Goal: Task Accomplishment & Management: Use online tool/utility

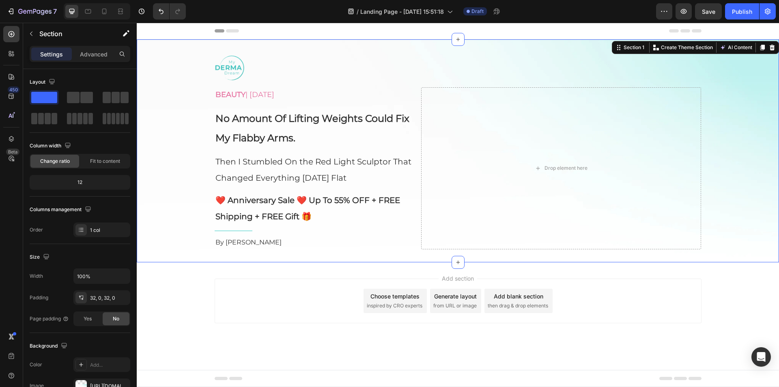
click at [339, 48] on div "Image BEAUTY | [DATE] Text Block No Amount Of Lifting Weights Could Fix My Flab…" at bounding box center [458, 150] width 642 height 223
click at [90, 52] on p "Advanced" at bounding box center [94, 54] width 28 height 9
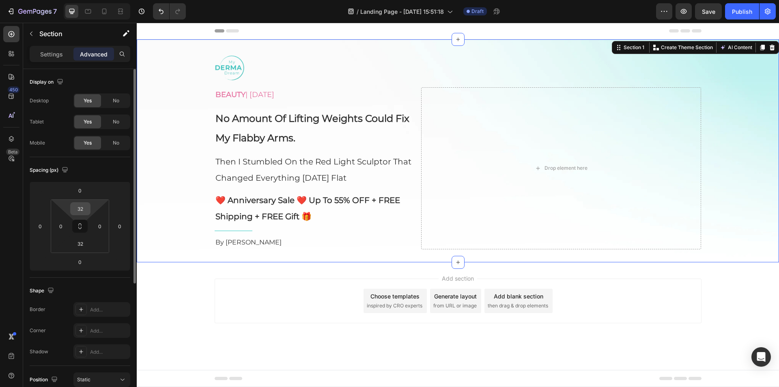
click at [83, 209] on input "32" at bounding box center [80, 208] width 16 height 12
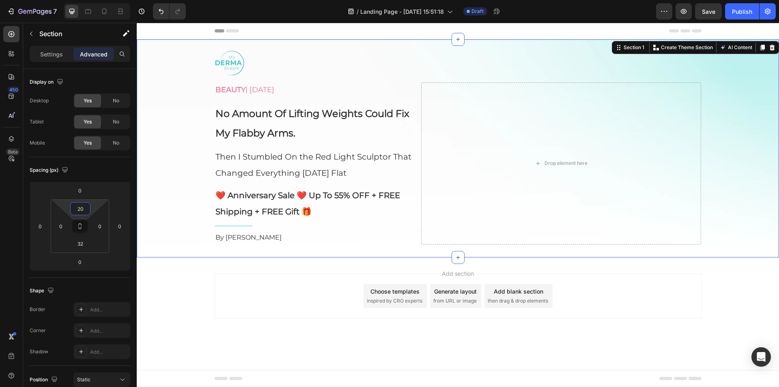
type input "20"
click at [157, 153] on div "Image BEAUTY | [DATE] Text Block No Amount Of Lifting Weights Could Fix My Flab…" at bounding box center [458, 145] width 642 height 197
click at [291, 66] on div at bounding box center [458, 62] width 487 height 31
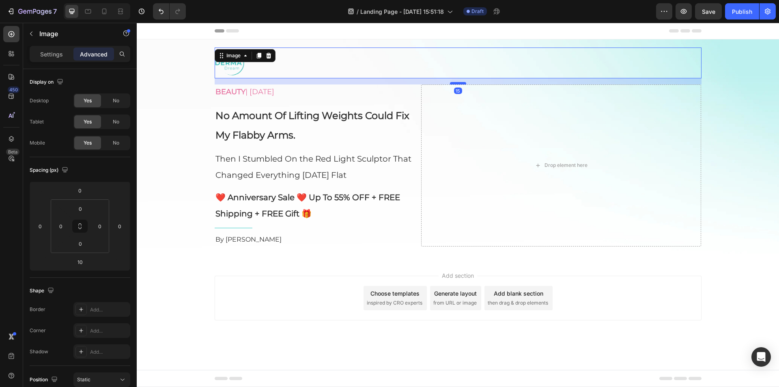
drag, startPoint x: 462, startPoint y: 82, endPoint x: 457, endPoint y: 84, distance: 5.6
click at [457, 84] on div at bounding box center [458, 83] width 16 height 2
type input "15"
click at [151, 73] on div "Image 15 BEAUTY | [DATE] Text Block No Amount Of Lifting Weights Could Fix My F…" at bounding box center [458, 146] width 642 height 199
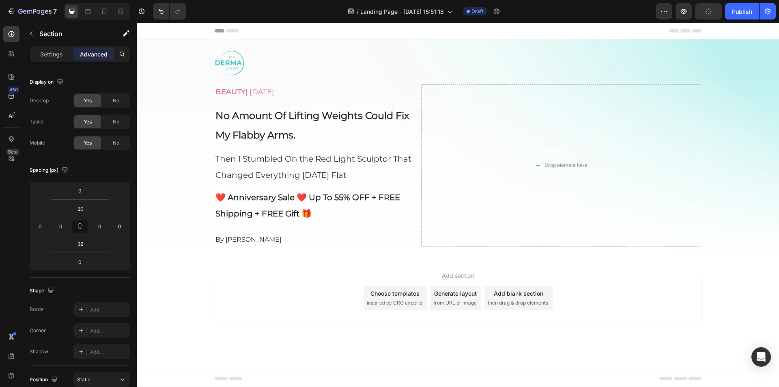
click at [159, 28] on span "Header" at bounding box center [161, 31] width 18 height 8
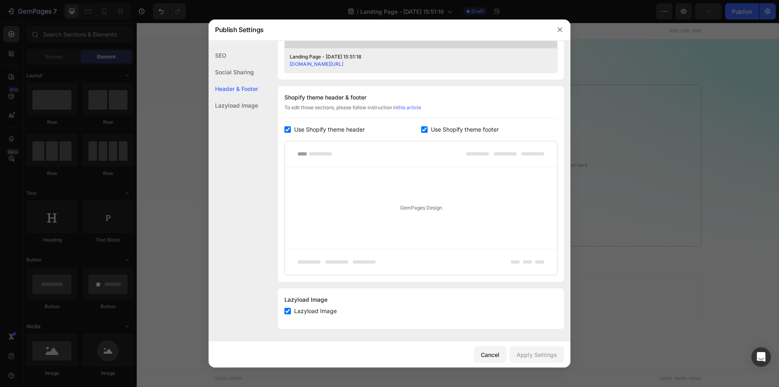
click at [316, 131] on span "Use Shopify theme header" at bounding box center [329, 130] width 71 height 10
checkbox input "false"
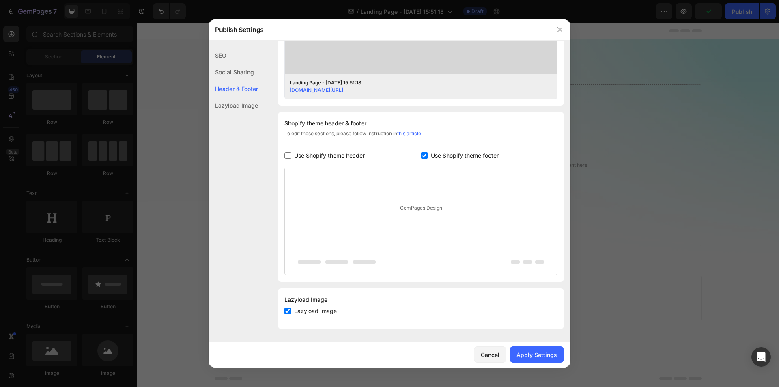
click at [458, 155] on span "Use Shopify theme footer" at bounding box center [465, 155] width 68 height 10
checkbox input "false"
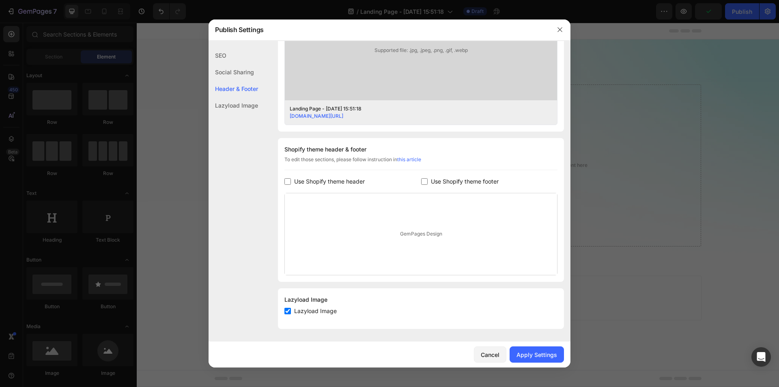
scroll to position [291, 0]
click at [540, 350] on div "Apply Settings" at bounding box center [536, 354] width 41 height 9
click at [558, 28] on icon "button" at bounding box center [559, 29] width 6 height 6
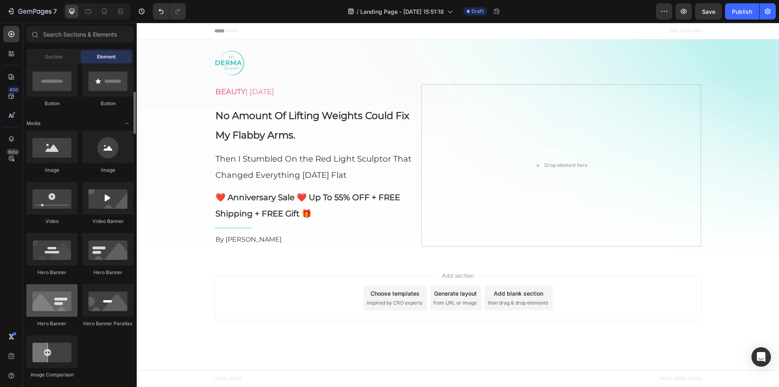
scroll to position [0, 0]
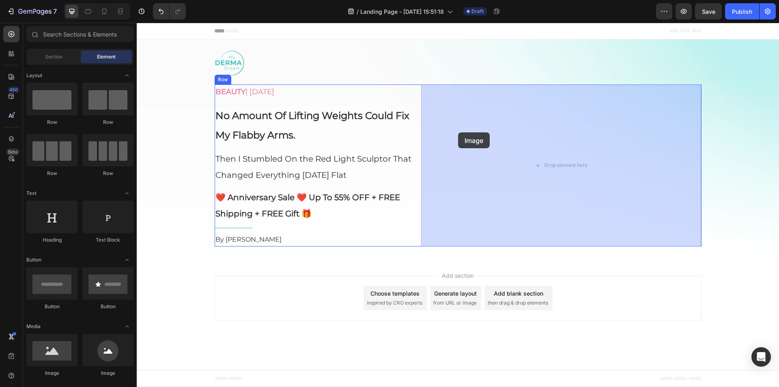
drag, startPoint x: 272, startPoint y: 362, endPoint x: 458, endPoint y: 132, distance: 295.3
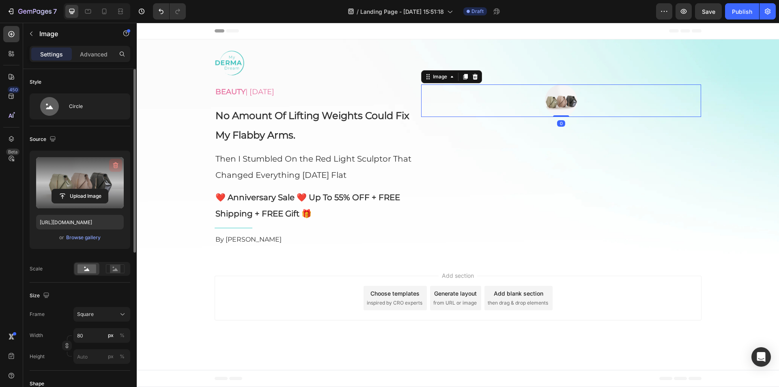
click at [115, 165] on icon "button" at bounding box center [115, 165] width 1 height 2
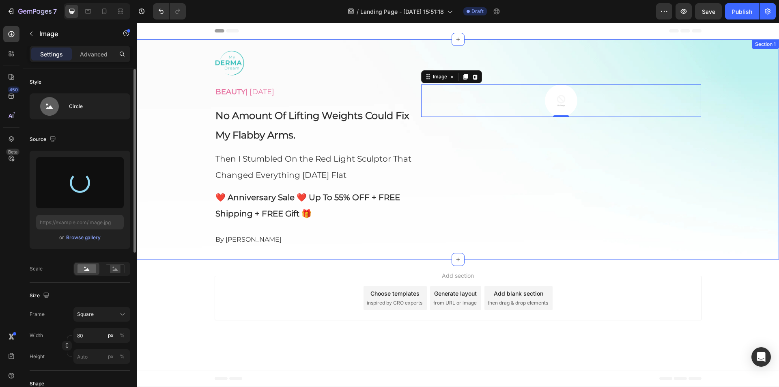
type input "[URL][DOMAIN_NAME]"
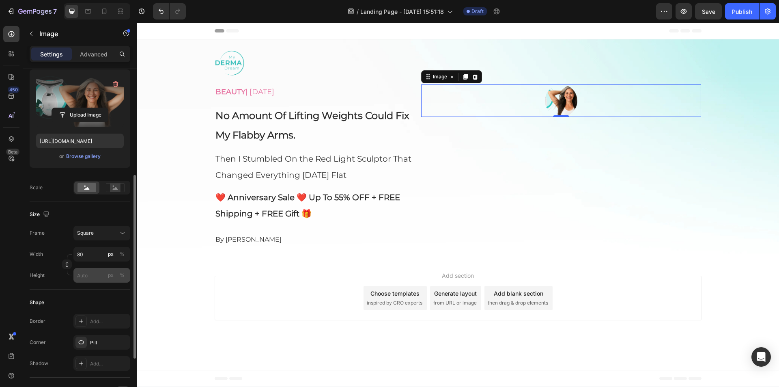
scroll to position [122, 0]
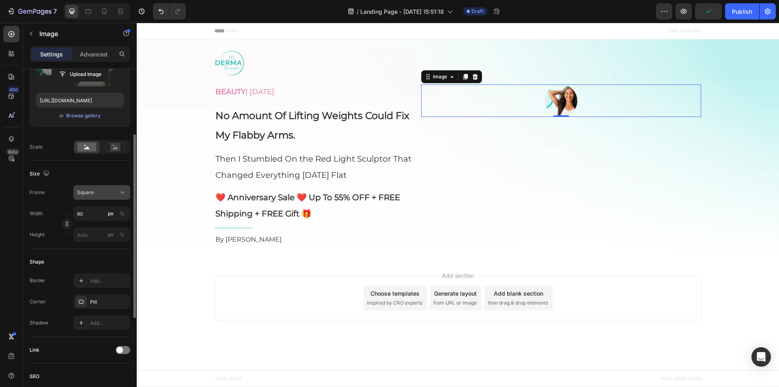
click at [95, 189] on div "Square" at bounding box center [97, 192] width 40 height 7
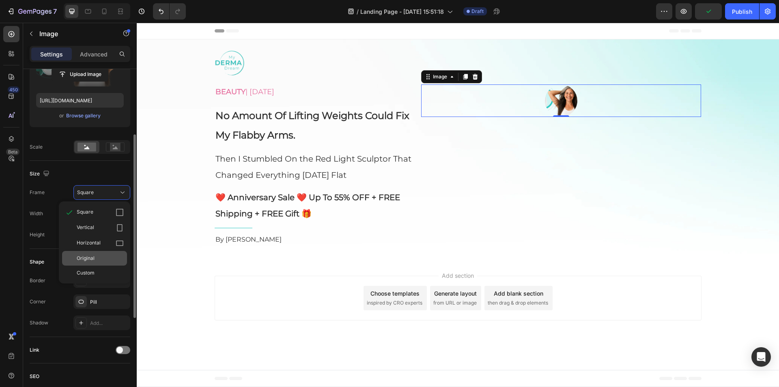
click at [93, 254] on div "Original" at bounding box center [94, 258] width 65 height 15
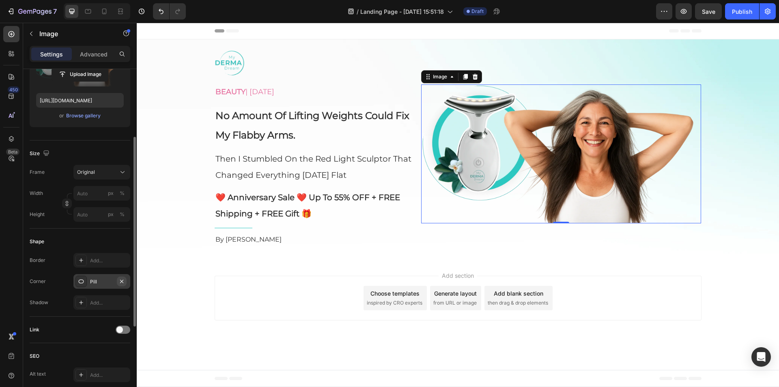
click at [124, 279] on icon "button" at bounding box center [121, 281] width 6 height 6
click at [170, 125] on div "Image BEAUTY | [DATE] Text Block No Amount Of Lifting Weights Could Fix My Flab…" at bounding box center [458, 146] width 642 height 199
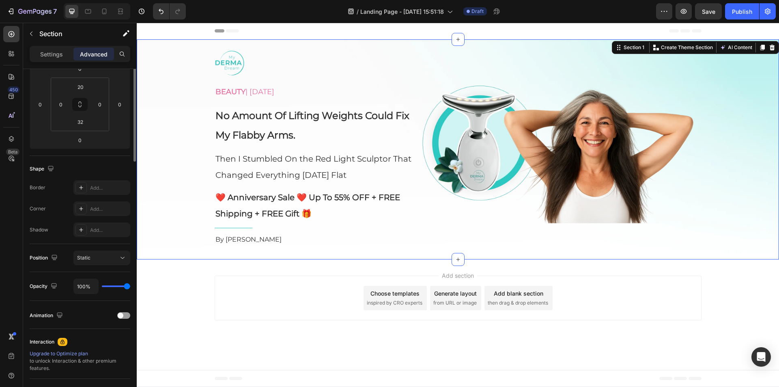
scroll to position [0, 0]
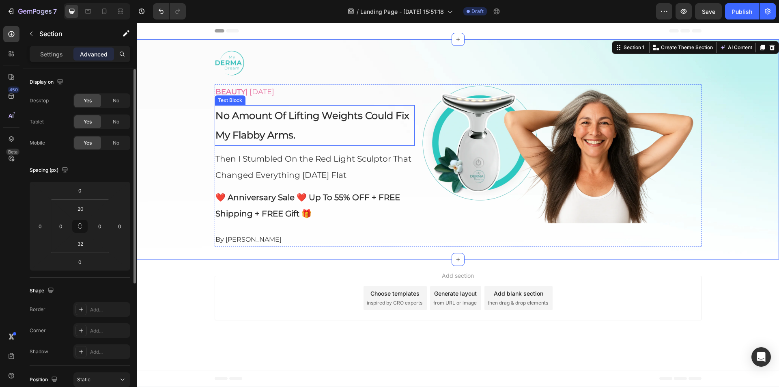
click at [401, 116] on strong "No Amount Of Lifting Weights Could Fix My Flabby Arms." at bounding box center [312, 125] width 194 height 31
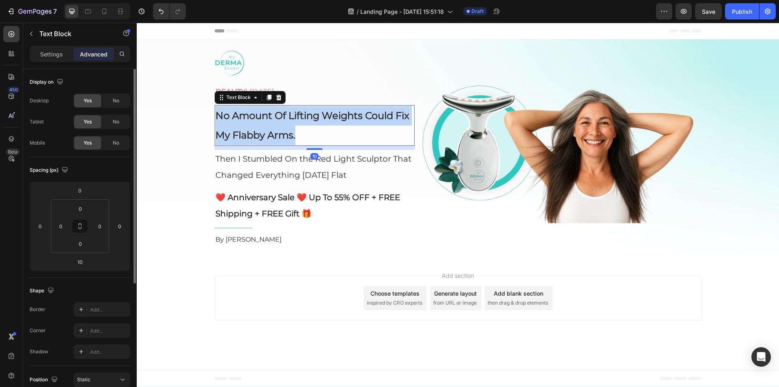
click at [401, 116] on strong "No Amount Of Lifting Weights Could Fix My Flabby Arms." at bounding box center [312, 125] width 194 height 31
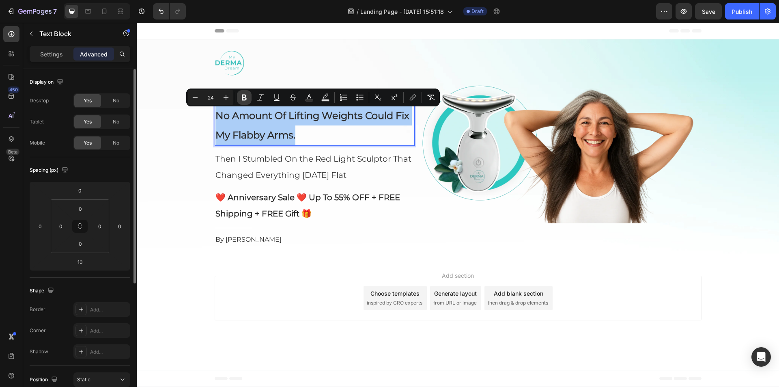
click at [241, 96] on icon "Editor contextual toolbar" at bounding box center [244, 97] width 8 height 8
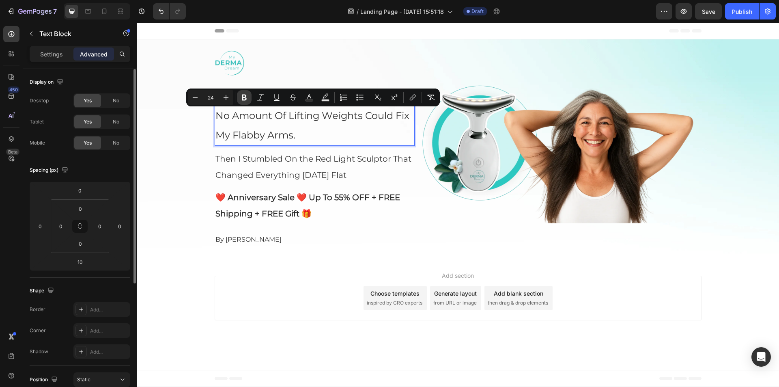
click at [241, 96] on icon "Editor contextual toolbar" at bounding box center [244, 97] width 8 height 8
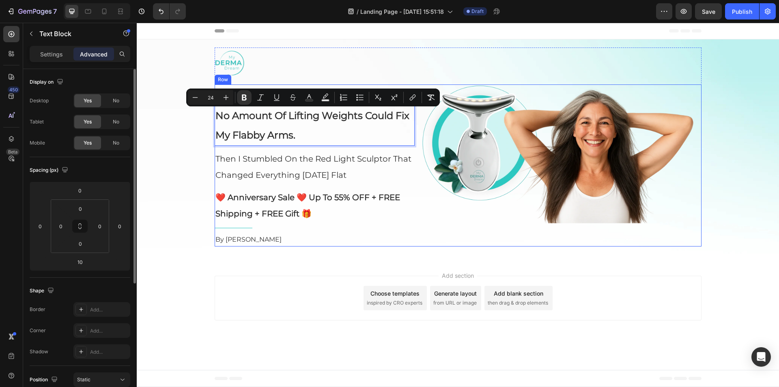
click at [415, 224] on div "BEAUTY | [DATE] Text Block No Amount Of Lifting Weights Could Fix My Flabby Arm…" at bounding box center [458, 165] width 487 height 162
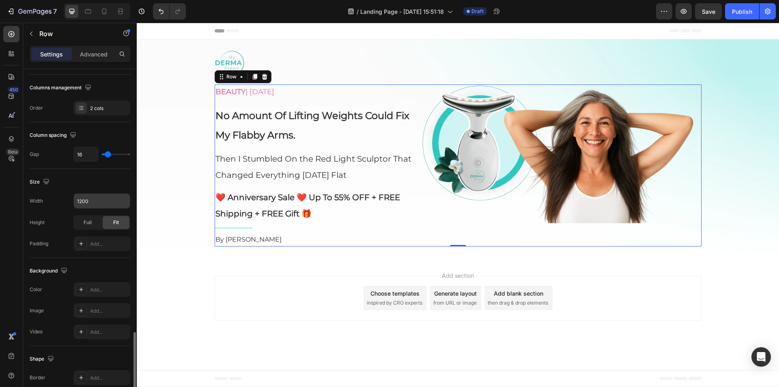
scroll to position [243, 0]
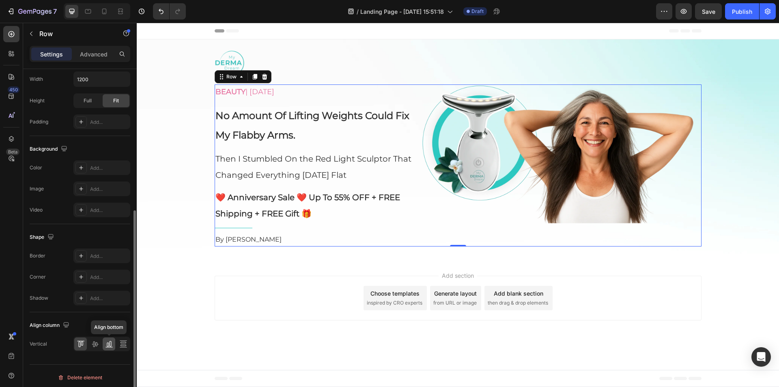
click at [107, 345] on icon at bounding box center [108, 344] width 2 height 4
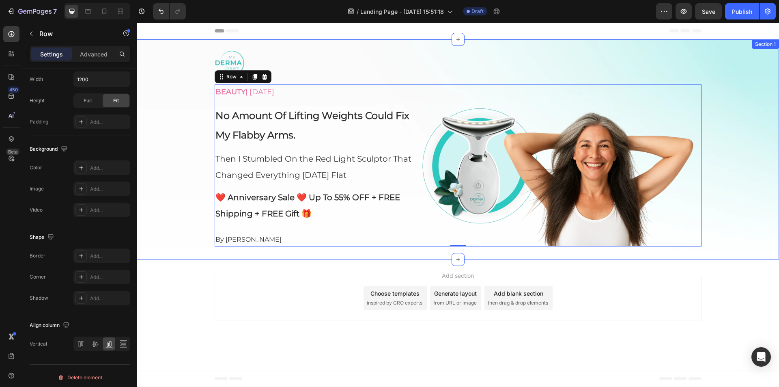
click at [149, 151] on div "Image BEAUTY | [DATE] Text Block No Amount Of Lifting Weights Could Fix My Flab…" at bounding box center [458, 146] width 642 height 199
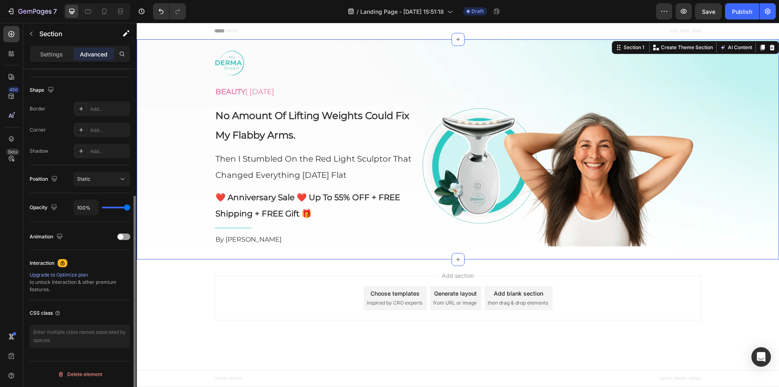
scroll to position [0, 0]
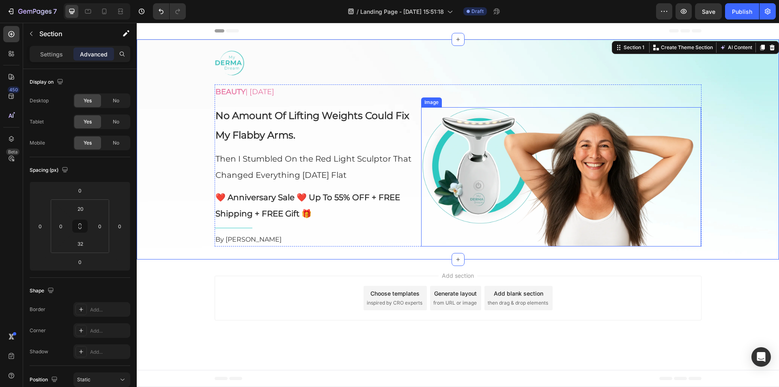
click at [481, 122] on img at bounding box center [561, 176] width 280 height 139
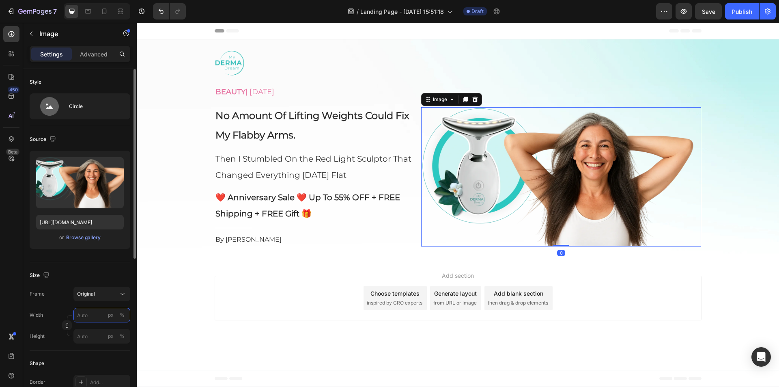
click at [92, 312] on input "px %" at bounding box center [101, 314] width 57 height 15
click at [93, 332] on p "Full 100%" at bounding box center [100, 334] width 47 height 7
type input "100"
click at [189, 111] on div "Image BEAUTY | [DATE] Text Block No Amount Of Lifting Weights Could Fix My Flab…" at bounding box center [458, 146] width 642 height 199
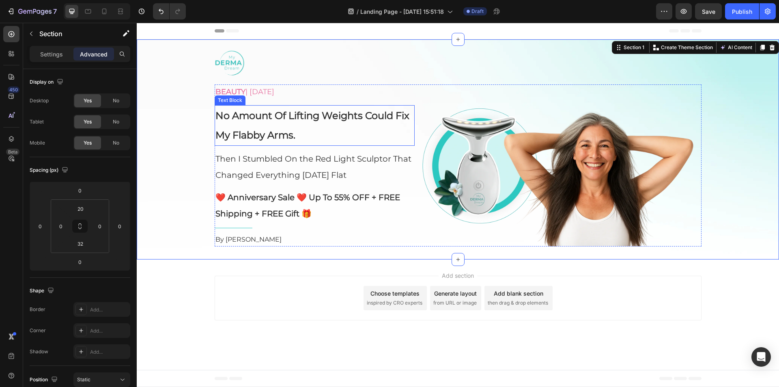
click at [329, 123] on p "No Amount Of Lifting Weights Could Fix My Flabby Arms." at bounding box center [314, 125] width 198 height 39
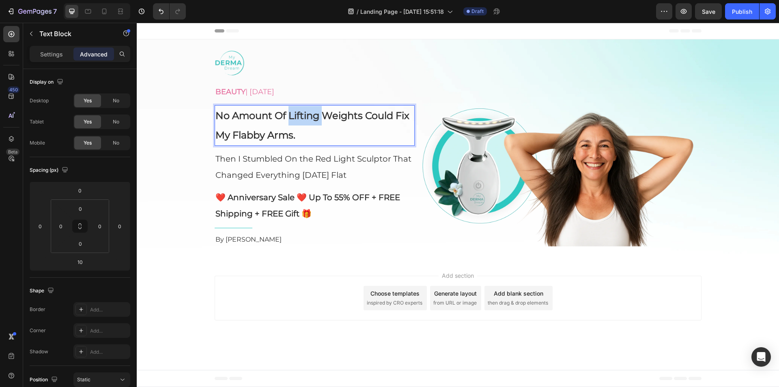
click at [290, 125] on p "No Amount Of Lifting Weights Could Fix My Flabby Arms." at bounding box center [314, 125] width 198 height 39
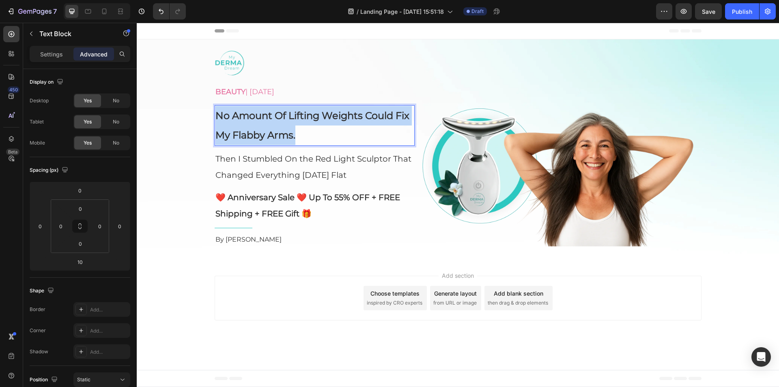
click at [290, 125] on p "No Amount Of Lifting Weights Could Fix My Flabby Arms." at bounding box center [314, 125] width 198 height 39
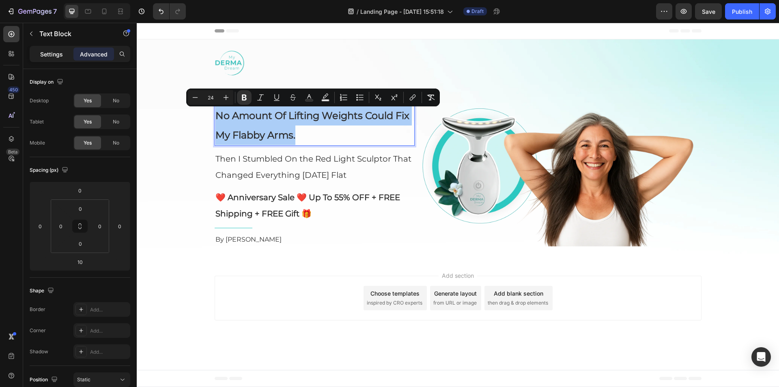
click at [52, 52] on p "Settings" at bounding box center [51, 54] width 23 height 9
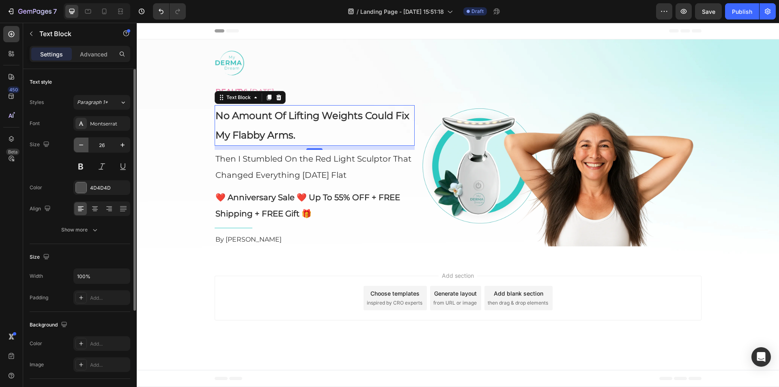
click at [82, 143] on icon "button" at bounding box center [81, 145] width 8 height 8
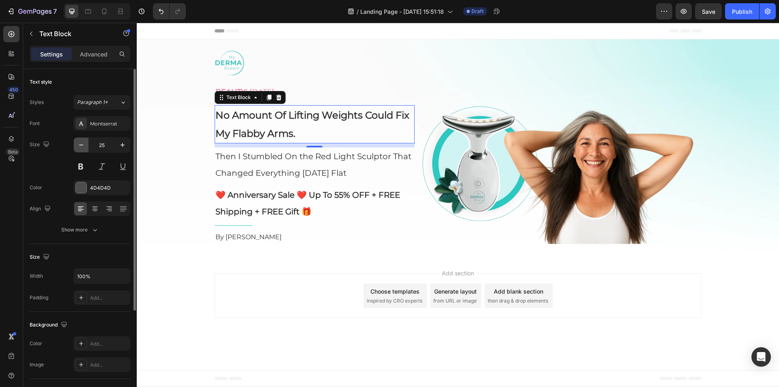
type input "24"
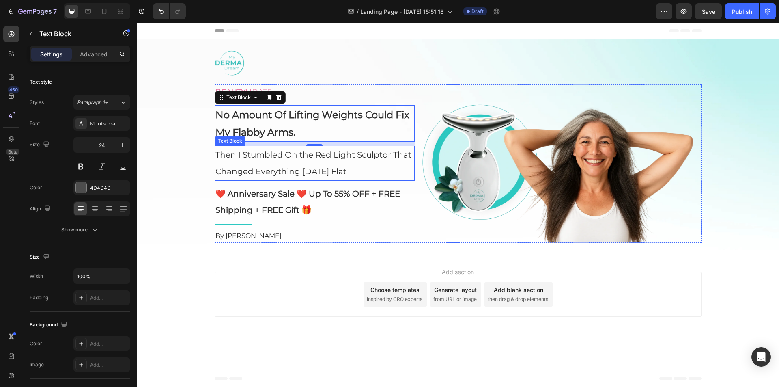
click at [293, 165] on p "Then I Stumbled On the Red Light Sculptor That Changed Everything [DATE] Flat" at bounding box center [314, 162] width 198 height 33
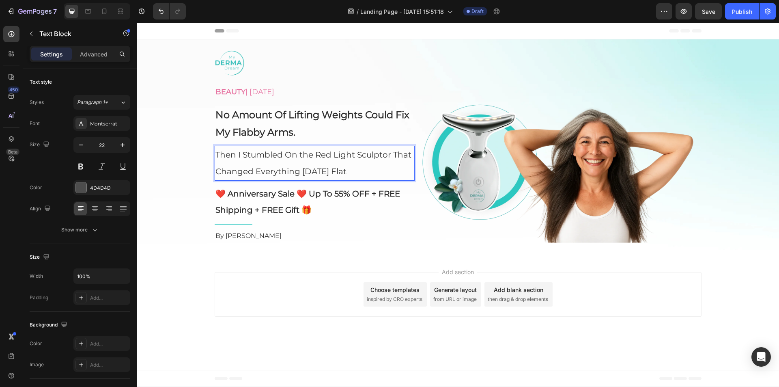
click at [293, 165] on p "Then I Stumbled On the Red Light Sculptor That Changed Everything [DATE] Flat" at bounding box center [314, 162] width 198 height 33
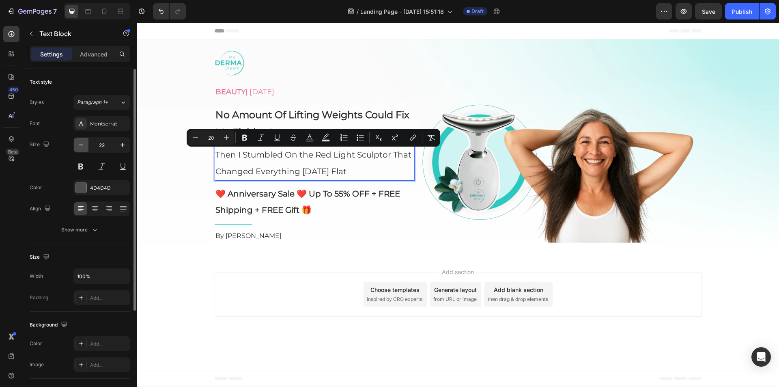
click at [85, 148] on icon "button" at bounding box center [81, 145] width 8 height 8
type input "21"
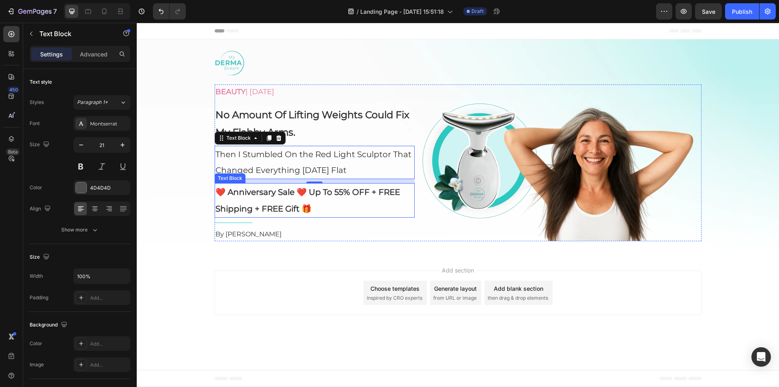
click at [284, 201] on p "❤️ Anniversary Sale ❤️ Up To 55% OFF + FREE Shipping + FREE Gift 🎁" at bounding box center [314, 200] width 198 height 33
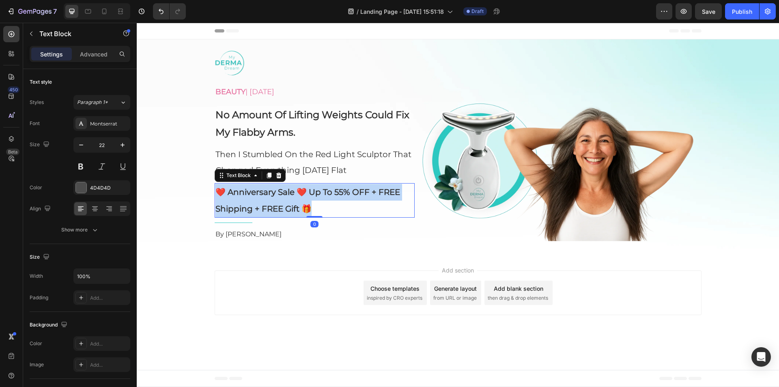
click at [284, 201] on p "❤️ Anniversary Sale ❤️ Up To 55% OFF + FREE Shipping + FREE Gift 🎁" at bounding box center [314, 200] width 198 height 33
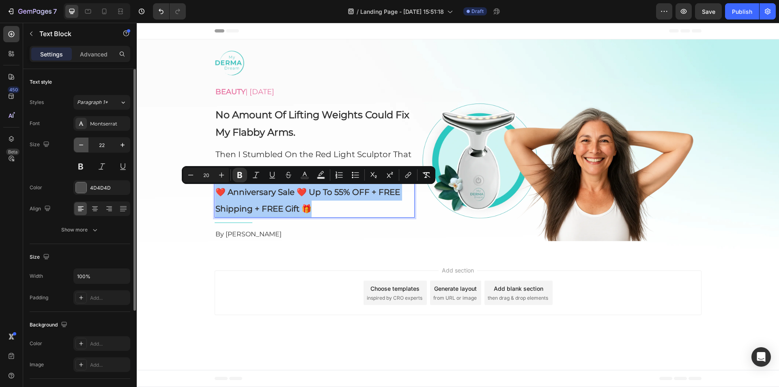
click at [80, 142] on icon "button" at bounding box center [81, 145] width 8 height 8
type input "21"
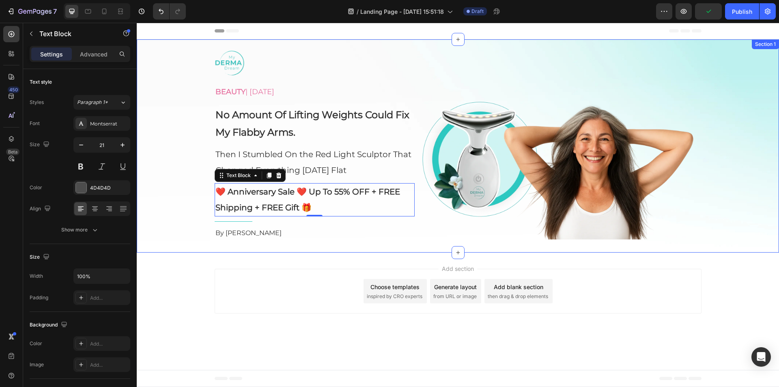
click at [179, 153] on div "Image BEAUTY | [DATE] Text Block No Amount Of Lifting Weights Could Fix My Flab…" at bounding box center [458, 143] width 642 height 192
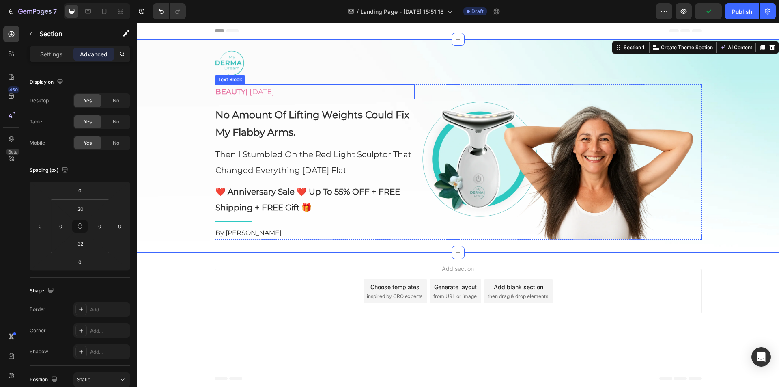
click at [294, 86] on p "BEAUTY | [DATE]" at bounding box center [314, 91] width 198 height 13
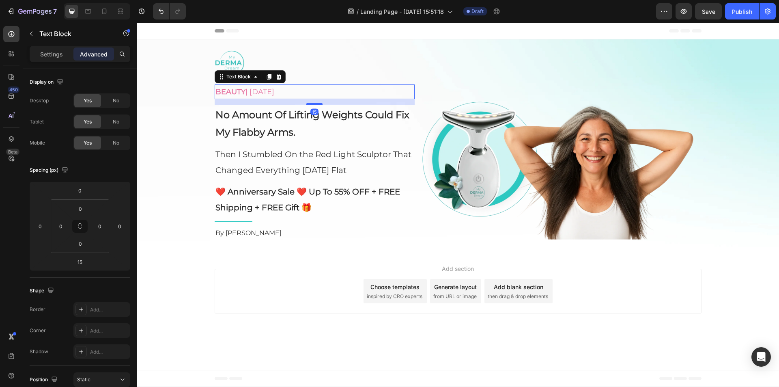
click at [316, 104] on div at bounding box center [314, 104] width 16 height 2
click at [291, 129] on strong "No Amount Of Lifting Weights Could Fix My Flabby Arms." at bounding box center [312, 123] width 194 height 29
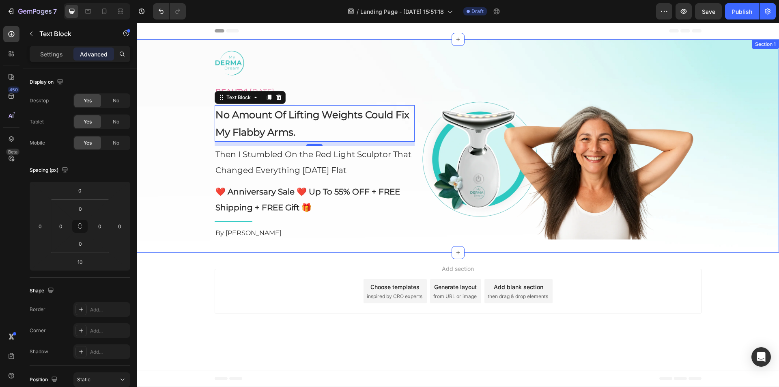
click at [187, 134] on div "Image BEAUTY | [DATE] Text Block No Amount Of Lifting Weights Could Fix My Flab…" at bounding box center [458, 143] width 642 height 192
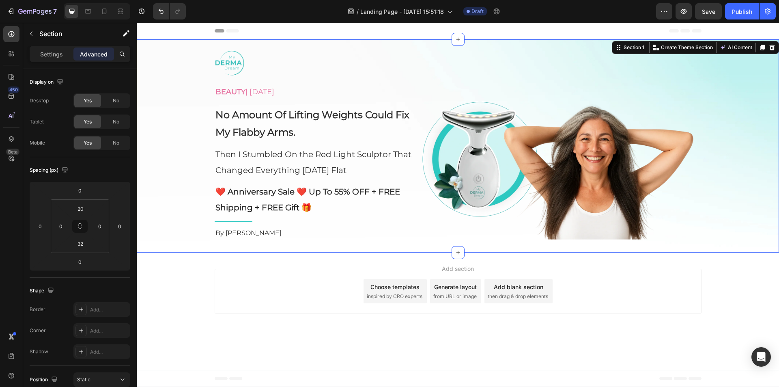
click at [702, 273] on div "Add section Choose templates inspired by CRO experts Generate layout from URL o…" at bounding box center [458, 292] width 642 height 80
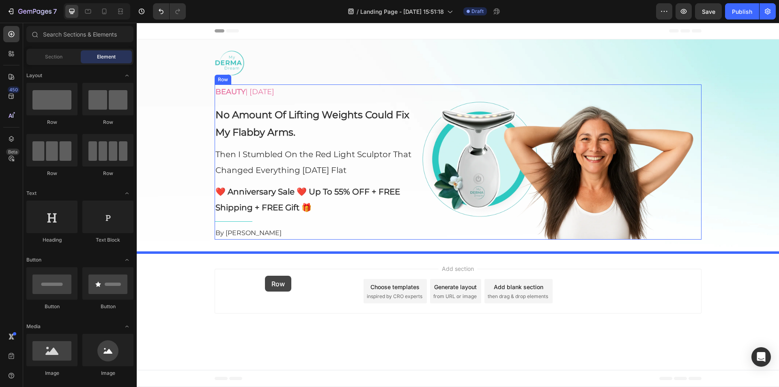
drag, startPoint x: 216, startPoint y: 158, endPoint x: 265, endPoint y: 275, distance: 127.3
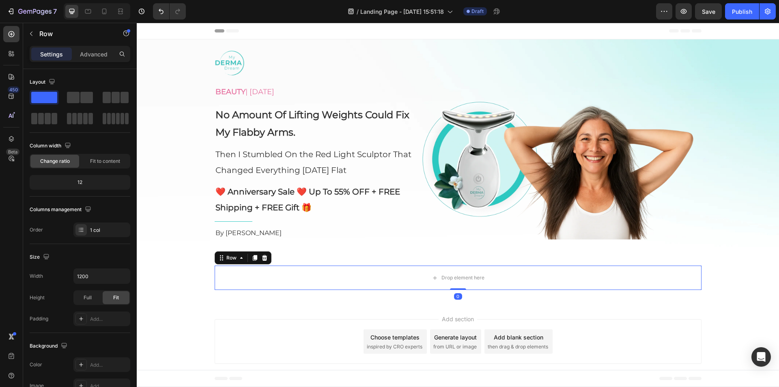
drag, startPoint x: 454, startPoint y: 295, endPoint x: 456, endPoint y: 285, distance: 10.2
click at [456, 285] on div "Drop element here Row 0" at bounding box center [458, 277] width 487 height 24
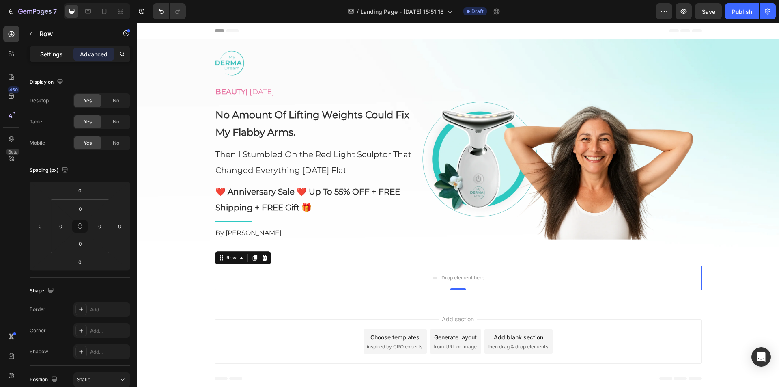
click at [45, 52] on p "Settings" at bounding box center [51, 54] width 23 height 9
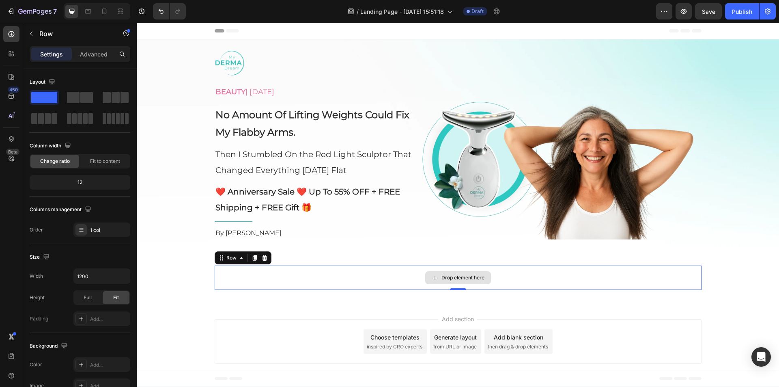
drag, startPoint x: 217, startPoint y: 119, endPoint x: 335, endPoint y: 273, distance: 194.1
click at [38, 30] on div "Row" at bounding box center [69, 33] width 92 height 21
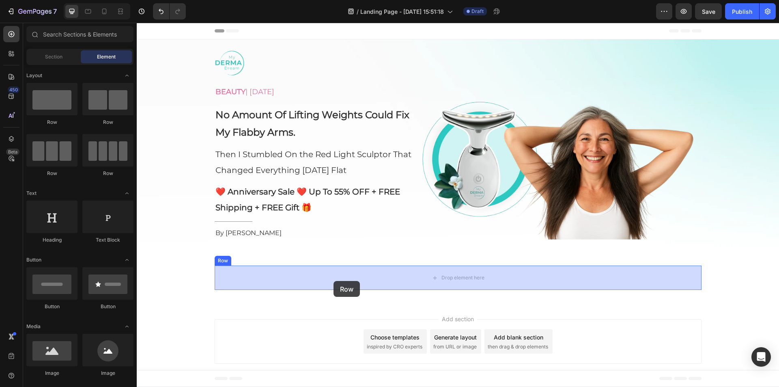
drag, startPoint x: 195, startPoint y: 131, endPoint x: 311, endPoint y: 266, distance: 178.0
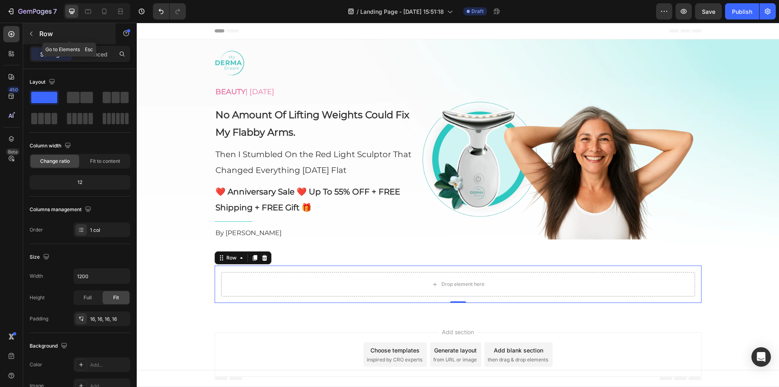
click at [39, 33] on div "Row" at bounding box center [69, 33] width 92 height 21
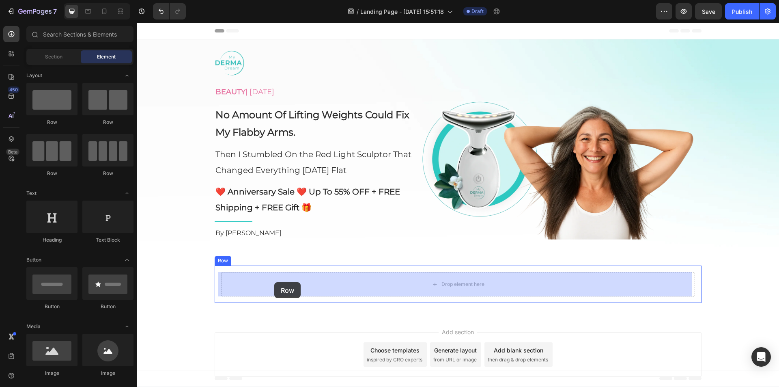
drag, startPoint x: 273, startPoint y: 145, endPoint x: 274, endPoint y: 282, distance: 136.7
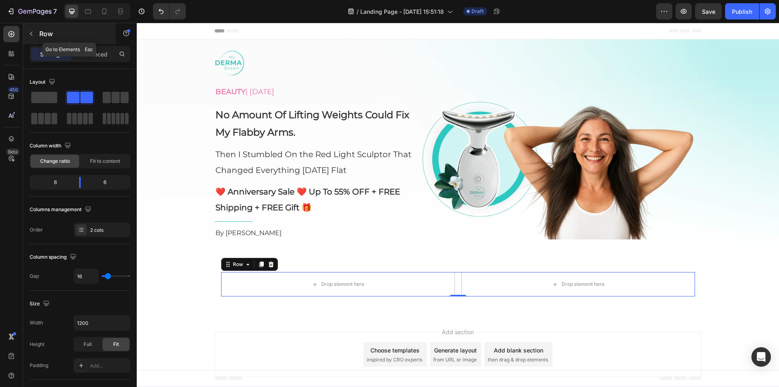
click at [33, 36] on icon "button" at bounding box center [31, 33] width 6 height 6
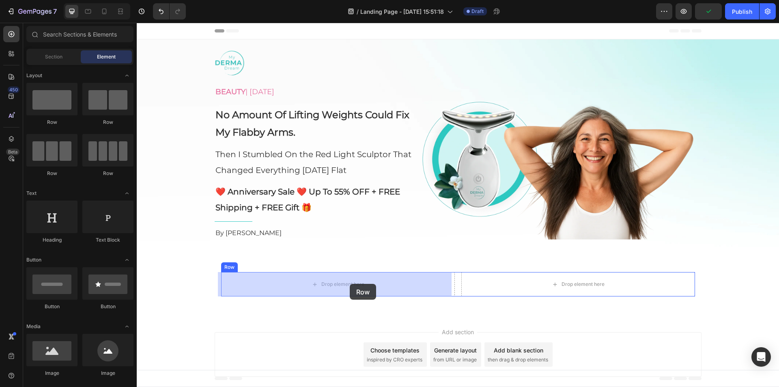
drag, startPoint x: 254, startPoint y: 173, endPoint x: 349, endPoint y: 283, distance: 145.8
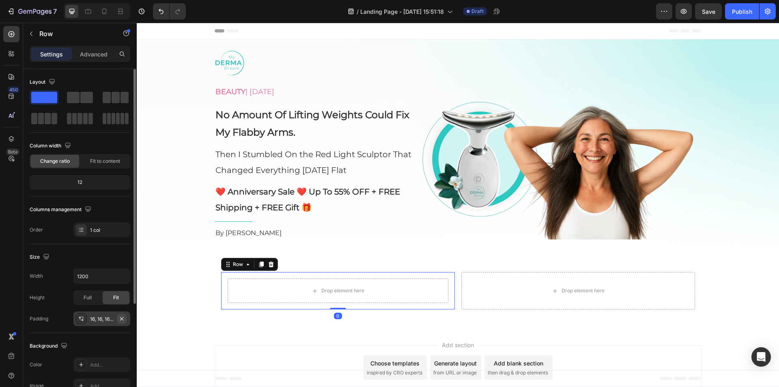
click at [122, 317] on icon "button" at bounding box center [121, 318] width 6 height 6
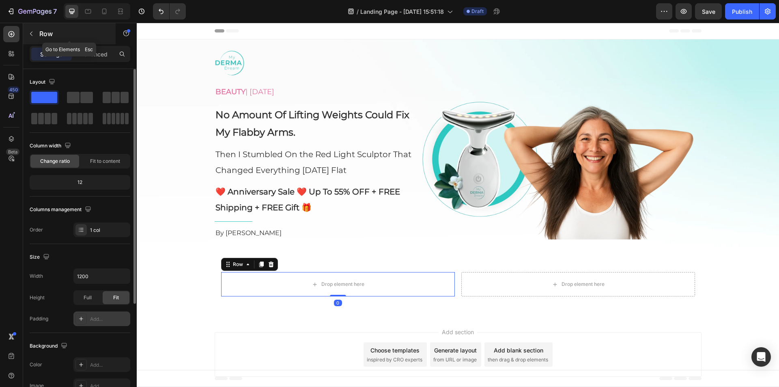
click at [34, 37] on button "button" at bounding box center [31, 33] width 13 height 13
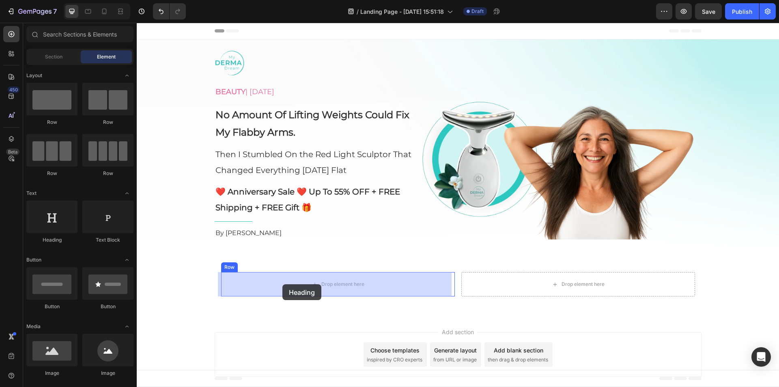
drag, startPoint x: 273, startPoint y: 262, endPoint x: 282, endPoint y: 284, distance: 23.4
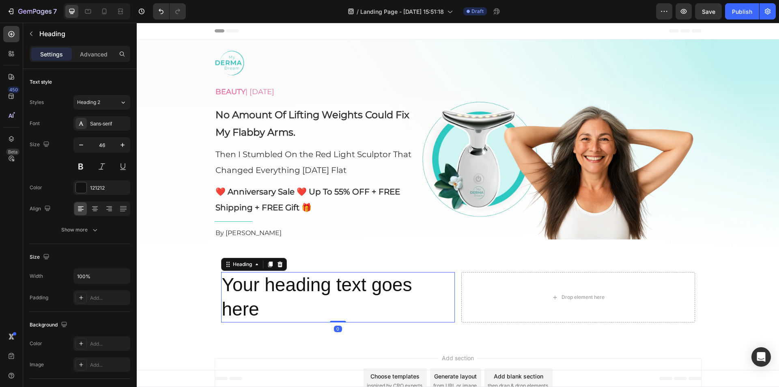
click at [282, 287] on h2 "Your heading text goes here" at bounding box center [338, 297] width 234 height 50
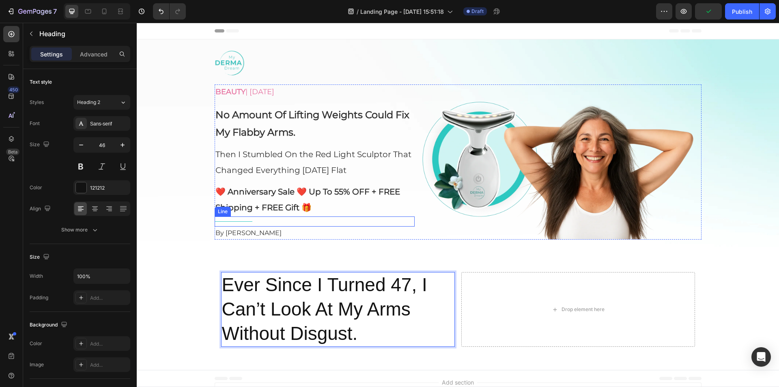
click at [257, 221] on div "Title Line" at bounding box center [315, 221] width 200 height 10
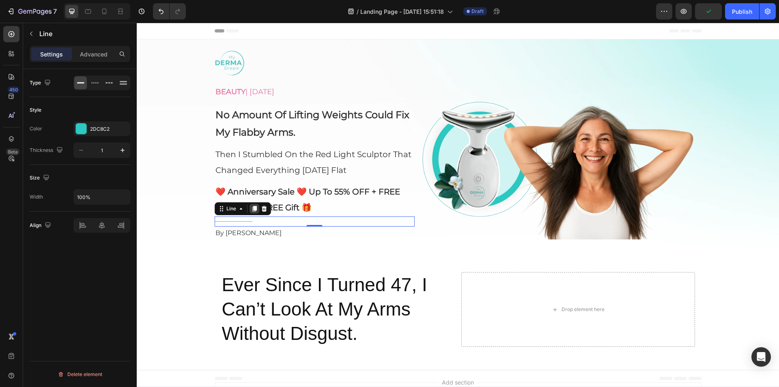
click at [251, 208] on icon at bounding box center [254, 208] width 6 height 6
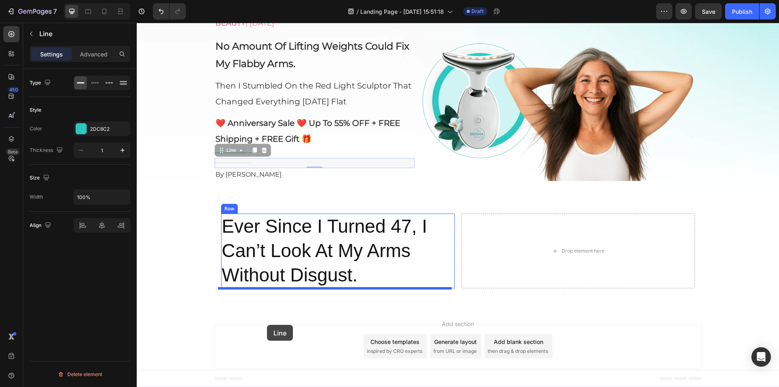
scroll to position [70, 0]
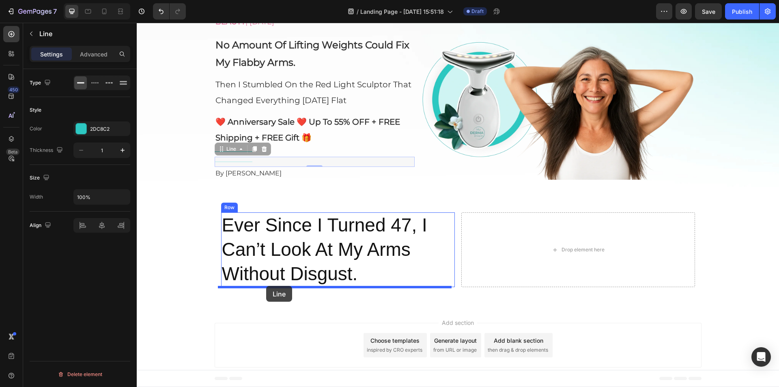
drag, startPoint x: 217, startPoint y: 221, endPoint x: 266, endPoint y: 286, distance: 81.1
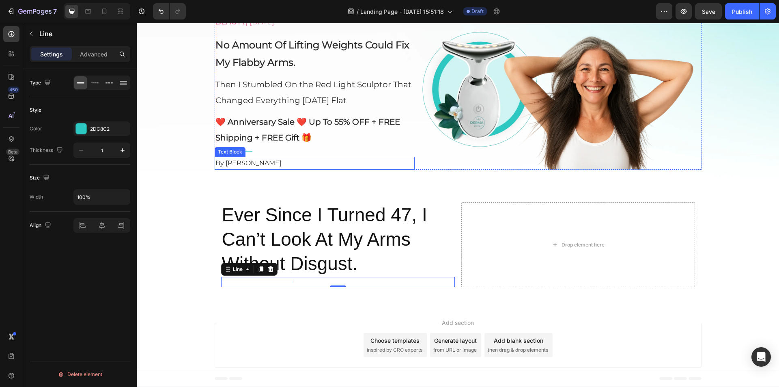
click at [245, 164] on span "By [PERSON_NAME]" at bounding box center [248, 163] width 66 height 8
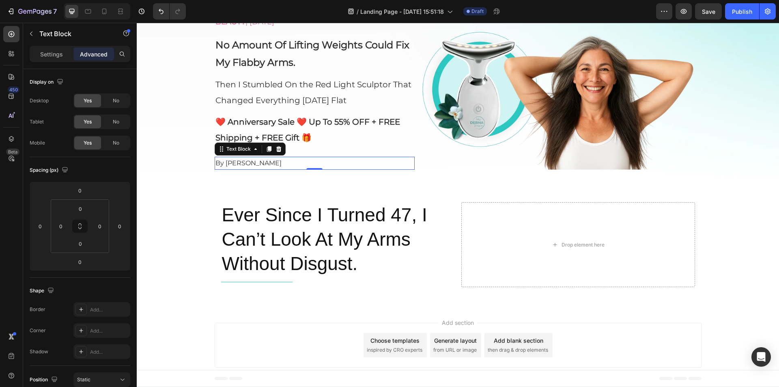
click at [266, 148] on icon at bounding box center [268, 149] width 4 height 6
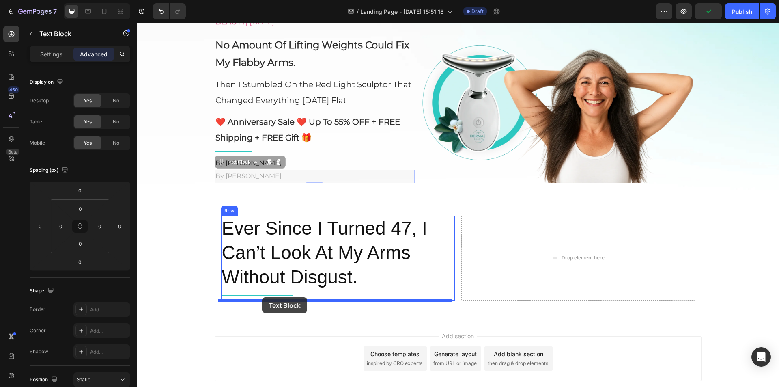
drag, startPoint x: 218, startPoint y: 164, endPoint x: 262, endPoint y: 297, distance: 140.1
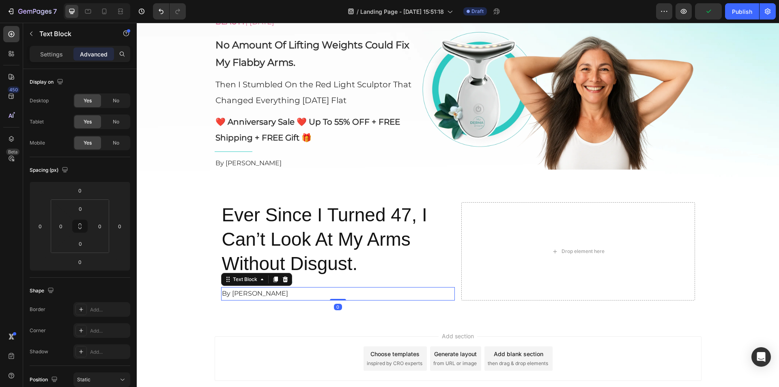
click at [246, 292] on span "By [PERSON_NAME]" at bounding box center [255, 293] width 66 height 8
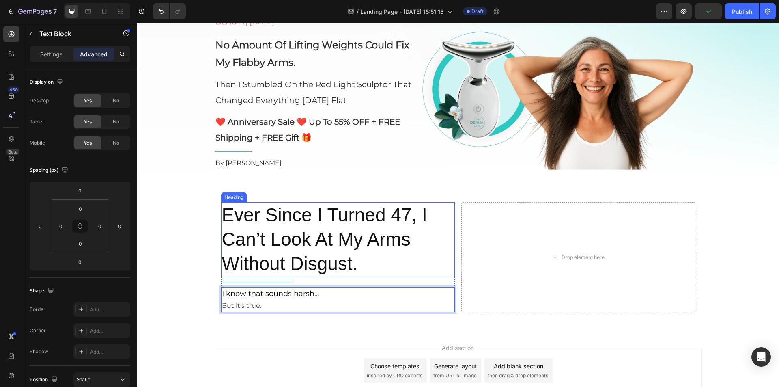
click at [301, 219] on p "Ever Since I Turned 47, I Can’t Look At My Arms Without Disgust." at bounding box center [338, 239] width 232 height 73
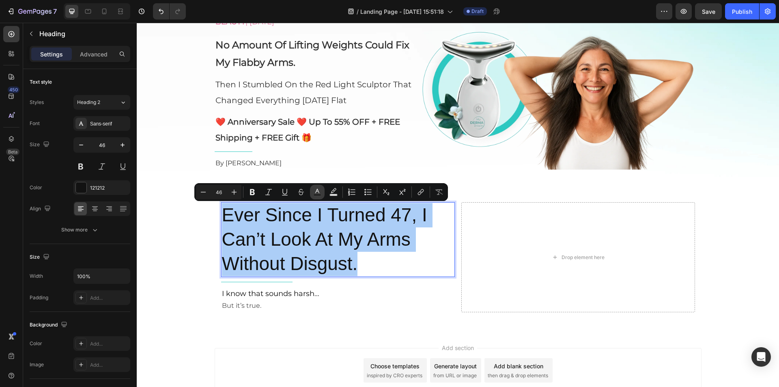
click at [314, 193] on icon "Editor contextual toolbar" at bounding box center [317, 192] width 8 height 8
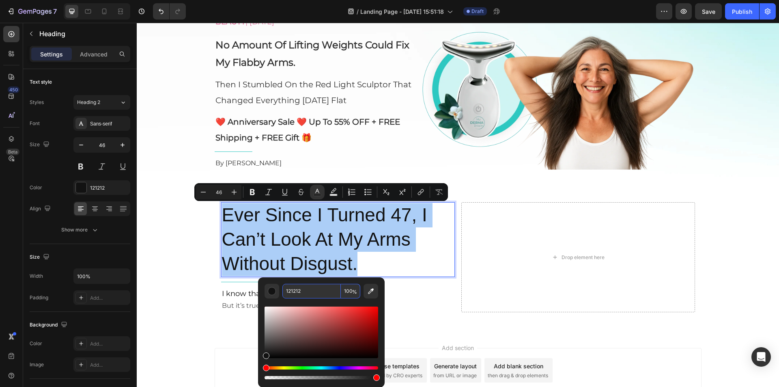
click at [309, 288] on input "121212" at bounding box center [311, 291] width 58 height 15
paste input "2f2f2f"
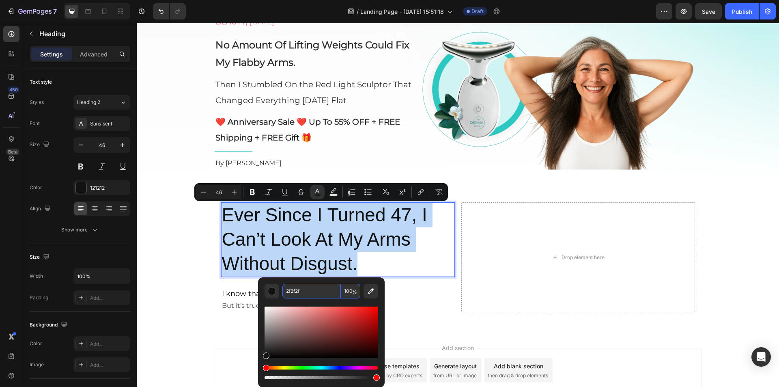
type input "2F2F2F"
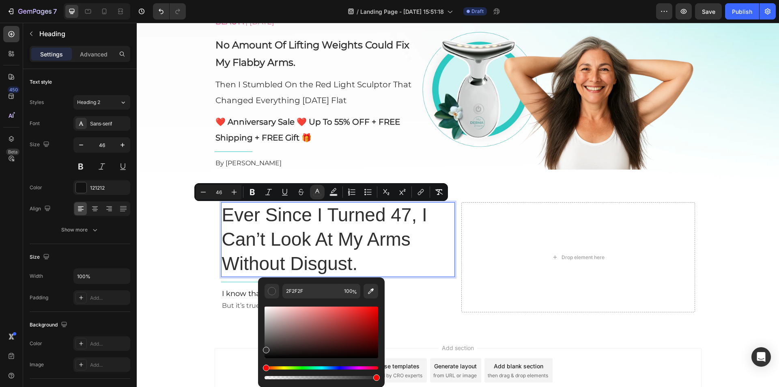
click at [223, 191] on input "46" at bounding box center [219, 192] width 16 height 10
type input "26"
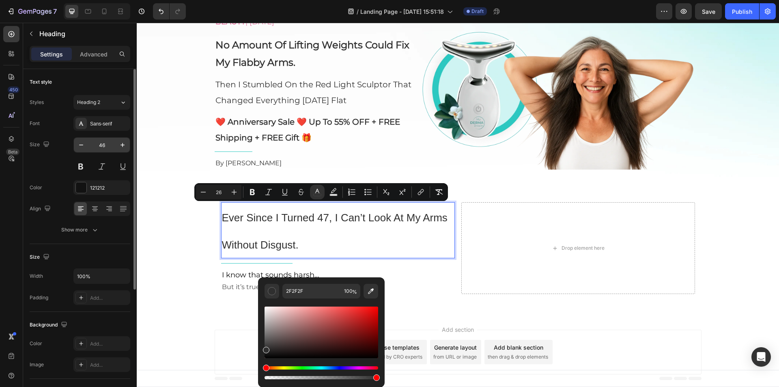
click at [95, 142] on input "46" at bounding box center [101, 145] width 27 height 15
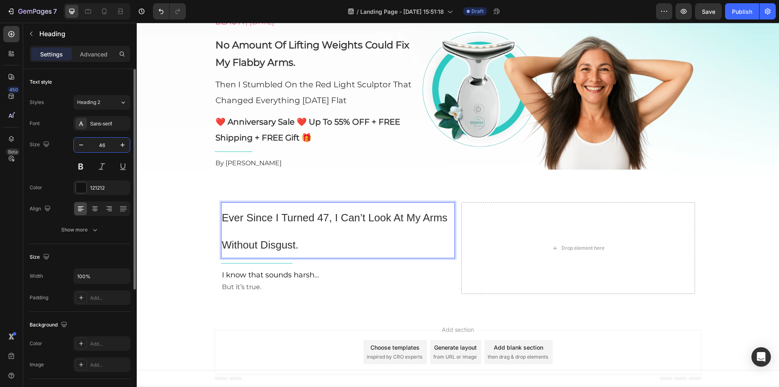
click at [95, 142] on input "46" at bounding box center [101, 145] width 27 height 15
type input "30"
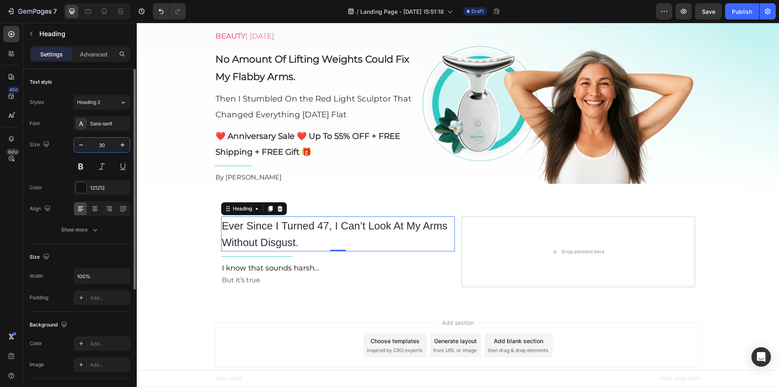
scroll to position [56, 0]
click at [235, 69] on p "No Amount Of Lifting Weights Could Fix My Flabby Arms." at bounding box center [314, 67] width 198 height 35
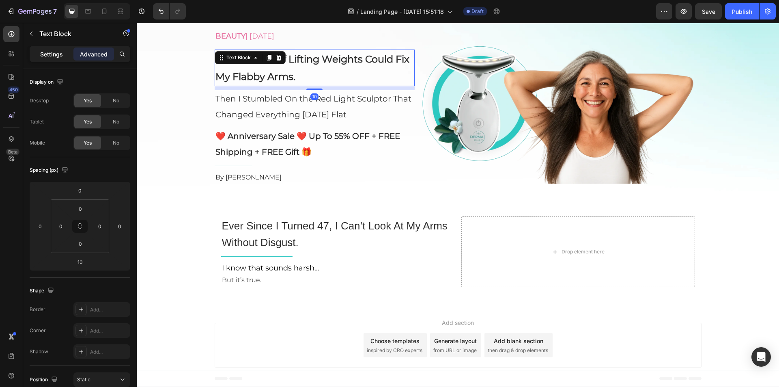
click at [59, 54] on p "Settings" at bounding box center [51, 54] width 23 height 9
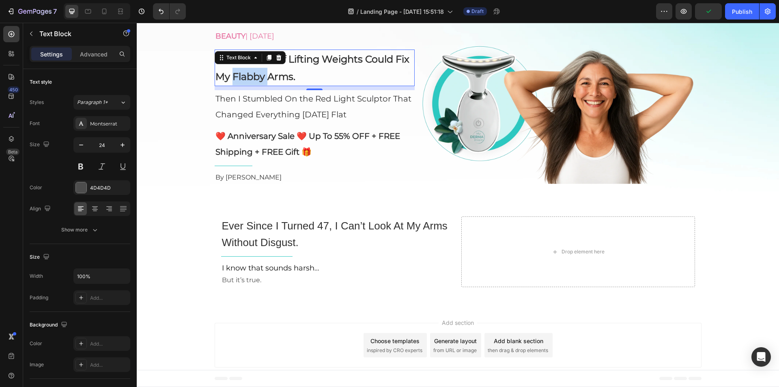
click at [250, 74] on strong "No Amount Of Lifting Weights Could Fix My Flabby Arms." at bounding box center [312, 67] width 194 height 29
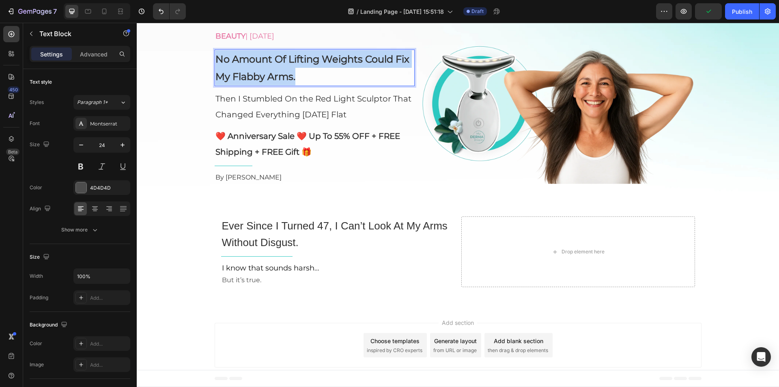
click at [250, 74] on strong "No Amount Of Lifting Weights Could Fix My Flabby Arms." at bounding box center [312, 67] width 194 height 29
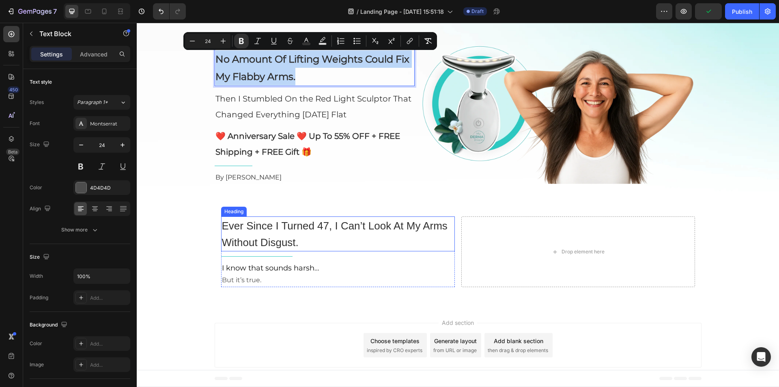
click at [254, 230] on span "Ever Since I Turned 47, I Can’t Look At My Arms Without Disgust." at bounding box center [335, 233] width 226 height 29
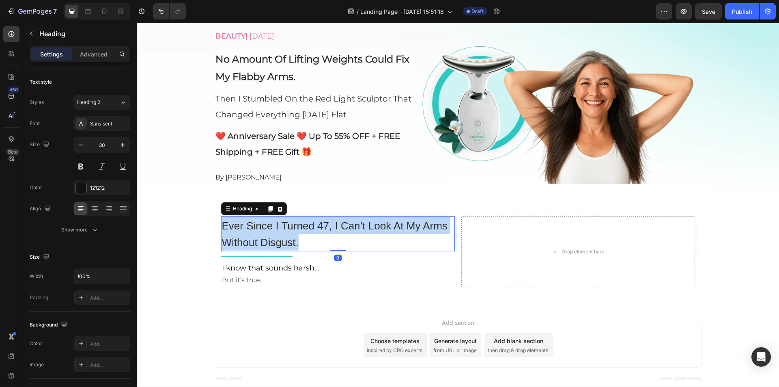
click at [254, 230] on span "Ever Since I Turned 47, I Can’t Look At My Arms Without Disgust." at bounding box center [335, 233] width 226 height 29
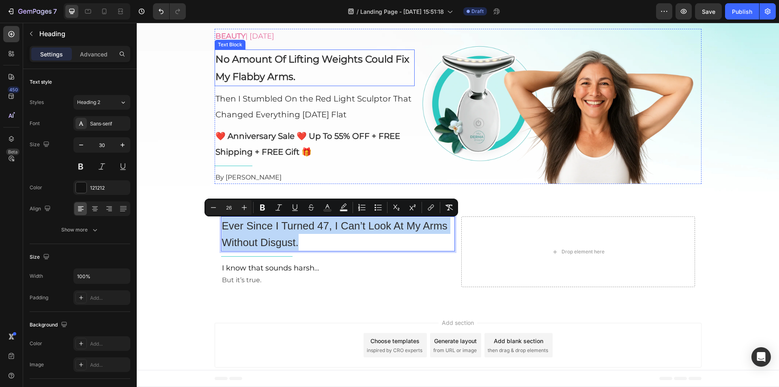
click at [226, 60] on div "No Amount Of Lifting Weights Could Fix My Flabby Arms. Text Block" at bounding box center [315, 67] width 200 height 37
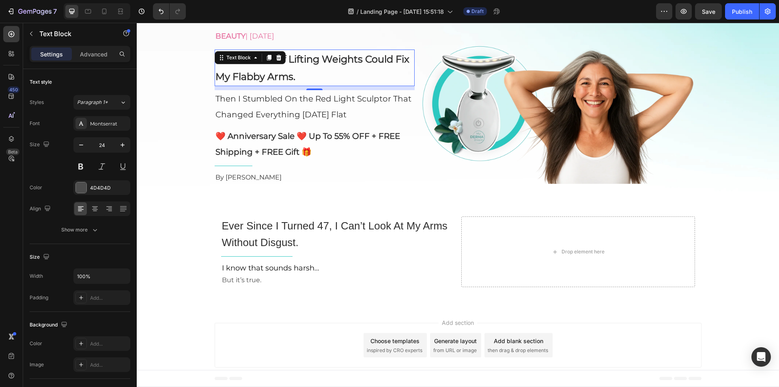
click at [226, 60] on div "Text Block" at bounding box center [239, 57] width 28 height 7
click at [82, 106] on button "Paragraph 1*" at bounding box center [101, 102] width 57 height 15
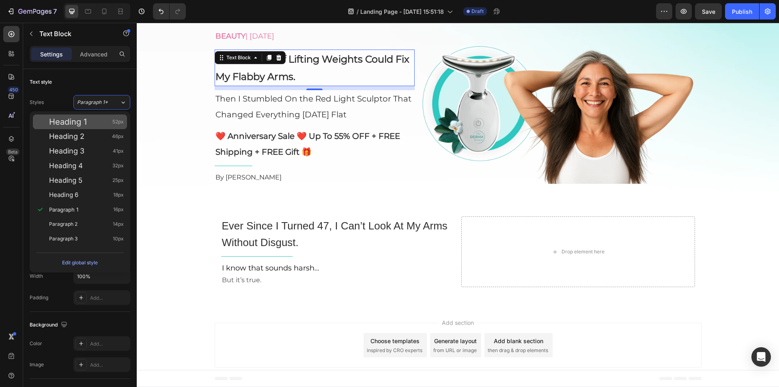
click at [82, 124] on span "Heading 1" at bounding box center [68, 122] width 38 height 8
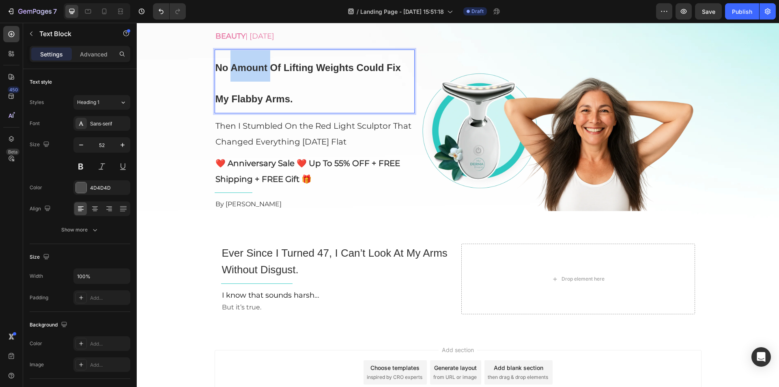
click at [237, 78] on p "No Amount Of Lifting Weights Could Fix My Flabby Arms." at bounding box center [314, 81] width 198 height 62
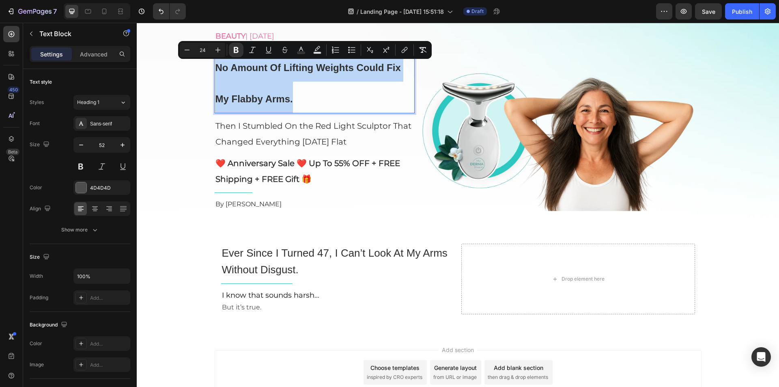
click at [237, 78] on p "No Amount Of Lifting Weights Could Fix My Flabby Arms." at bounding box center [314, 81] width 198 height 62
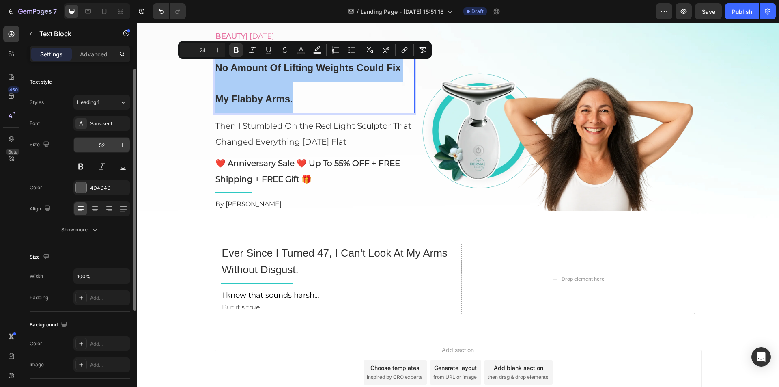
click at [99, 145] on input "52" at bounding box center [101, 145] width 27 height 15
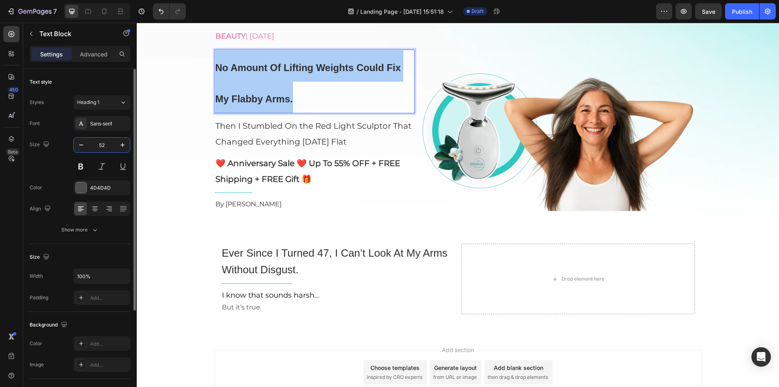
click at [99, 145] on input "52" at bounding box center [101, 145] width 27 height 15
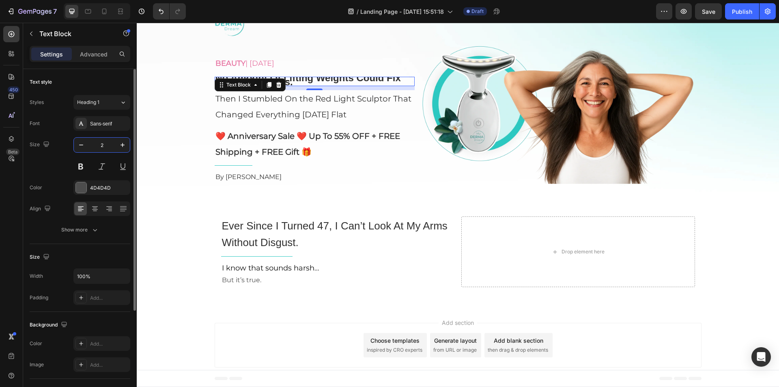
scroll to position [39, 0]
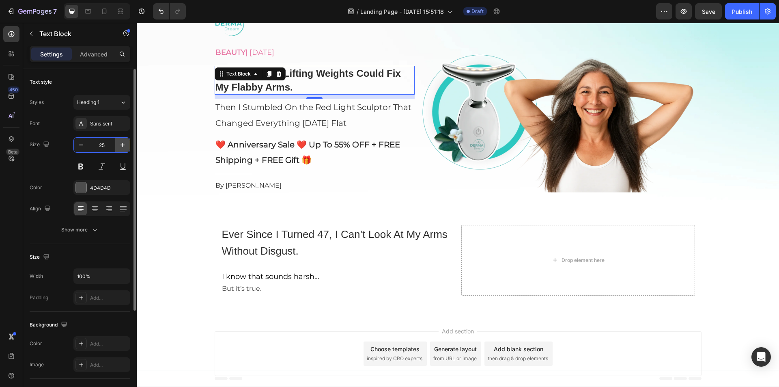
click at [117, 142] on button "button" at bounding box center [122, 145] width 15 height 15
type input "26"
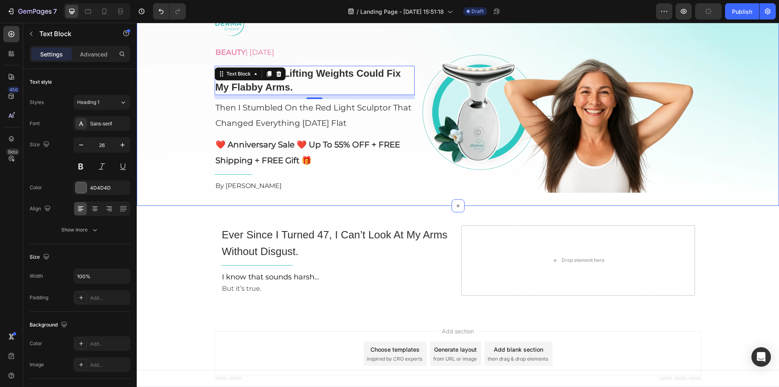
click at [185, 85] on div "Image BEAUTY | [DATE] Text Block No Amount Of Lifting Weights Could Fix My Flab…" at bounding box center [458, 100] width 642 height 185
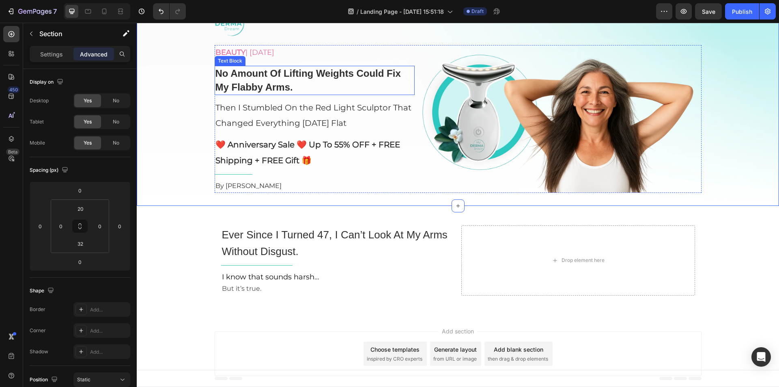
click at [255, 83] on strong "No Amount Of Lifting Weights Could Fix My Flabby Arms." at bounding box center [307, 80] width 185 height 25
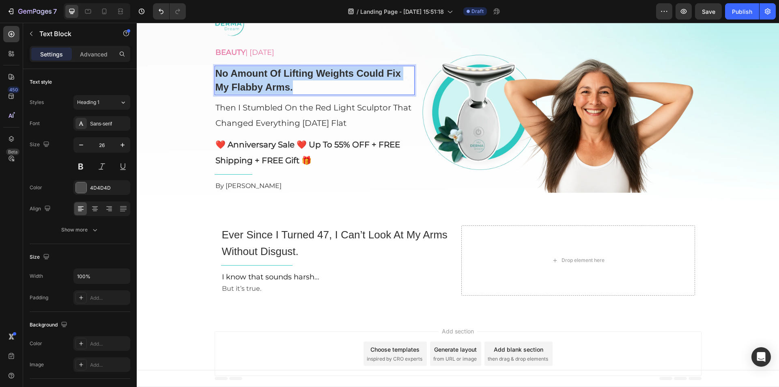
click at [255, 83] on strong "No Amount Of Lifting Weights Could Fix My Flabby Arms." at bounding box center [307, 80] width 185 height 25
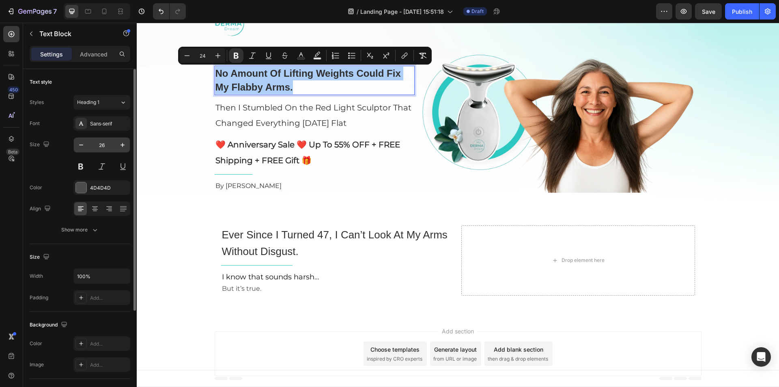
click at [107, 144] on input "26" at bounding box center [101, 145] width 27 height 15
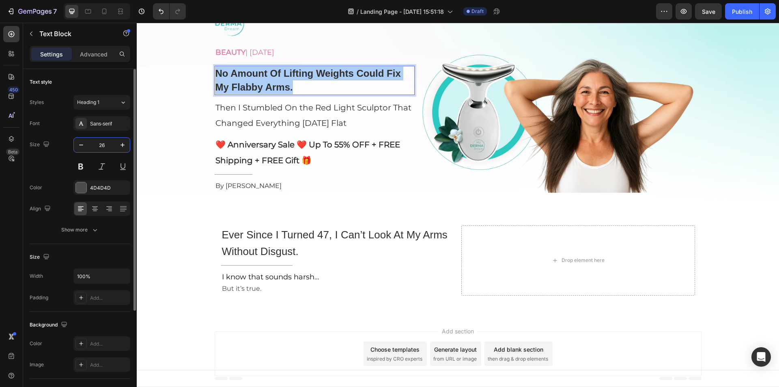
click at [107, 144] on input "26" at bounding box center [101, 145] width 27 height 15
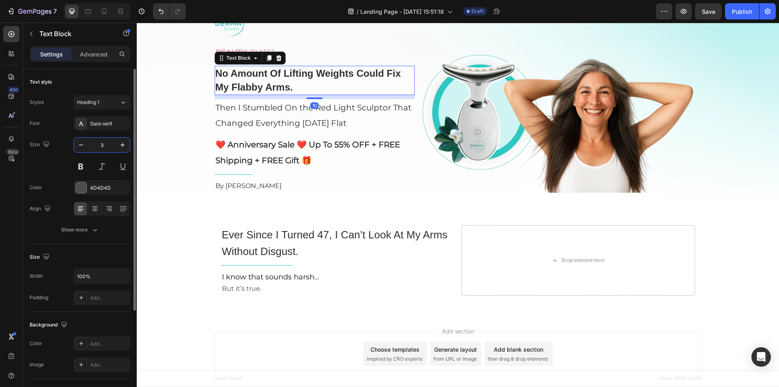
type input "31"
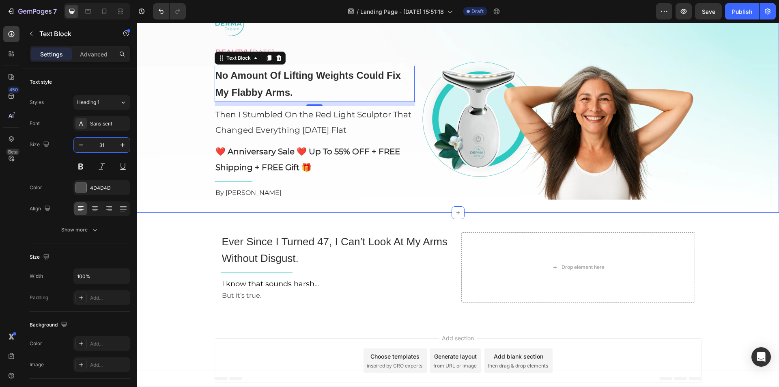
click at [186, 125] on div "Image BEAUTY | [DATE] Text Block No Amount Of Lifting Weights Could Fix My Flab…" at bounding box center [458, 103] width 642 height 191
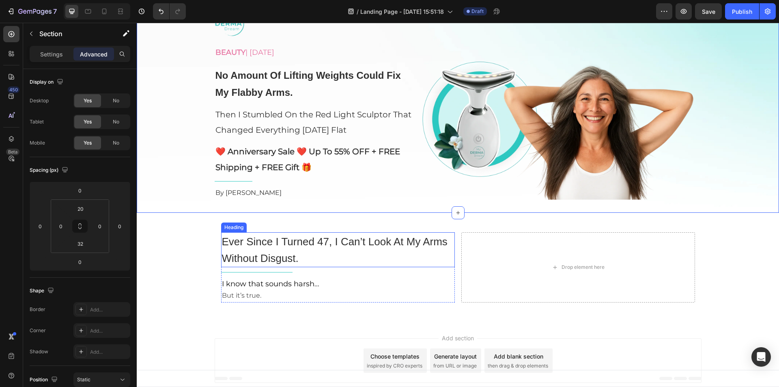
click at [268, 247] on span "Ever Since I Turned 47, I Can’t Look At My Arms Without Disgust." at bounding box center [335, 249] width 226 height 29
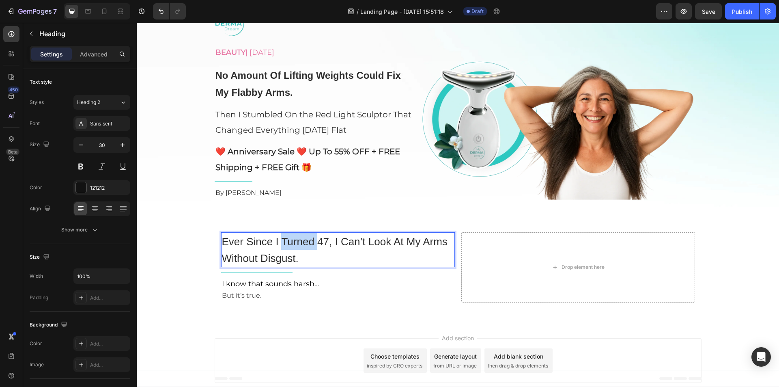
click at [302, 245] on span "Ever Since I Turned 47, I Can’t Look At My Arms Without Disgust." at bounding box center [335, 249] width 226 height 29
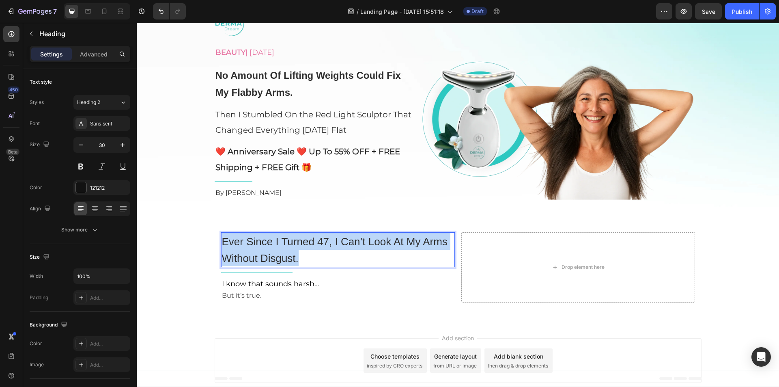
click at [302, 245] on span "Ever Since I Turned 47, I Can’t Look At My Arms Without Disgust." at bounding box center [335, 249] width 226 height 29
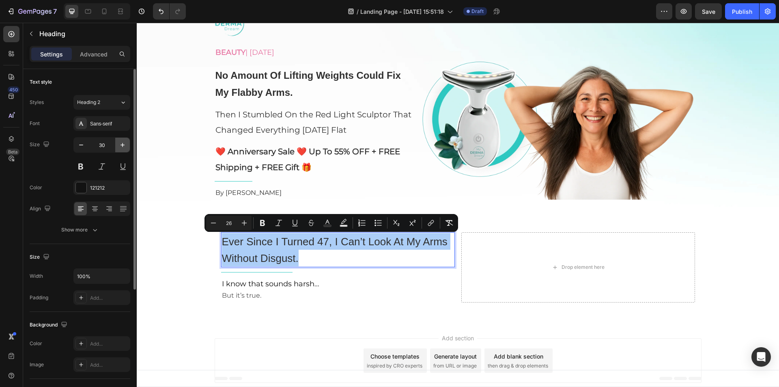
click at [121, 146] on icon "button" at bounding box center [122, 145] width 8 height 8
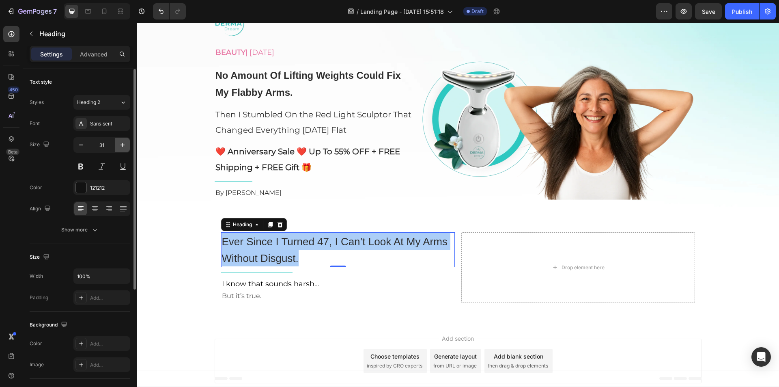
click at [121, 146] on icon "button" at bounding box center [122, 145] width 8 height 8
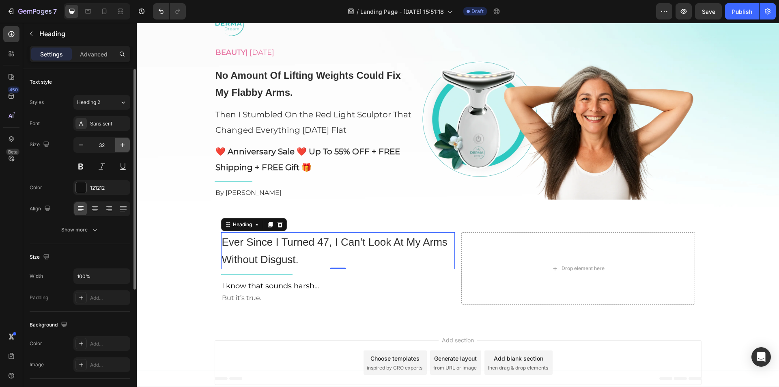
click at [121, 146] on icon "button" at bounding box center [122, 145] width 8 height 8
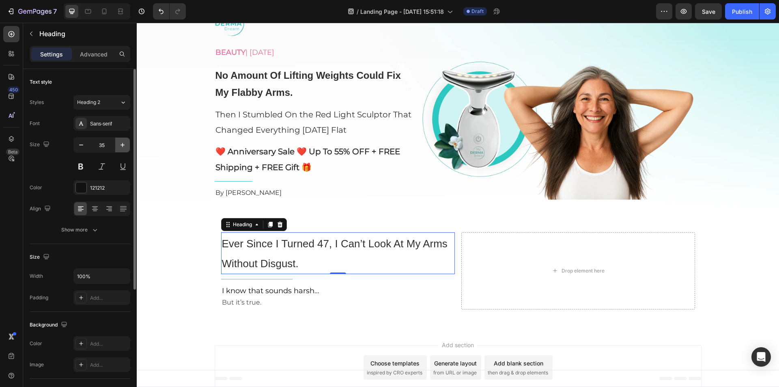
type input "36"
click at [106, 129] on div "Sans-serif" at bounding box center [101, 123] width 57 height 15
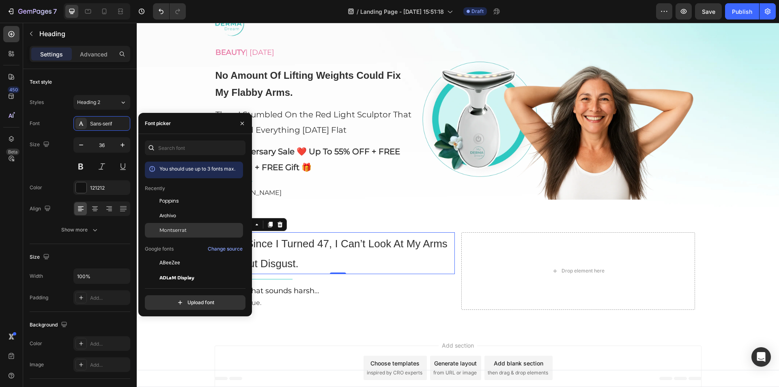
click at [178, 228] on span "Montserrat" at bounding box center [172, 229] width 27 height 7
click at [334, 246] on span "Ever Since I Turned 47, I Can’t Look At My Arms Without Disgust." at bounding box center [331, 254] width 218 height 34
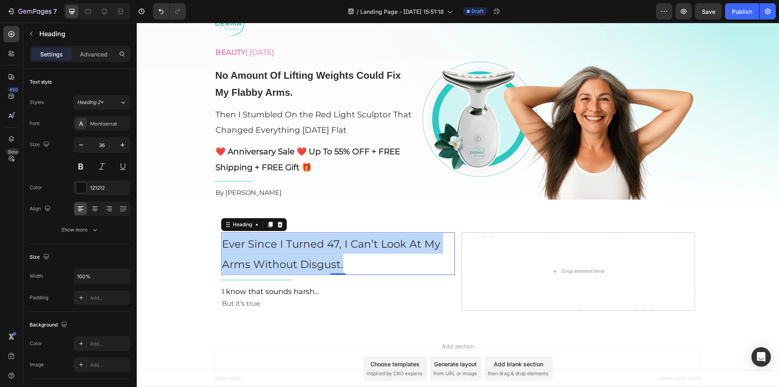
click at [334, 246] on span "Ever Since I Turned 47, I Can’t Look At My Arms Without Disgust." at bounding box center [331, 254] width 218 height 34
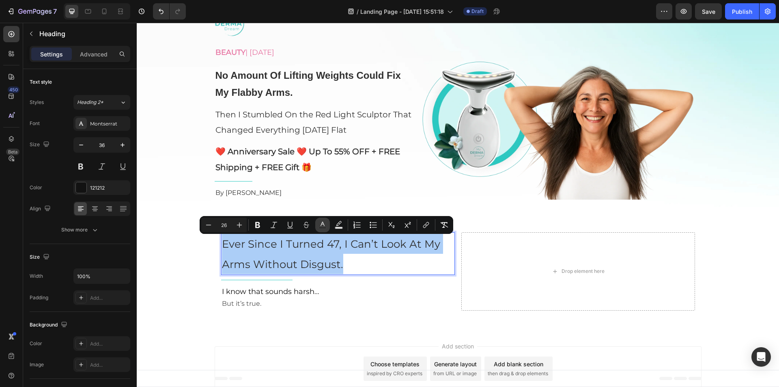
click at [324, 225] on icon "Editor contextual toolbar" at bounding box center [322, 225] width 8 height 8
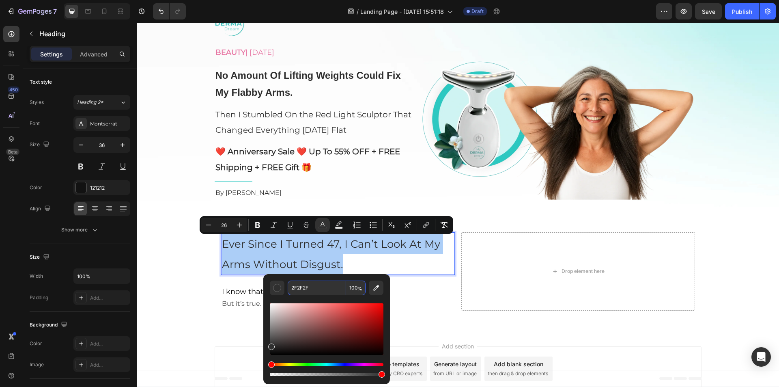
click at [310, 292] on input "2F2F2F" at bounding box center [317, 287] width 58 height 15
paste input "f2f2f"
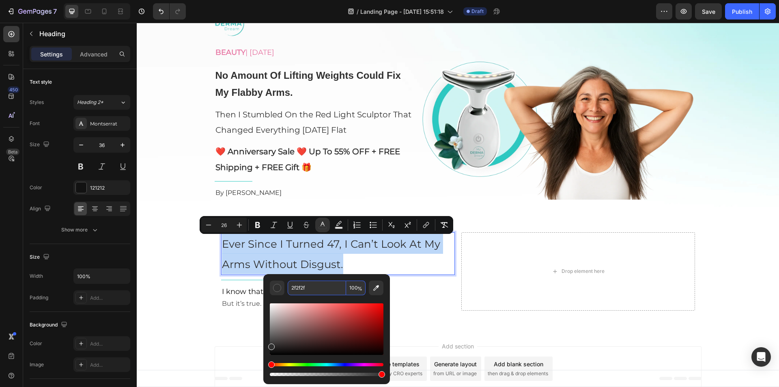
type input "2F2F2F"
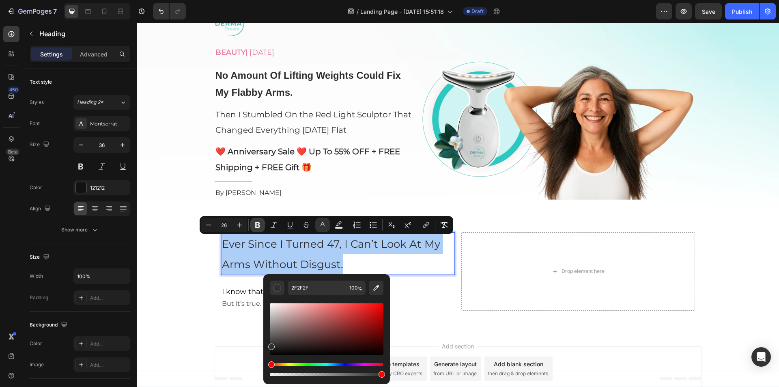
click at [259, 226] on icon "Editor contextual toolbar" at bounding box center [257, 225] width 5 height 6
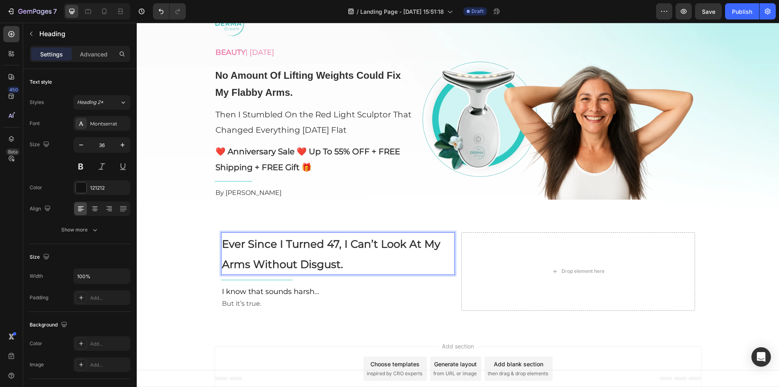
click at [285, 266] on strong "Ever Since I Turned 47, I Can’t Look At My Arms Without Disgust." at bounding box center [331, 254] width 218 height 34
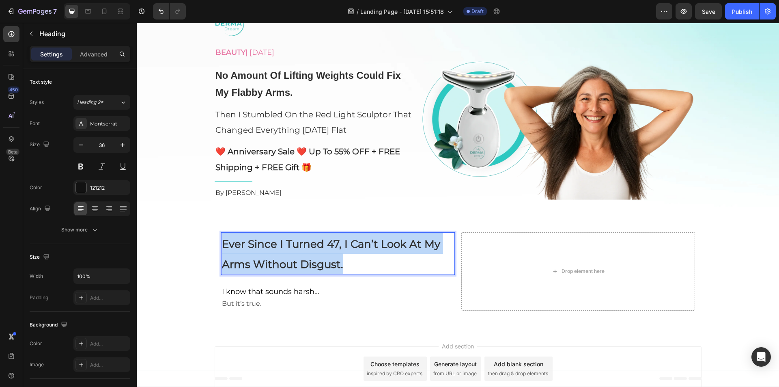
click at [285, 266] on strong "Ever Since I Turned 47, I Can’t Look At My Arms Without Disgust." at bounding box center [331, 254] width 218 height 34
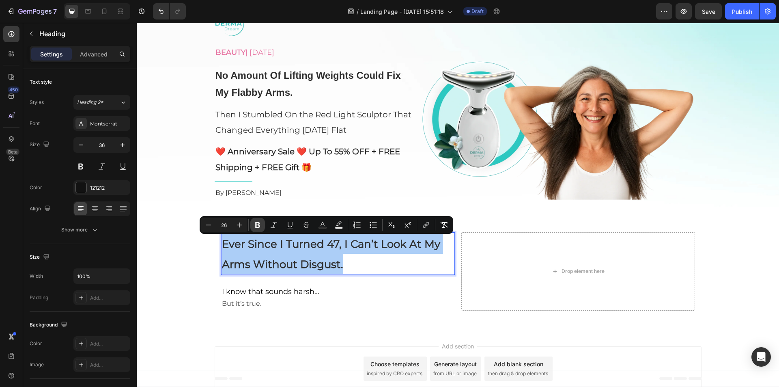
click at [258, 225] on icon "Editor contextual toolbar" at bounding box center [257, 225] width 5 height 6
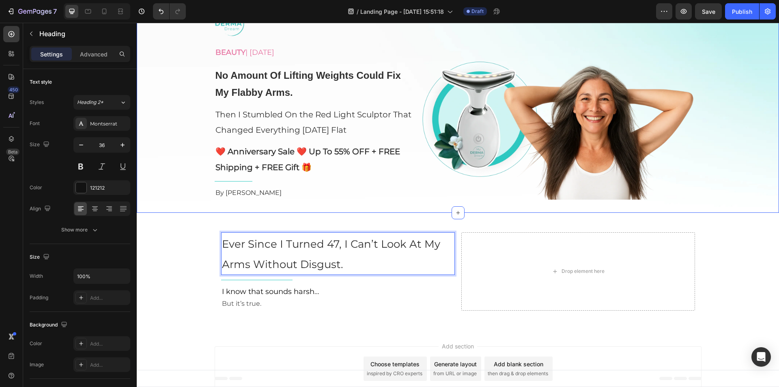
click at [151, 218] on div "Ever Since I Turned 47, I Can’t Look At My Arms Without Disgust. Heading 0 Titl…" at bounding box center [458, 271] width 642 height 117
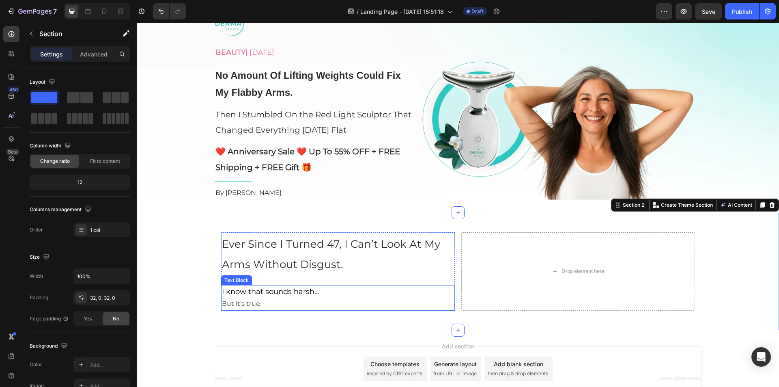
click at [256, 288] on span "I know that sounds harsh…" at bounding box center [270, 291] width 97 height 9
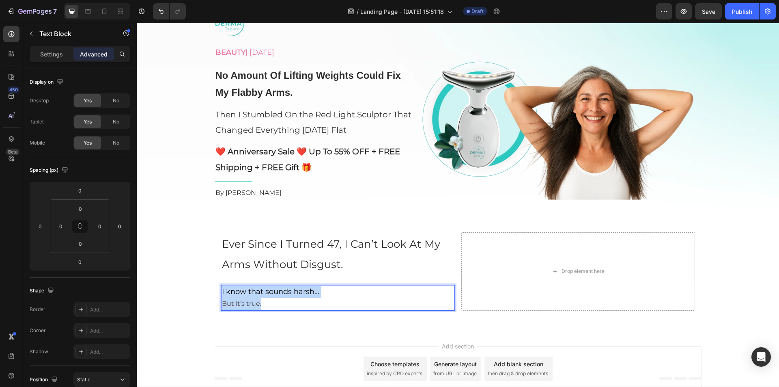
drag, startPoint x: 256, startPoint y: 288, endPoint x: 261, endPoint y: 299, distance: 12.3
click at [261, 299] on div "I know that sounds harsh… But it’s true." at bounding box center [338, 298] width 234 height 26
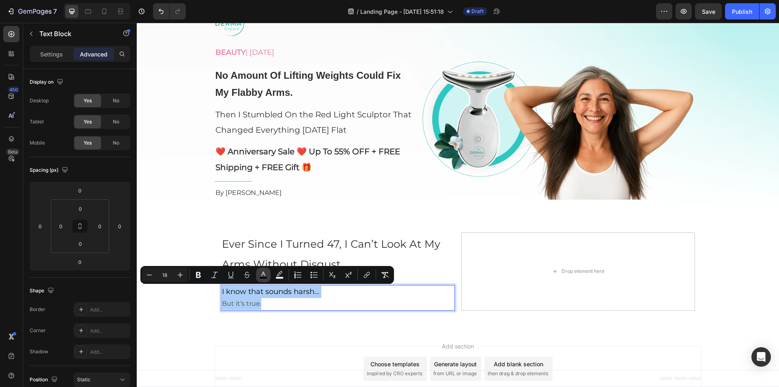
click at [265, 274] on icon "Editor contextual toolbar" at bounding box center [263, 275] width 8 height 8
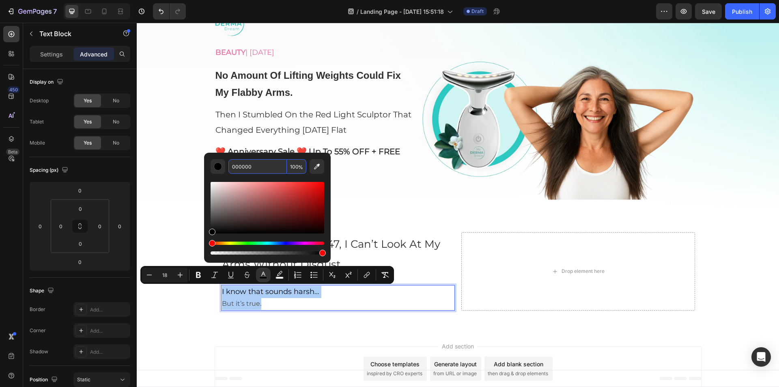
click at [250, 167] on input "000000" at bounding box center [257, 166] width 58 height 15
click at [56, 56] on p "Settings" at bounding box center [51, 54] width 23 height 9
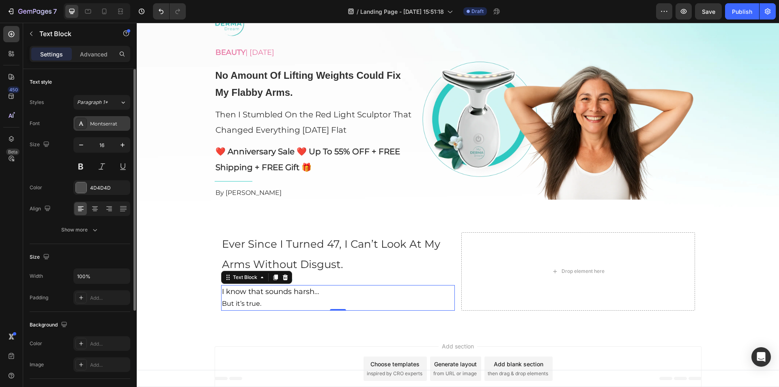
click at [112, 124] on div "Montserrat" at bounding box center [109, 123] width 38 height 7
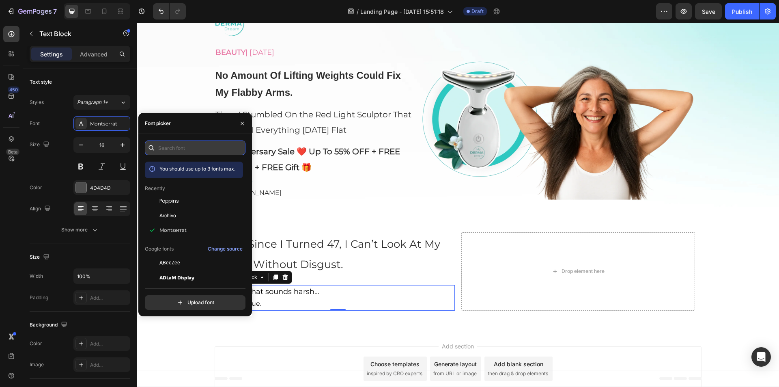
click at [188, 147] on input "text" at bounding box center [195, 147] width 101 height 15
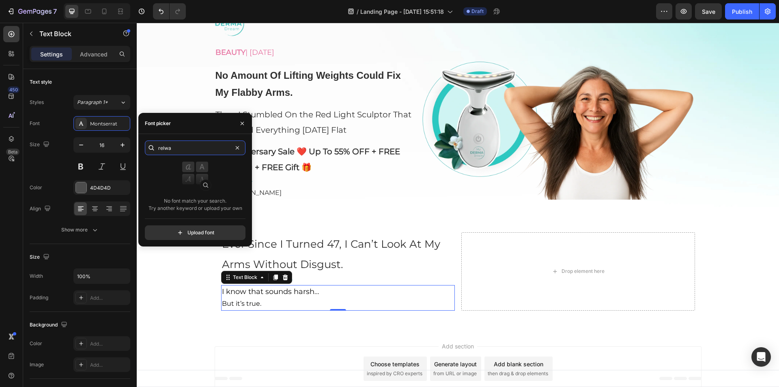
type input "relwa"
click at [119, 143] on icon "button" at bounding box center [122, 145] width 8 height 8
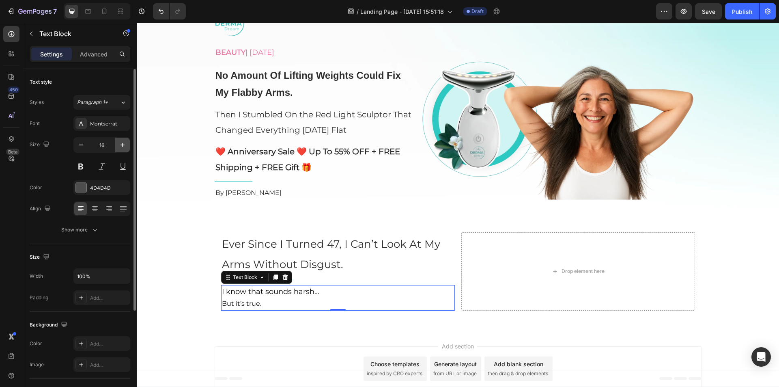
click at [119, 143] on icon "button" at bounding box center [122, 145] width 8 height 8
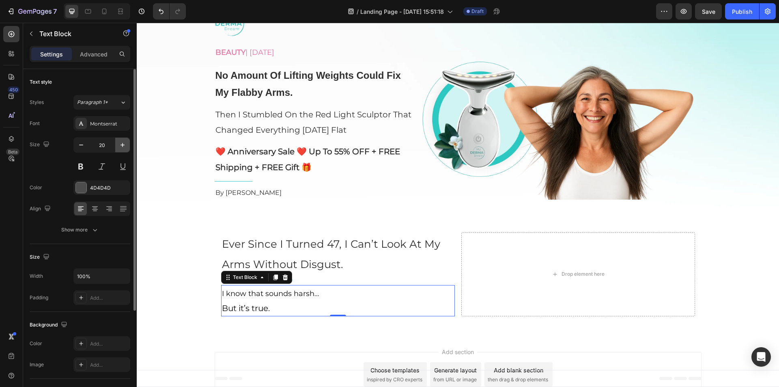
click at [119, 143] on icon "button" at bounding box center [122, 145] width 8 height 8
click at [124, 149] on button "button" at bounding box center [122, 145] width 15 height 15
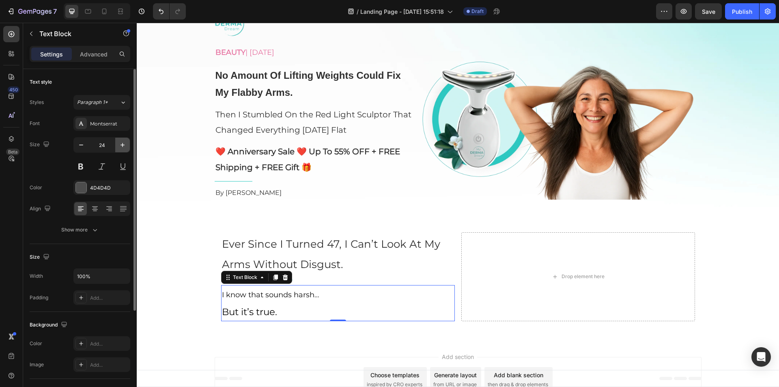
type input "25"
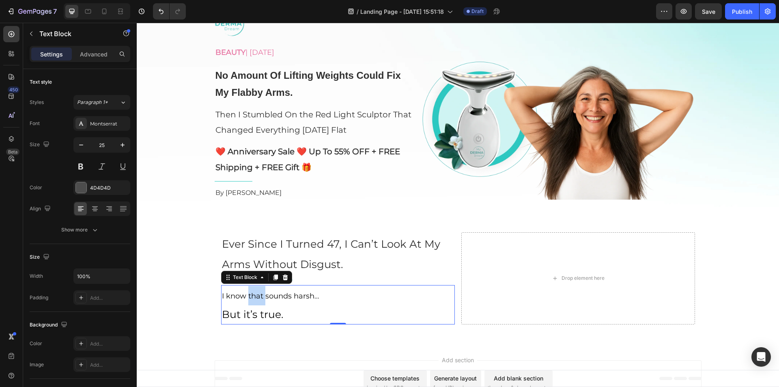
click at [245, 293] on span "I know that sounds harsh…" at bounding box center [270, 295] width 97 height 9
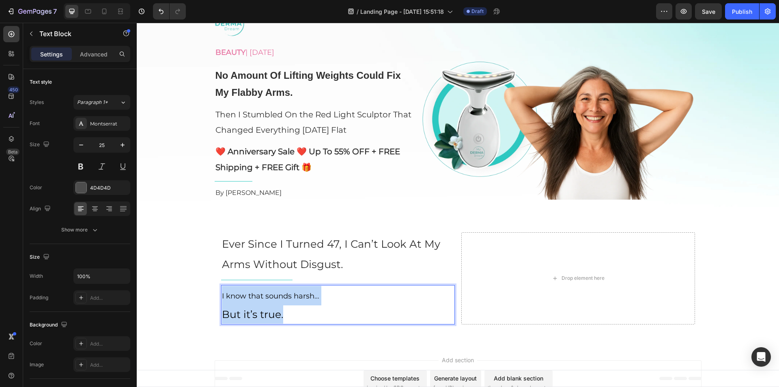
drag, startPoint x: 245, startPoint y: 293, endPoint x: 259, endPoint y: 307, distance: 19.5
click at [259, 307] on div "I know that sounds harsh… But it’s true." at bounding box center [338, 304] width 234 height 39
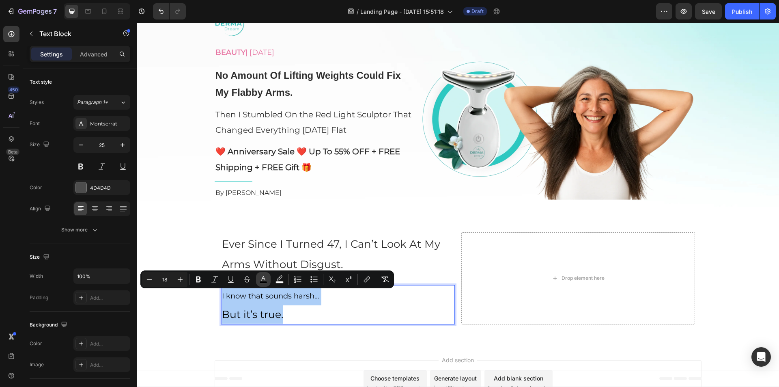
click at [258, 279] on button "color" at bounding box center [263, 279] width 15 height 15
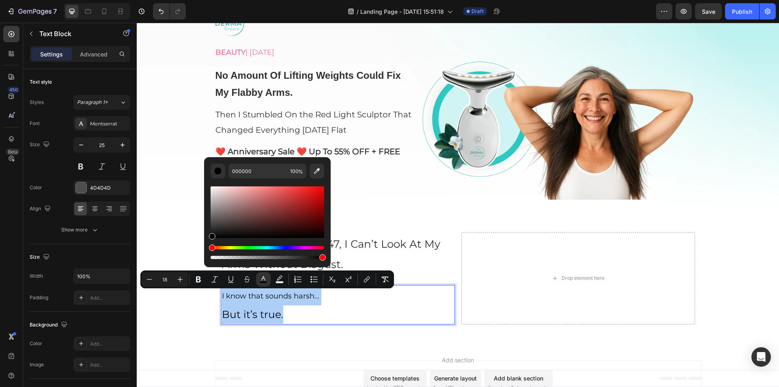
drag, startPoint x: 346, startPoint y: 260, endPoint x: 194, endPoint y: 260, distance: 151.7
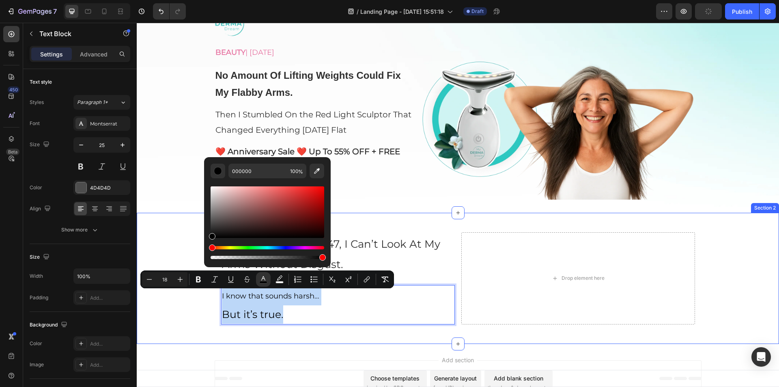
drag, startPoint x: 348, startPoint y: 259, endPoint x: 192, endPoint y: 258, distance: 156.6
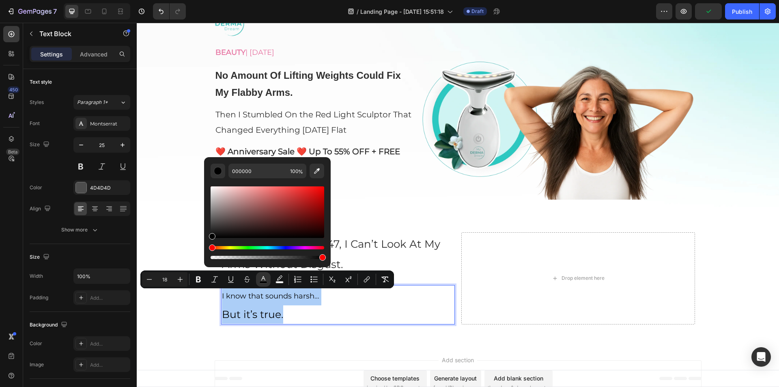
click at [166, 280] on input "18" at bounding box center [165, 279] width 16 height 10
type input "18"
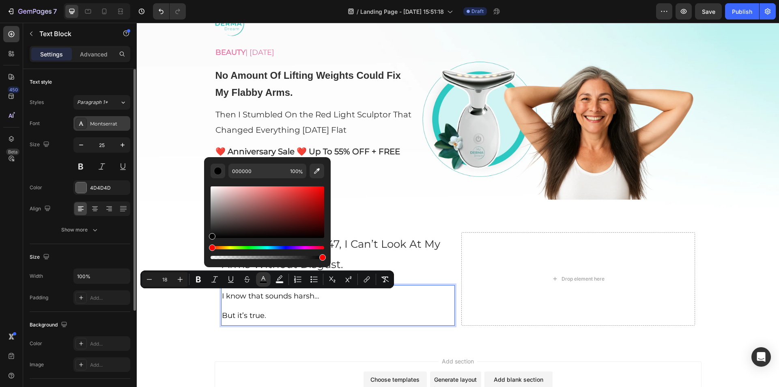
click at [101, 123] on div "Montserrat" at bounding box center [109, 123] width 38 height 7
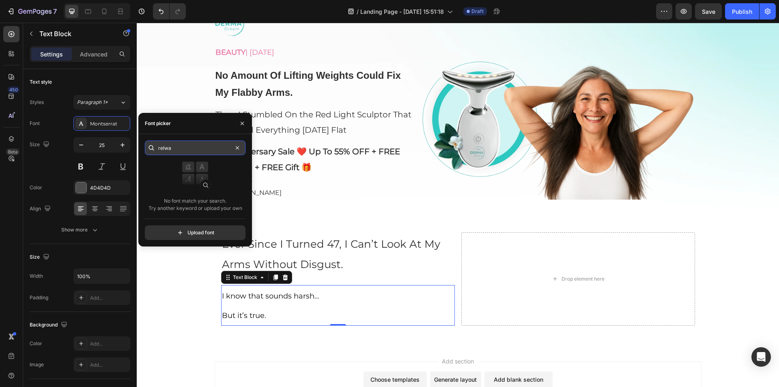
click at [185, 150] on input "relwa" at bounding box center [195, 147] width 101 height 15
click at [165, 148] on input "ralway" at bounding box center [195, 147] width 101 height 15
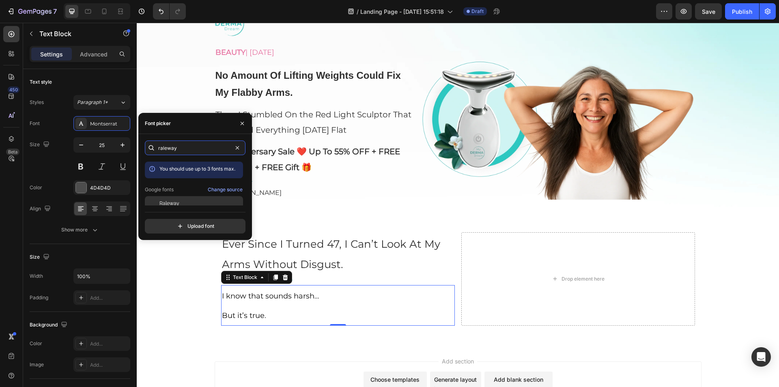
type input "raleway"
click at [182, 200] on div "Raleway" at bounding box center [200, 203] width 82 height 7
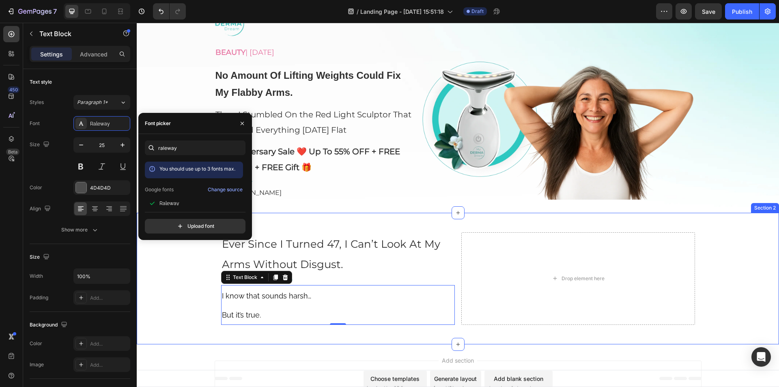
click at [179, 297] on div "⁠⁠⁠⁠⁠⁠⁠ Ever Since I Turned 47, I Can’t Look At My Arms Without Disgust. Headin…" at bounding box center [458, 279] width 642 height 106
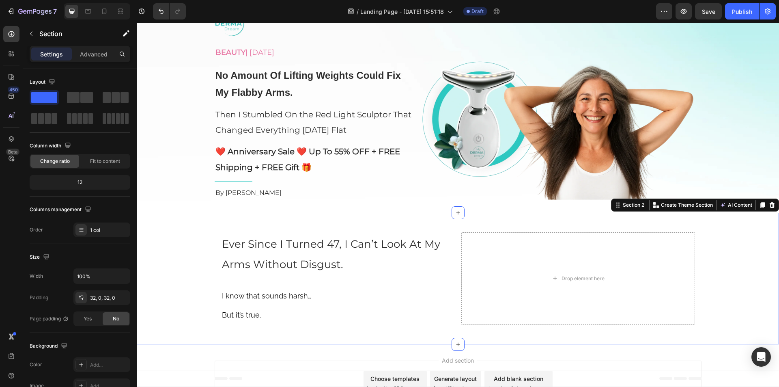
click at [195, 297] on div "⁠⁠⁠⁠⁠⁠⁠ Ever Since I Turned 47, I Can’t Look At My Arms Without Disgust. Headin…" at bounding box center [458, 279] width 642 height 106
click at [286, 248] on span "Ever Since I Turned 47, I Can’t Look At My Arms Without Disgust." at bounding box center [331, 254] width 218 height 34
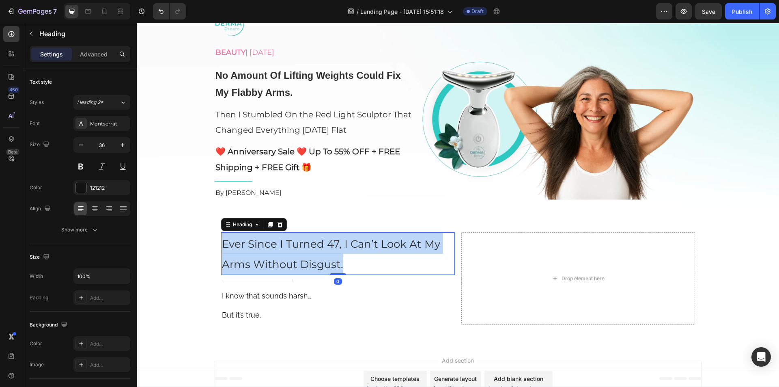
click at [286, 248] on span "Ever Since I Turned 47, I Can’t Look At My Arms Without Disgust." at bounding box center [331, 254] width 218 height 34
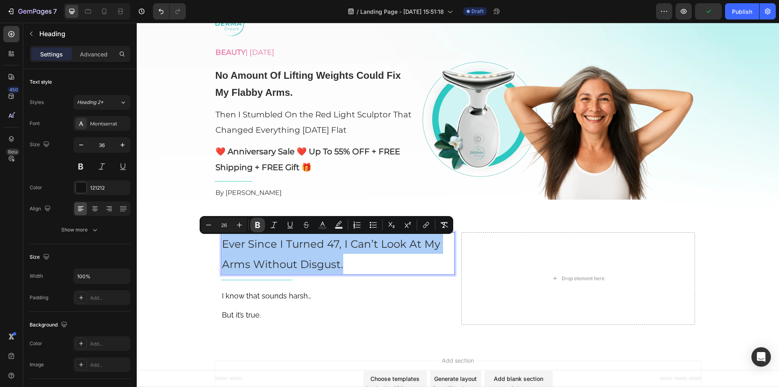
click at [255, 223] on icon "Editor contextual toolbar" at bounding box center [258, 225] width 8 height 8
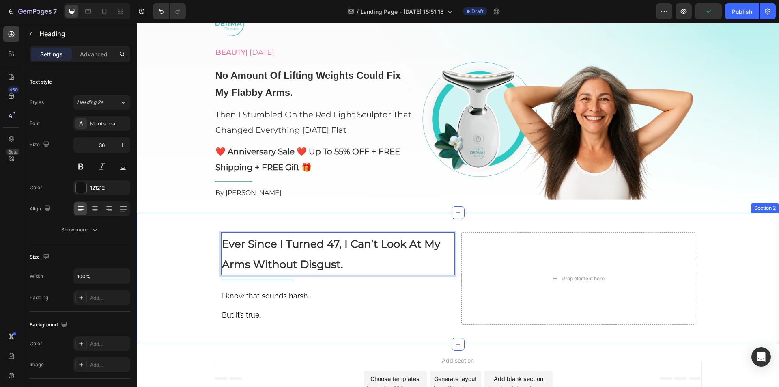
click at [170, 244] on div "Ever Since I Turned 47, I Can’t Look At My Arms Without Disgust. Heading 0 Titl…" at bounding box center [458, 279] width 642 height 106
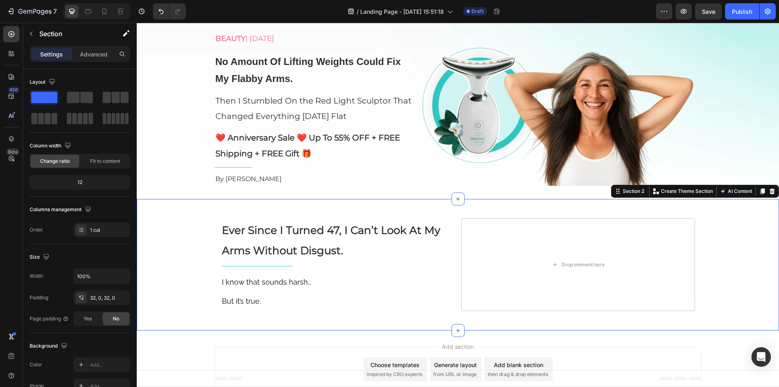
scroll to position [77, 0]
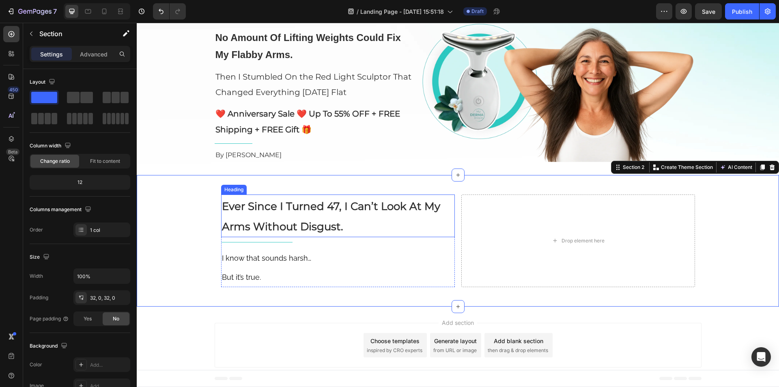
click at [283, 211] on strong "Ever Since I Turned 47, I Can’t Look At My Arms Without Disgust." at bounding box center [331, 217] width 218 height 34
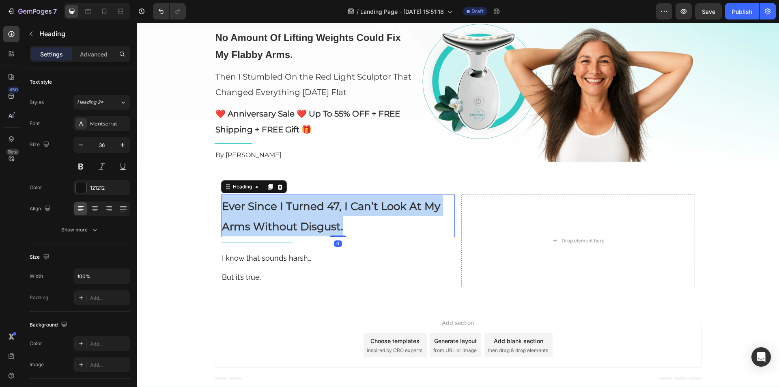
click at [283, 211] on strong "Ever Since I Turned 47, I Can’t Look At My Arms Without Disgust." at bounding box center [331, 217] width 218 height 34
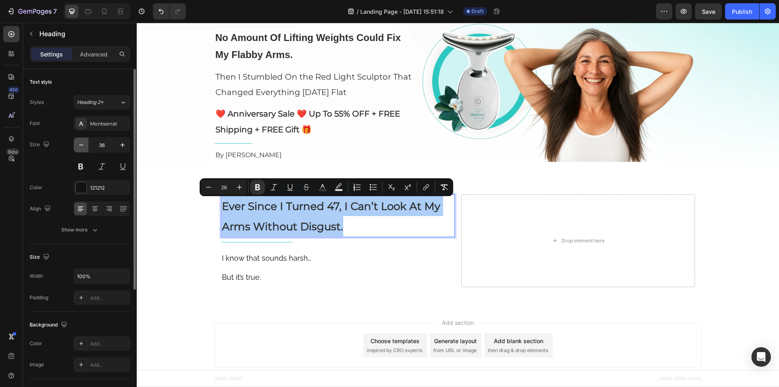
click at [83, 146] on icon "button" at bounding box center [81, 145] width 8 height 8
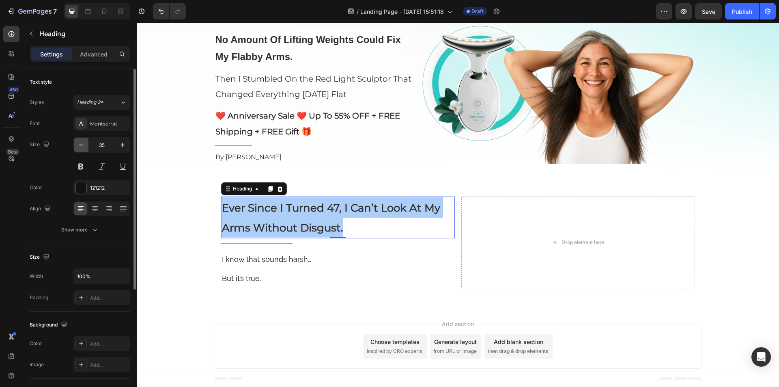
click at [83, 146] on icon "button" at bounding box center [81, 145] width 8 height 8
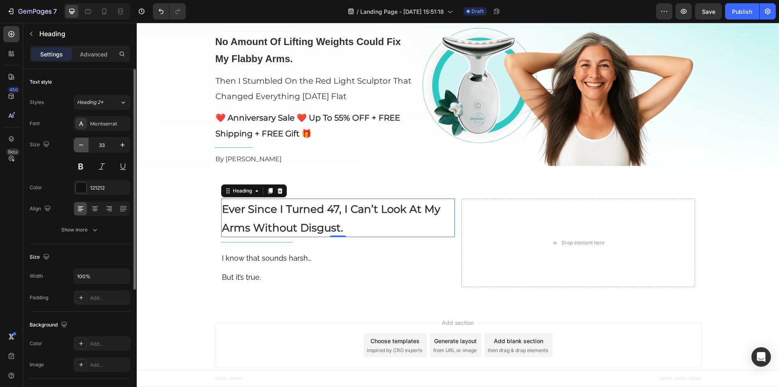
click at [83, 146] on icon "button" at bounding box center [81, 145] width 8 height 8
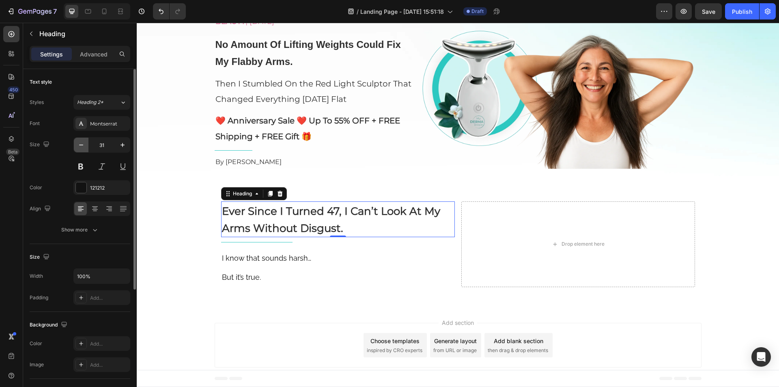
click at [83, 146] on icon "button" at bounding box center [81, 145] width 8 height 8
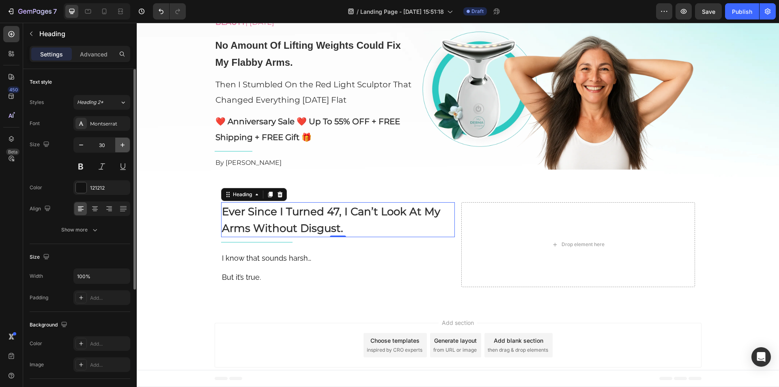
click at [122, 146] on icon "button" at bounding box center [122, 145] width 8 height 8
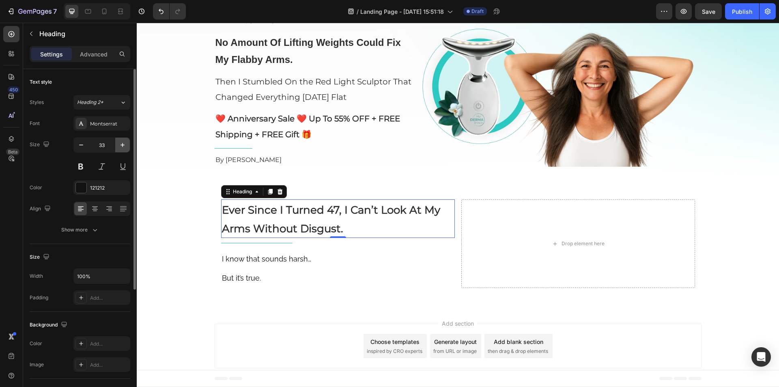
scroll to position [73, 0]
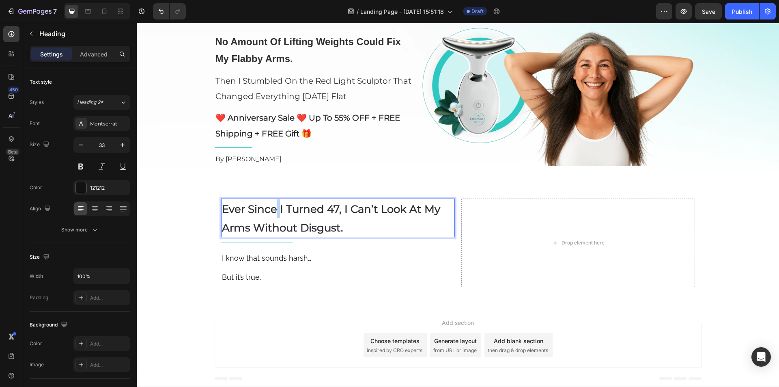
click at [271, 209] on strong "Ever Since I Turned 47, I Can’t Look At My Arms Without Disgust." at bounding box center [331, 218] width 218 height 32
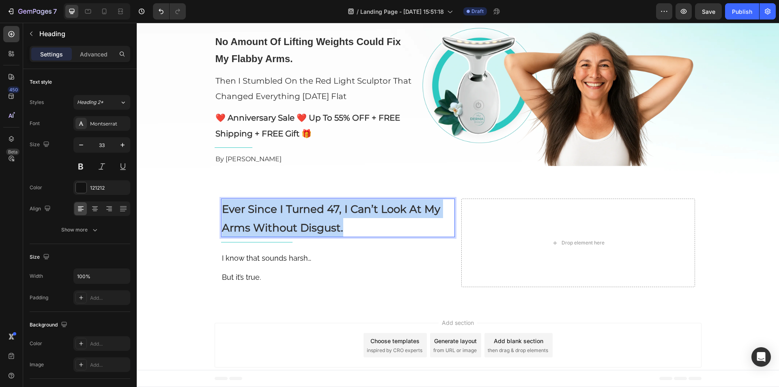
click at [271, 209] on strong "Ever Since I Turned 47, I Can’t Look At My Arms Without Disgust." at bounding box center [331, 218] width 218 height 32
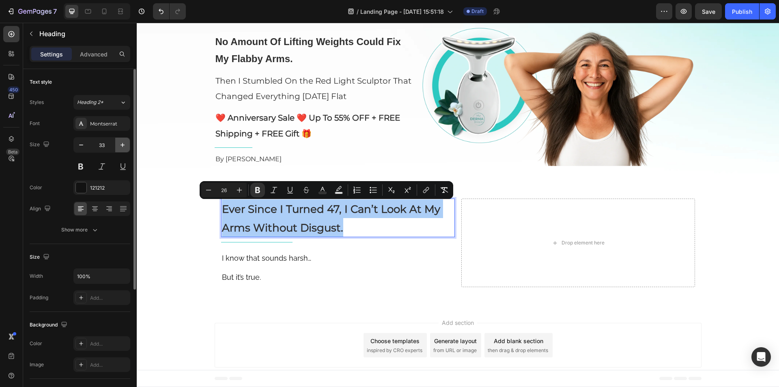
click at [122, 144] on icon "button" at bounding box center [122, 145] width 8 height 8
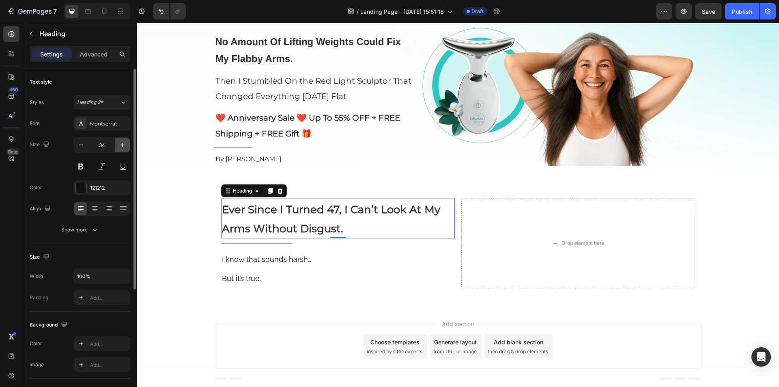
click at [122, 144] on icon "button" at bounding box center [122, 145] width 8 height 8
click at [82, 146] on icon "button" at bounding box center [81, 145] width 8 height 8
type input "34"
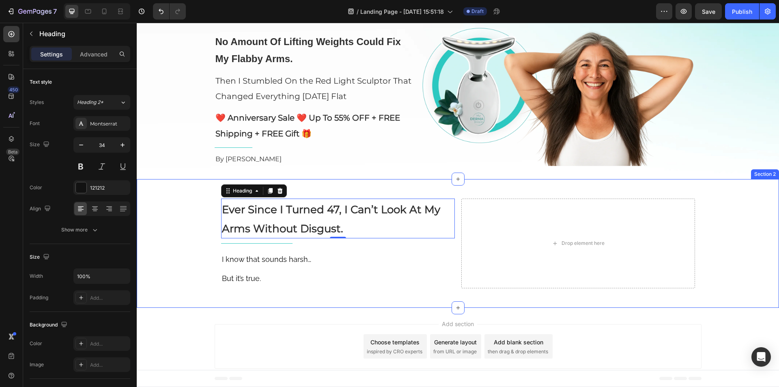
click at [167, 206] on div "Ever Since I Turned 47, I Can’t Look At My Arms Without Disgust. Heading 0 Titl…" at bounding box center [458, 243] width 642 height 103
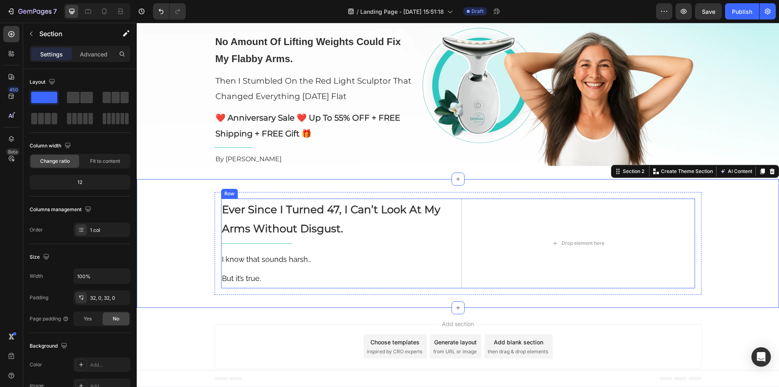
click at [453, 259] on div "⁠⁠⁠⁠⁠⁠⁠ Ever Since I Turned 47, I Can’t Look At My Arms Without Disgust. Headin…" at bounding box center [458, 243] width 474 height 90
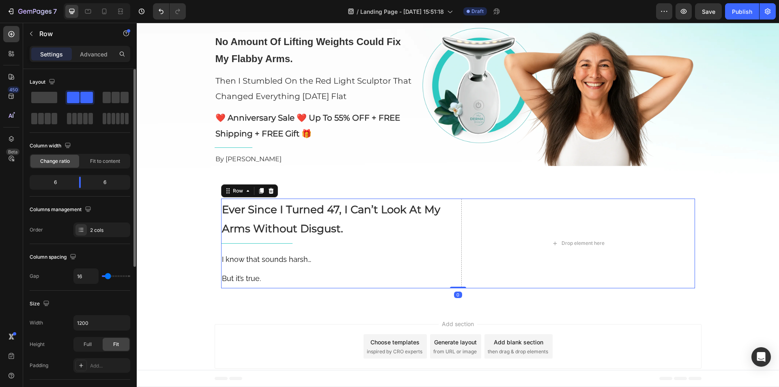
type input "9"
type input "11"
type input "18"
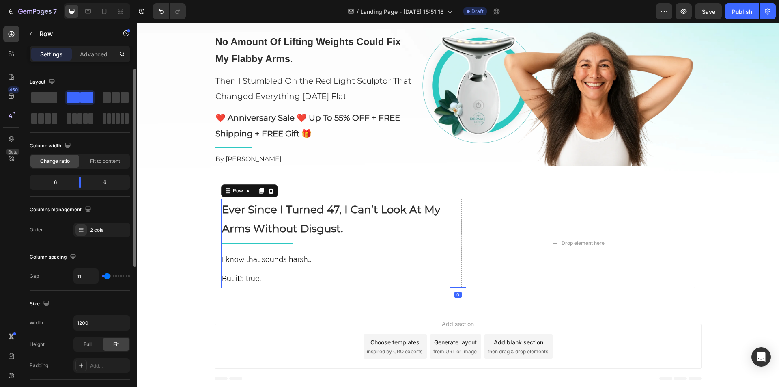
type input "18"
type input "27"
type input "33"
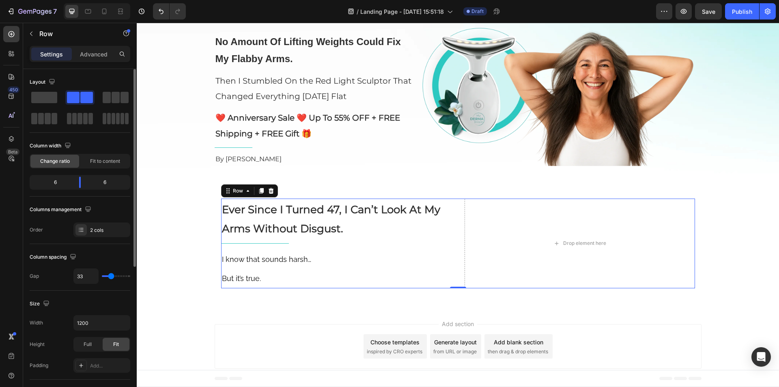
type input "36"
type input "42"
type input "44"
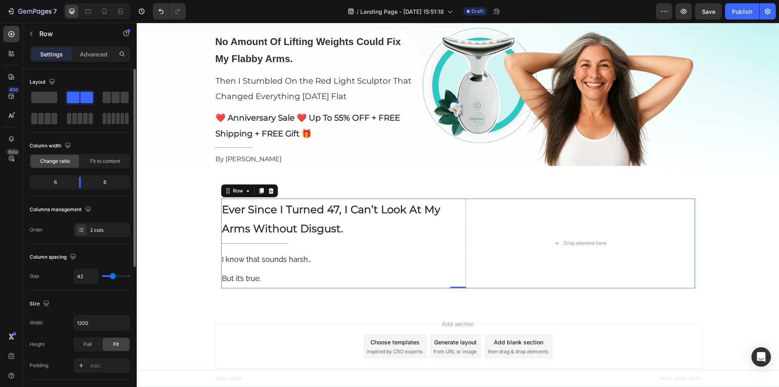
type input "44"
type input "49"
type input "51"
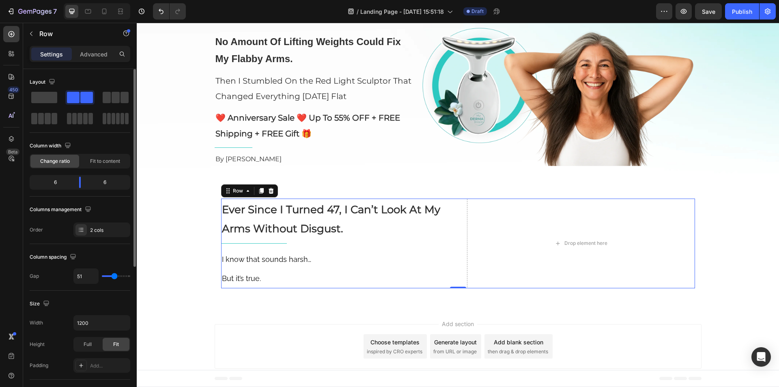
type input "53"
type input "56"
type input "58"
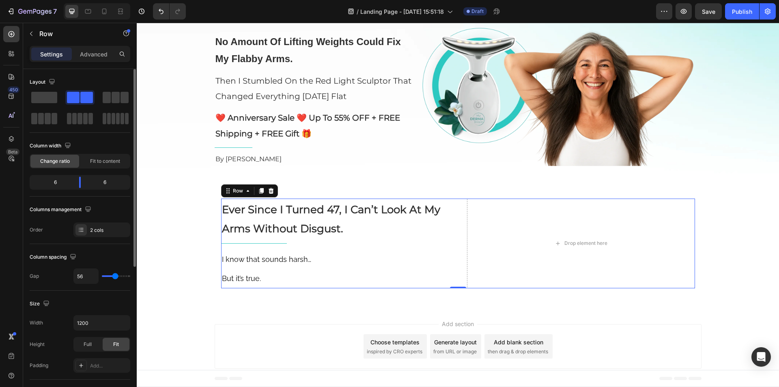
type input "58"
type input "64"
type input "67"
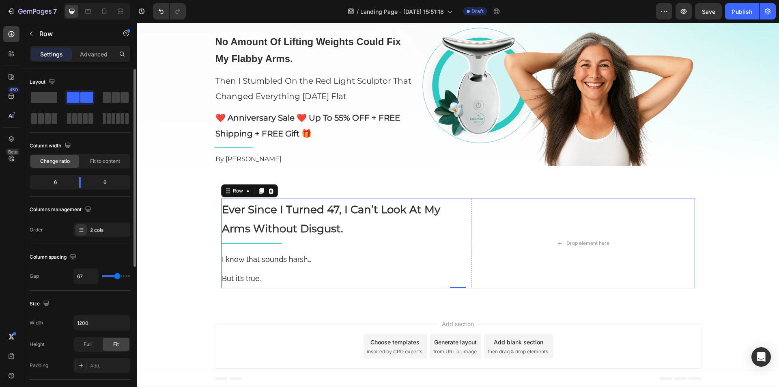
type input "76"
type input "120"
drag, startPoint x: 110, startPoint y: 275, endPoint x: 7, endPoint y: 251, distance: 105.7
type input "120"
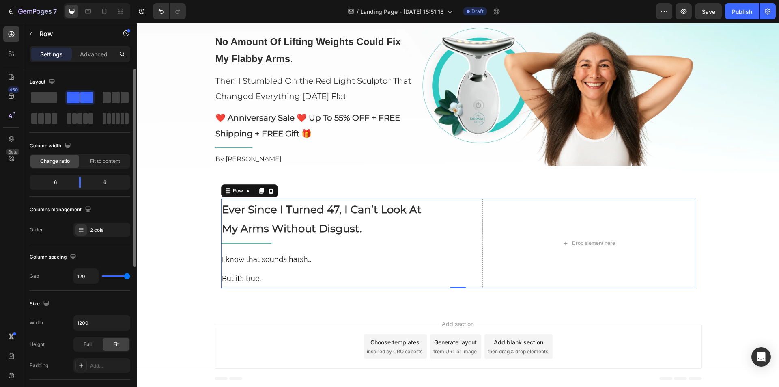
click at [130, 275] on input "range" at bounding box center [116, 276] width 28 height 2
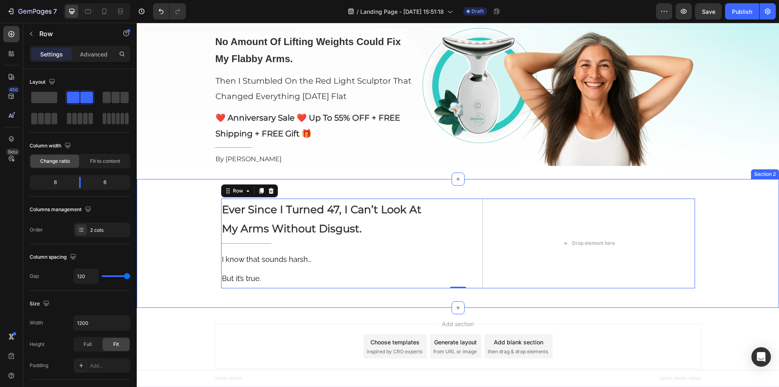
click at [186, 234] on div "⁠⁠⁠⁠⁠⁠⁠ Ever Since I Turned 47, I Can’t Look At My Arms Without Disgust. Headin…" at bounding box center [458, 243] width 642 height 103
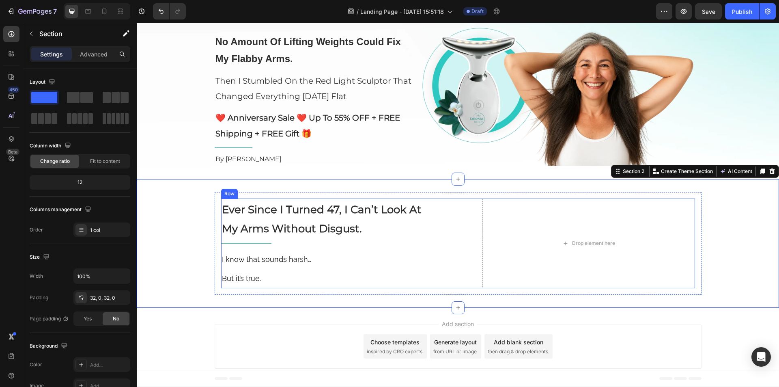
click at [460, 271] on div "⁠⁠⁠⁠⁠⁠⁠ Ever Since I Turned 47, I Can’t Look At My Arms Without Disgust. Headin…" at bounding box center [458, 243] width 474 height 90
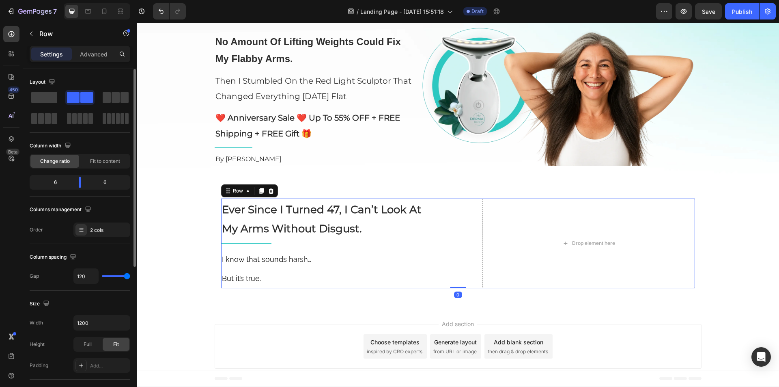
type input "113"
type input "89"
type input "73"
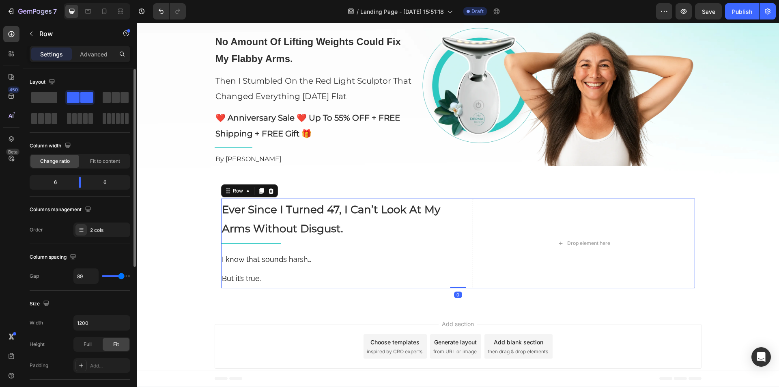
type input "73"
type input "71"
type input "69"
drag, startPoint x: 126, startPoint y: 278, endPoint x: 118, endPoint y: 279, distance: 8.6
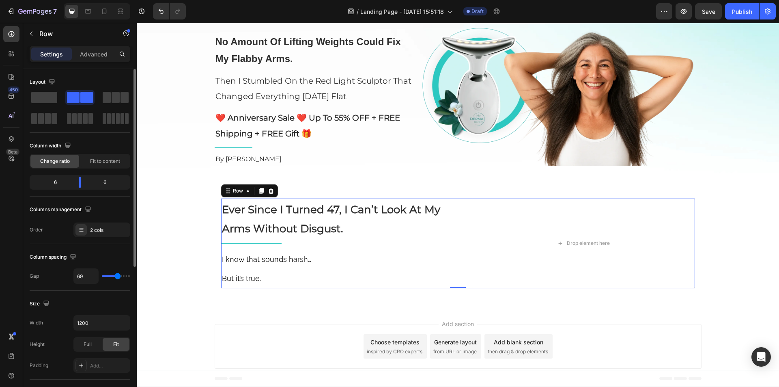
type input "69"
click at [118, 277] on input "range" at bounding box center [116, 276] width 28 height 2
type input "49"
type input "33"
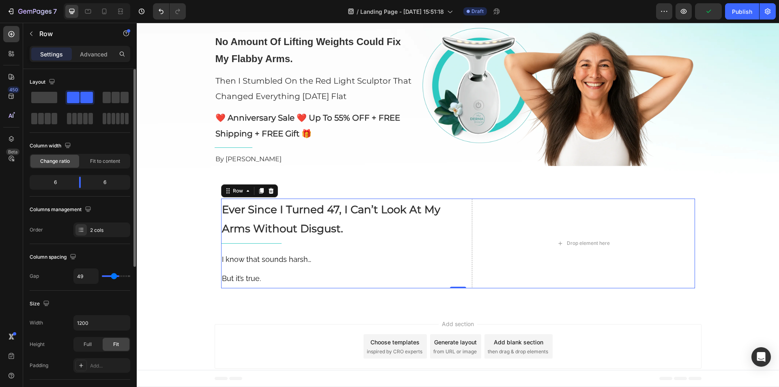
type input "33"
type input "20"
type input "18"
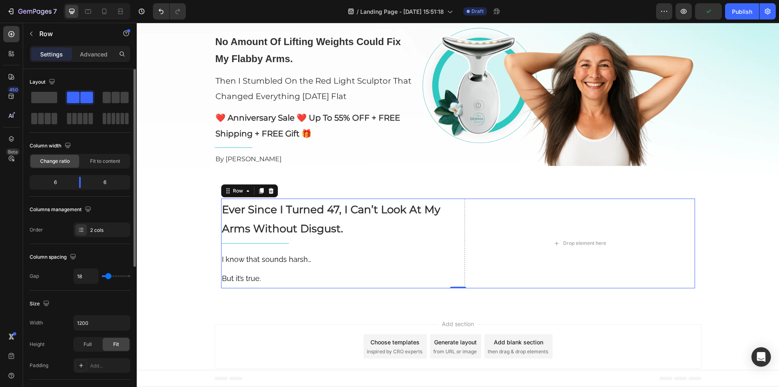
type input "16"
type input "13"
type input "11"
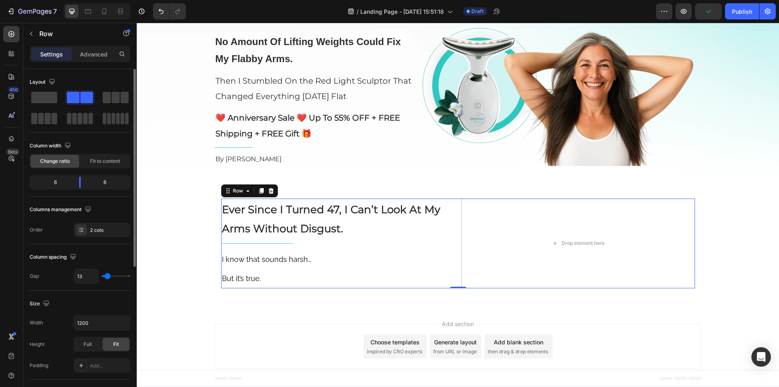
type input "11"
type input "7"
type input "0"
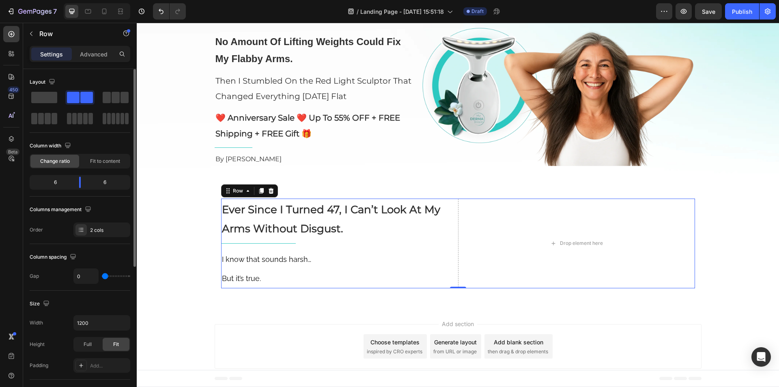
type input "2"
type input "9"
type input "11"
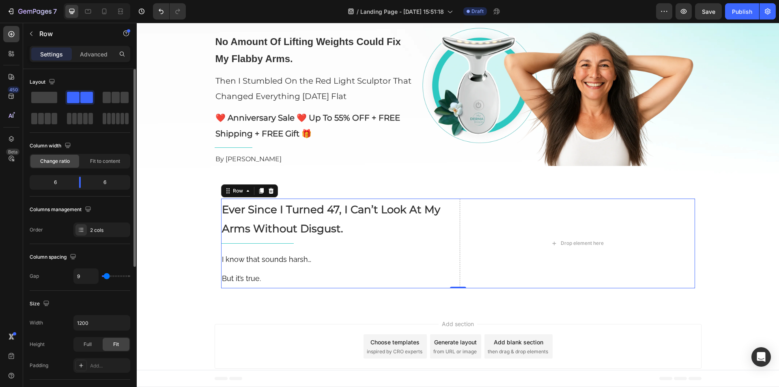
type input "11"
type input "13"
type input "16"
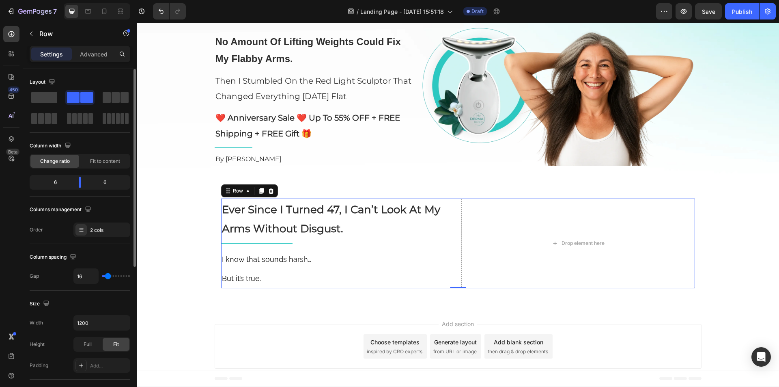
type input "9"
type input "4"
type input "2"
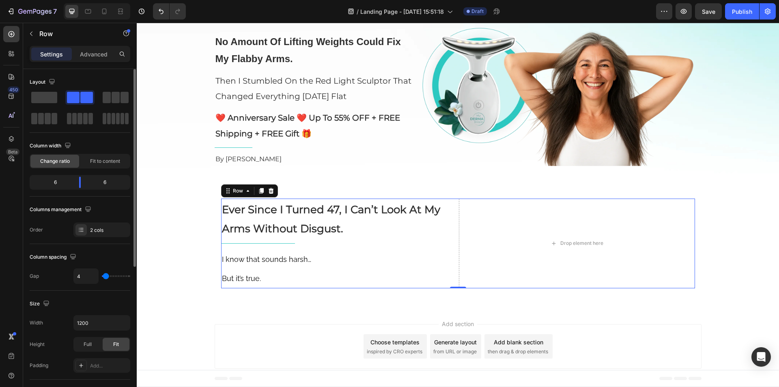
type input "2"
type input "0"
type input "11"
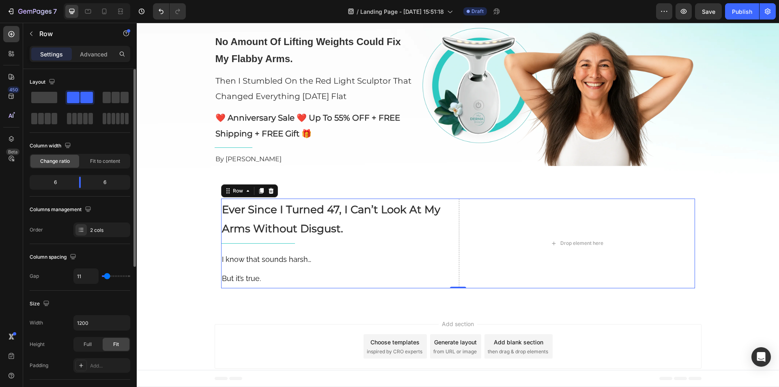
type input "24"
type input "29"
type input "33"
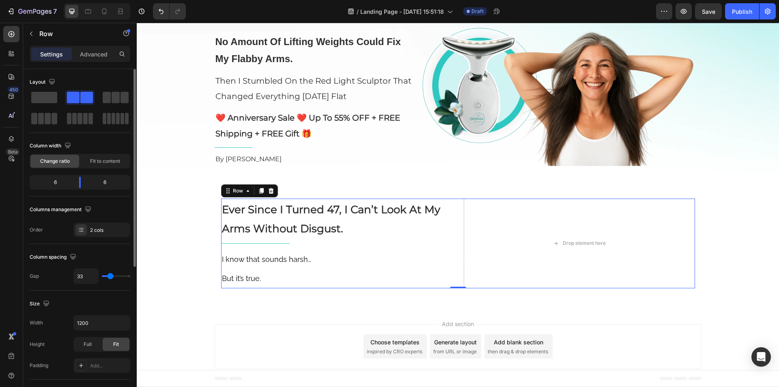
type input "33"
type input "36"
drag, startPoint x: 116, startPoint y: 276, endPoint x: 112, endPoint y: 276, distance: 4.1
type input "36"
click at [112, 276] on input "range" at bounding box center [116, 276] width 28 height 2
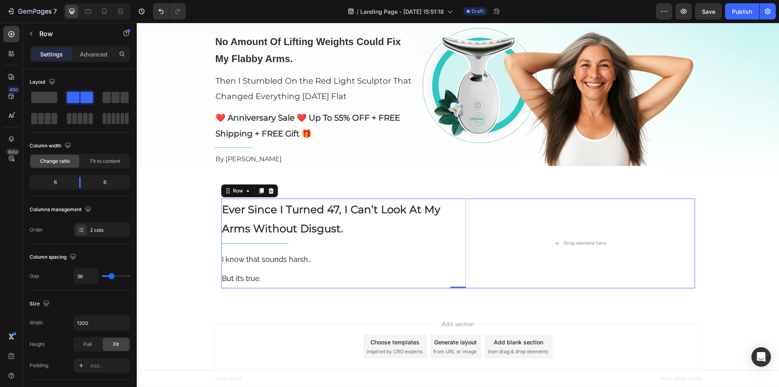
click at [454, 275] on div "⁠⁠⁠⁠⁠⁠⁠ Ever Since I Turned 47, I Can’t Look At My Arms Without Disgust. Headin…" at bounding box center [458, 243] width 474 height 90
drag, startPoint x: 82, startPoint y: 178, endPoint x: 87, endPoint y: 180, distance: 5.9
click at [87, 0] on body "7 Version history / Landing Page - Aug 27, 15:51:18 Draft Preview Save Publish …" at bounding box center [389, 0] width 779 height 0
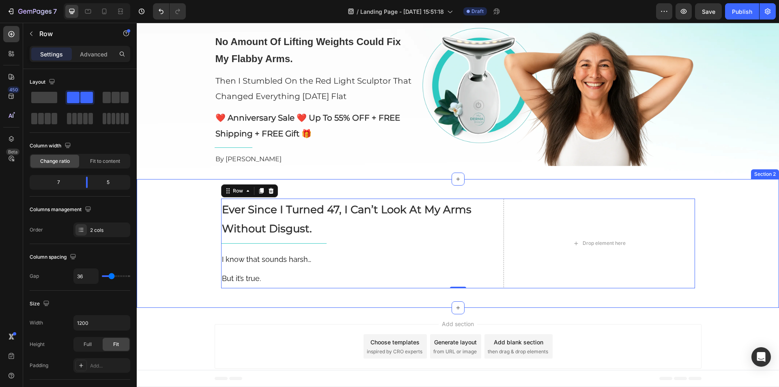
click at [176, 247] on div "⁠⁠⁠⁠⁠⁠⁠ Ever Since I Turned 47, I Can’t Look At My Arms Without Disgust. Headin…" at bounding box center [458, 243] width 642 height 103
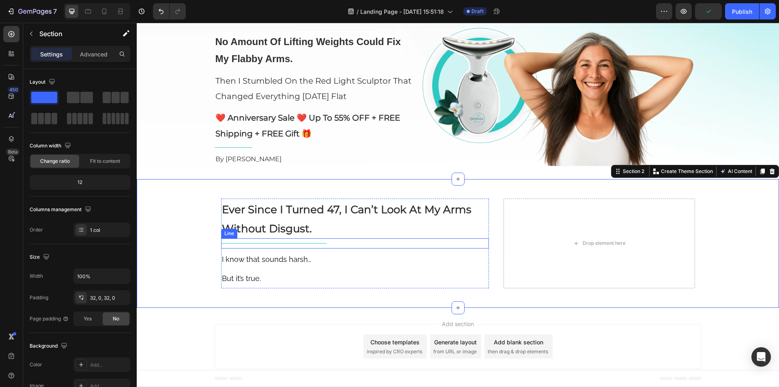
click at [278, 242] on div "Title Line" at bounding box center [355, 243] width 268 height 10
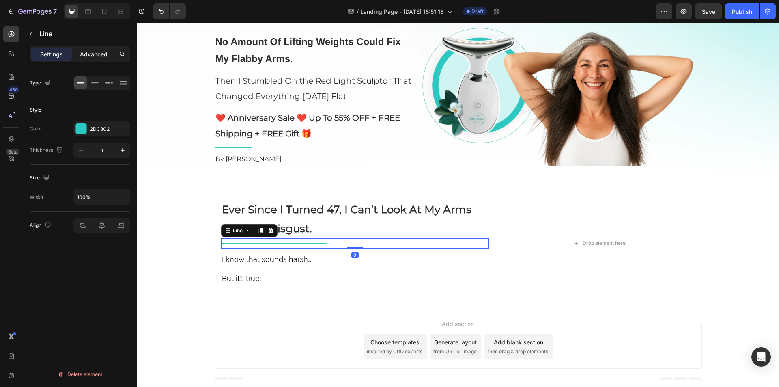
click at [91, 53] on p "Advanced" at bounding box center [94, 54] width 28 height 9
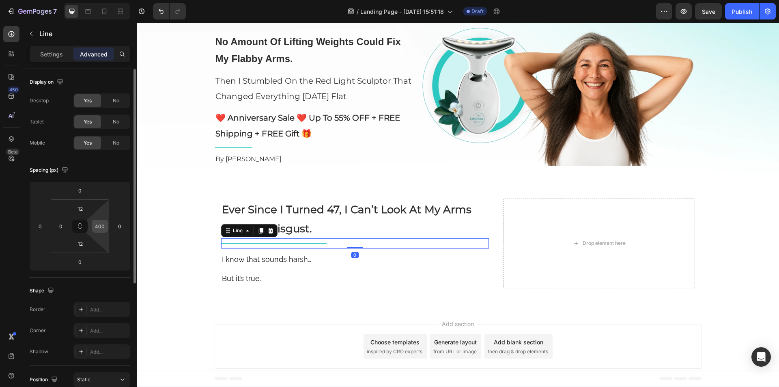
click at [97, 225] on input "400" at bounding box center [100, 226] width 12 height 12
type input "300"
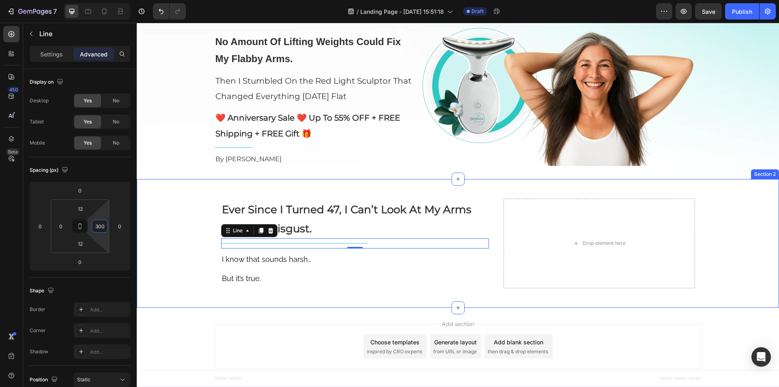
click at [161, 243] on div "⁠⁠⁠⁠⁠⁠⁠ Ever Since I Turned 47, I Can’t Look At My Arms Without Disgust. Headin…" at bounding box center [458, 243] width 642 height 103
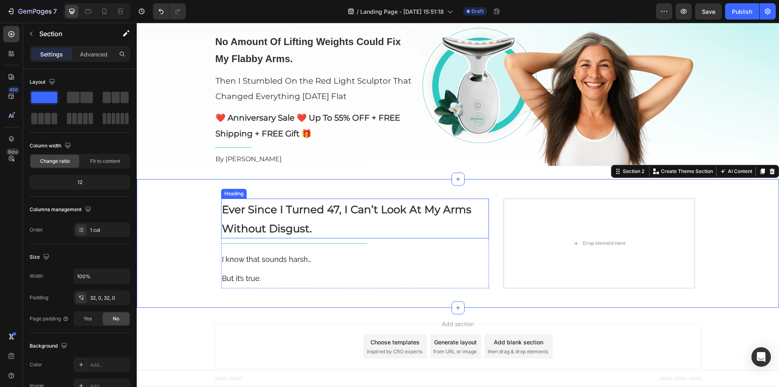
scroll to position [74, 0]
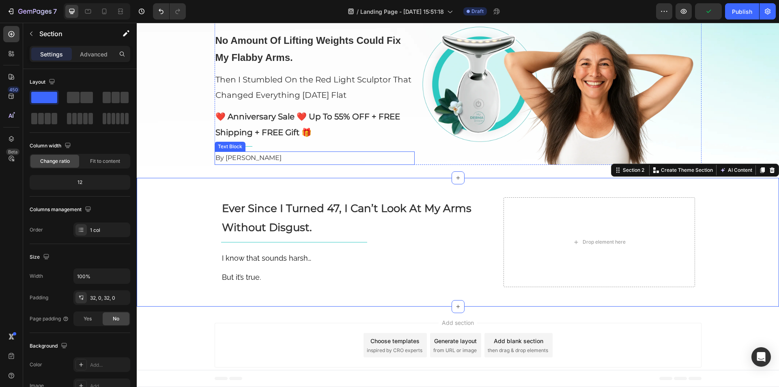
click at [279, 160] on p "By Danielle Jones" at bounding box center [314, 158] width 198 height 12
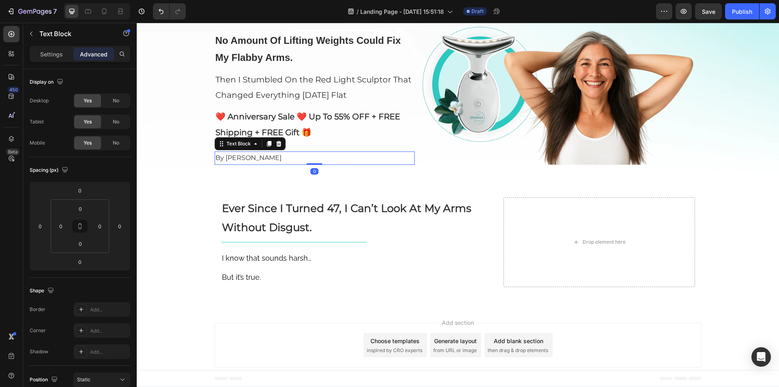
drag, startPoint x: 307, startPoint y: 164, endPoint x: 301, endPoint y: 164, distance: 5.7
click at [301, 164] on div "By Danielle Jones Text Block 0" at bounding box center [315, 157] width 200 height 13
click at [301, 164] on div "By Danielle Jones" at bounding box center [315, 157] width 200 height 13
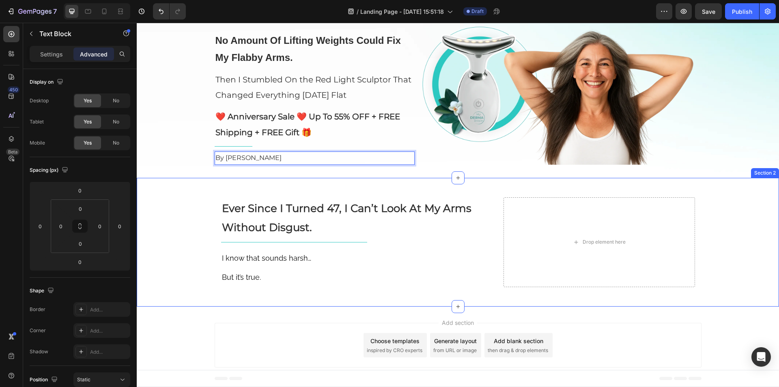
click at [170, 194] on div "⁠⁠⁠⁠⁠⁠⁠ Ever Since I Turned 47, I Can’t Look At My Arms Without Disgust. Headin…" at bounding box center [458, 242] width 642 height 103
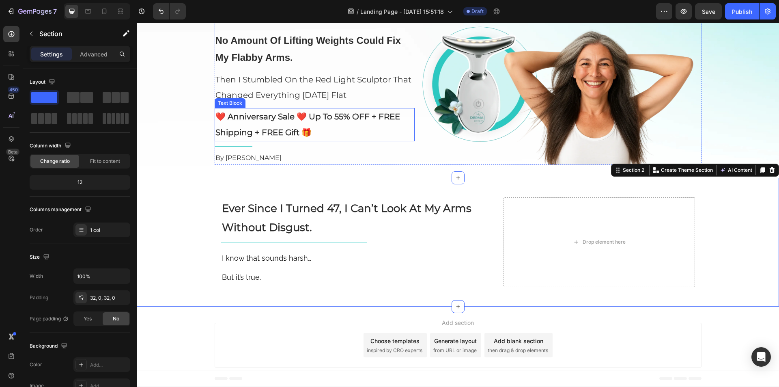
click at [262, 134] on strong "❤️ Anniversary Sale ❤️ Up To 55% OFF + FREE Shipping + FREE Gift 🎁" at bounding box center [307, 125] width 185 height 26
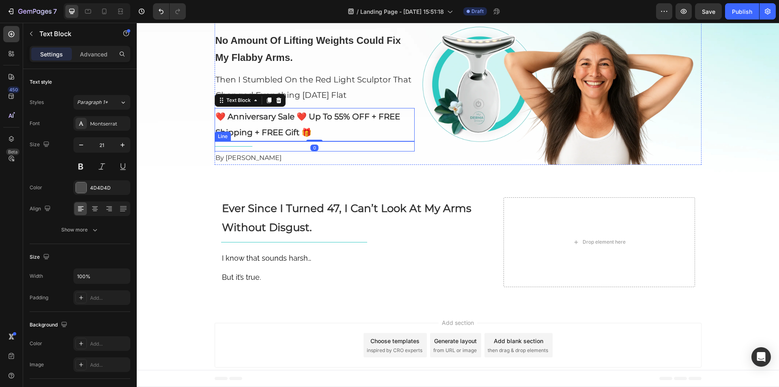
click at [263, 143] on div "Title Line" at bounding box center [315, 146] width 200 height 10
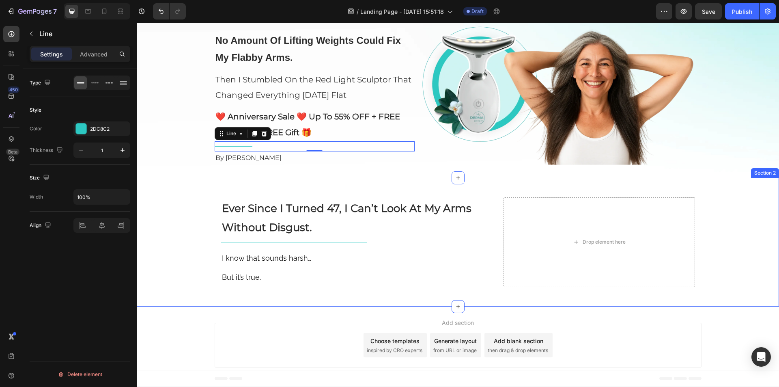
click at [188, 249] on div "⁠⁠⁠⁠⁠⁠⁠ Ever Since I Turned 47, I Can’t Look At My Arms Without Disgust. Headin…" at bounding box center [458, 242] width 642 height 103
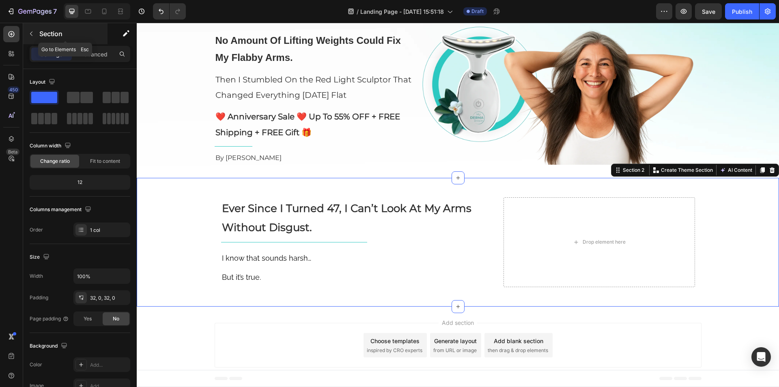
click at [36, 37] on button "button" at bounding box center [31, 33] width 13 height 13
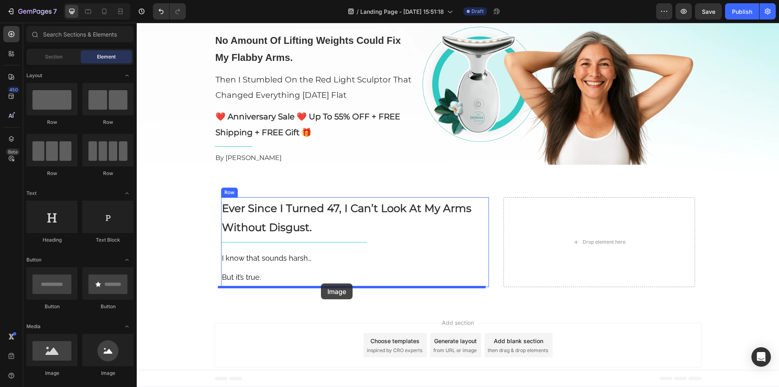
drag, startPoint x: 260, startPoint y: 365, endPoint x: 321, endPoint y: 283, distance: 102.4
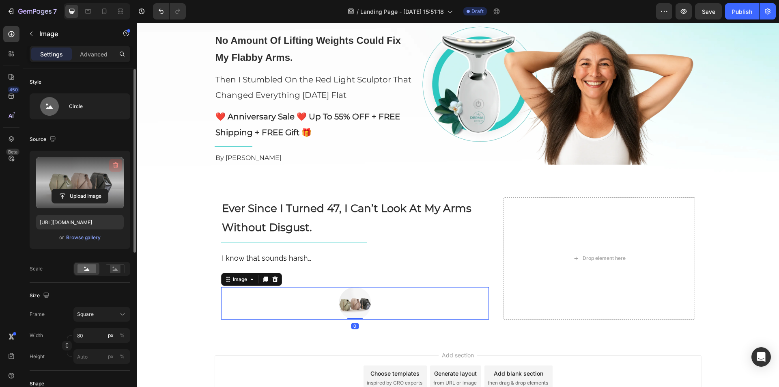
click at [117, 164] on icon "button" at bounding box center [116, 165] width 8 height 8
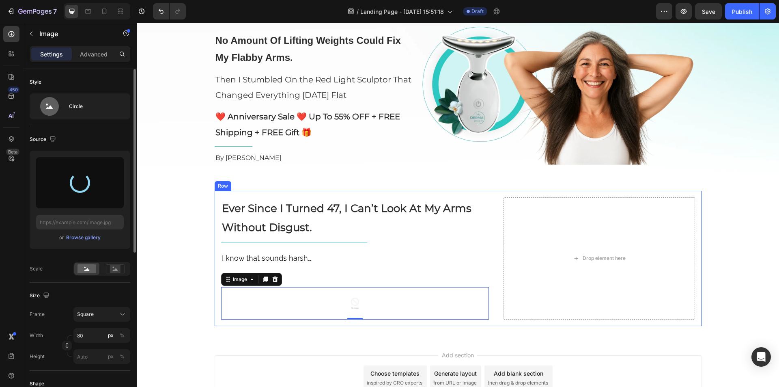
type input "https://cdn.shopify.com/s/files/1/0610/5903/9291/files/gempages_565293778965889…"
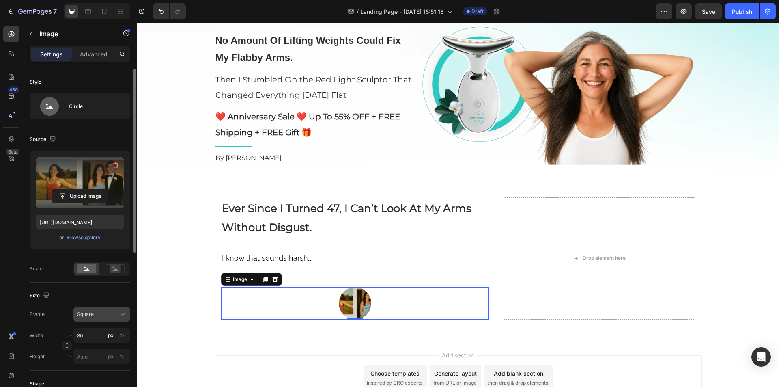
click at [90, 316] on span "Square" at bounding box center [85, 313] width 17 height 7
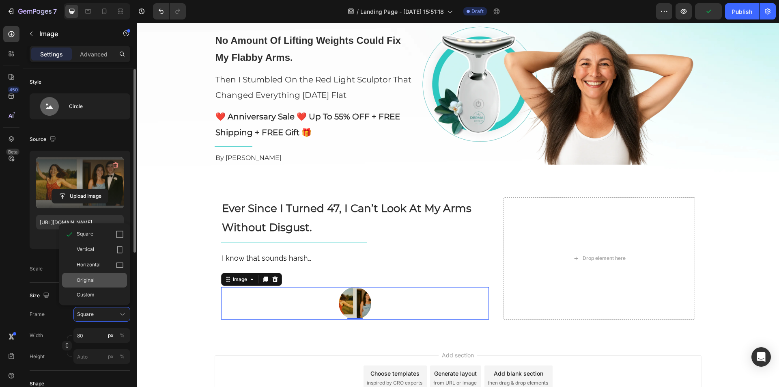
click at [92, 281] on span "Original" at bounding box center [86, 279] width 18 height 7
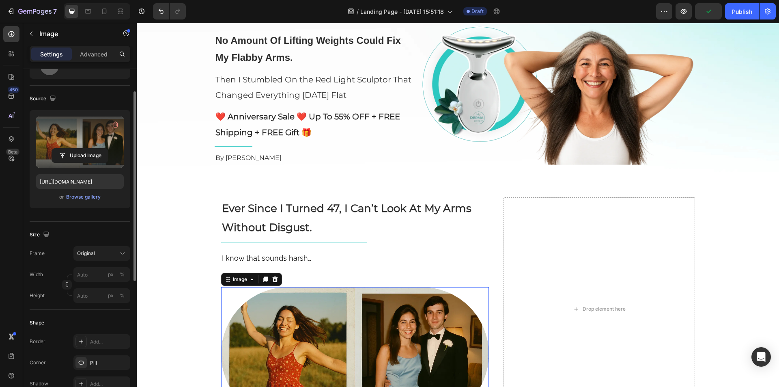
scroll to position [122, 0]
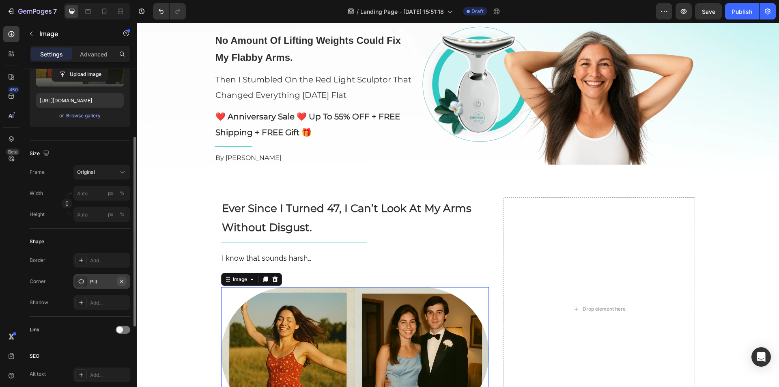
click at [122, 280] on icon "button" at bounding box center [121, 280] width 3 height 3
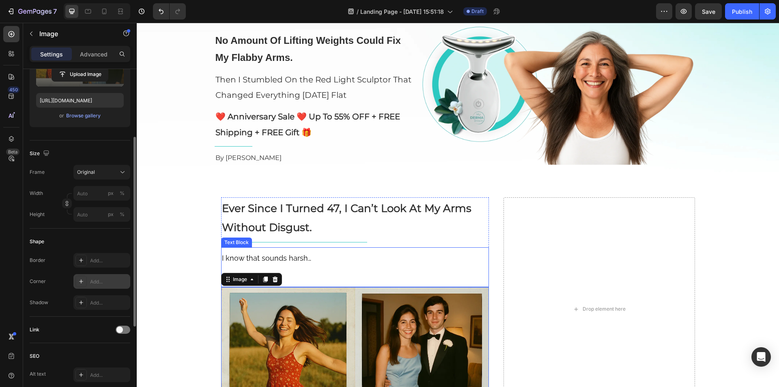
click at [361, 267] on p "But it’s true." at bounding box center [355, 276] width 266 height 19
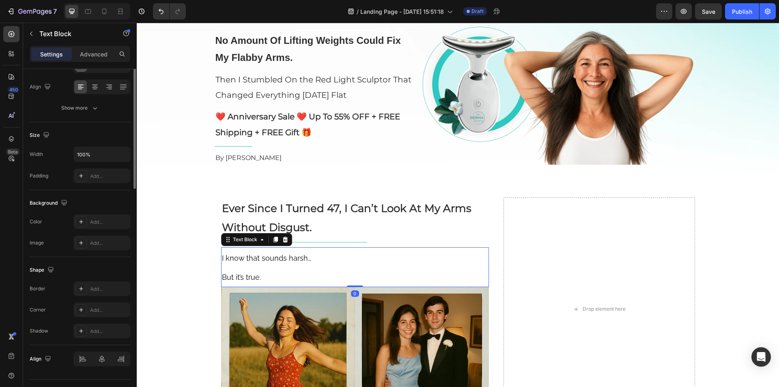
scroll to position [0, 0]
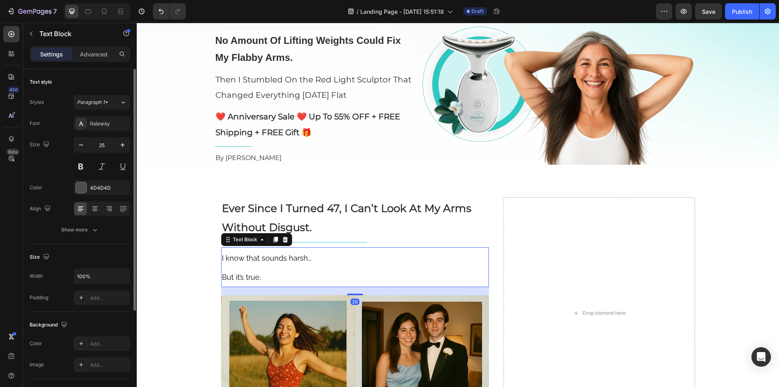
drag, startPoint x: 348, startPoint y: 286, endPoint x: 341, endPoint y: 294, distance: 10.9
click at [341, 287] on div "20" at bounding box center [355, 287] width 268 height 0
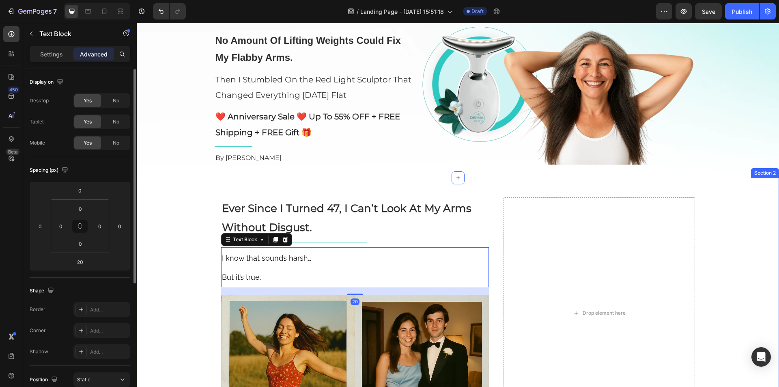
click at [206, 296] on div "⁠⁠⁠⁠⁠⁠⁠ Ever Since I Turned 47, I Can’t Look At My Arms Without Disgust. Headin…" at bounding box center [458, 313] width 642 height 245
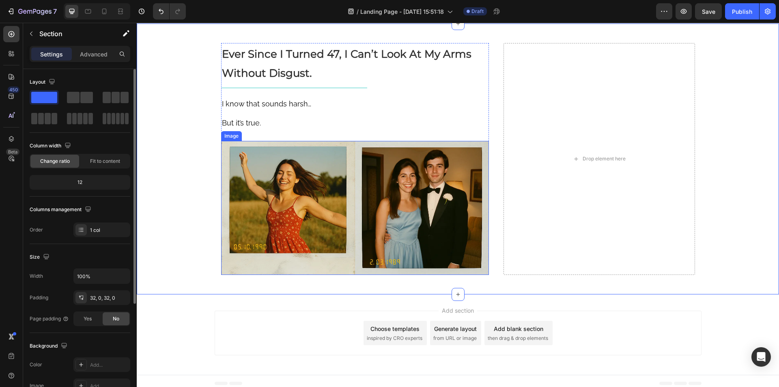
scroll to position [233, 0]
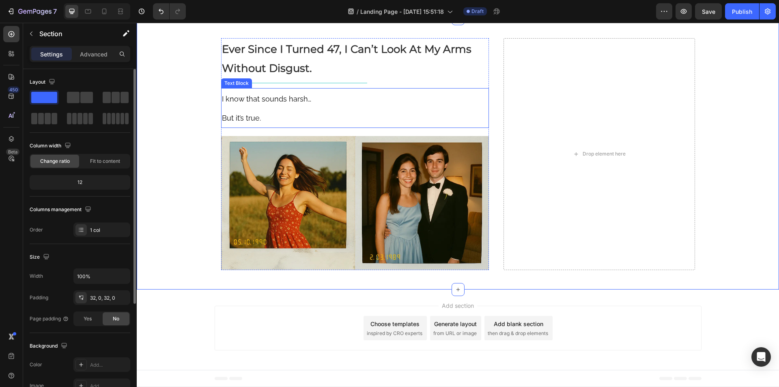
click at [286, 107] on p "I know that sounds harsh…" at bounding box center [355, 98] width 266 height 19
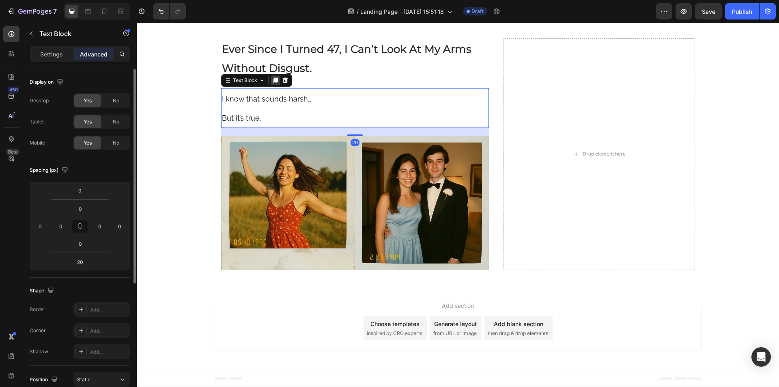
click at [274, 81] on icon at bounding box center [275, 80] width 4 height 6
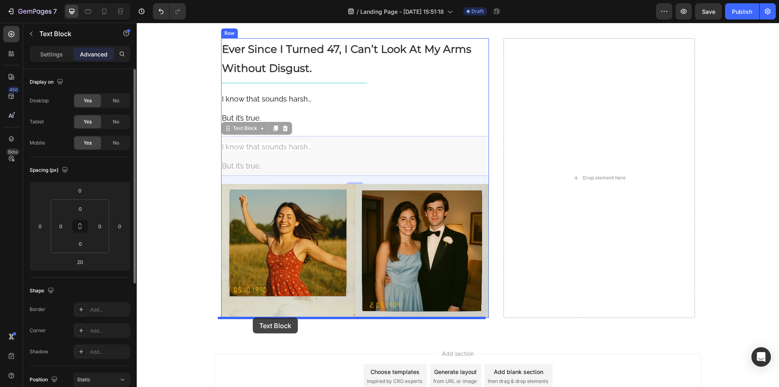
drag, startPoint x: 223, startPoint y: 128, endPoint x: 253, endPoint y: 317, distance: 191.3
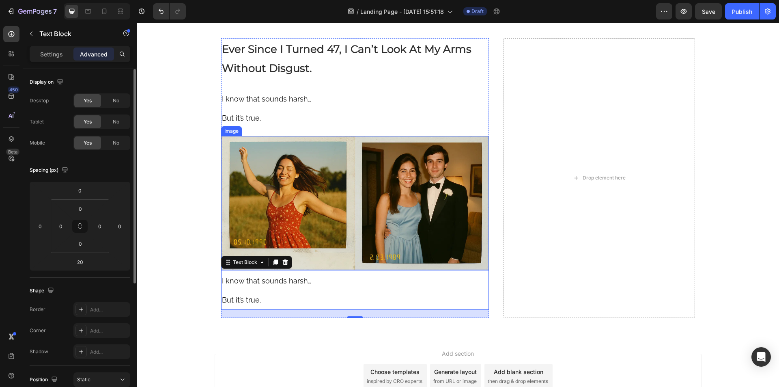
click at [316, 239] on img at bounding box center [355, 203] width 268 height 134
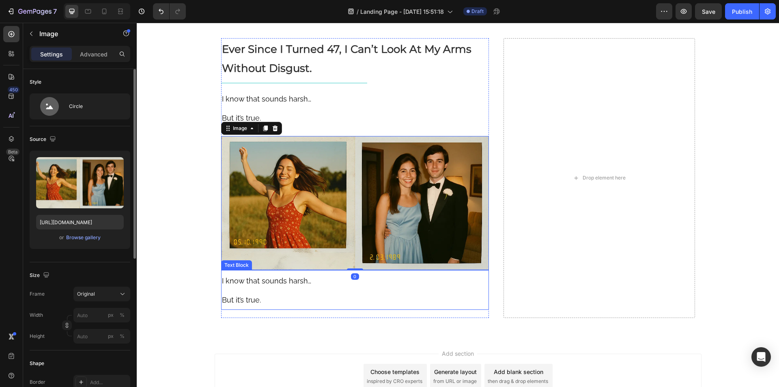
click at [237, 284] on span "I know that sounds harsh…" at bounding box center [266, 280] width 89 height 9
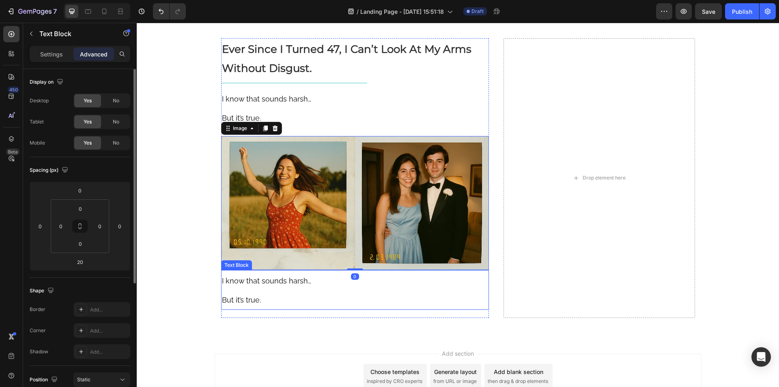
click at [237, 284] on span "I know that sounds harsh…" at bounding box center [266, 280] width 89 height 9
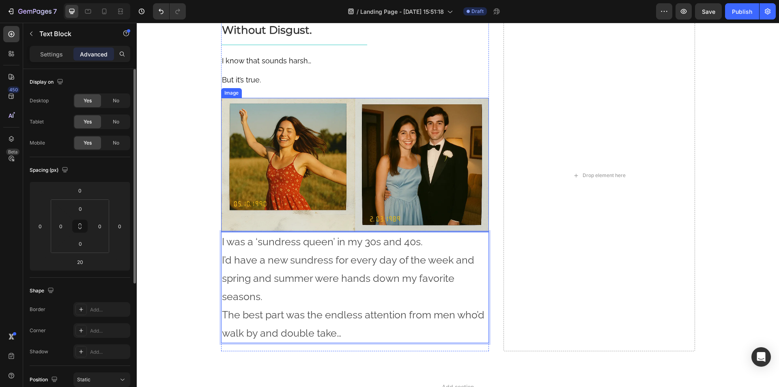
scroll to position [231, 0]
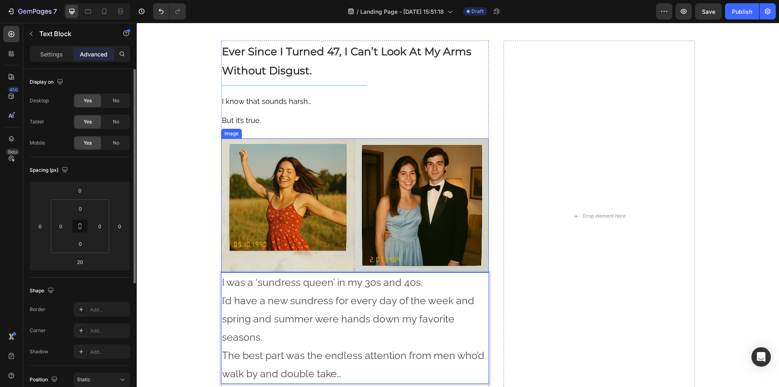
click at [443, 222] on img at bounding box center [355, 205] width 268 height 134
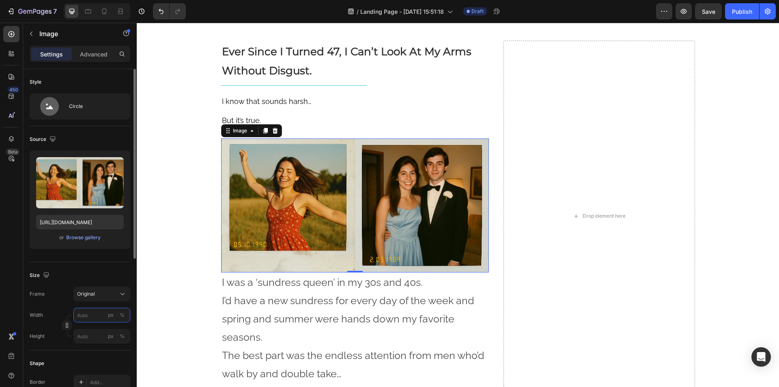
click at [92, 314] on input "px %" at bounding box center [101, 314] width 57 height 15
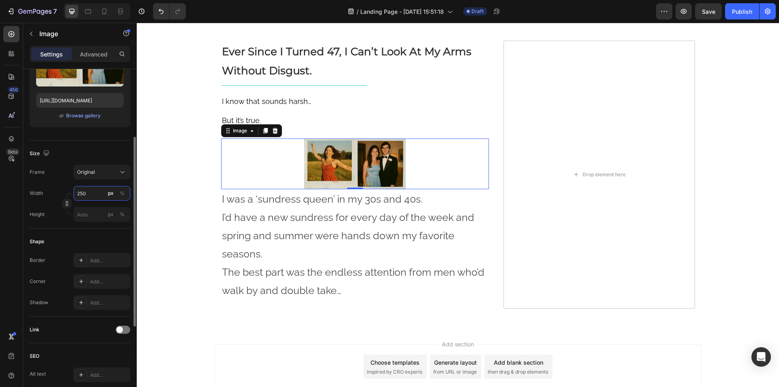
scroll to position [243, 0]
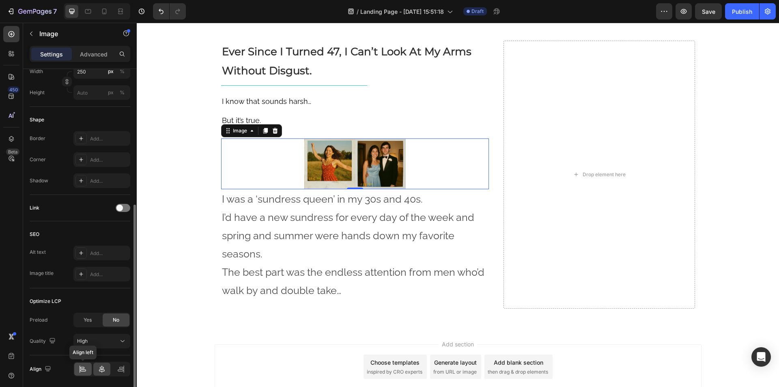
click at [77, 370] on div at bounding box center [82, 368] width 17 height 13
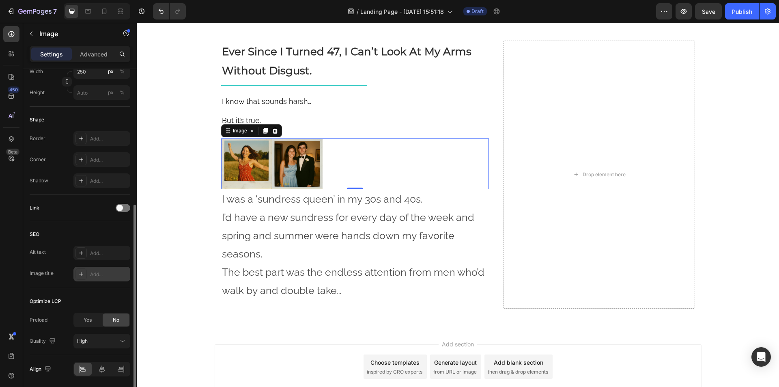
scroll to position [122, 0]
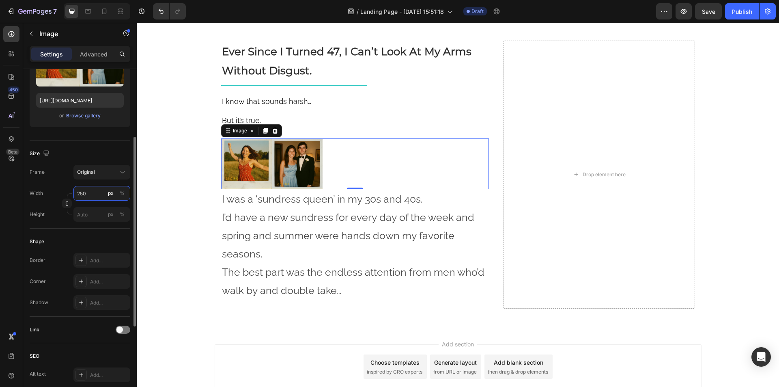
click at [87, 191] on input "250" at bounding box center [101, 193] width 57 height 15
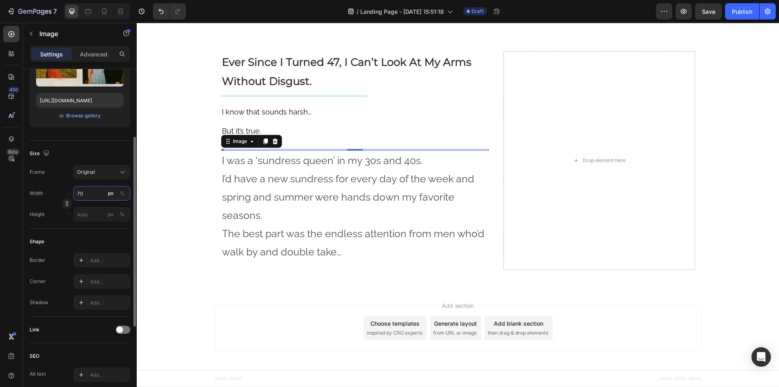
scroll to position [231, 0]
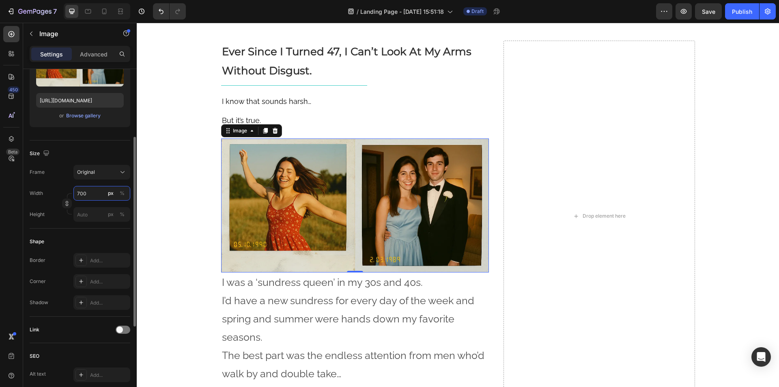
click at [87, 191] on input "700" at bounding box center [101, 193] width 57 height 15
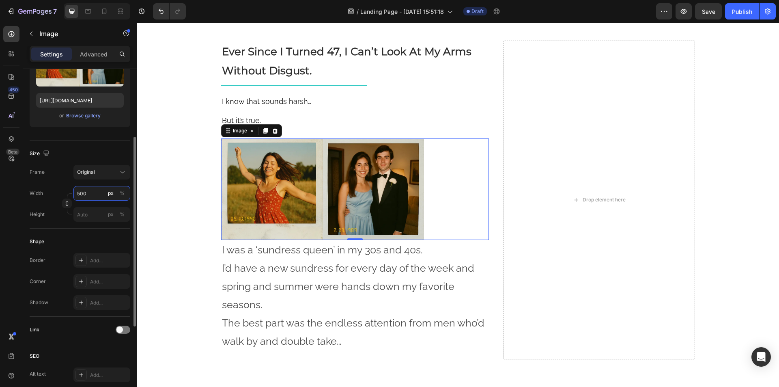
click at [87, 191] on input "500" at bounding box center [101, 193] width 57 height 15
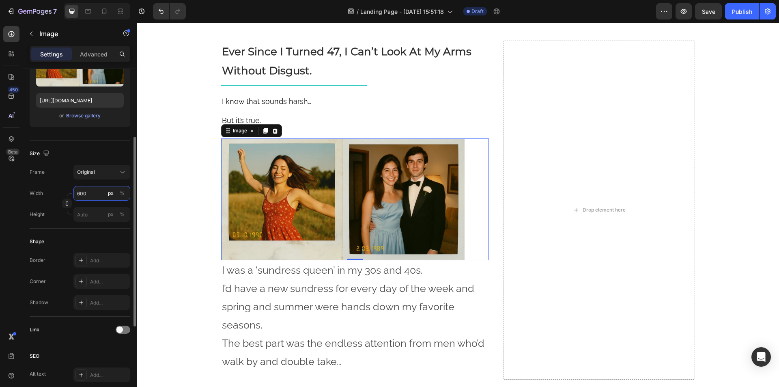
click at [81, 187] on input "600" at bounding box center [101, 193] width 57 height 15
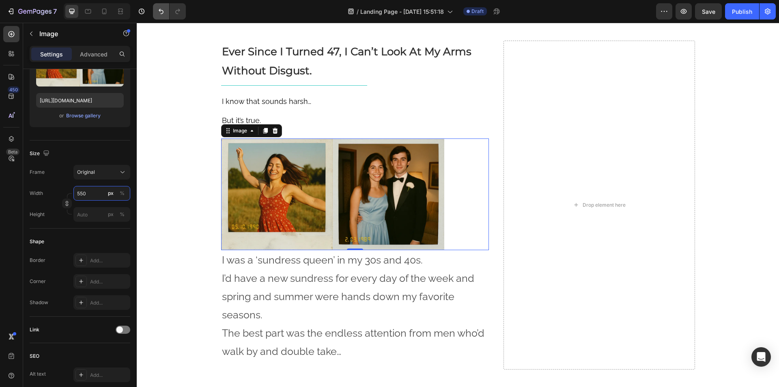
type input "550"
click at [268, 262] on p "I was a ‘sundress queen’ in my 30s and 40s." at bounding box center [355, 260] width 266 height 18
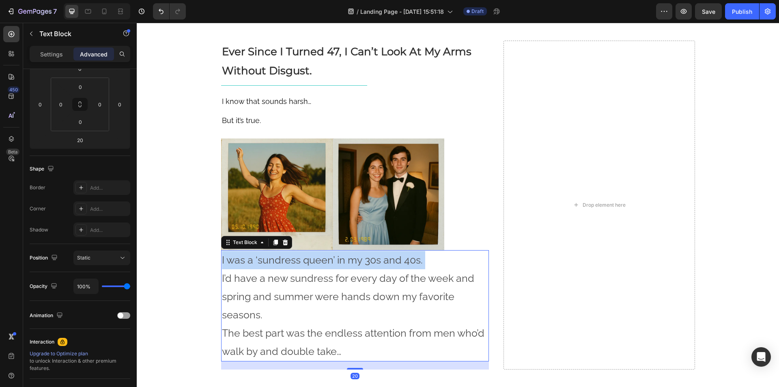
scroll to position [0, 0]
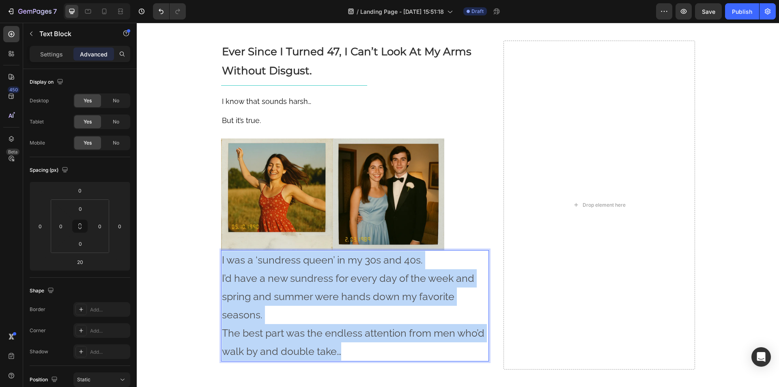
drag, startPoint x: 268, startPoint y: 262, endPoint x: 307, endPoint y: 334, distance: 82.0
click at [307, 334] on div "I was a ‘sundress queen’ in my 30s and 40s. I’d have a new sundress for every d…" at bounding box center [355, 305] width 268 height 111
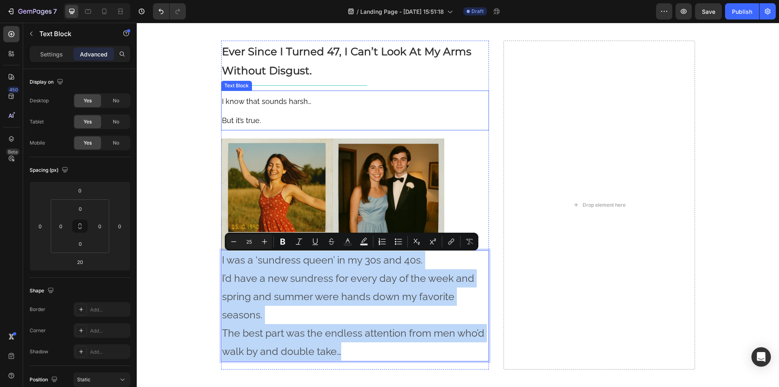
click at [237, 106] on p "I know that sounds harsh…" at bounding box center [355, 100] width 266 height 19
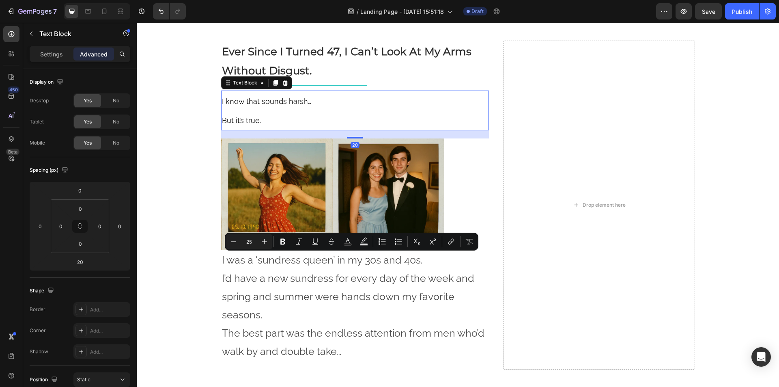
click at [237, 106] on p "I know that sounds harsh…" at bounding box center [355, 100] width 266 height 19
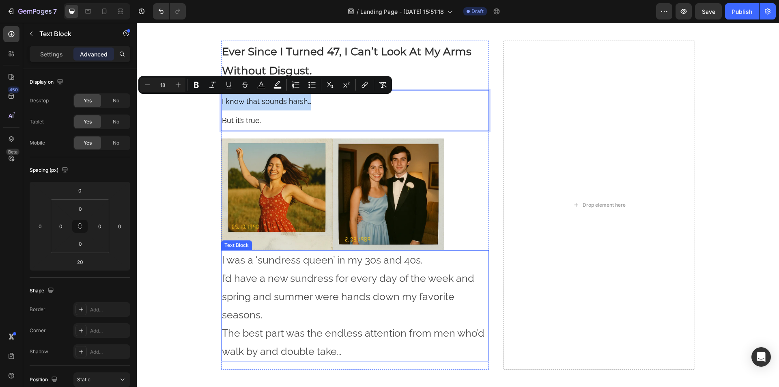
click at [262, 274] on p "I’d have a new sundress for every day of the week and spring and summer were ha…" at bounding box center [355, 296] width 266 height 55
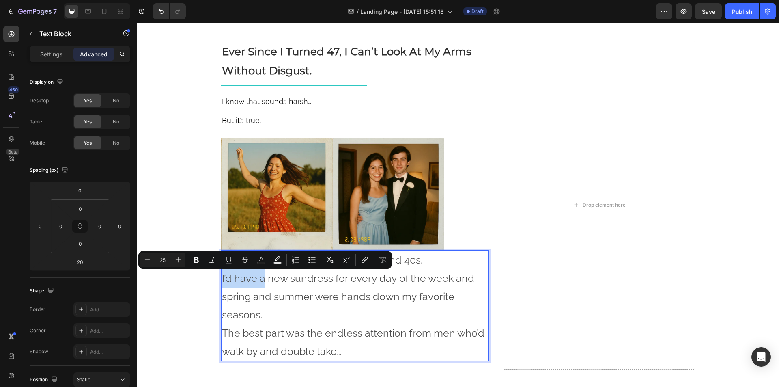
click at [262, 274] on p "I’d have a new sundress for every day of the week and spring and summer were ha…" at bounding box center [355, 296] width 266 height 55
click at [273, 288] on p "I’d have a new sundress for every day of the week and spring and summer were ha…" at bounding box center [355, 296] width 266 height 55
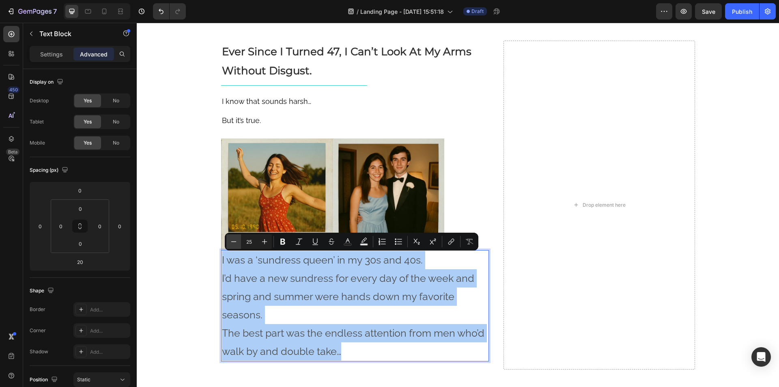
click at [237, 241] on icon "Editor contextual toolbar" at bounding box center [234, 241] width 8 height 8
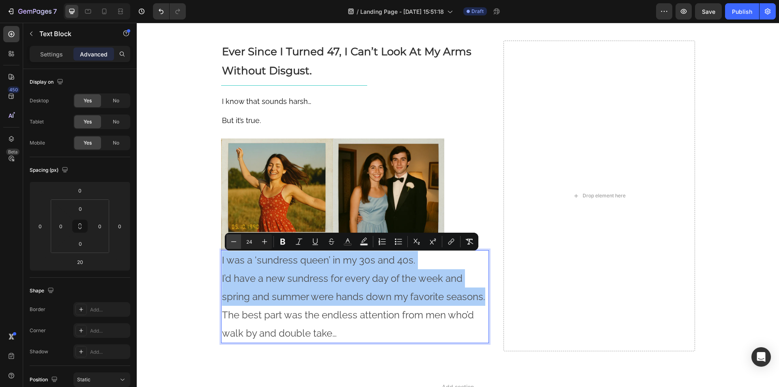
click at [237, 241] on icon "Editor contextual toolbar" at bounding box center [234, 241] width 8 height 8
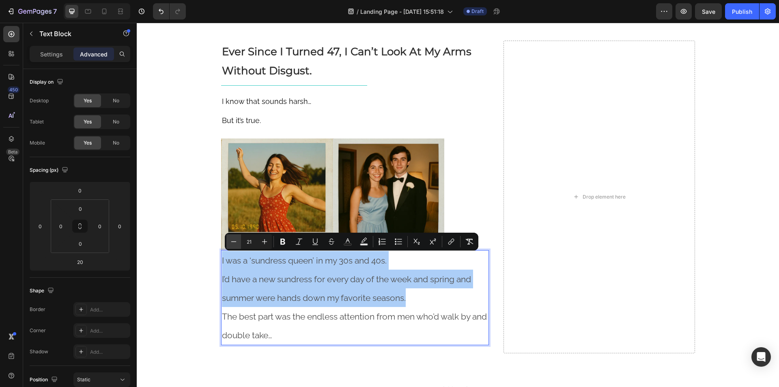
click at [237, 241] on icon "Editor contextual toolbar" at bounding box center [234, 241] width 8 height 8
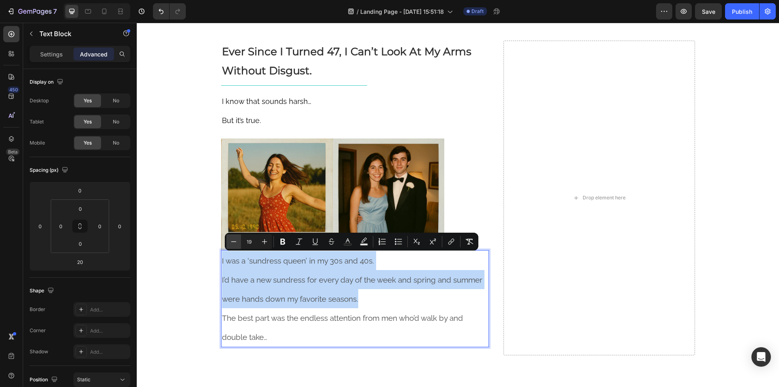
type input "18"
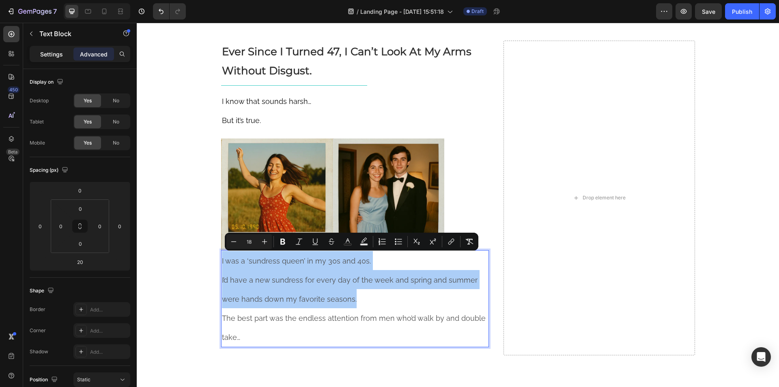
click at [43, 56] on p "Settings" at bounding box center [51, 54] width 23 height 9
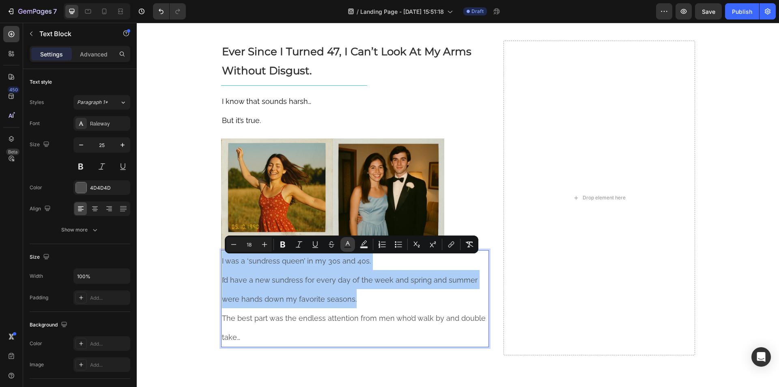
click at [347, 243] on icon "Editor contextual toolbar" at bounding box center [348, 243] width 4 height 4
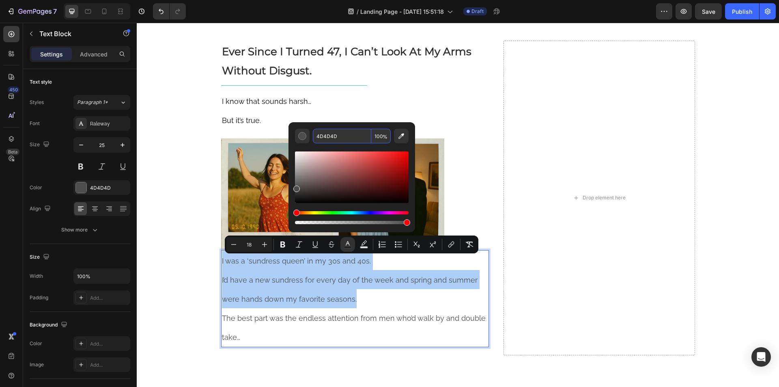
click at [334, 137] on input "4D4D4D" at bounding box center [342, 136] width 58 height 15
paste input "000000"
type input "000000"
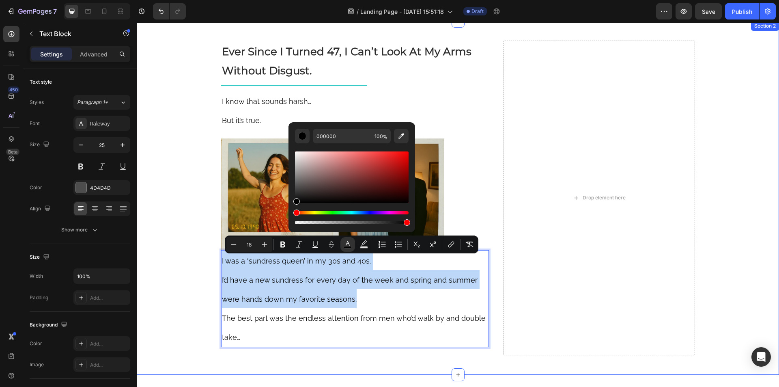
click at [167, 237] on div "⁠⁠⁠⁠⁠⁠⁠ Ever Since I Turned 47, I Can’t Look At My Arms Without Disgust. Headin…" at bounding box center [458, 197] width 642 height 327
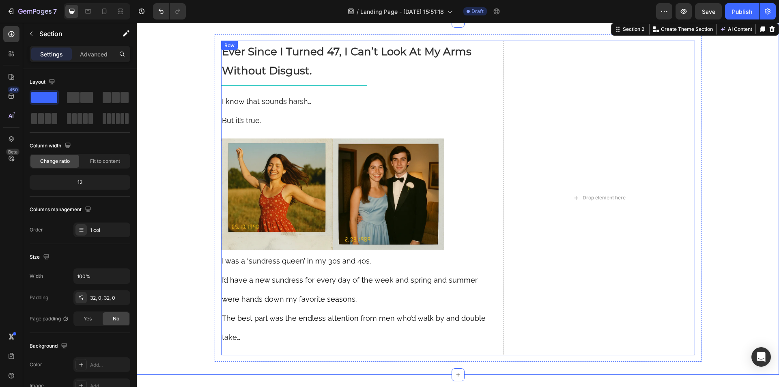
click at [488, 297] on div "⁠⁠⁠⁠⁠⁠⁠ Ever Since I Turned 47, I Can’t Look At My Arms Without Disgust. Headin…" at bounding box center [458, 198] width 474 height 314
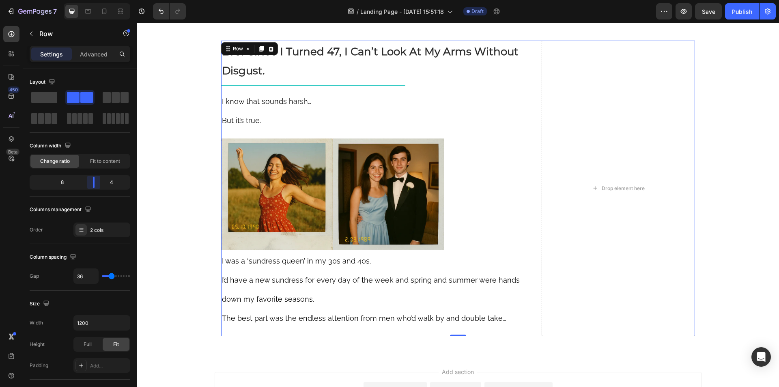
drag, startPoint x: 88, startPoint y: 185, endPoint x: 95, endPoint y: 183, distance: 7.1
click at [95, 0] on body "7 Version history / Landing Page - Aug 27, 15:51:18 Draft Preview Save Publish …" at bounding box center [389, 0] width 779 height 0
click at [385, 216] on img at bounding box center [332, 194] width 223 height 112
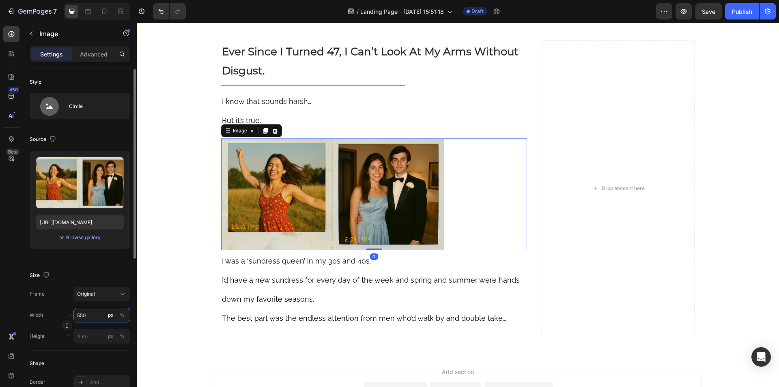
click at [93, 315] on input "550" at bounding box center [101, 314] width 57 height 15
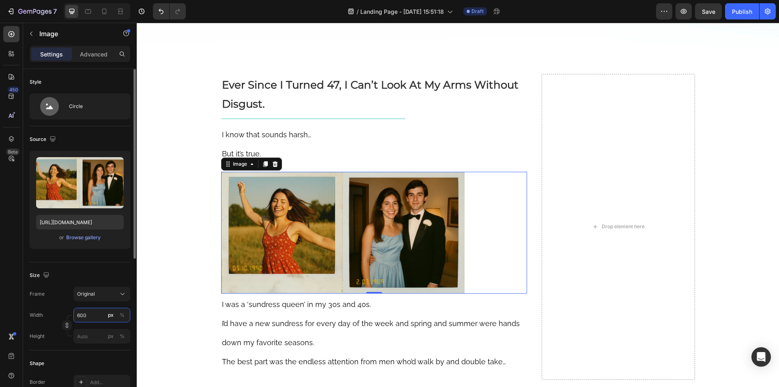
scroll to position [231, 0]
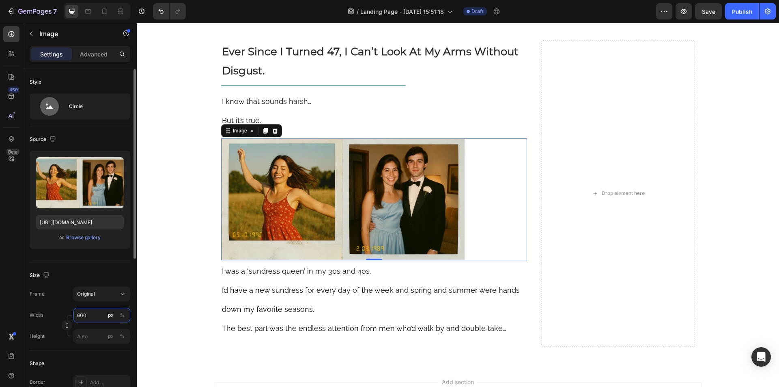
click at [92, 310] on input "600" at bounding box center [101, 314] width 57 height 15
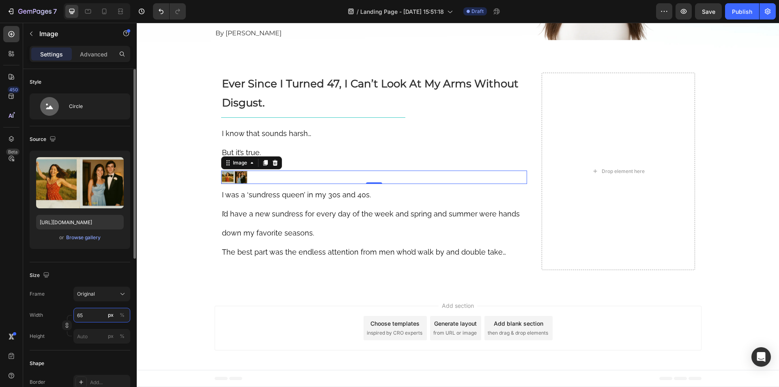
type input "650"
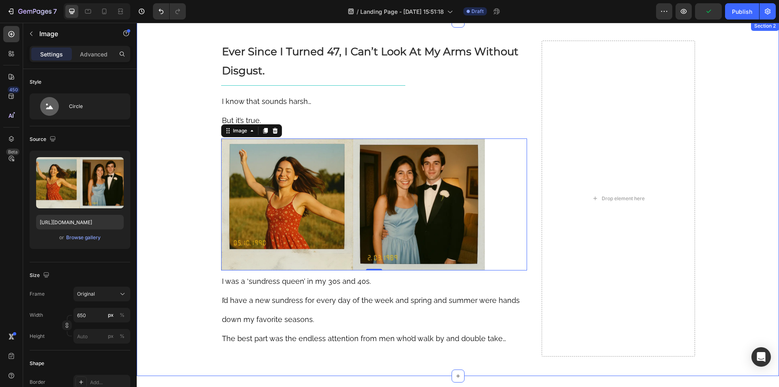
click at [146, 204] on div "⁠⁠⁠⁠⁠⁠⁠ Ever Since I Turned 47, I Can’t Look At My Arms Without Disgust. Headin…" at bounding box center [458, 198] width 642 height 329
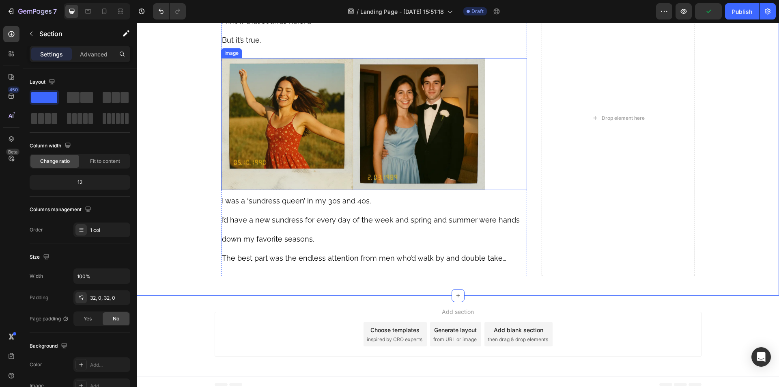
scroll to position [312, 0]
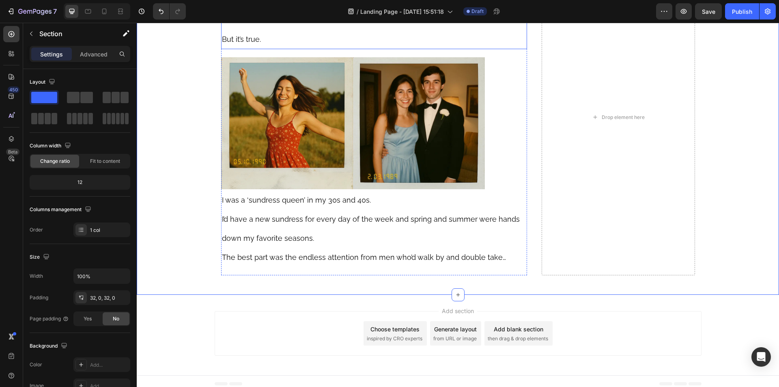
click at [261, 38] on p "But it’s true." at bounding box center [374, 38] width 305 height 19
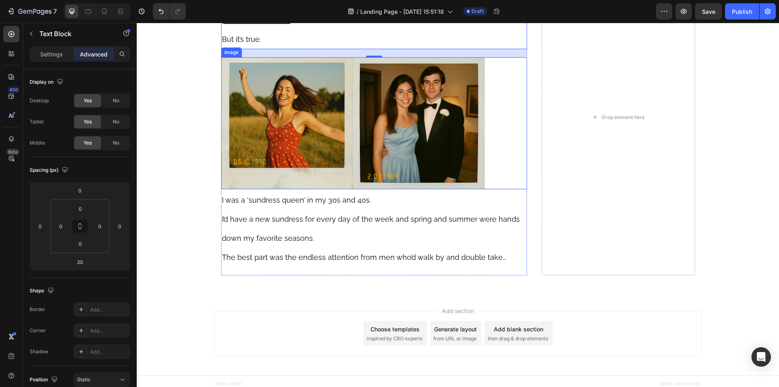
click at [340, 165] on img at bounding box center [353, 123] width 264 height 132
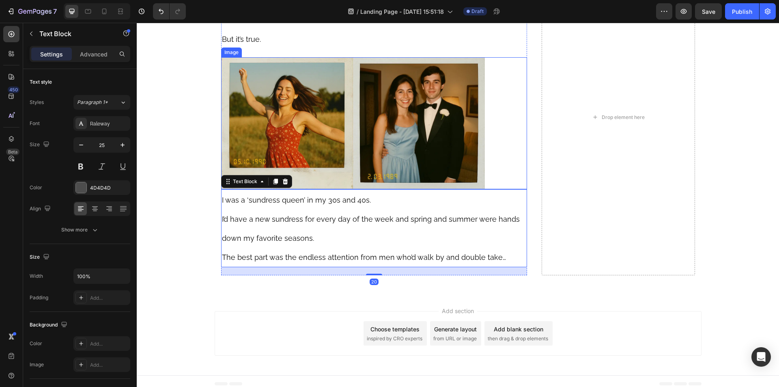
click at [367, 174] on img at bounding box center [353, 123] width 264 height 132
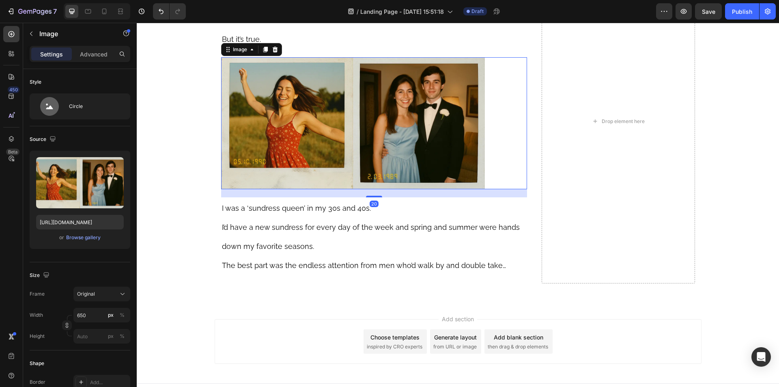
drag, startPoint x: 371, startPoint y: 189, endPoint x: 379, endPoint y: 197, distance: 11.5
click at [379, 189] on div "20" at bounding box center [374, 189] width 306 height 0
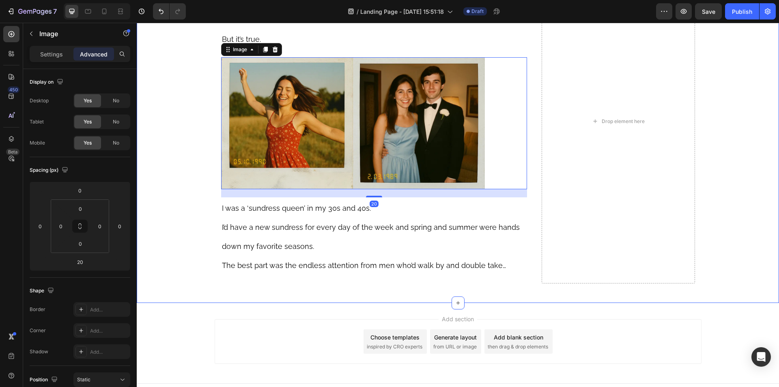
click at [174, 202] on div "⁠⁠⁠⁠⁠⁠⁠ Ever Since I Turned 47, I Can’t Look At My Arms Without Disgust. Headin…" at bounding box center [458, 121] width 642 height 337
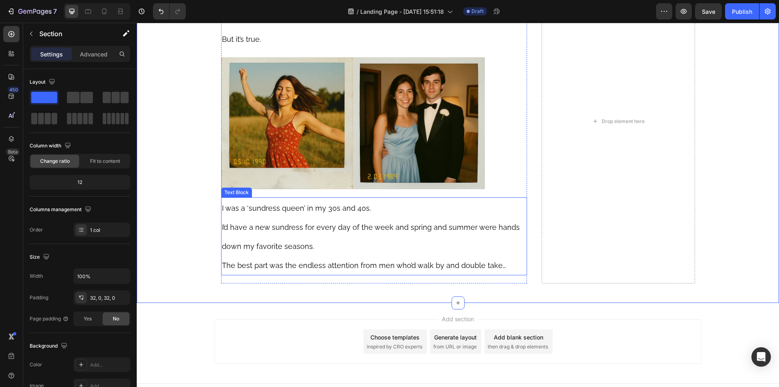
scroll to position [325, 0]
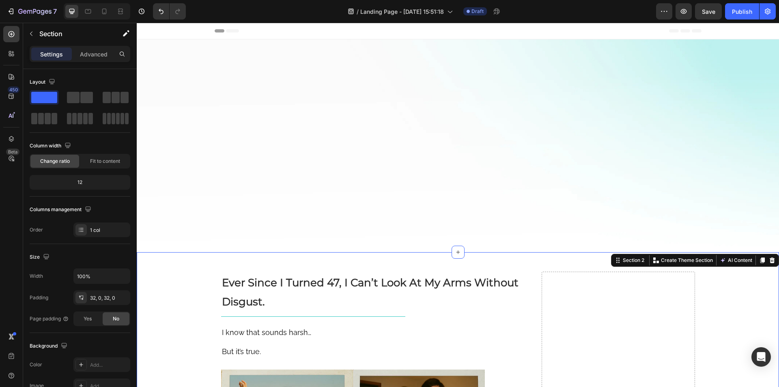
scroll to position [325, 0]
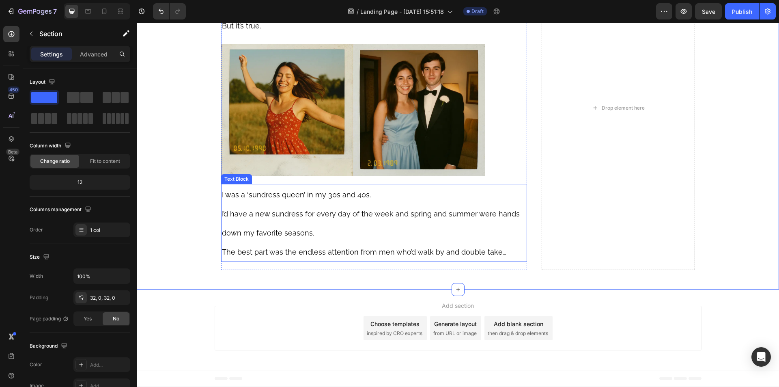
click at [307, 232] on span "I’d have a new sundress for every day of the week and spring and summer were ha…" at bounding box center [371, 223] width 298 height 28
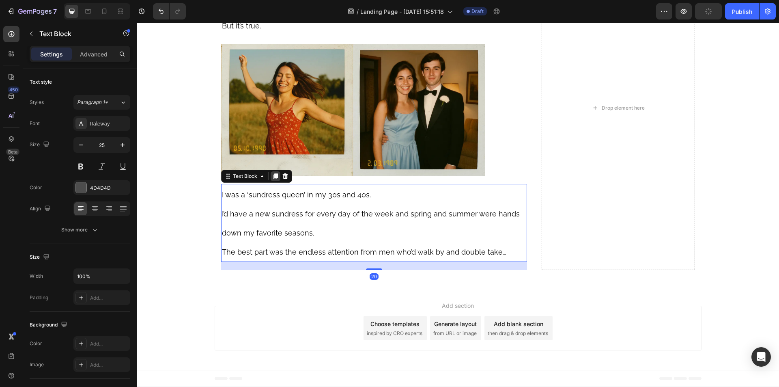
click at [273, 176] on icon at bounding box center [275, 176] width 4 height 6
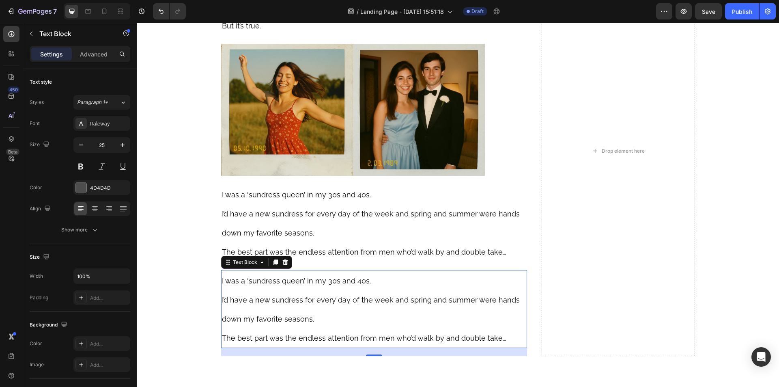
click at [283, 286] on p "I was a ‘sundress queen’ in my 30s and 40s." at bounding box center [374, 280] width 305 height 19
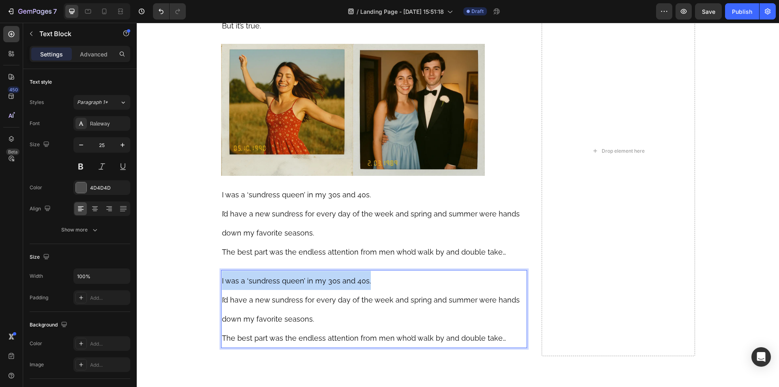
click at [283, 286] on p "I was a ‘sundress queen’ in my 30s and 40s." at bounding box center [374, 280] width 305 height 19
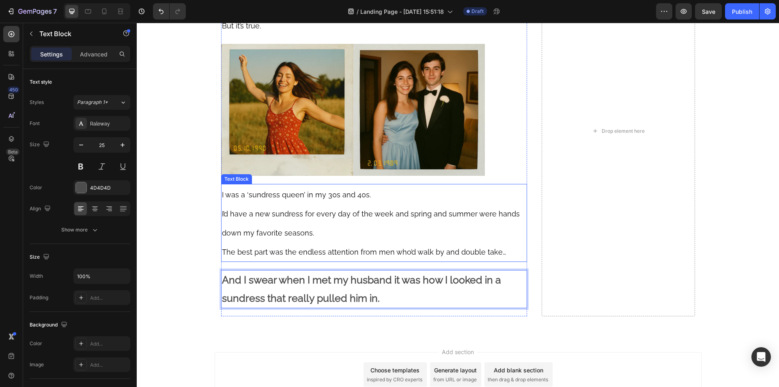
click at [300, 234] on span "I’d have a new sundress for every day of the week and spring and summer were ha…" at bounding box center [371, 223] width 298 height 28
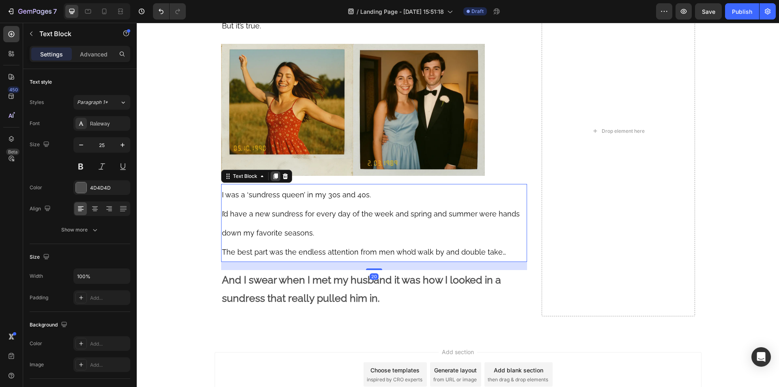
click at [273, 176] on icon at bounding box center [275, 176] width 4 height 6
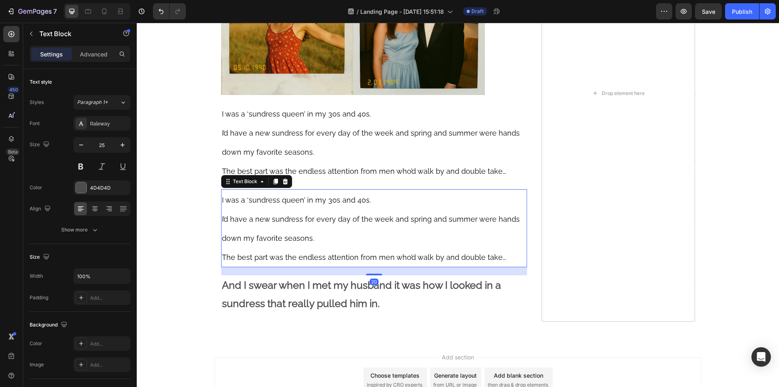
scroll to position [406, 0]
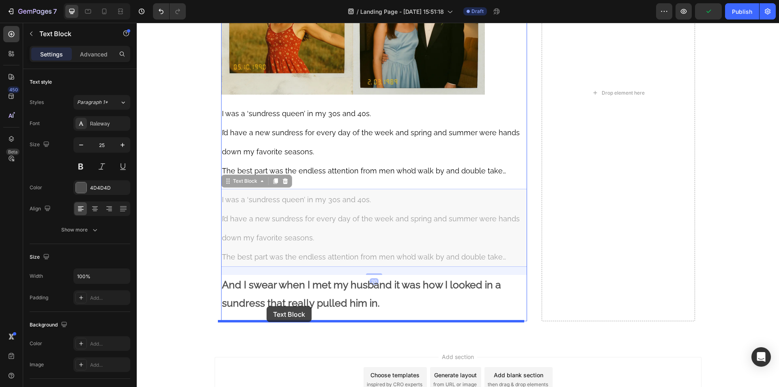
drag, startPoint x: 226, startPoint y: 181, endPoint x: 266, endPoint y: 306, distance: 131.3
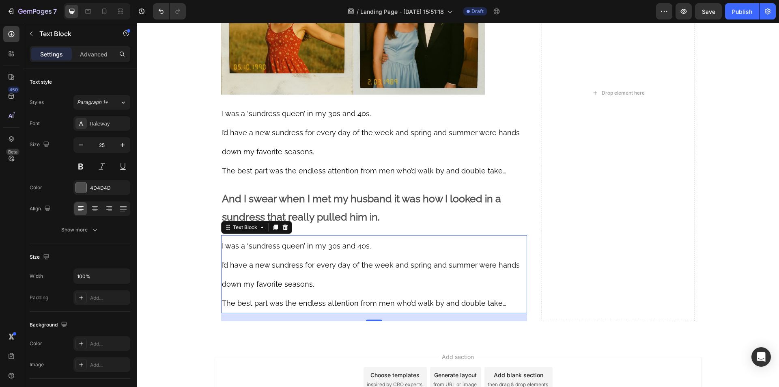
click at [266, 273] on p "I’d have a new sundress for every day of the week and spring and summer were ha…" at bounding box center [374, 274] width 305 height 38
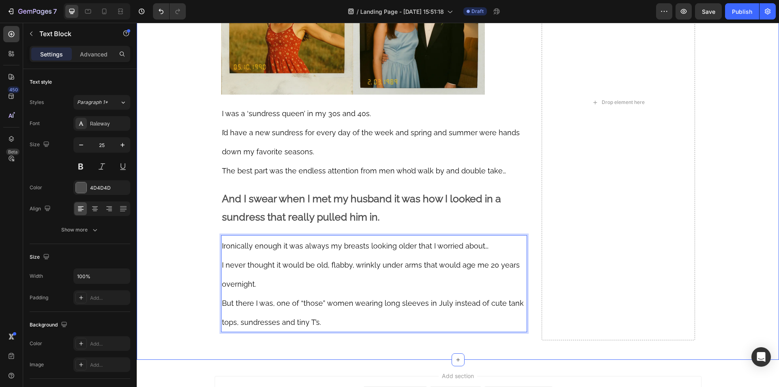
click at [177, 241] on div "⁠⁠⁠⁠⁠⁠⁠ Ever Since I Turned 47, I Can’t Look At My Arms Without Disgust. Headin…" at bounding box center [458, 102] width 642 height 488
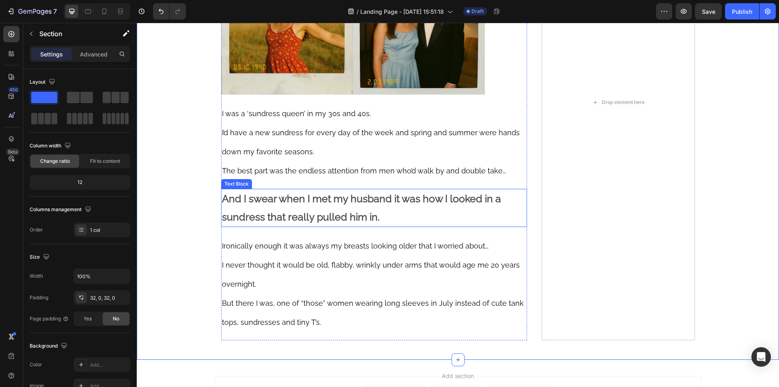
click at [286, 199] on strong "And I swear when I met my husband it was how I looked in a sundress that really…" at bounding box center [361, 207] width 279 height 30
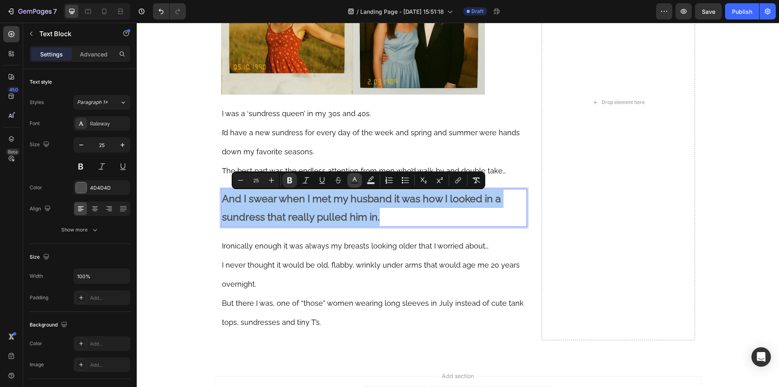
click at [355, 179] on icon "Editor contextual toolbar" at bounding box center [354, 179] width 4 height 4
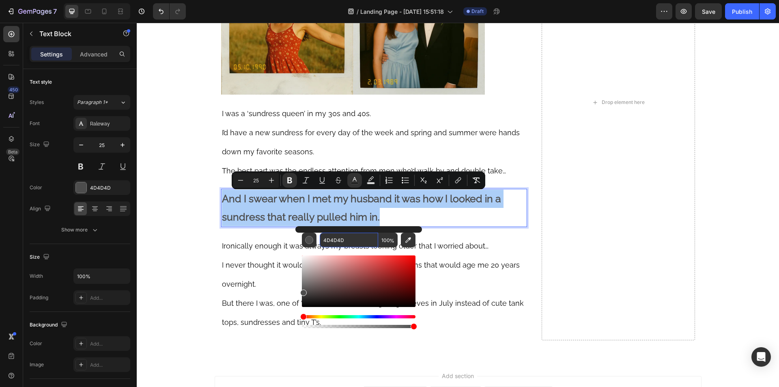
click at [342, 236] on input "4D4D4D" at bounding box center [349, 239] width 58 height 15
paste input "000000"
type input "000000"
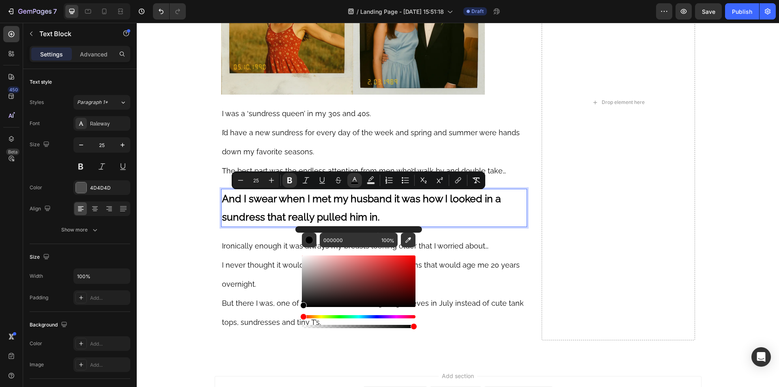
click at [256, 177] on input "25" at bounding box center [256, 180] width 16 height 10
type input "18"
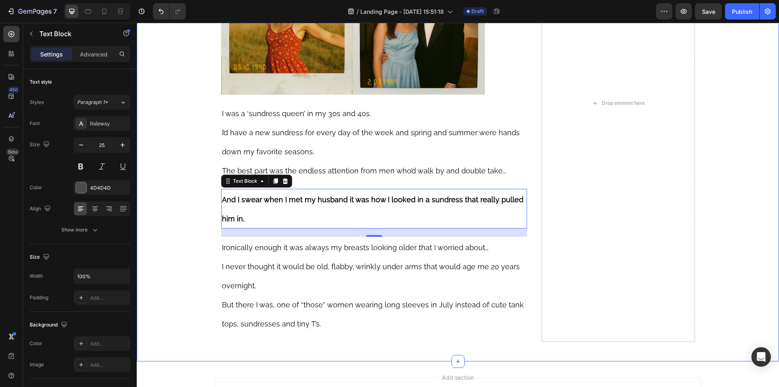
click at [182, 176] on div "⁠⁠⁠⁠⁠⁠⁠ Ever Since I Turned 47, I Can’t Look At My Arms Without Disgust. Headin…" at bounding box center [458, 103] width 642 height 490
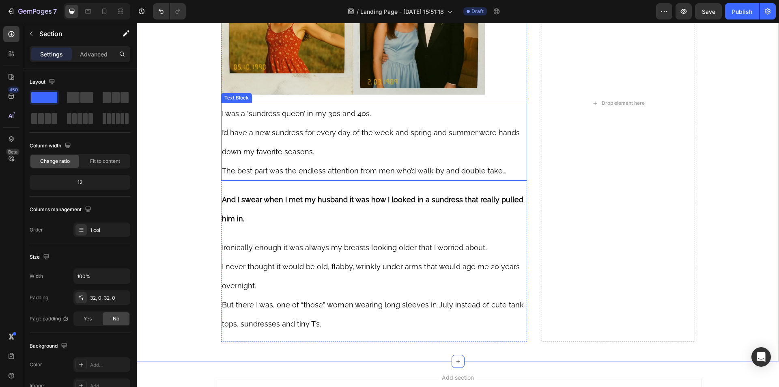
click at [312, 168] on span "The best part was the endless attention from men who’d walk by and double take…" at bounding box center [364, 170] width 284 height 9
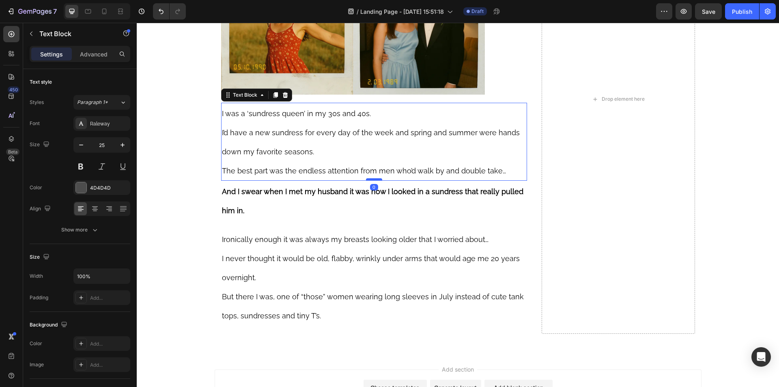
drag, startPoint x: 373, startPoint y: 188, endPoint x: 370, endPoint y: 179, distance: 9.2
click at [370, 179] on div at bounding box center [374, 179] width 16 height 2
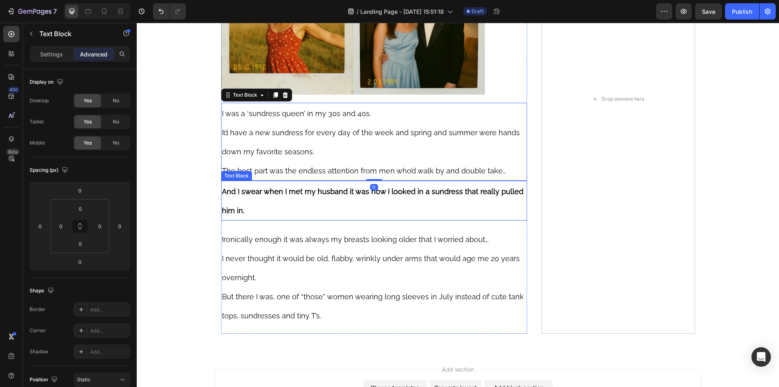
click at [327, 201] on p "And I swear when I met my husband it was how I looked in a sundress that really…" at bounding box center [374, 200] width 305 height 38
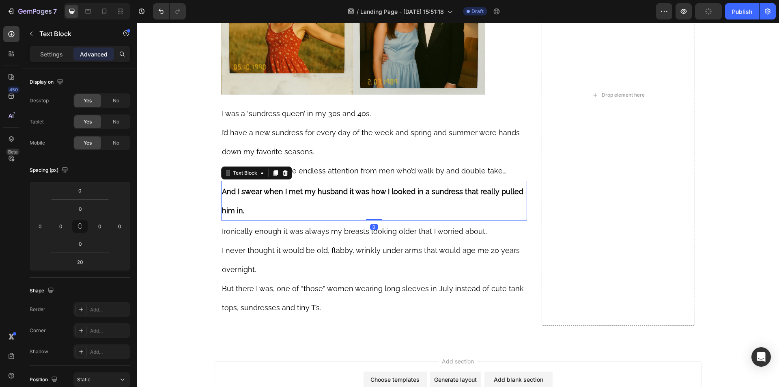
drag, startPoint x: 372, startPoint y: 228, endPoint x: 371, endPoint y: 206, distance: 21.6
click at [372, 206] on div "And I swear when I met my husband it was how I looked in a sundress that really…" at bounding box center [374, 200] width 306 height 40
type input "0"
click at [184, 207] on div "⁠⁠⁠⁠⁠⁠⁠ Ever Since I Turned 47, I Can’t Look At My Arms Without Disgust. Headin…" at bounding box center [458, 94] width 642 height 473
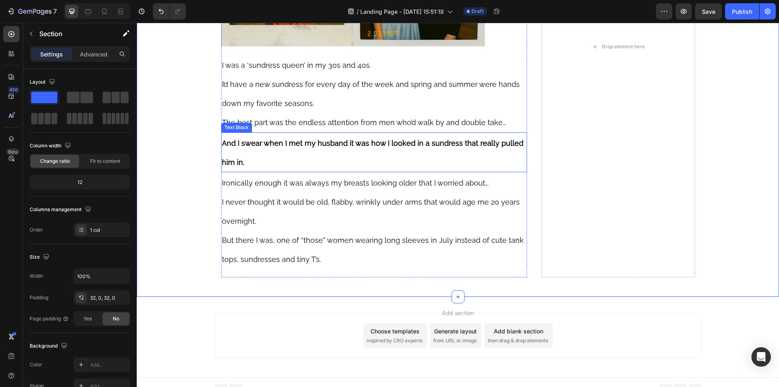
scroll to position [462, 0]
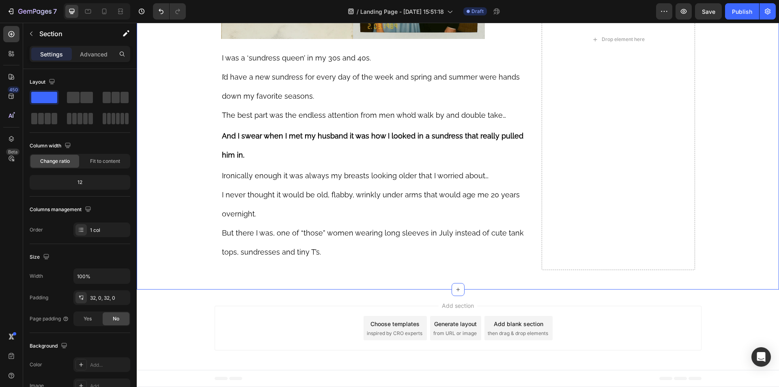
click at [170, 204] on div "⁠⁠⁠⁠⁠⁠⁠ Ever Since I Turned 47, I Can’t Look At My Arms Without Disgust. Headin…" at bounding box center [458, 39] width 642 height 473
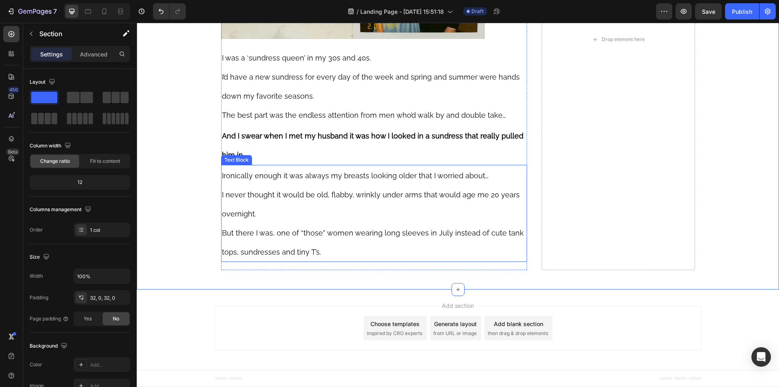
click at [322, 250] on p "But there I was, one of “those” women wearing long sleeves in July instead of c…" at bounding box center [374, 242] width 305 height 38
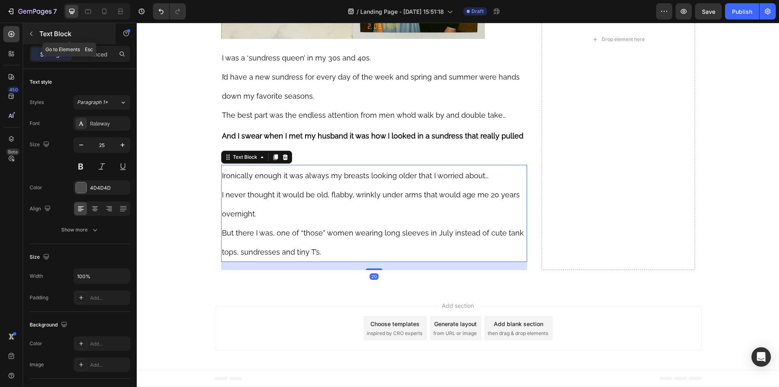
click at [36, 32] on button "button" at bounding box center [31, 33] width 13 height 13
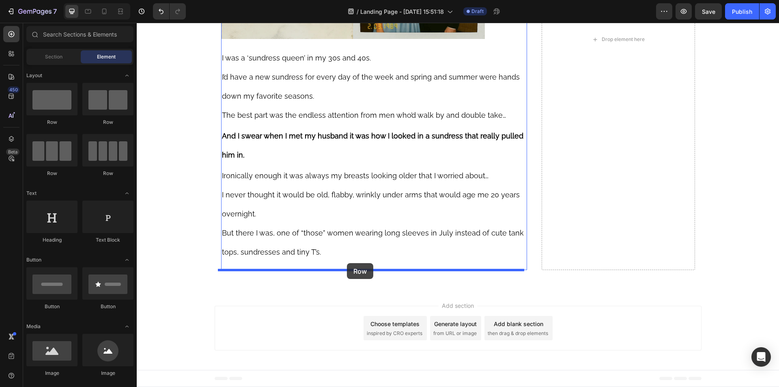
drag, startPoint x: 273, startPoint y: 171, endPoint x: 347, endPoint y: 263, distance: 118.3
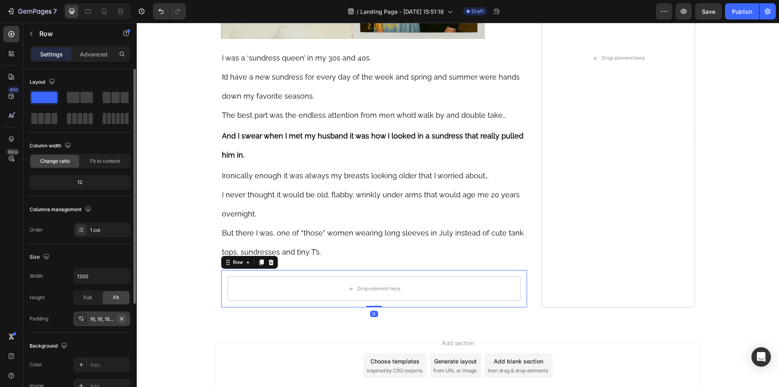
click at [120, 318] on icon "button" at bounding box center [121, 318] width 6 height 6
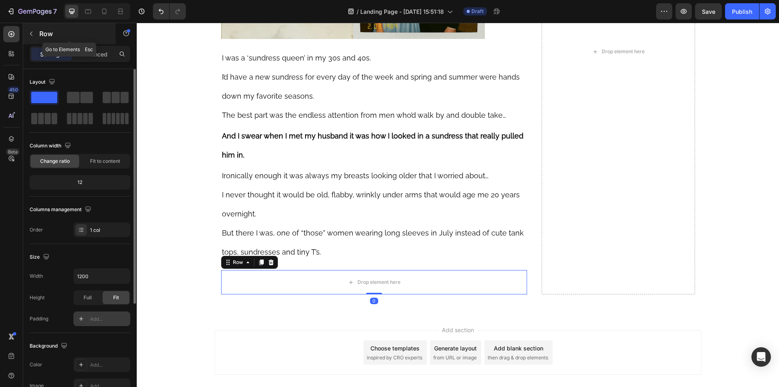
click at [41, 35] on p "Row" at bounding box center [73, 34] width 69 height 10
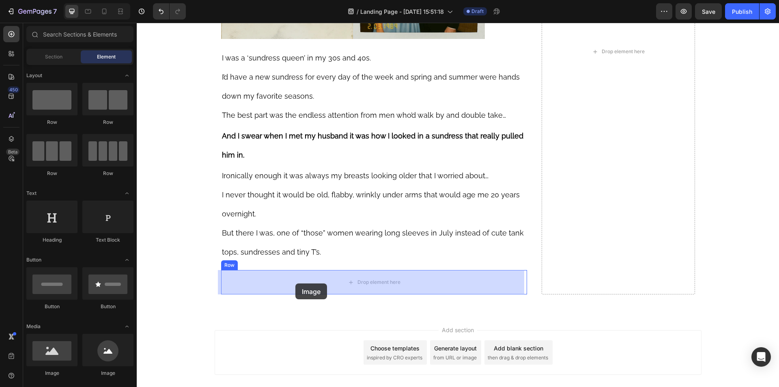
drag, startPoint x: 252, startPoint y: 367, endPoint x: 295, endPoint y: 283, distance: 94.2
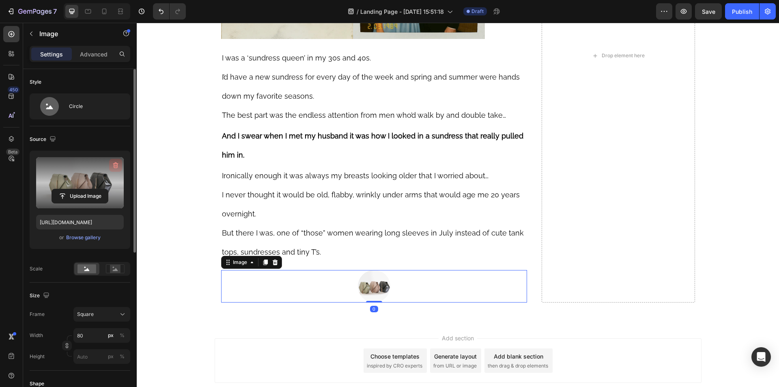
click at [116, 161] on icon "button" at bounding box center [116, 165] width 8 height 8
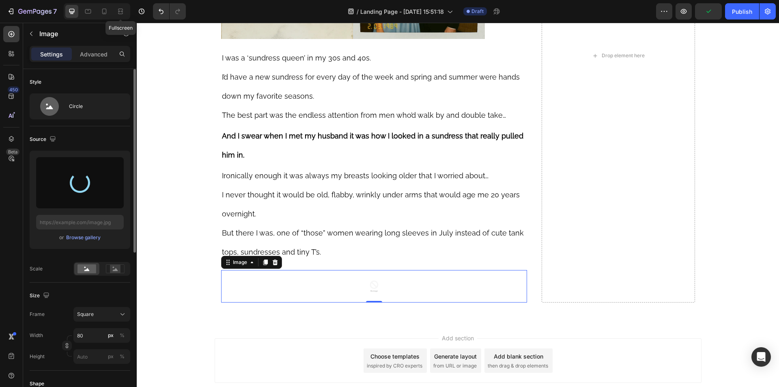
type input "https://cdn.shopify.com/s/files/1/0610/5903/9291/files/gempages_565293778965889…"
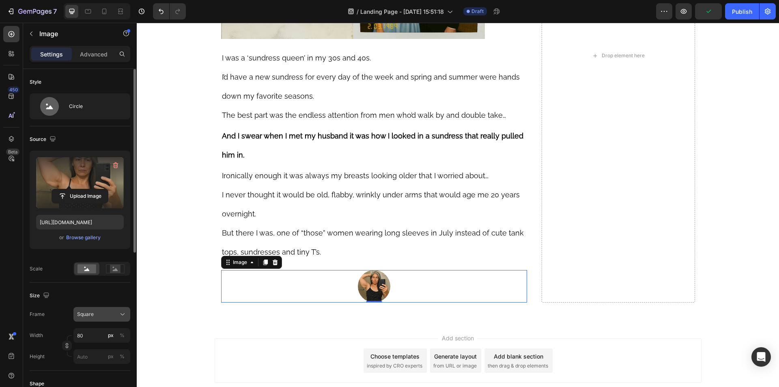
scroll to position [81, 0]
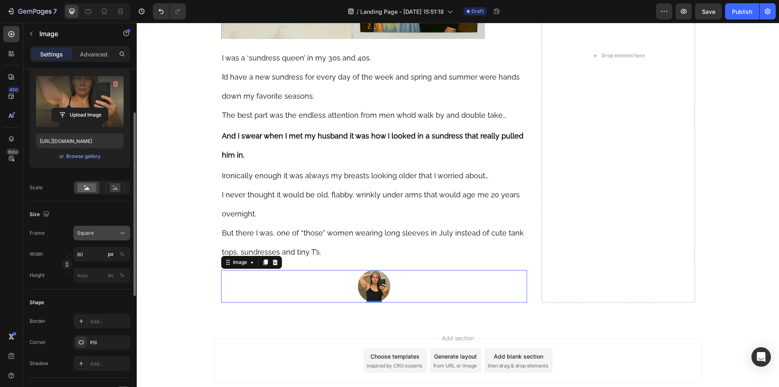
click at [97, 233] on div "Square" at bounding box center [97, 232] width 40 height 7
click at [89, 301] on span "Original" at bounding box center [86, 298] width 18 height 7
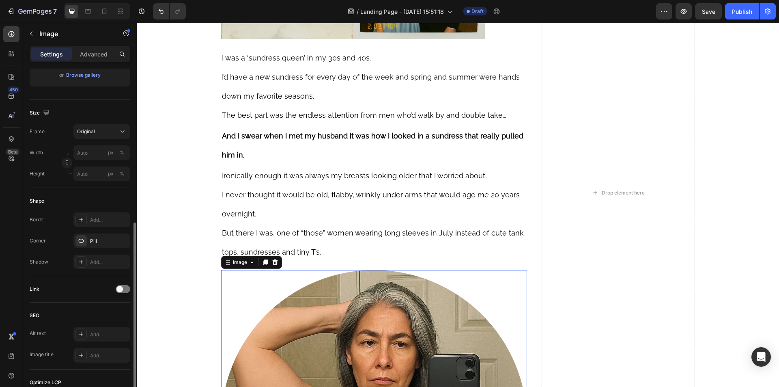
scroll to position [203, 0]
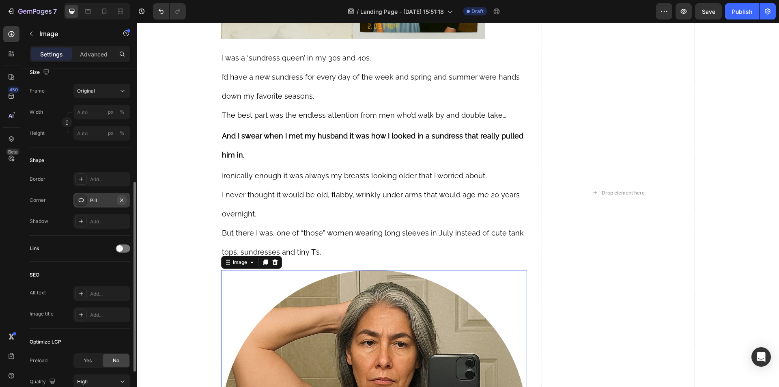
click at [123, 200] on icon "button" at bounding box center [121, 200] width 6 height 6
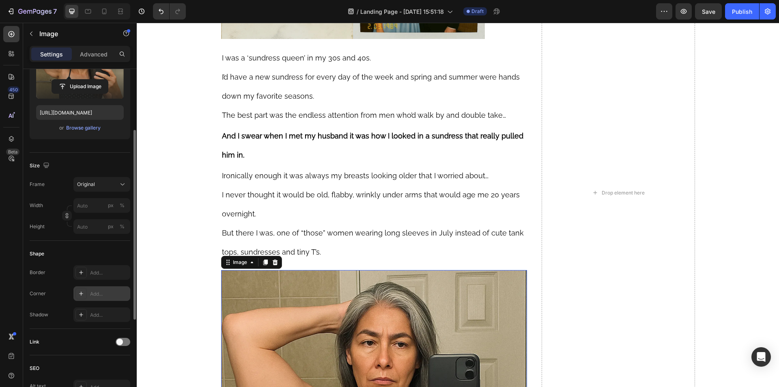
scroll to position [0, 0]
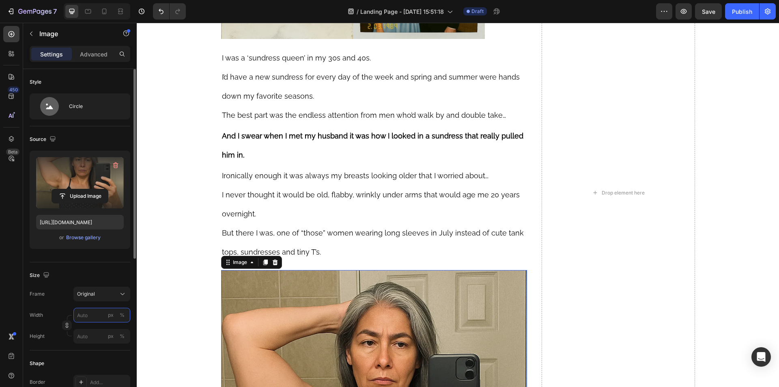
click at [88, 315] on input "px %" at bounding box center [101, 314] width 57 height 15
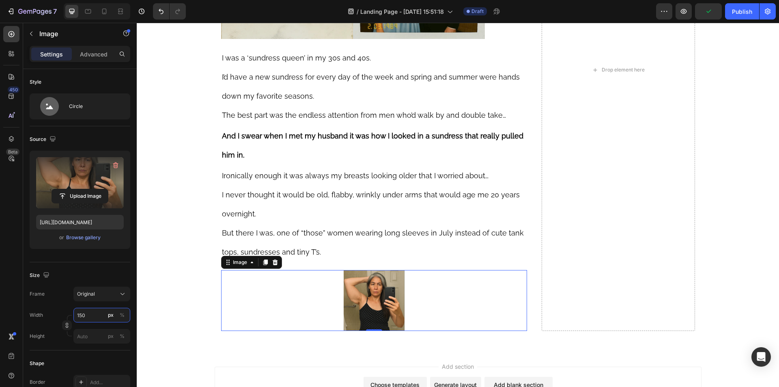
click at [88, 315] on input "150" at bounding box center [101, 314] width 57 height 15
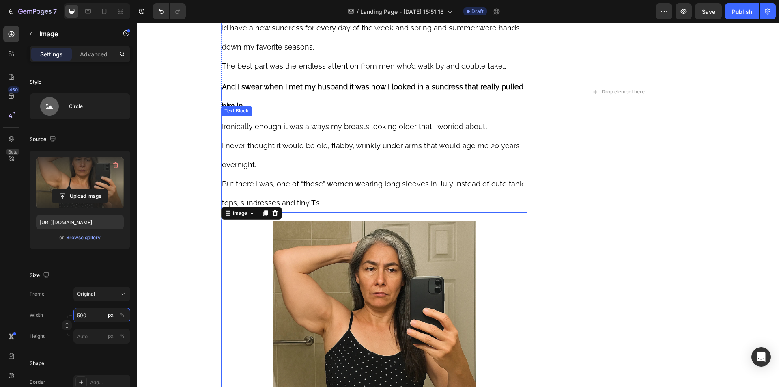
scroll to position [584, 0]
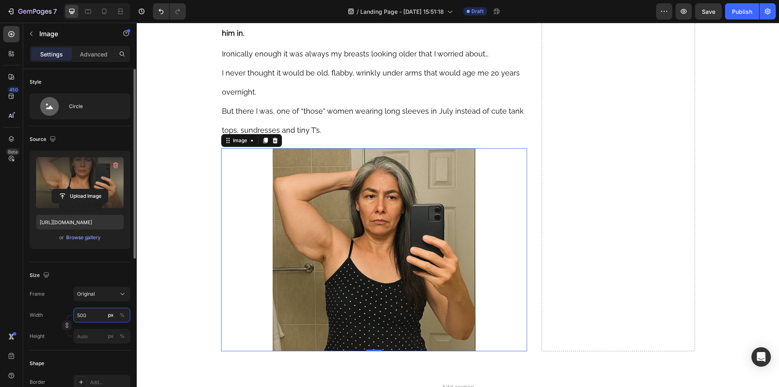
click at [87, 314] on input "500" at bounding box center [101, 314] width 57 height 15
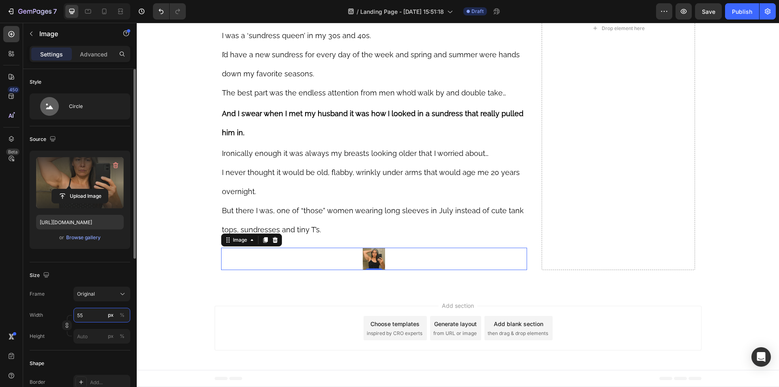
type input "550"
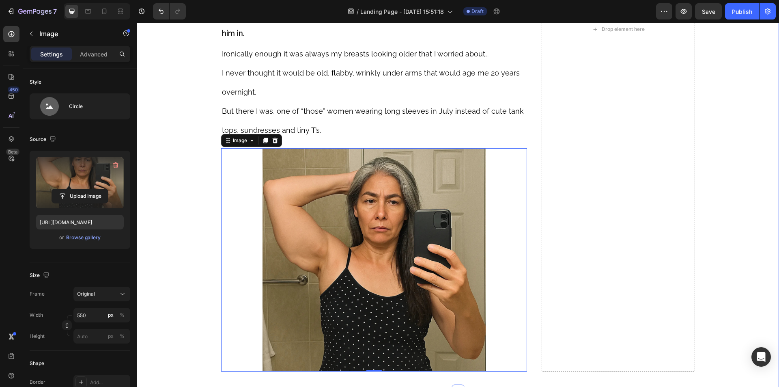
click at [163, 149] on div "⁠⁠⁠⁠⁠⁠⁠ Ever Since I Turned 47, I Can’t Look At My Arms Without Disgust. Headin…" at bounding box center [458, 29] width 642 height 696
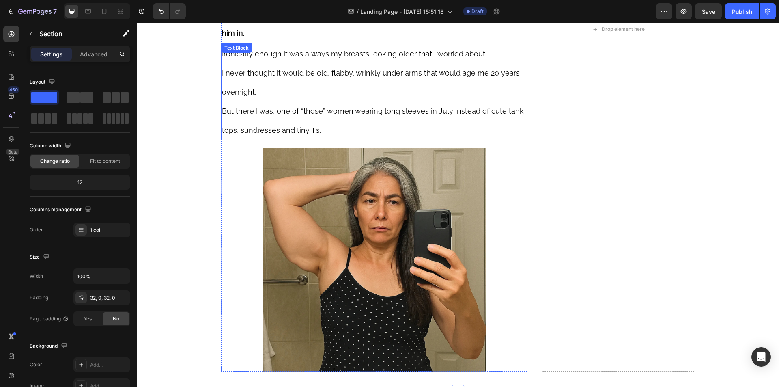
click at [352, 120] on p "But there I was, one of “those” women wearing long sleeves in July instead of c…" at bounding box center [374, 120] width 305 height 38
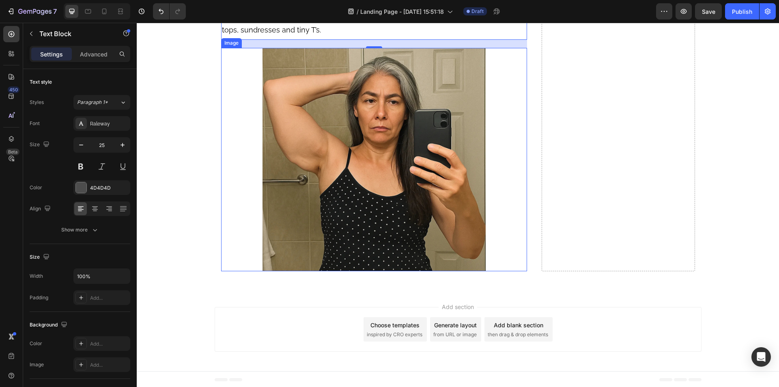
scroll to position [685, 0]
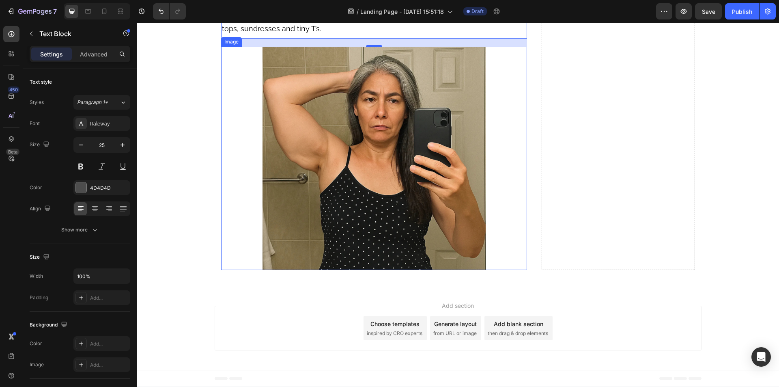
click at [231, 191] on div at bounding box center [374, 158] width 306 height 223
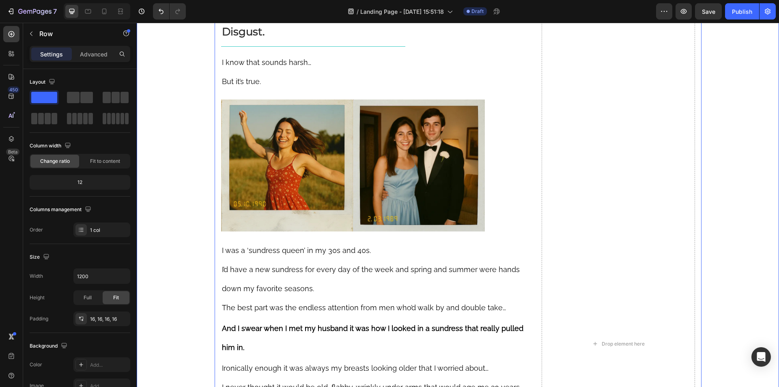
scroll to position [158, 0]
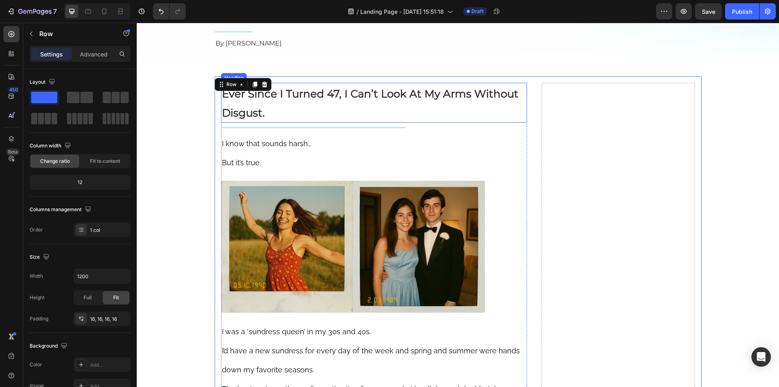
click at [281, 122] on p "⁠⁠⁠⁠⁠⁠⁠ Ever Since I Turned 47, I Can’t Look At My Arms Without Disgust." at bounding box center [374, 103] width 305 height 38
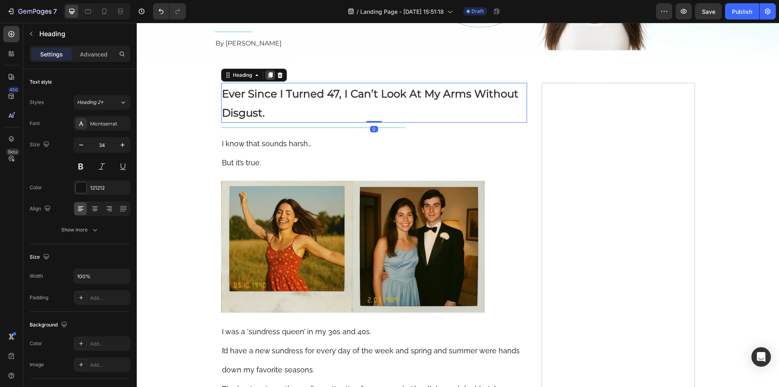
click at [267, 78] on icon at bounding box center [270, 75] width 6 height 6
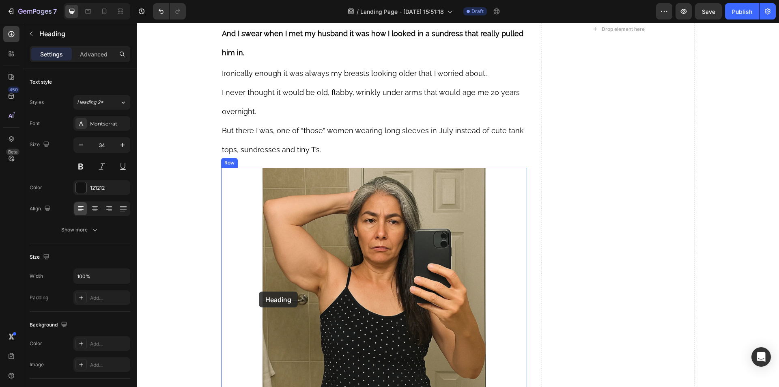
scroll to position [725, 0]
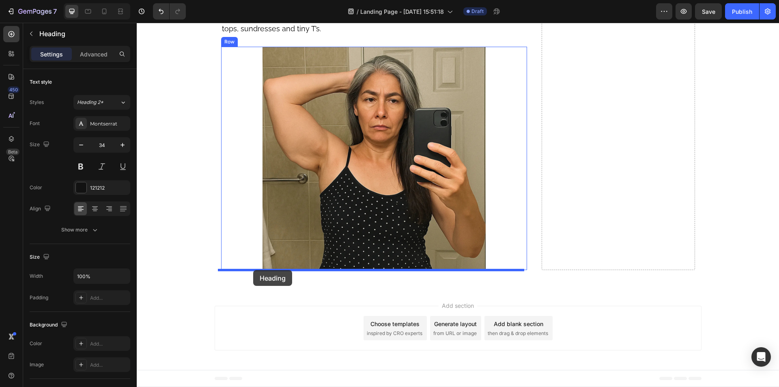
drag, startPoint x: 225, startPoint y: 149, endPoint x: 253, endPoint y: 270, distance: 123.8
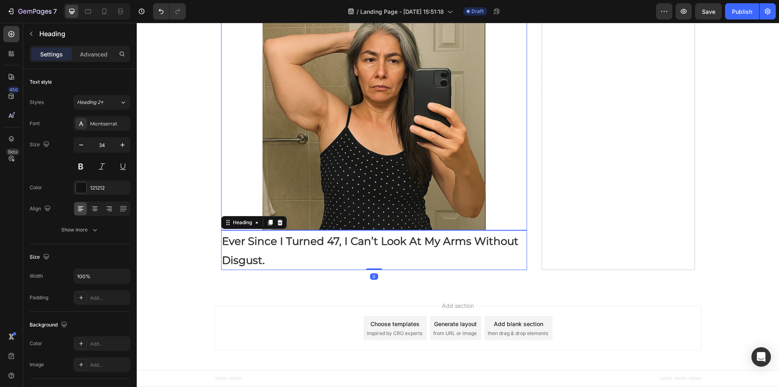
scroll to position [685, 0]
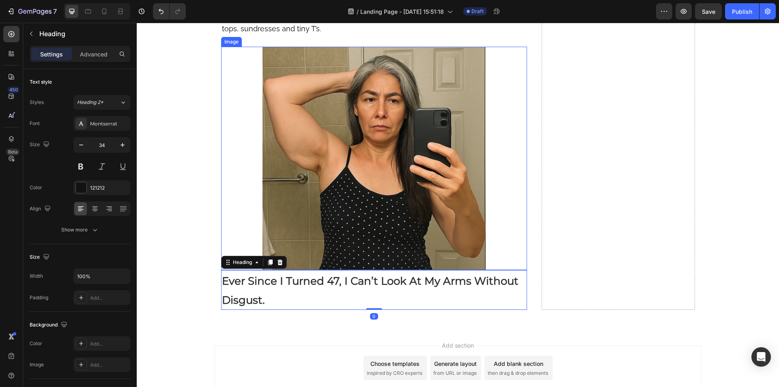
click at [240, 239] on div at bounding box center [374, 158] width 306 height 223
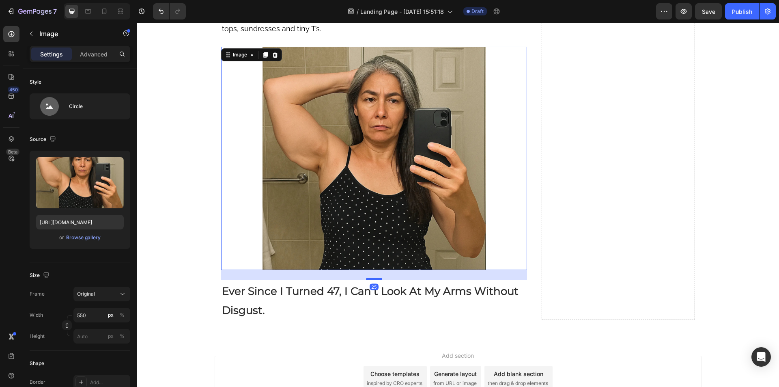
drag, startPoint x: 369, startPoint y: 269, endPoint x: 375, endPoint y: 279, distance: 12.0
click at [375, 279] on div at bounding box center [374, 278] width 16 height 2
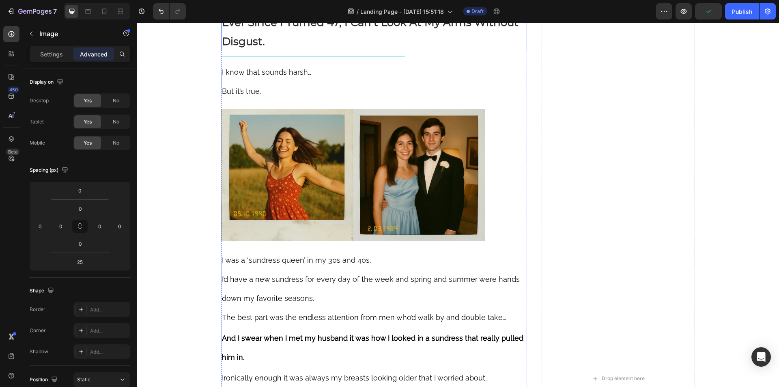
scroll to position [198, 0]
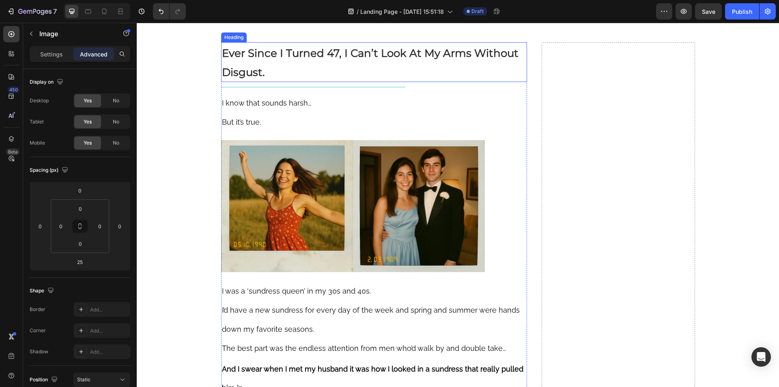
click at [325, 92] on div "Title Line" at bounding box center [374, 87] width 306 height 10
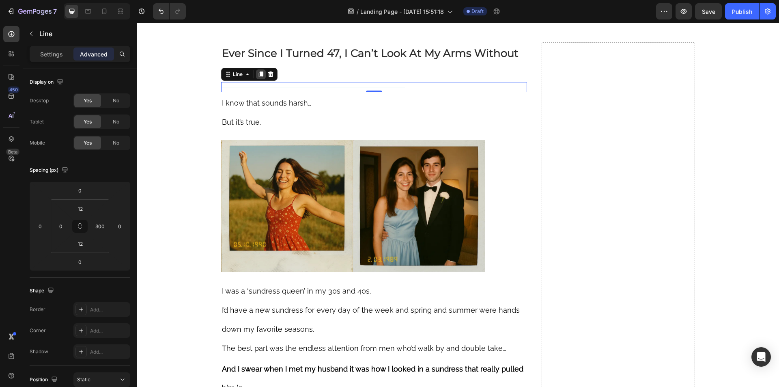
click at [258, 77] on icon at bounding box center [261, 74] width 6 height 6
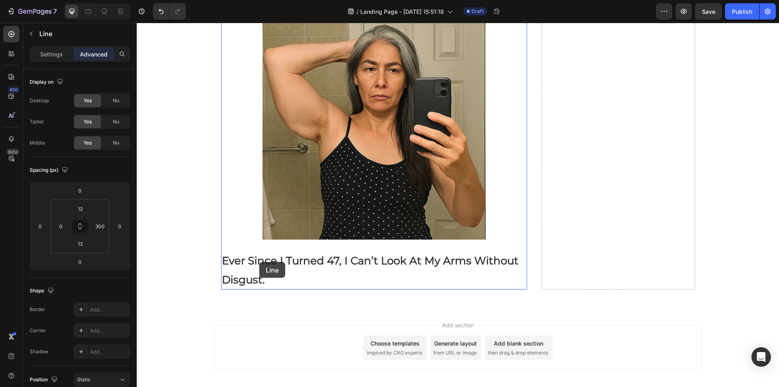
scroll to position [745, 0]
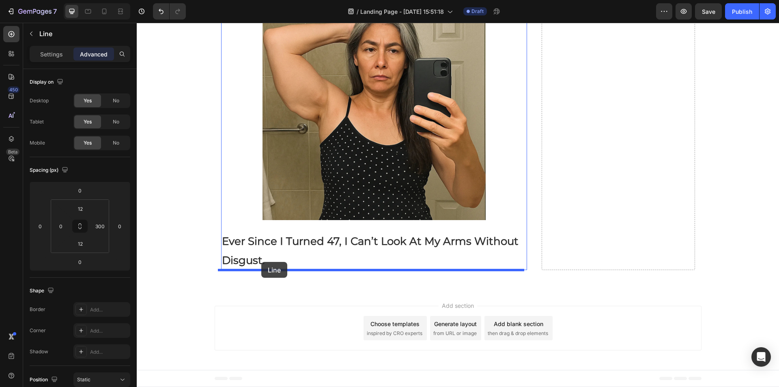
drag, startPoint x: 223, startPoint y: 117, endPoint x: 262, endPoint y: 263, distance: 150.6
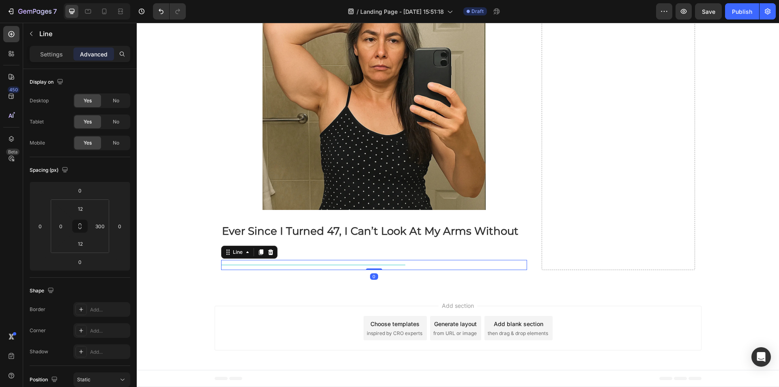
scroll to position [735, 0]
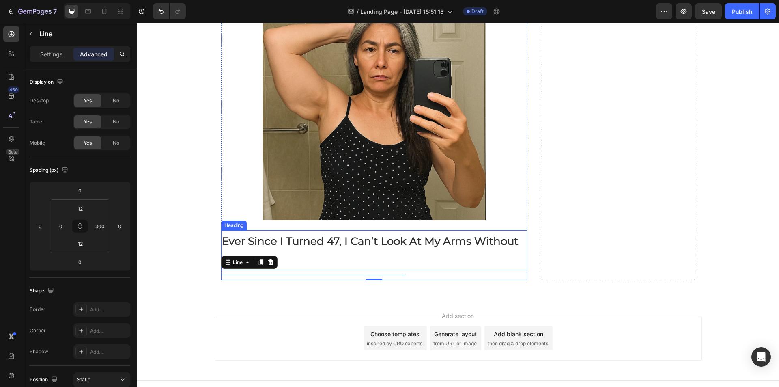
click at [304, 243] on strong "Ever Since I Turned 47, I Can’t Look At My Arms Without Disgust." at bounding box center [370, 250] width 297 height 32
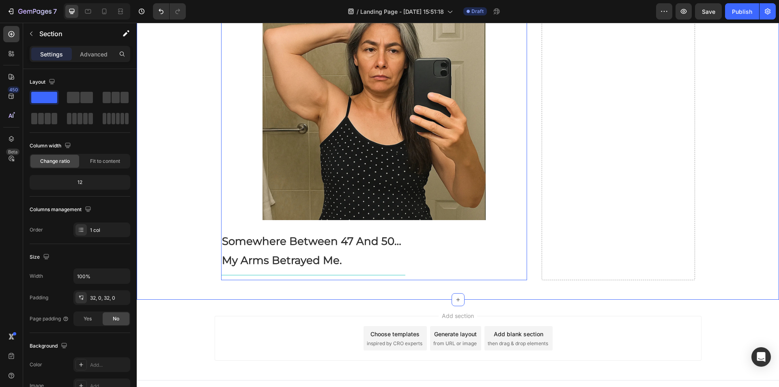
click at [267, 247] on strong "Somewhere Between 47 And 50…" at bounding box center [311, 240] width 179 height 13
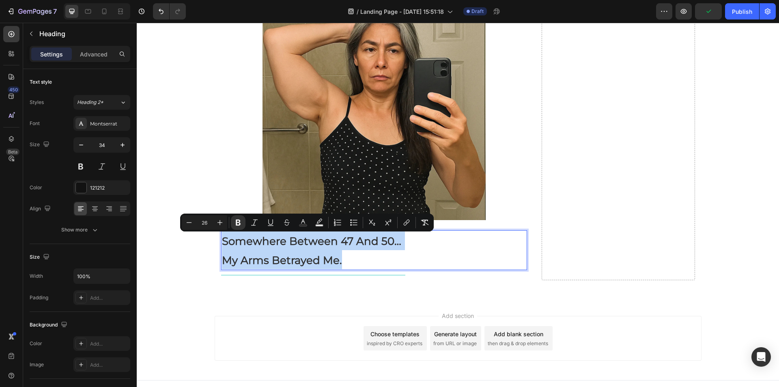
drag, startPoint x: 267, startPoint y: 247, endPoint x: 272, endPoint y: 258, distance: 12.5
click at [272, 258] on p "Somewhere Between 47 And 50… My Arms Betrayed Me." at bounding box center [374, 250] width 305 height 38
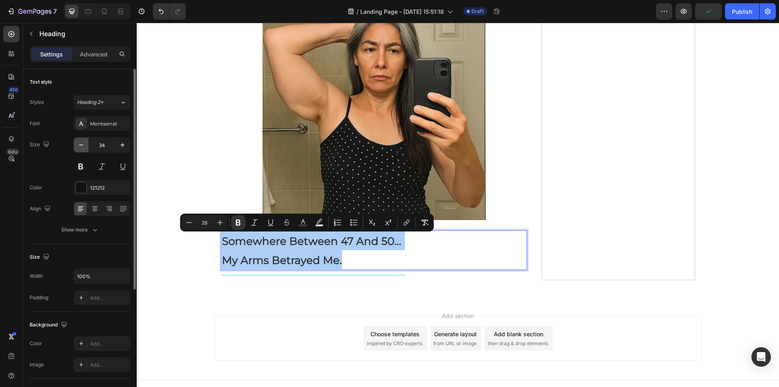
click at [82, 144] on icon "button" at bounding box center [81, 145] width 8 height 8
type input "33"
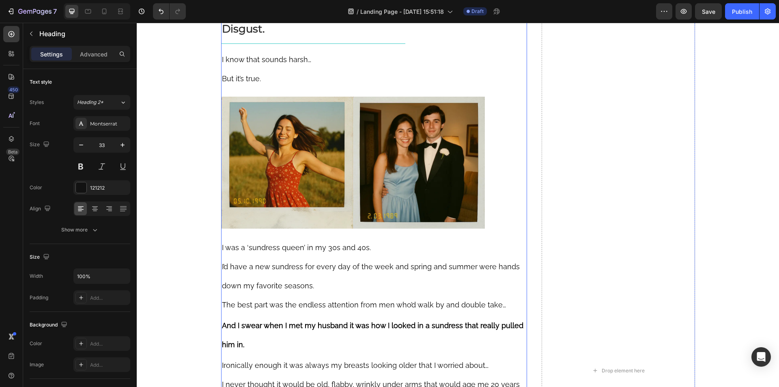
scroll to position [208, 0]
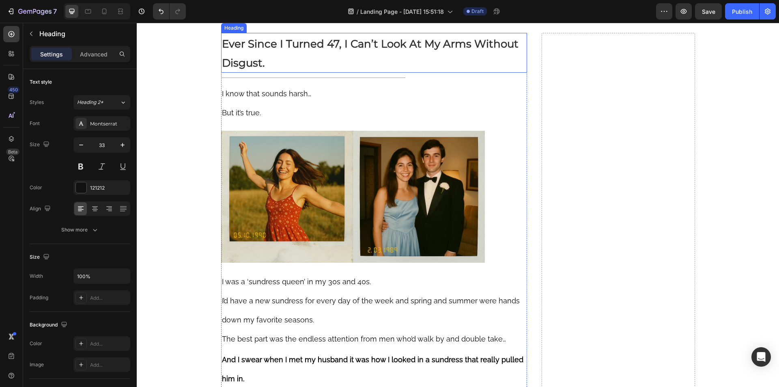
click at [267, 72] on p "⁠⁠⁠⁠⁠⁠⁠ Ever Since I Turned 47, I Can’t Look At My Arms Without Disgust." at bounding box center [374, 53] width 305 height 38
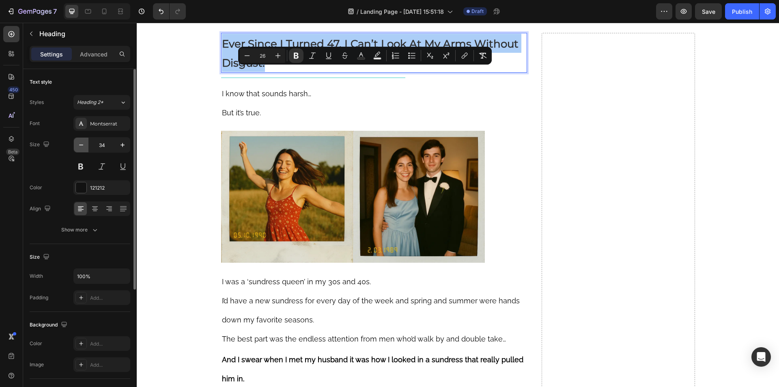
click at [81, 144] on icon "button" at bounding box center [81, 145] width 8 height 8
type input "33"
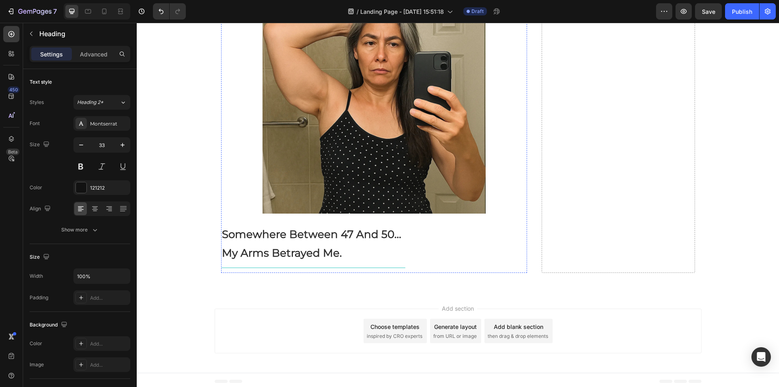
scroll to position [743, 0]
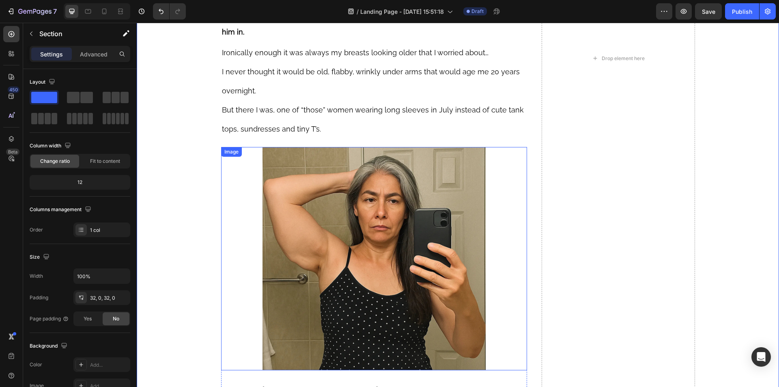
scroll to position [581, 0]
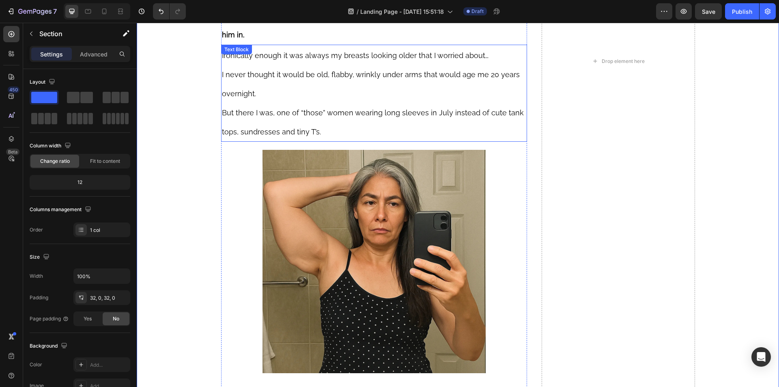
click at [276, 104] on p "But there I was, one of “those” women wearing long sleeves in July instead of c…" at bounding box center [374, 122] width 305 height 38
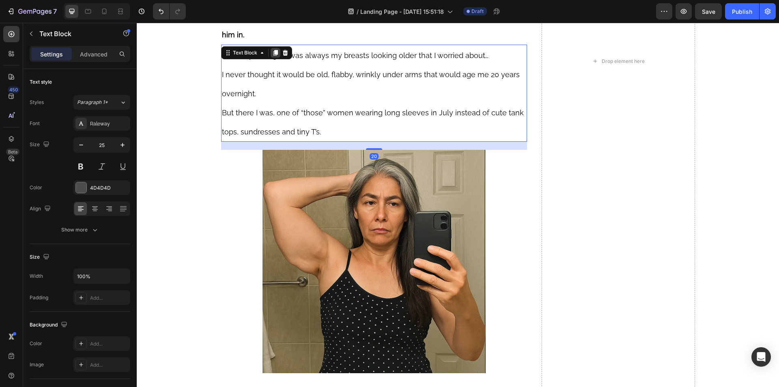
click at [273, 52] on icon at bounding box center [275, 53] width 4 height 6
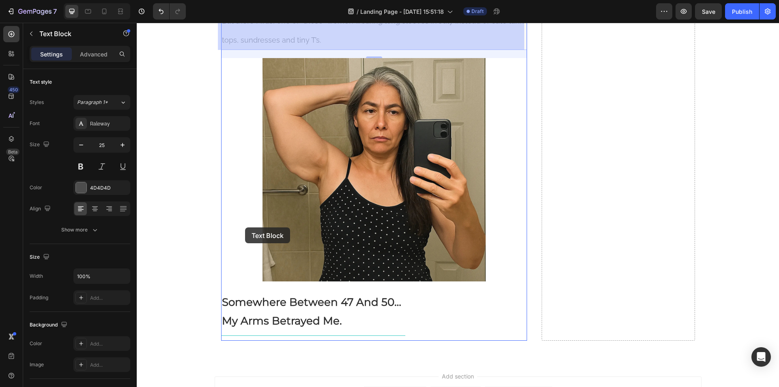
scroll to position [848, 0]
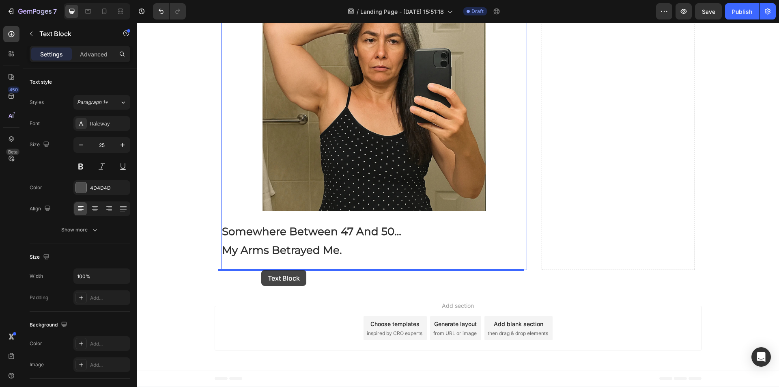
drag, startPoint x: 225, startPoint y: 144, endPoint x: 261, endPoint y: 270, distance: 131.3
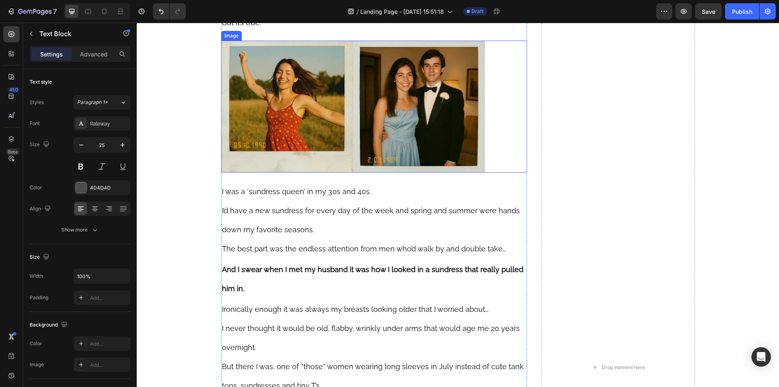
scroll to position [135, 0]
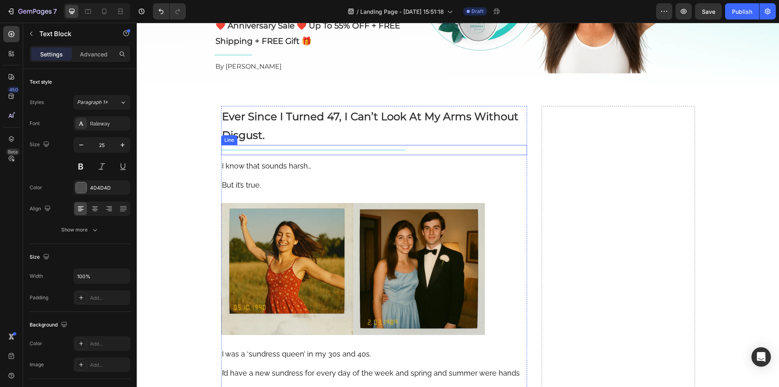
click at [286, 155] on div "Title Line" at bounding box center [374, 150] width 306 height 10
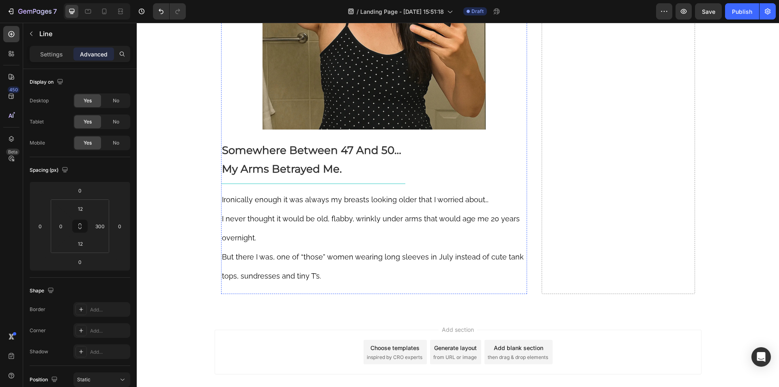
scroll to position [848, 0]
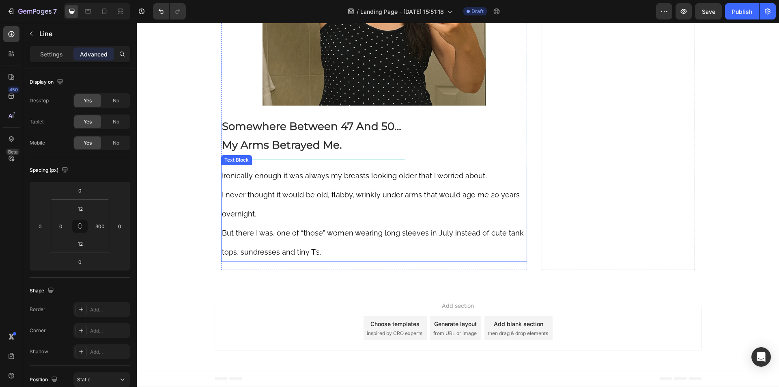
click at [266, 189] on p "I never thought it would be old, flabby, wrinkly under arms that would age me 2…" at bounding box center [374, 204] width 305 height 38
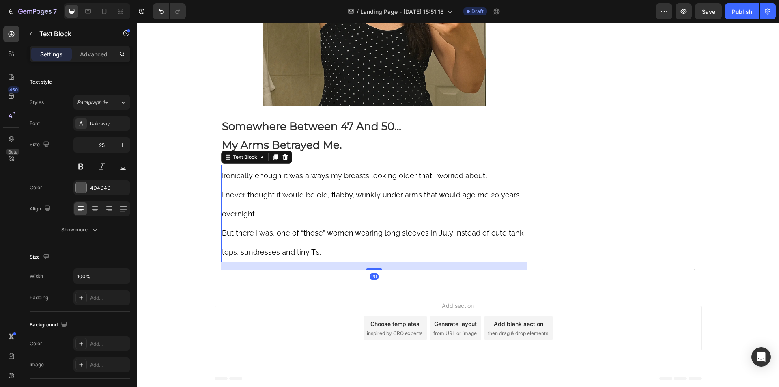
click at [266, 186] on p "I never thought it would be old, flabby, wrinkly under arms that would age me 2…" at bounding box center [374, 204] width 305 height 38
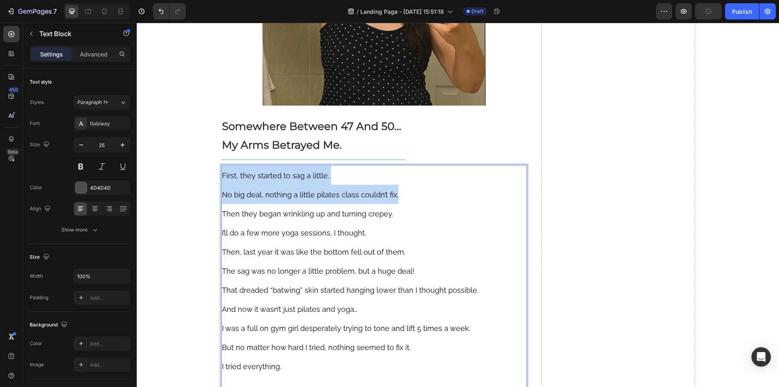
scroll to position [863, 0]
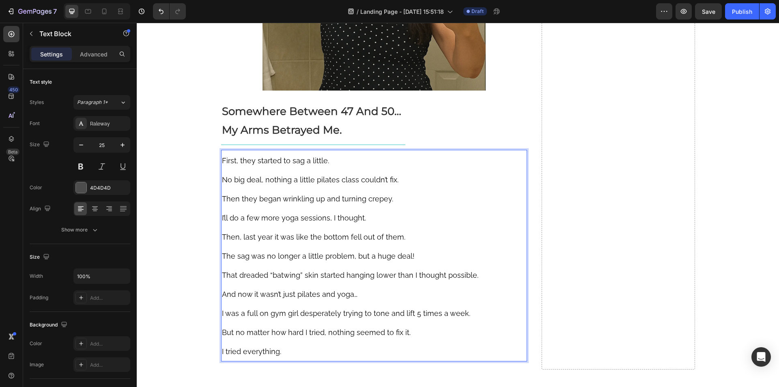
click at [266, 275] on span "That dreaded “batwing” skin started hanging lower than I thought possible." at bounding box center [350, 275] width 256 height 9
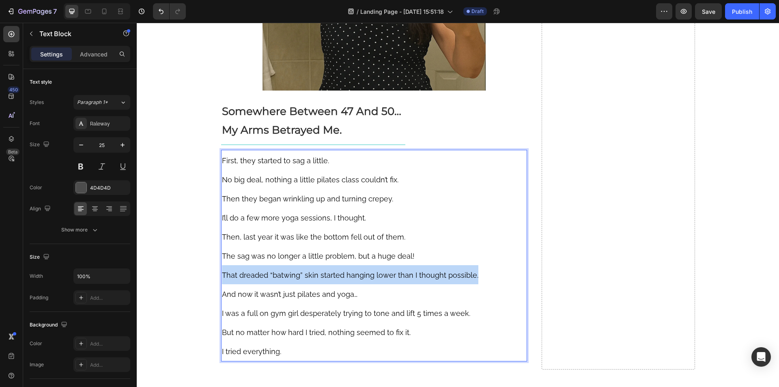
click at [266, 275] on span "That dreaded “batwing” skin started hanging lower than I thought possible." at bounding box center [350, 275] width 256 height 9
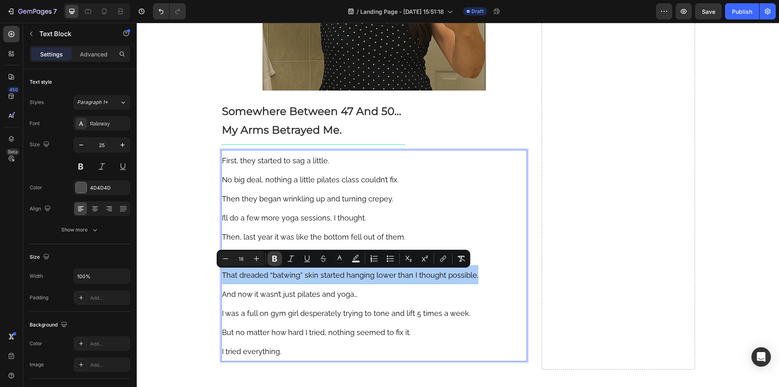
click at [275, 259] on icon "Editor contextual toolbar" at bounding box center [275, 258] width 8 height 8
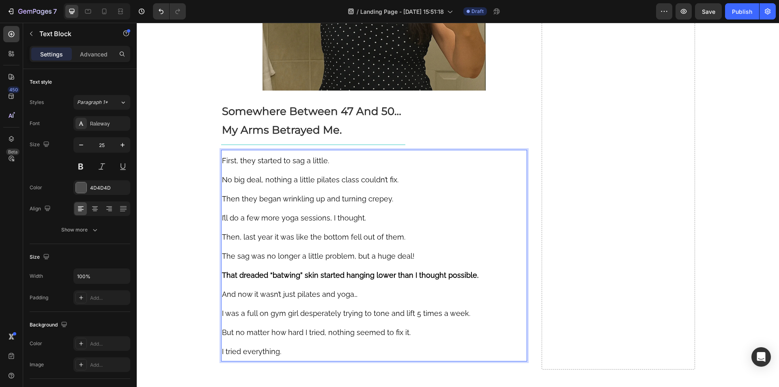
click at [287, 187] on p "No big deal, nothing a little pilates class couldn’t fix." at bounding box center [374, 179] width 305 height 19
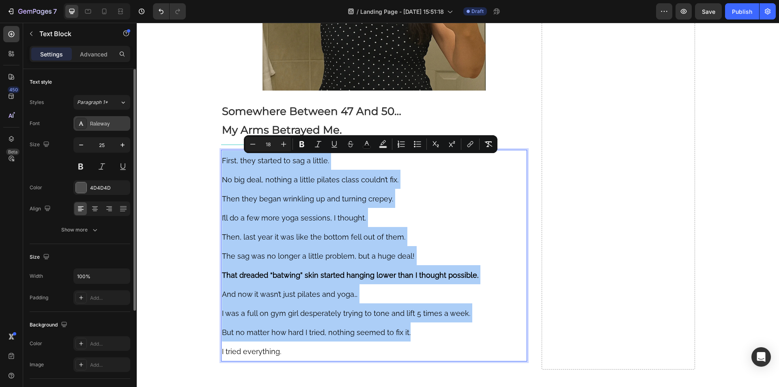
click at [98, 125] on div "Raleway" at bounding box center [109, 123] width 38 height 7
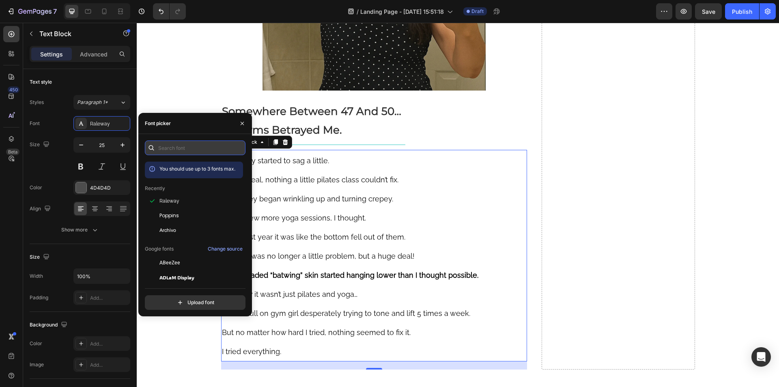
click at [179, 148] on input "text" at bounding box center [195, 147] width 101 height 15
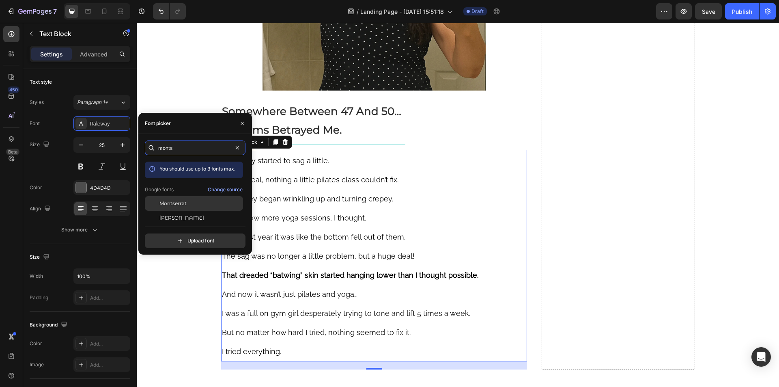
type input "monts"
click at [181, 204] on span "Montserrat" at bounding box center [172, 203] width 27 height 7
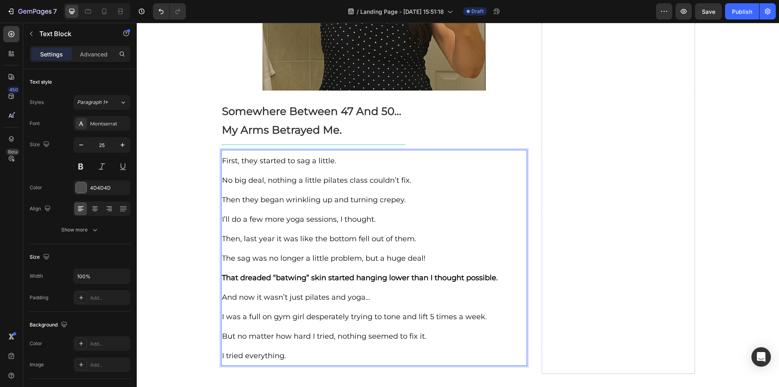
click at [305, 200] on span "Then they began wrinkling up and turning crepey." at bounding box center [314, 199] width 184 height 9
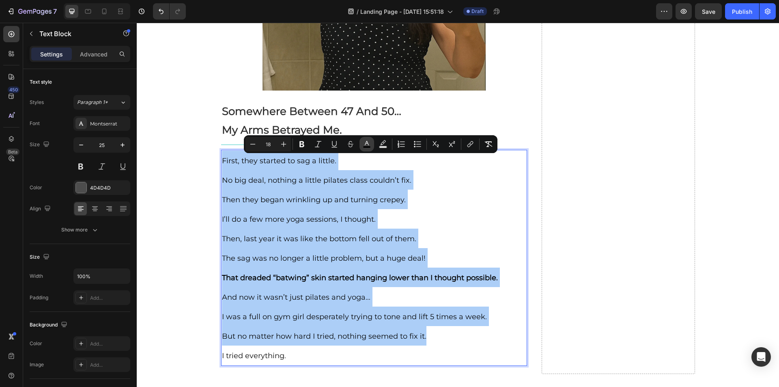
click at [368, 145] on icon "Editor contextual toolbar" at bounding box center [367, 144] width 8 height 8
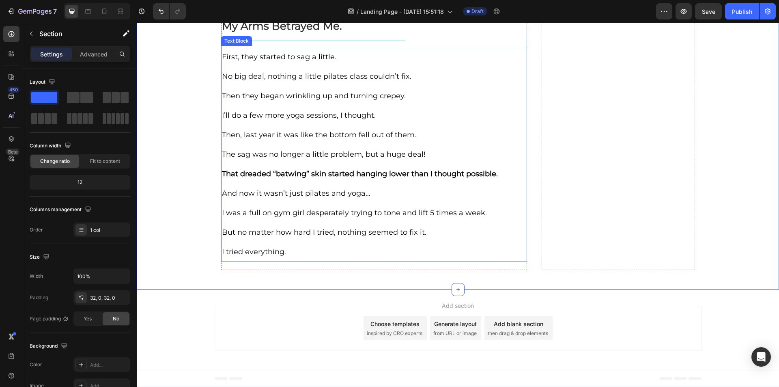
scroll to position [805, 0]
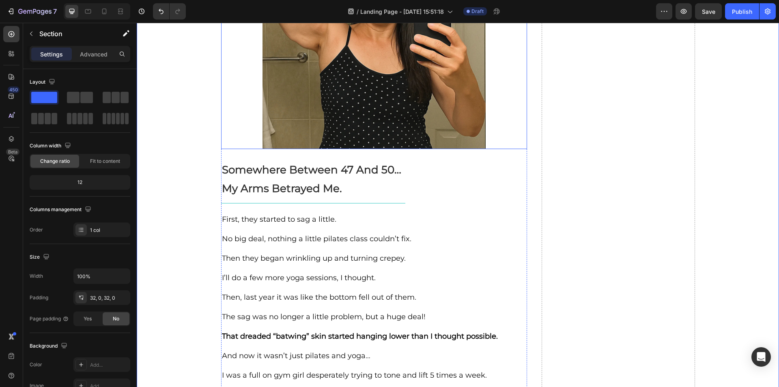
click at [285, 105] on img at bounding box center [373, 37] width 223 height 223
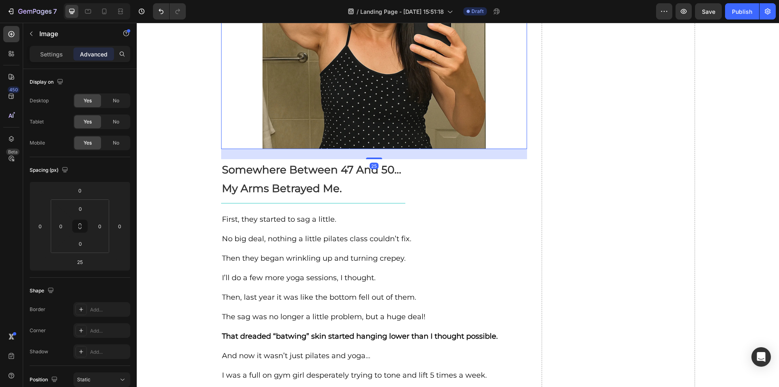
scroll to position [683, 0]
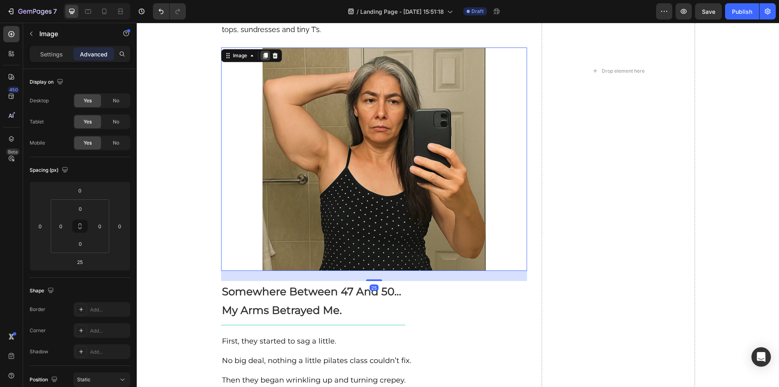
click at [264, 54] on icon at bounding box center [265, 56] width 4 height 6
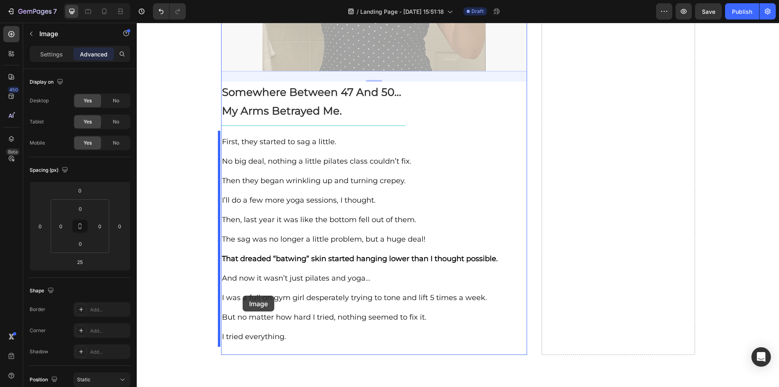
scroll to position [1197, 0]
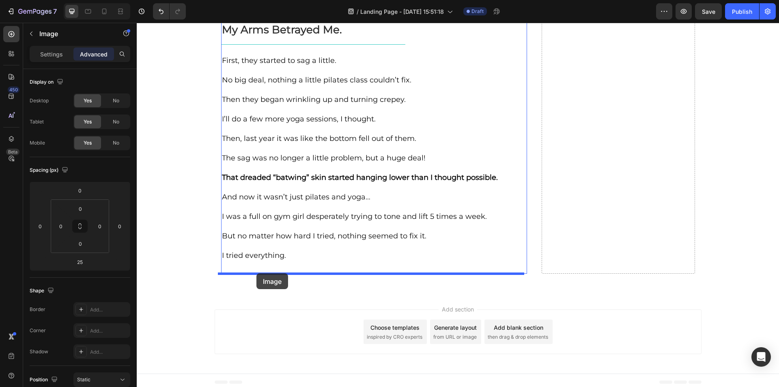
drag, startPoint x: 223, startPoint y: 86, endPoint x: 256, endPoint y: 273, distance: 189.5
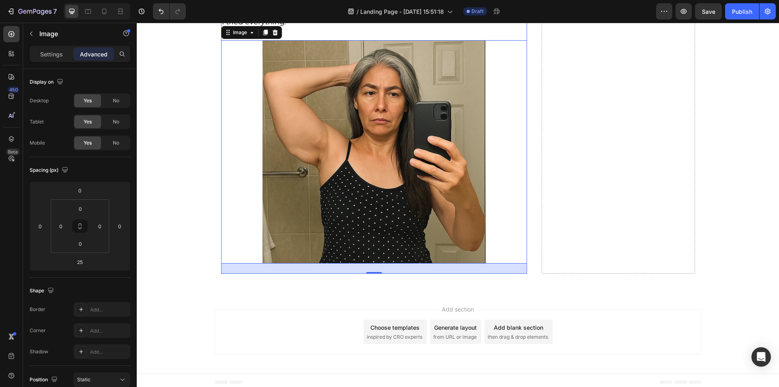
scroll to position [963, 0]
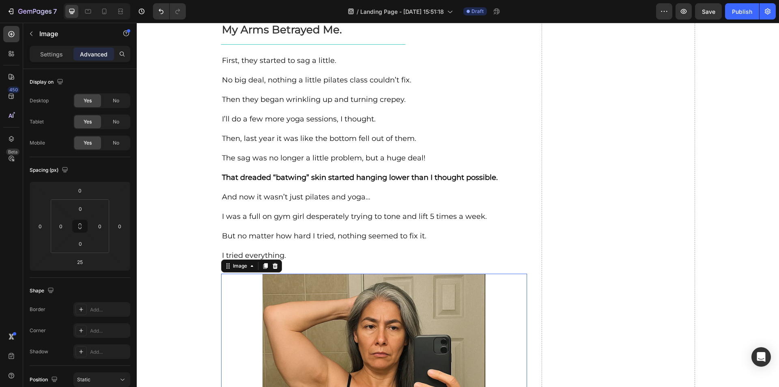
drag, startPoint x: 288, startPoint y: 335, endPoint x: 266, endPoint y: 304, distance: 37.7
click at [288, 335] on img at bounding box center [373, 384] width 223 height 223
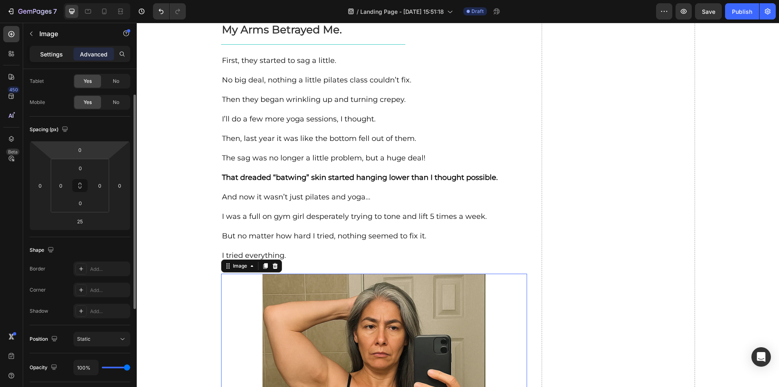
click at [47, 56] on p "Settings" at bounding box center [51, 54] width 23 height 9
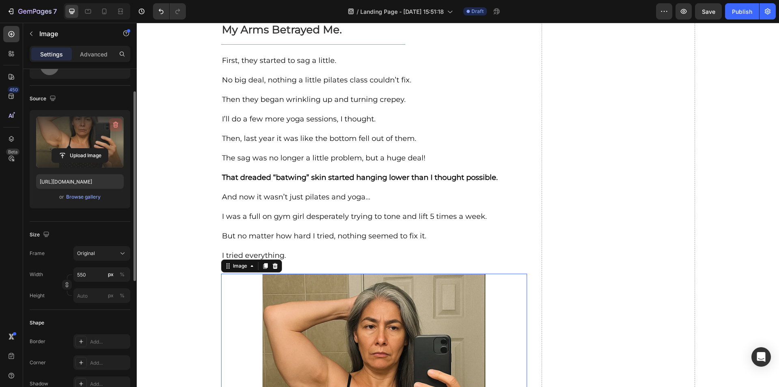
click at [114, 126] on icon "button" at bounding box center [115, 125] width 5 height 6
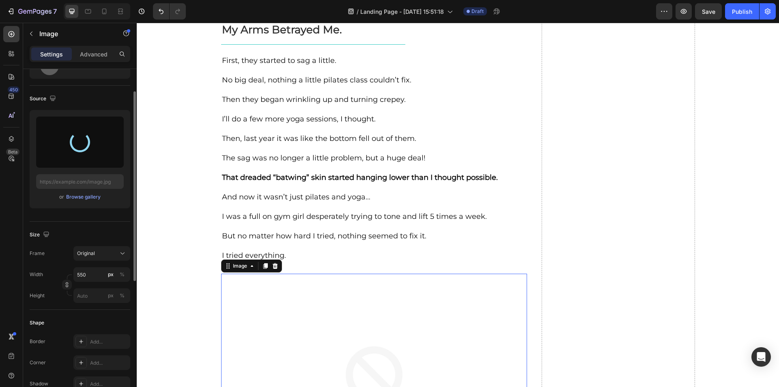
type input "https://cdn.shopify.com/s/files/1/0610/5903/9291/files/gempages_565293778965889…"
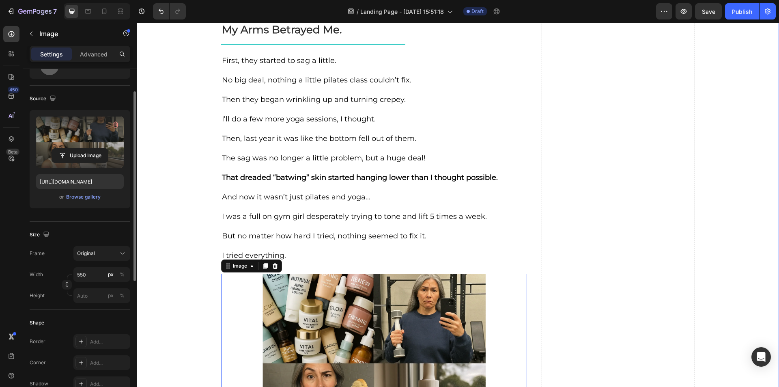
scroll to position [1044, 0]
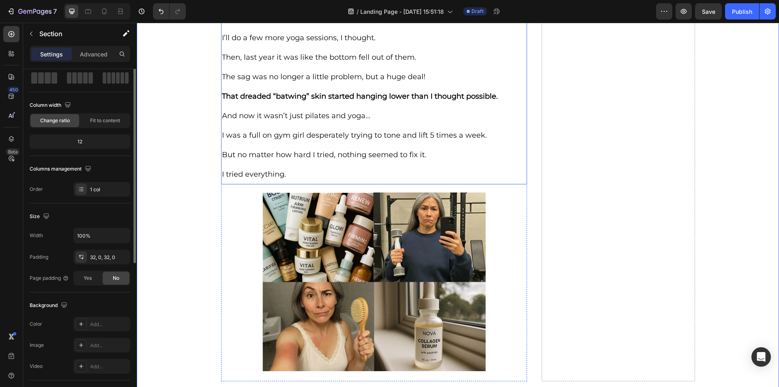
scroll to position [0, 0]
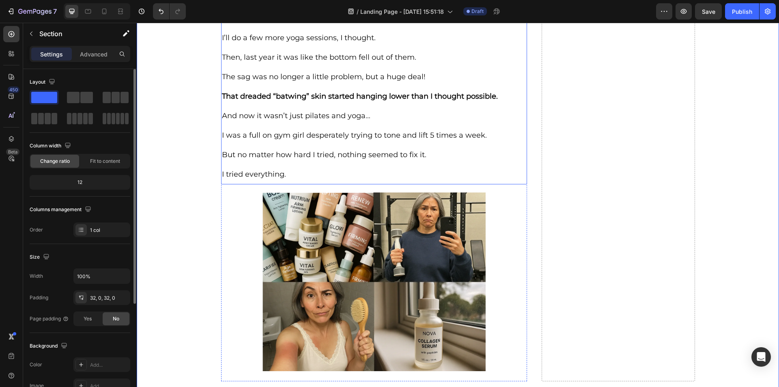
click at [334, 170] on p "I tried everything." at bounding box center [374, 173] width 305 height 19
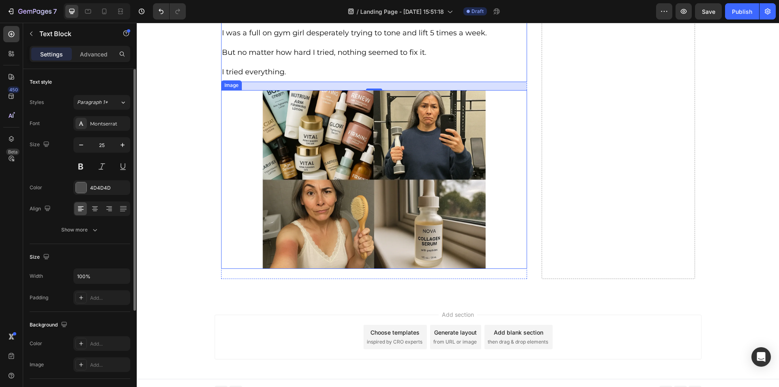
scroll to position [1156, 0]
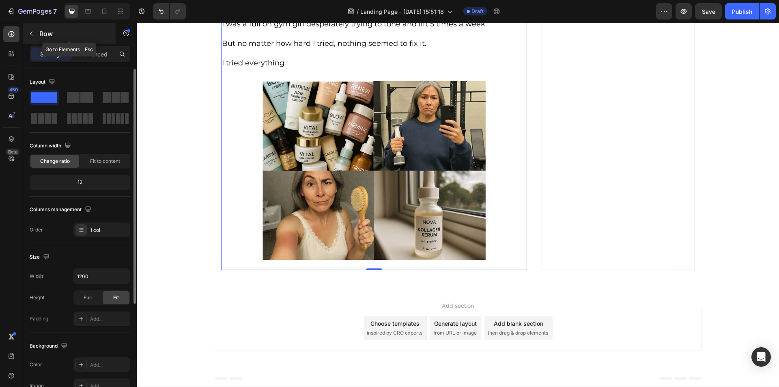
click at [29, 32] on icon "button" at bounding box center [31, 33] width 6 height 6
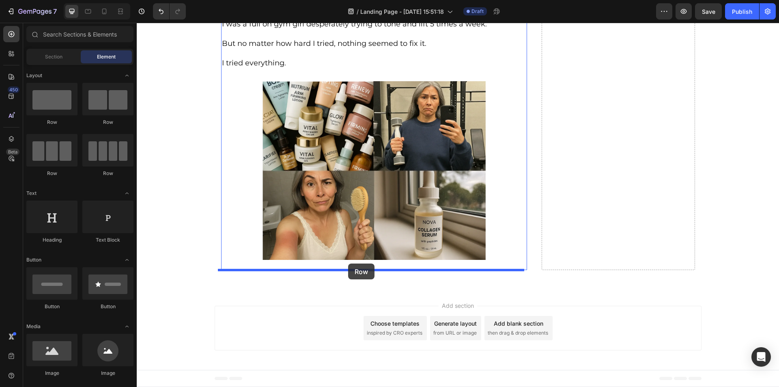
drag, startPoint x: 191, startPoint y: 127, endPoint x: 348, endPoint y: 263, distance: 207.8
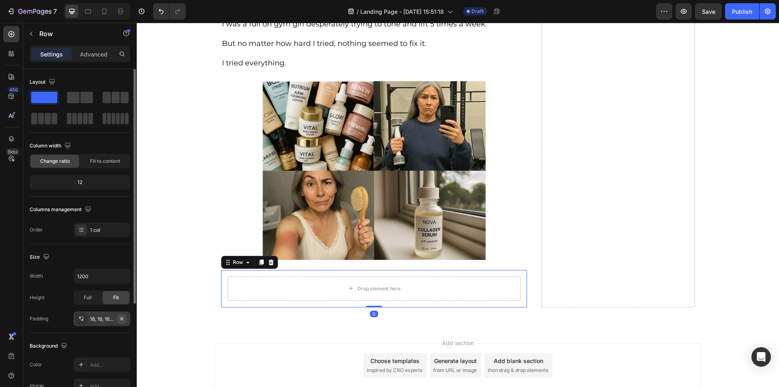
click at [121, 317] on icon "button" at bounding box center [121, 318] width 6 height 6
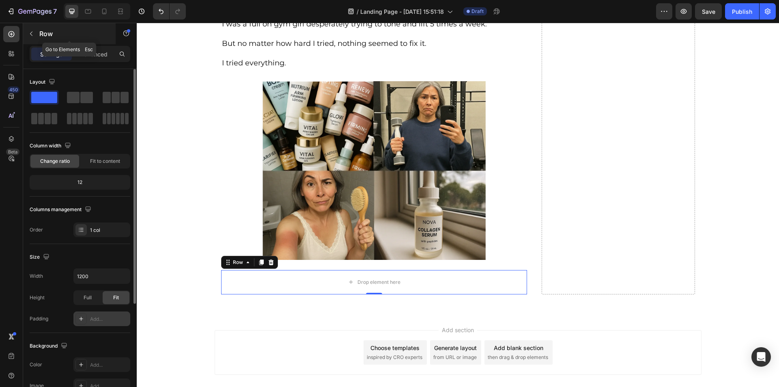
click at [34, 33] on icon "button" at bounding box center [31, 33] width 6 height 6
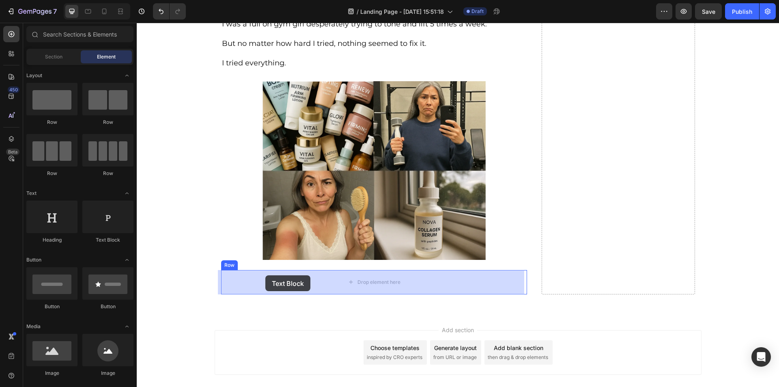
drag, startPoint x: 244, startPoint y: 243, endPoint x: 265, endPoint y: 275, distance: 38.3
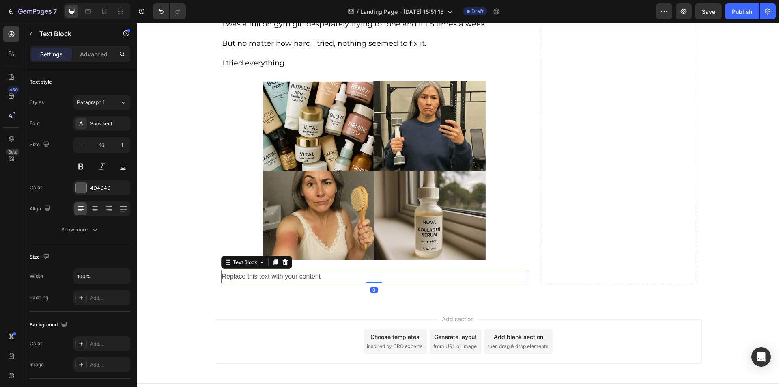
click at [261, 279] on div "Replace this text with your content" at bounding box center [374, 276] width 306 height 13
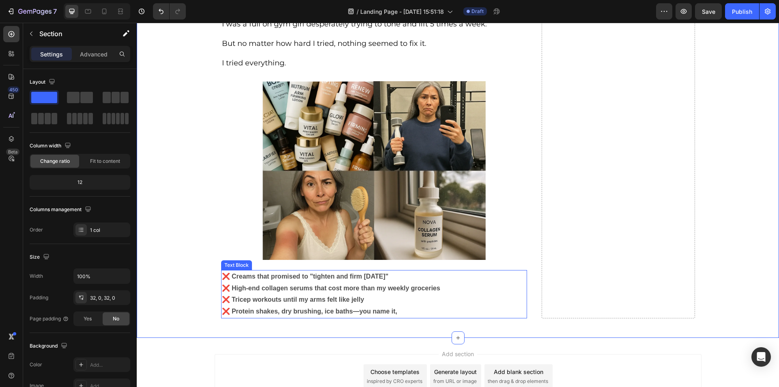
click at [289, 271] on p "❌ Creams that promised to "tighten and firm in 14 days"" at bounding box center [374, 277] width 305 height 12
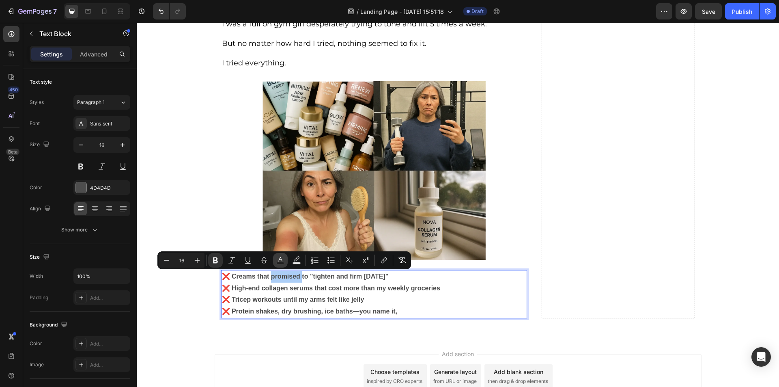
click at [276, 258] on button "Text Color" at bounding box center [280, 260] width 15 height 15
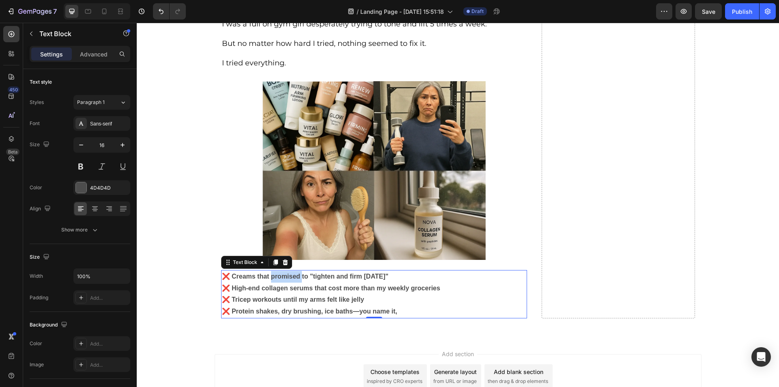
click at [303, 276] on strong "❌ Creams that promised to "tighten and firm in 14 days"" at bounding box center [305, 276] width 167 height 7
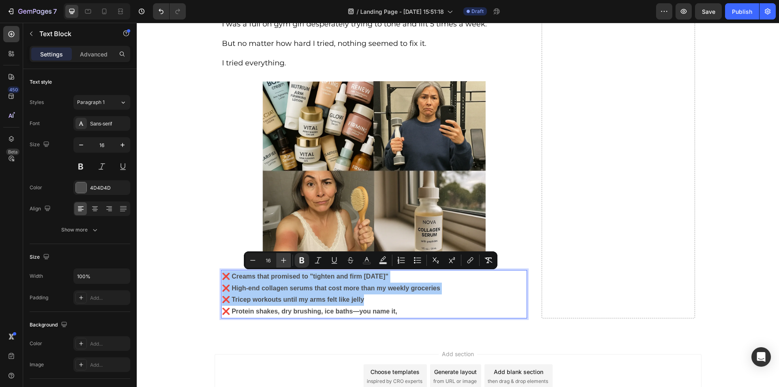
click at [282, 260] on icon "Editor contextual toolbar" at bounding box center [283, 260] width 8 height 8
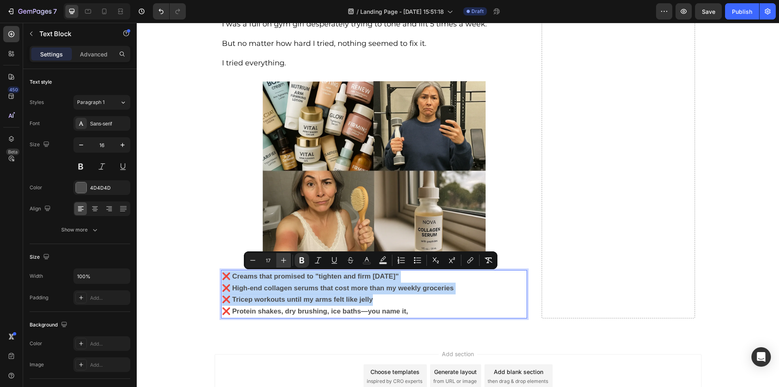
type input "18"
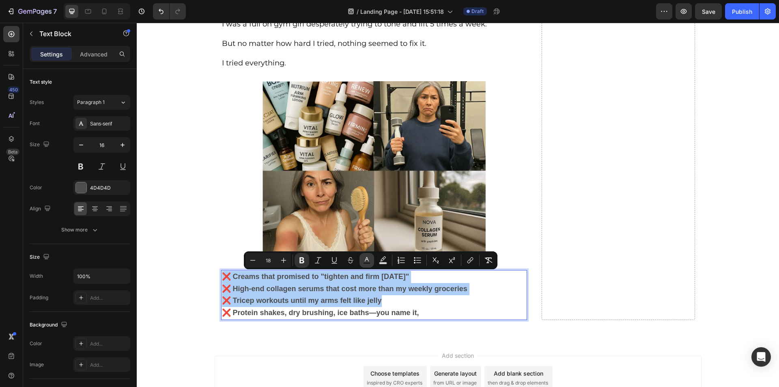
click at [369, 262] on rect "Editor contextual toolbar" at bounding box center [367, 263] width 8 height 2
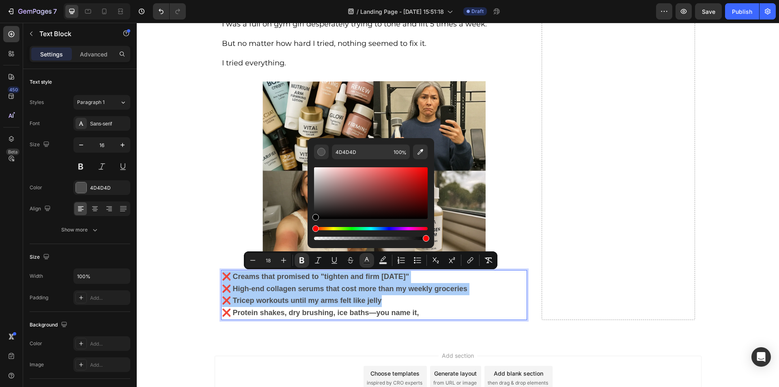
drag, startPoint x: 314, startPoint y: 206, endPoint x: 314, endPoint y: 237, distance: 30.8
click at [314, 237] on div "Editor contextual toolbar" at bounding box center [371, 203] width 114 height 76
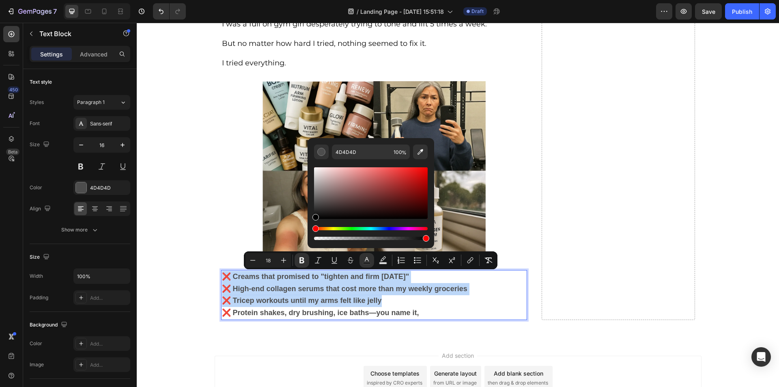
type input "000000"
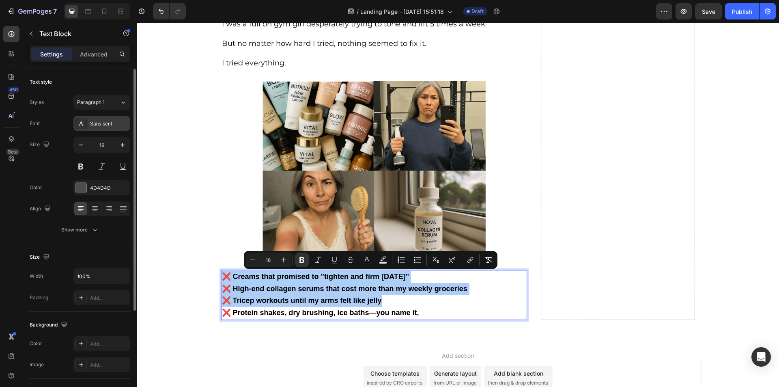
click at [102, 123] on div "Sans-serif" at bounding box center [109, 123] width 38 height 7
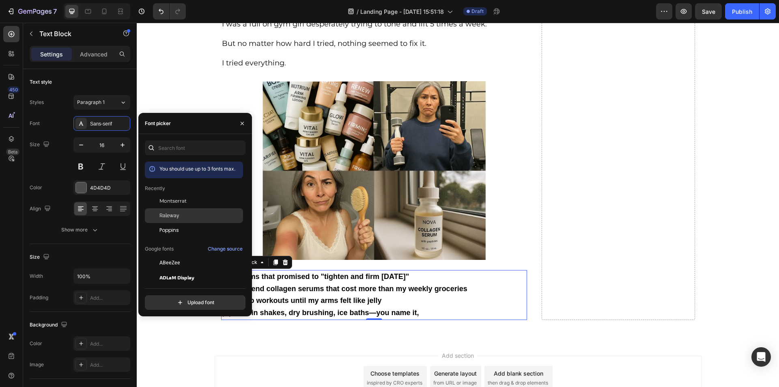
click at [182, 215] on div "Raleway" at bounding box center [200, 215] width 82 height 7
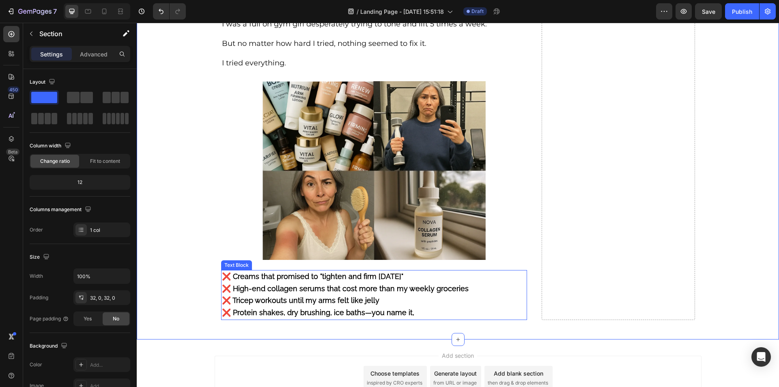
click at [262, 281] on p "❌ Creams that promised to "tighten and firm in 14 days"" at bounding box center [374, 277] width 305 height 12
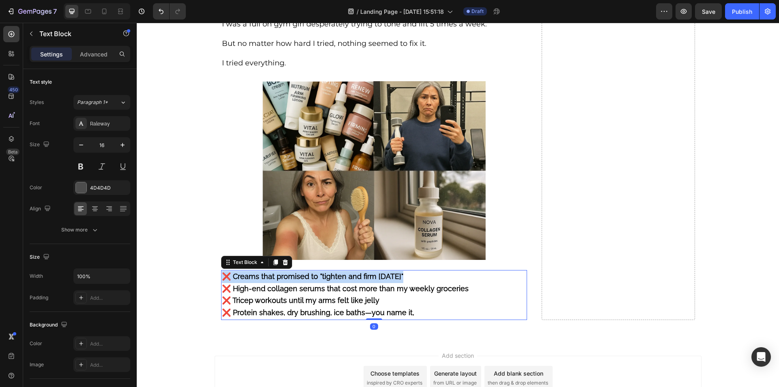
click at [262, 281] on p "❌ Creams that promised to "tighten and firm in 14 days"" at bounding box center [374, 277] width 305 height 12
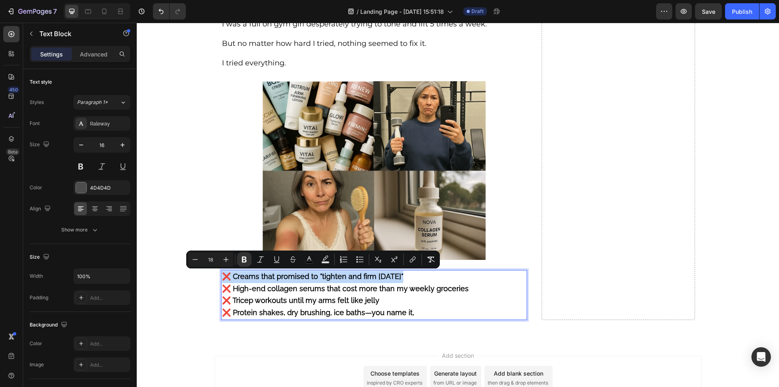
click at [263, 277] on strong "❌ Creams that promised to "tighten and firm in 14 days"" at bounding box center [312, 276] width 181 height 9
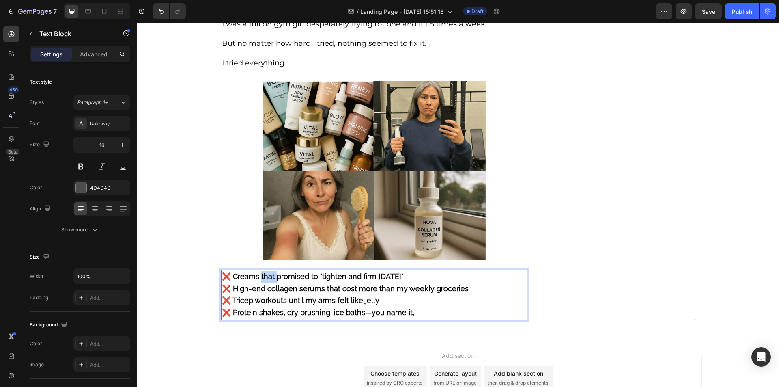
click at [263, 277] on strong "❌ Creams that promised to "tighten and firm in 14 days"" at bounding box center [312, 276] width 181 height 9
drag, startPoint x: 263, startPoint y: 277, endPoint x: 276, endPoint y: 314, distance: 39.5
click at [276, 314] on div "❌ Creams that promised to "tighten and firm in 14 days" ❌ High-end collagen ser…" at bounding box center [374, 295] width 306 height 50
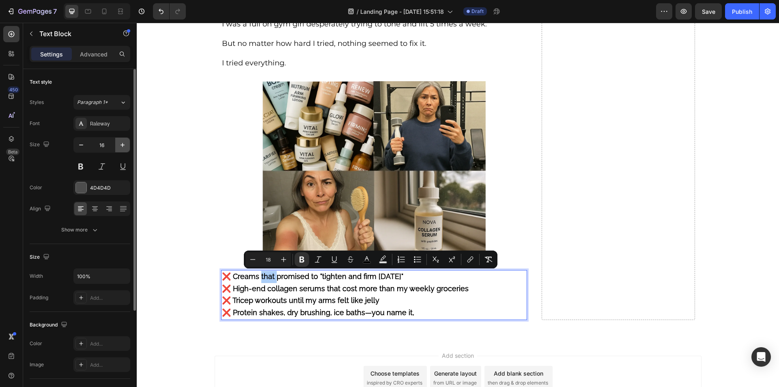
click at [122, 146] on icon "button" at bounding box center [122, 145] width 4 height 4
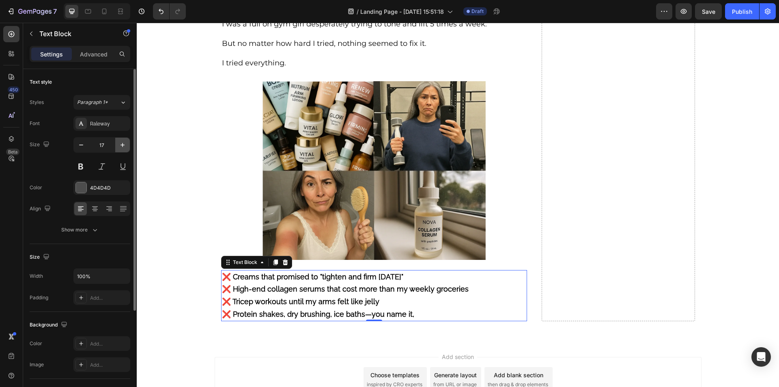
click at [122, 146] on icon "button" at bounding box center [122, 145] width 4 height 4
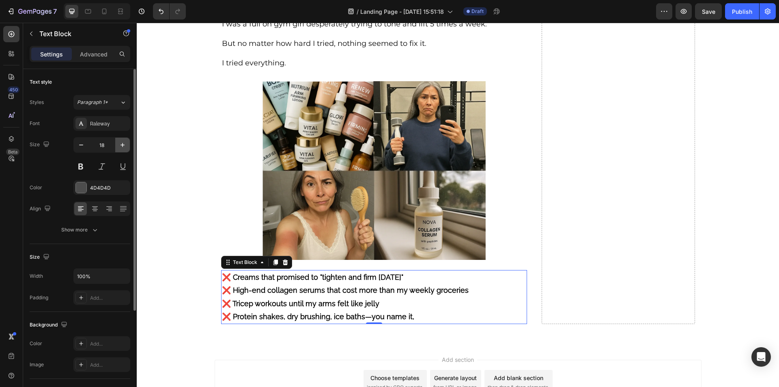
click at [122, 146] on icon "button" at bounding box center [122, 145] width 4 height 4
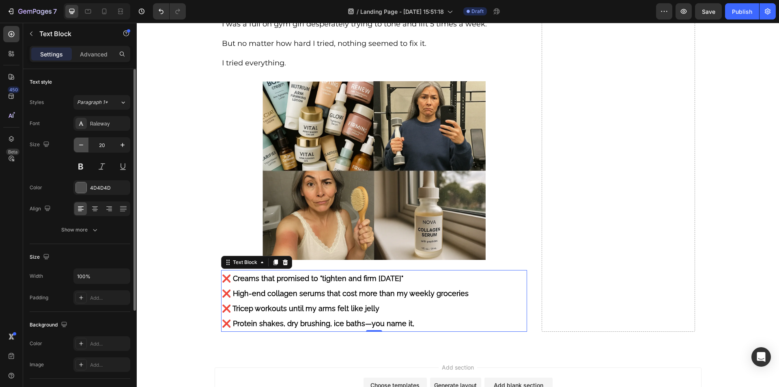
click at [81, 145] on icon "button" at bounding box center [81, 144] width 4 height 1
type input "18"
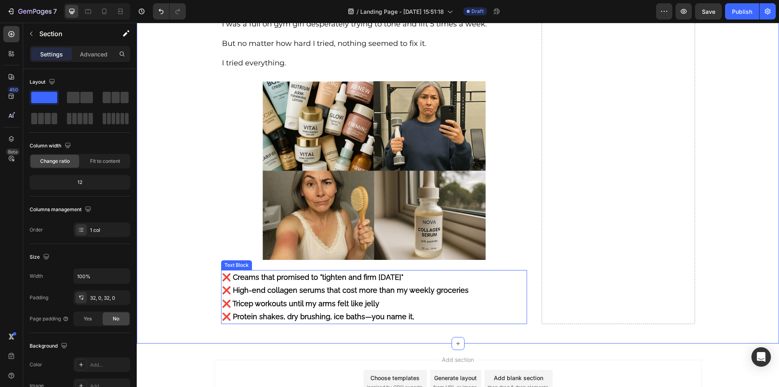
click at [277, 279] on strong "❌ Creams that promised to "tighten and firm in 14 days"" at bounding box center [312, 277] width 181 height 9
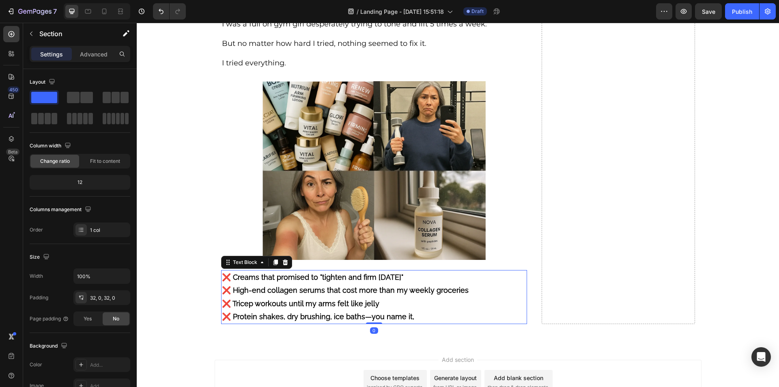
click at [277, 279] on strong "❌ Creams that promised to "tighten and firm in 14 days"" at bounding box center [312, 277] width 181 height 9
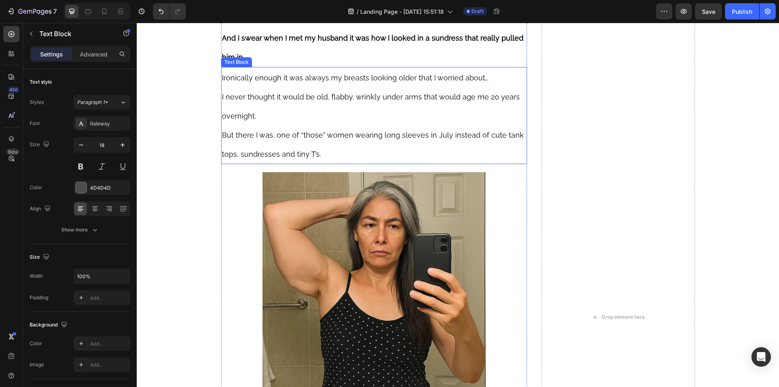
scroll to position [547, 0]
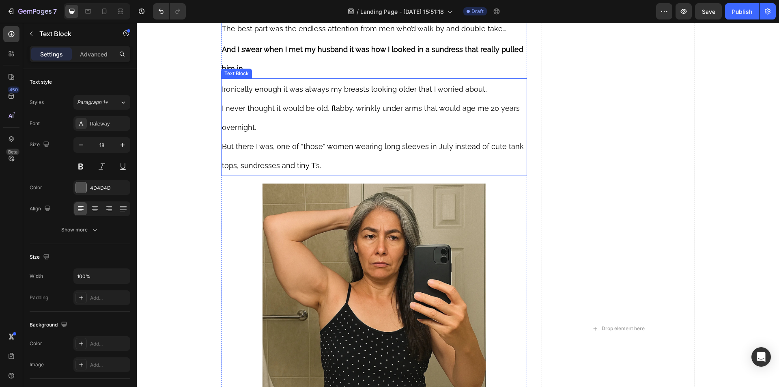
click at [297, 140] on p "But there I was, one of “those” women wearing long sleeves in July instead of c…" at bounding box center [374, 155] width 305 height 38
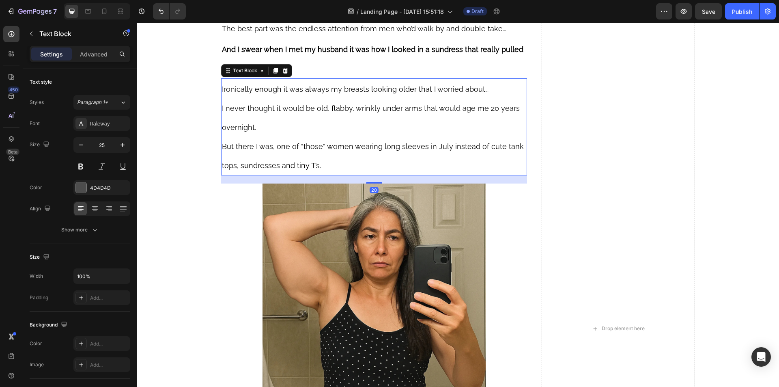
click at [273, 70] on icon at bounding box center [275, 71] width 4 height 6
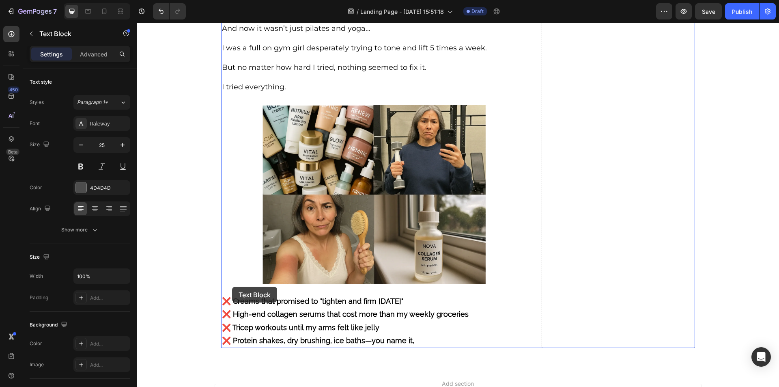
scroll to position [1315, 0]
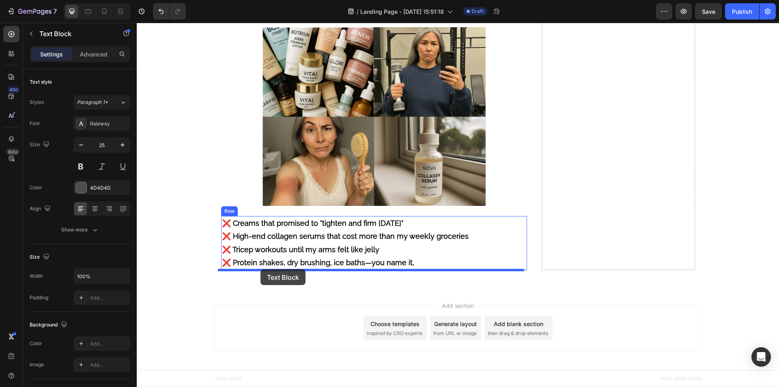
drag, startPoint x: 223, startPoint y: 176, endPoint x: 260, endPoint y: 269, distance: 100.3
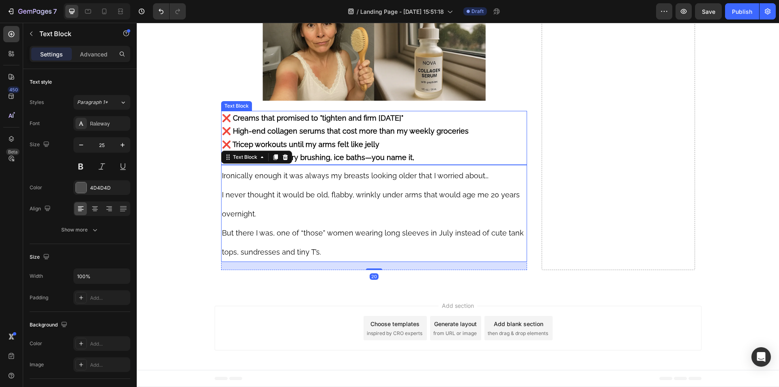
scroll to position [1210, 0]
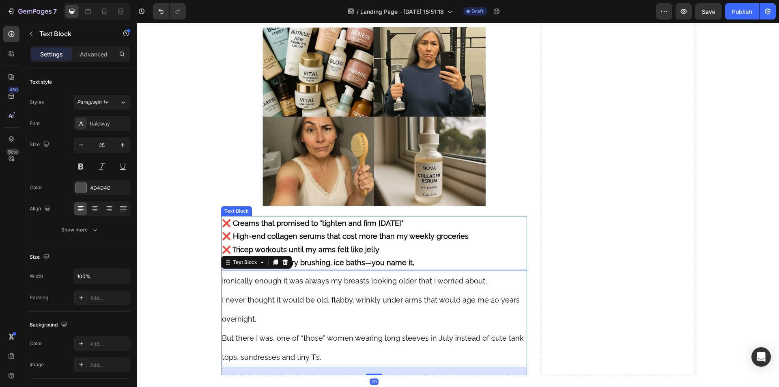
click at [344, 242] on p "❌ High-end collagen serums that cost more than my weekly groceries" at bounding box center [374, 236] width 305 height 13
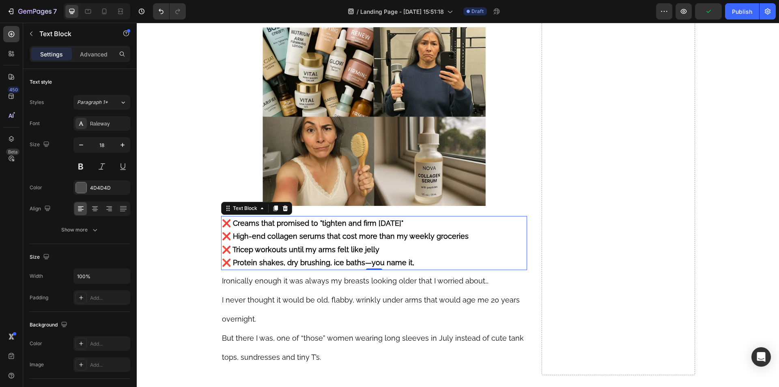
click at [279, 306] on p "I never thought it would be old, flabby, wrinkly under arms that would age me 2…" at bounding box center [374, 309] width 305 height 38
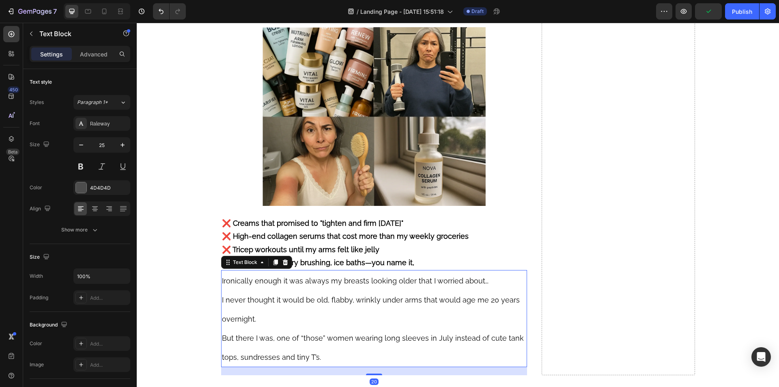
click at [290, 292] on p "I never thought it would be old, flabby, wrinkly under arms that would age me 2…" at bounding box center [374, 309] width 305 height 38
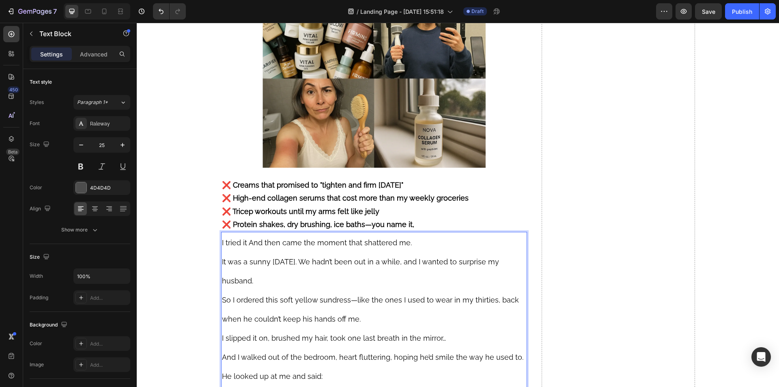
scroll to position [1272, 0]
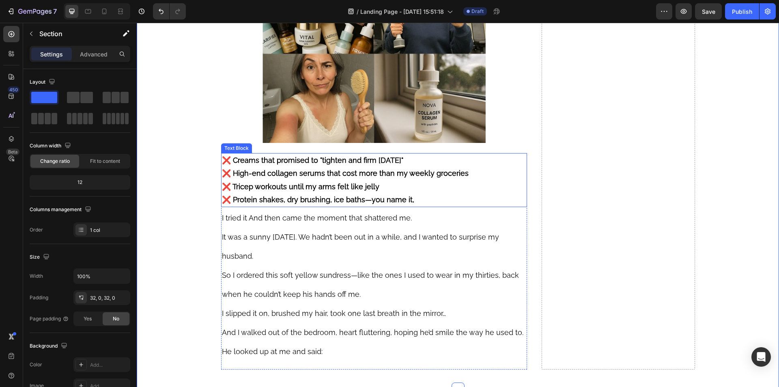
click at [303, 165] on p "❌ Creams that promised to "tighten and firm in 14 days"" at bounding box center [374, 160] width 305 height 13
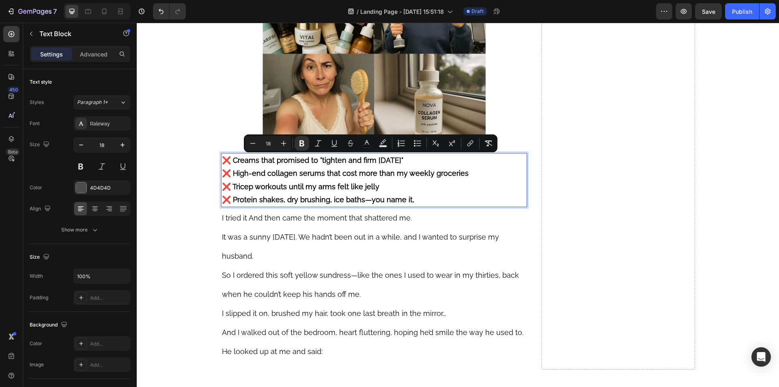
drag, startPoint x: 303, startPoint y: 165, endPoint x: 308, endPoint y: 196, distance: 30.9
click at [308, 196] on div "❌ Creams that promised to "tighten and firm in 14 days" ❌ High-end collagen ser…" at bounding box center [374, 180] width 306 height 54
click at [123, 146] on icon "button" at bounding box center [122, 145] width 8 height 8
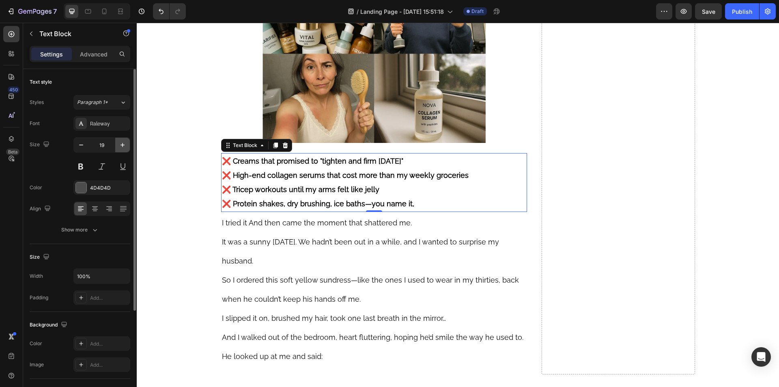
click at [123, 146] on icon "button" at bounding box center [122, 145] width 8 height 8
type input "20"
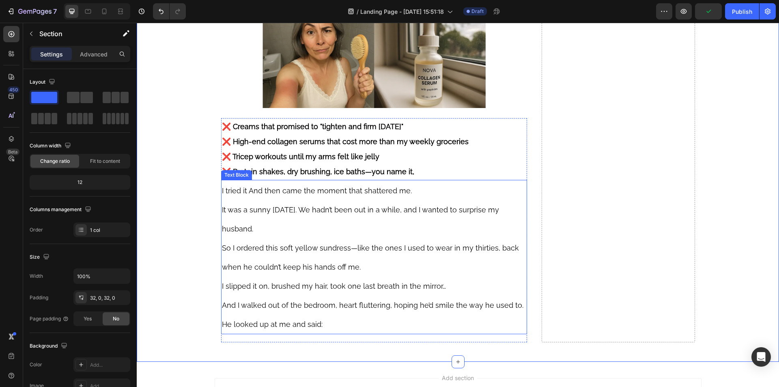
scroll to position [1354, 0]
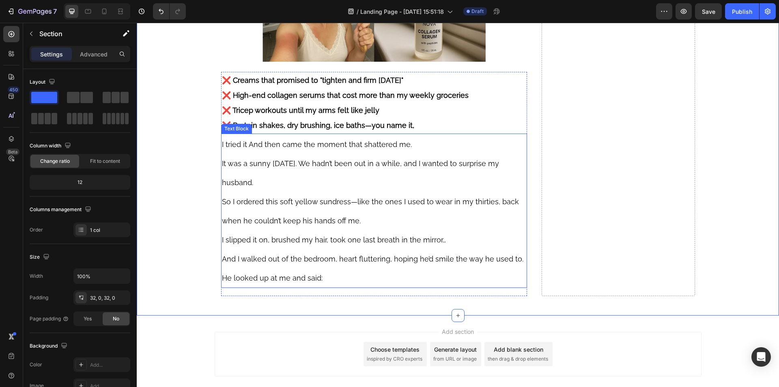
click at [288, 148] on span "I tried it And then came the moment that shattered me." at bounding box center [317, 144] width 190 height 9
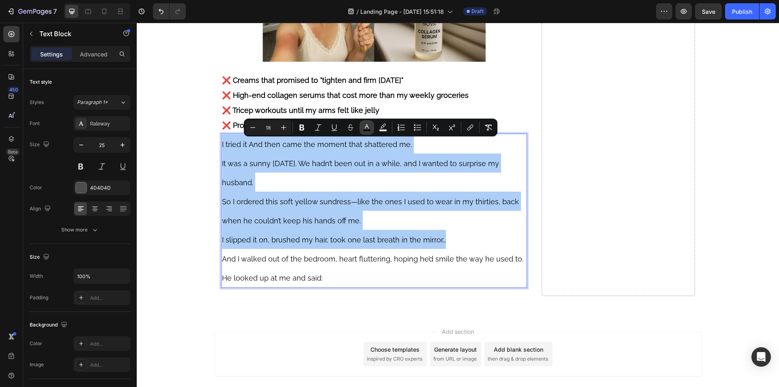
click at [370, 123] on button "color" at bounding box center [366, 127] width 15 height 15
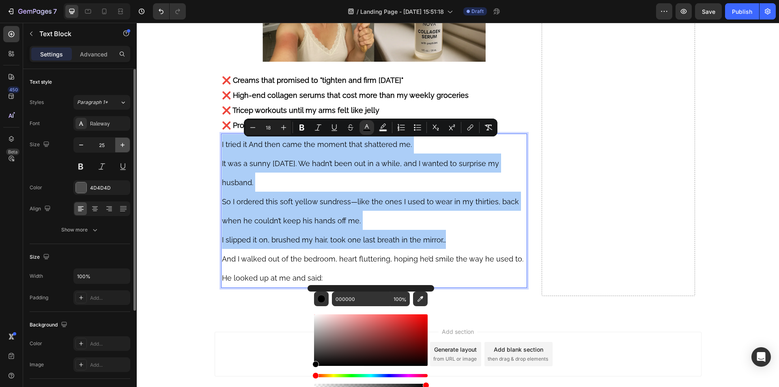
click at [125, 144] on icon "button" at bounding box center [122, 145] width 8 height 8
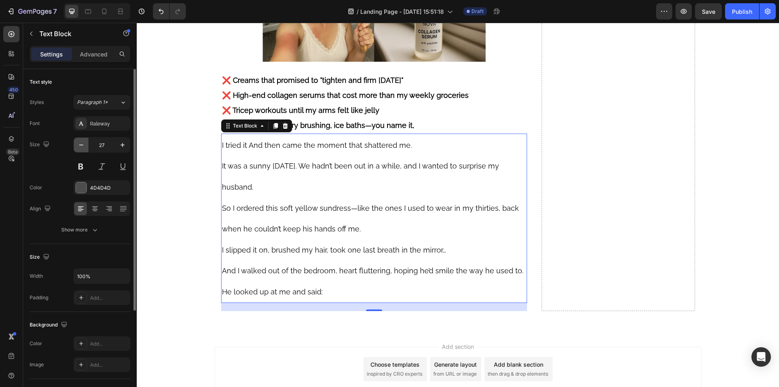
click at [82, 148] on icon "button" at bounding box center [81, 145] width 8 height 8
type input "26"
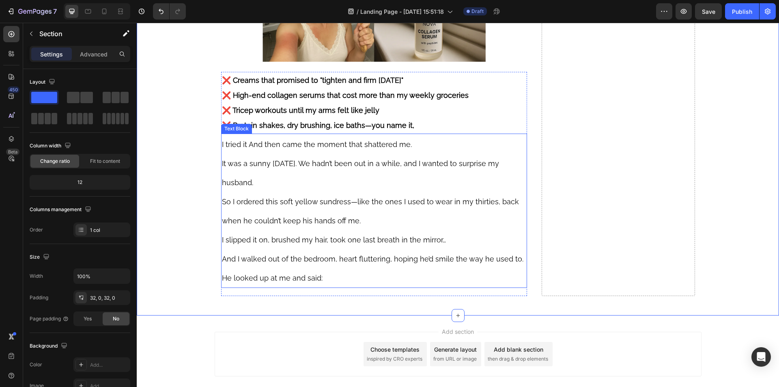
click at [266, 193] on p "So I ordered this soft yellow sundress—like the ones I used to wear in my thirt…" at bounding box center [374, 210] width 305 height 38
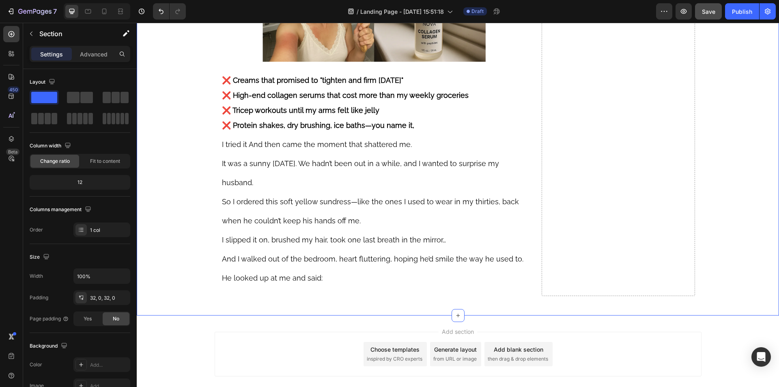
click at [710, 16] on button "Save" at bounding box center [708, 11] width 27 height 16
click at [35, 35] on button "button" at bounding box center [31, 33] width 13 height 13
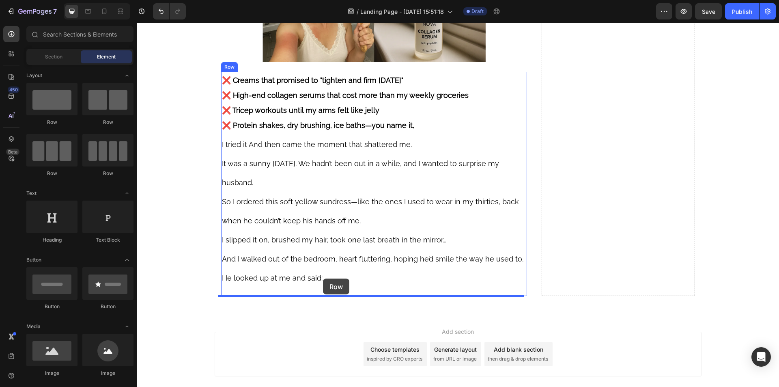
drag, startPoint x: 194, startPoint y: 123, endPoint x: 323, endPoint y: 278, distance: 201.6
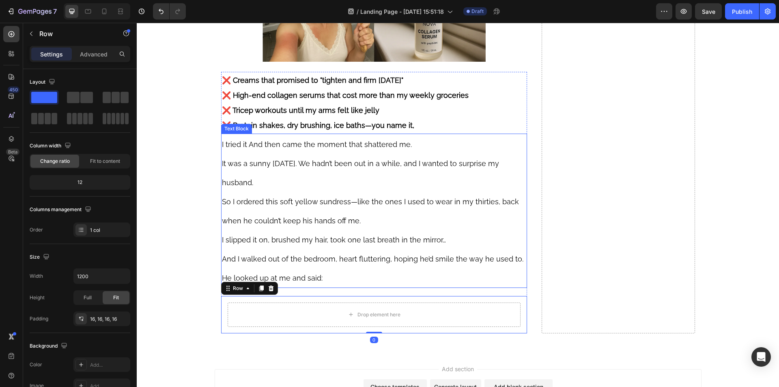
click at [350, 276] on p "And I walked out of the bedroom, heart fluttering, hoping he’d smile the way he…" at bounding box center [374, 268] width 305 height 38
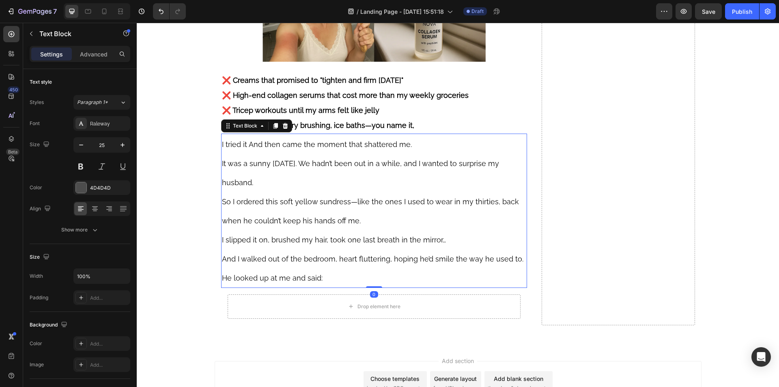
drag, startPoint x: 368, startPoint y: 294, endPoint x: 368, endPoint y: 281, distance: 13.4
click at [368, 281] on div "I tried it And then came the moment that shattered me. It was a sunny Sunday. W…" at bounding box center [374, 210] width 306 height 154
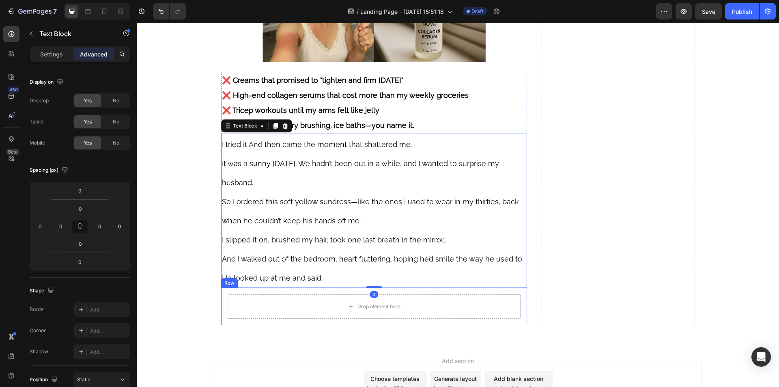
click at [346, 290] on div "Drop element here Row" at bounding box center [374, 306] width 306 height 37
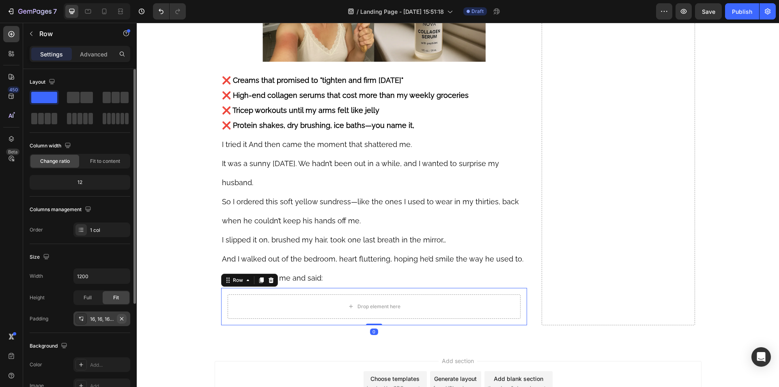
click at [121, 318] on icon "button" at bounding box center [121, 318] width 6 height 6
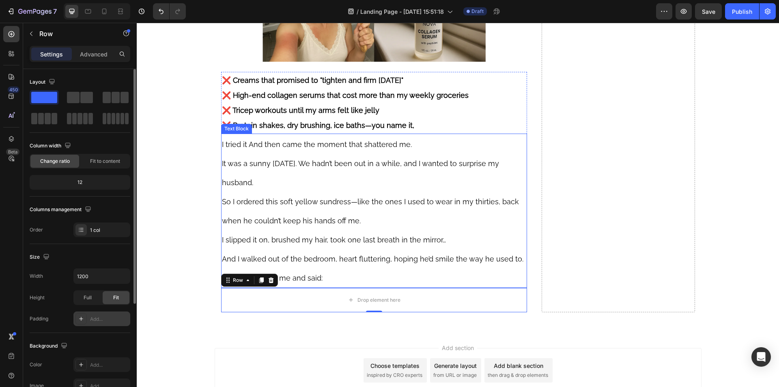
click at [391, 268] on p "And I walked out of the bedroom, heart fluttering, hoping he’d smile the way he…" at bounding box center [374, 268] width 305 height 38
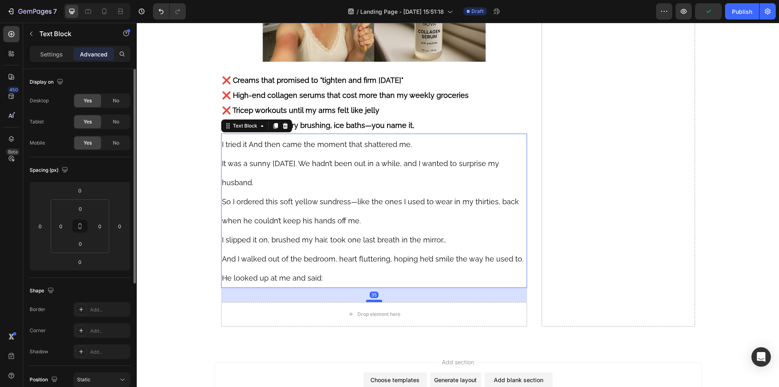
drag, startPoint x: 370, startPoint y: 286, endPoint x: 373, endPoint y: 301, distance: 14.7
click at [373, 301] on div at bounding box center [374, 300] width 16 height 2
type input "35"
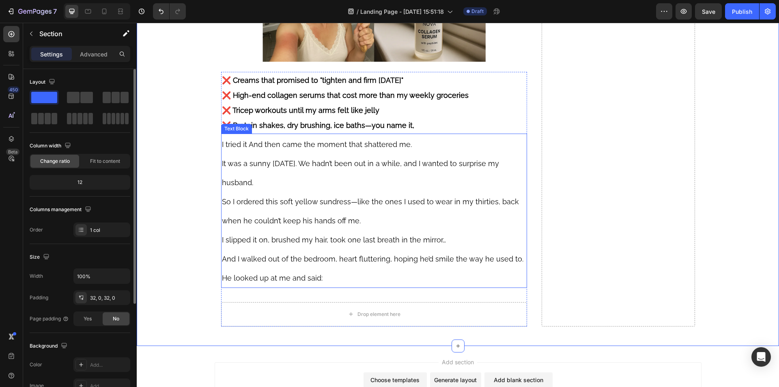
click at [374, 251] on p "And I walked out of the bedroom, heart fluttering, hoping he’d smile the way he…" at bounding box center [374, 268] width 305 height 38
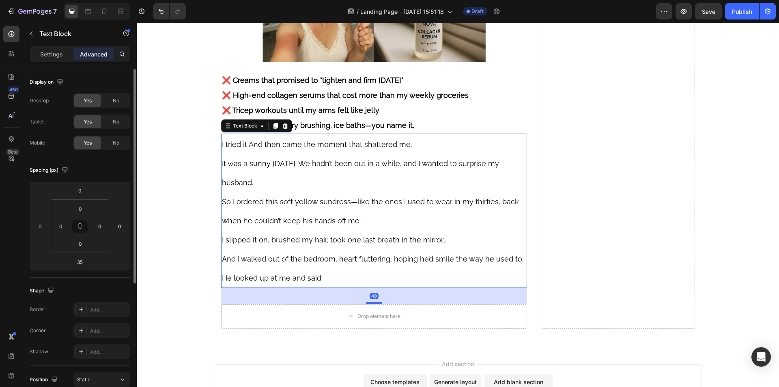
drag, startPoint x: 377, startPoint y: 300, endPoint x: 370, endPoint y: 302, distance: 6.8
click at [370, 302] on div at bounding box center [374, 302] width 16 height 2
type input "40"
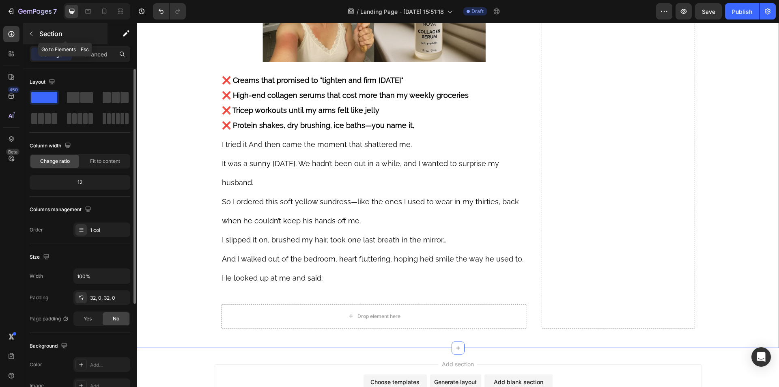
click at [50, 37] on p "Section" at bounding box center [72, 34] width 67 height 10
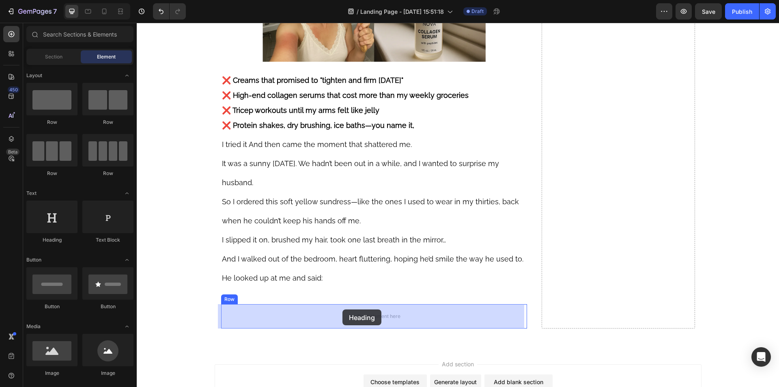
drag, startPoint x: 237, startPoint y: 252, endPoint x: 342, endPoint y: 309, distance: 119.8
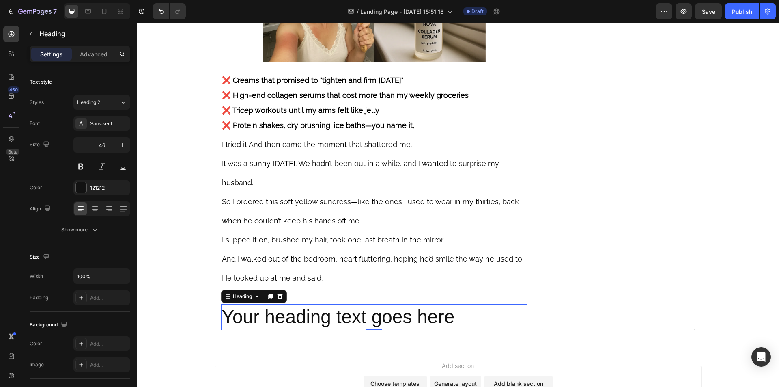
click at [327, 312] on h2 "Your heading text goes here" at bounding box center [374, 317] width 306 height 26
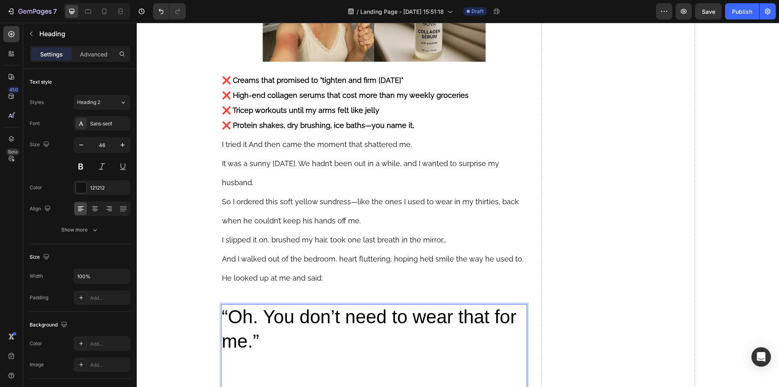
scroll to position [1401, 0]
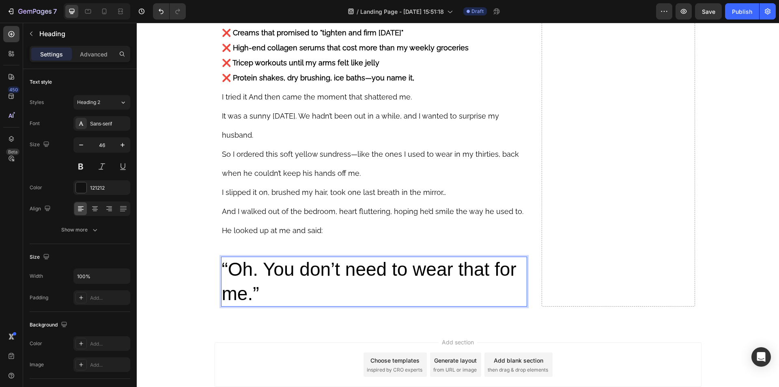
click at [297, 284] on p "“Oh. You don’t need to wear that for me.”" at bounding box center [374, 281] width 305 height 49
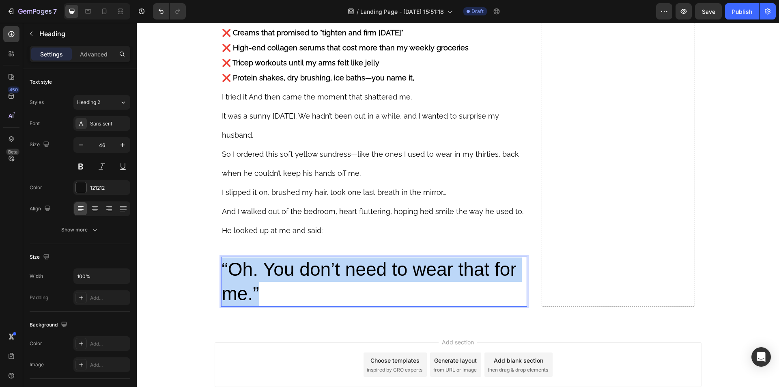
click at [297, 284] on p "“Oh. You don’t need to wear that for me.”" at bounding box center [374, 281] width 305 height 49
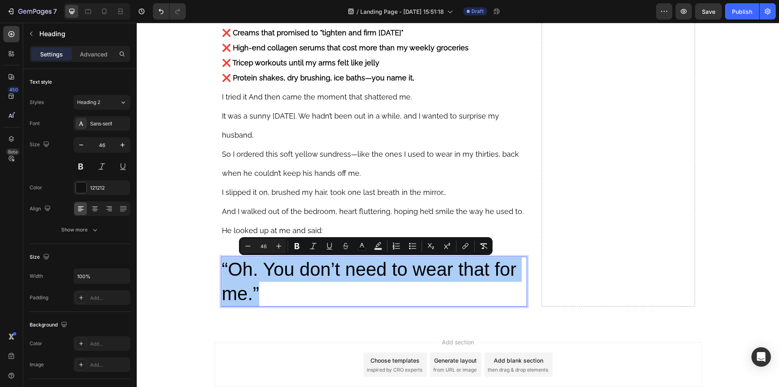
click at [265, 243] on input "46" at bounding box center [263, 246] width 16 height 10
type input "26"
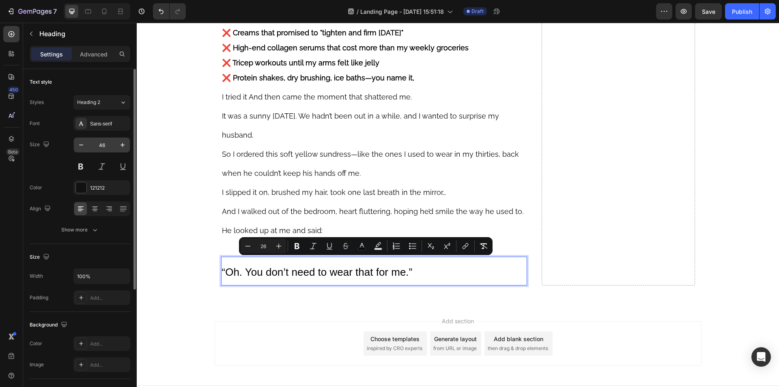
click at [101, 144] on input "46" at bounding box center [101, 145] width 27 height 15
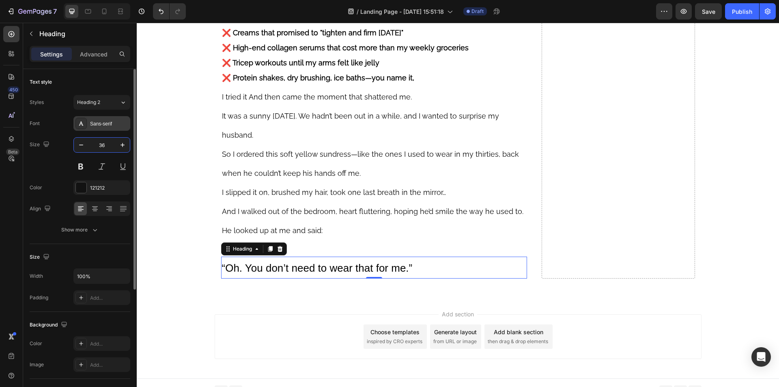
type input "36"
click at [114, 120] on div "Sans-serif" at bounding box center [109, 123] width 38 height 7
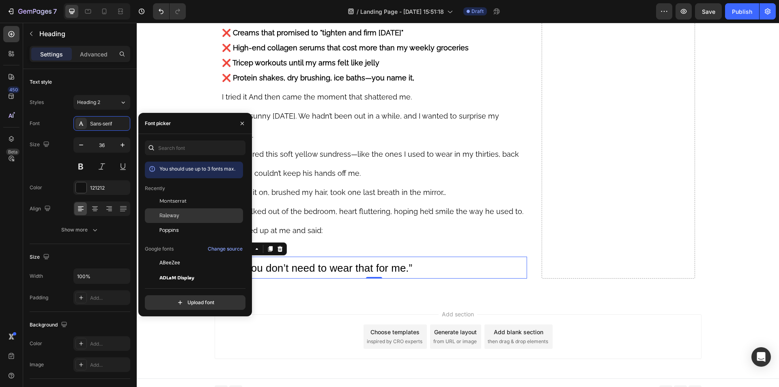
click at [174, 215] on span "Raleway" at bounding box center [169, 215] width 20 height 7
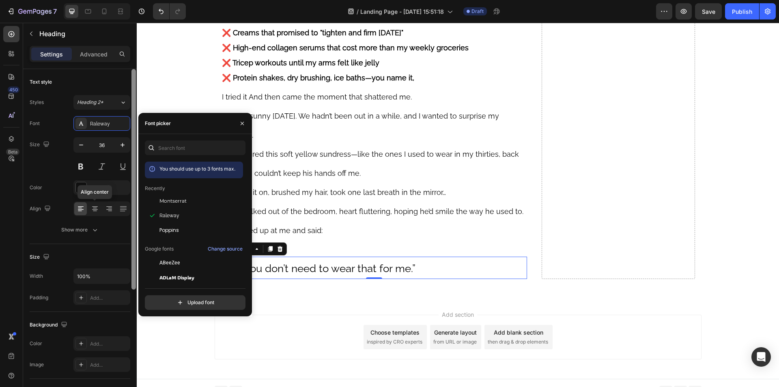
click at [96, 209] on icon at bounding box center [95, 209] width 6 height 1
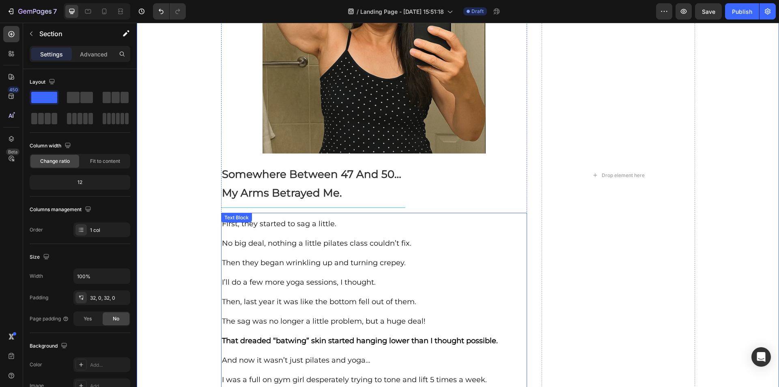
scroll to position [793, 0]
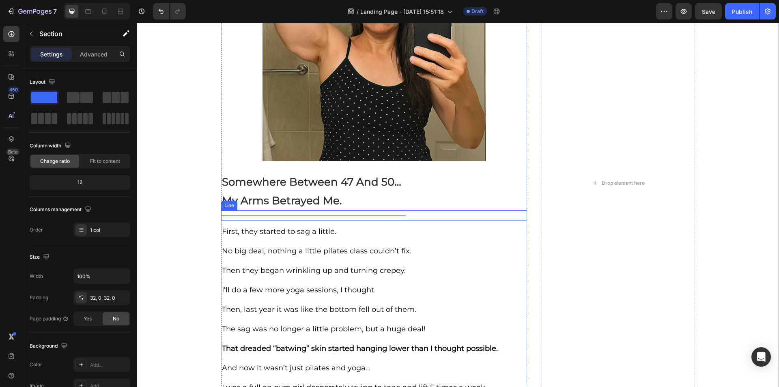
click at [302, 215] on div at bounding box center [313, 215] width 185 height 0
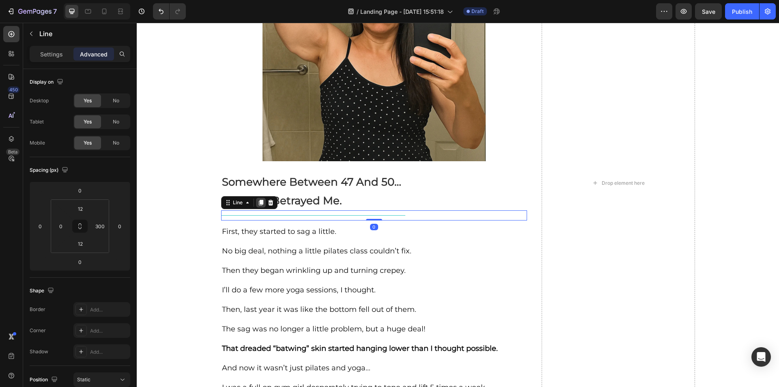
click at [260, 199] on div at bounding box center [261, 203] width 10 height 10
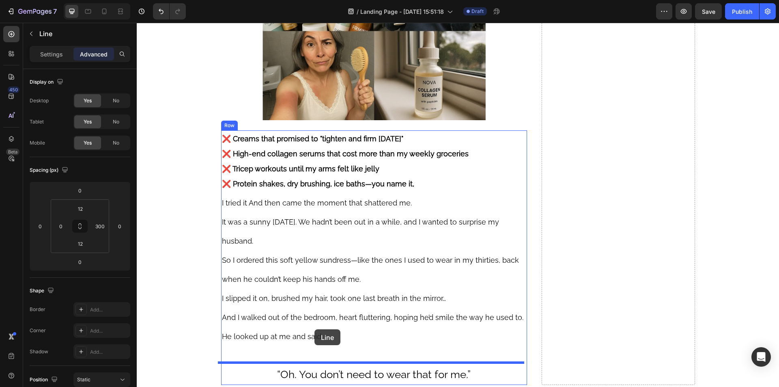
scroll to position [1360, 0]
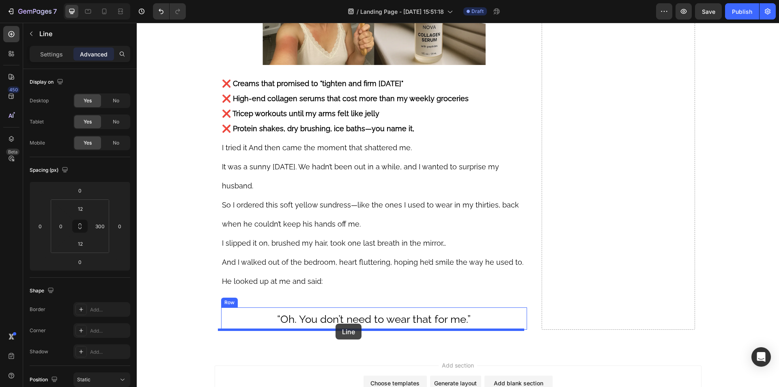
drag, startPoint x: 226, startPoint y: 214, endPoint x: 335, endPoint y: 323, distance: 154.9
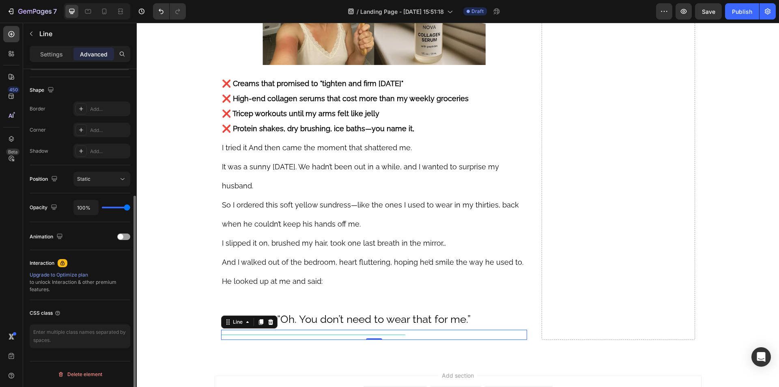
scroll to position [0, 0]
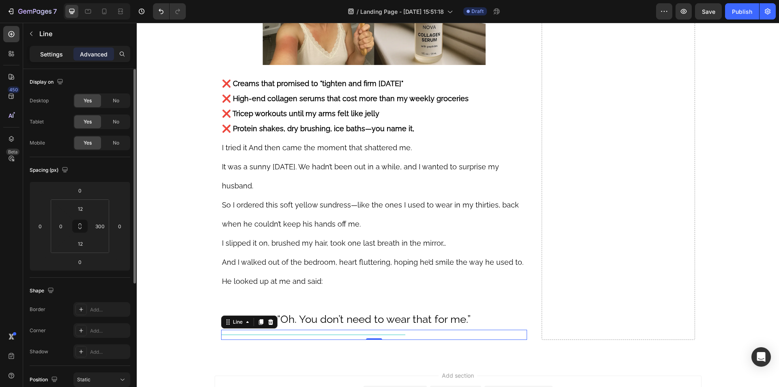
click at [46, 52] on p "Settings" at bounding box center [51, 54] width 23 height 9
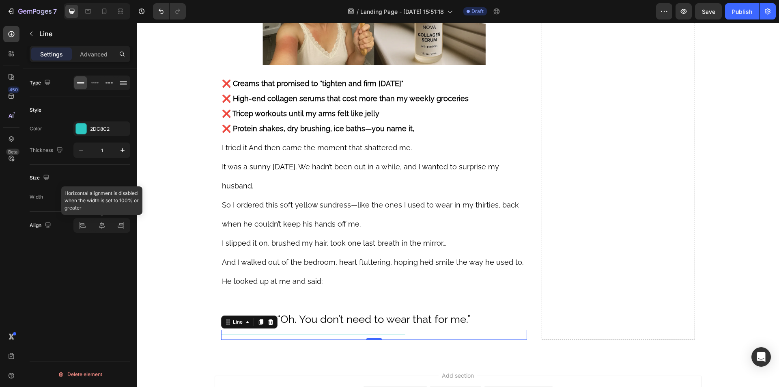
click at [105, 226] on div at bounding box center [101, 225] width 57 height 15
click at [104, 222] on div at bounding box center [101, 225] width 57 height 15
click at [105, 52] on p "Advanced" at bounding box center [94, 54] width 28 height 9
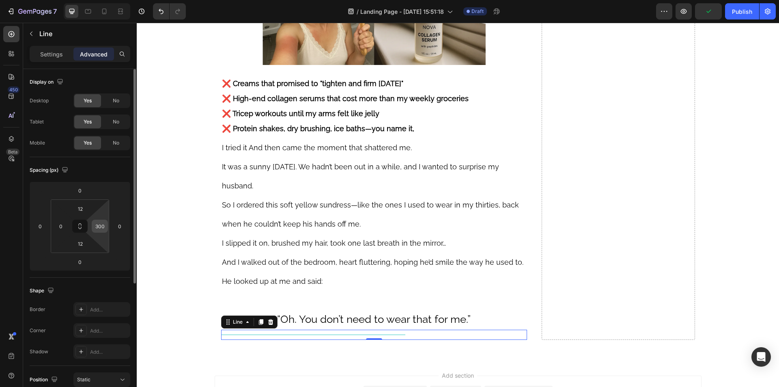
click at [104, 231] on input "300" at bounding box center [100, 226] width 12 height 12
type input "0"
click at [52, 45] on div "Line" at bounding box center [75, 34] width 105 height 23
click at [50, 53] on p "Settings" at bounding box center [51, 54] width 23 height 9
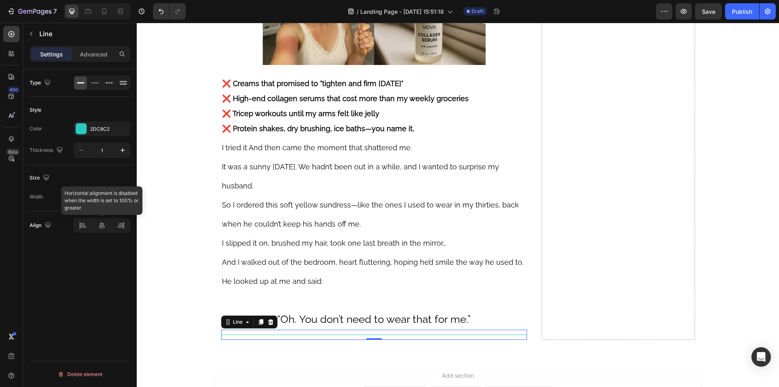
click at [100, 226] on div at bounding box center [101, 225] width 57 height 15
click at [100, 55] on p "Advanced" at bounding box center [94, 54] width 28 height 9
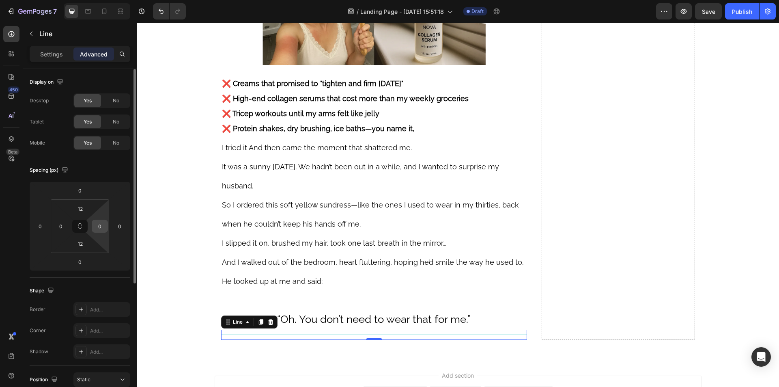
click at [97, 228] on input "0" at bounding box center [100, 226] width 12 height 12
click at [97, 228] on input "20" at bounding box center [100, 226] width 12 height 12
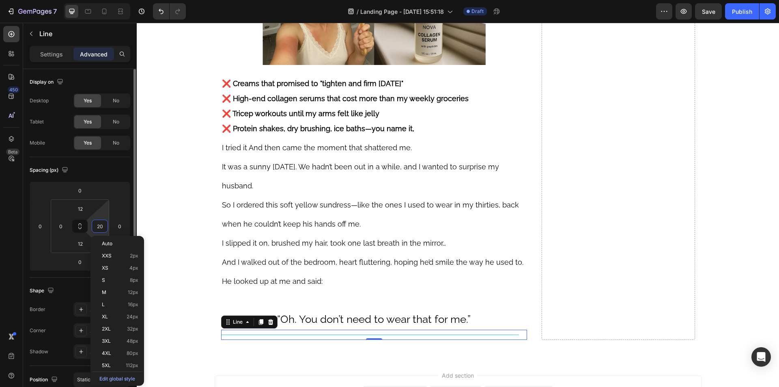
click at [97, 228] on input "20" at bounding box center [100, 226] width 12 height 12
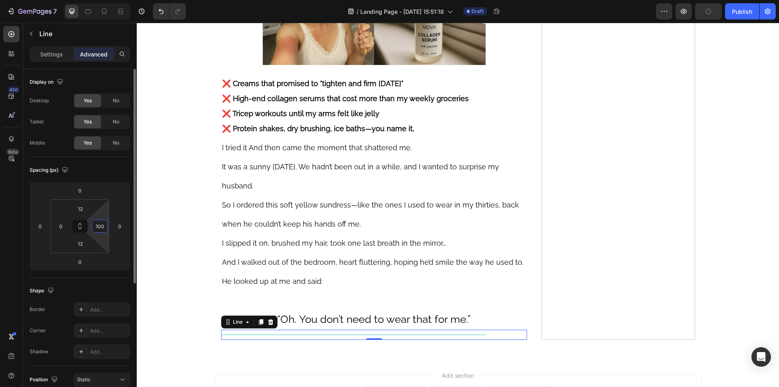
click at [97, 228] on input "100" at bounding box center [100, 226] width 12 height 12
click at [97, 228] on input "150" at bounding box center [100, 226] width 12 height 12
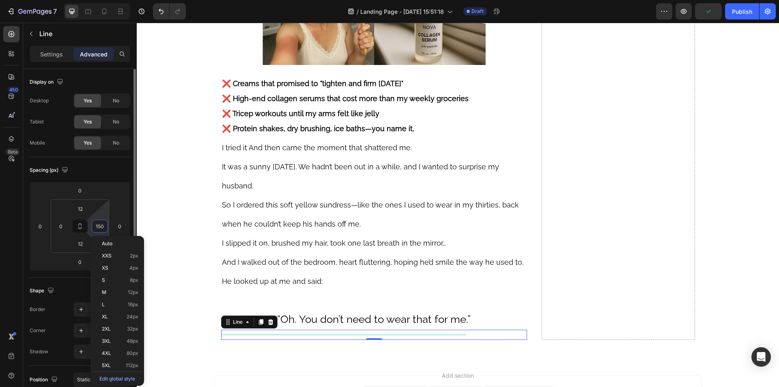
click at [97, 228] on input "150" at bounding box center [100, 226] width 12 height 12
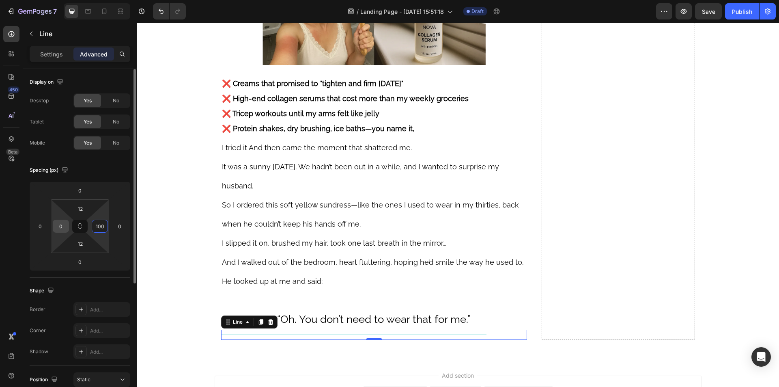
type input "100"
click at [62, 228] on input "0" at bounding box center [61, 226] width 12 height 12
type input "100"
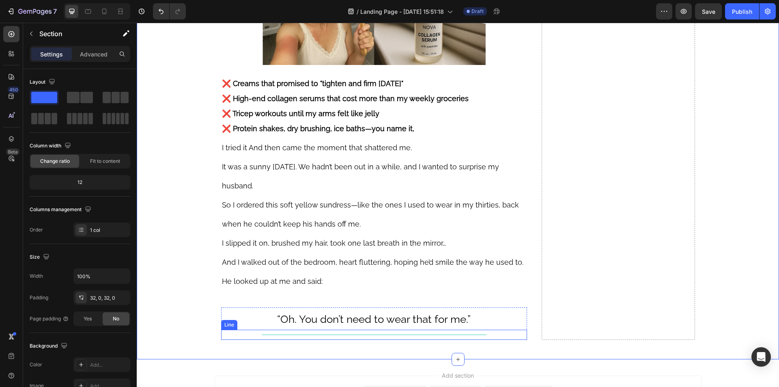
click at [297, 331] on div "Title Line" at bounding box center [374, 334] width 306 height 10
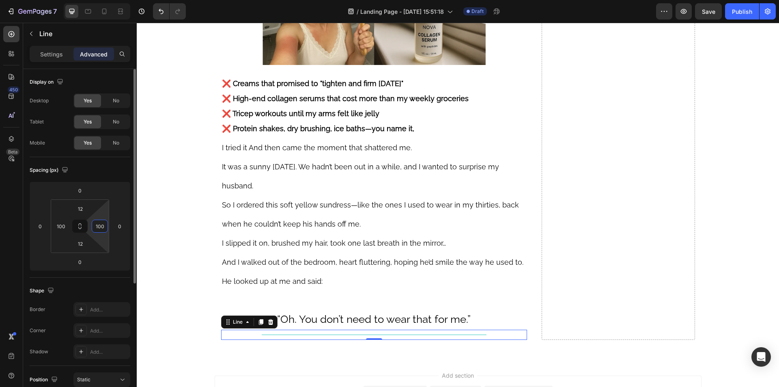
click at [100, 223] on input "100" at bounding box center [100, 226] width 12 height 12
click at [100, 223] on input "150" at bounding box center [100, 226] width 12 height 12
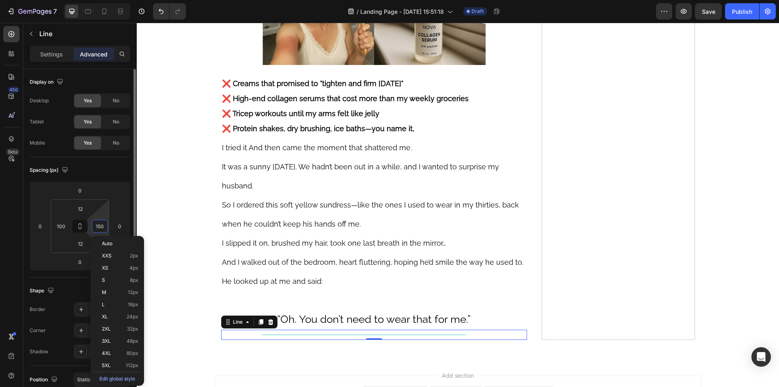
click at [100, 223] on input "150" at bounding box center [100, 226] width 12 height 12
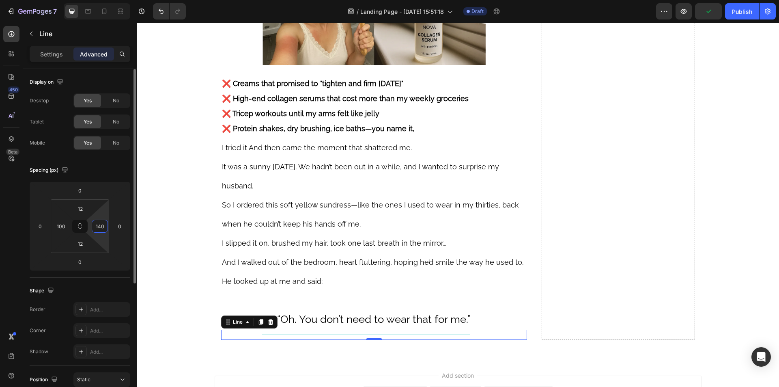
click at [100, 223] on input "140" at bounding box center [100, 226] width 12 height 12
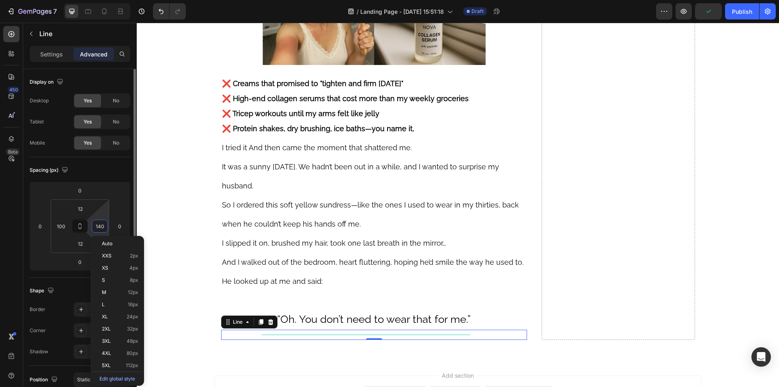
click at [100, 223] on input "140" at bounding box center [100, 226] width 12 height 12
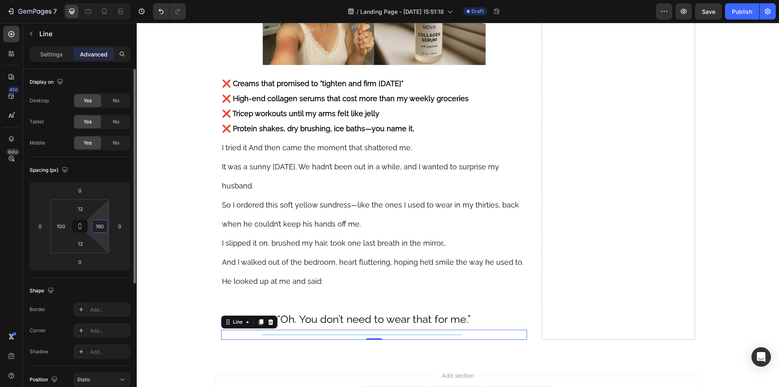
click at [100, 223] on input "160" at bounding box center [100, 226] width 12 height 12
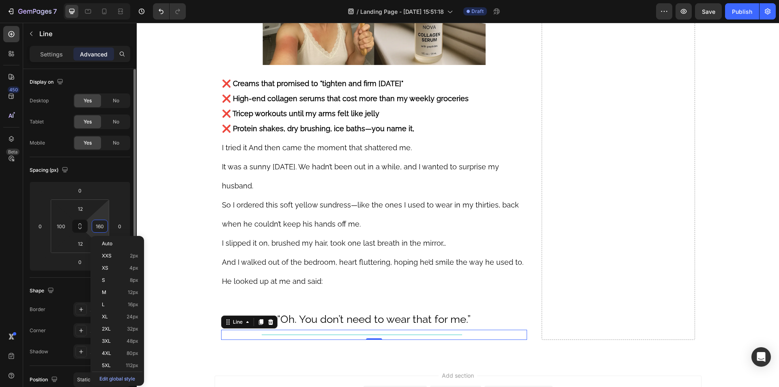
click at [100, 223] on input "160" at bounding box center [100, 226] width 12 height 12
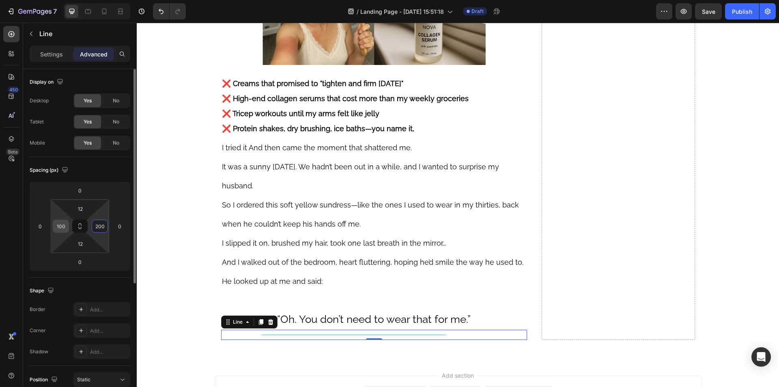
type input "200"
click at [58, 228] on input "100" at bounding box center [61, 226] width 12 height 12
type input "200"
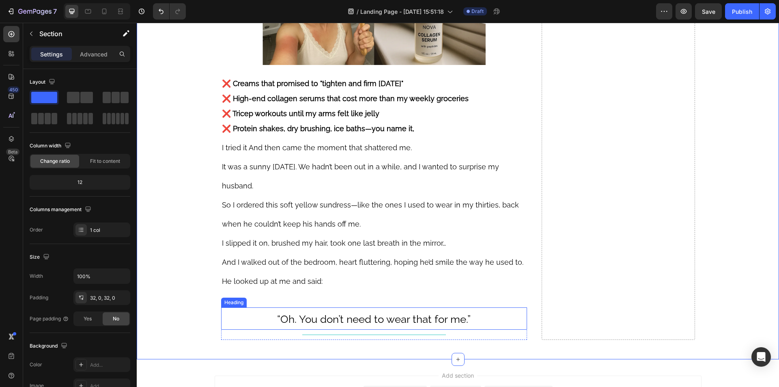
click at [361, 321] on span "“Oh. You don’t need to wear that for me.”" at bounding box center [373, 319] width 193 height 12
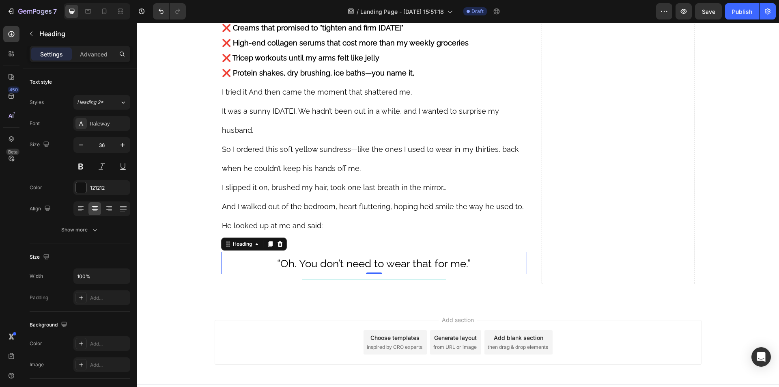
scroll to position [1420, 0]
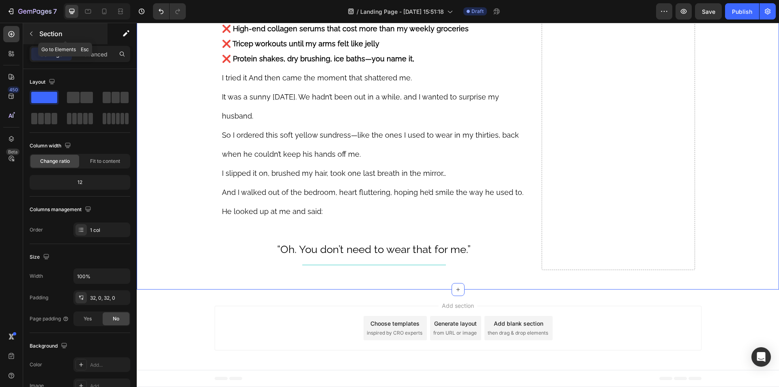
click at [41, 38] on p "Section" at bounding box center [72, 34] width 67 height 10
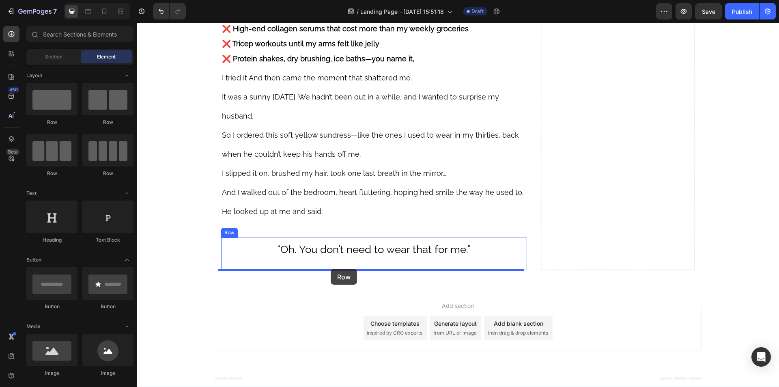
drag, startPoint x: 216, startPoint y: 179, endPoint x: 331, endPoint y: 269, distance: 145.1
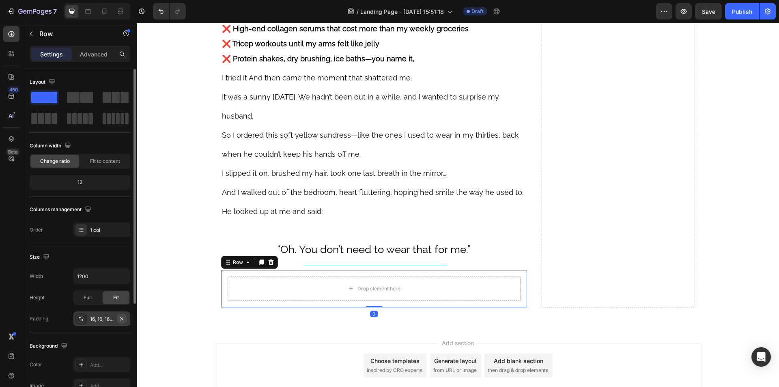
click at [123, 319] on icon "button" at bounding box center [121, 318] width 6 height 6
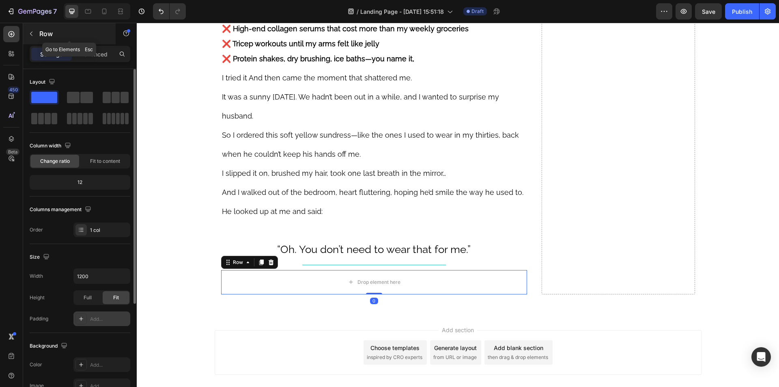
click at [48, 36] on p "Row" at bounding box center [73, 34] width 69 height 10
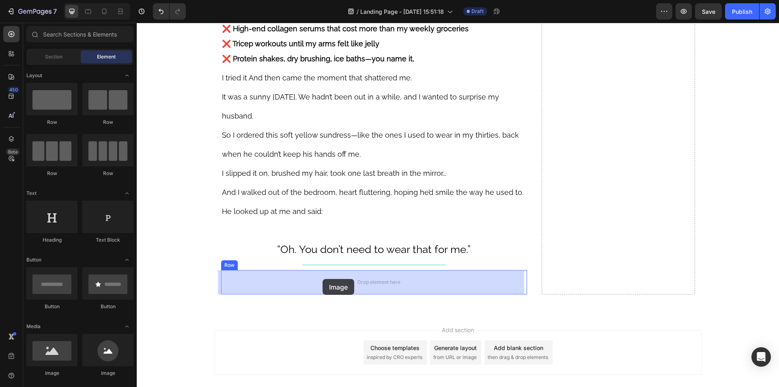
drag, startPoint x: 258, startPoint y: 368, endPoint x: 322, endPoint y: 279, distance: 110.3
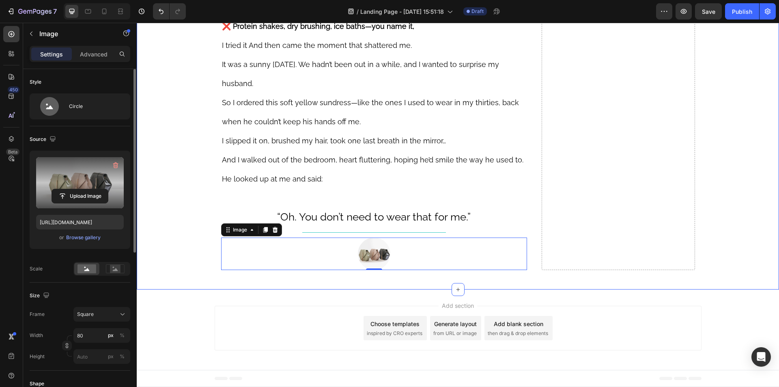
scroll to position [1420, 0]
drag, startPoint x: 116, startPoint y: 162, endPoint x: 261, endPoint y: 131, distance: 148.0
click at [116, 162] on icon "button" at bounding box center [116, 165] width 8 height 8
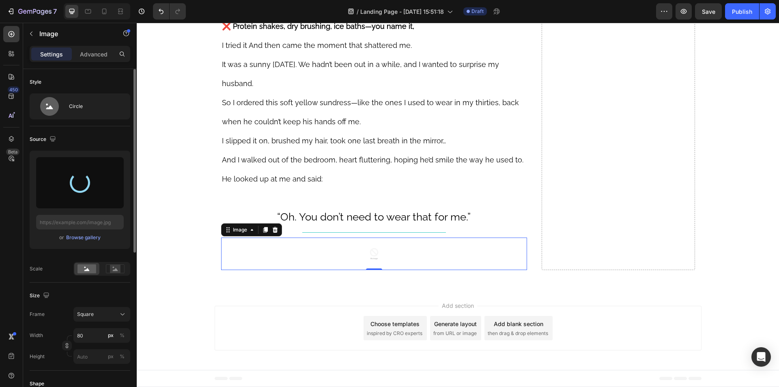
type input "https://cdn.shopify.com/s/files/1/0610/5903/9291/files/gempages_565293778965889…"
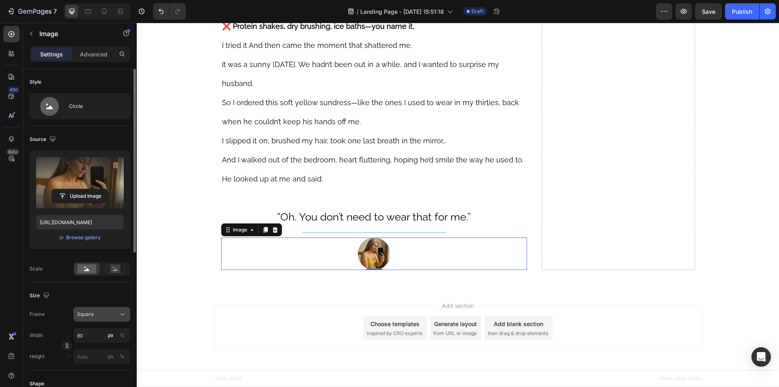
click at [94, 315] on div "Square" at bounding box center [97, 313] width 40 height 7
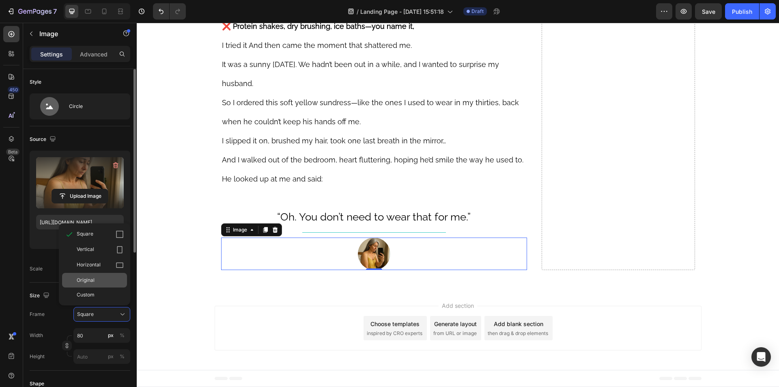
click at [91, 281] on span "Original" at bounding box center [86, 279] width 18 height 7
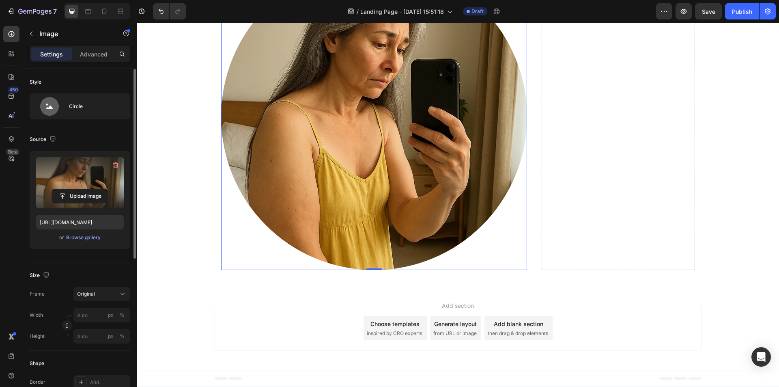
scroll to position [122, 0]
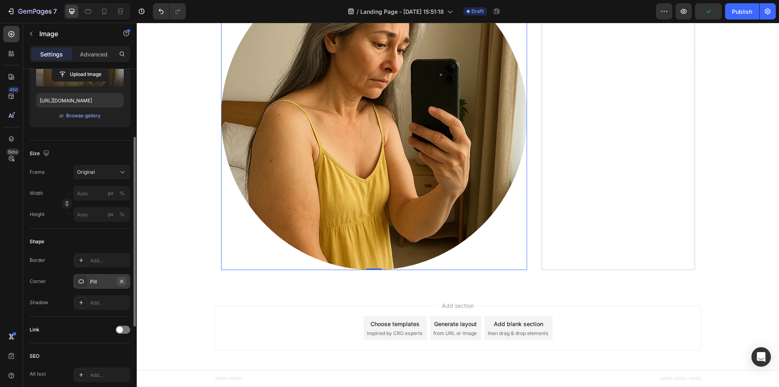
click at [121, 281] on icon "button" at bounding box center [121, 280] width 3 height 3
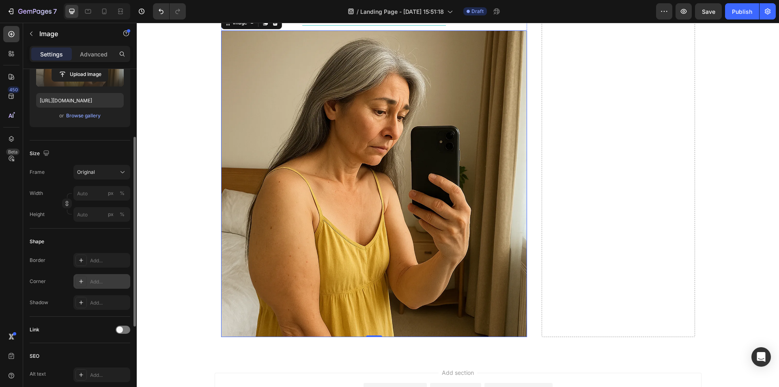
scroll to position [1136, 0]
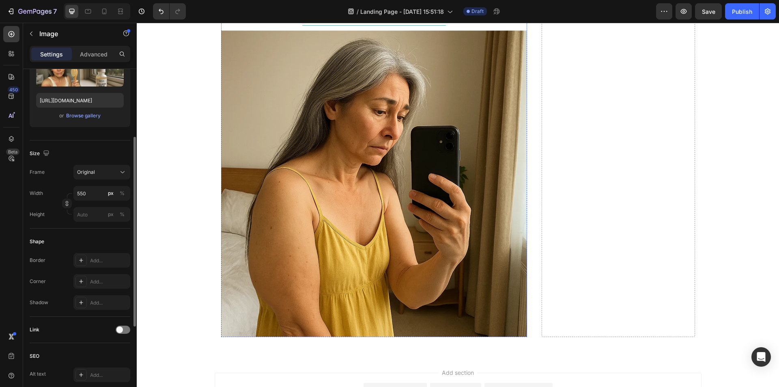
scroll to position [1379, 0]
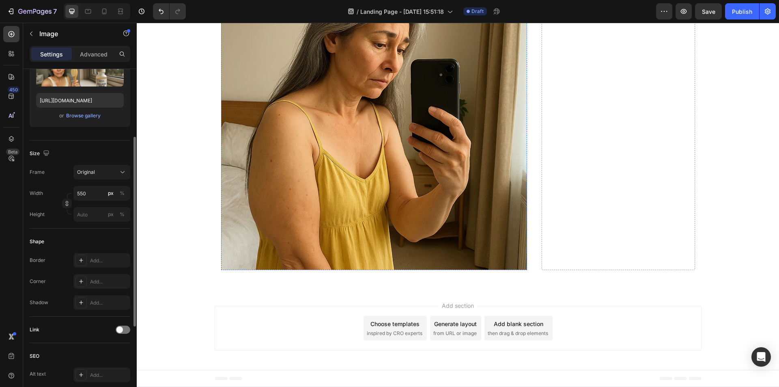
click at [290, 270] on img at bounding box center [374, 116] width 306 height 306
click at [90, 198] on input "px %" at bounding box center [101, 193] width 57 height 15
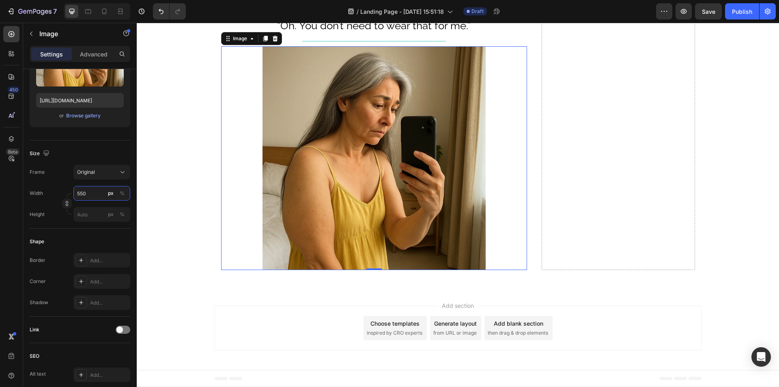
type input "550"
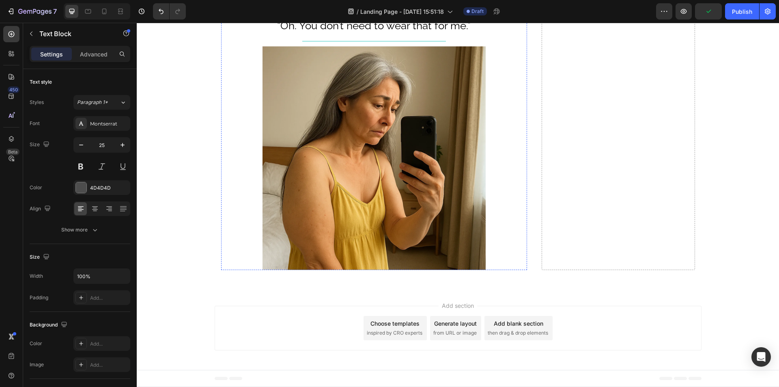
scroll to position [1339, 0]
click at [259, 46] on div "Title Line" at bounding box center [374, 41] width 306 height 10
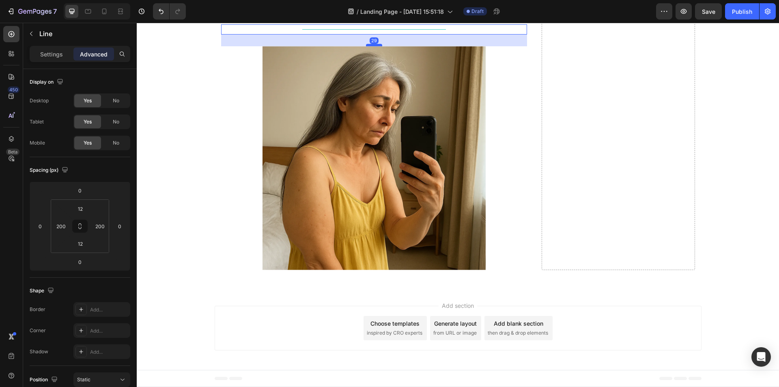
drag, startPoint x: 346, startPoint y: 346, endPoint x: 372, endPoint y: 361, distance: 30.7
click at [372, 46] on div at bounding box center [374, 45] width 16 height 2
drag, startPoint x: 376, startPoint y: 362, endPoint x: 371, endPoint y: 362, distance: 4.9
click at [371, 46] on div at bounding box center [374, 45] width 16 height 2
type input "30"
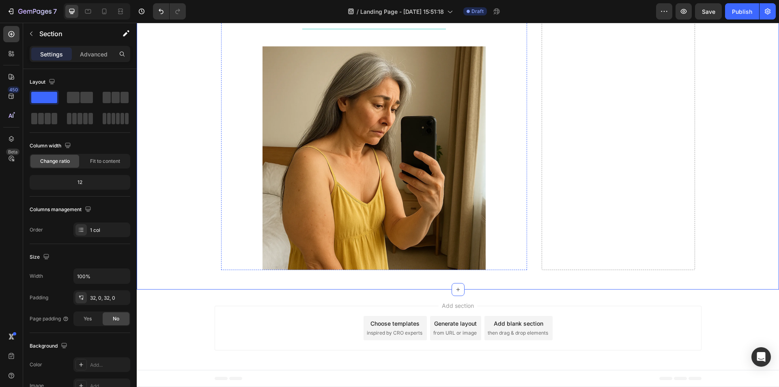
scroll to position [1461, 0]
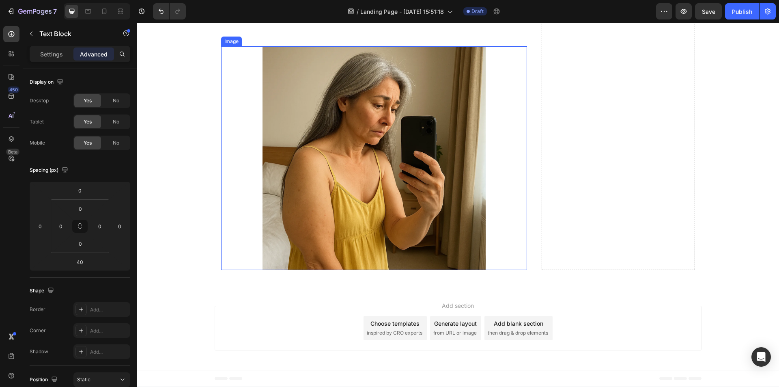
scroll to position [1501, 0]
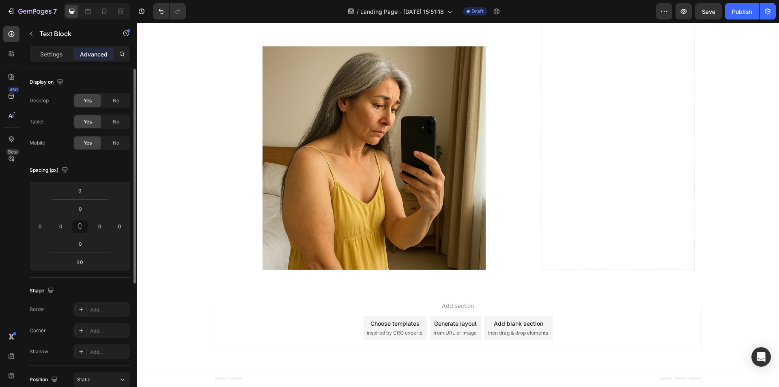
click at [62, 60] on div "Settings" at bounding box center [51, 53] width 41 height 13
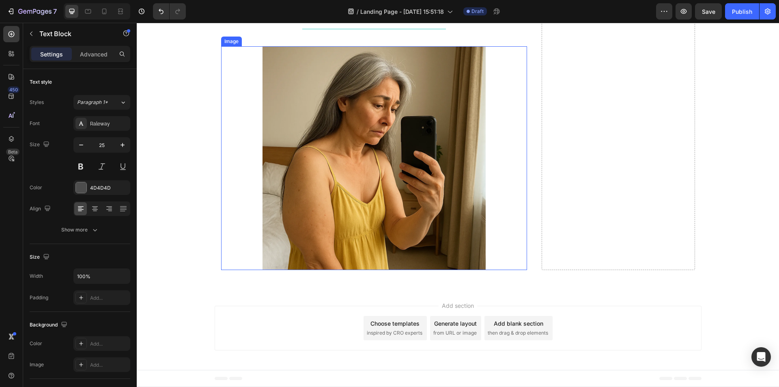
scroll to position [1339, 0]
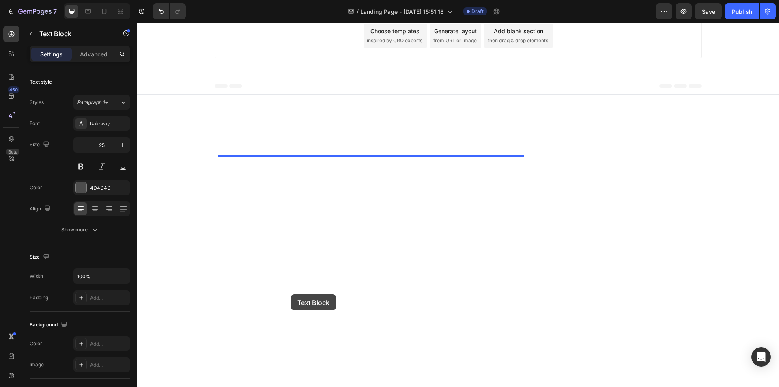
scroll to position [1826, 0]
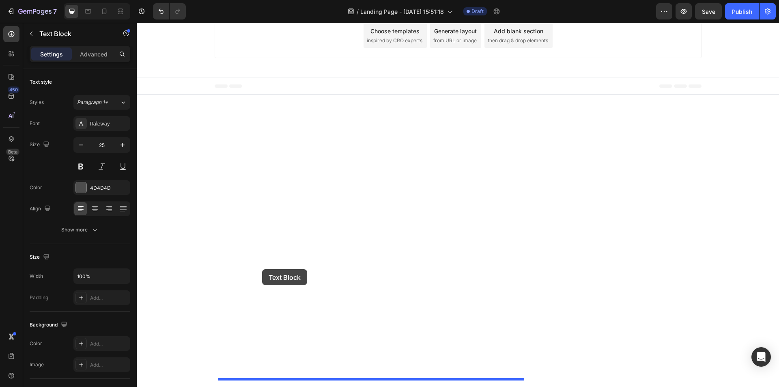
drag, startPoint x: 226, startPoint y: 58, endPoint x: 262, endPoint y: 269, distance: 213.9
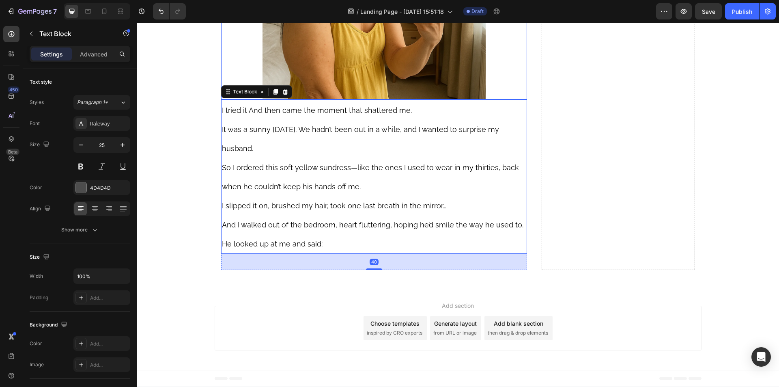
scroll to position [1655, 0]
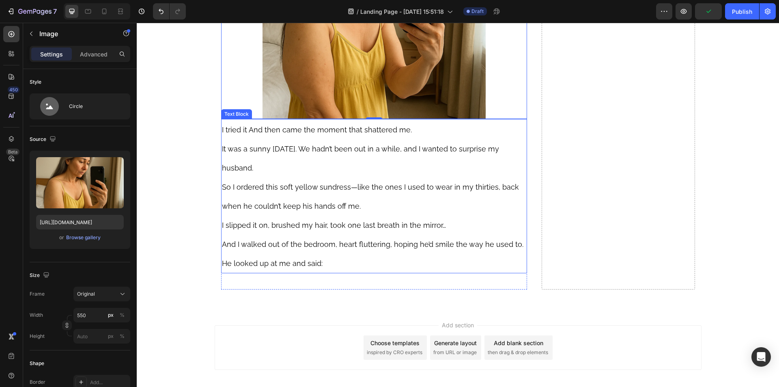
scroll to position [1371, 0]
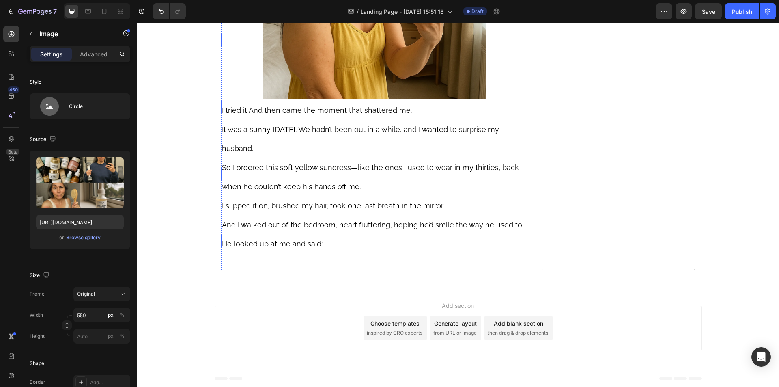
scroll to position [1574, 0]
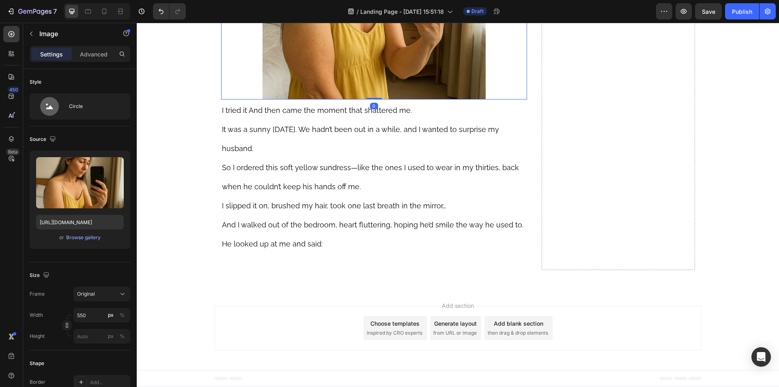
scroll to position [1696, 0]
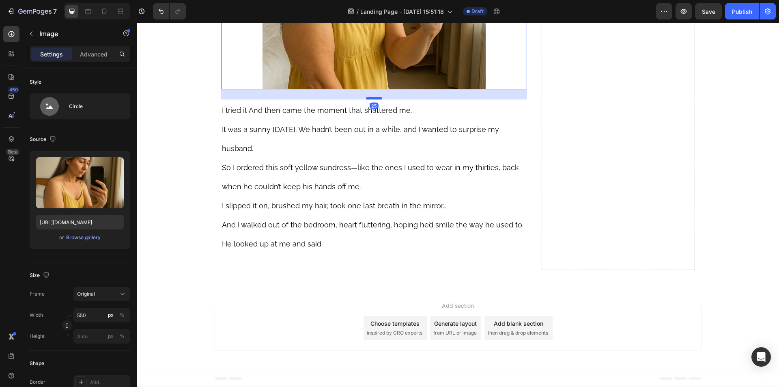
drag, startPoint x: 368, startPoint y: 228, endPoint x: 374, endPoint y: 238, distance: 11.6
click at [374, 99] on div at bounding box center [374, 98] width 16 height 2
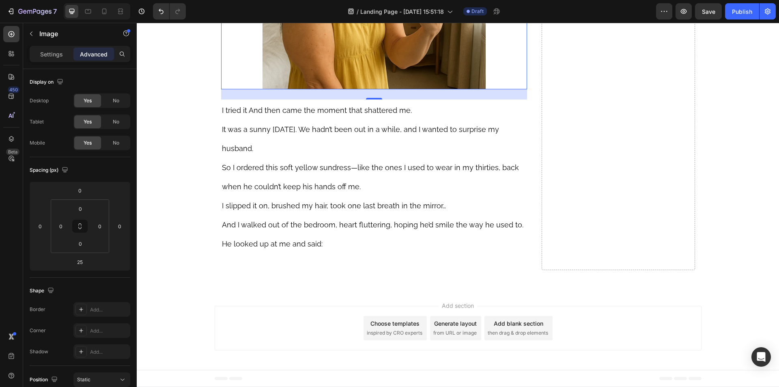
click at [277, 157] on p "It was a sunny Sunday. We hadn’t been out in a while, and I wanted to surprise …" at bounding box center [374, 138] width 305 height 38
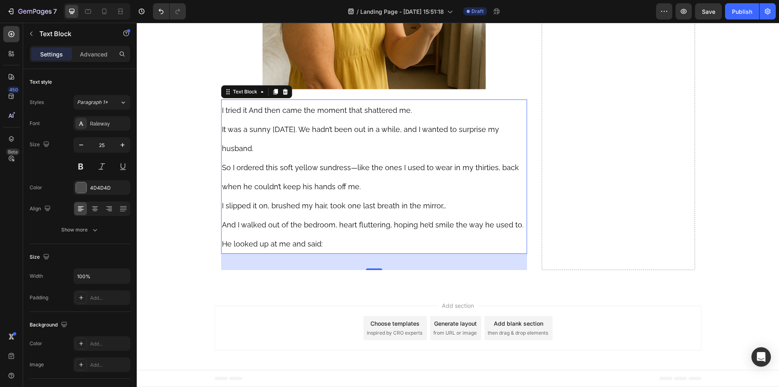
click at [298, 114] on span "I tried it And then came the moment that shattered me." at bounding box center [317, 110] width 190 height 9
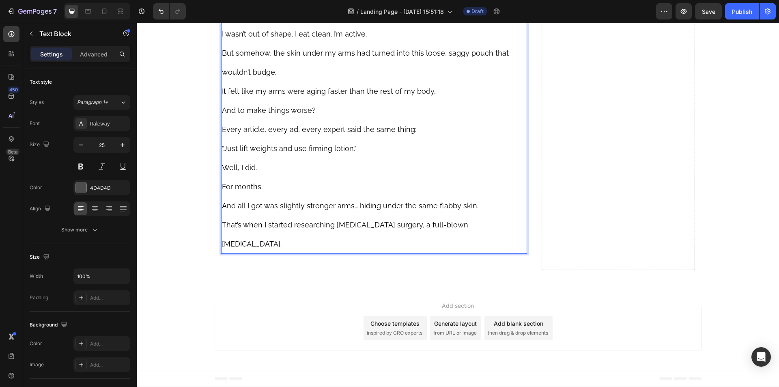
scroll to position [1766, 0]
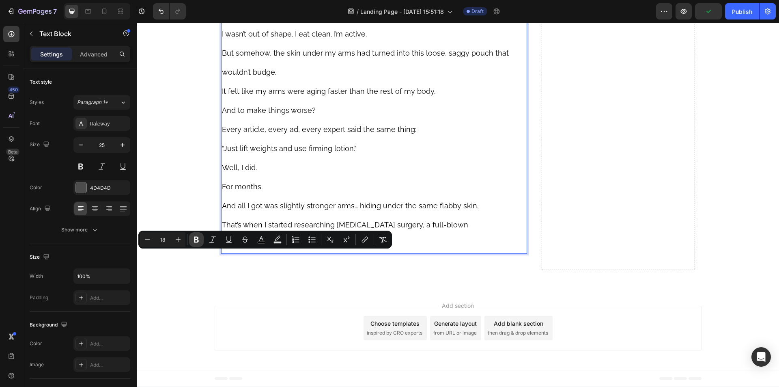
click at [195, 241] on icon "Editor contextual toolbar" at bounding box center [196, 239] width 5 height 6
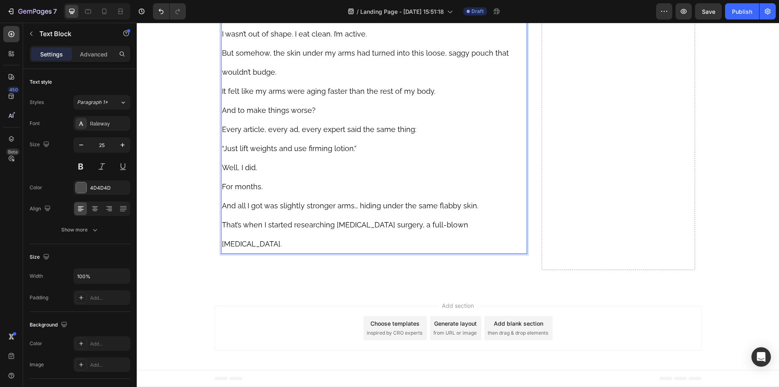
scroll to position [1888, 0]
click at [285, 153] on span "“Just lift weights and use firming lotion.”" at bounding box center [289, 148] width 135 height 9
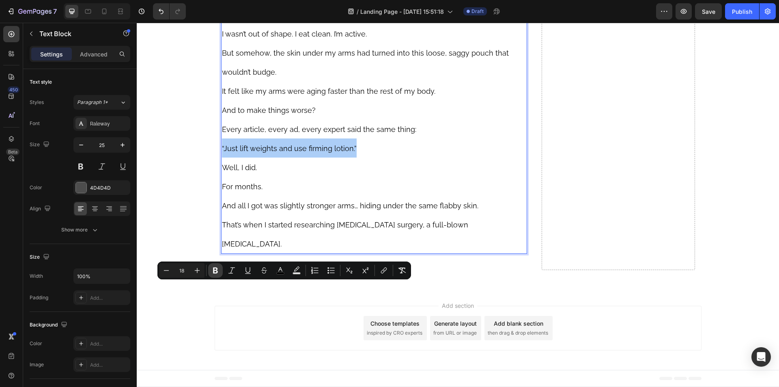
click at [219, 268] on button "Bold" at bounding box center [215, 270] width 15 height 15
click at [230, 271] on icon "Editor contextual toolbar" at bounding box center [232, 270] width 8 height 8
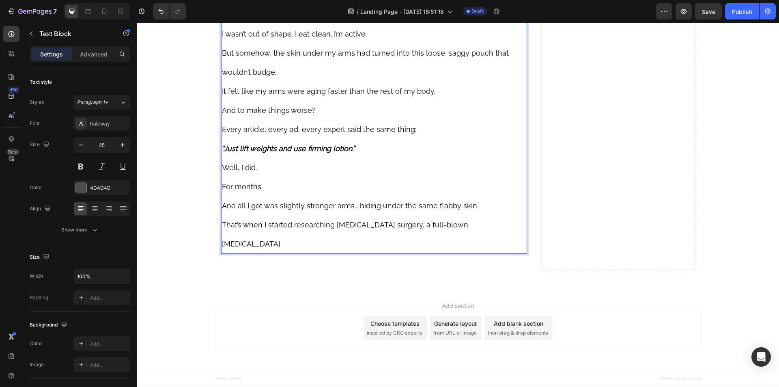
scroll to position [2007, 0]
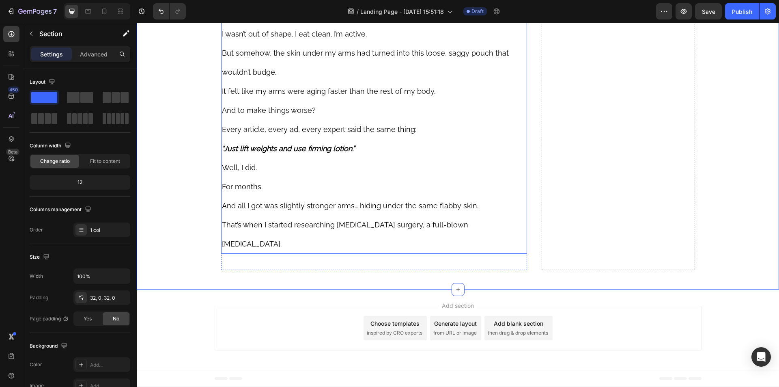
scroll to position [1723, 0]
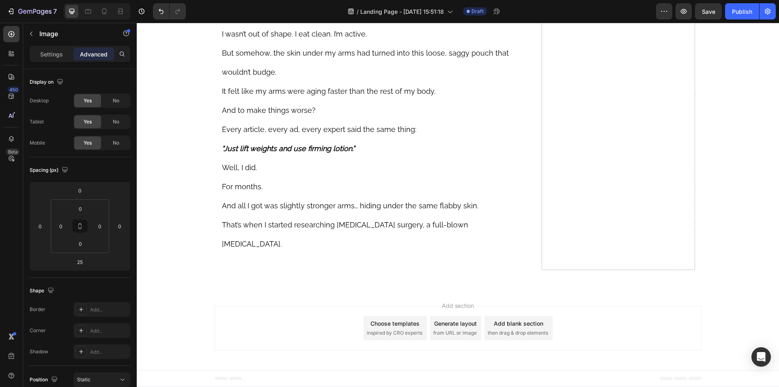
scroll to position [1561, 0]
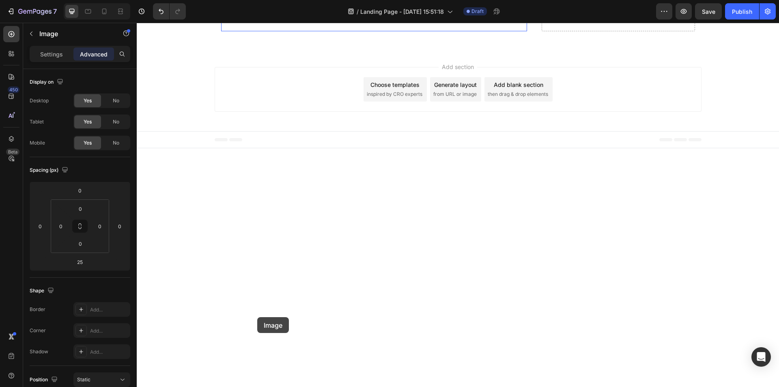
scroll to position [2168, 0]
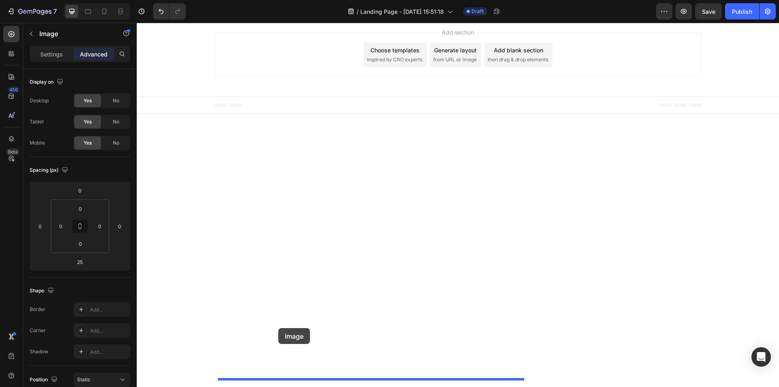
drag, startPoint x: 223, startPoint y: 43, endPoint x: 278, endPoint y: 328, distance: 289.6
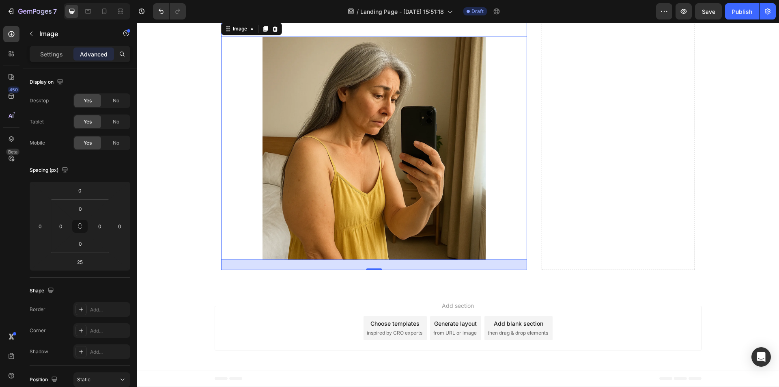
scroll to position [1935, 0]
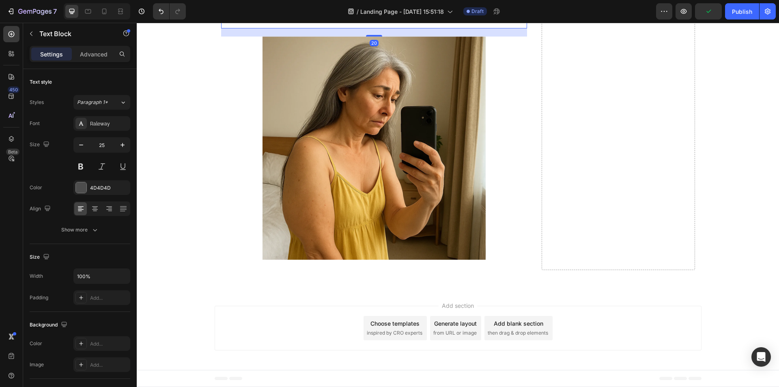
drag, startPoint x: 369, startPoint y: 341, endPoint x: 358, endPoint y: 333, distance: 13.3
click at [358, 28] on div "20" at bounding box center [374, 28] width 306 height 0
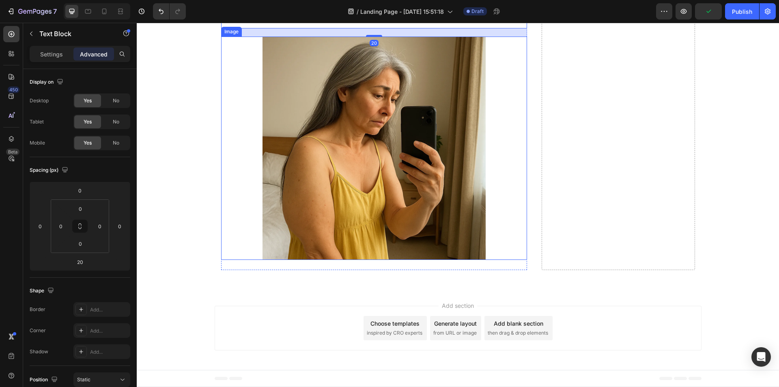
scroll to position [2056, 0]
click at [237, 260] on div at bounding box center [374, 148] width 306 height 223
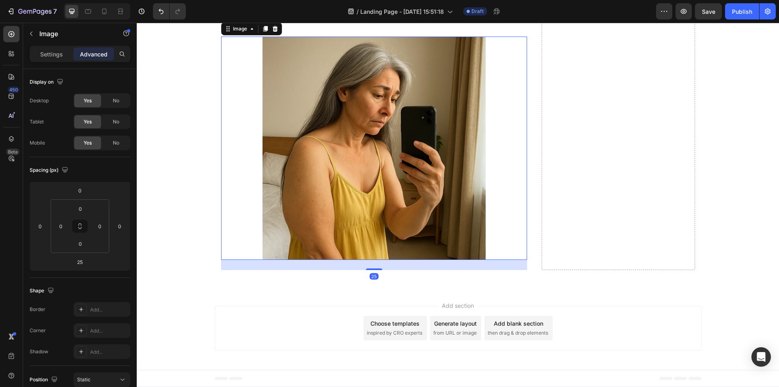
scroll to position [2219, 0]
click at [371, 270] on div at bounding box center [374, 268] width 16 height 2
type input "24"
click at [53, 51] on p "Settings" at bounding box center [51, 54] width 23 height 9
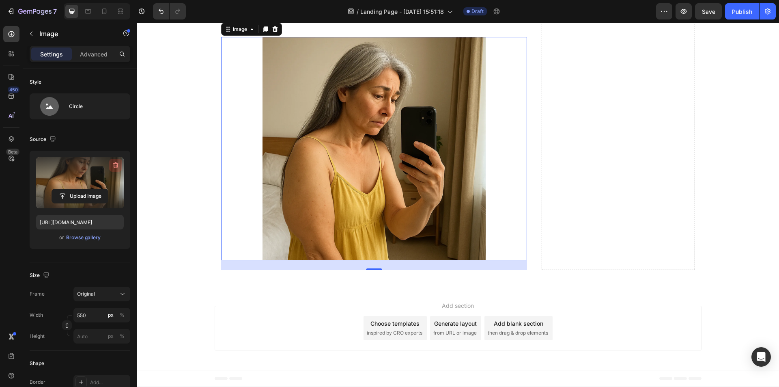
click at [117, 163] on icon "button" at bounding box center [115, 165] width 5 height 6
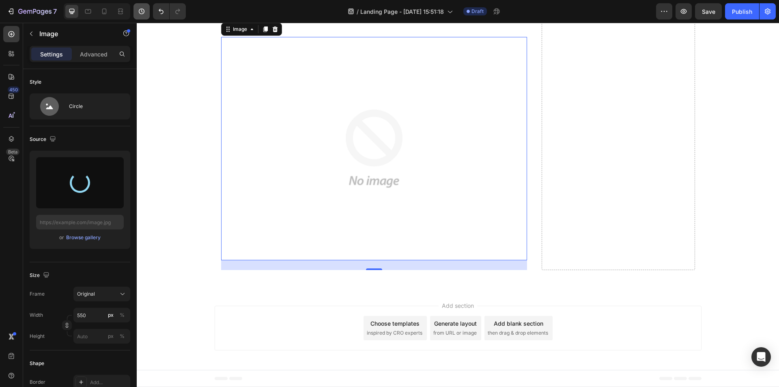
type input "https://cdn.shopify.com/s/files/1/0610/5903/9291/files/gempages_565293778965889…"
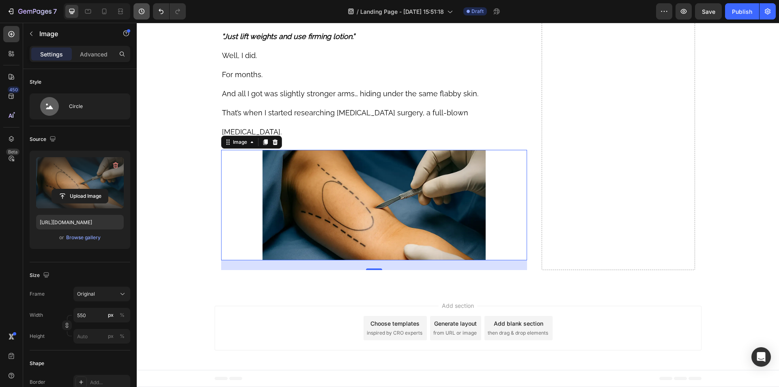
scroll to position [2119, 0]
drag, startPoint x: 311, startPoint y: 27, endPoint x: 189, endPoint y: 65, distance: 128.3
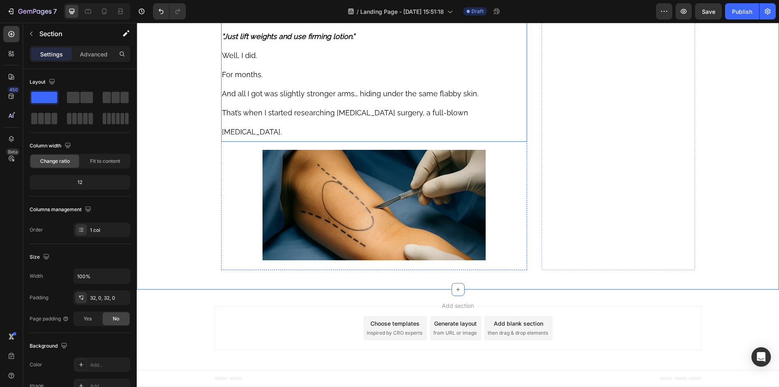
click at [263, 98] on span "And all I got was slightly stronger arms… hiding under the same flabby skin." at bounding box center [350, 93] width 256 height 9
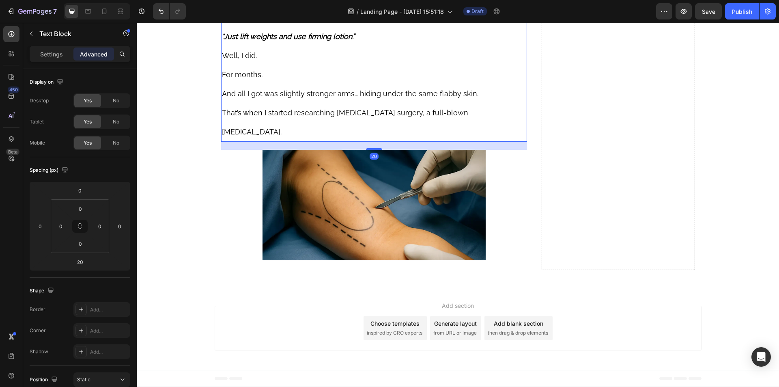
scroll to position [1795, 0]
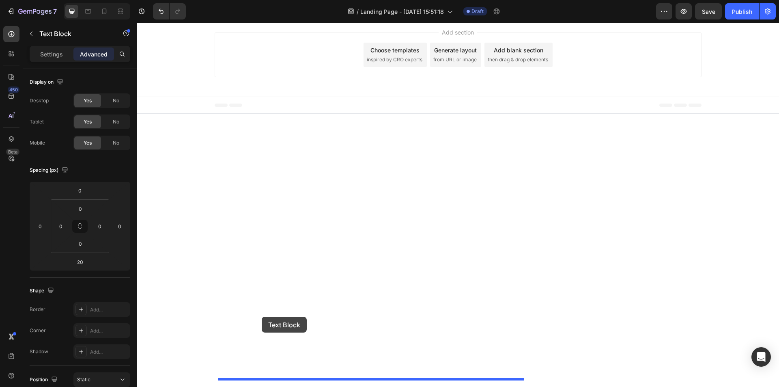
scroll to position [2437, 0]
drag, startPoint x: 224, startPoint y: 60, endPoint x: 250, endPoint y: 322, distance: 264.1
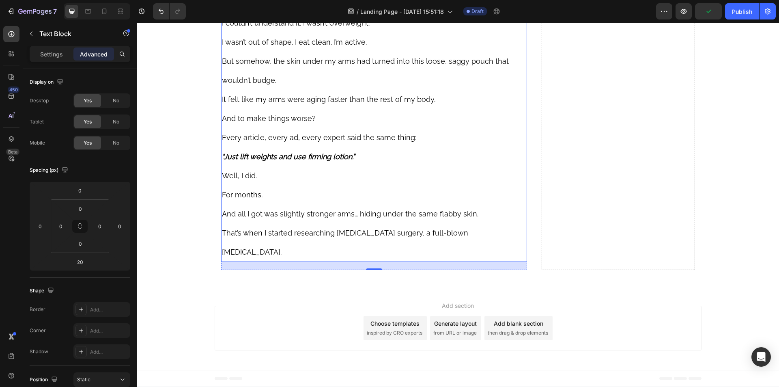
scroll to position [2207, 0]
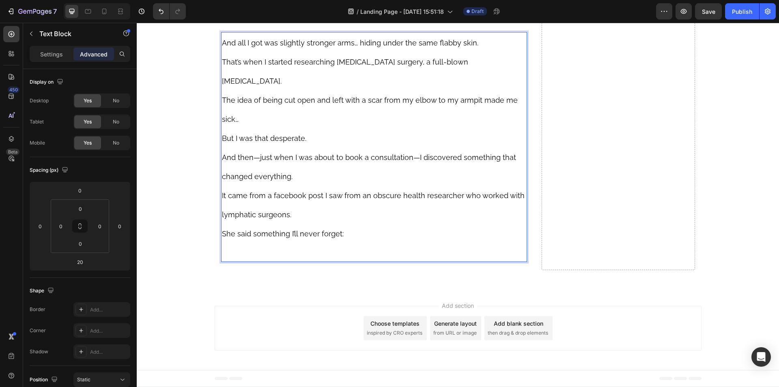
scroll to position [2220, 0]
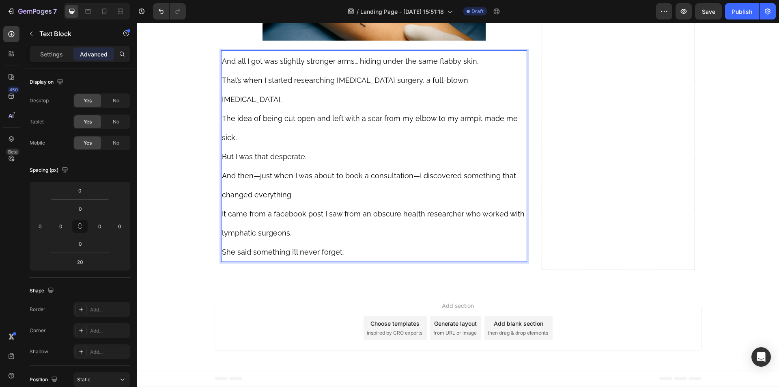
click at [256, 199] on span "And then—just when I was about to book a consultation—I discovered something th…" at bounding box center [369, 185] width 294 height 28
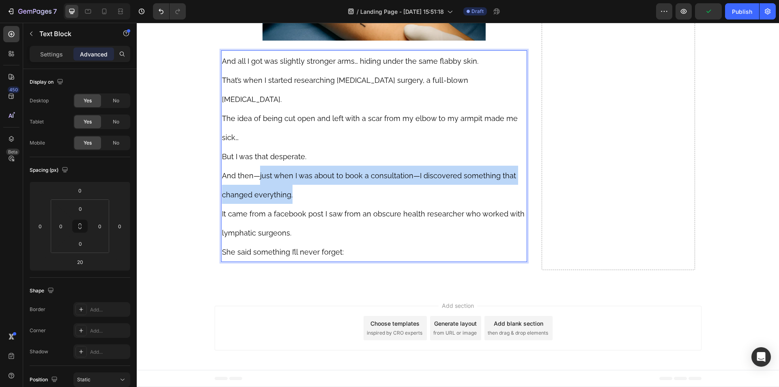
drag, startPoint x: 256, startPoint y: 276, endPoint x: 299, endPoint y: 294, distance: 46.3
click at [299, 204] on p "And then—just when I was about to book a consultation—I discovered something th…" at bounding box center [374, 184] width 305 height 38
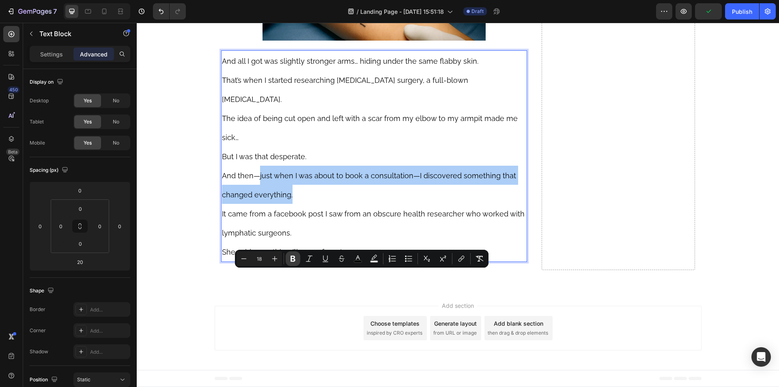
click at [288, 257] on button "Bold" at bounding box center [293, 258] width 15 height 15
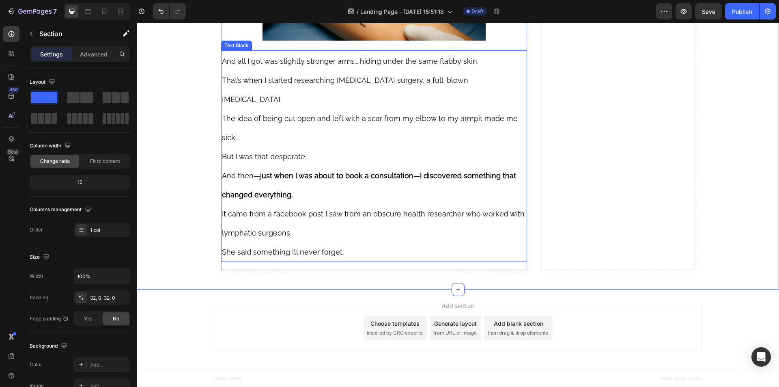
scroll to position [2320, 0]
click at [327, 237] on p "It came from a facebook post I saw from an obscure health researcher who worked…" at bounding box center [374, 223] width 305 height 38
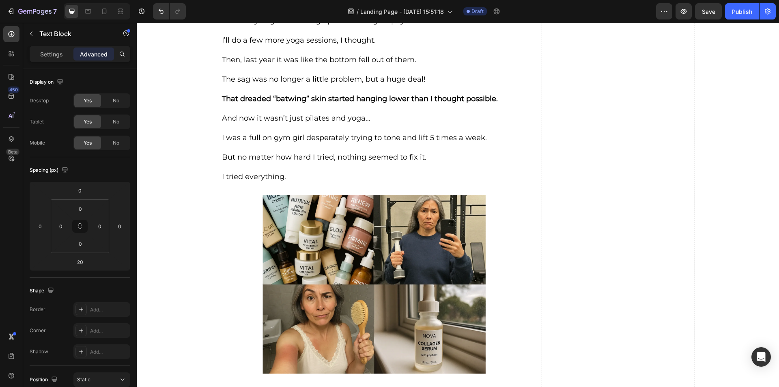
scroll to position [778, 0]
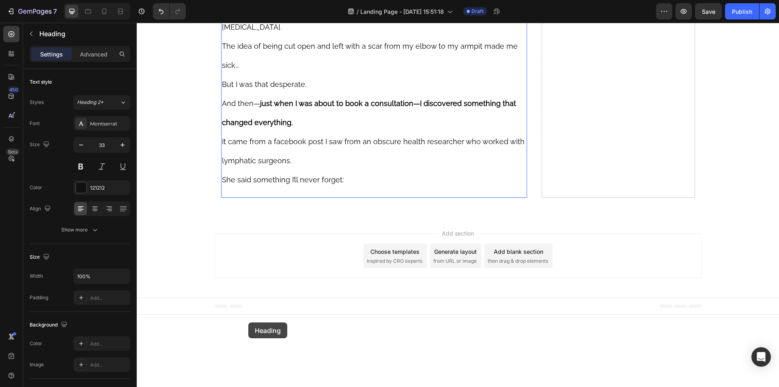
scroll to position [2320, 0]
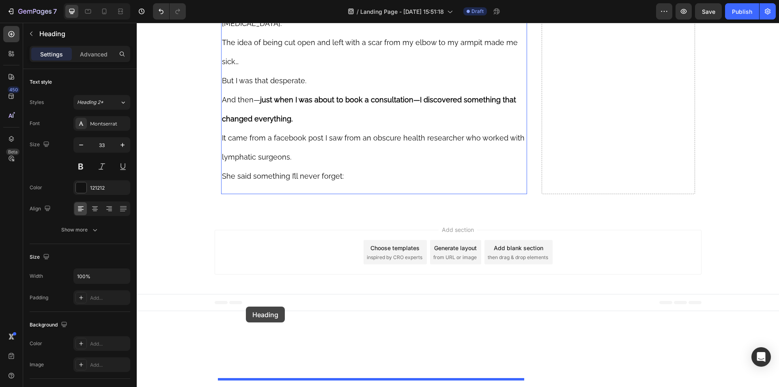
drag, startPoint x: 224, startPoint y: 216, endPoint x: 246, endPoint y: 306, distance: 92.7
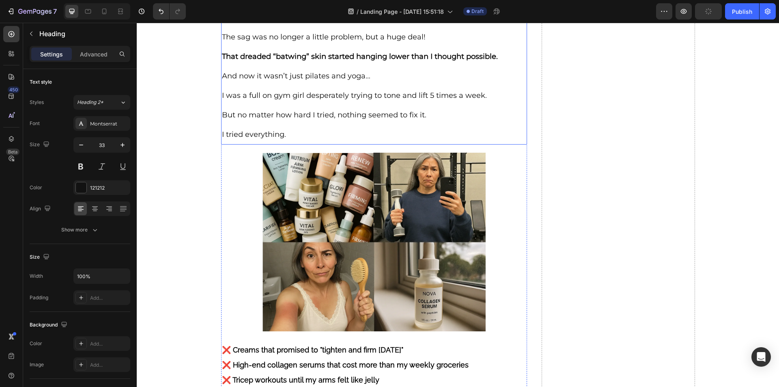
scroll to position [821, 0]
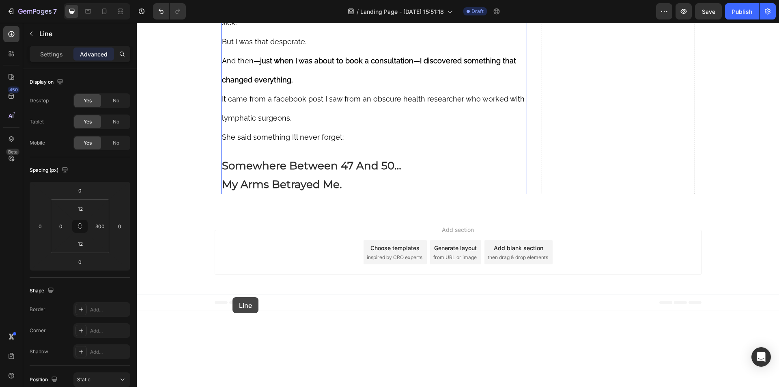
scroll to position [2369, 0]
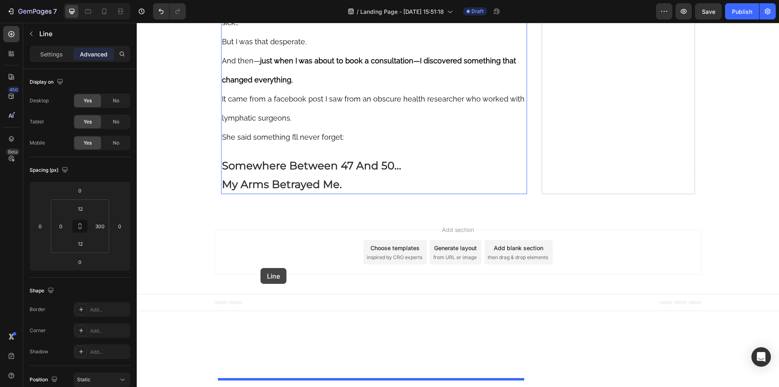
drag, startPoint x: 226, startPoint y: 188, endPoint x: 260, endPoint y: 268, distance: 87.0
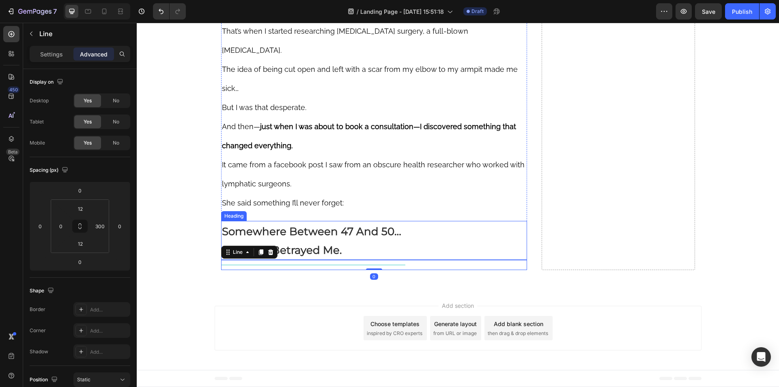
scroll to position [2359, 0]
click at [292, 238] on strong "Somewhere Between 47 And 50…" at bounding box center [311, 231] width 179 height 13
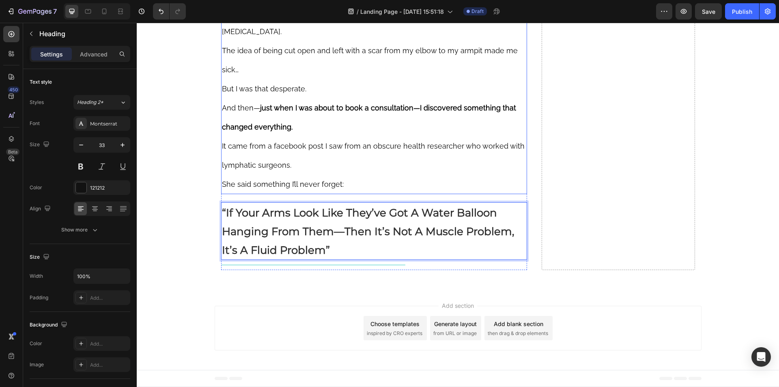
click at [342, 174] on p "It came from a facebook post I saw from an obscure health researcher who worked…" at bounding box center [374, 155] width 305 height 38
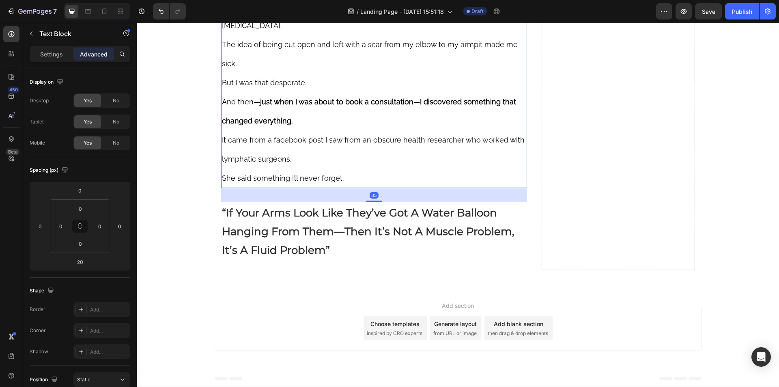
drag, startPoint x: 370, startPoint y: 229, endPoint x: 362, endPoint y: 235, distance: 9.5
click at [362, 188] on div "35" at bounding box center [374, 188] width 306 height 0
type input "35"
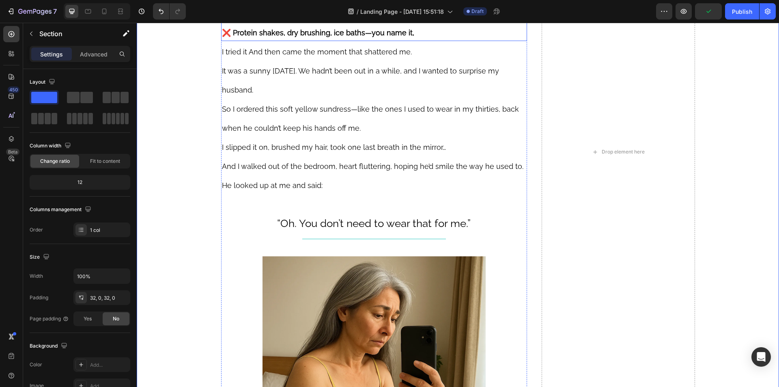
scroll to position [1182, 0]
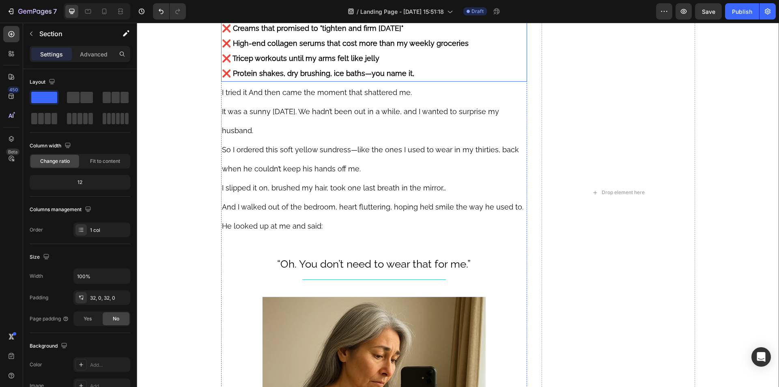
click at [315, 32] on strong "❌ Creams that promised to "tighten and firm in 14 days"" at bounding box center [312, 28] width 181 height 9
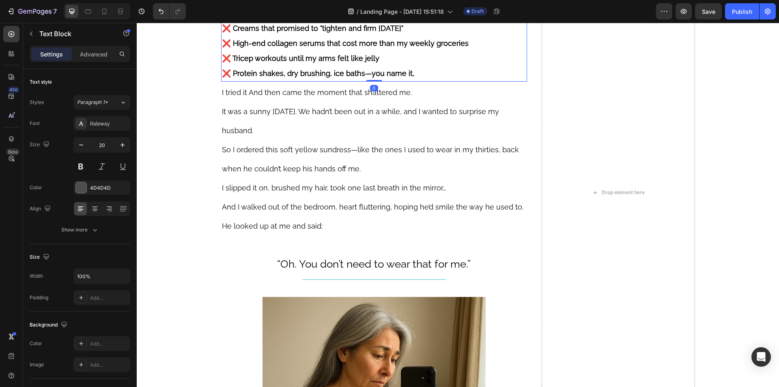
drag, startPoint x: 315, startPoint y: 249, endPoint x: 324, endPoint y: 294, distance: 45.5
click at [324, 82] on div "❌ Creams that promised to "tighten and firm in 14 days" ❌ High-end collagen ser…" at bounding box center [374, 51] width 306 height 62
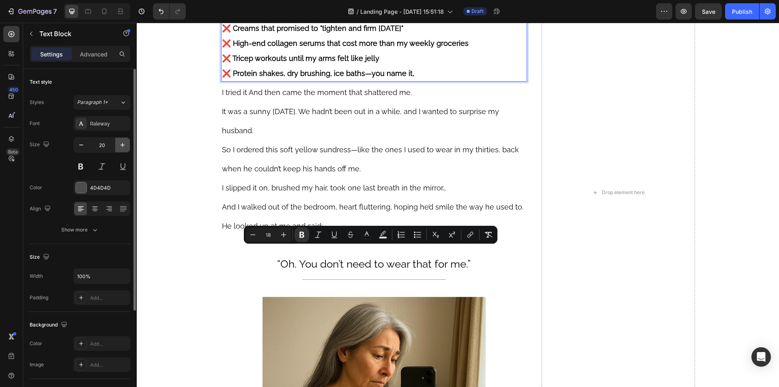
click at [125, 149] on button "button" at bounding box center [122, 145] width 15 height 15
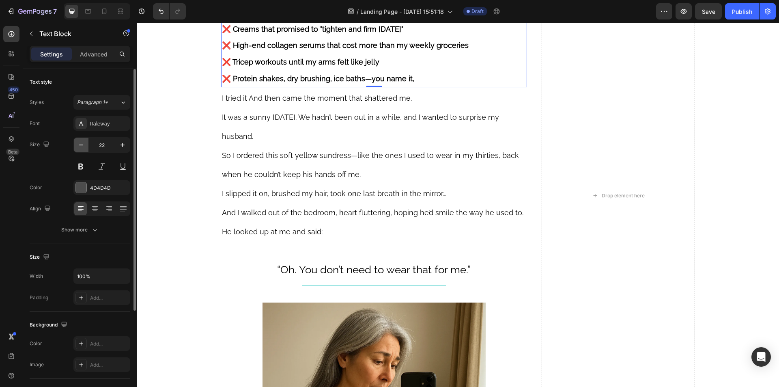
click at [84, 148] on icon "button" at bounding box center [81, 145] width 8 height 8
type input "21"
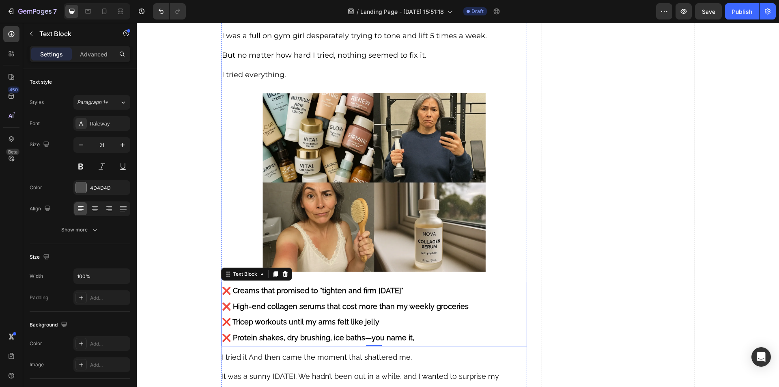
scroll to position [736, 0]
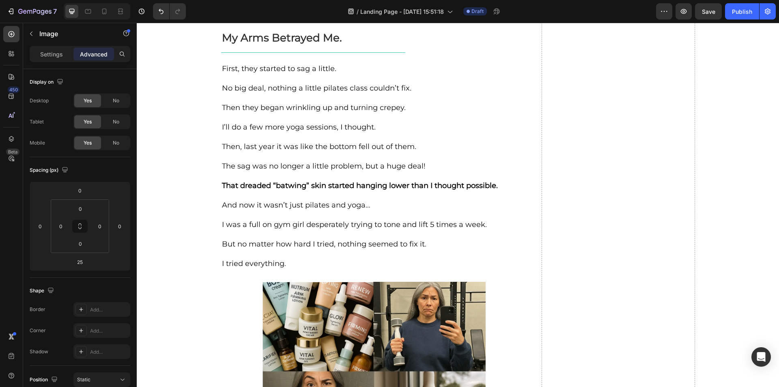
drag, startPoint x: 373, startPoint y: 226, endPoint x: 381, endPoint y: 230, distance: 9.1
type input "35"
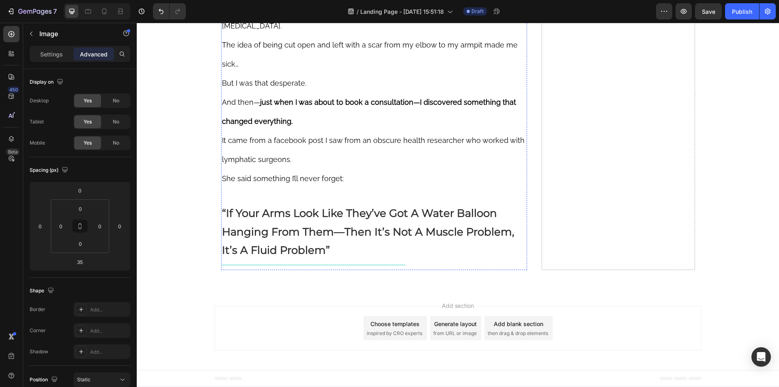
scroll to position [2400, 0]
click at [350, 169] on p "She said something I’ll never forget:" at bounding box center [374, 177] width 305 height 19
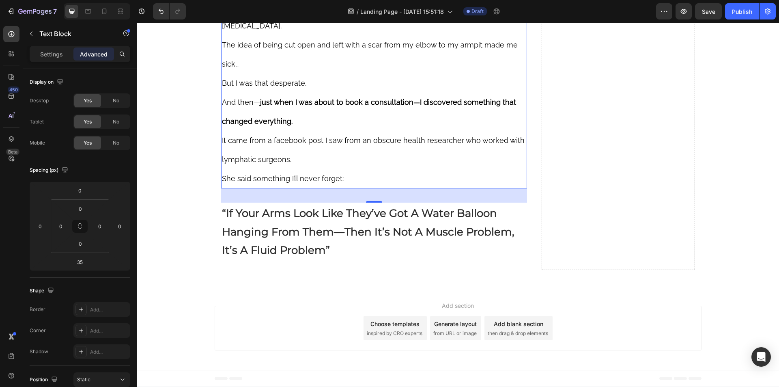
scroll to position [2360, 0]
click at [334, 265] on div at bounding box center [313, 264] width 185 height 0
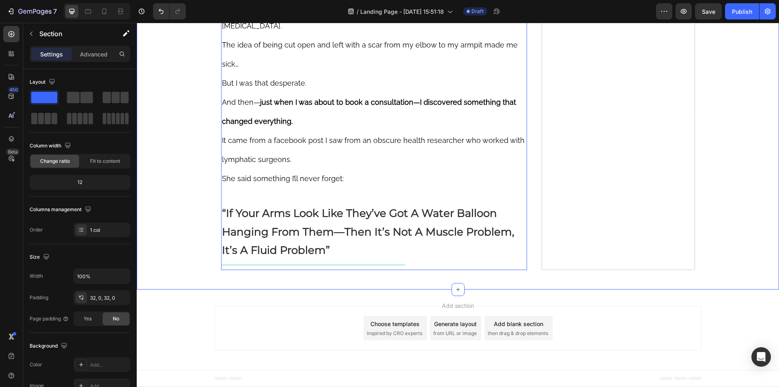
click at [347, 257] on strong "“If Your Arms Look Like They’ve Got A Water Balloon Hanging From Them—Then It’s…" at bounding box center [368, 231] width 292 height 50
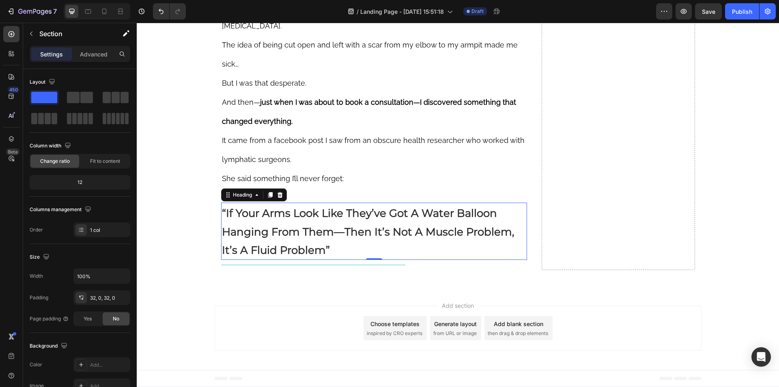
click at [347, 257] on strong "“If Your Arms Look Like They’ve Got A Water Balloon Hanging From Them—Then It’s…" at bounding box center [368, 231] width 292 height 50
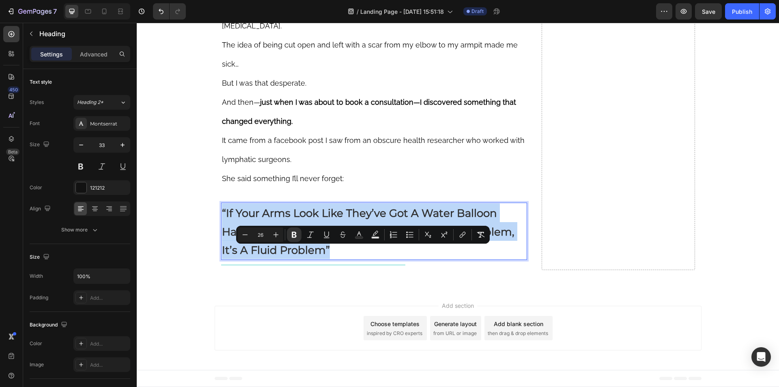
click at [272, 254] on strong "“If Your Arms Look Like They’ve Got A Water Balloon Hanging From Them—Then It’s…" at bounding box center [368, 231] width 292 height 50
drag, startPoint x: 272, startPoint y: 254, endPoint x: 482, endPoint y: 262, distance: 210.3
click at [272, 254] on strong "“If Your Arms Look Like They’ve Got A Water Balloon Hanging From Them—Then It’s…" at bounding box center [368, 231] width 292 height 50
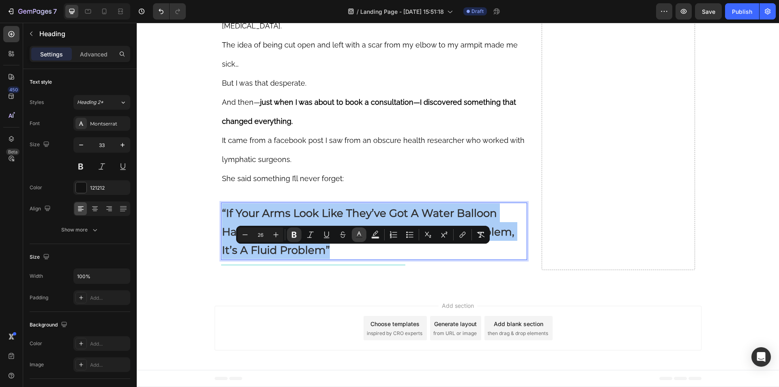
click at [356, 237] on rect "Editor contextual toolbar" at bounding box center [359, 237] width 8 height 2
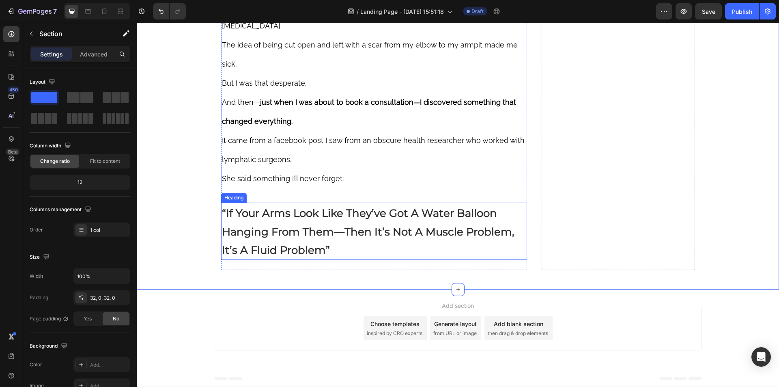
click at [313, 259] on p "⁠⁠⁠⁠⁠⁠⁠ “If Your Arms Look Like They’ve Got A Water Balloon Hanging From Them—T…" at bounding box center [374, 231] width 305 height 56
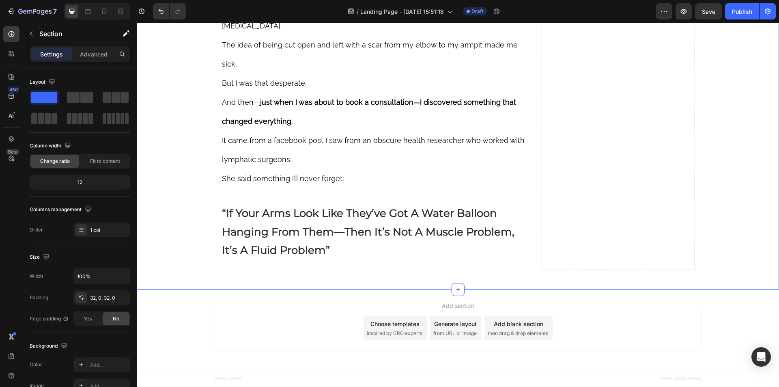
scroll to position [2400, 0]
click at [335, 164] on p "It came from a facebook post I saw from an obscure health researcher who worked…" at bounding box center [374, 149] width 305 height 38
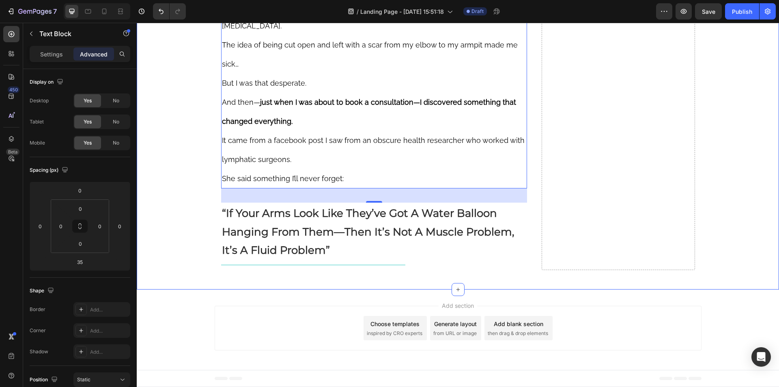
click at [402, 265] on div "Title Line" at bounding box center [374, 265] width 306 height 10
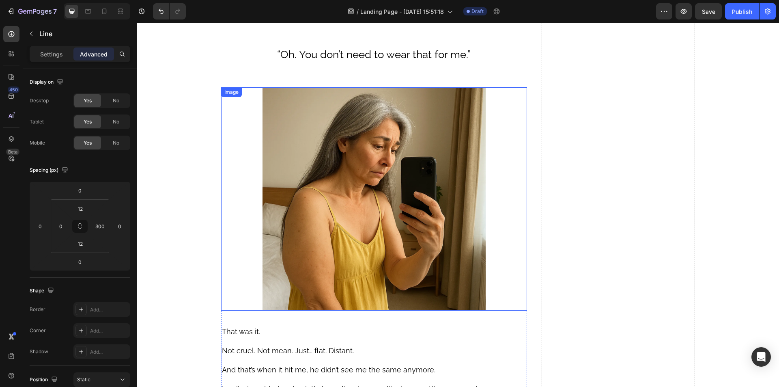
scroll to position [1386, 0]
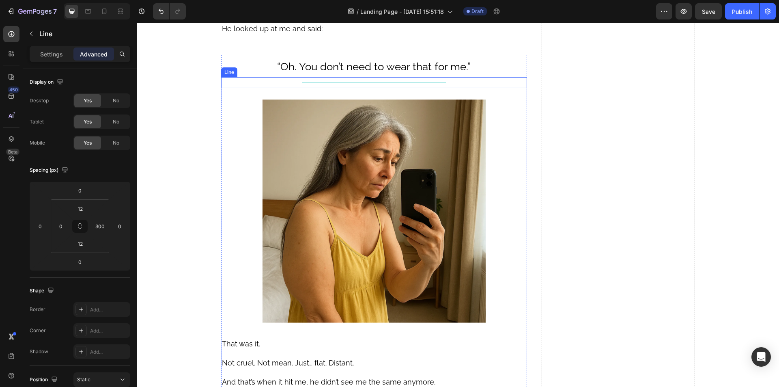
click at [295, 87] on div "Title Line" at bounding box center [374, 82] width 306 height 10
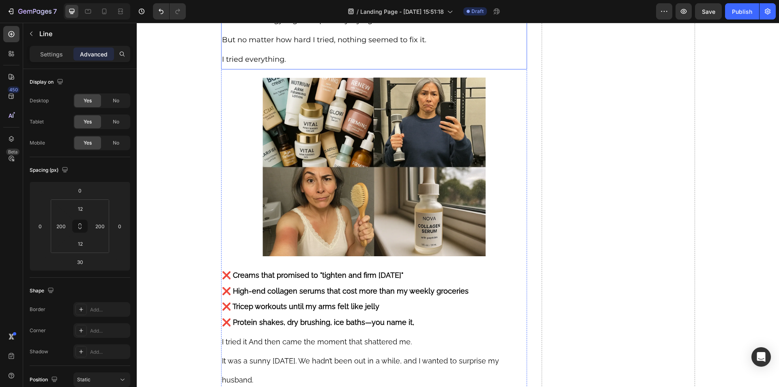
scroll to position [819, 0]
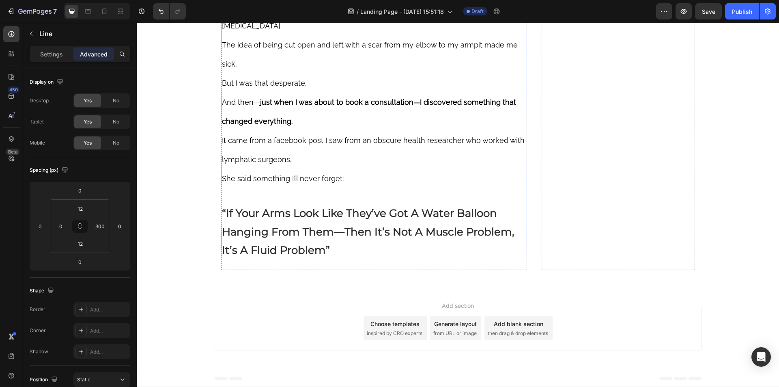
scroll to position [2400, 0]
click at [278, 267] on div "Title Line" at bounding box center [374, 265] width 306 height 10
click at [60, 55] on p "Settings" at bounding box center [51, 54] width 23 height 9
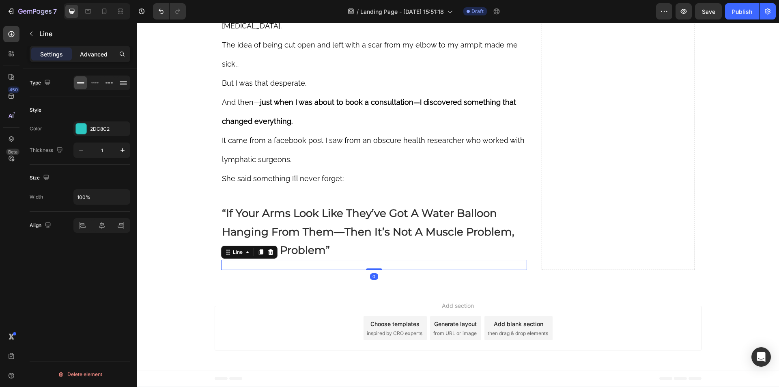
click at [87, 54] on p "Advanced" at bounding box center [94, 54] width 28 height 9
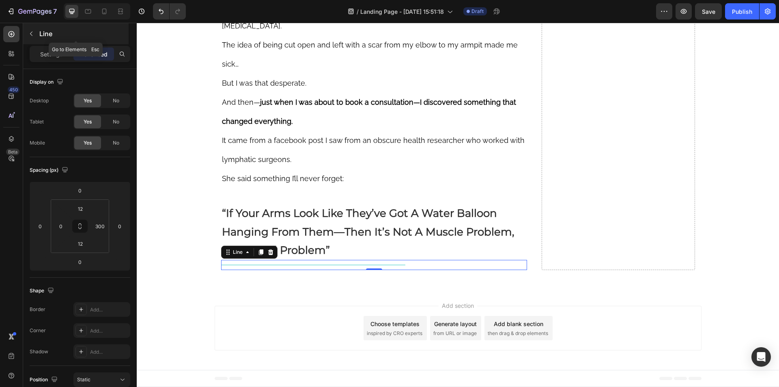
click at [37, 31] on button "button" at bounding box center [31, 33] width 13 height 13
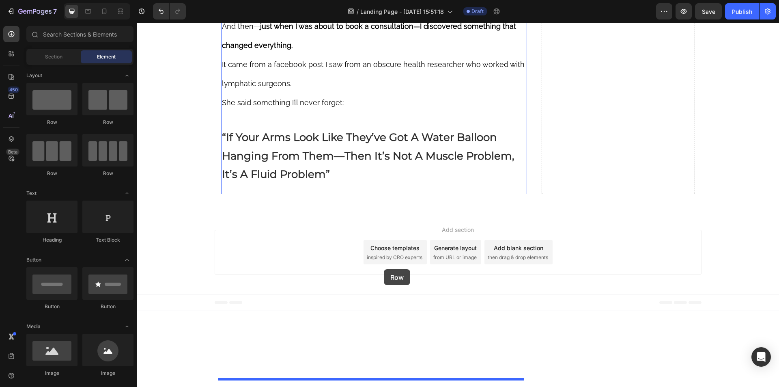
drag, startPoint x: 193, startPoint y: 118, endPoint x: 384, endPoint y: 269, distance: 242.6
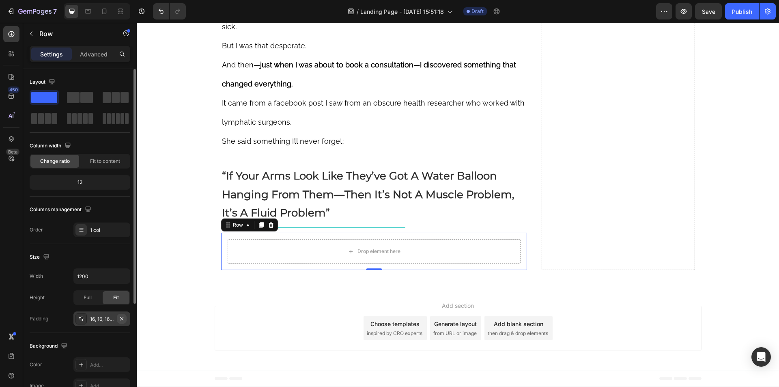
click at [122, 319] on icon "button" at bounding box center [121, 318] width 6 height 6
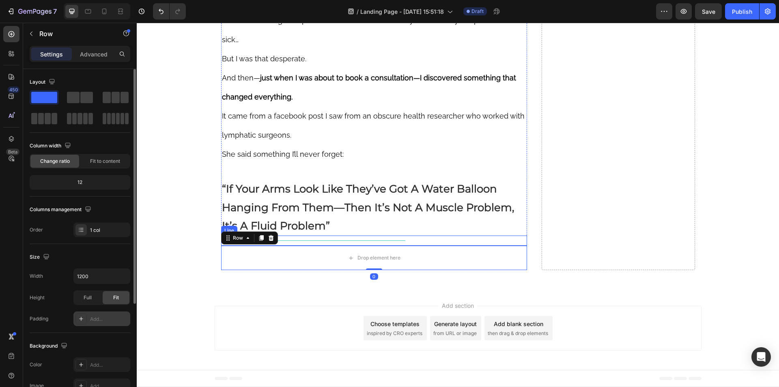
click at [443, 245] on div "Title Line" at bounding box center [374, 240] width 306 height 10
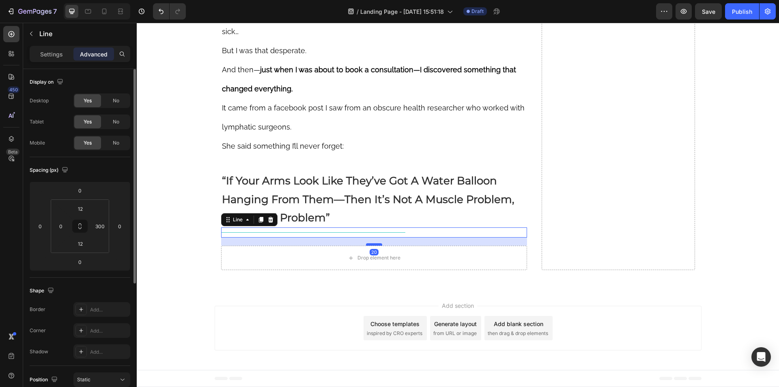
drag, startPoint x: 371, startPoint y: 270, endPoint x: 375, endPoint y: 278, distance: 9.1
click at [375, 245] on div at bounding box center [374, 244] width 16 height 2
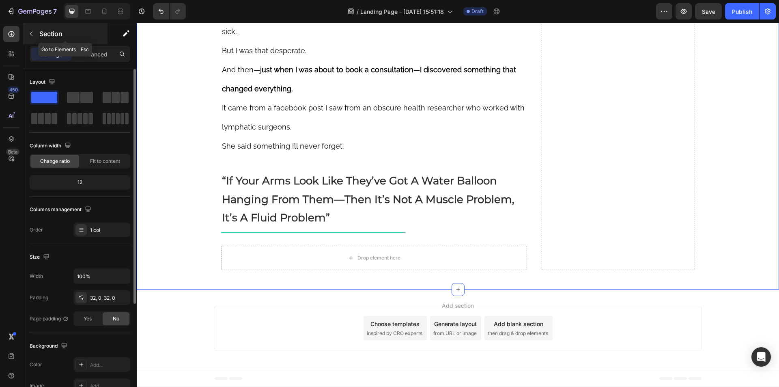
click at [42, 23] on div "Section" at bounding box center [65, 33] width 84 height 21
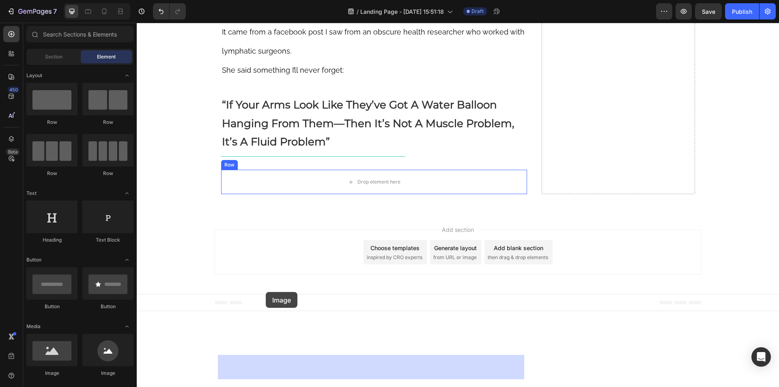
drag, startPoint x: 262, startPoint y: 355, endPoint x: 266, endPoint y: 292, distance: 63.0
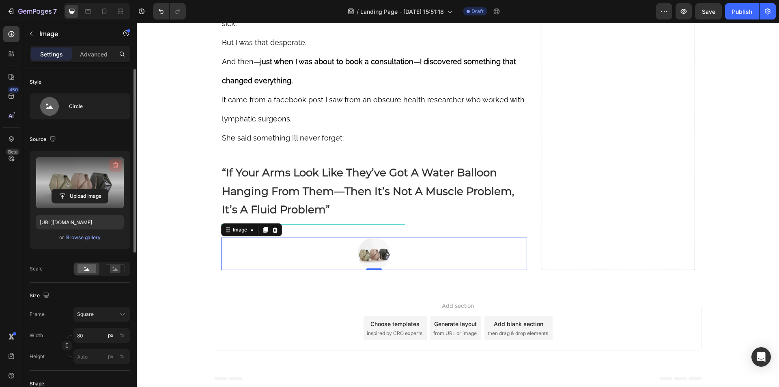
click at [118, 164] on icon "button" at bounding box center [116, 165] width 8 height 8
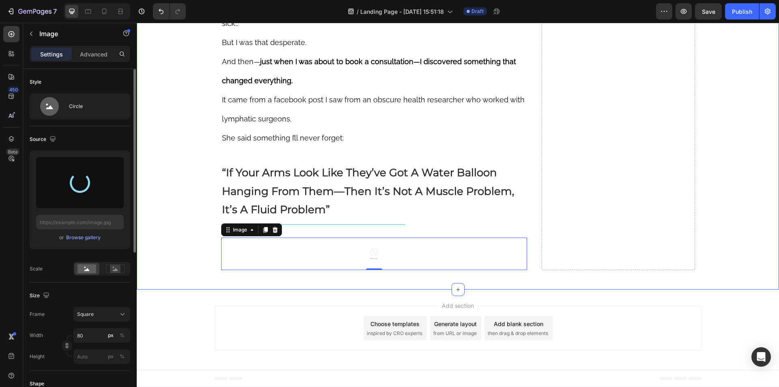
type input "https://cdn.shopify.com/s/files/1/0610/5903/9291/files/gempages_565293778965889…"
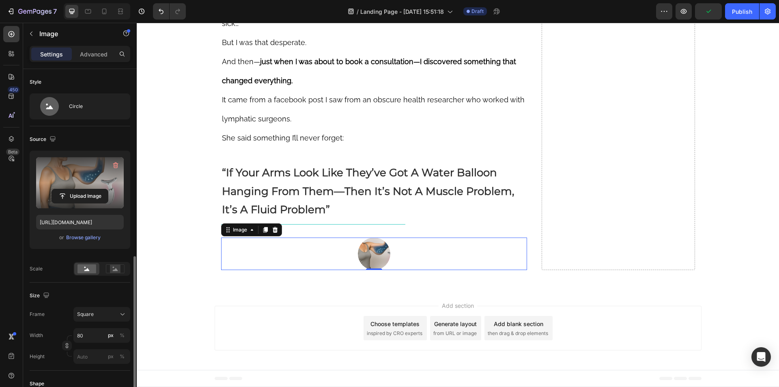
scroll to position [122, 0]
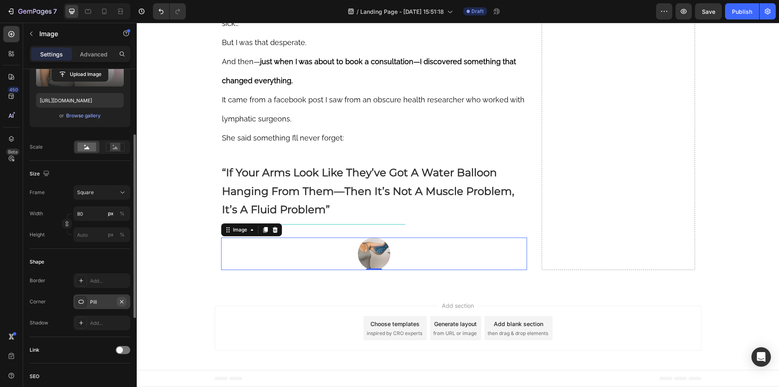
click at [121, 301] on icon "button" at bounding box center [121, 300] width 3 height 3
click at [99, 196] on div "Square" at bounding box center [97, 192] width 40 height 7
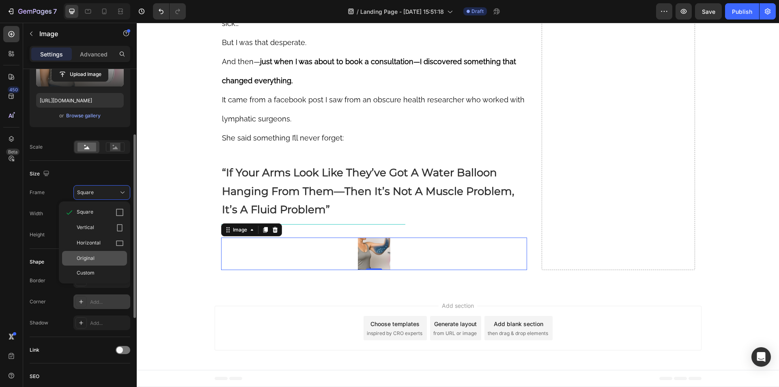
click at [94, 254] on span "Original" at bounding box center [86, 257] width 18 height 7
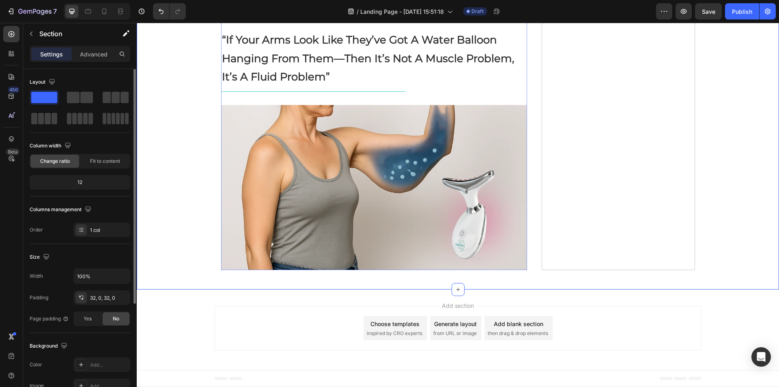
scroll to position [2360, 0]
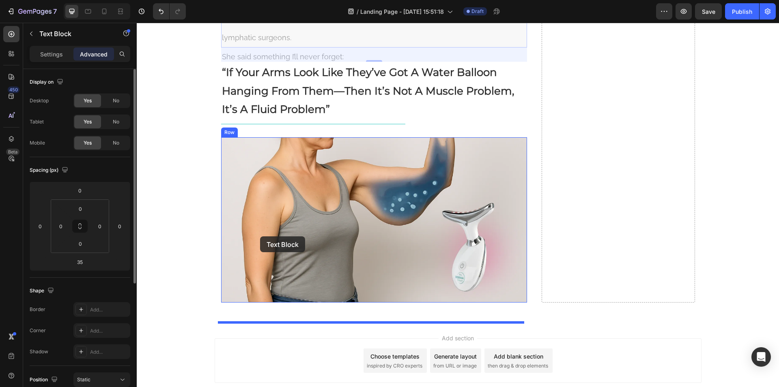
scroll to position [2780, 0]
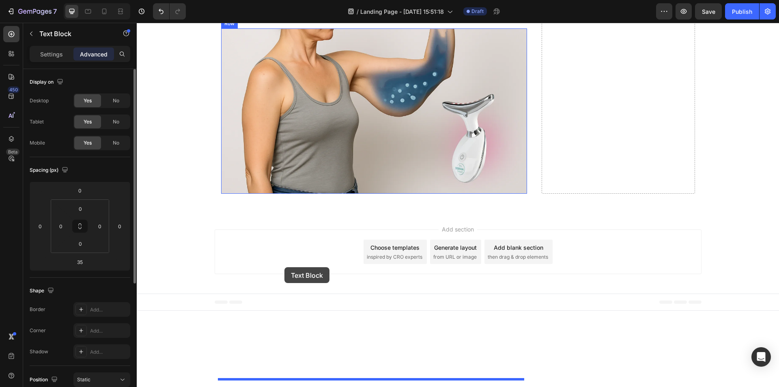
drag, startPoint x: 227, startPoint y: 34, endPoint x: 284, endPoint y: 267, distance: 239.7
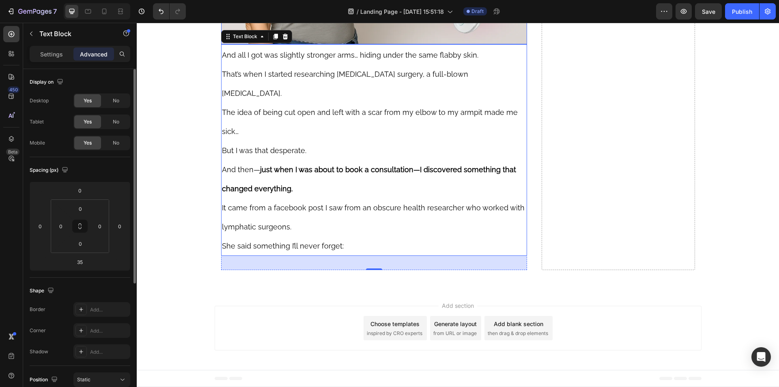
scroll to position [2574, 0]
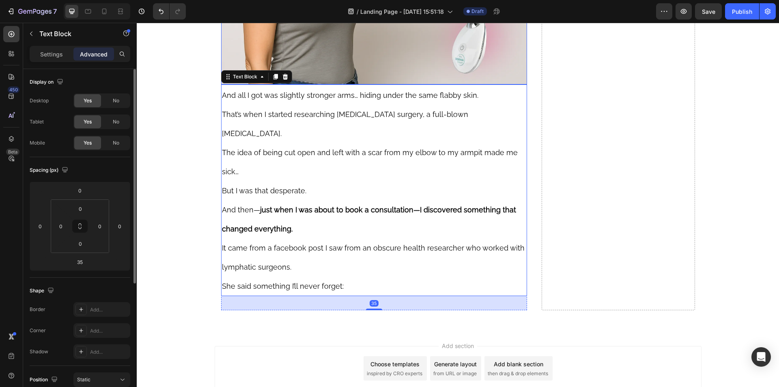
click at [333, 84] on img at bounding box center [374, 1] width 306 height 165
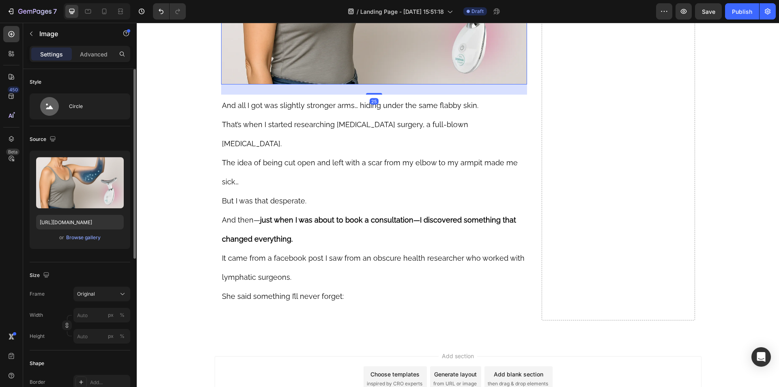
drag, startPoint x: 371, startPoint y: 269, endPoint x: 377, endPoint y: 279, distance: 12.0
click at [377, 95] on div at bounding box center [374, 94] width 16 height 2
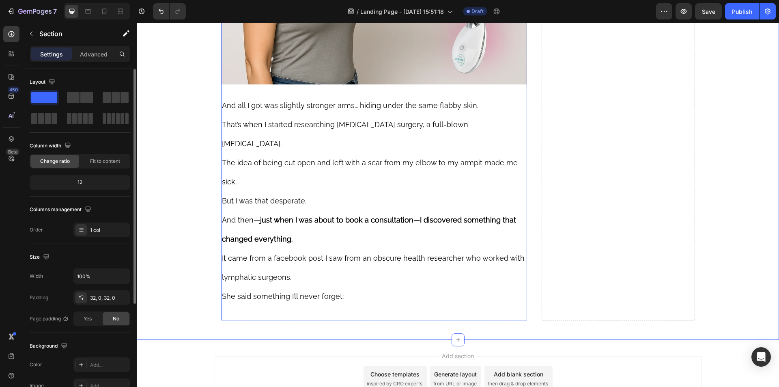
click at [393, 84] on img at bounding box center [374, 1] width 306 height 165
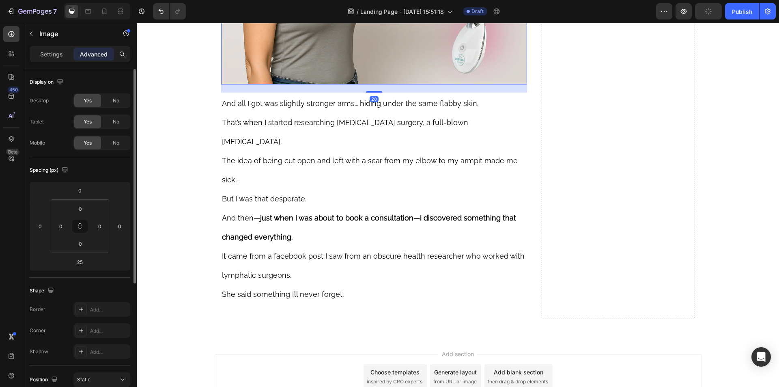
drag, startPoint x: 368, startPoint y: 279, endPoint x: 361, endPoint y: 277, distance: 8.0
click at [361, 84] on div "20" at bounding box center [374, 84] width 306 height 0
type input "20"
click at [326, 146] on span "That’s when I started researching [MEDICAL_DATA] surgery, a full-blown [MEDICAL…" at bounding box center [345, 132] width 246 height 28
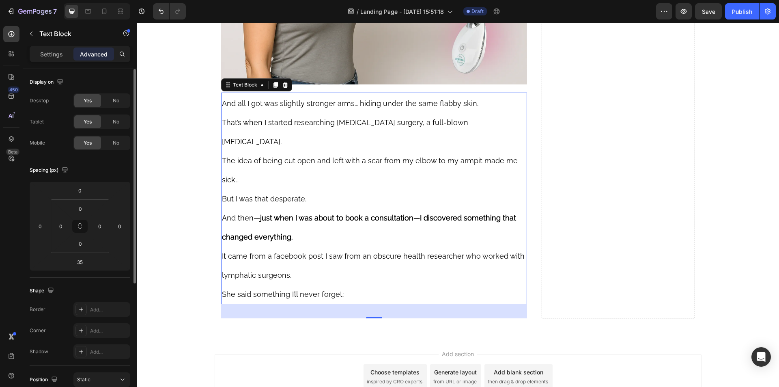
click at [278, 107] on span "And all I got was slightly stronger arms… hiding under the same flabby skin." at bounding box center [350, 103] width 256 height 9
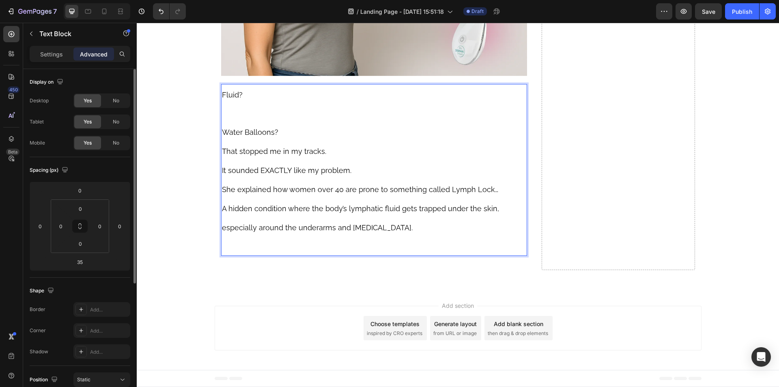
scroll to position [2644, 0]
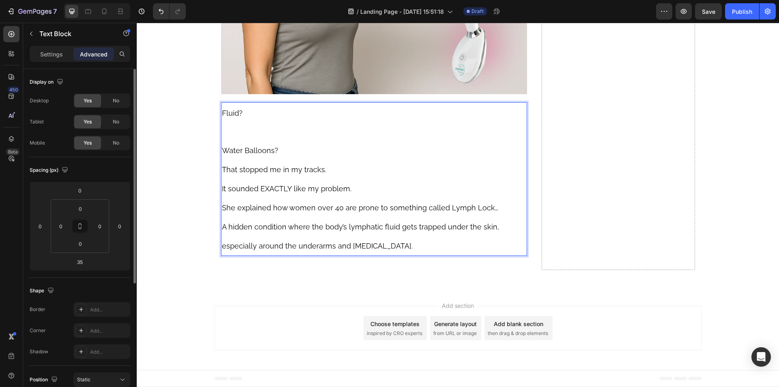
click at [236, 159] on p "Fluid? Water Balloons?" at bounding box center [374, 131] width 305 height 56
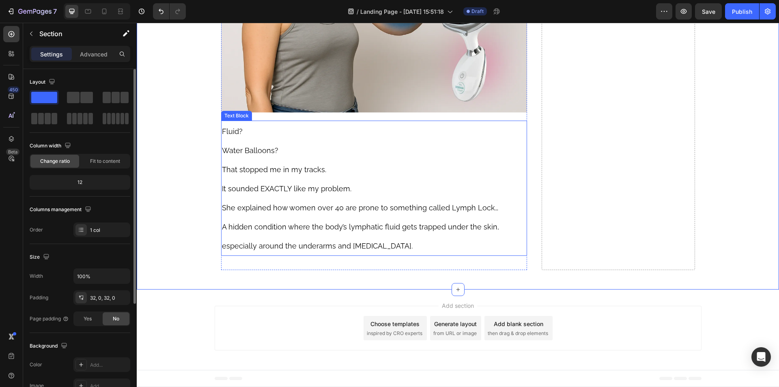
click at [444, 212] on span "She explained how women over 40 are prone to something called Lymph Lock…" at bounding box center [360, 207] width 276 height 9
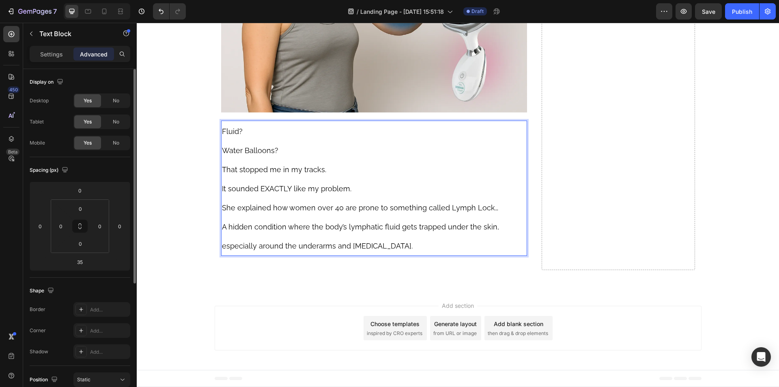
click at [442, 212] on span "She explained how women over 40 are prone to something called Lymph Lock…" at bounding box center [360, 207] width 276 height 9
drag, startPoint x: 442, startPoint y: 297, endPoint x: 492, endPoint y: 301, distance: 49.6
click at [492, 217] on p "She explained how women over 40 are prone to something called Lymph Lock…" at bounding box center [374, 207] width 305 height 19
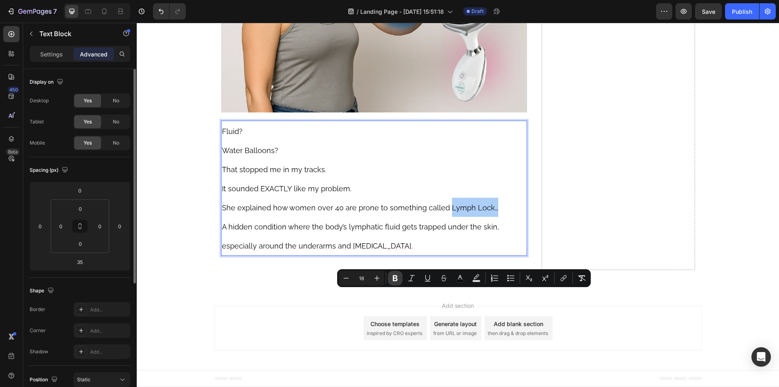
click at [392, 281] on icon "Editor contextual toolbar" at bounding box center [395, 278] width 8 height 8
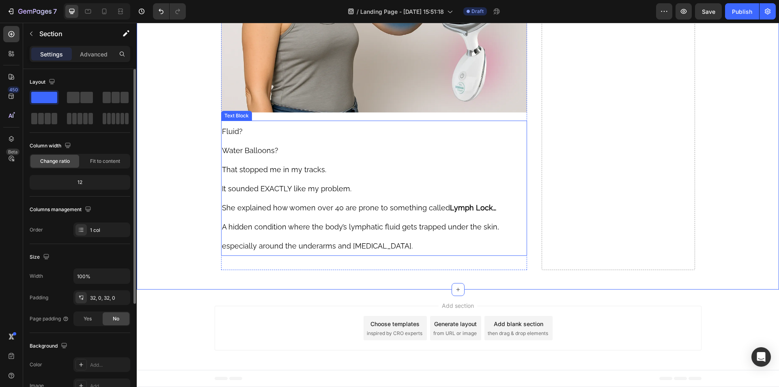
click at [336, 250] on span "A hidden condition where the body’s lymphatic fluid gets trapped under the skin…" at bounding box center [360, 236] width 277 height 28
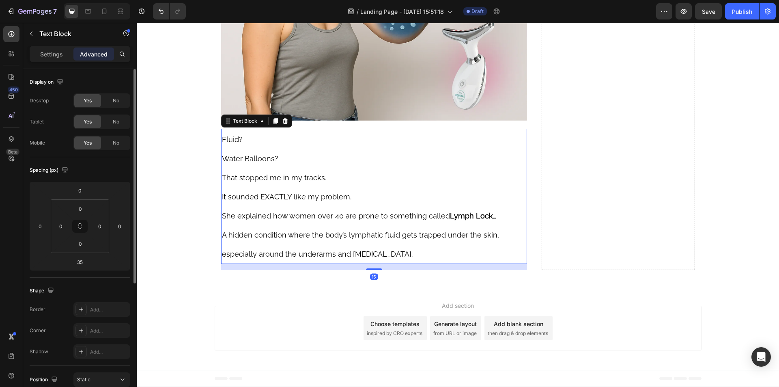
drag, startPoint x: 373, startPoint y: 357, endPoint x: 361, endPoint y: 348, distance: 14.0
click at [361, 264] on div "15" at bounding box center [374, 264] width 306 height 0
type input "15"
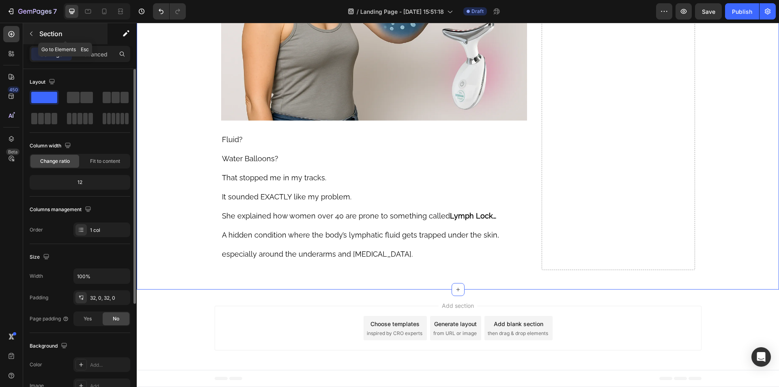
click at [32, 32] on icon "button" at bounding box center [31, 33] width 6 height 6
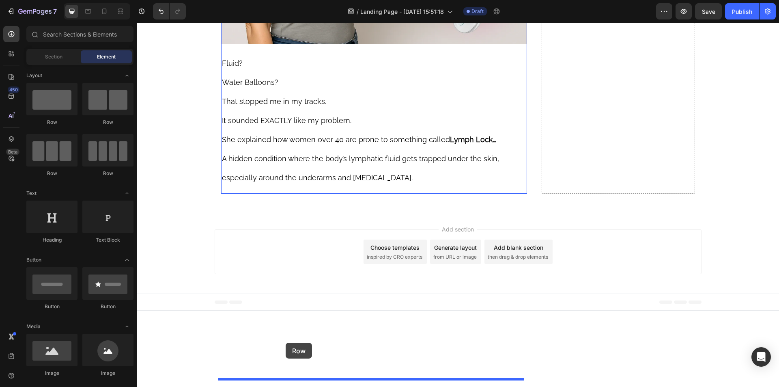
drag, startPoint x: 180, startPoint y: 123, endPoint x: 286, endPoint y: 342, distance: 243.3
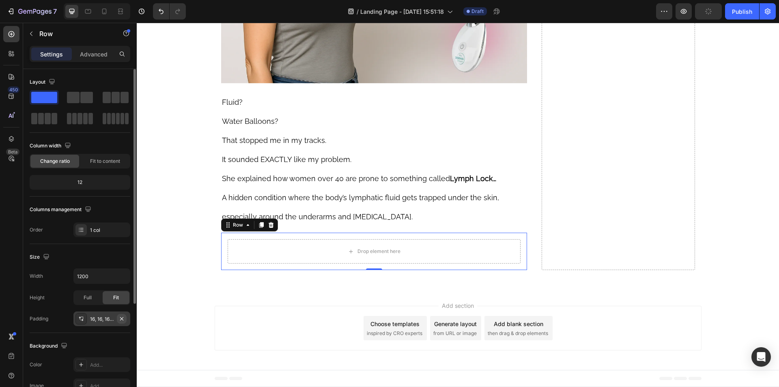
click at [123, 322] on button "button" at bounding box center [122, 319] width 10 height 10
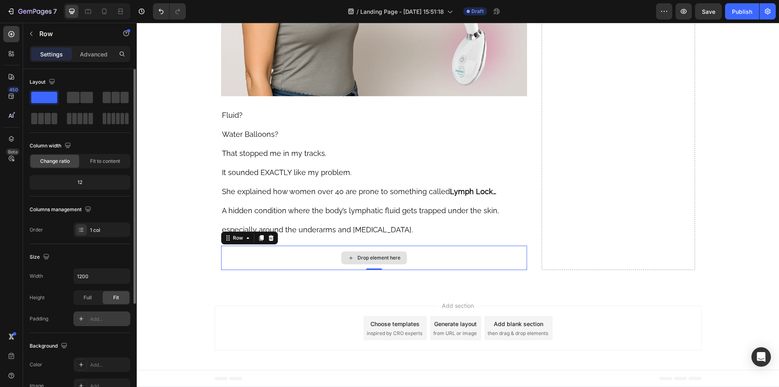
click at [239, 270] on div "Drop element here" at bounding box center [374, 257] width 306 height 24
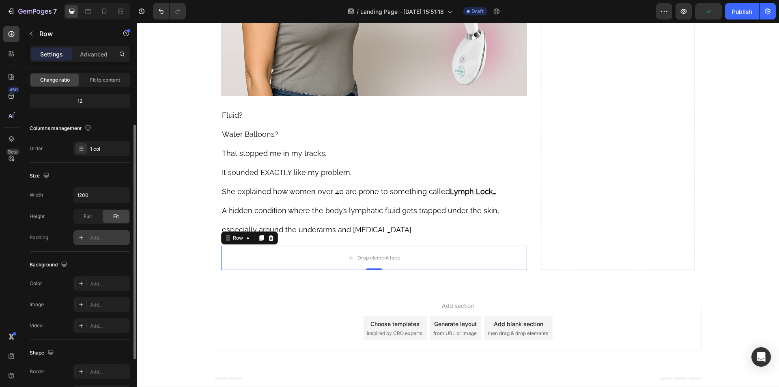
scroll to position [154, 0]
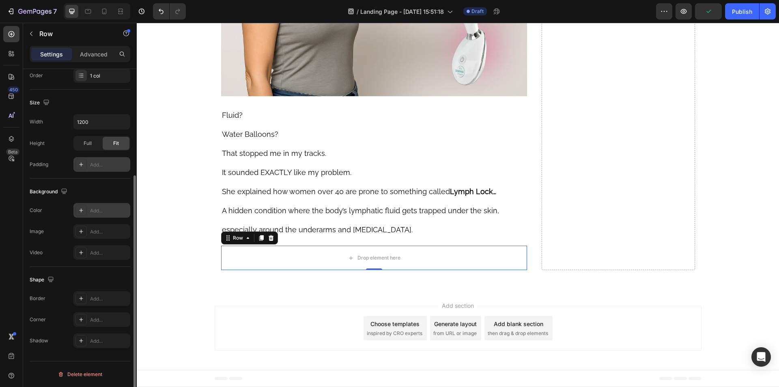
click at [113, 216] on div "Add..." at bounding box center [101, 210] width 57 height 15
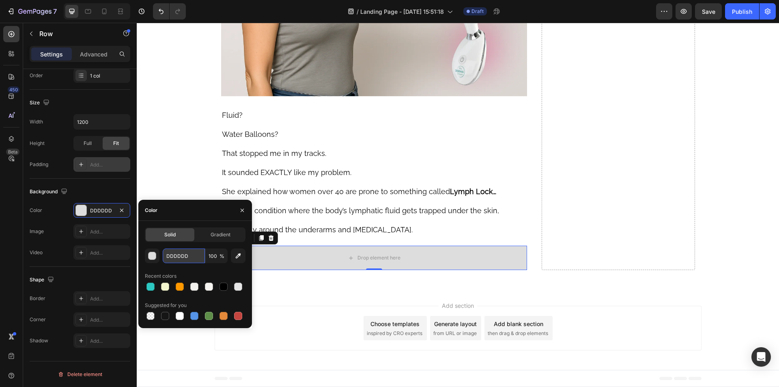
click at [179, 254] on input "DDDDDD" at bounding box center [184, 255] width 42 height 15
paste input "FFEB99"
type input "FFEB99"
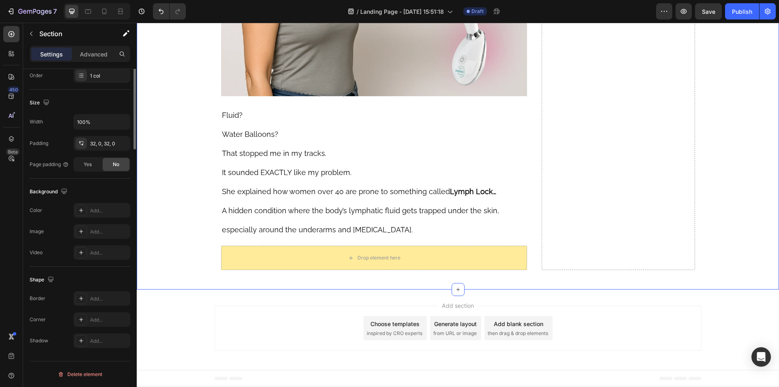
scroll to position [0, 0]
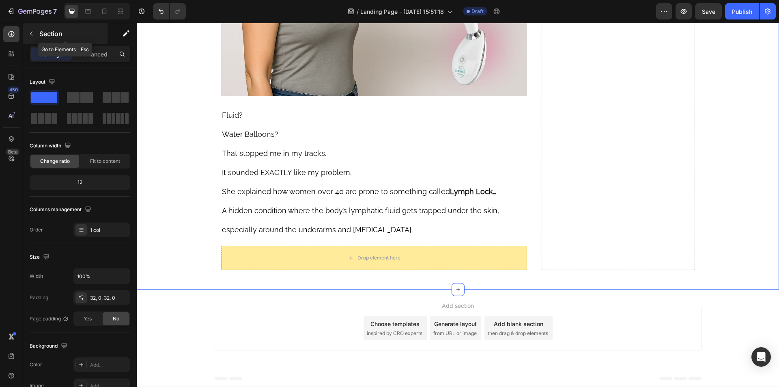
click at [47, 38] on p "Section" at bounding box center [72, 34] width 67 height 10
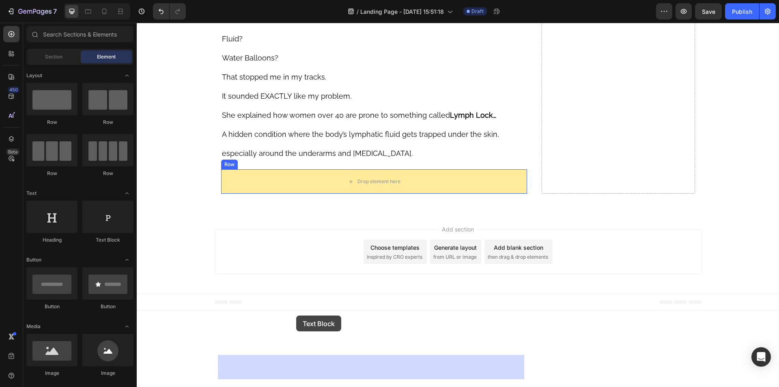
scroll to position [2729, 0]
drag, startPoint x: 301, startPoint y: 363, endPoint x: 301, endPoint y: 277, distance: 86.4
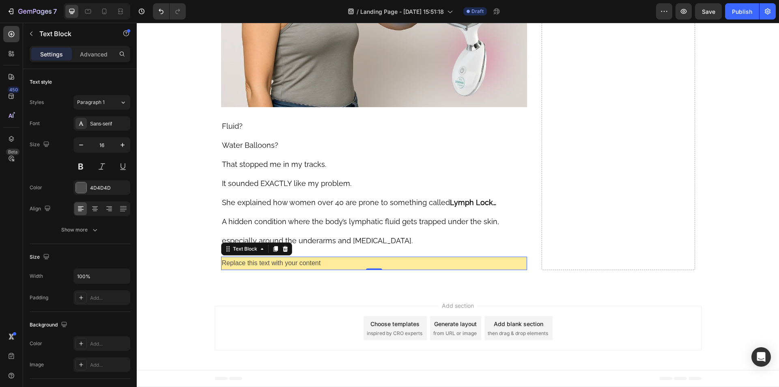
click at [262, 270] on div "Replace this text with your content" at bounding box center [374, 262] width 306 height 13
drag, startPoint x: 97, startPoint y: 47, endPoint x: 7, endPoint y: 149, distance: 136.2
click at [97, 47] on div "Settings Advanced" at bounding box center [80, 54] width 101 height 16
click at [96, 50] on p "Advanced" at bounding box center [94, 54] width 28 height 9
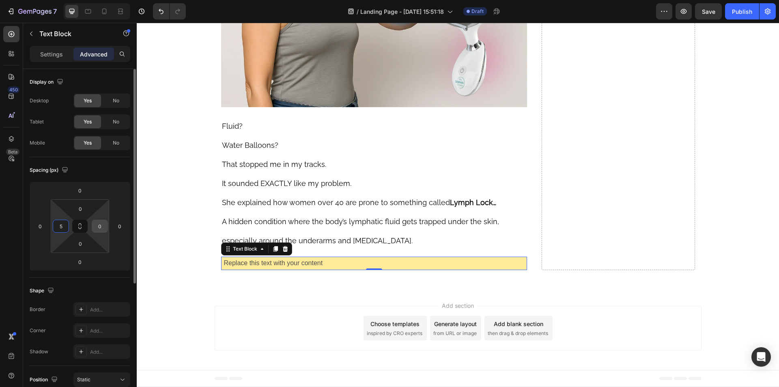
type input "5"
click at [98, 227] on input "0" at bounding box center [100, 226] width 12 height 12
type input "5"
click at [82, 208] on input "0" at bounding box center [80, 208] width 16 height 12
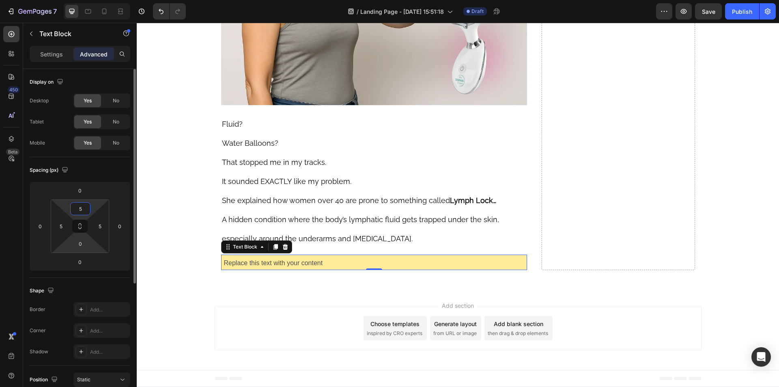
type input "5"
click at [80, 0] on html "7 Version history / Landing Page - Aug 27, 15:51:18 Draft Preview Save Publish …" at bounding box center [389, 0] width 779 height 0
click at [80, 243] on input "0" at bounding box center [80, 243] width 16 height 12
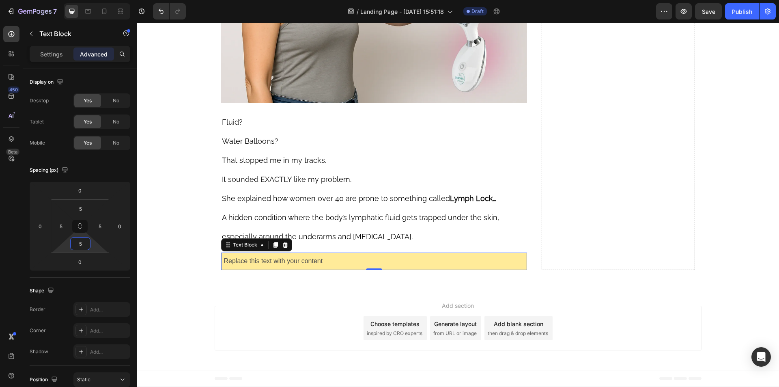
type input "5"
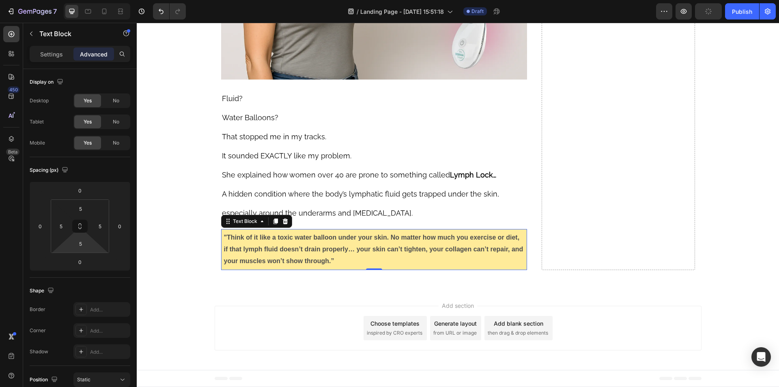
click at [307, 266] on p ""Think of it like a toxic water balloon under your skin. No matter how much you…" at bounding box center [374, 249] width 301 height 35
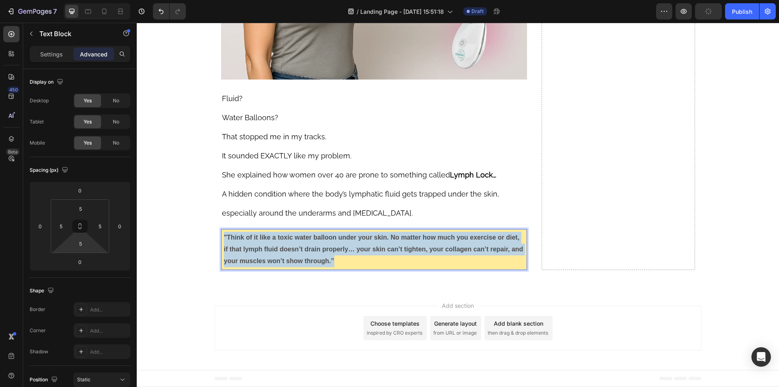
click at [307, 266] on p ""Think of it like a toxic water balloon under your skin. No matter how much you…" at bounding box center [374, 249] width 301 height 35
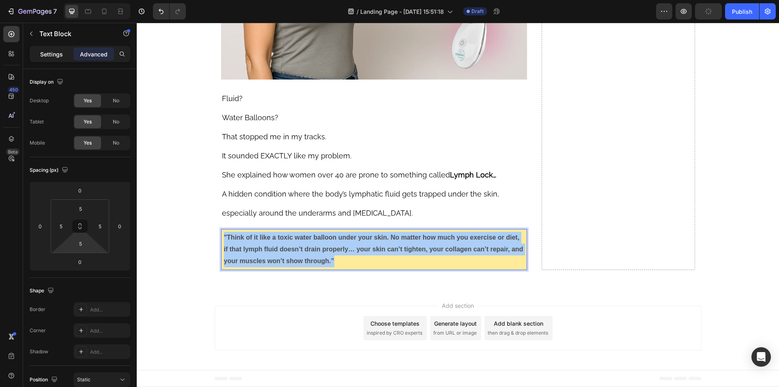
click at [60, 54] on p "Settings" at bounding box center [51, 54] width 23 height 9
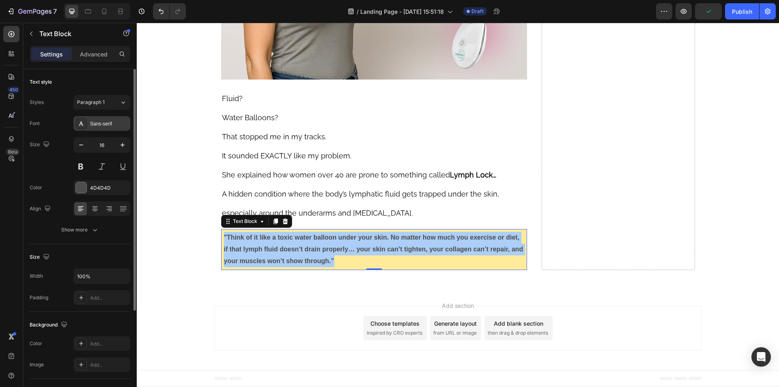
click at [107, 123] on div "Sans-serif" at bounding box center [109, 123] width 38 height 7
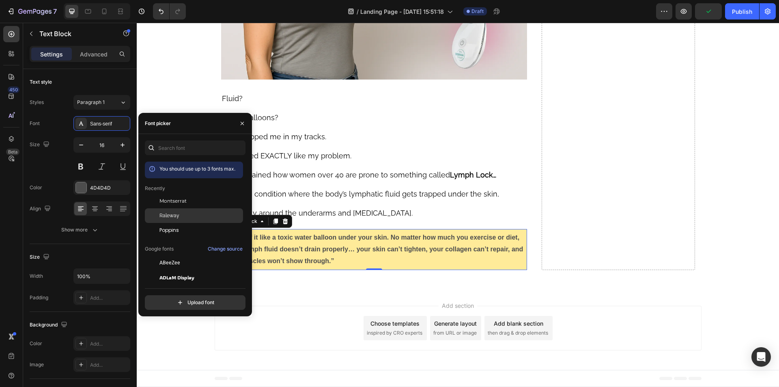
click at [168, 214] on span "Raleway" at bounding box center [169, 215] width 20 height 7
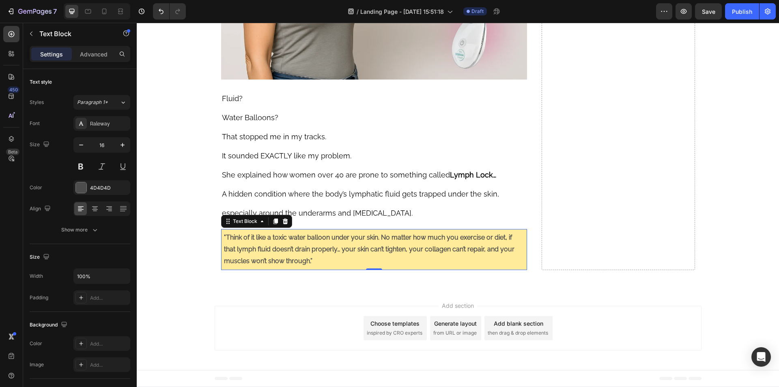
click at [254, 266] on p ""Think of it like a toxic water balloon under your skin. No matter how much you…" at bounding box center [374, 249] width 301 height 35
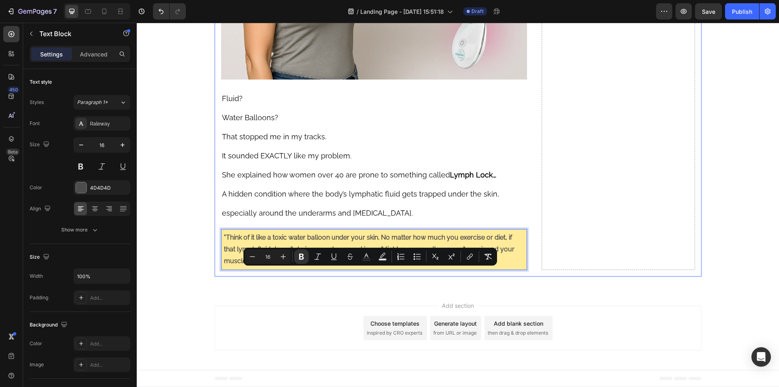
click at [279, 260] on icon "Editor contextual toolbar" at bounding box center [283, 256] width 8 height 8
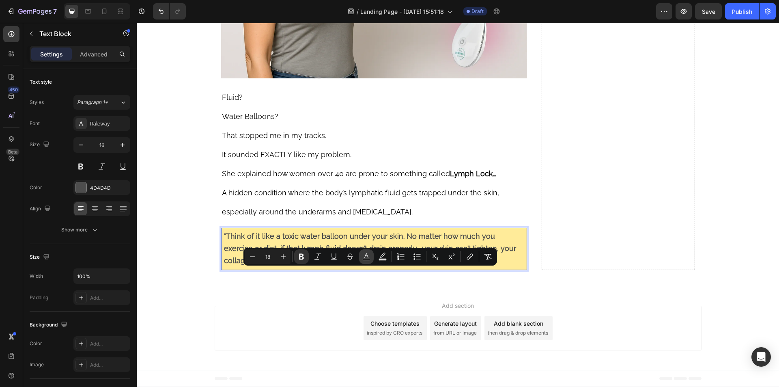
drag, startPoint x: 370, startPoint y: 257, endPoint x: 225, endPoint y: 243, distance: 145.5
click at [370, 257] on icon "Editor contextual toolbar" at bounding box center [366, 256] width 8 height 8
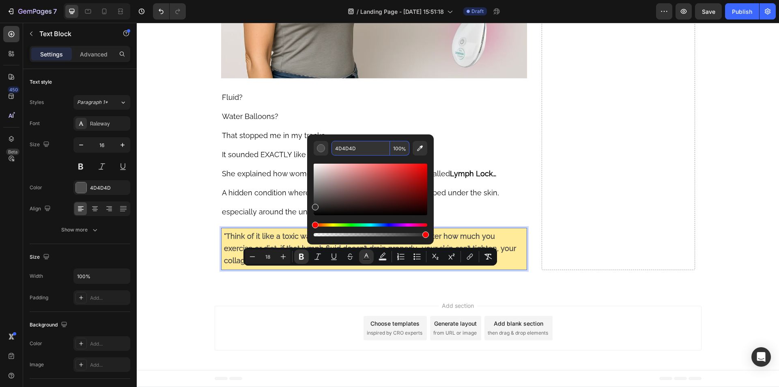
click at [351, 150] on input "4D4D4D" at bounding box center [360, 148] width 58 height 15
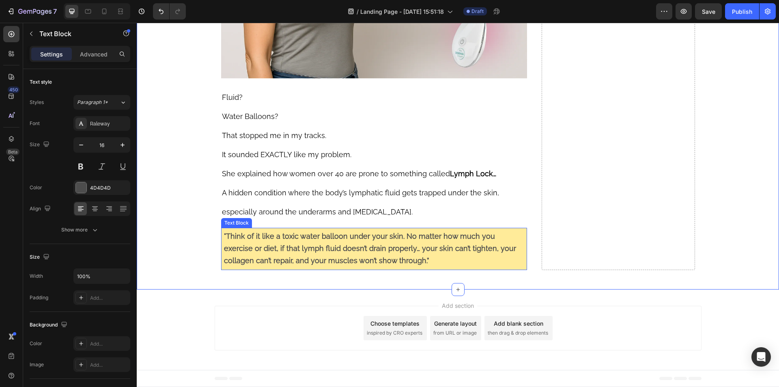
click at [334, 264] on strong ""Think of it like a toxic water balloon under your skin. No matter how much you…" at bounding box center [370, 248] width 292 height 33
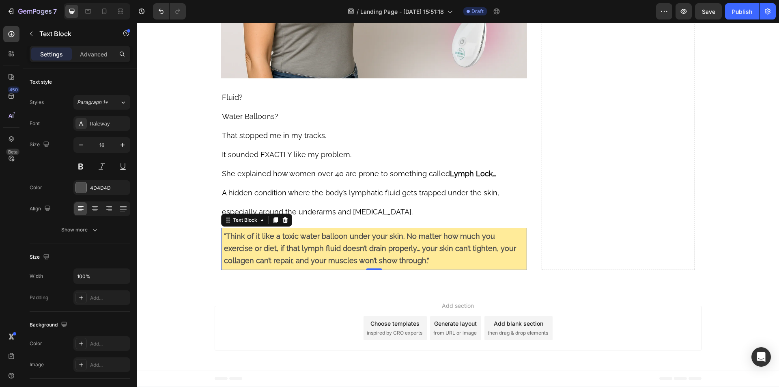
click at [334, 264] on strong ""Think of it like a toxic water balloon under your skin. No matter how much you…" at bounding box center [370, 248] width 292 height 33
click at [352, 264] on strong ""Think of it like a toxic water balloon under your skin. No matter how much you…" at bounding box center [370, 248] width 292 height 33
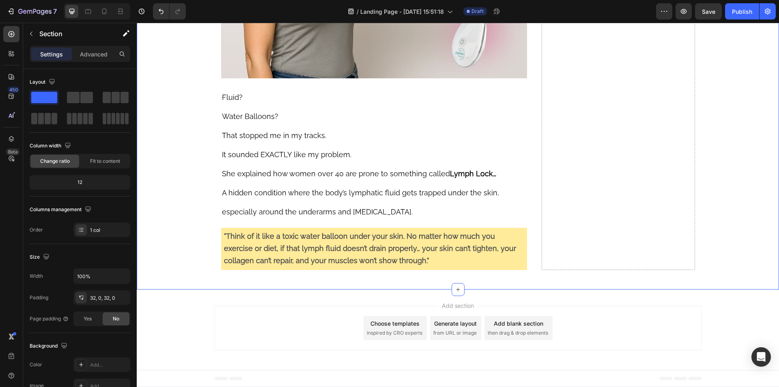
click at [311, 266] on p ""Think of it like a toxic water balloon under your skin. No matter how much you…" at bounding box center [374, 248] width 301 height 36
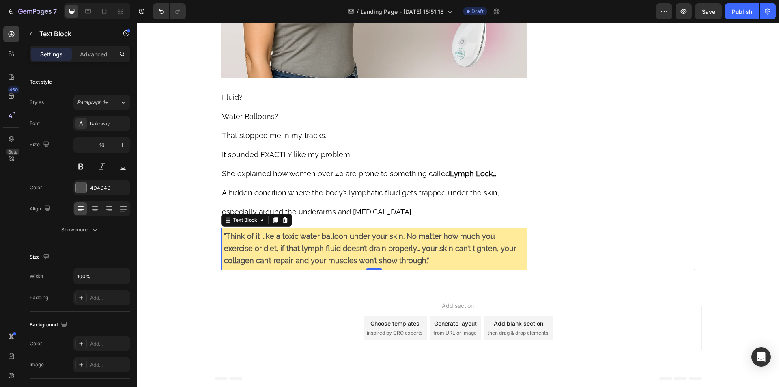
click at [311, 266] on p ""Think of it like a toxic water balloon under your skin. No matter how much you…" at bounding box center [374, 248] width 301 height 36
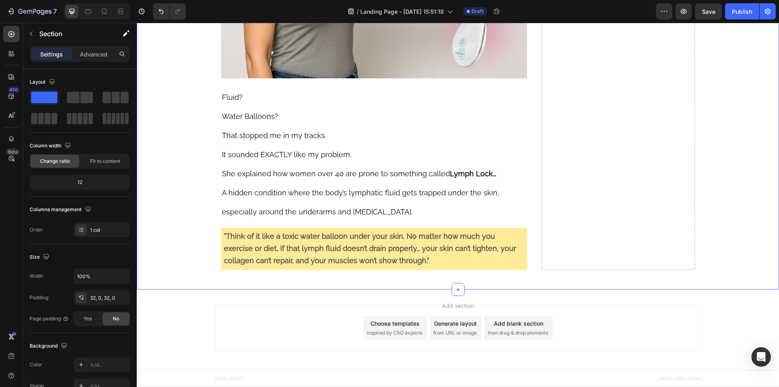
click at [267, 266] on p ""Think of it like a toxic water balloon under your skin. No matter how much you…" at bounding box center [374, 248] width 301 height 36
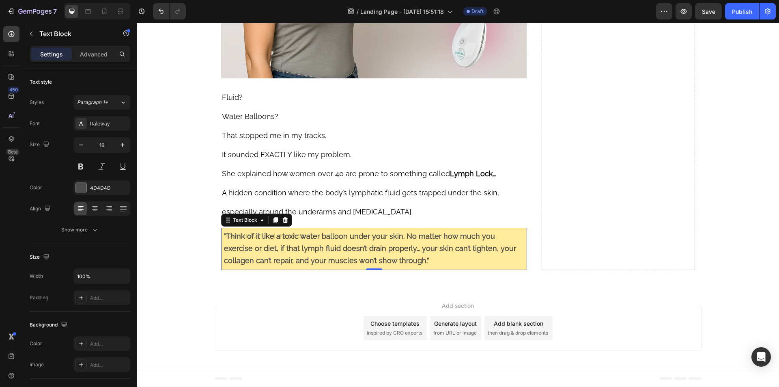
click at [356, 266] on p ""Think of it like a toxic water balloon under your skin. No matter how much you…" at bounding box center [374, 248] width 301 height 36
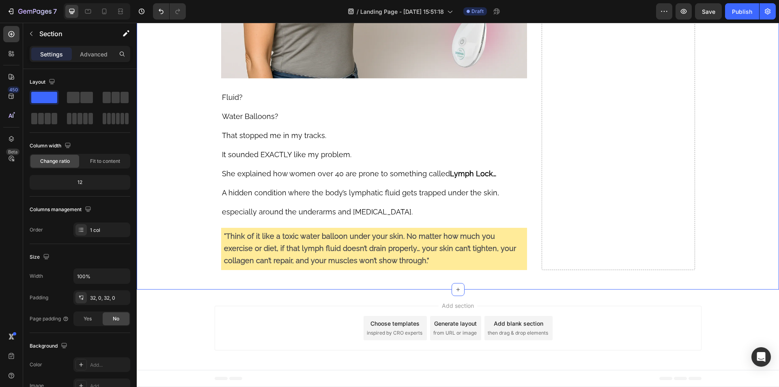
click at [233, 264] on strong ""Think of it like a toxic water balloon under your skin. No matter how much you…" at bounding box center [370, 248] width 292 height 33
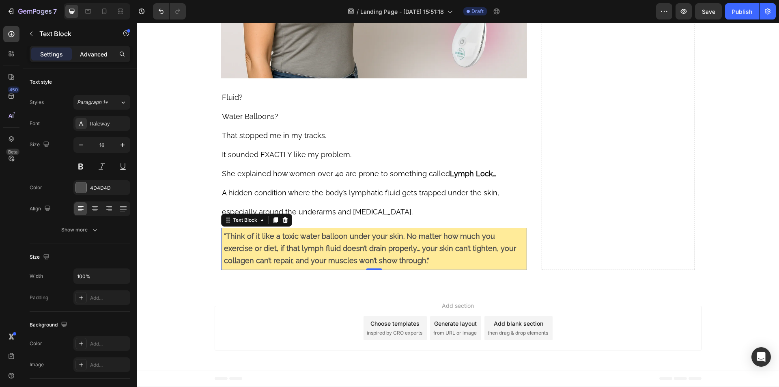
drag, startPoint x: 98, startPoint y: 55, endPoint x: 41, endPoint y: 210, distance: 165.4
click at [98, 55] on p "Advanced" at bounding box center [94, 54] width 28 height 9
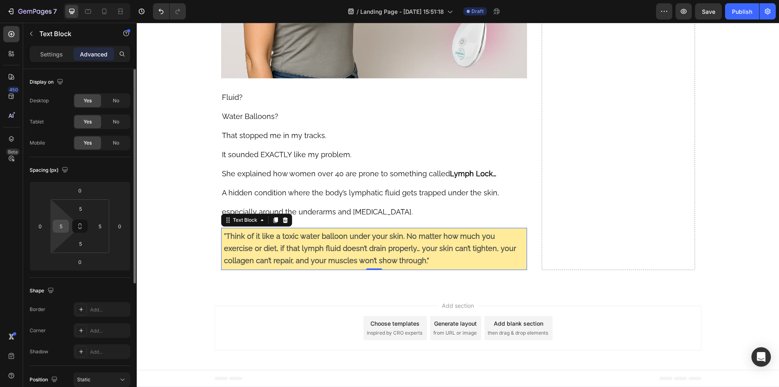
click at [61, 228] on input "5" at bounding box center [61, 226] width 12 height 12
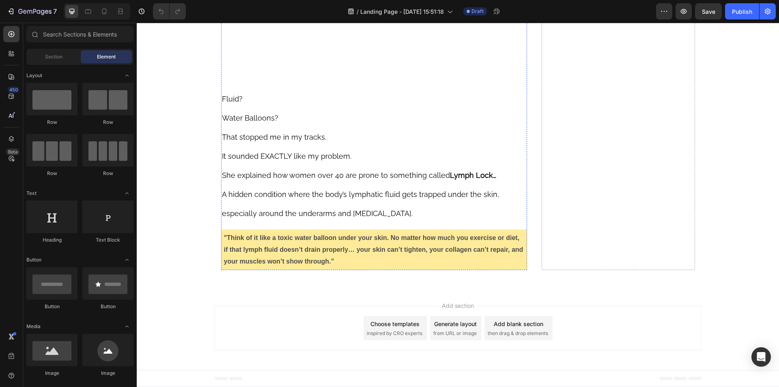
scroll to position [2764, 0]
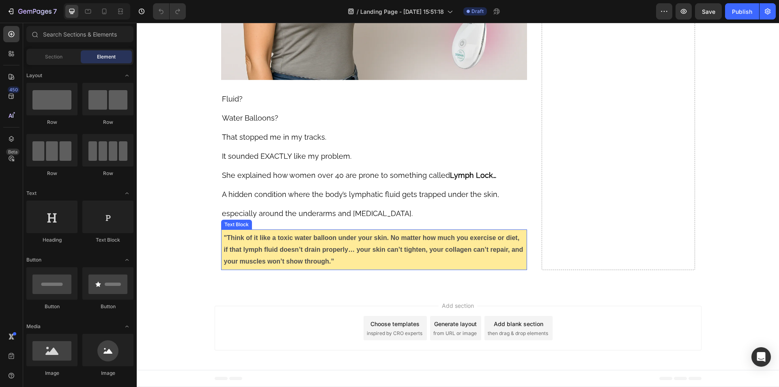
click at [282, 247] on strong ""Think of it like a toxic water balloon under your skin. No matter how much you…" at bounding box center [373, 249] width 299 height 30
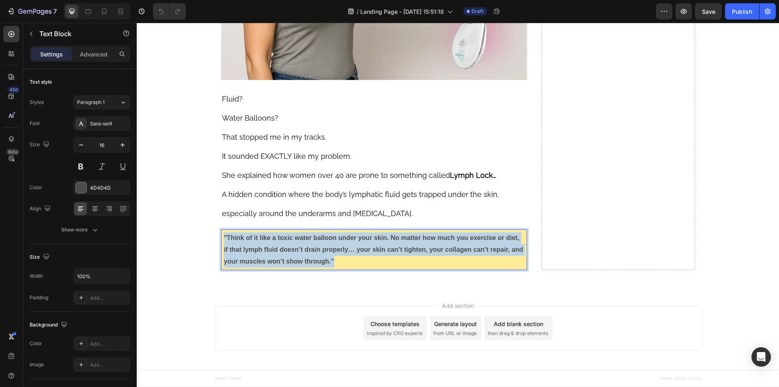
click at [282, 247] on strong ""Think of it like a toxic water balloon under your skin. No matter how much you…" at bounding box center [373, 249] width 299 height 30
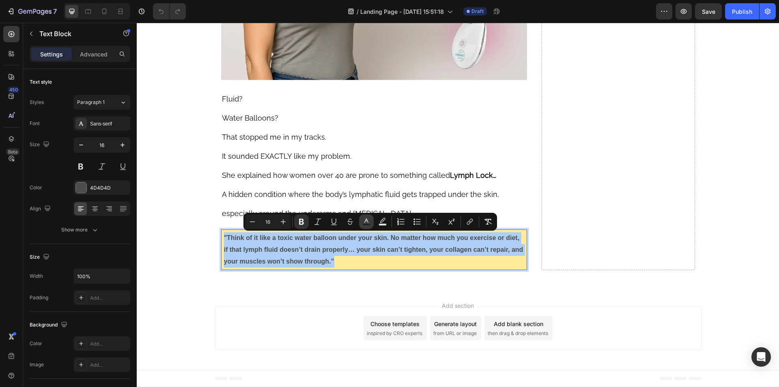
click at [369, 225] on rect "Editor contextual toolbar" at bounding box center [367, 224] width 8 height 2
type input "4D4D4D"
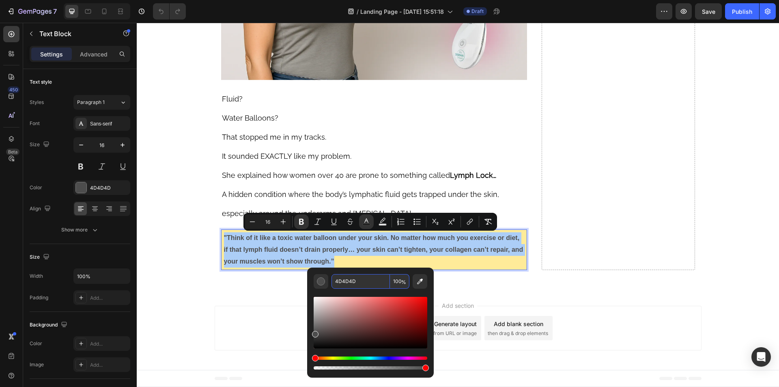
click at [356, 287] on input "4D4D4D" at bounding box center [360, 281] width 58 height 15
paste input "https://builder.gempages.net/editor/565293786985399288/581794727871906572?type=…"
type input "https://builder.gempages.net/editor/565293786985399288/581794727871906572?type=…"
click at [358, 283] on input "https://builder.gempages.net/editor/565293786985399288/581794727871906572?type=…" at bounding box center [360, 281] width 58 height 15
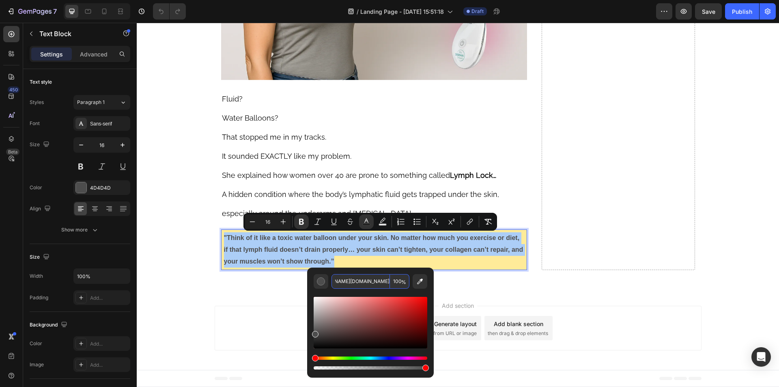
click at [358, 283] on input "https://builder.gempages.net/editor/565293786985399288/581794727871906572?type=…" at bounding box center [360, 281] width 58 height 15
type input "4D4D4D"
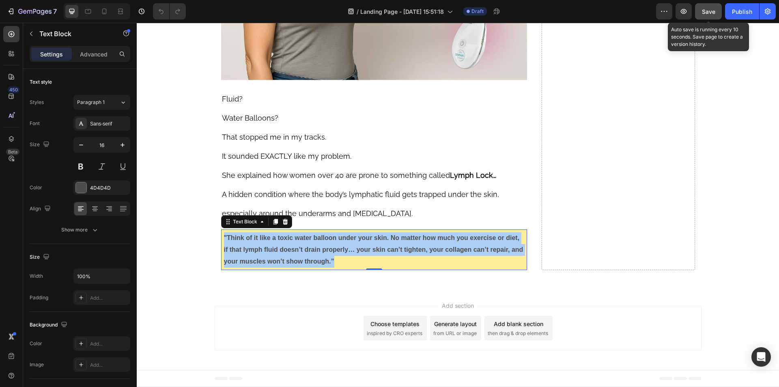
click at [709, 7] on div "Save" at bounding box center [708, 11] width 13 height 9
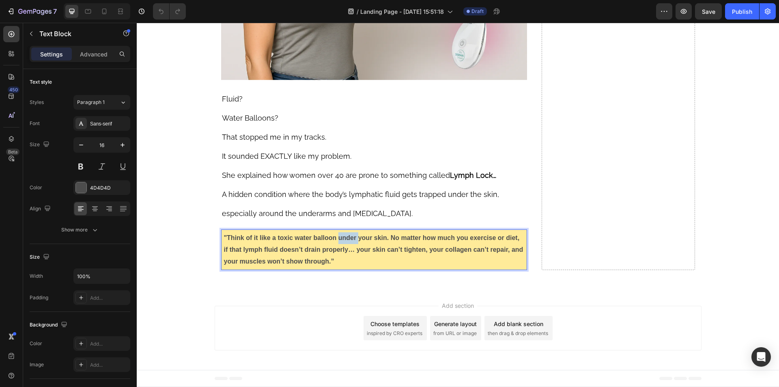
click at [348, 236] on strong ""Think of it like a toxic water balloon under your skin. No matter how much you…" at bounding box center [373, 249] width 299 height 30
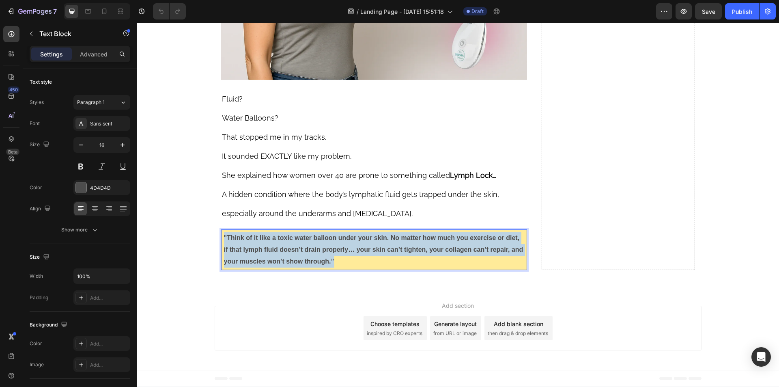
click at [348, 236] on strong ""Think of it like a toxic water balloon under your skin. No matter how much you…" at bounding box center [373, 249] width 299 height 30
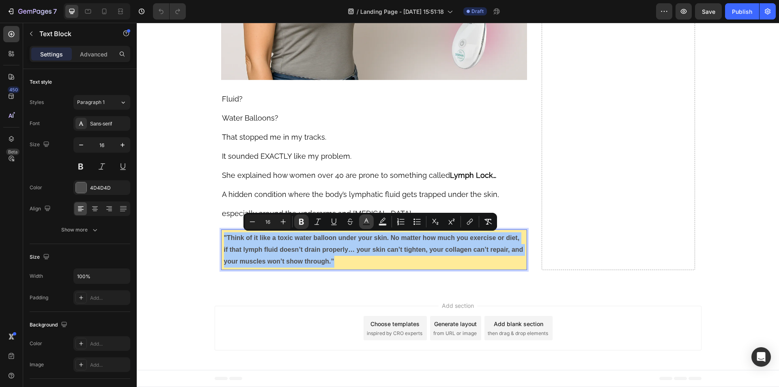
click at [368, 221] on icon "Editor contextual toolbar" at bounding box center [366, 221] width 8 height 8
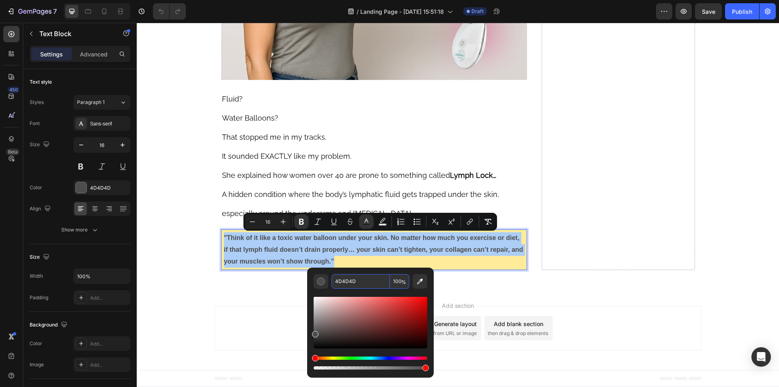
click at [358, 281] on input "4D4D4D" at bounding box center [360, 281] width 58 height 15
paste input "3c3c3c"
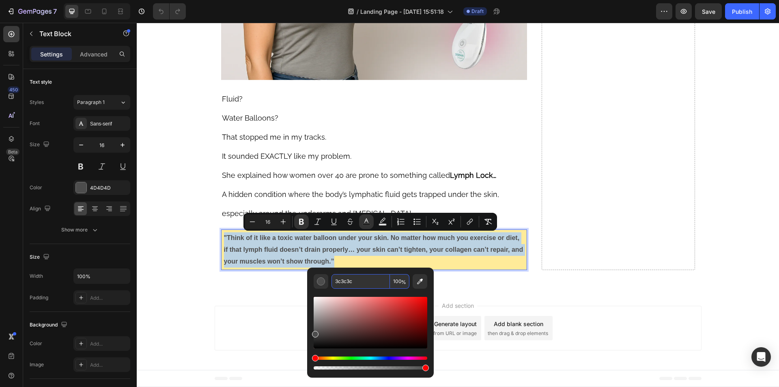
type input "3C3C3C"
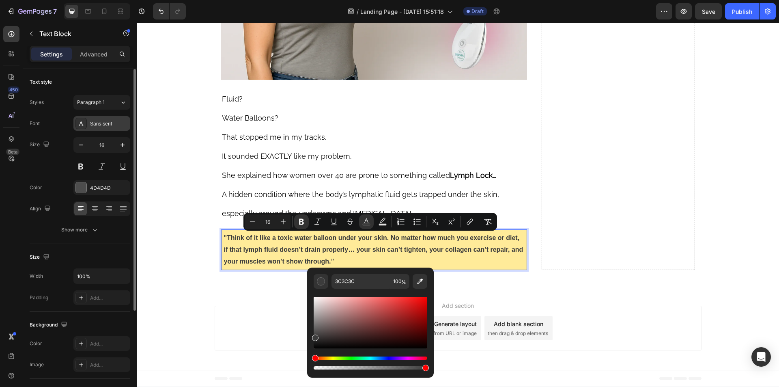
click at [96, 120] on div "Sans-serif" at bounding box center [109, 123] width 38 height 7
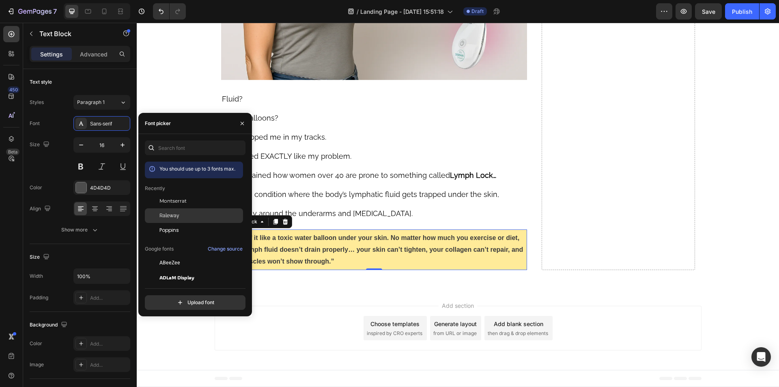
click at [175, 215] on span "Raleway" at bounding box center [169, 215] width 20 height 7
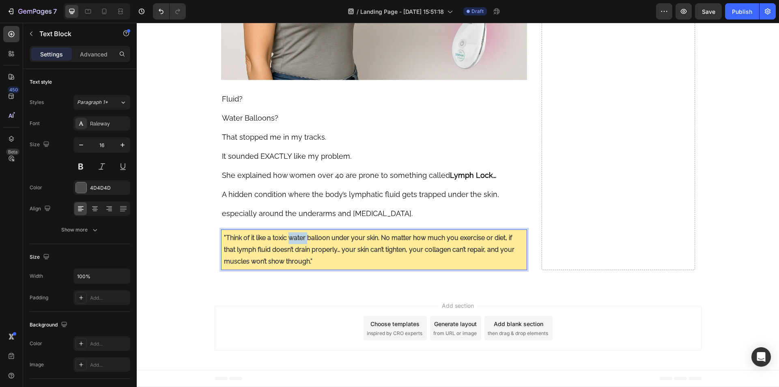
click at [294, 240] on strong ""Think of it like a toxic water balloon under your skin. No matter how much you…" at bounding box center [369, 249] width 290 height 31
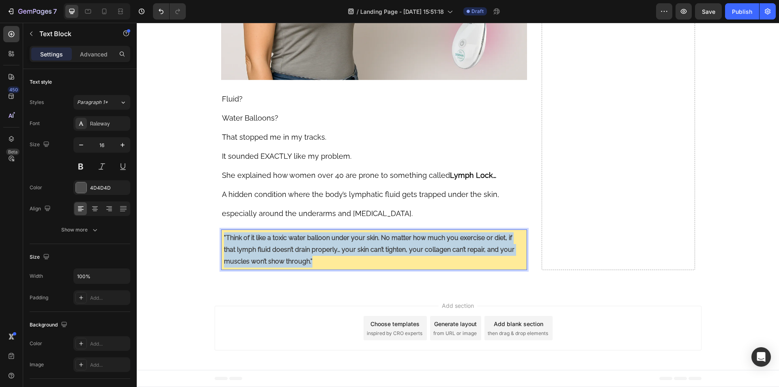
click at [294, 240] on strong ""Think of it like a toxic water balloon under your skin. No matter how much you…" at bounding box center [369, 249] width 290 height 31
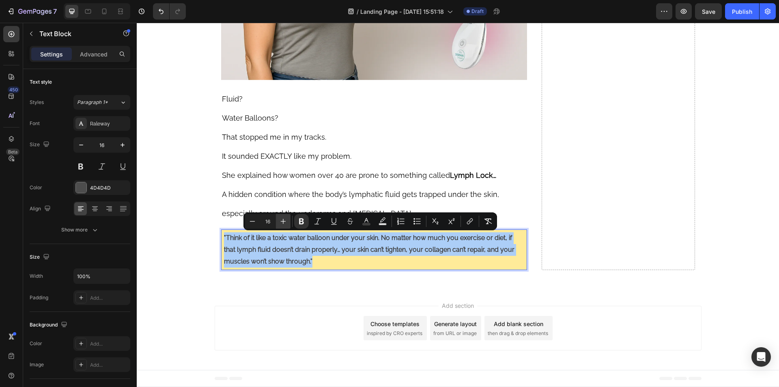
click at [284, 226] on button "Plus" at bounding box center [283, 221] width 15 height 15
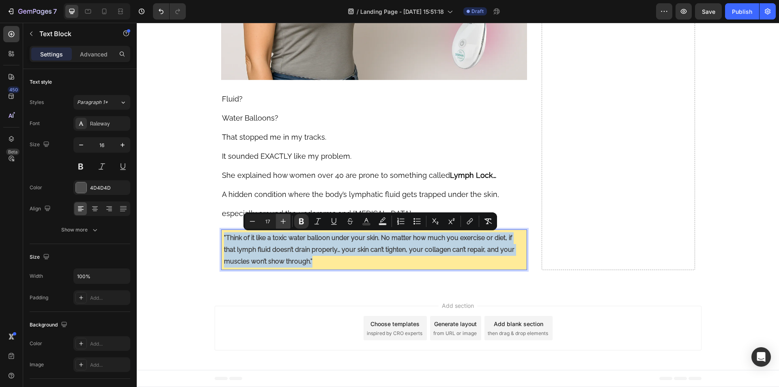
type input "18"
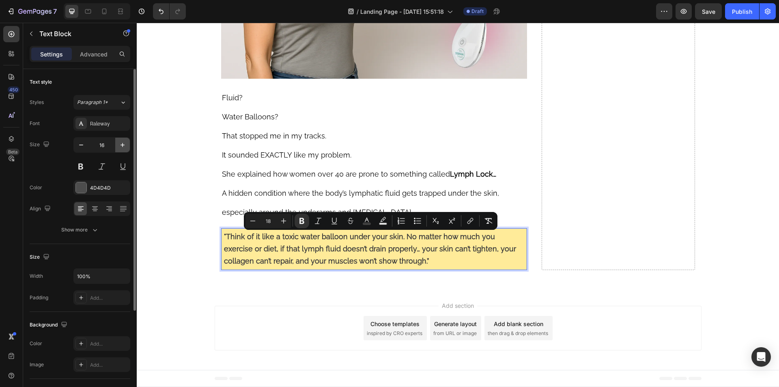
click at [126, 145] on icon "button" at bounding box center [122, 145] width 8 height 8
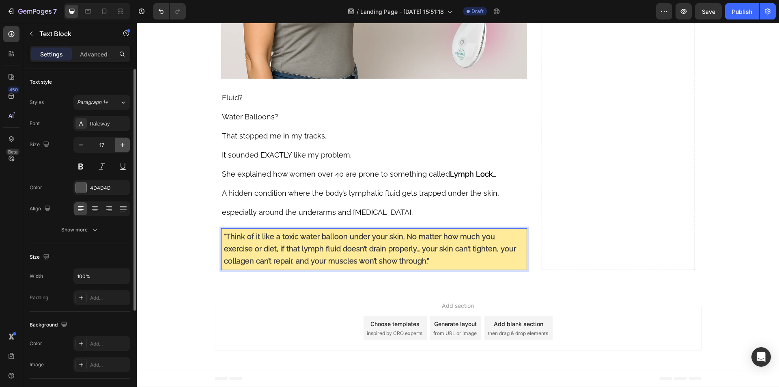
click at [126, 145] on icon "button" at bounding box center [122, 145] width 8 height 8
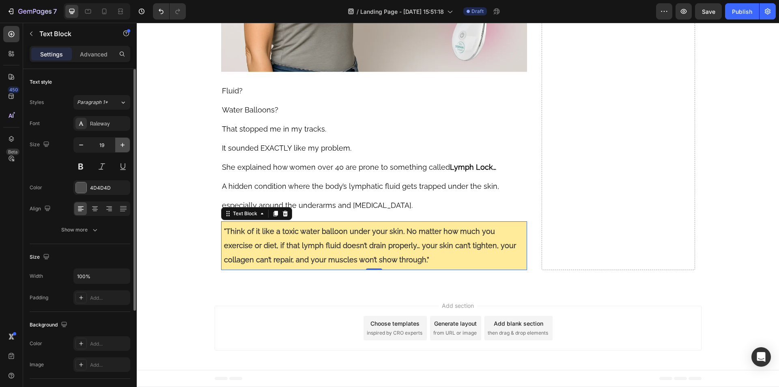
click at [126, 145] on icon "button" at bounding box center [122, 145] width 8 height 8
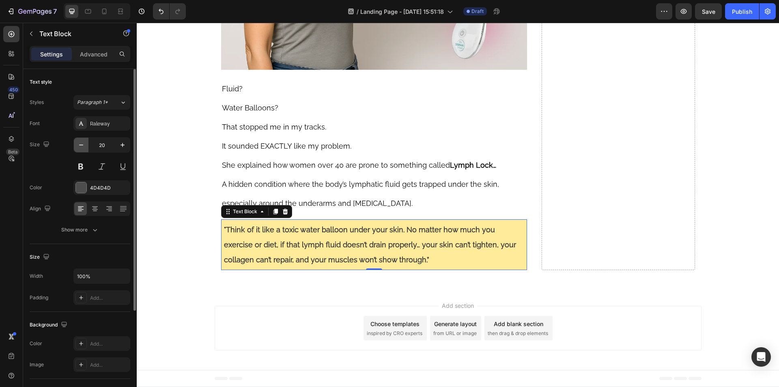
click at [77, 146] on icon "button" at bounding box center [81, 145] width 8 height 8
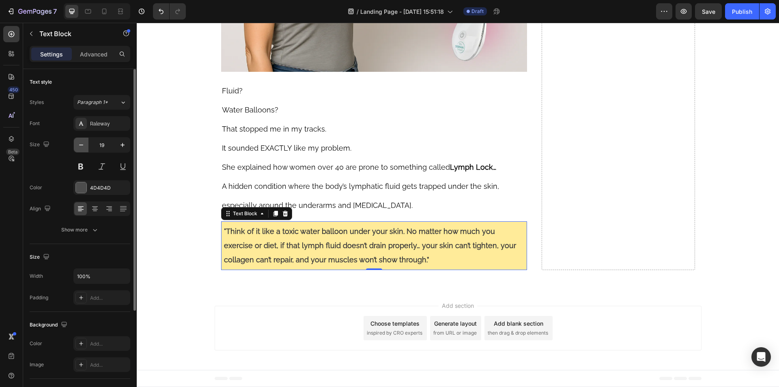
click at [77, 146] on icon "button" at bounding box center [81, 145] width 8 height 8
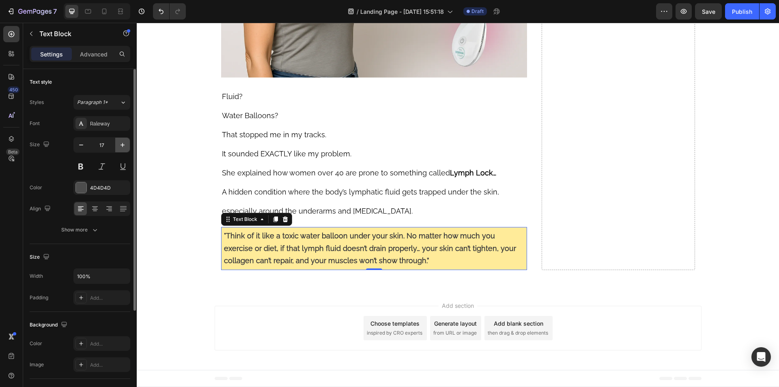
click at [117, 146] on button "button" at bounding box center [122, 145] width 15 height 15
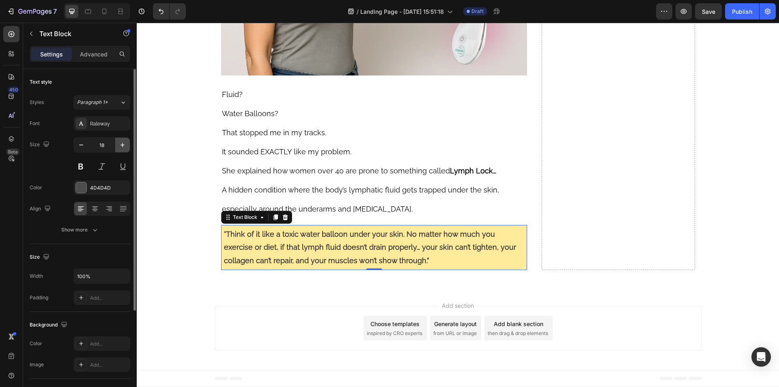
click at [126, 145] on icon "button" at bounding box center [122, 145] width 8 height 8
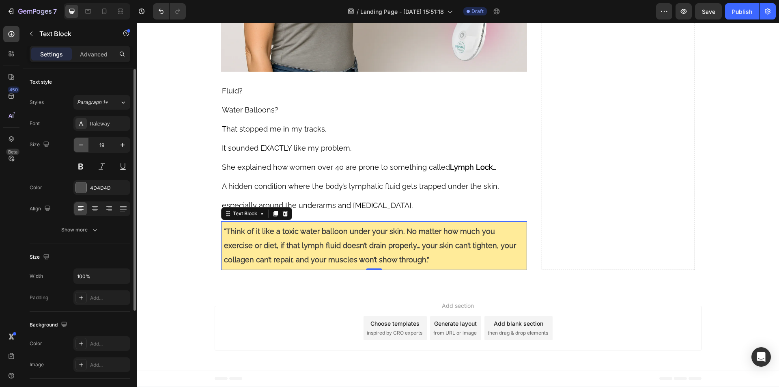
click at [83, 146] on icon "button" at bounding box center [81, 145] width 8 height 8
type input "18"
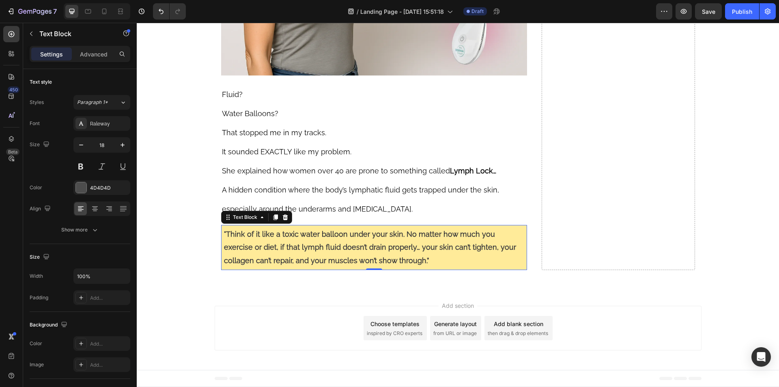
click at [308, 249] on strong ""Think of it like a toxic water balloon under your skin. No matter how much you…" at bounding box center [370, 247] width 292 height 35
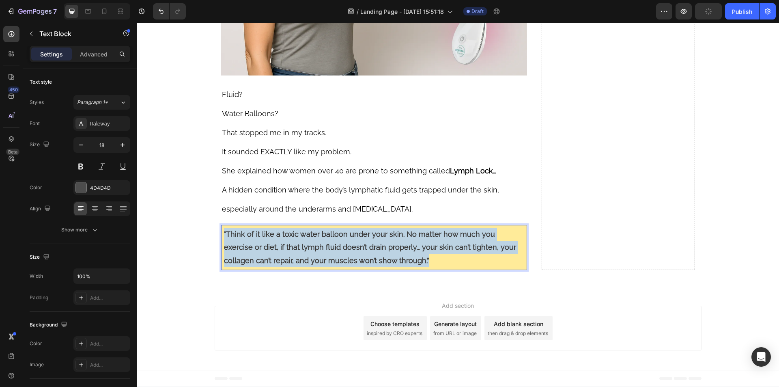
click at [308, 249] on strong ""Think of it like a toxic water balloon under your skin. No matter how much you…" at bounding box center [370, 247] width 292 height 35
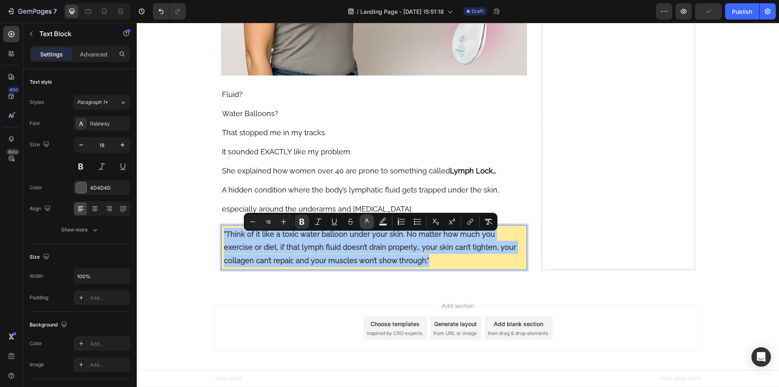
click at [365, 224] on rect "Editor contextual toolbar" at bounding box center [367, 224] width 8 height 2
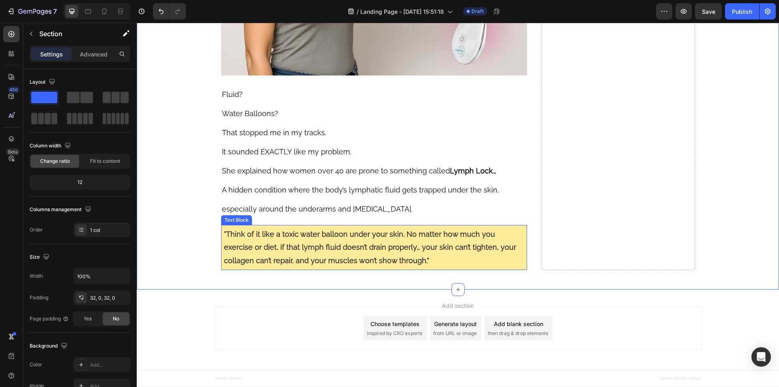
click at [267, 255] on strong ""Think of it like a toxic water balloon under your skin. No matter how much you…" at bounding box center [370, 247] width 292 height 35
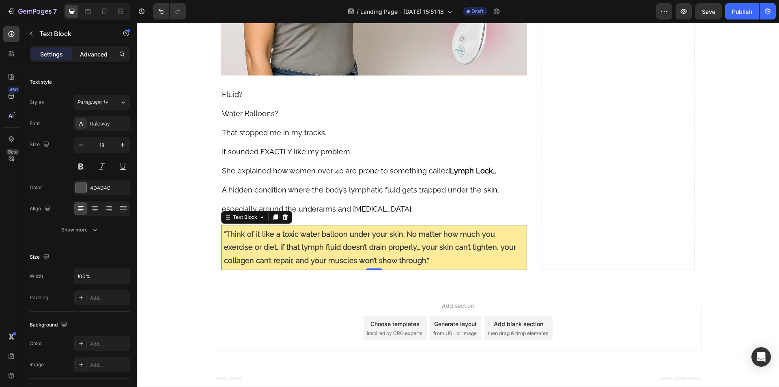
click at [95, 56] on p "Advanced" at bounding box center [94, 54] width 28 height 9
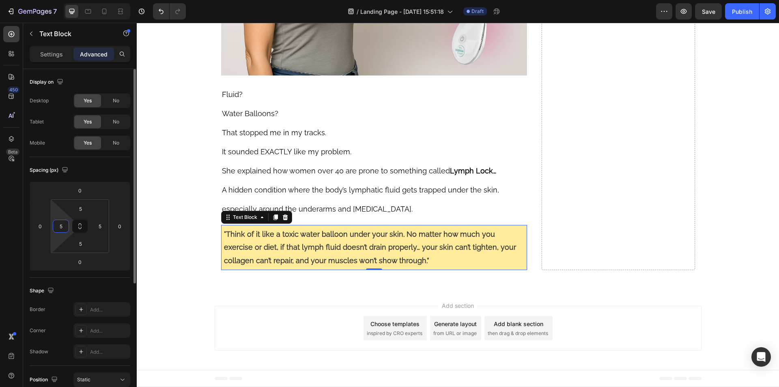
click at [64, 226] on input "5" at bounding box center [61, 226] width 12 height 12
type input "10"
click at [99, 226] on input "5" at bounding box center [100, 226] width 12 height 12
type input "15"
click at [63, 223] on input "10" at bounding box center [61, 226] width 12 height 12
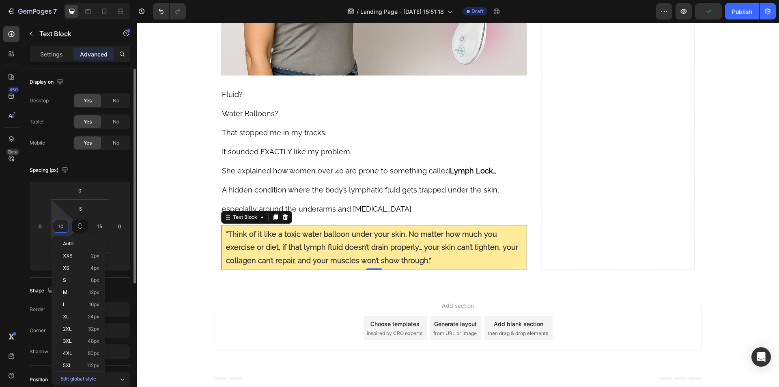
click at [63, 223] on input "10" at bounding box center [61, 226] width 12 height 12
click at [65, 226] on input "15" at bounding box center [61, 226] width 12 height 12
type input "10"
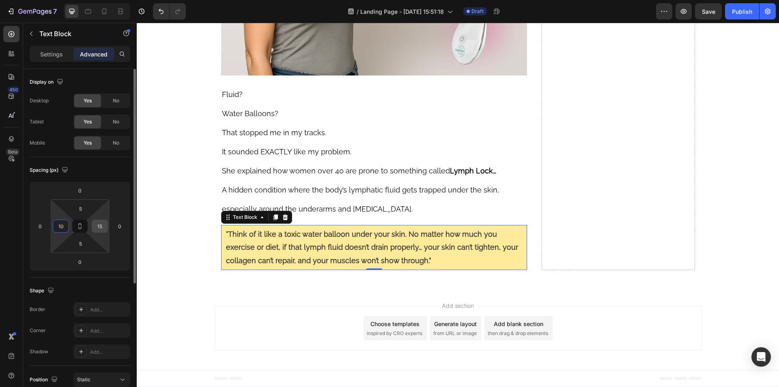
click at [99, 228] on input "15" at bounding box center [100, 226] width 12 height 12
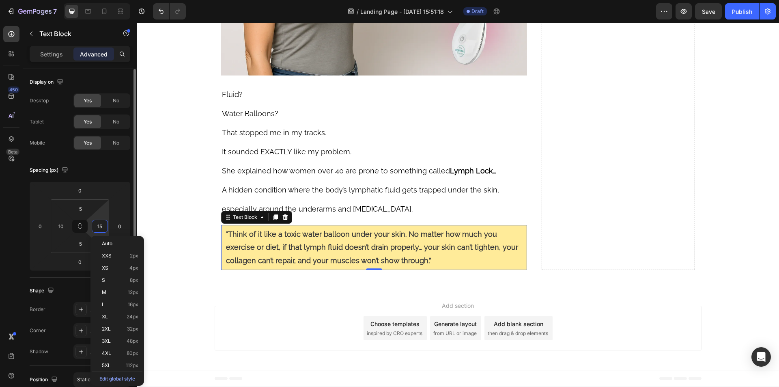
click at [99, 228] on input "15" at bounding box center [100, 226] width 12 height 12
type input "10"
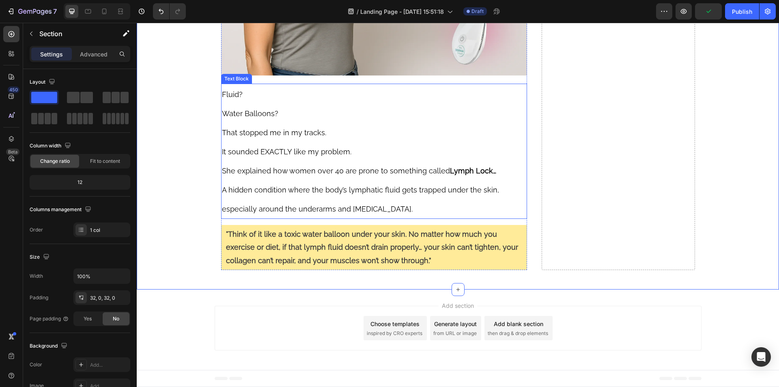
click at [285, 174] on span "She explained how women over 40 are prone to something called Lymph Lock…" at bounding box center [359, 170] width 274 height 9
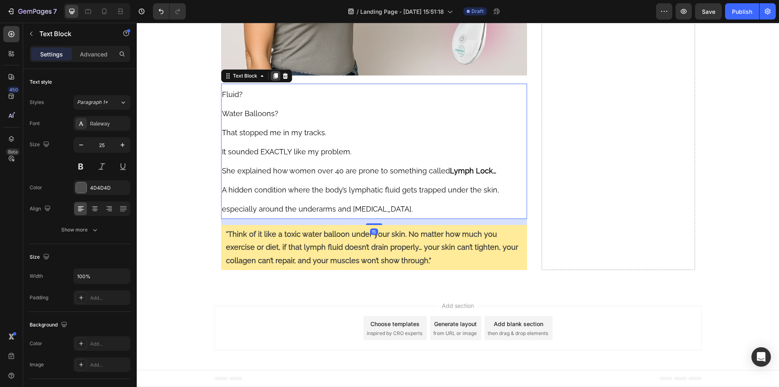
click at [273, 79] on icon at bounding box center [275, 76] width 6 height 6
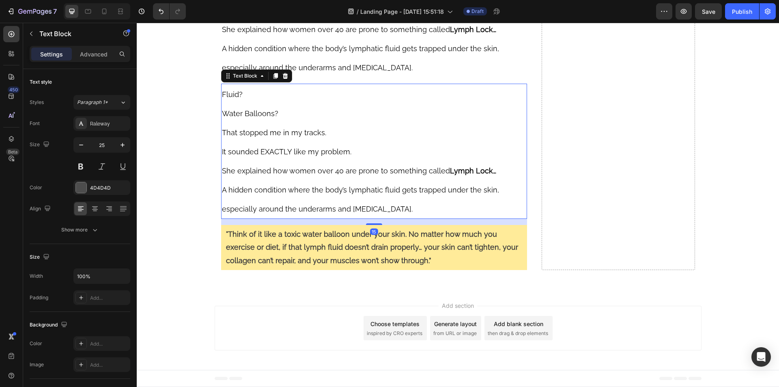
scroll to position [2909, 0]
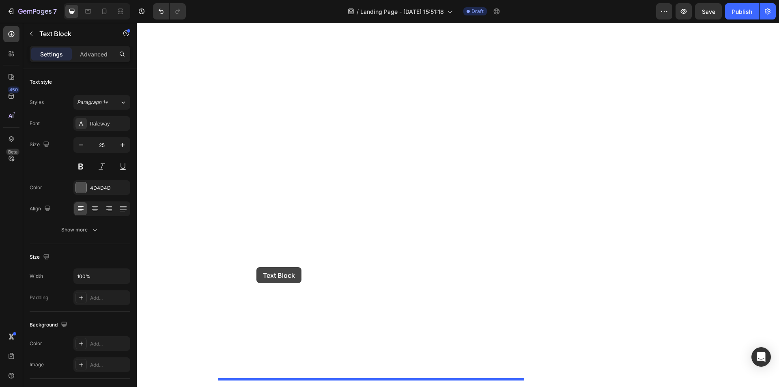
drag, startPoint x: 226, startPoint y: 78, endPoint x: 256, endPoint y: 267, distance: 191.0
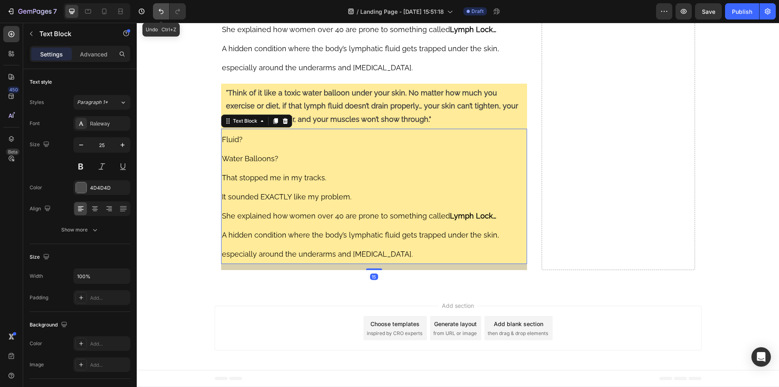
click at [165, 9] on icon "Undo/Redo" at bounding box center [161, 11] width 8 height 8
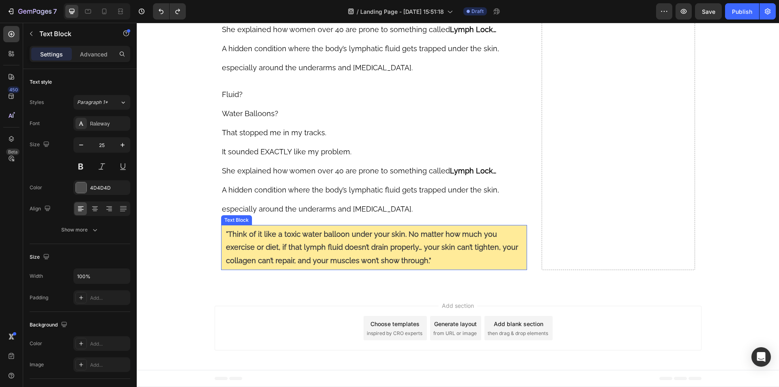
click at [397, 266] on p ""Think of it like a toxic water balloon under your skin. No matter how much you…" at bounding box center [374, 247] width 297 height 39
click at [231, 219] on div "Text Block" at bounding box center [245, 216] width 28 height 7
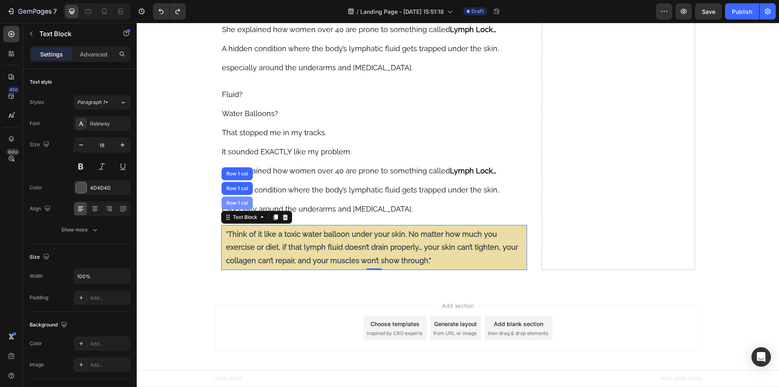
click at [228, 204] on div "Row 1 col" at bounding box center [237, 202] width 25 height 5
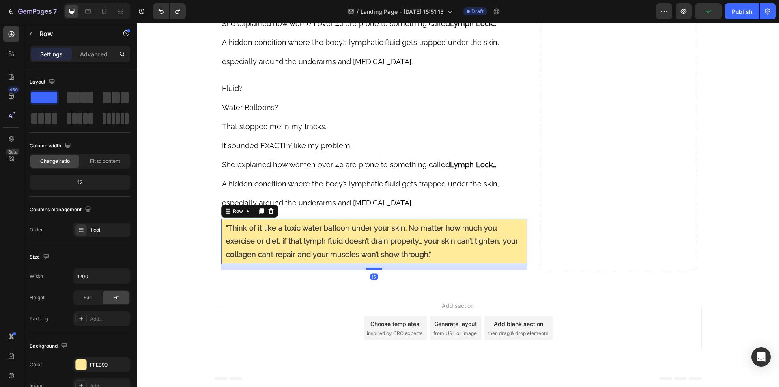
drag, startPoint x: 372, startPoint y: 269, endPoint x: 374, endPoint y: 275, distance: 6.4
click at [374, 270] on div at bounding box center [374, 268] width 16 height 2
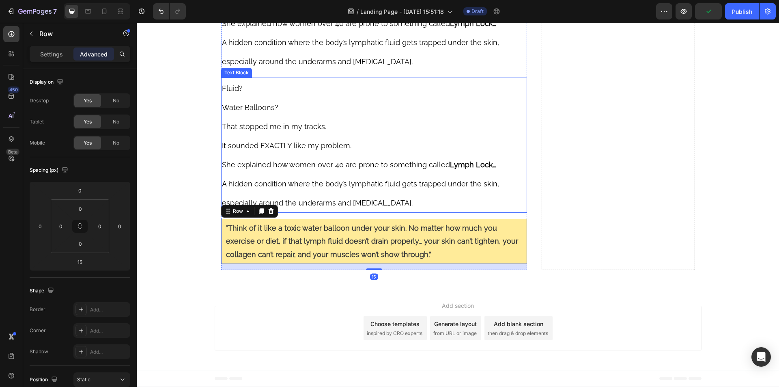
click at [356, 185] on span "A hidden condition where the body’s lymphatic fluid gets trapped under the skin…" at bounding box center [360, 193] width 277 height 28
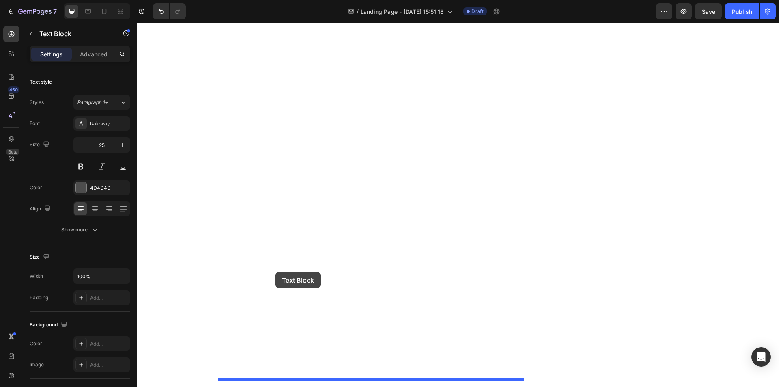
drag, startPoint x: 223, startPoint y: 77, endPoint x: 275, endPoint y: 272, distance: 201.1
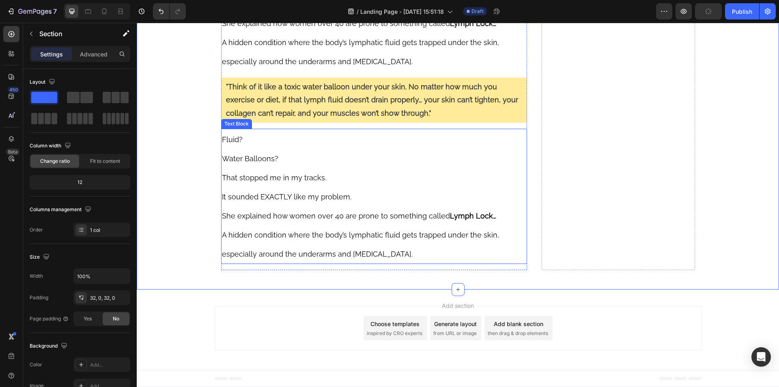
click at [257, 149] on p "Fluid? Water Balloons?" at bounding box center [374, 148] width 305 height 38
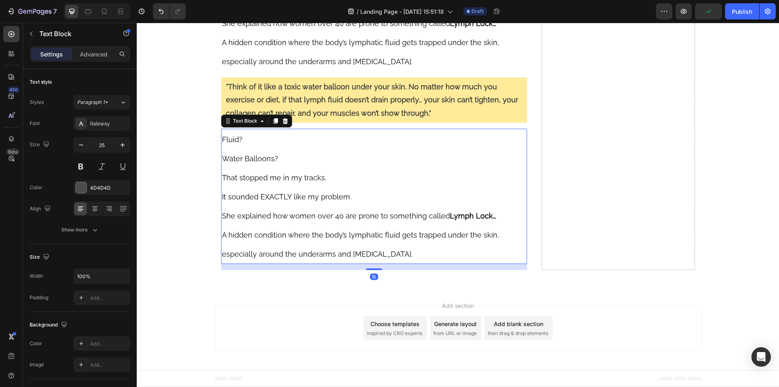
click at [257, 149] on p "Fluid? Water Balloons?" at bounding box center [374, 148] width 305 height 38
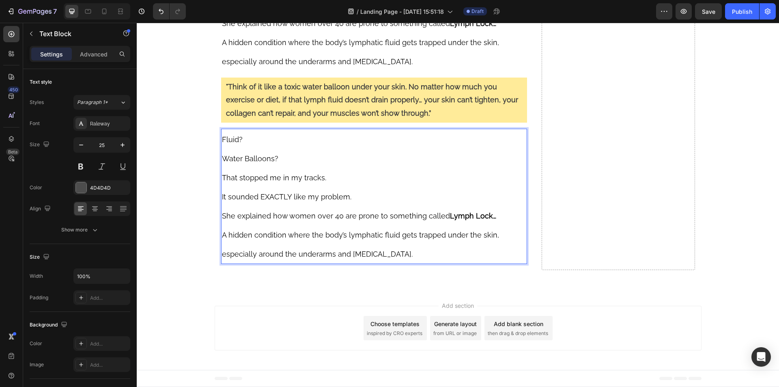
scroll to position [2933, 0]
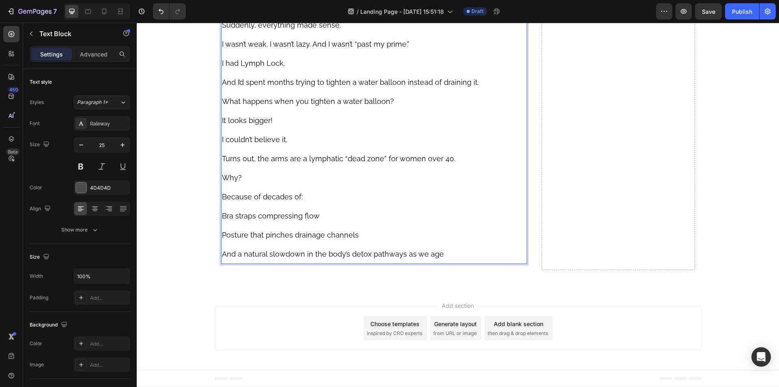
click at [244, 220] on span "Bra straps compressing flow" at bounding box center [271, 215] width 98 height 9
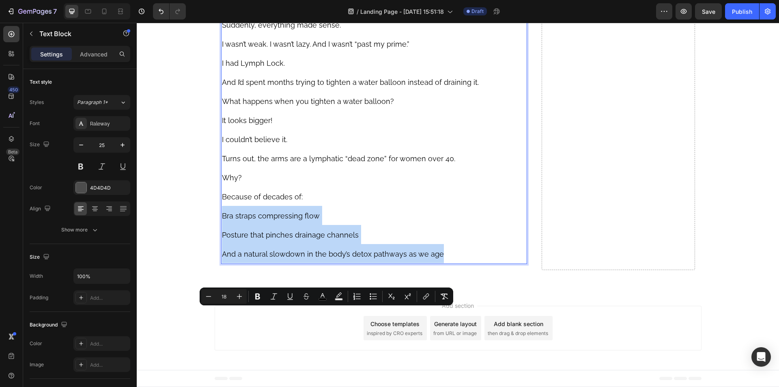
drag, startPoint x: 244, startPoint y: 309, endPoint x: 301, endPoint y: 350, distance: 70.2
click at [301, 263] on p "Because of decades of: Bra straps compressing flow Posture that pinches drainag…" at bounding box center [374, 225] width 305 height 76
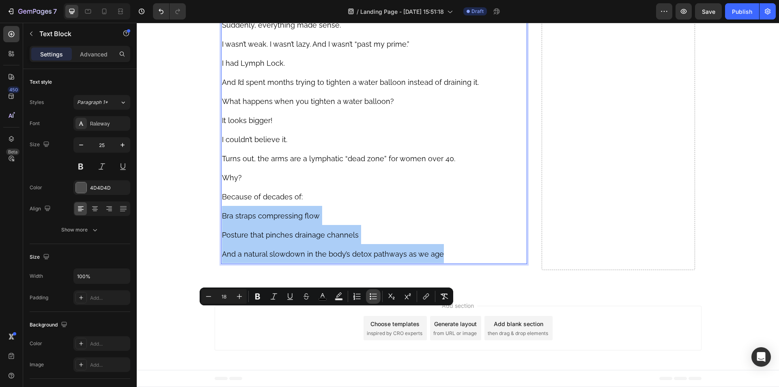
click at [371, 298] on icon "Editor contextual toolbar" at bounding box center [371, 299] width 2 height 2
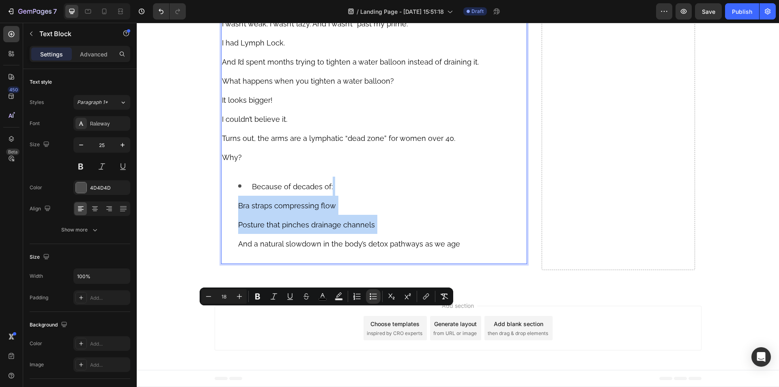
click at [222, 253] on ul "Because of decades of: Bra straps compressing flow Posture that pinches drainag…" at bounding box center [374, 214] width 305 height 76
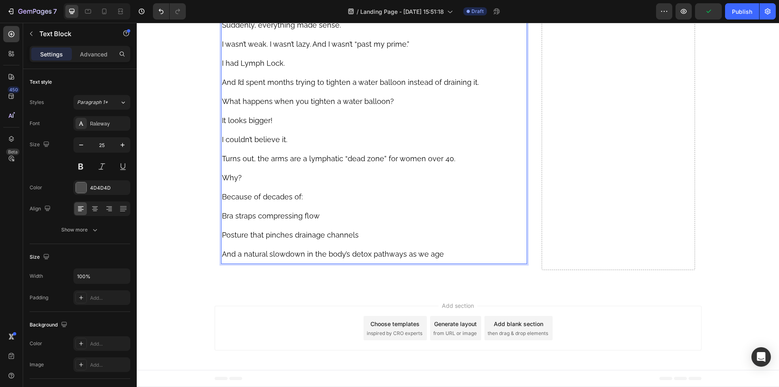
click at [256, 220] on span "Bra straps compressing flow" at bounding box center [271, 215] width 98 height 9
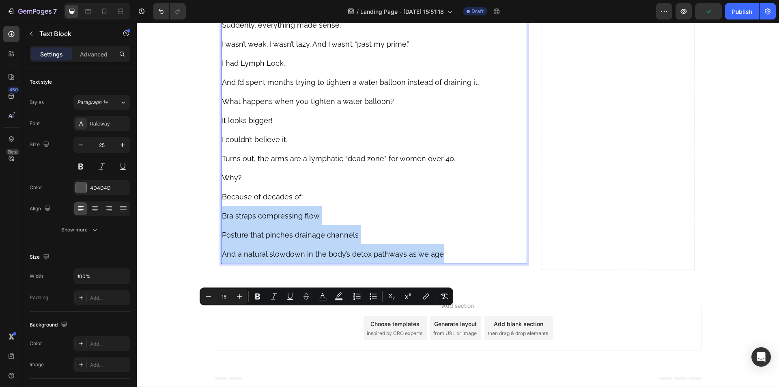
drag, startPoint x: 256, startPoint y: 316, endPoint x: 289, endPoint y: 348, distance: 46.5
click at [289, 263] on p "Because of decades of: Bra straps compressing flow Posture that pinches drainag…" at bounding box center [374, 225] width 305 height 76
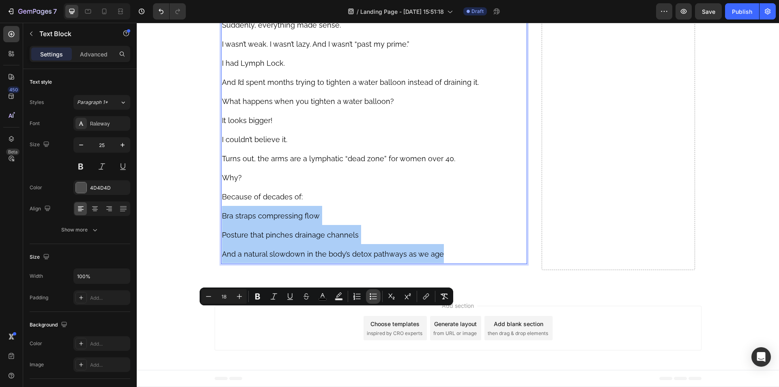
click at [369, 298] on button "Bulleted List" at bounding box center [373, 296] width 15 height 15
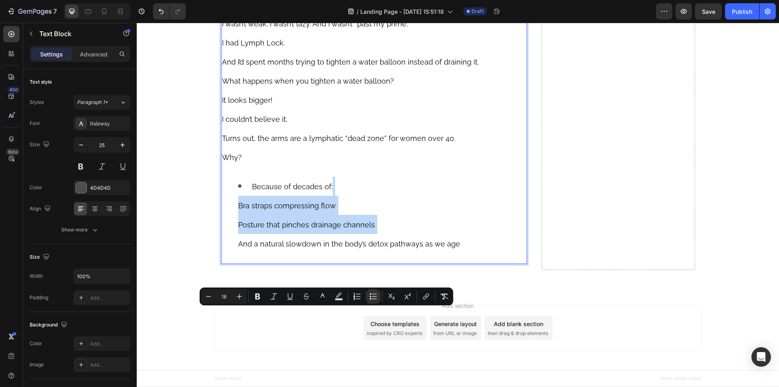
click at [365, 253] on li "Because of decades of: Bra straps compressing flow Posture that pinches drainag…" at bounding box center [382, 214] width 288 height 76
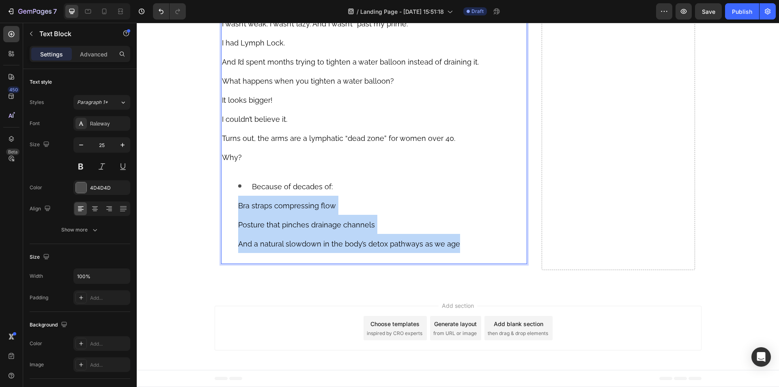
drag, startPoint x: 231, startPoint y: 323, endPoint x: 453, endPoint y: 363, distance: 225.8
click at [453, 253] on ul "Because of decades of: Bra straps compressing flow Posture that pinches drainag…" at bounding box center [374, 214] width 305 height 76
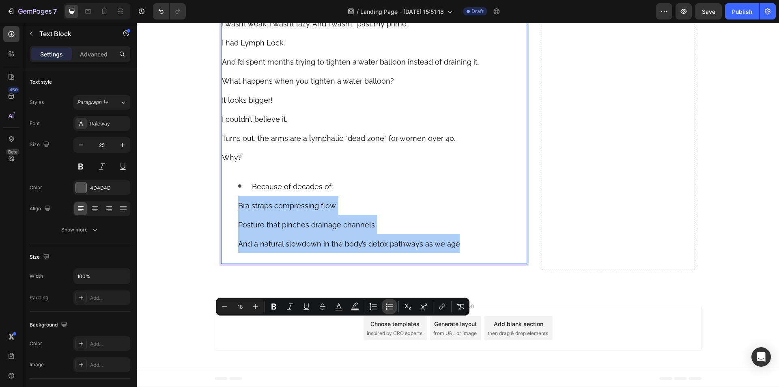
click at [392, 307] on icon "Editor contextual toolbar" at bounding box center [389, 306] width 8 height 8
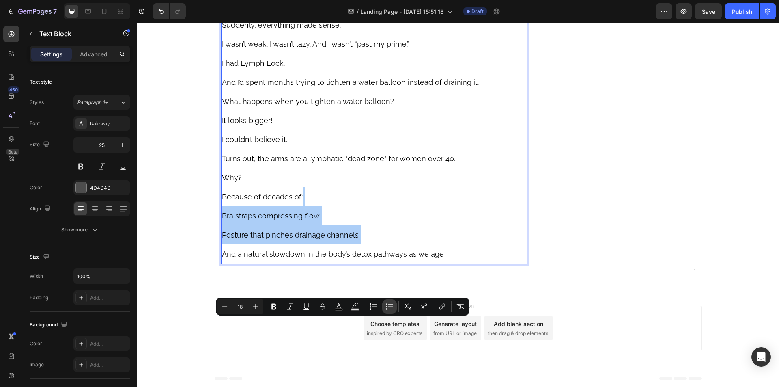
click at [392, 307] on icon "Editor contextual toolbar" at bounding box center [389, 306] width 8 height 8
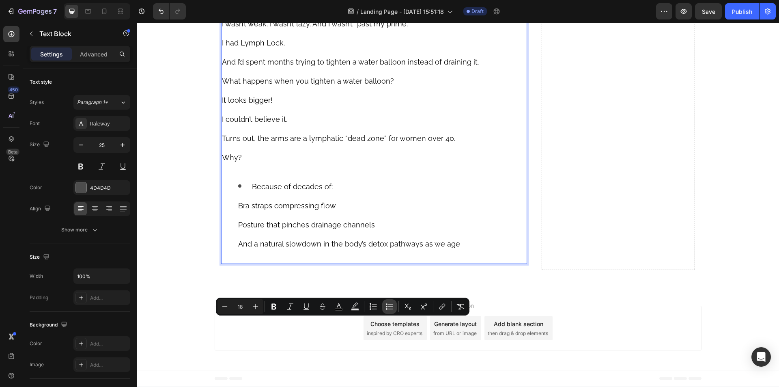
click at [388, 309] on icon "Editor contextual toolbar" at bounding box center [389, 306] width 8 height 8
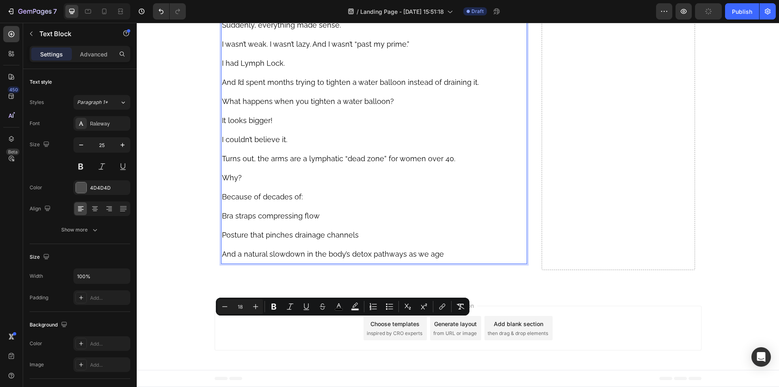
click at [330, 239] on span "Posture that pinches drainage channels" at bounding box center [290, 234] width 137 height 9
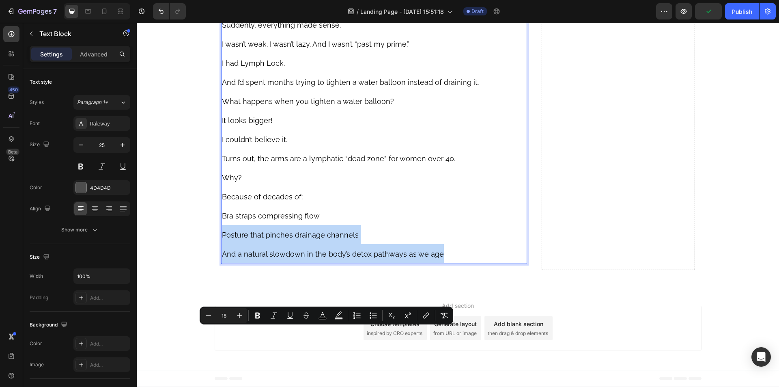
drag, startPoint x: 219, startPoint y: 331, endPoint x: 451, endPoint y: 347, distance: 232.2
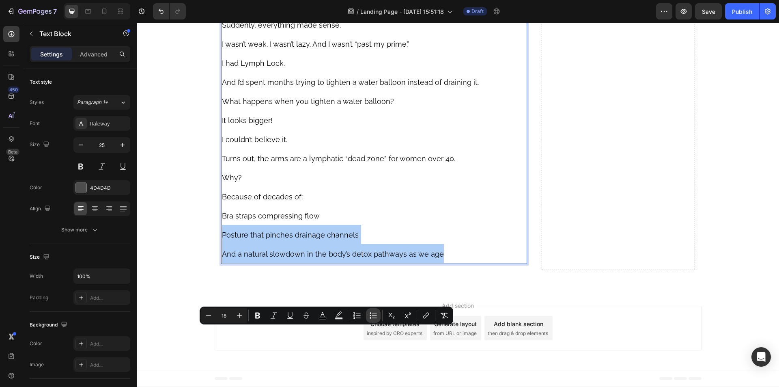
click at [370, 314] on icon "Editor contextual toolbar" at bounding box center [373, 315] width 8 height 8
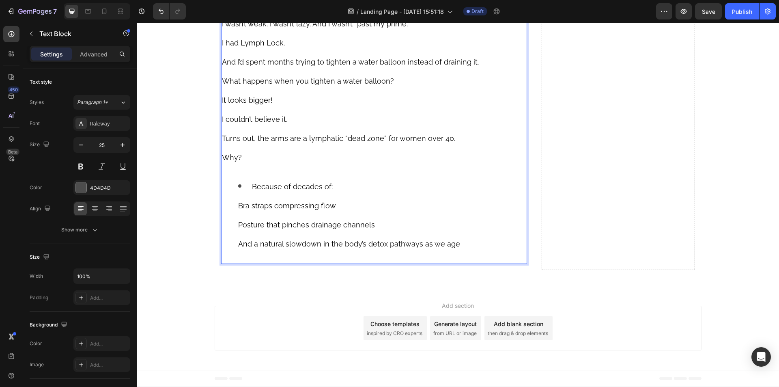
click at [331, 166] on p "Why?" at bounding box center [374, 156] width 305 height 19
click at [247, 253] on li "Because of decades of: Bra straps compressing flow Posture that pinches drainag…" at bounding box center [382, 214] width 288 height 76
click at [340, 253] on li "Because of decades of: Bra straps compressing flow Posture that pinches drainag…" at bounding box center [382, 214] width 288 height 76
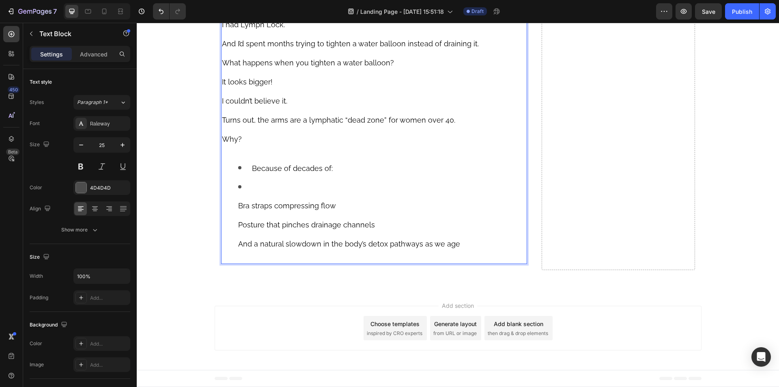
click at [222, 253] on ul "Because of decades of: Bra straps compressing flow Posture that pinches drainag…" at bounding box center [374, 205] width 305 height 95
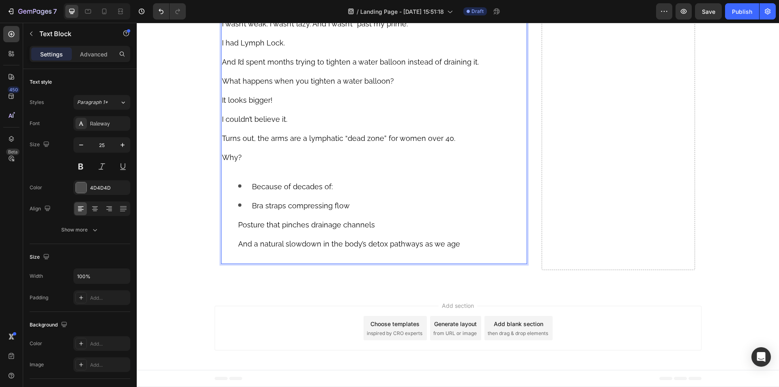
click at [233, 253] on ul "Because of decades of: Bra straps compressing flow Posture that pinches drainag…" at bounding box center [374, 214] width 305 height 76
click at [356, 253] on li "Bra straps compressing flow Posture that pinches drainage channels And a natura…" at bounding box center [382, 224] width 288 height 57
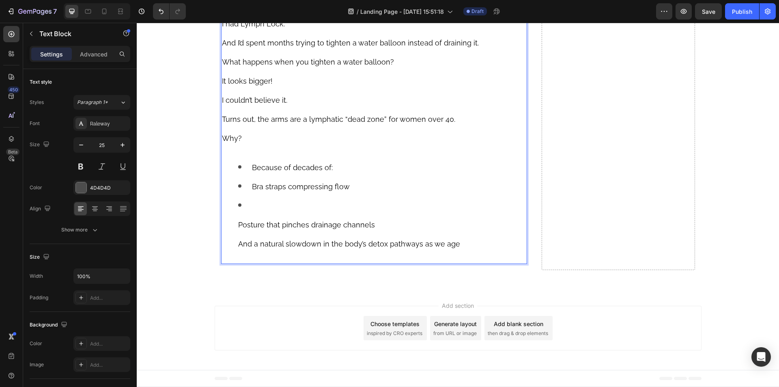
scroll to position [3054, 0]
click at [229, 243] on ul "Because of decades of: Bra straps compressing flow ⁠⁠⁠⁠⁠⁠⁠ Posture that pinches…" at bounding box center [374, 204] width 305 height 95
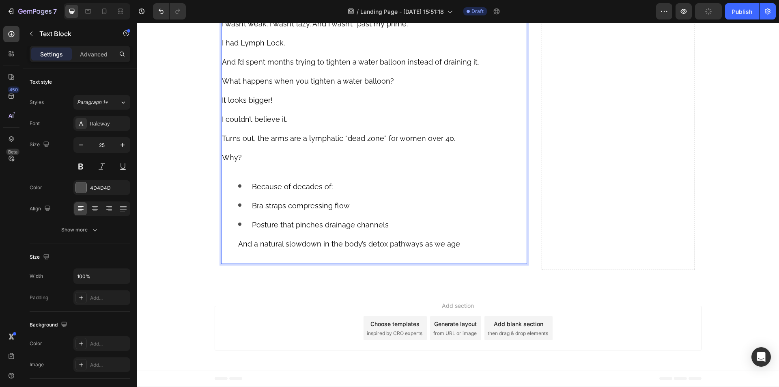
scroll to position [3050, 0]
click at [414, 228] on li "Posture that pinches drainage channels And a natural slowdown in the body’s det…" at bounding box center [382, 234] width 288 height 38
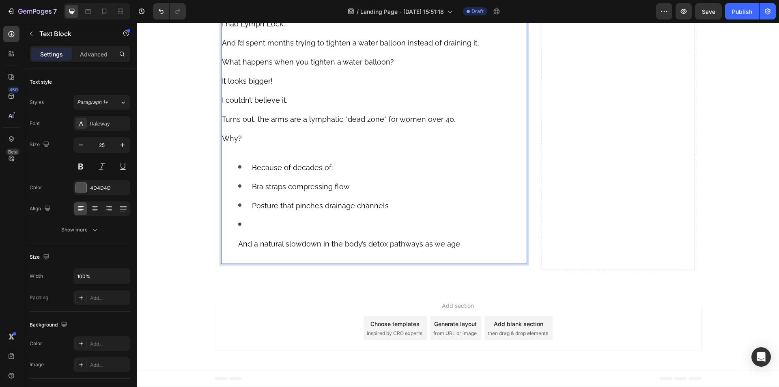
click at [233, 253] on ul "Because of decades of: Bra straps compressing flow Posture that pinches drainag…" at bounding box center [374, 204] width 305 height 95
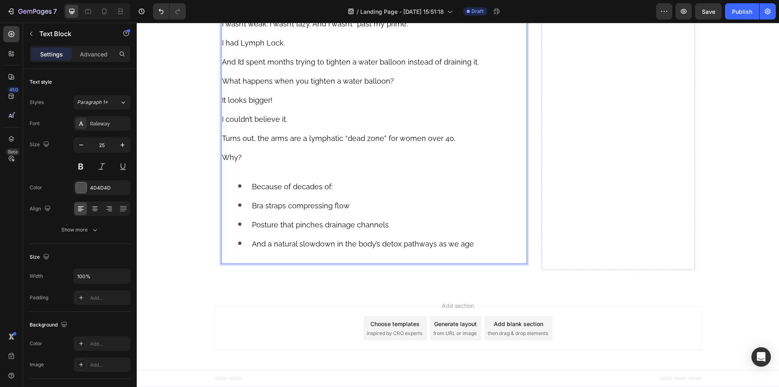
click at [248, 185] on li "Because of decades of:" at bounding box center [382, 185] width 288 height 19
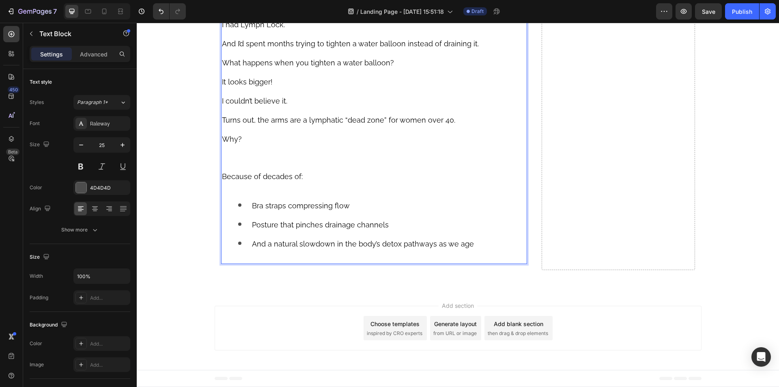
click at [257, 208] on div "Suddenly, everything made sense. I wasn’t weak. I wasn’t lazy. And I wasn’t “pa…" at bounding box center [374, 120] width 306 height 288
click at [244, 185] on p "Why? Because of decades of:" at bounding box center [374, 157] width 305 height 56
click at [240, 207] on div "Suddenly, everything made sense. I wasn’t weak. I wasn’t lazy. And I wasn’t “pa…" at bounding box center [374, 120] width 306 height 288
click at [299, 264] on div "Suddenly, everything made sense. I wasn’t weak. I wasn’t lazy. And I wasn’t “pa…" at bounding box center [374, 120] width 306 height 288
click at [249, 264] on div "Suddenly, everything made sense. I wasn’t weak. I wasn’t lazy. And I wasn’t “pa…" at bounding box center [374, 120] width 306 height 288
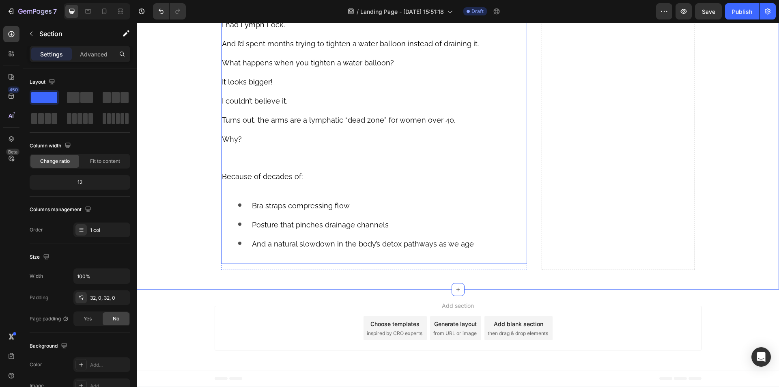
click at [336, 248] on span "And a natural slowdown in the body’s detox pathways as we age" at bounding box center [363, 243] width 222 height 9
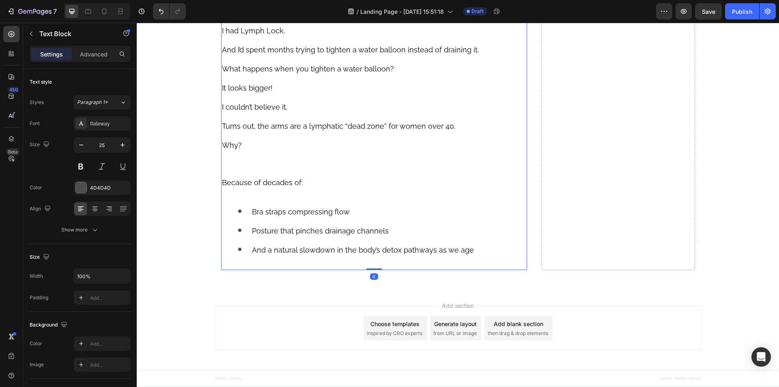
drag, startPoint x: 365, startPoint y: 287, endPoint x: 367, endPoint y: 271, distance: 16.7
click at [367, 270] on div "Suddenly, everything made sense. I wasn’t weak. I wasn’t lazy. And I wasn’t “pa…" at bounding box center [374, 126] width 306 height 288
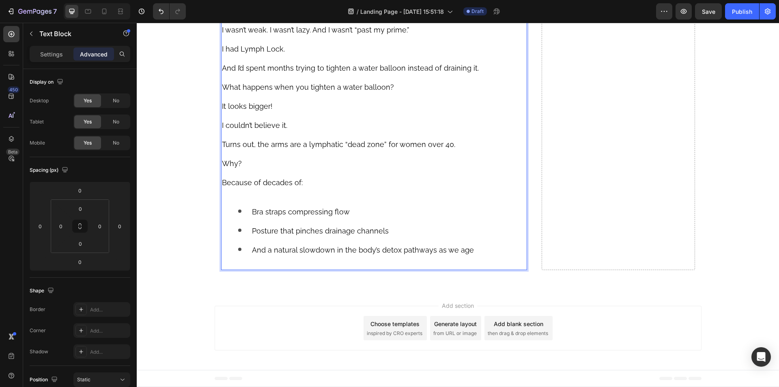
scroll to position [3044, 0]
click at [249, 202] on li "Bra straps compressing flow" at bounding box center [382, 211] width 288 height 19
click at [322, 193] on div "Suddenly, everything made sense. I wasn’t weak. I wasn’t lazy. And I wasn’t “pa…" at bounding box center [374, 135] width 306 height 270
drag, startPoint x: 283, startPoint y: 182, endPoint x: 296, endPoint y: 207, distance: 28.5
click at [296, 207] on div "Suddenly, everything made sense. I wasn’t weak. I wasn’t lazy. And I wasn’t “pa…" at bounding box center [374, 135] width 306 height 270
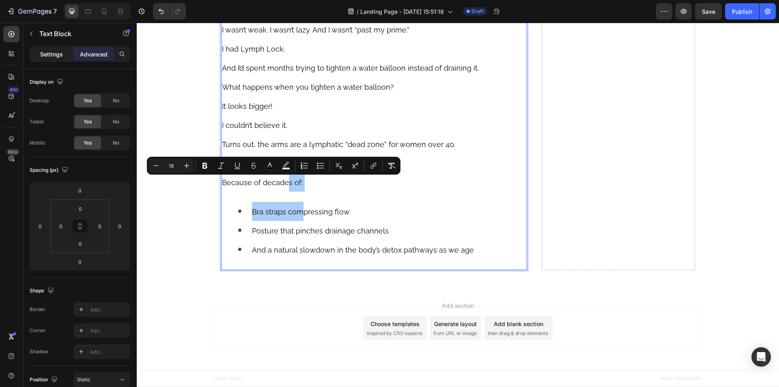
click at [62, 55] on p "Settings" at bounding box center [51, 54] width 23 height 9
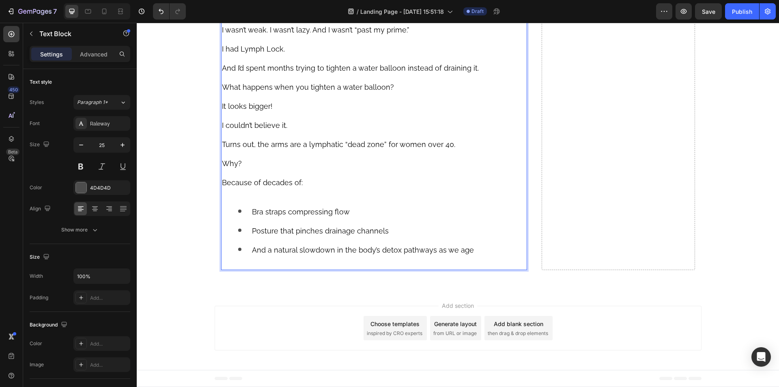
click at [294, 94] on p "What happens when you tighten a water balloon?" at bounding box center [374, 86] width 305 height 19
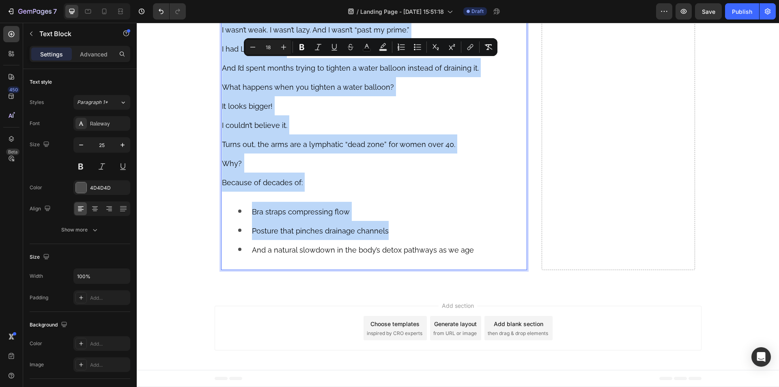
scroll to position [3004, 0]
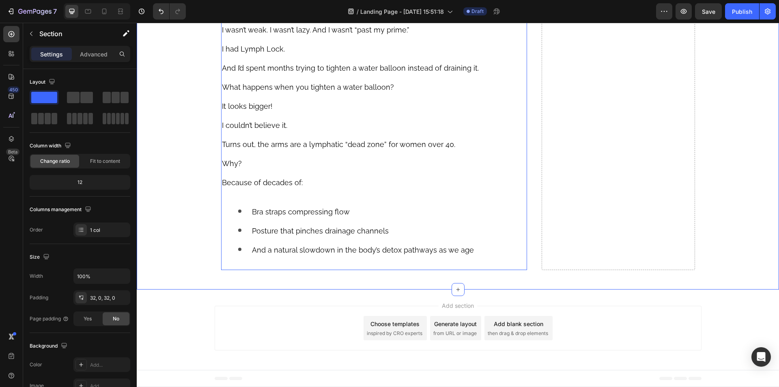
scroll to position [2882, 0]
click at [286, 15] on span "Suddenly, everything made sense." at bounding box center [281, 10] width 119 height 9
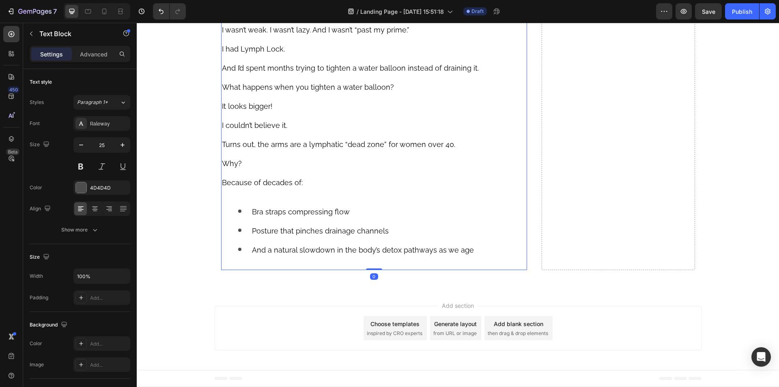
click at [286, 15] on span "Suddenly, everything made sense." at bounding box center [281, 10] width 119 height 9
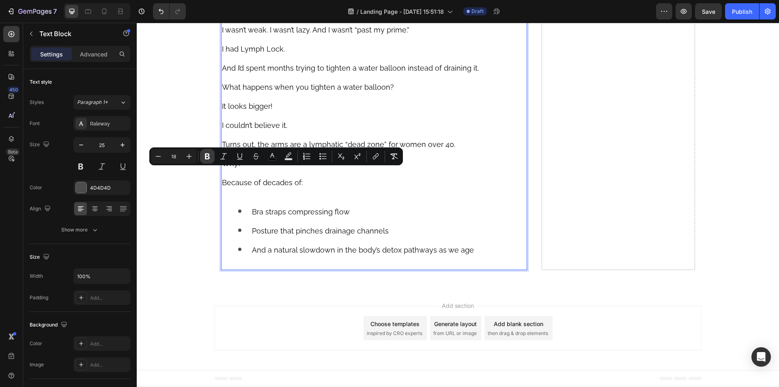
click at [212, 155] on button "Bold" at bounding box center [207, 156] width 15 height 15
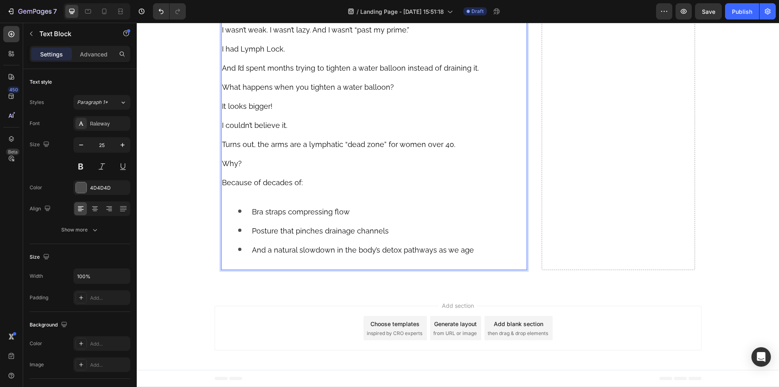
click at [250, 53] on span "I had Lymph Lock." at bounding box center [253, 49] width 63 height 9
drag, startPoint x: 238, startPoint y: 213, endPoint x: 275, endPoint y: 210, distance: 37.5
click at [275, 53] on span "I had Lymph Lock." at bounding box center [253, 49] width 63 height 9
drag, startPoint x: 285, startPoint y: 214, endPoint x: 238, endPoint y: 209, distance: 46.9
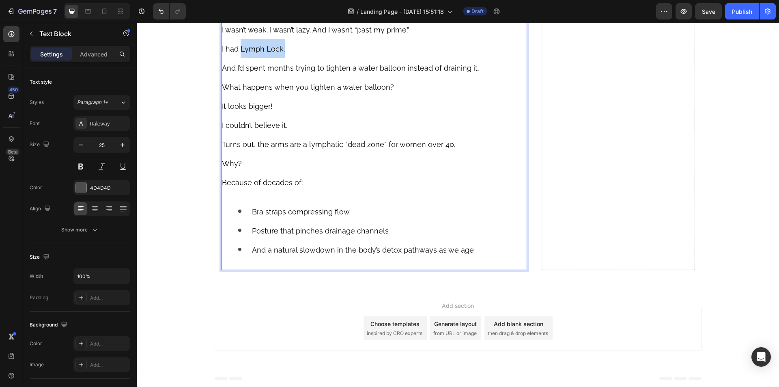
click at [238, 58] on p "I had Lymph Lock." at bounding box center [374, 48] width 305 height 19
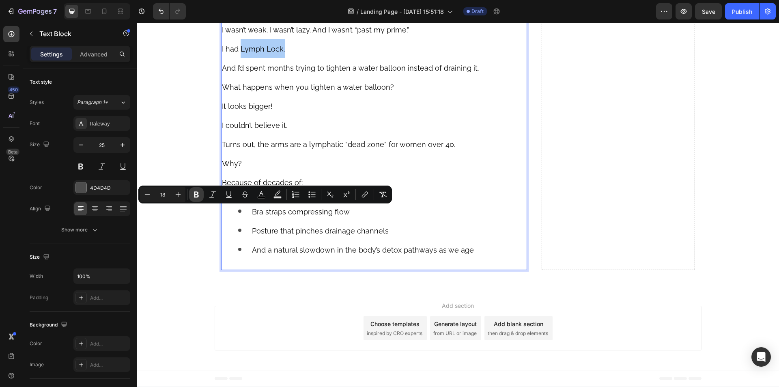
click at [197, 190] on button "Bold" at bounding box center [196, 194] width 15 height 15
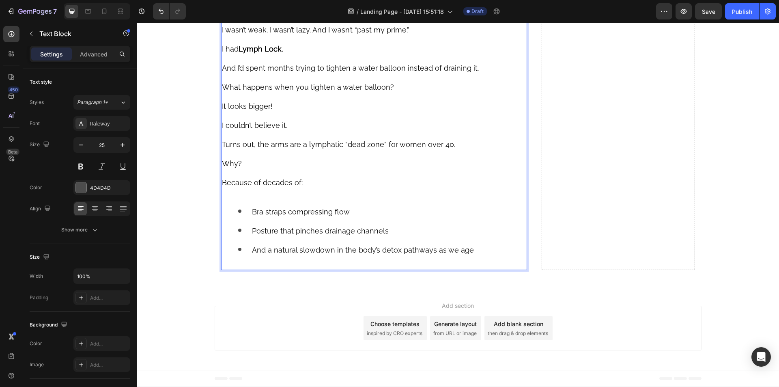
scroll to position [3004, 0]
click at [303, 148] on span "Turns out, the arms are a lymphatic “dead zone” for women over 40." at bounding box center [338, 144] width 233 height 9
drag, startPoint x: 304, startPoint y: 185, endPoint x: 378, endPoint y: 186, distance: 73.8
click at [378, 148] on span "Turns out, the arms are a lymphatic “dead zone” for women over 40." at bounding box center [338, 144] width 233 height 9
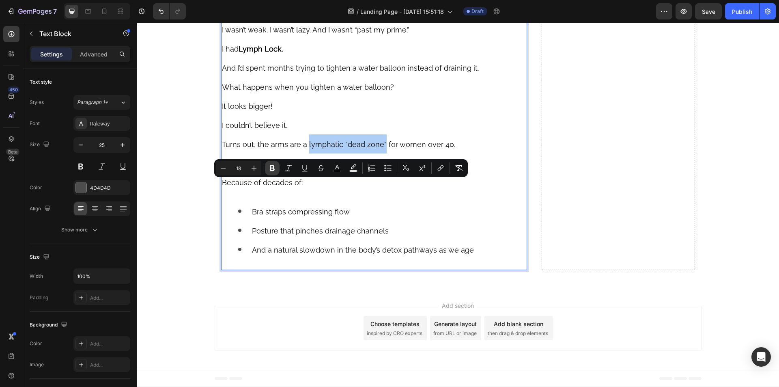
click at [271, 167] on icon "Editor contextual toolbar" at bounding box center [272, 168] width 5 height 6
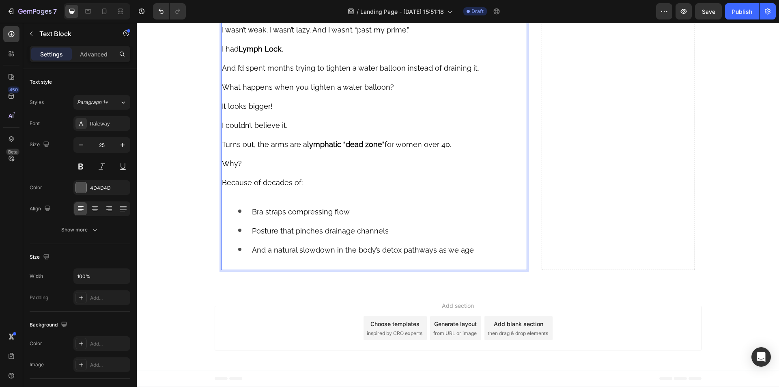
click at [252, 216] on span "Bra straps compressing flow" at bounding box center [301, 211] width 98 height 9
click at [242, 221] on li "Bra straps compressing flow" at bounding box center [382, 211] width 288 height 19
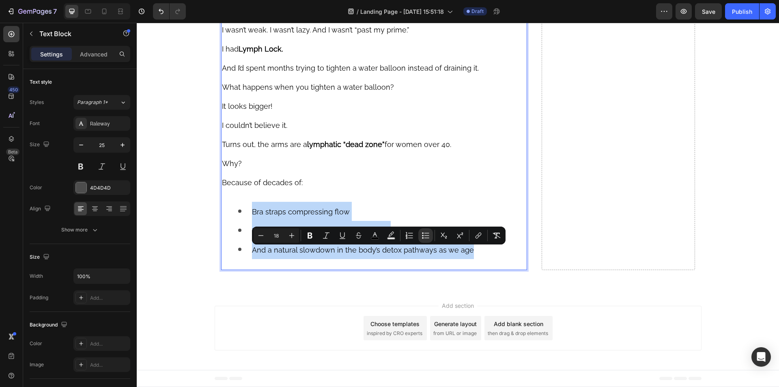
drag, startPoint x: 472, startPoint y: 290, endPoint x: 229, endPoint y: 250, distance: 246.7
click at [229, 250] on ul "Bra straps compressing flow Posture that pinches drainage channels And a natura…" at bounding box center [374, 230] width 305 height 57
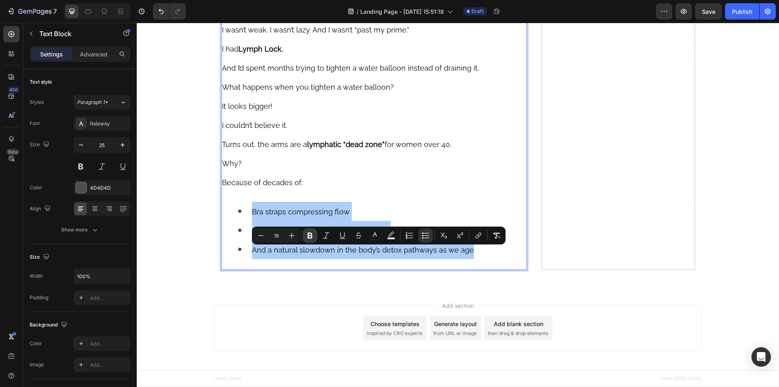
click at [311, 237] on icon "Editor contextual toolbar" at bounding box center [310, 235] width 8 height 8
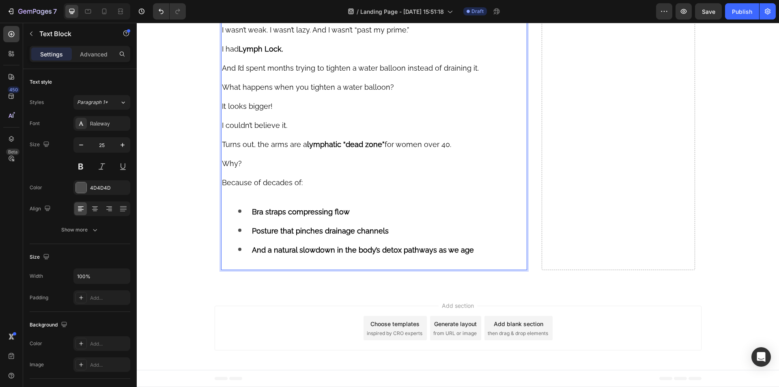
click at [256, 216] on strong "Bra straps compressing flow" at bounding box center [301, 211] width 98 height 9
click at [243, 236] on div "Suddenly, everything made sense. I wasn’t weak. I wasn’t lazy. And I wasn’t “pa…" at bounding box center [374, 135] width 306 height 270
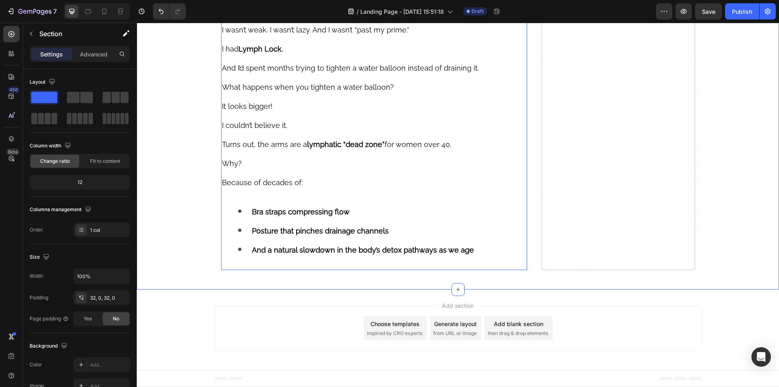
click at [291, 235] on strong "Posture that pinches drainage channels" at bounding box center [320, 230] width 137 height 9
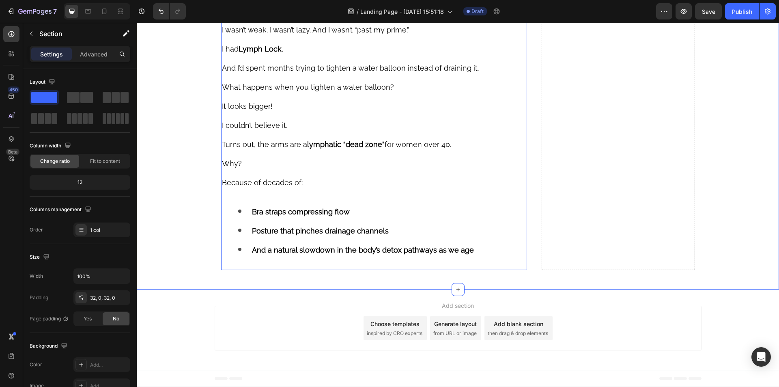
click at [258, 221] on li "Bra straps compressing flow" at bounding box center [382, 211] width 288 height 19
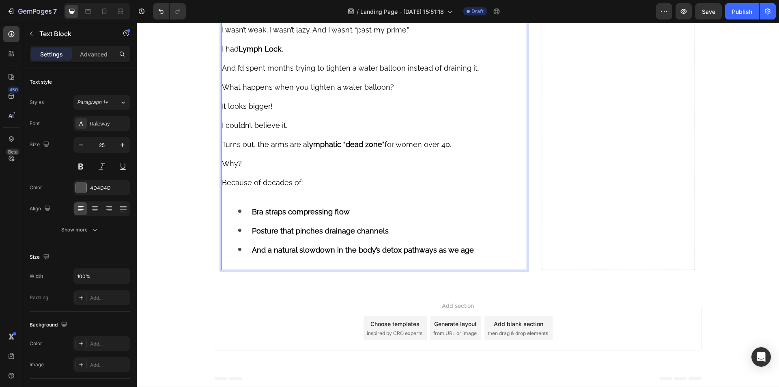
click at [263, 270] on div "Suddenly, everything made sense. I wasn’t weak. I wasn’t lazy. And I wasn’t “pa…" at bounding box center [374, 135] width 306 height 270
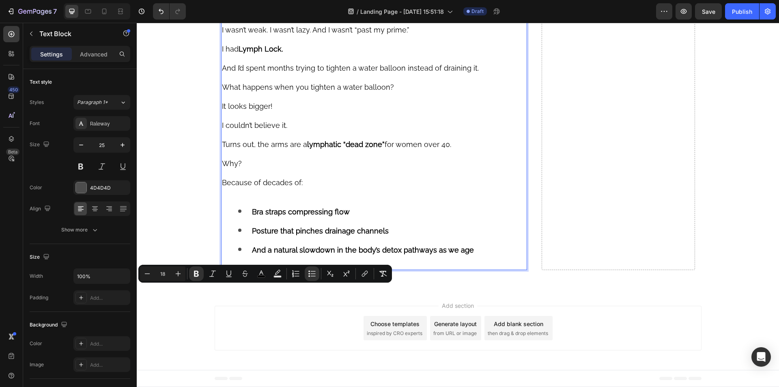
click at [281, 254] on strong "And a natural slowdown in the body’s detox pathways as we age" at bounding box center [363, 249] width 222 height 9
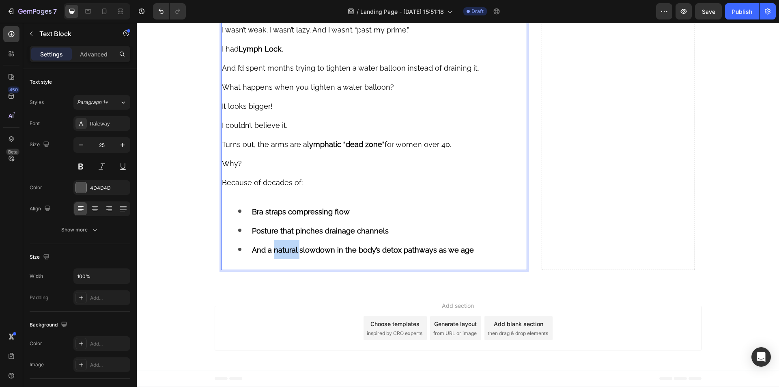
click at [281, 254] on strong "And a natural slowdown in the body’s detox pathways as we age" at bounding box center [363, 249] width 222 height 9
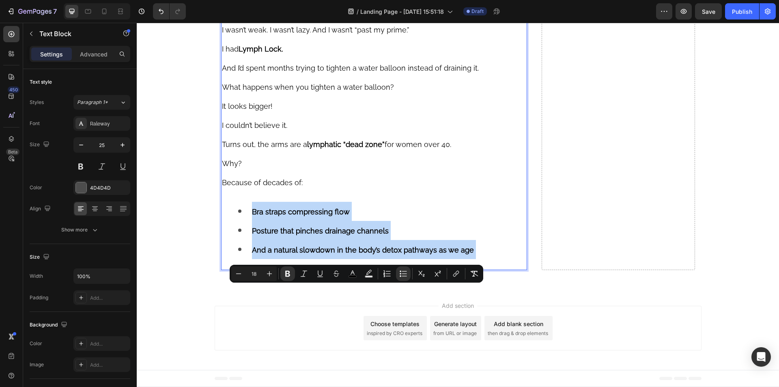
drag, startPoint x: 281, startPoint y: 293, endPoint x: 269, endPoint y: 274, distance: 22.5
click at [269, 259] on ul "Bra straps compressing flow Posture that pinches drainage channels And a natura…" at bounding box center [374, 230] width 305 height 57
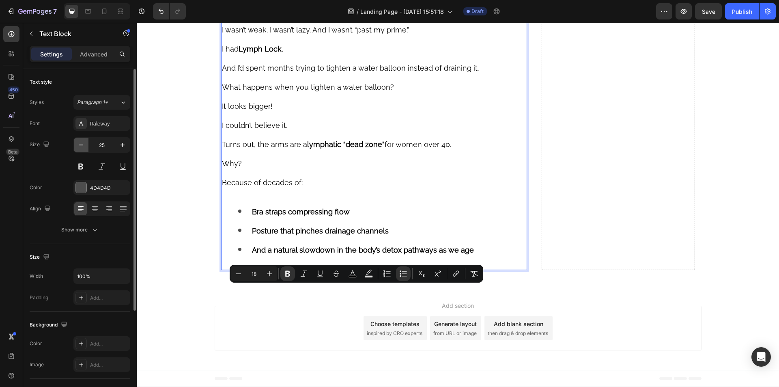
click at [84, 142] on icon "button" at bounding box center [81, 145] width 8 height 8
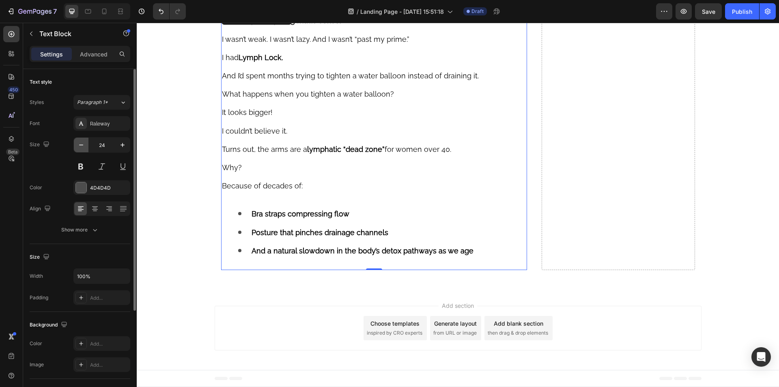
click at [84, 142] on icon "button" at bounding box center [81, 145] width 8 height 8
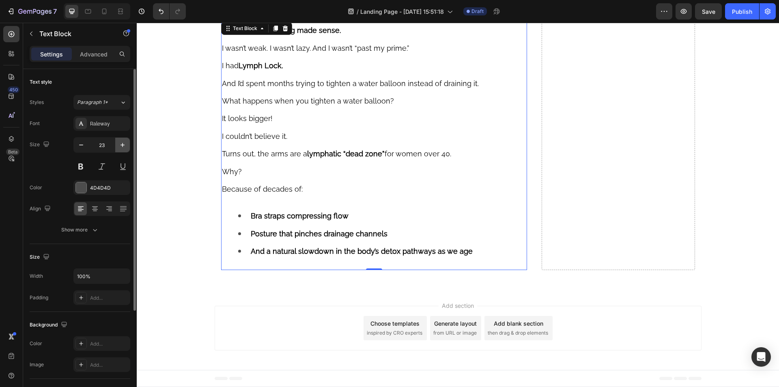
click at [120, 144] on icon "button" at bounding box center [122, 145] width 8 height 8
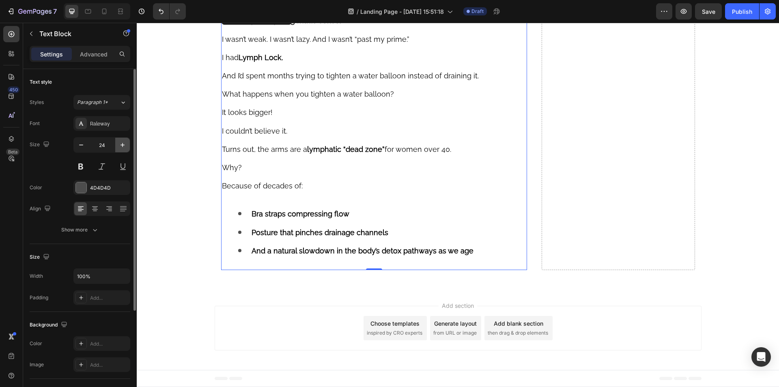
type input "25"
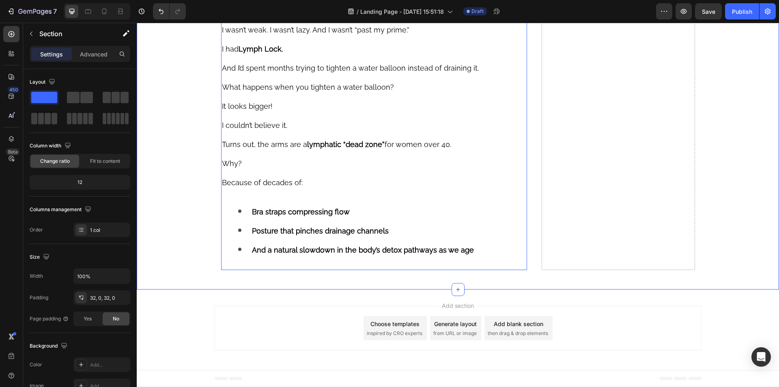
click at [263, 221] on li "Bra straps compressing flow" at bounding box center [382, 211] width 288 height 19
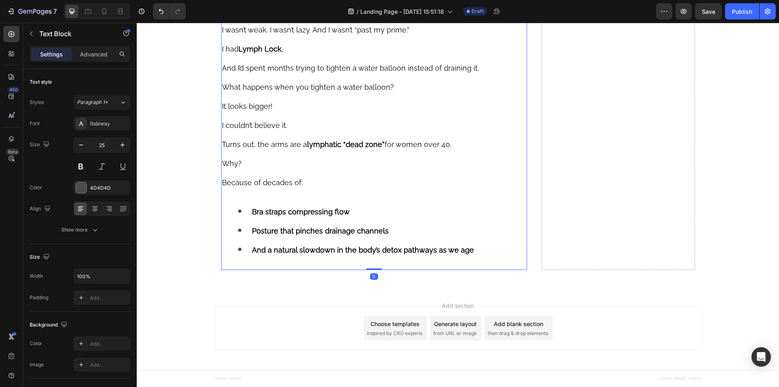
click at [272, 11] on icon at bounding box center [275, 8] width 6 height 6
click at [266, 191] on p "Why? Because of decades of:" at bounding box center [374, 172] width 305 height 38
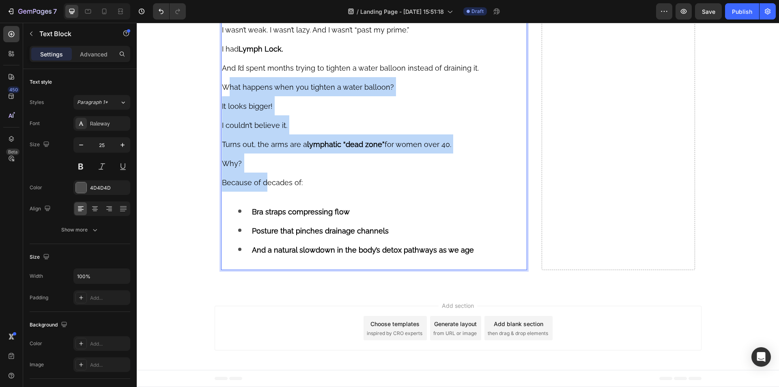
drag, startPoint x: 253, startPoint y: 213, endPoint x: 226, endPoint y: 142, distance: 75.9
click at [226, 142] on div "Suddenly, everything made sense. I wasn’t weak. I wasn’t lazy. And I wasn’t “pa…" at bounding box center [374, 135] width 306 height 270
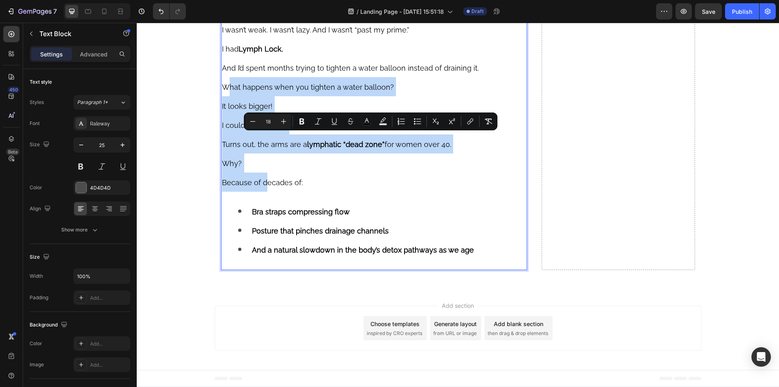
click at [264, 187] on span "Because of decades of:" at bounding box center [262, 182] width 81 height 9
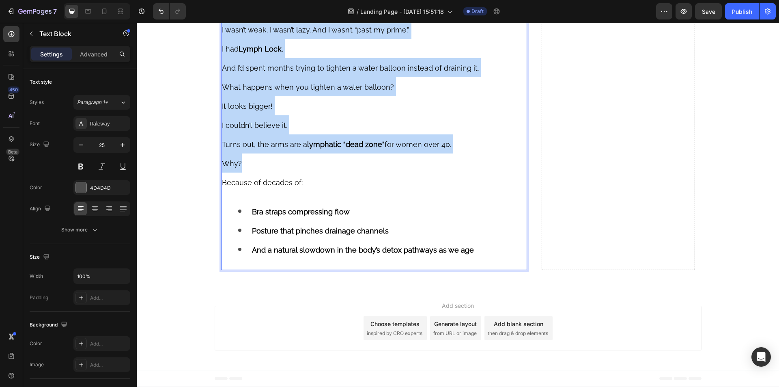
drag, startPoint x: 258, startPoint y: 215, endPoint x: 218, endPoint y: 64, distance: 156.0
click at [221, 64] on div "Suddenly, everything made sense. I wasn’t weak. I wasn’t lazy. And I wasn’t “pa…" at bounding box center [374, 135] width 306 height 270
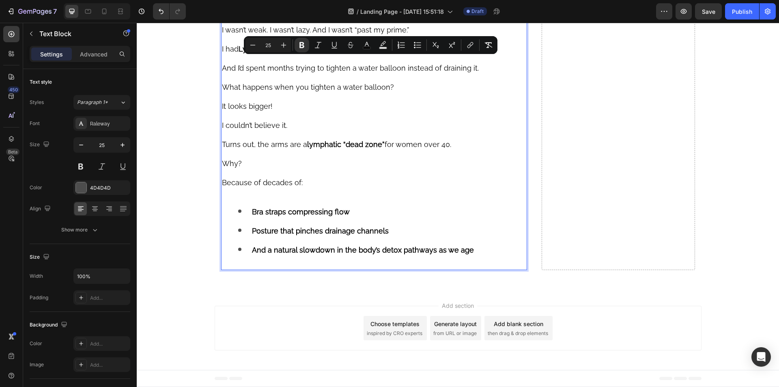
scroll to position [3161, 0]
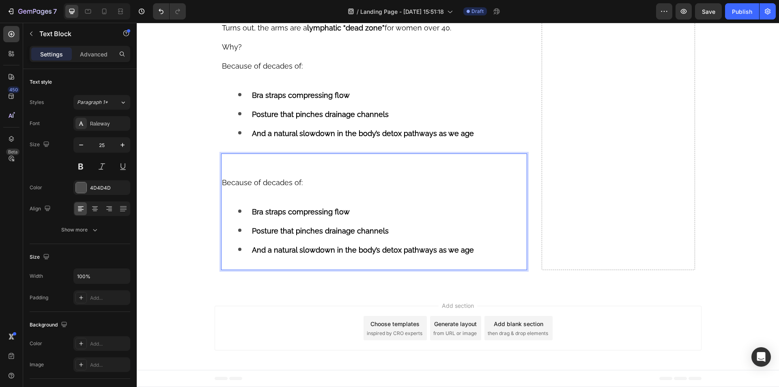
click at [242, 202] on li "Bra straps compressing flow" at bounding box center [382, 211] width 288 height 19
click at [240, 198] on div "Because of decades of: Bra straps compressing flow Posture that pinches drainag…" at bounding box center [374, 211] width 306 height 116
click at [222, 184] on span "Because of decades of:" at bounding box center [262, 182] width 81 height 9
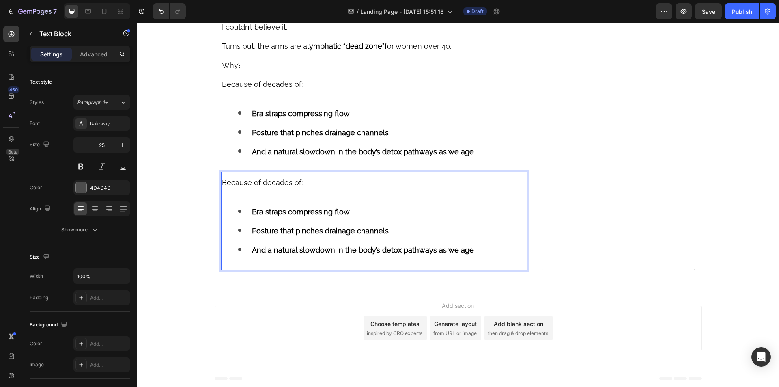
scroll to position [3142, 0]
click at [238, 204] on li "Bra straps compressing flow" at bounding box center [382, 211] width 288 height 19
click at [246, 254] on li "And a natural slowdown in the body’s detox pathways as we age" at bounding box center [382, 249] width 288 height 19
click at [247, 265] on div "Because of decades of: Bra straps compressing flow Posture that pinches drainag…" at bounding box center [374, 221] width 306 height 98
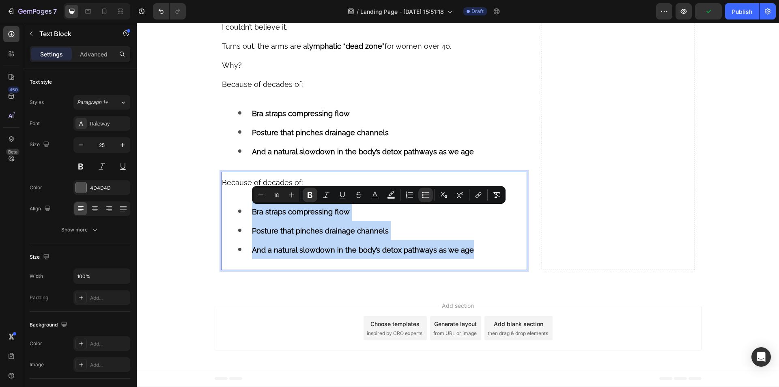
drag, startPoint x: 480, startPoint y: 252, endPoint x: 246, endPoint y: 207, distance: 238.3
click at [246, 207] on ul "Bra straps compressing flow Posture that pinches drainage channels And a natura…" at bounding box center [374, 230] width 305 height 57
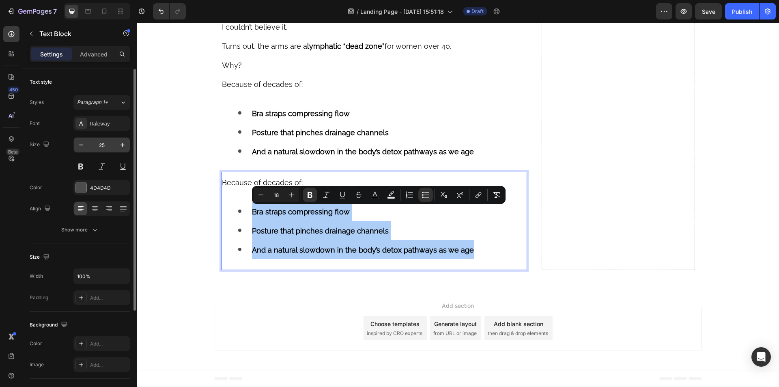
click at [88, 147] on input "25" at bounding box center [101, 145] width 27 height 15
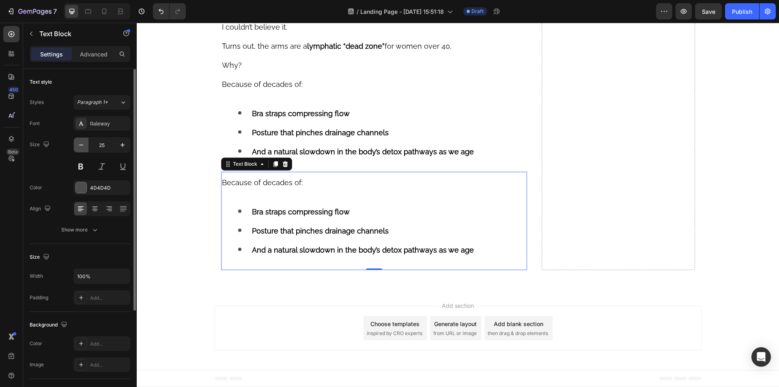
click at [85, 146] on button "button" at bounding box center [81, 145] width 15 height 15
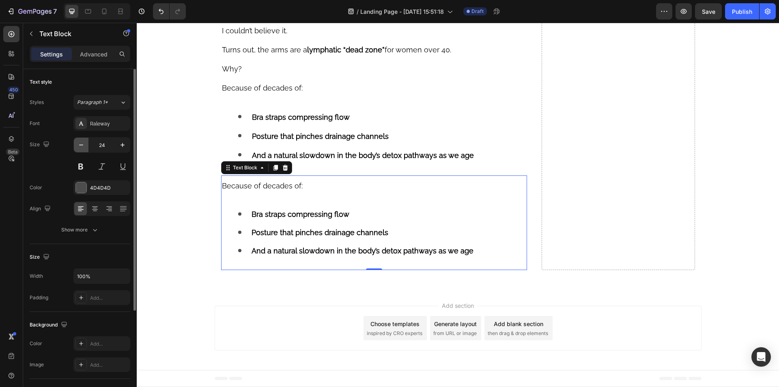
click at [85, 146] on button "button" at bounding box center [81, 145] width 15 height 15
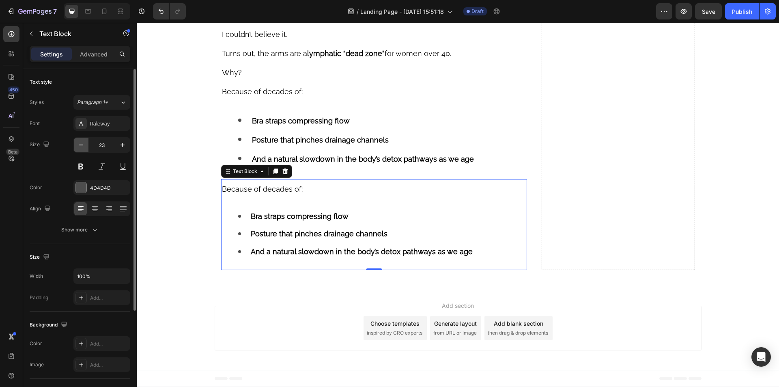
click at [85, 146] on button "button" at bounding box center [81, 145] width 15 height 15
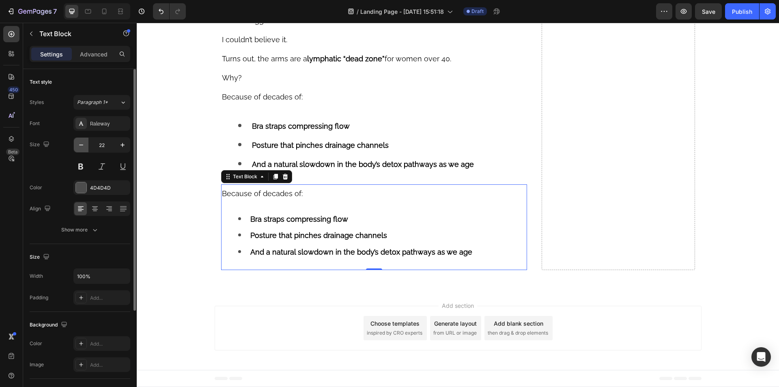
click at [85, 146] on button "button" at bounding box center [81, 145] width 15 height 15
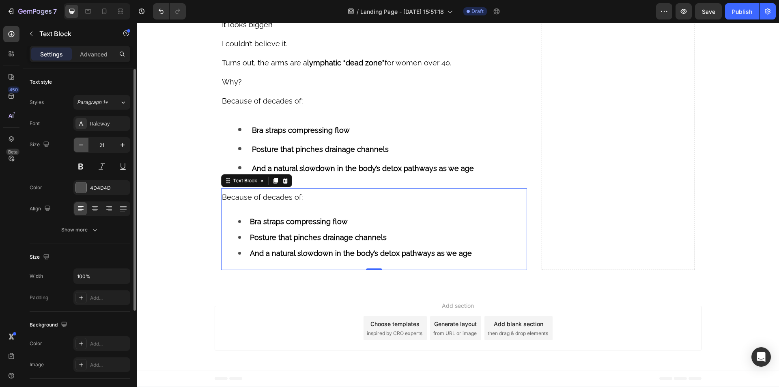
click at [85, 146] on button "button" at bounding box center [81, 145] width 15 height 15
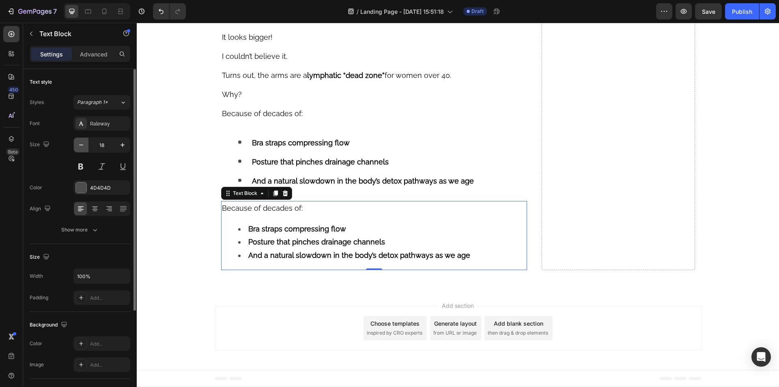
click at [85, 146] on button "button" at bounding box center [81, 145] width 15 height 15
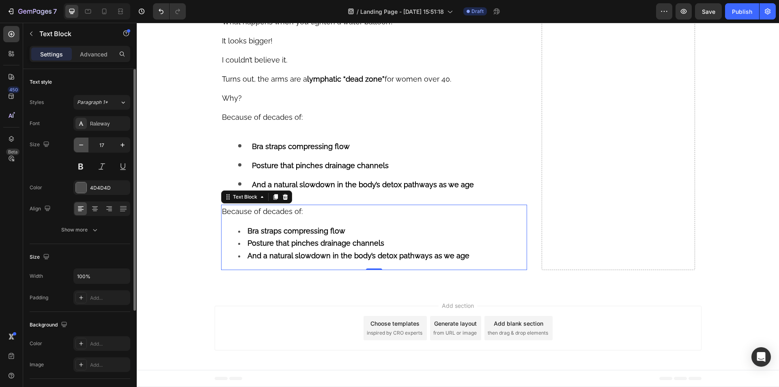
scroll to position [3109, 0]
click at [120, 145] on icon "button" at bounding box center [122, 145] width 8 height 8
type input "18"
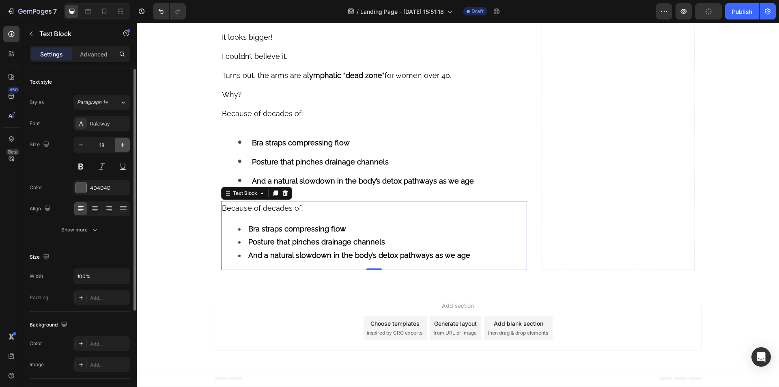
scroll to position [3113, 0]
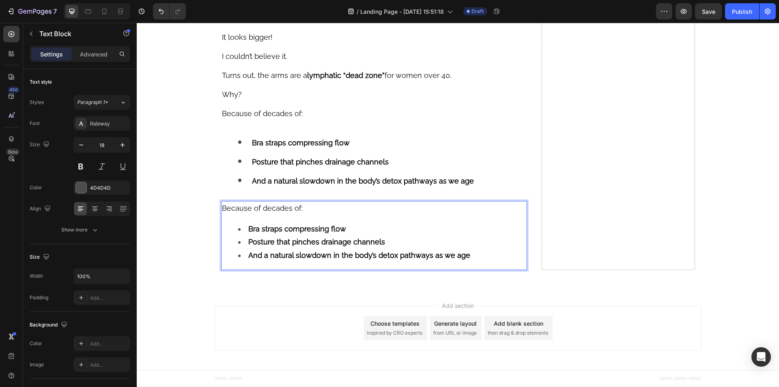
click at [245, 211] on span "Because of decades of:" at bounding box center [262, 208] width 81 height 9
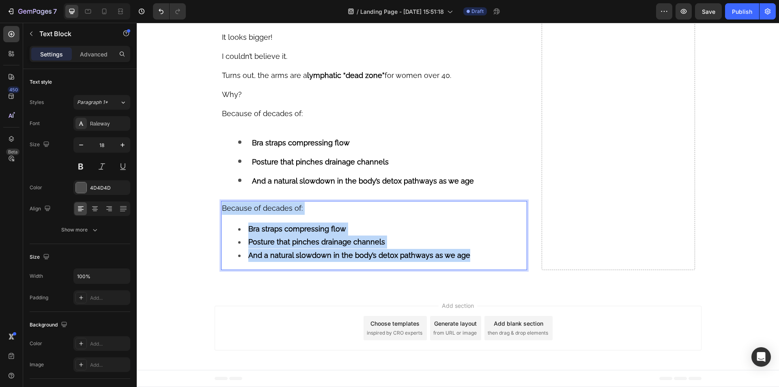
drag, startPoint x: 245, startPoint y: 211, endPoint x: 257, endPoint y: 256, distance: 46.4
click at [257, 256] on div "Because of decades of: Bra straps compressing flow Posture that pinches drainag…" at bounding box center [374, 235] width 306 height 69
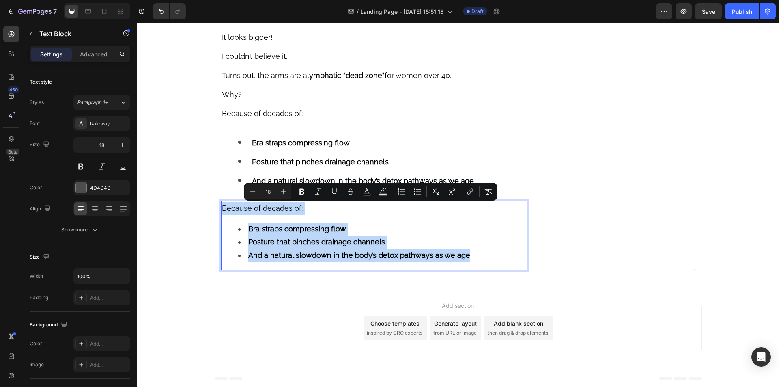
click at [230, 228] on ul "Bra straps compressing flow Posture that pinches drainage channels And a natura…" at bounding box center [374, 241] width 305 height 39
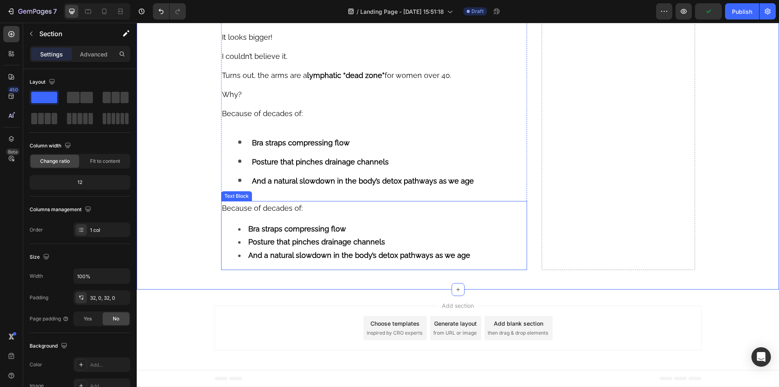
click at [245, 248] on li "Posture that pinches drainage channels" at bounding box center [382, 241] width 288 height 13
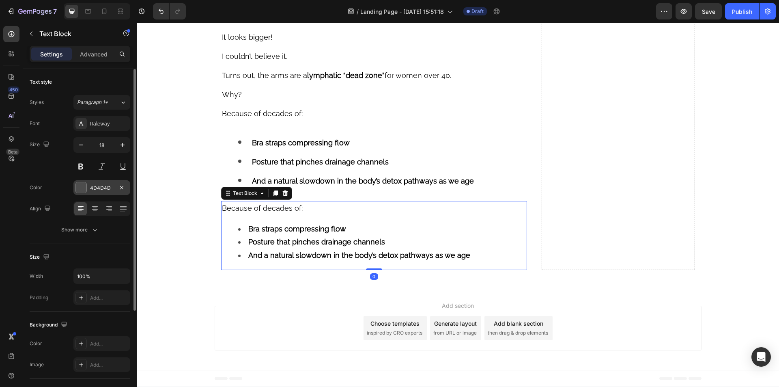
click at [83, 186] on div at bounding box center [81, 187] width 11 height 11
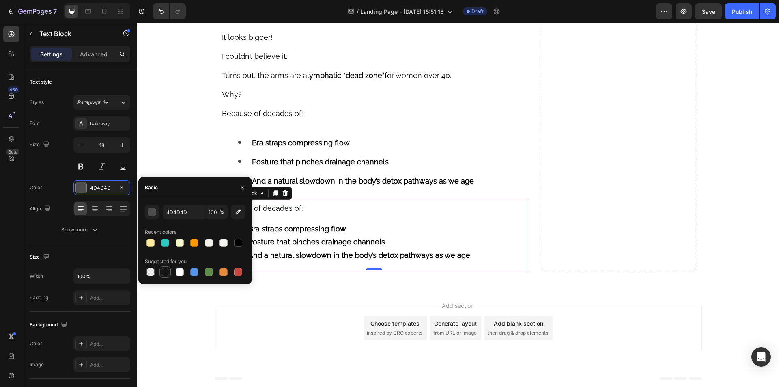
click at [165, 272] on div at bounding box center [165, 272] width 8 height 8
type input "151515"
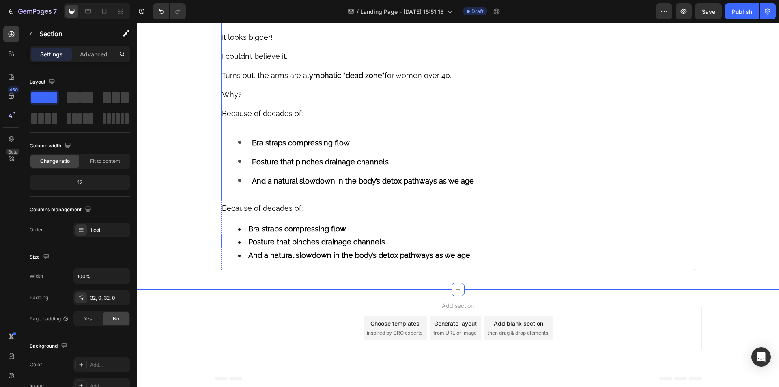
click at [262, 126] on div "Suddenly, everything made sense. I wasn’t weak. I wasn’t lazy. And I wasn’t “pa…" at bounding box center [374, 66] width 306 height 270
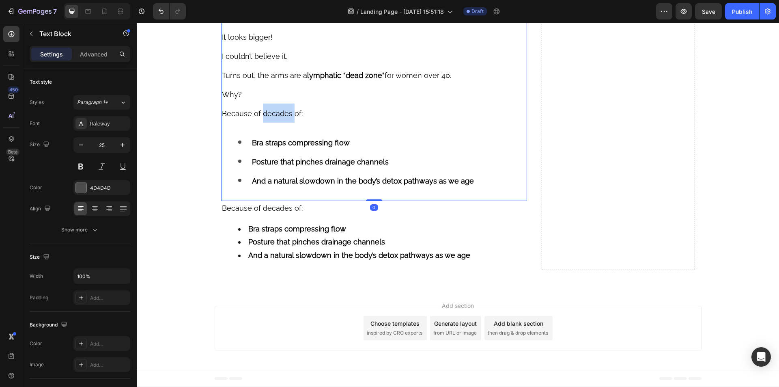
click at [266, 115] on p "Why? Because of decades of:" at bounding box center [374, 103] width 305 height 38
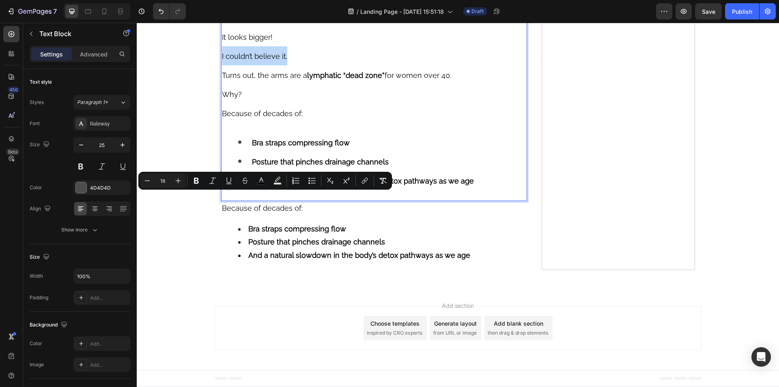
scroll to position [3053, 0]
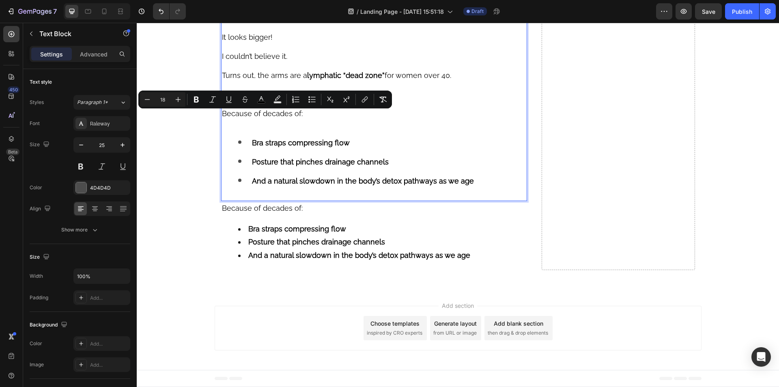
click at [256, 118] on span "Because of decades of:" at bounding box center [262, 113] width 81 height 9
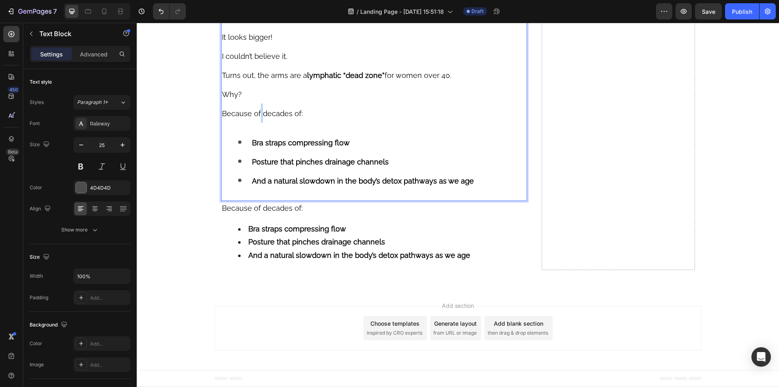
click at [256, 118] on span "Because of decades of:" at bounding box center [262, 113] width 81 height 9
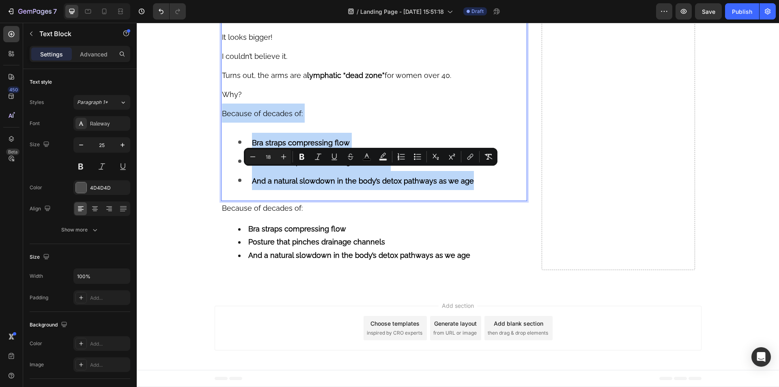
drag, startPoint x: 256, startPoint y: 174, endPoint x: 295, endPoint y: 247, distance: 83.5
click at [295, 201] on div "Suddenly, everything made sense. I wasn’t weak. I wasn’t lazy. And I wasn’t “pa…" at bounding box center [374, 66] width 306 height 270
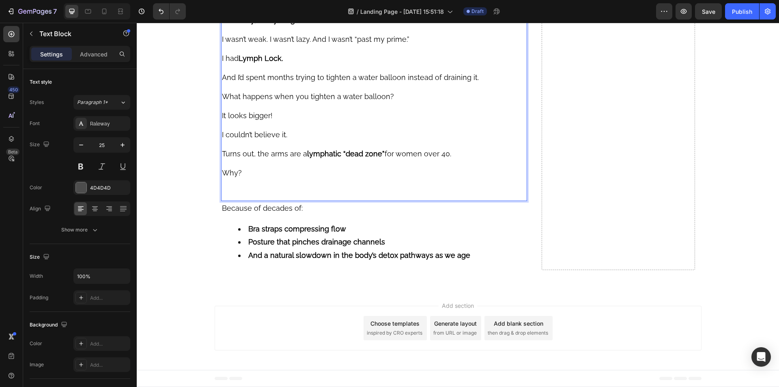
scroll to position [3016, 0]
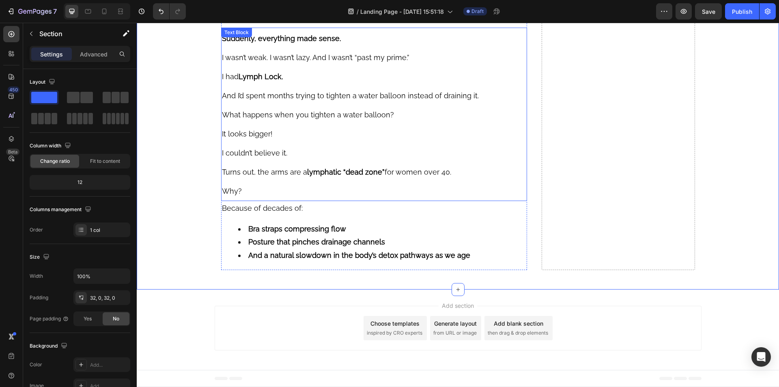
click at [268, 187] on p "Why?" at bounding box center [374, 190] width 305 height 19
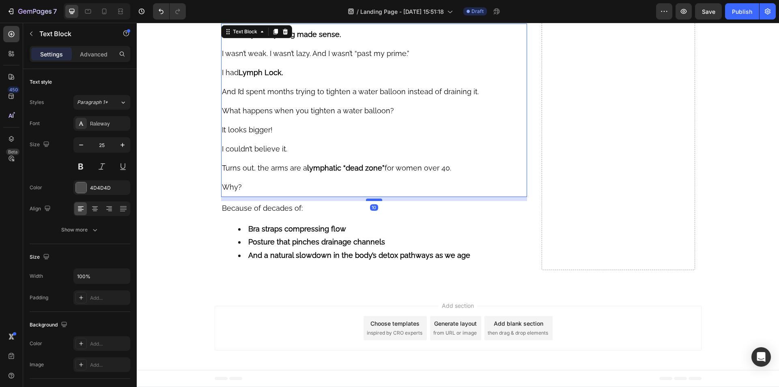
drag, startPoint x: 365, startPoint y: 200, endPoint x: 365, endPoint y: 204, distance: 4.1
click at [366, 201] on div at bounding box center [374, 199] width 16 height 2
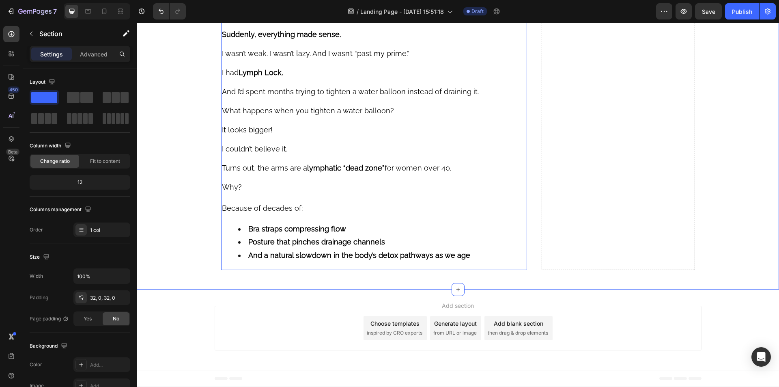
scroll to position [2696, 0]
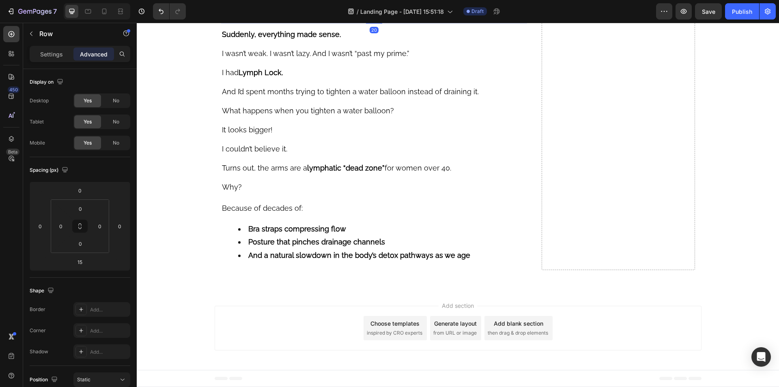
drag, startPoint x: 365, startPoint y: 347, endPoint x: 359, endPoint y: 349, distance: 6.0
click at [359, 15] on div "20" at bounding box center [374, 15] width 306 height 0
type input "20"
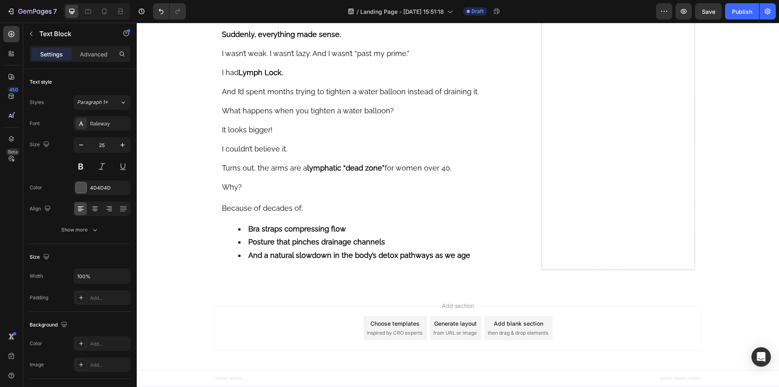
drag, startPoint x: 375, startPoint y: 296, endPoint x: 380, endPoint y: 298, distance: 5.1
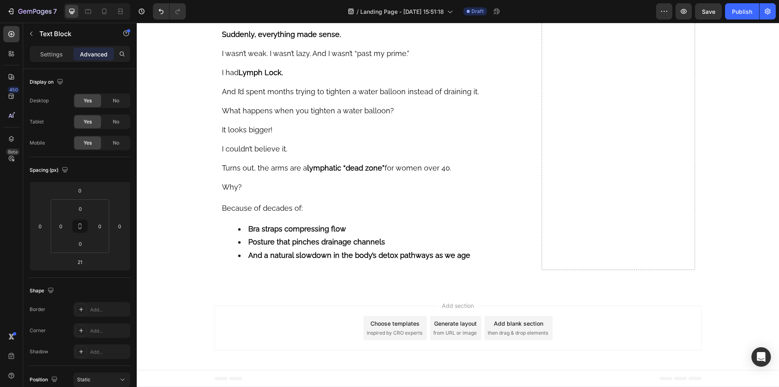
type input "20"
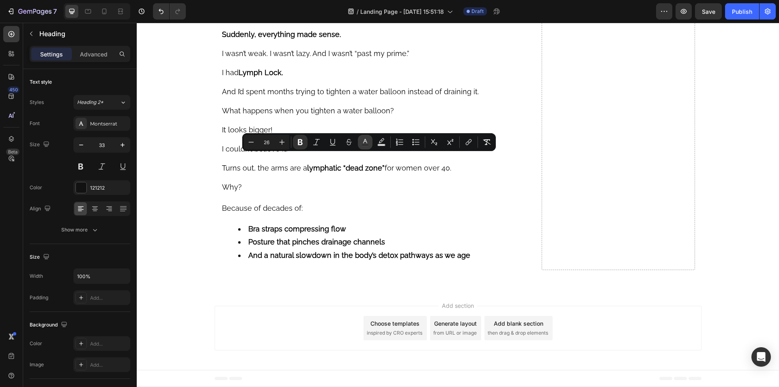
click at [363, 140] on icon "Editor contextual toolbar" at bounding box center [365, 142] width 8 height 8
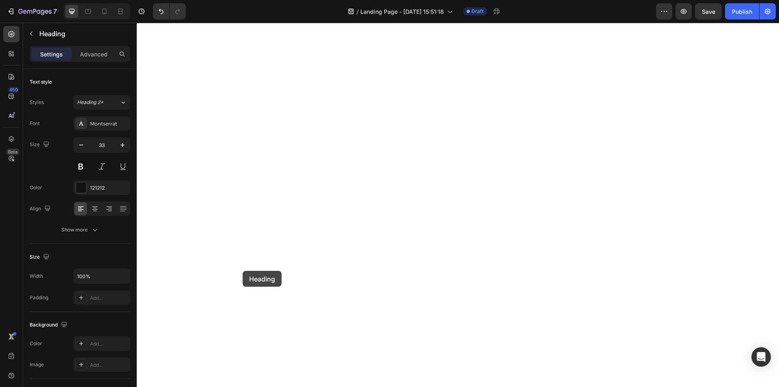
scroll to position [3082, 0]
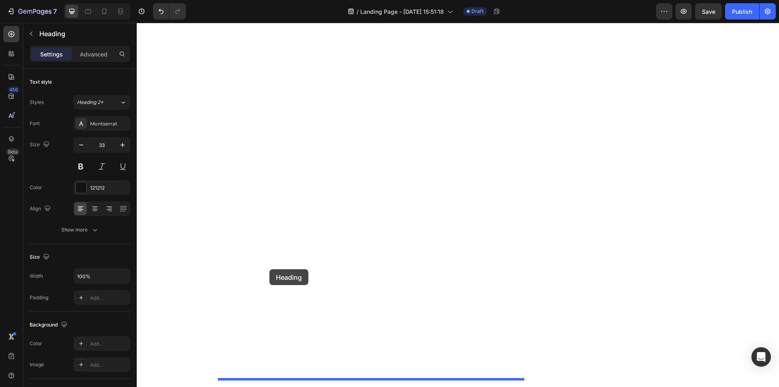
drag, startPoint x: 226, startPoint y: 203, endPoint x: 269, endPoint y: 269, distance: 78.7
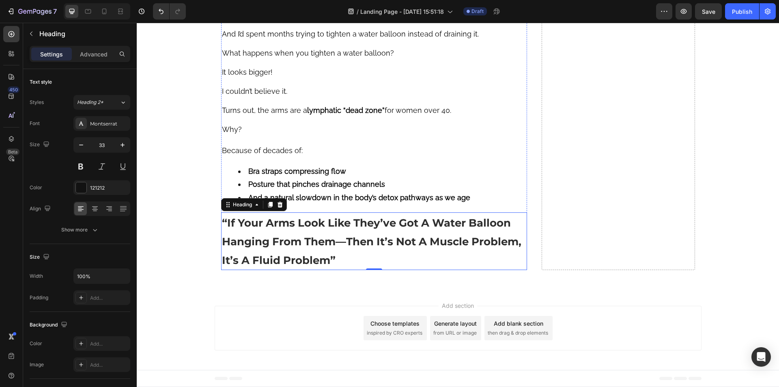
scroll to position [2376, 0]
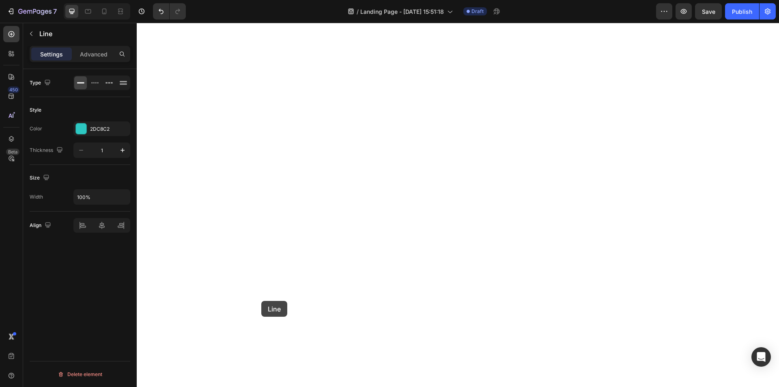
scroll to position [3100, 0]
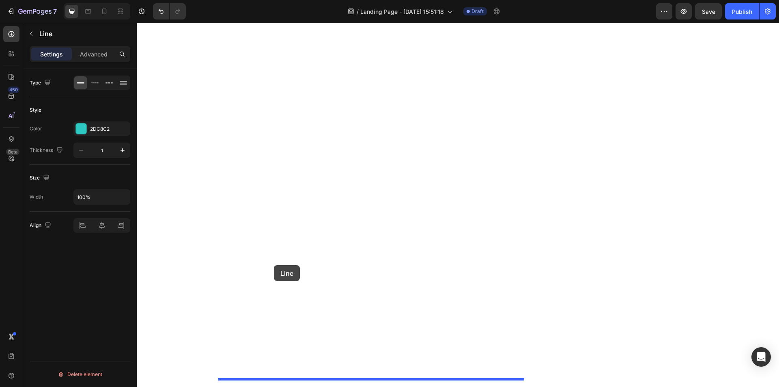
drag, startPoint x: 227, startPoint y: 173, endPoint x: 274, endPoint y: 265, distance: 103.0
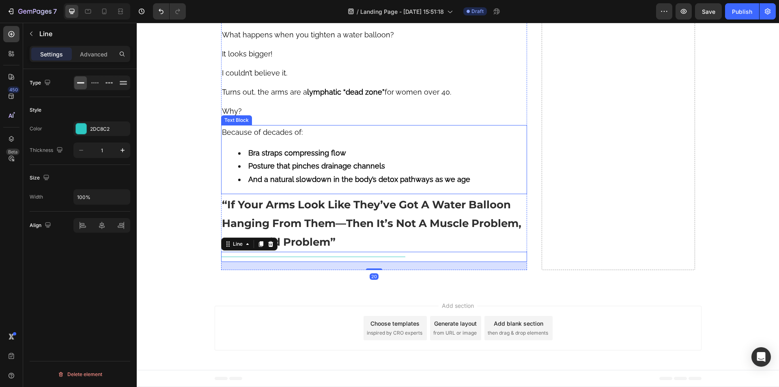
click at [336, 157] on strong "Bra straps compressing flow" at bounding box center [297, 152] width 98 height 9
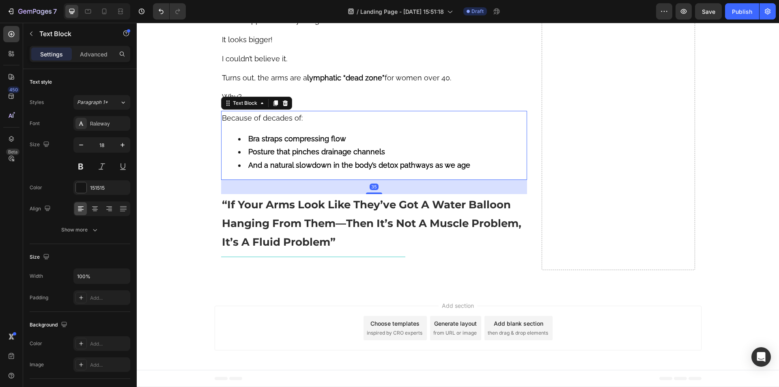
drag, startPoint x: 370, startPoint y: 210, endPoint x: 382, endPoint y: 224, distance: 18.7
click at [382, 180] on div "35" at bounding box center [374, 180] width 306 height 0
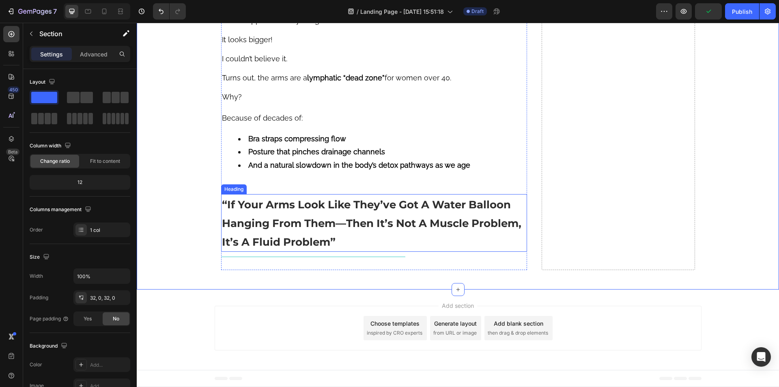
click at [277, 238] on strong "“If Your Arms Look Like They’ve Got A Water Balloon Hanging From Them—Then It’s…" at bounding box center [371, 223] width 299 height 50
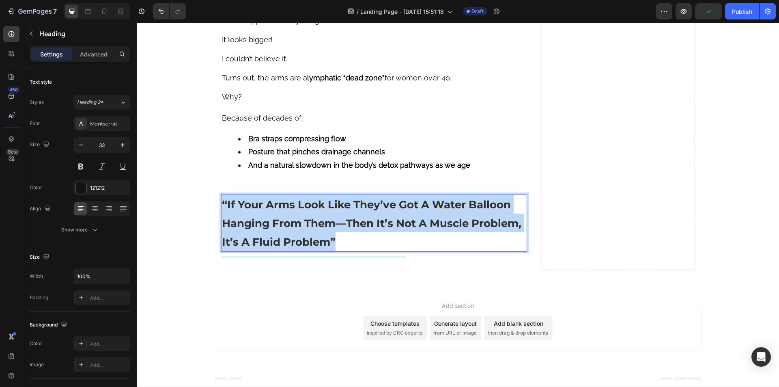
click at [277, 238] on strong "“If Your Arms Look Like They’ve Got A Water Balloon Hanging From Them—Then It’s…" at bounding box center [371, 223] width 299 height 50
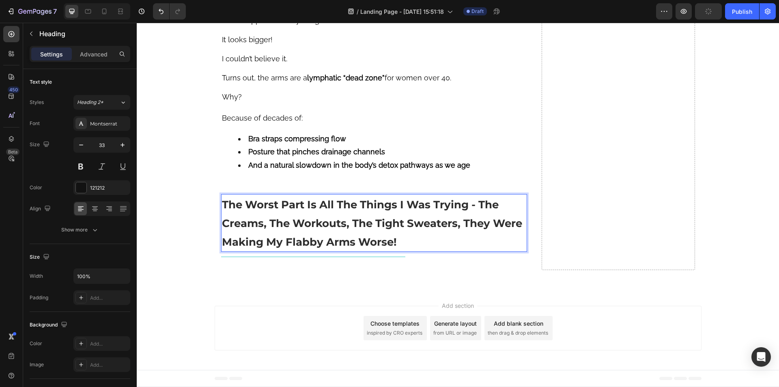
click at [294, 246] on p "The Worst Part Is All The Things I Was Trying - The Creams, The Workouts, The T…" at bounding box center [374, 223] width 305 height 56
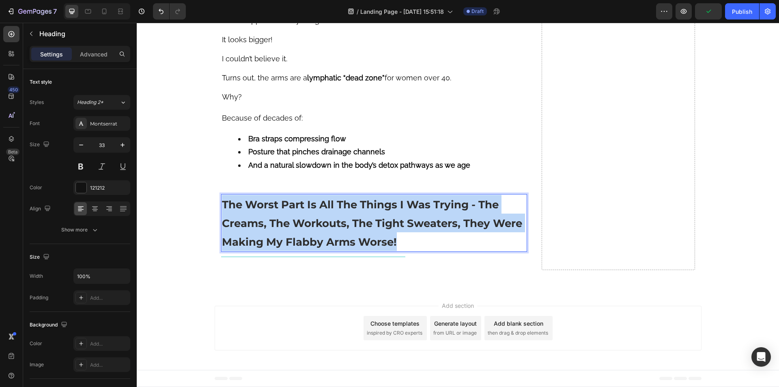
click at [294, 246] on p "The Worst Part Is All The Things I Was Trying - The Creams, The Workouts, The T…" at bounding box center [374, 223] width 305 height 56
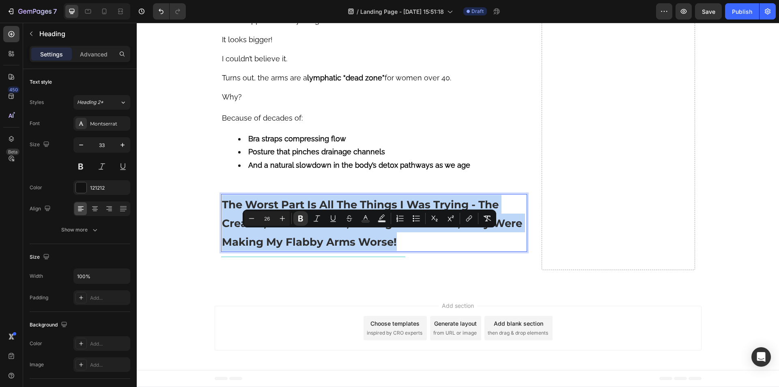
click at [294, 239] on strong "The Worst Part Is All The Things I Was Trying - The Creams, The Workouts, The T…" at bounding box center [372, 223] width 300 height 50
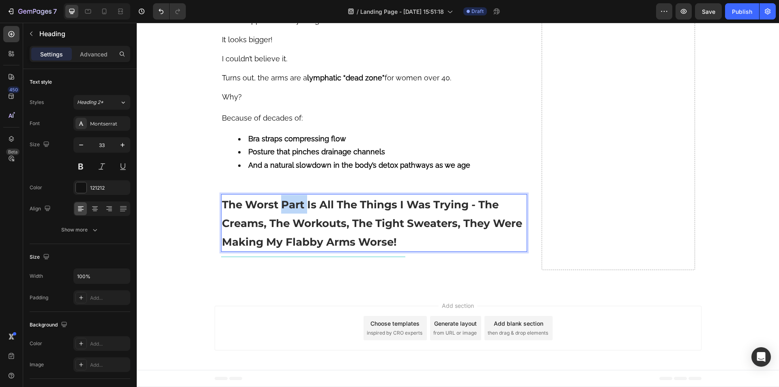
click at [294, 239] on strong "The Worst Part Is All The Things I Was Trying - The Creams, The Workouts, The T…" at bounding box center [372, 223] width 300 height 50
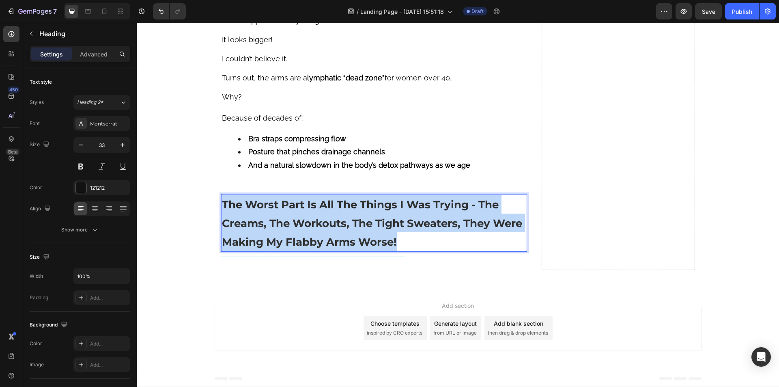
click at [294, 239] on strong "The Worst Part Is All The Things I Was Trying - The Creams, The Workouts, The T…" at bounding box center [372, 223] width 300 height 50
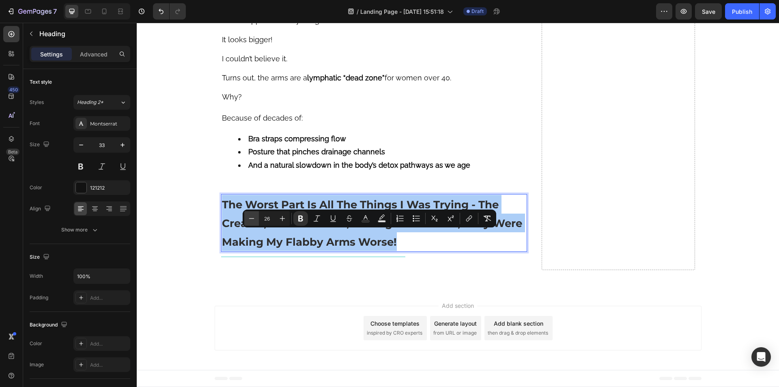
click at [255, 217] on icon "Editor contextual toolbar" at bounding box center [251, 218] width 8 height 8
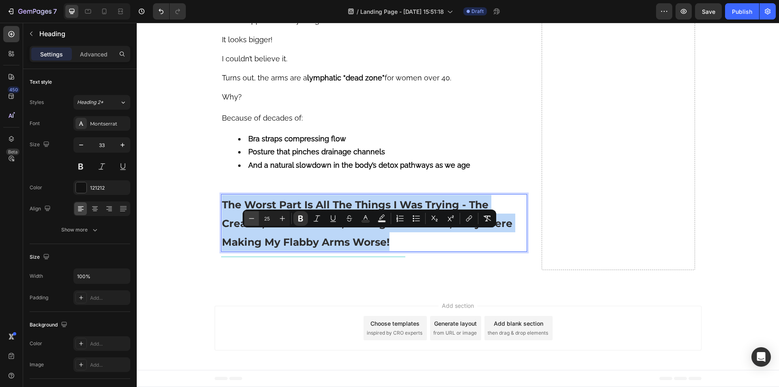
type input "24"
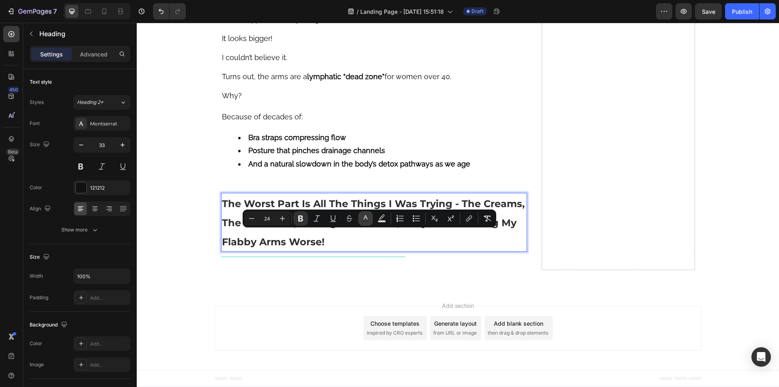
click at [365, 221] on rect "Editor contextual toolbar" at bounding box center [366, 221] width 8 height 2
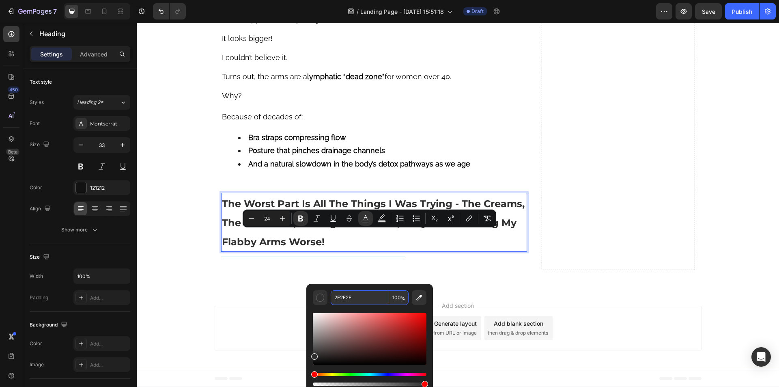
click at [348, 294] on input "2F2F2F" at bounding box center [360, 297] width 58 height 15
paste input "3c3c3c"
type input "3C3C3C"
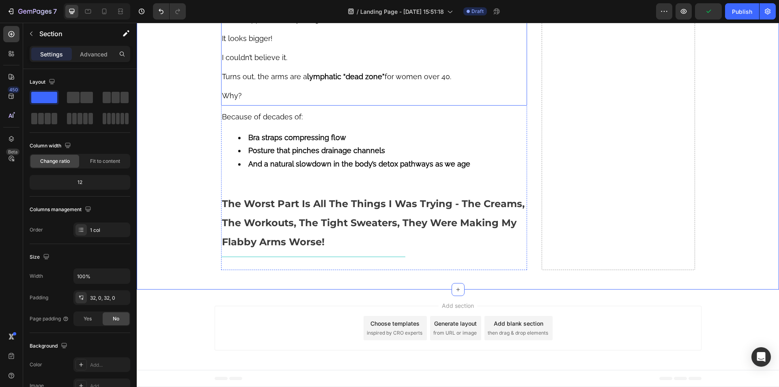
scroll to position [2514, 0]
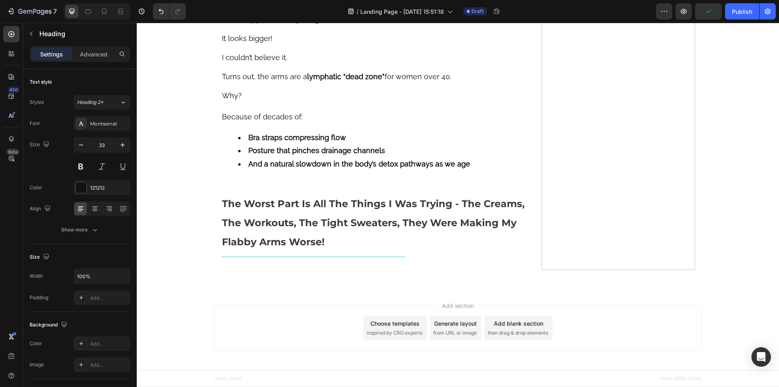
click at [294, 247] on strong "The Worst Part Is All The Things I Was Trying - The Creams, The Workouts, The T…" at bounding box center [373, 223] width 303 height 50
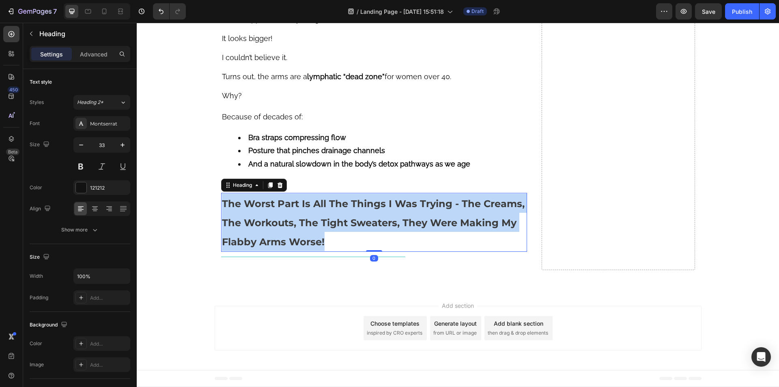
click at [294, 247] on strong "The Worst Part Is All The Things I Was Trying - The Creams, The Workouts, The T…" at bounding box center [373, 223] width 303 height 50
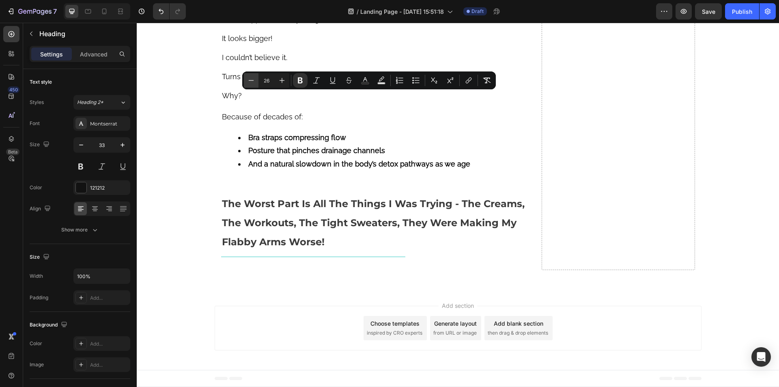
click at [254, 82] on icon "Editor contextual toolbar" at bounding box center [251, 80] width 8 height 8
type input "24"
click at [363, 83] on rect "Editor contextual toolbar" at bounding box center [365, 83] width 8 height 2
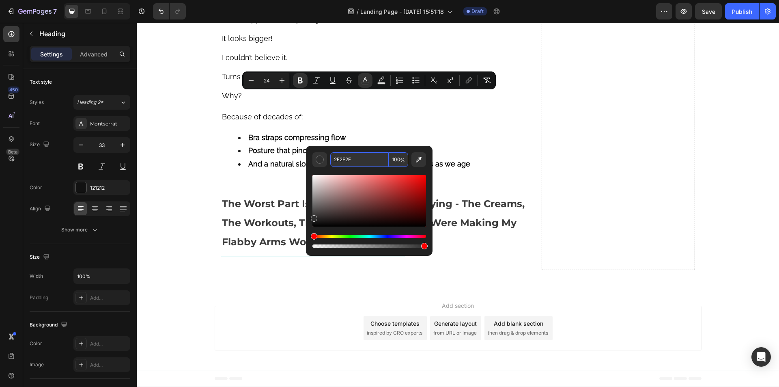
click at [339, 156] on input "2F2F2F" at bounding box center [359, 159] width 58 height 15
paste input "3c3c3c"
type input "3C3C3C"
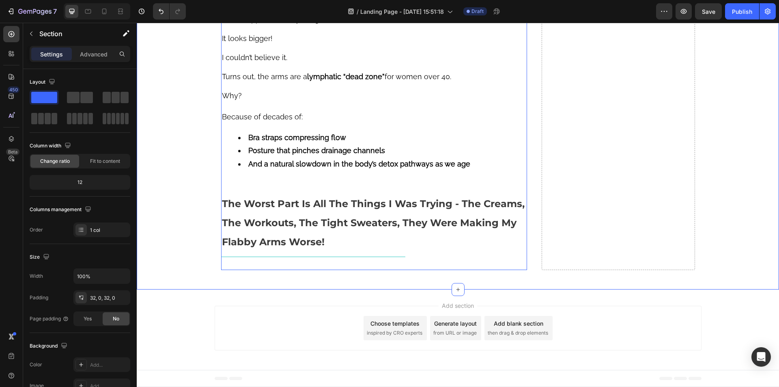
scroll to position [3117, 0]
click at [382, 256] on div "Title Line" at bounding box center [374, 256] width 306 height 10
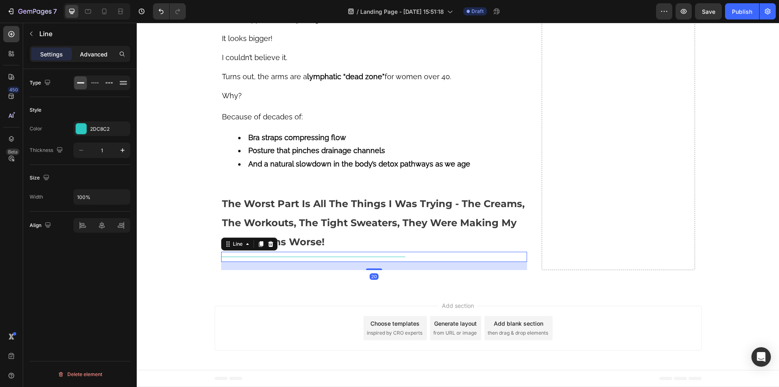
click at [99, 54] on p "Advanced" at bounding box center [94, 54] width 28 height 9
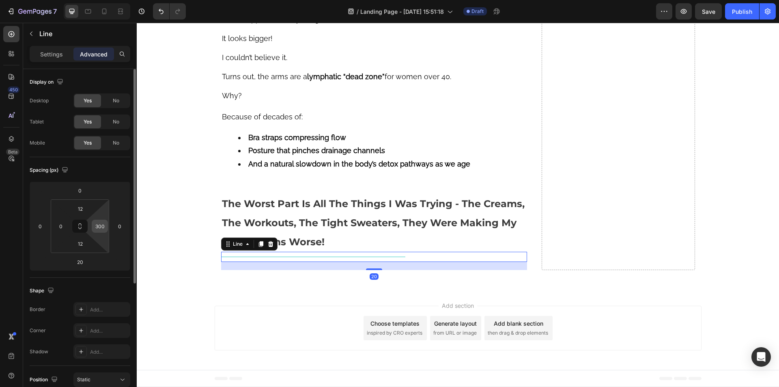
click at [105, 225] on input "300" at bounding box center [100, 226] width 12 height 12
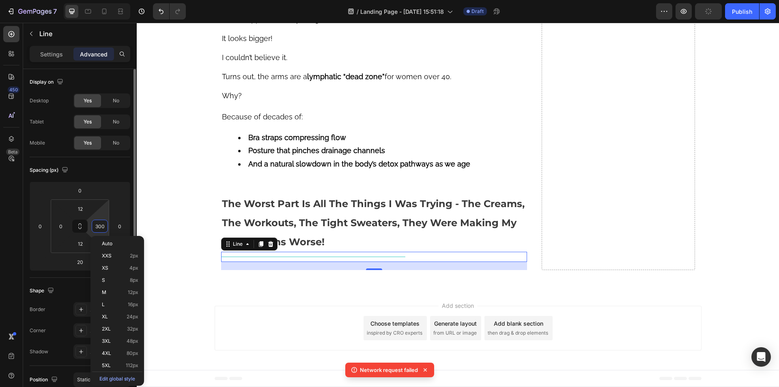
type input "0"
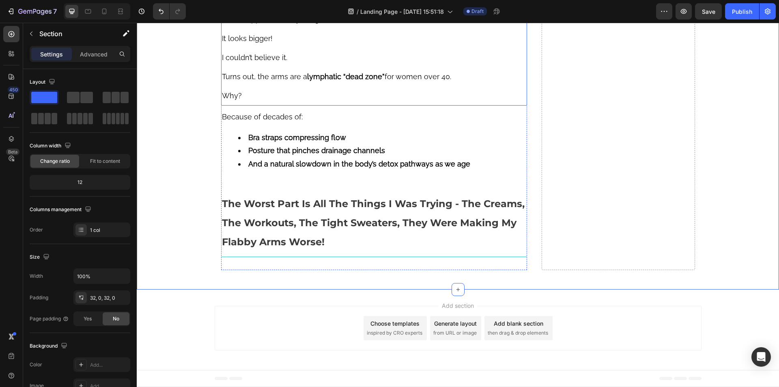
scroll to position [3036, 0]
click at [37, 33] on button "button" at bounding box center [31, 33] width 13 height 13
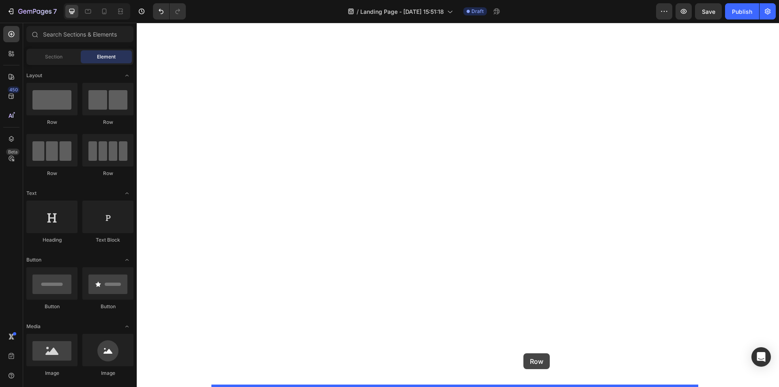
drag, startPoint x: 190, startPoint y: 130, endPoint x: 523, endPoint y: 353, distance: 401.2
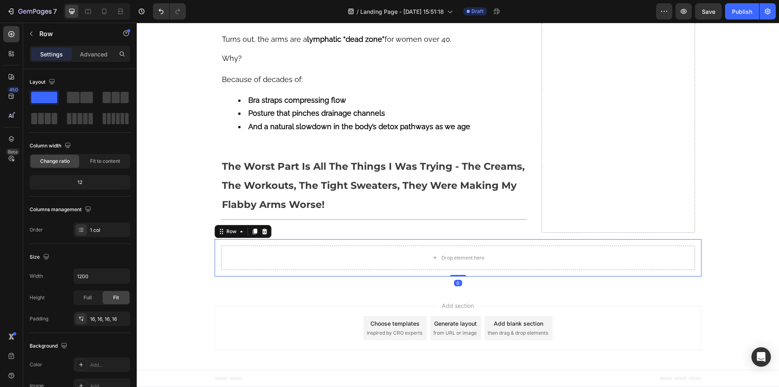
scroll to position [3154, 0]
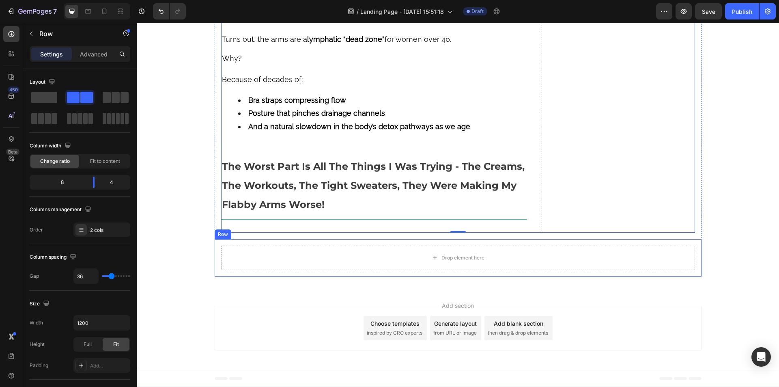
click at [533, 241] on div "Drop element here Row" at bounding box center [458, 257] width 487 height 37
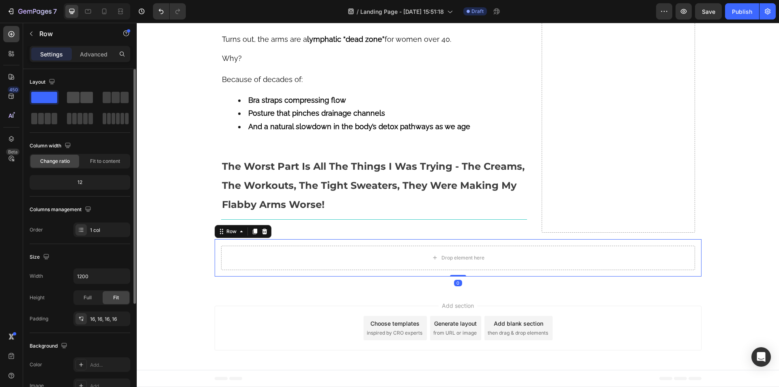
click at [73, 95] on span at bounding box center [73, 97] width 13 height 11
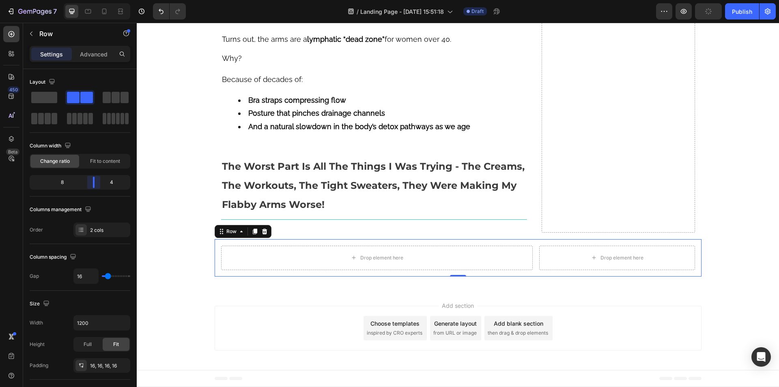
drag, startPoint x: 82, startPoint y: 180, endPoint x: 96, endPoint y: 181, distance: 13.4
click at [96, 0] on body "7 Version history / Landing Page - Aug 27, 15:51:18 Draft Preview Publish 450 B…" at bounding box center [389, 0] width 779 height 0
type input "18"
type input "27"
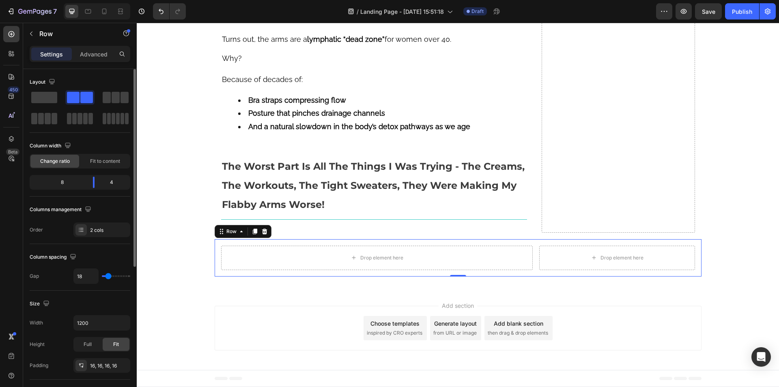
type input "27"
type input "29"
type input "31"
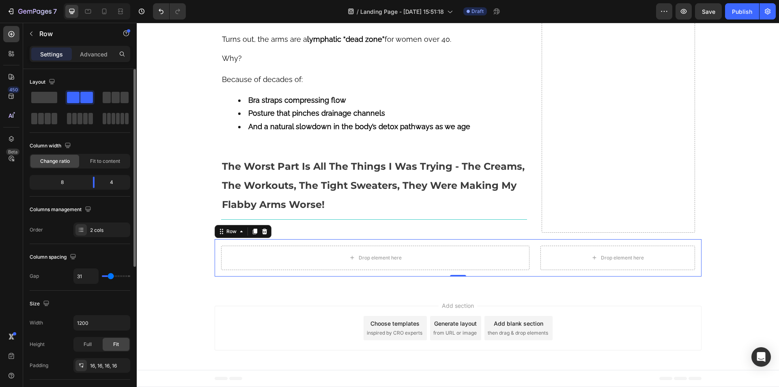
type input "33"
type input "36"
type input "38"
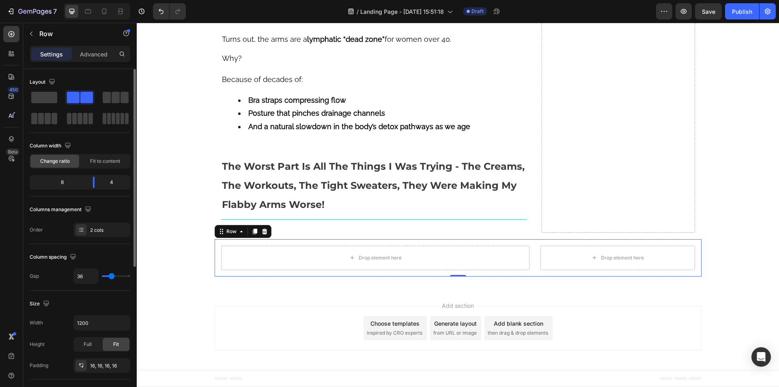
type input "38"
type input "40"
type input "42"
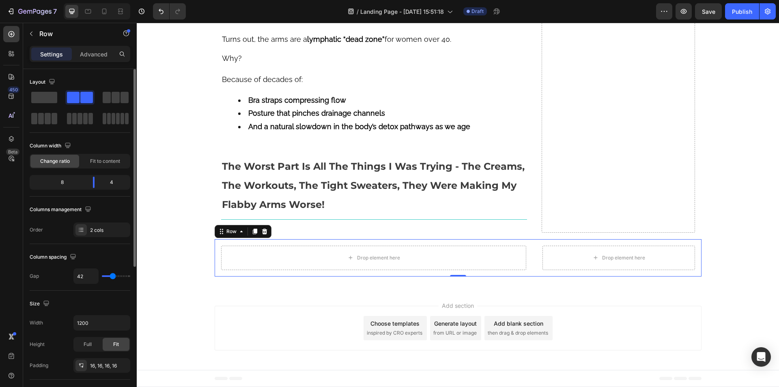
type input "44"
type input "42"
type input "38"
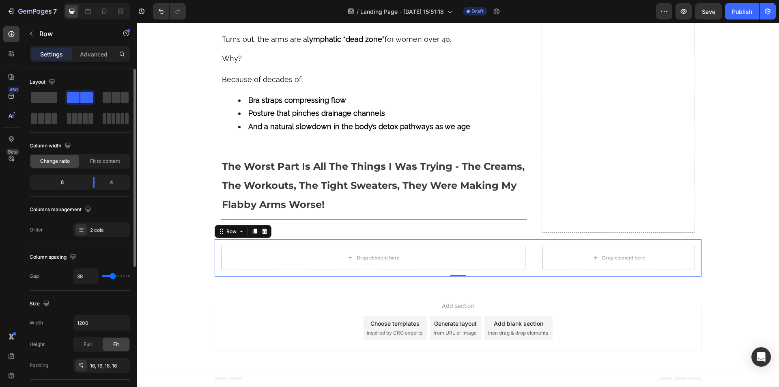
type input "38"
type input "36"
type input "31"
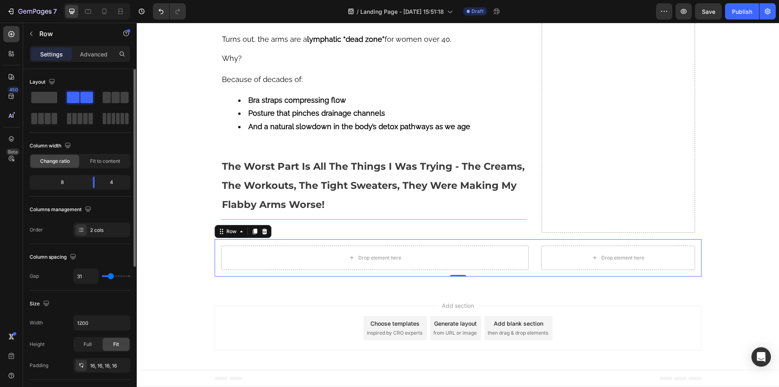
type input "33"
type input "36"
type input "38"
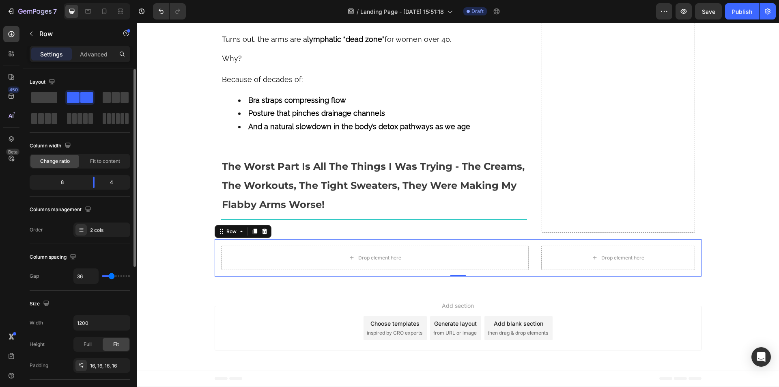
type input "38"
type input "36"
click at [112, 276] on input "range" at bounding box center [116, 276] width 28 height 2
click at [234, 251] on div "Drop element here" at bounding box center [374, 257] width 306 height 24
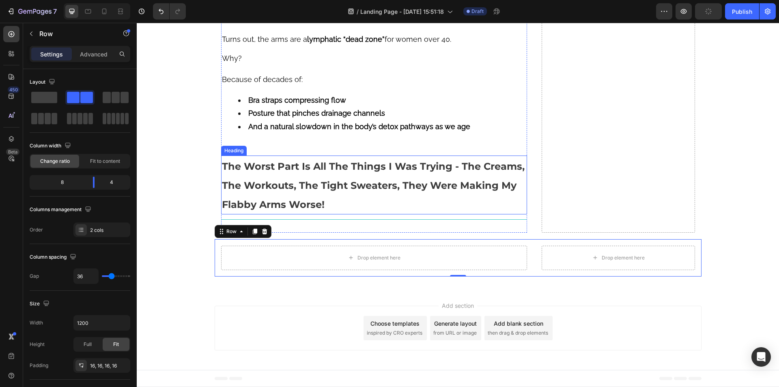
click at [245, 171] on strong "The Worst Part Is All The Things I Was Trying - The Creams, The Workouts, The T…" at bounding box center [373, 185] width 303 height 50
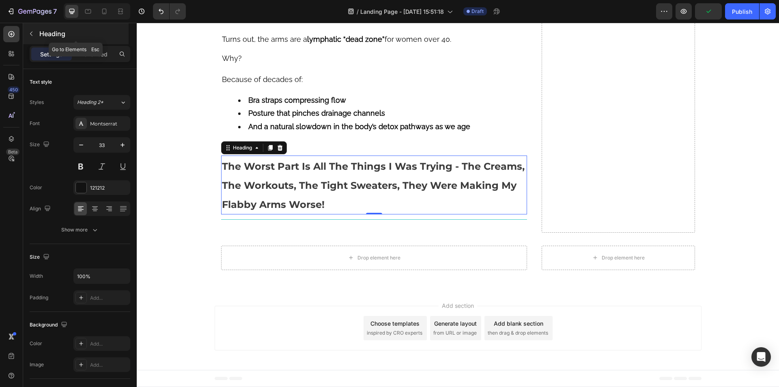
click at [40, 32] on p "Heading" at bounding box center [83, 34] width 88 height 10
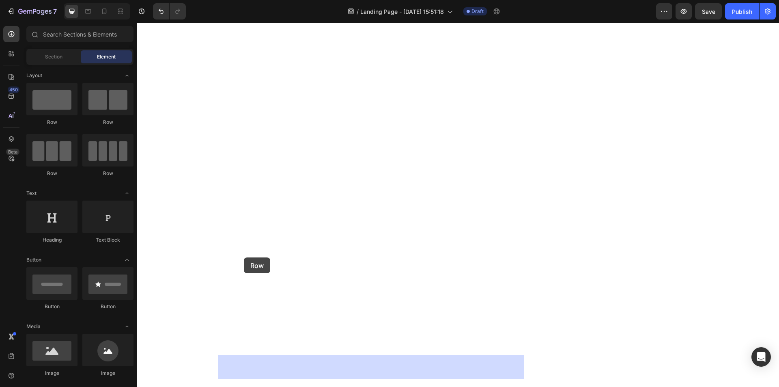
drag, startPoint x: 251, startPoint y: 192, endPoint x: 244, endPoint y: 257, distance: 65.8
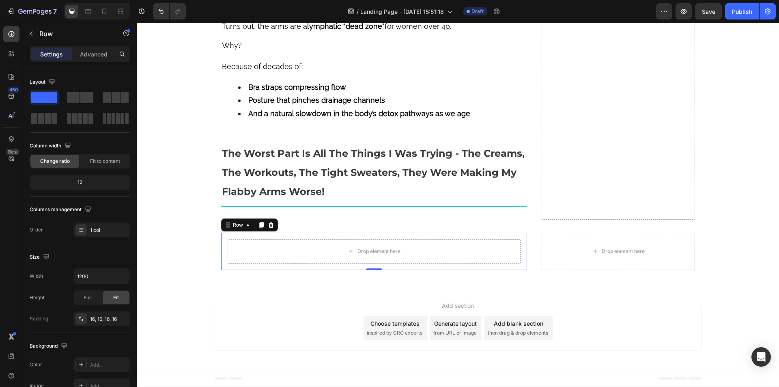
click at [221, 267] on div "Drop element here Row 0" at bounding box center [374, 250] width 306 height 37
click at [121, 318] on icon "button" at bounding box center [121, 317] width 3 height 3
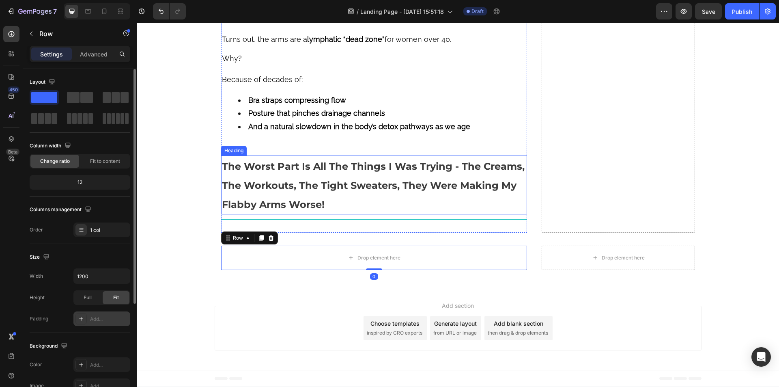
click at [313, 174] on p "⁠⁠⁠⁠⁠⁠⁠ The Worst Part Is All The Things I Was Trying - The Creams, The Workout…" at bounding box center [374, 184] width 305 height 57
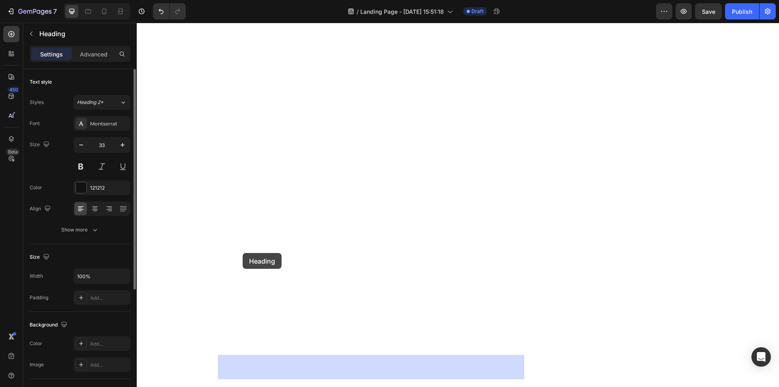
drag, startPoint x: 223, startPoint y: 148, endPoint x: 243, endPoint y: 253, distance: 106.9
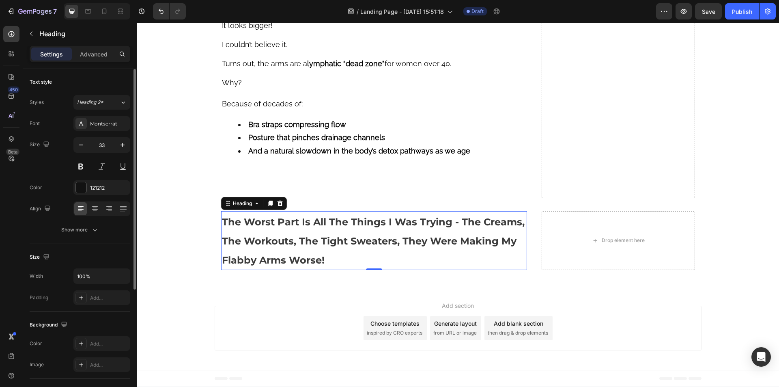
scroll to position [3130, 0]
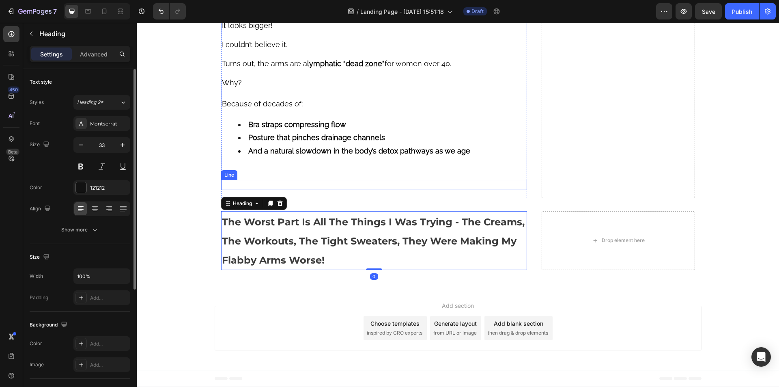
click at [297, 183] on div "Title Line" at bounding box center [374, 185] width 306 height 10
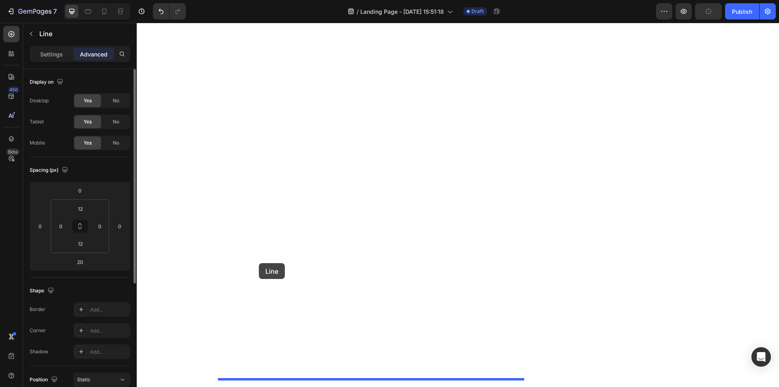
drag, startPoint x: 225, startPoint y: 170, endPoint x: 259, endPoint y: 263, distance: 98.4
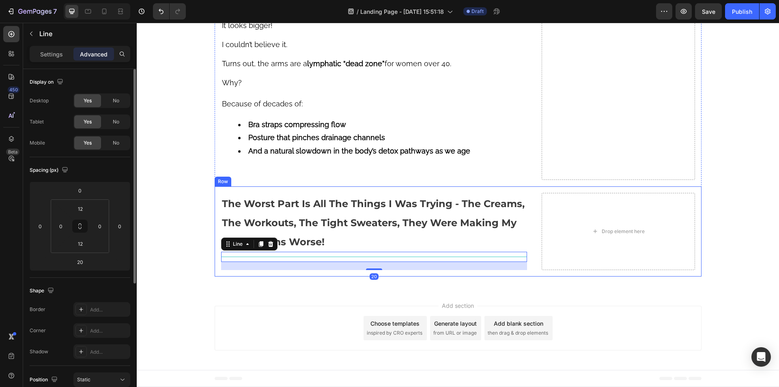
click at [539, 188] on div "The Worst Part Is All The Things I Was Trying - The Creams, The Workouts, The T…" at bounding box center [458, 231] width 487 height 90
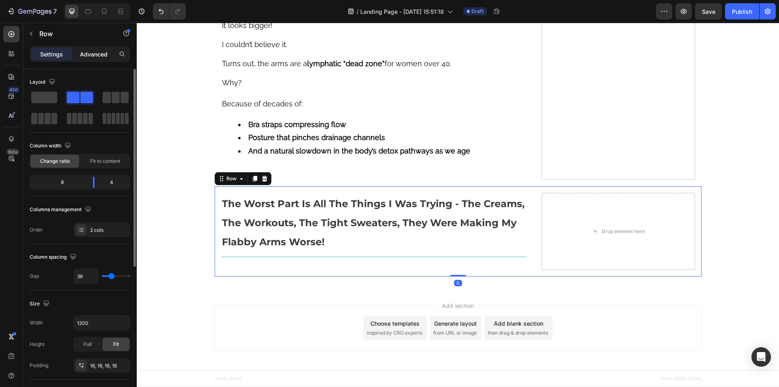
click at [89, 58] on p "Advanced" at bounding box center [94, 54] width 28 height 9
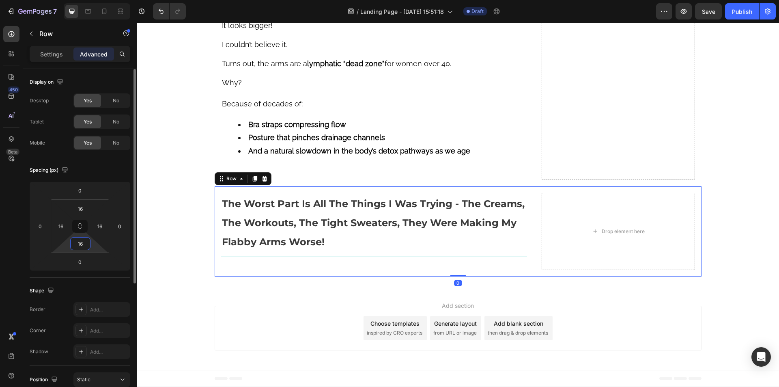
click at [82, 242] on input "16" at bounding box center [80, 243] width 16 height 12
click at [77, 207] on input "16" at bounding box center [80, 208] width 16 height 12
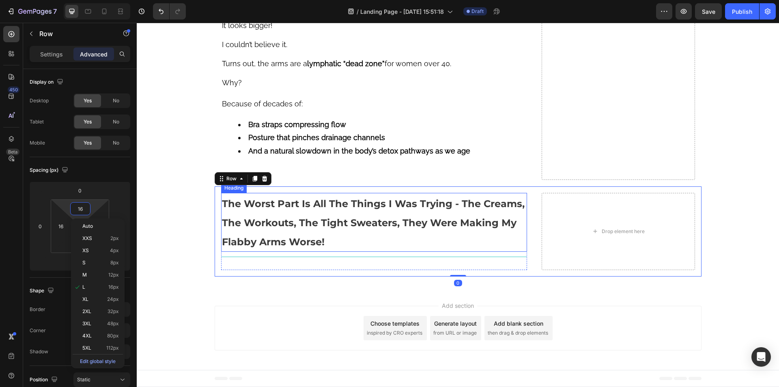
type input "0"
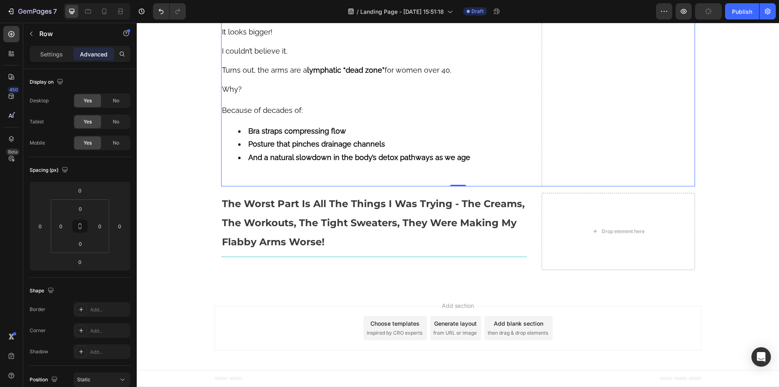
click at [515, 160] on li "And a natural slowdown in the body’s detox pathways as we age" at bounding box center [382, 157] width 288 height 13
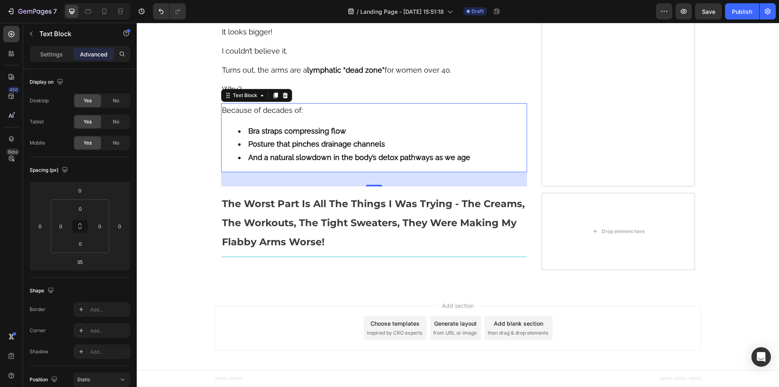
scroll to position [3109, 0]
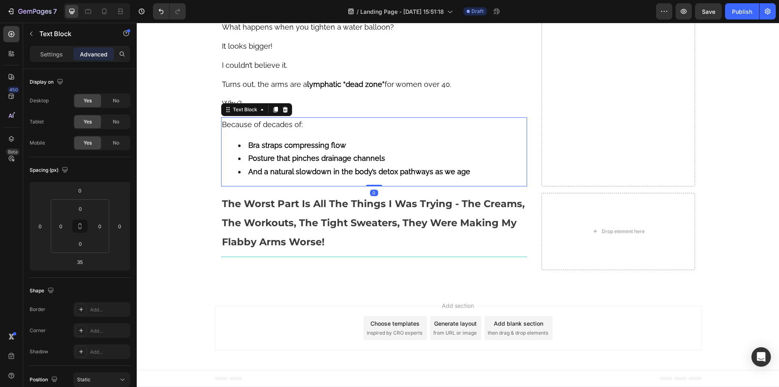
drag, startPoint x: 371, startPoint y: 185, endPoint x: 372, endPoint y: 163, distance: 22.7
click at [372, 163] on div "Because of decades of: Bra straps compressing flow Posture that pinches drainag…" at bounding box center [374, 151] width 306 height 69
type input "0"
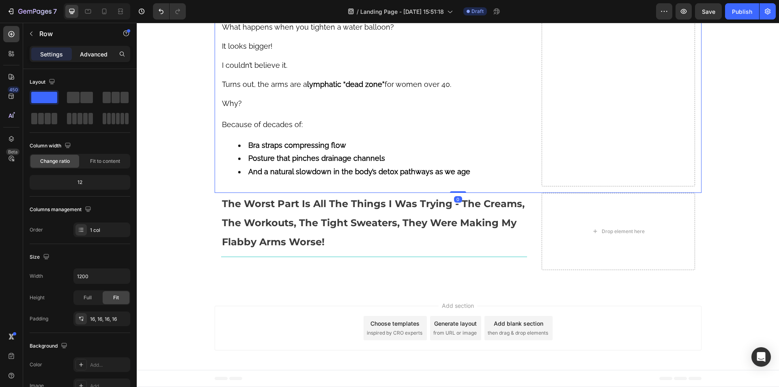
click at [99, 58] on div "Advanced" at bounding box center [93, 53] width 41 height 13
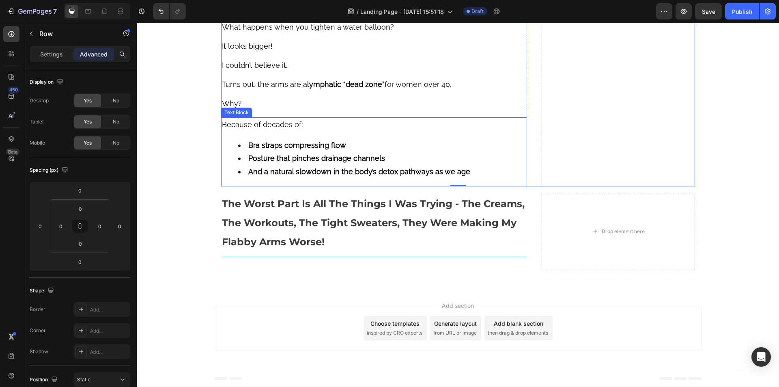
click at [426, 171] on strong "And a natural slowdown in the body’s detox pathways as we age" at bounding box center [359, 171] width 222 height 9
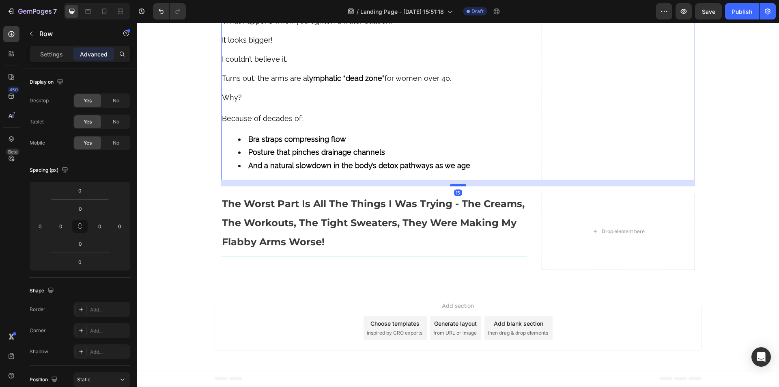
drag, startPoint x: 458, startPoint y: 185, endPoint x: 460, endPoint y: 191, distance: 6.3
click at [460, 186] on div at bounding box center [458, 185] width 16 height 2
type input "15"
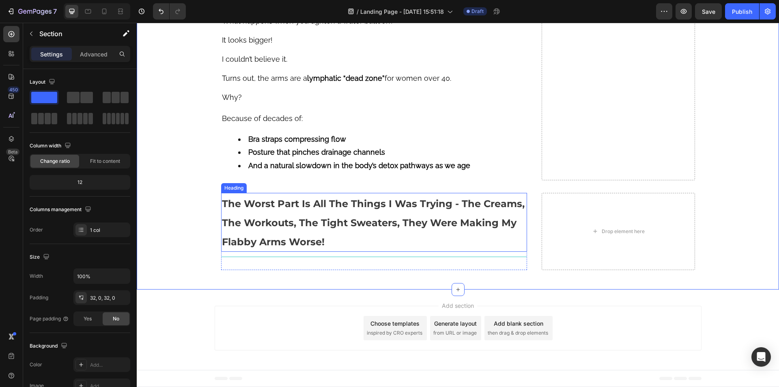
scroll to position [3034, 0]
click at [302, 251] on h2 "The Worst Part Is All The Things I Was Trying - The Creams, The Workouts, The T…" at bounding box center [374, 222] width 306 height 59
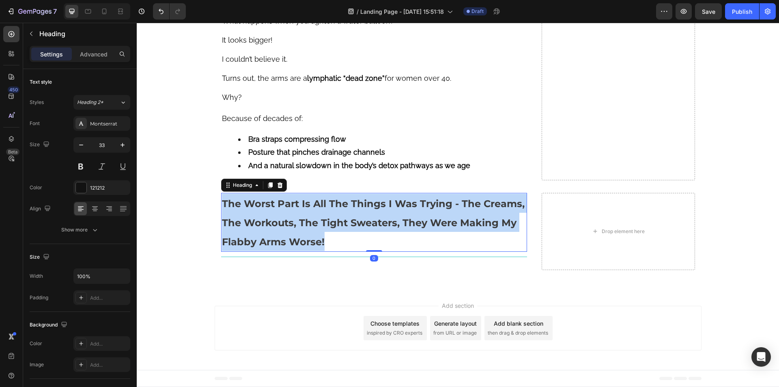
click at [302, 251] on p "The Worst Part Is All The Things I Was Trying - The Creams, The Workouts, The T…" at bounding box center [374, 221] width 305 height 57
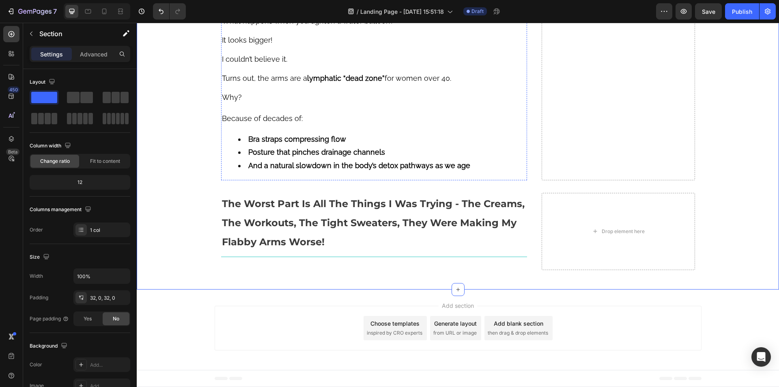
scroll to position [2547, 0]
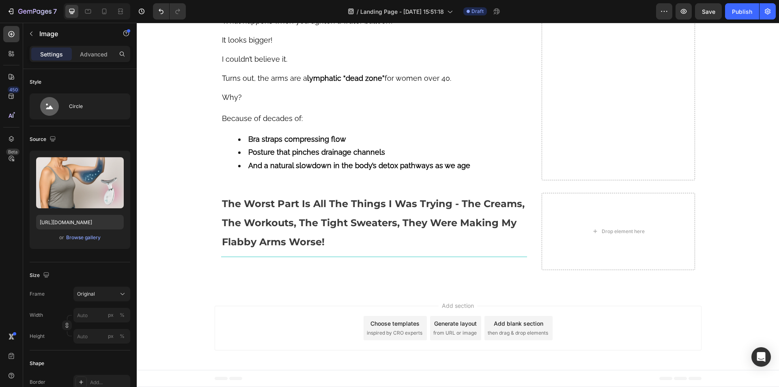
scroll to position [3115, 0]
click at [40, 37] on p "Image" at bounding box center [73, 34] width 69 height 10
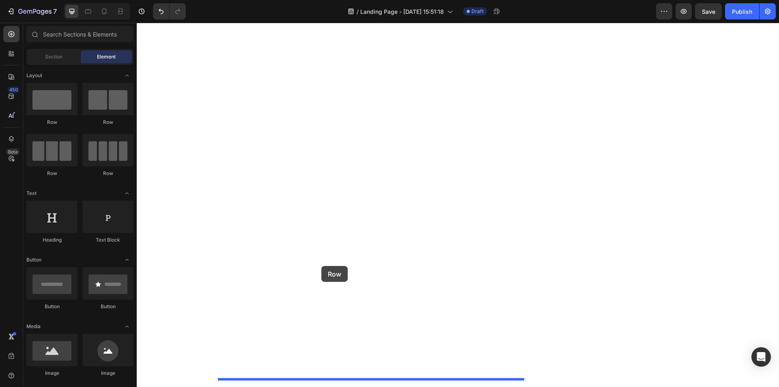
drag, startPoint x: 195, startPoint y: 121, endPoint x: 321, endPoint y: 266, distance: 192.0
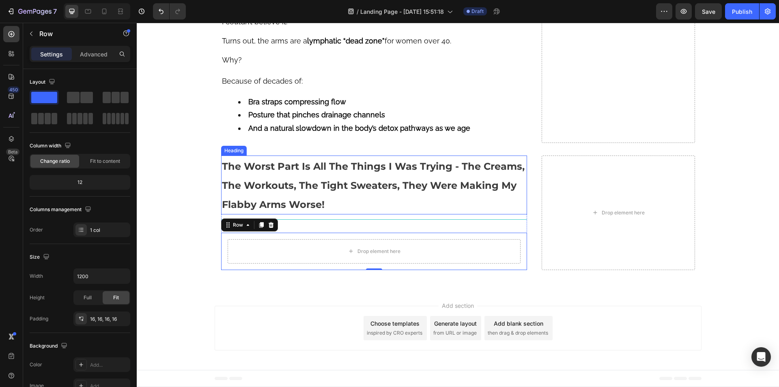
click at [346, 213] on p "⁠⁠⁠⁠⁠⁠⁠ The Worst Part Is All The Things I Was Trying - The Creams, The Workout…" at bounding box center [374, 184] width 305 height 57
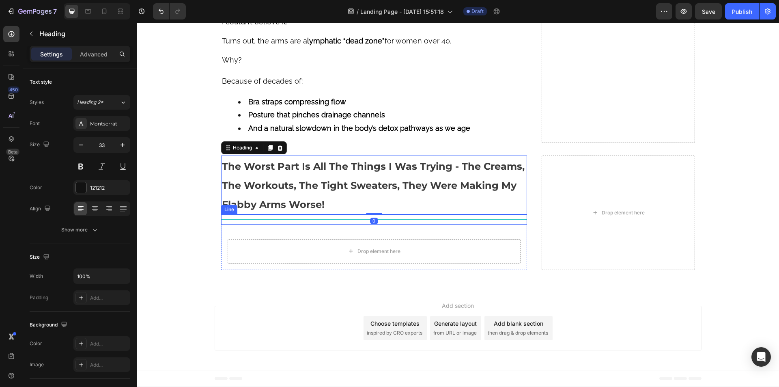
click at [339, 224] on div "Title Line" at bounding box center [374, 219] width 306 height 10
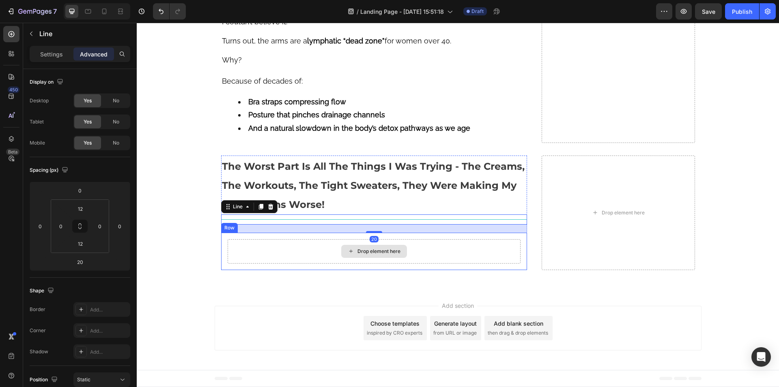
click at [274, 263] on div "Drop element here" at bounding box center [374, 251] width 293 height 24
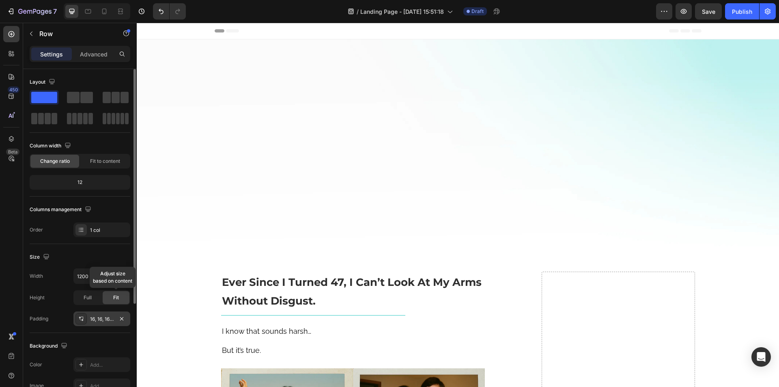
scroll to position [3115, 0]
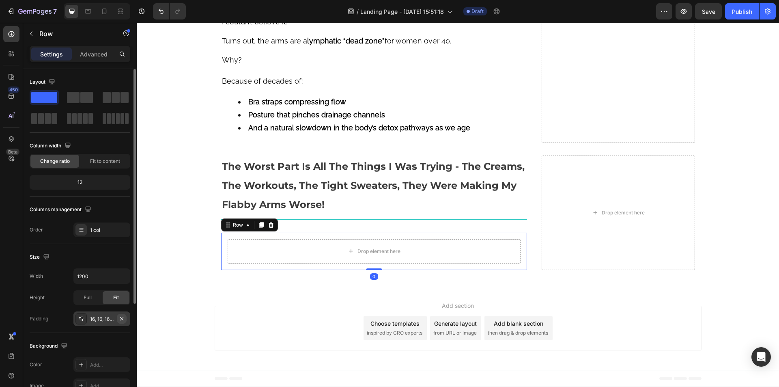
click at [121, 318] on icon "button" at bounding box center [121, 317] width 3 height 3
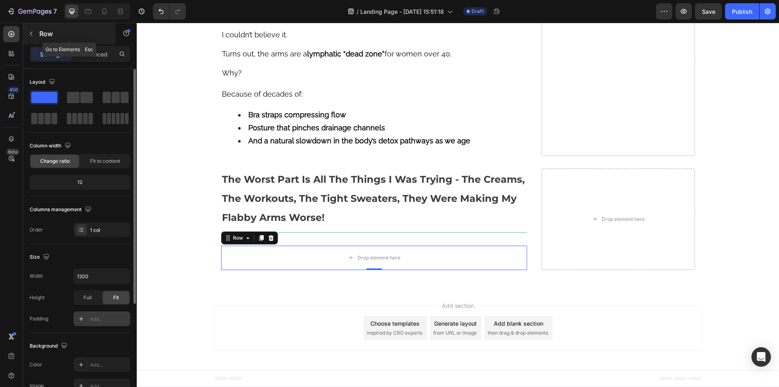
click at [32, 29] on button "button" at bounding box center [31, 33] width 13 height 13
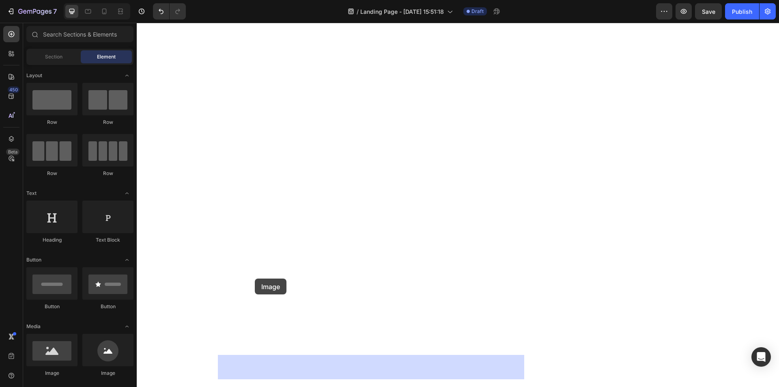
drag, startPoint x: 249, startPoint y: 363, endPoint x: 255, endPoint y: 278, distance: 84.5
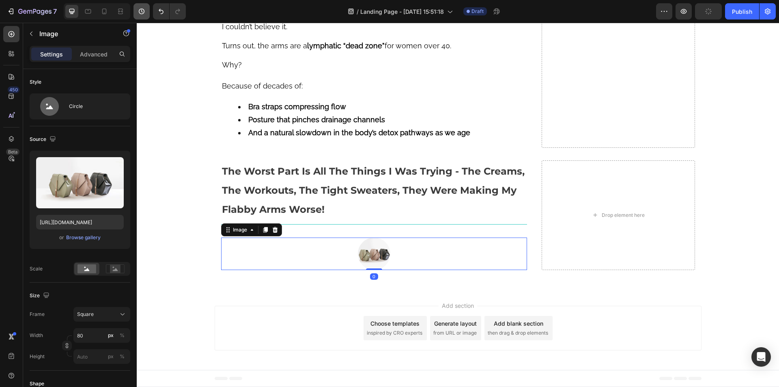
click at [113, 161] on icon "button" at bounding box center [116, 165] width 8 height 8
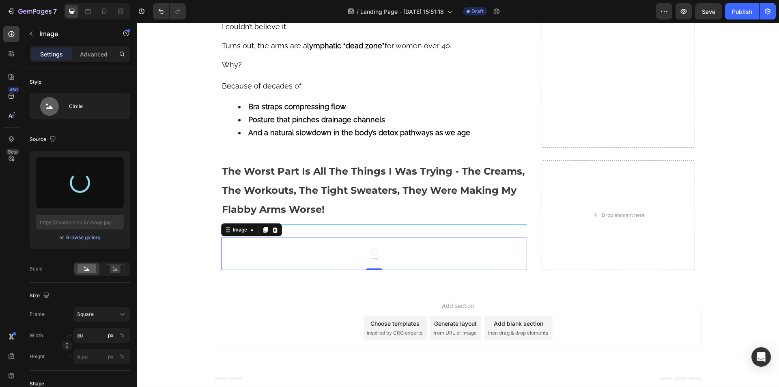
type input "[URL][DOMAIN_NAME]"
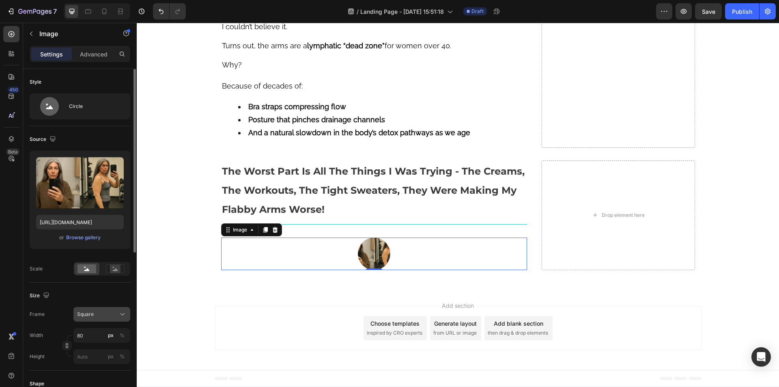
click at [92, 318] on span "Square" at bounding box center [85, 313] width 17 height 7
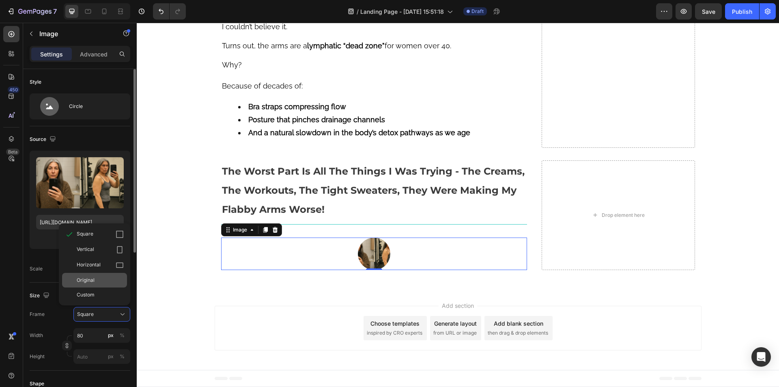
click at [94, 284] on span "Original" at bounding box center [86, 279] width 18 height 7
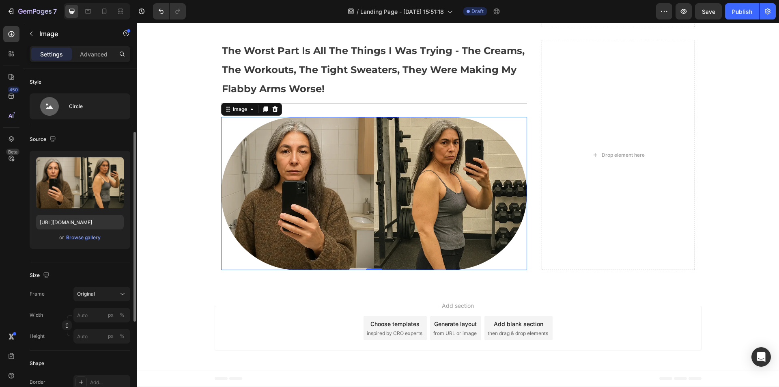
scroll to position [81, 0]
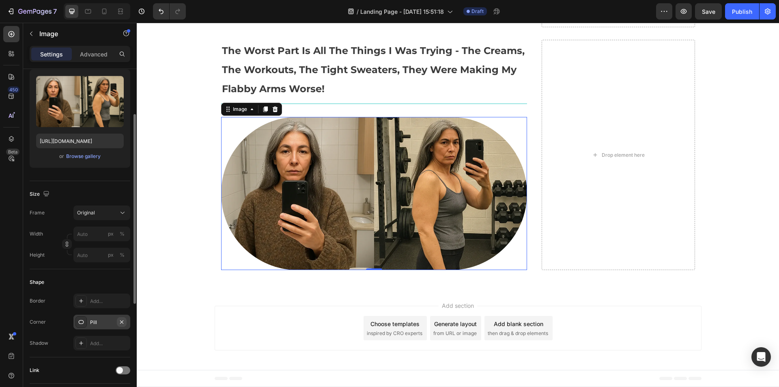
click at [119, 323] on icon "button" at bounding box center [121, 321] width 6 height 6
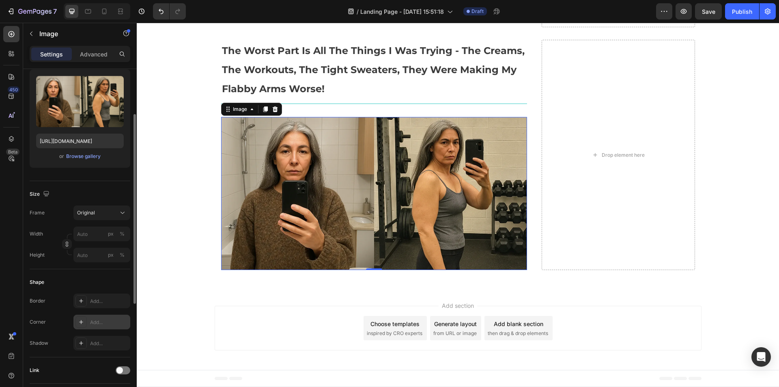
scroll to position [3268, 0]
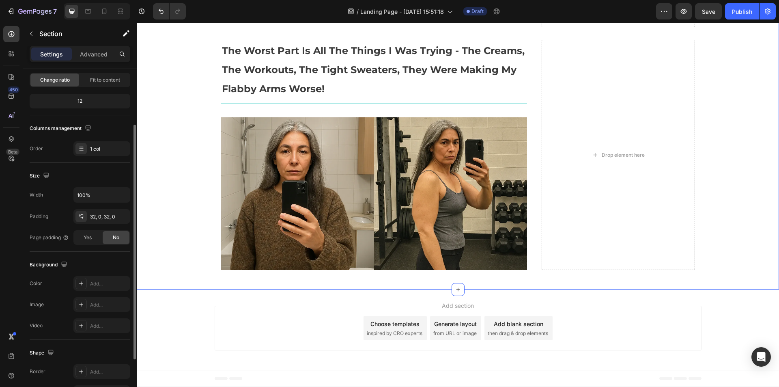
scroll to position [0, 0]
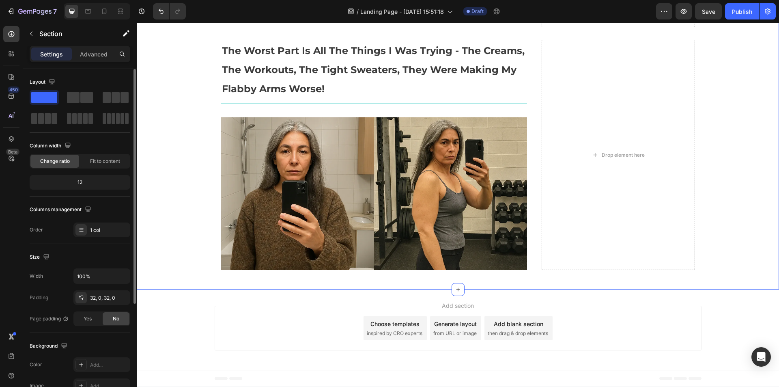
click at [290, 253] on img at bounding box center [374, 193] width 306 height 153
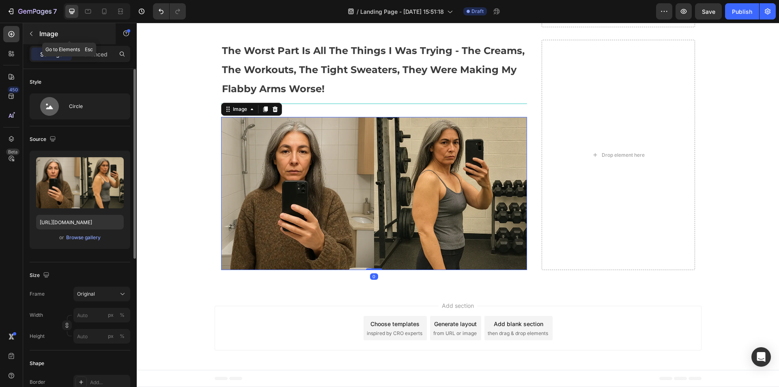
click at [31, 36] on icon "button" at bounding box center [31, 33] width 6 height 6
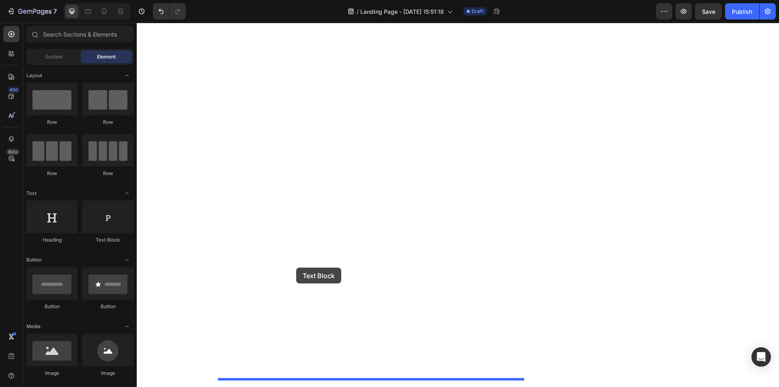
drag, startPoint x: 248, startPoint y: 242, endPoint x: 296, endPoint y: 267, distance: 54.6
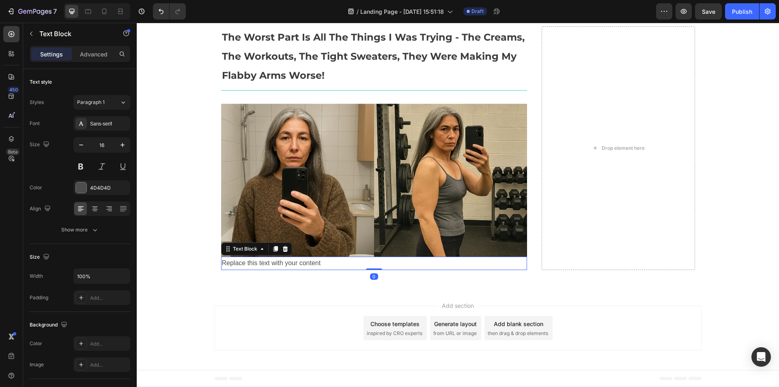
click at [287, 270] on div "Replace this text with your content" at bounding box center [374, 262] width 306 height 13
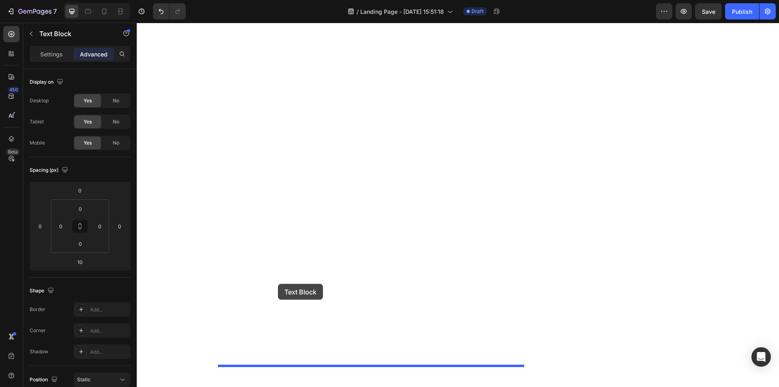
drag, startPoint x: 226, startPoint y: 234, endPoint x: 278, endPoint y: 284, distance: 71.4
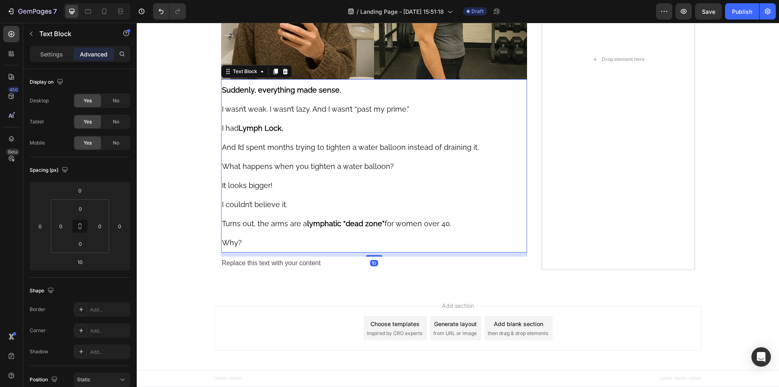
scroll to position [3416, 0]
click at [273, 269] on p "Replace this text with your content" at bounding box center [374, 263] width 305 height 12
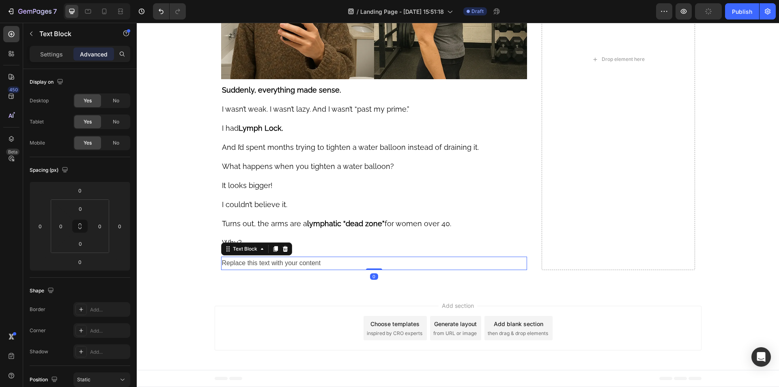
click at [282, 251] on icon at bounding box center [284, 249] width 5 height 6
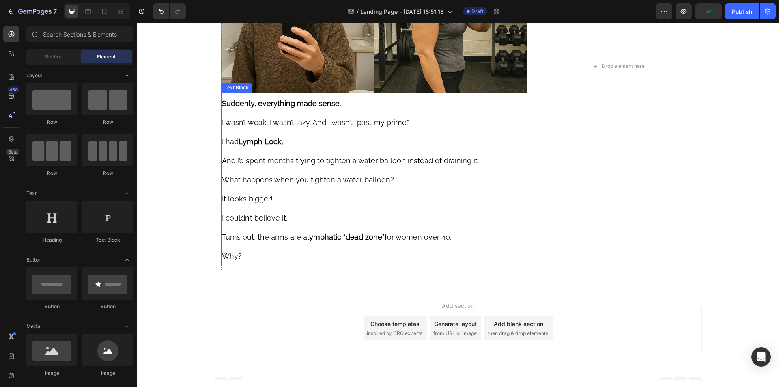
click at [270, 170] on p "And I’d spent months trying to tighten a water balloon instead of draining it." at bounding box center [374, 159] width 305 height 19
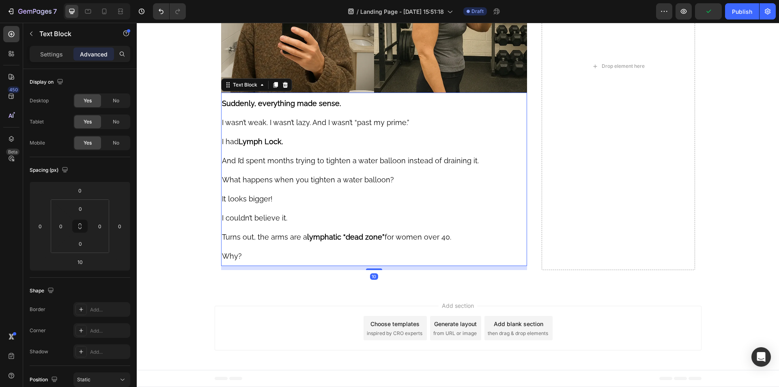
click at [273, 112] on p "Suddenly, everything made sense." at bounding box center [374, 102] width 305 height 19
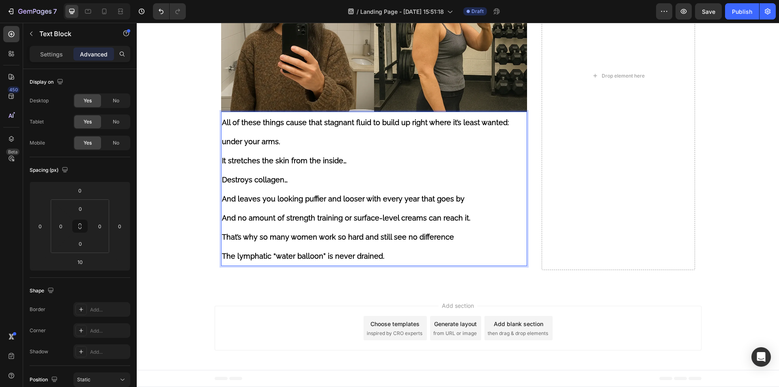
click at [276, 150] on p "All of these things cause that stagnant fluid to build up right where it’s leas…" at bounding box center [374, 131] width 305 height 38
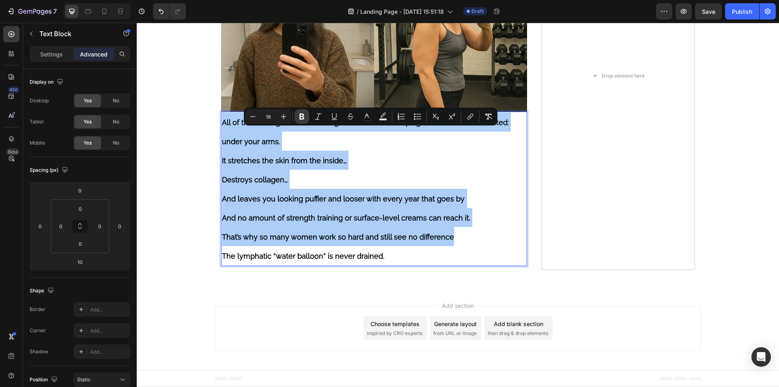
click at [301, 116] on icon "Editor contextual toolbar" at bounding box center [301, 117] width 5 height 6
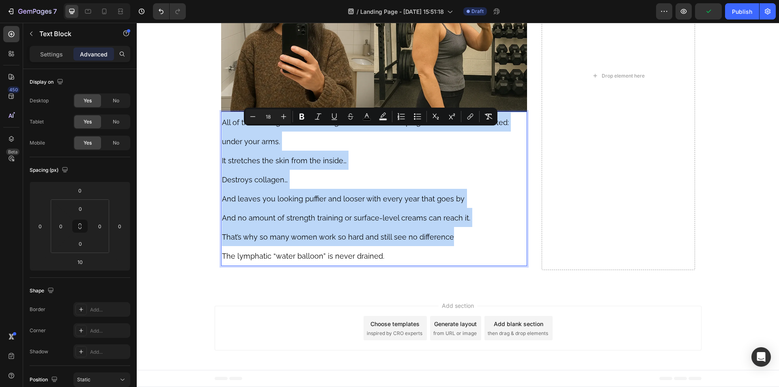
click at [261, 184] on span "Destroys collagen…" at bounding box center [255, 179] width 66 height 9
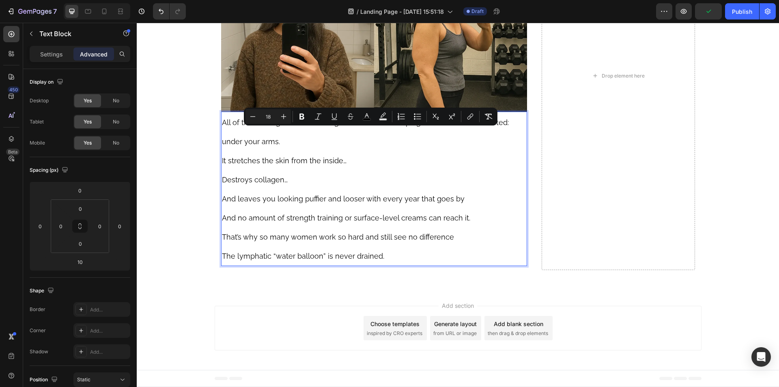
click at [261, 184] on span "Destroys collagen…" at bounding box center [255, 179] width 66 height 9
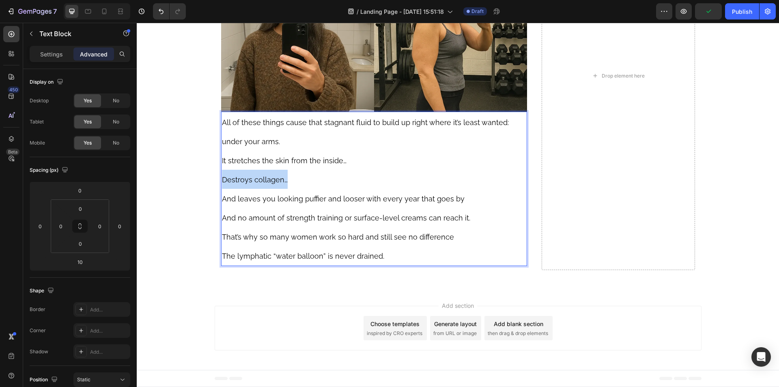
click at [261, 184] on span "Destroys collagen…" at bounding box center [255, 179] width 66 height 9
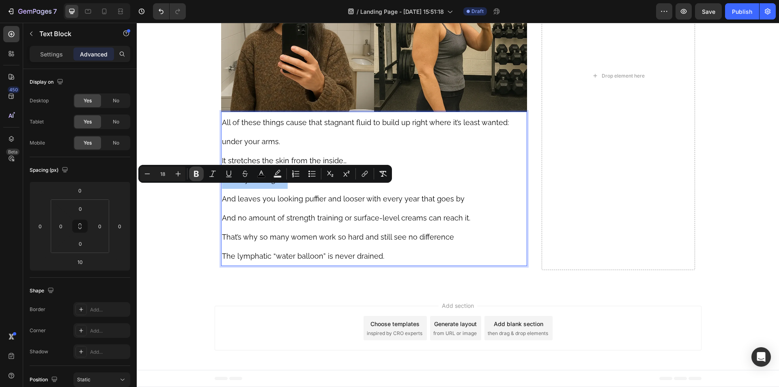
click at [201, 173] on button "Bold" at bounding box center [196, 173] width 15 height 15
click at [302, 222] on span "And no amount of strength training or surface-level creams can reach it." at bounding box center [346, 217] width 248 height 9
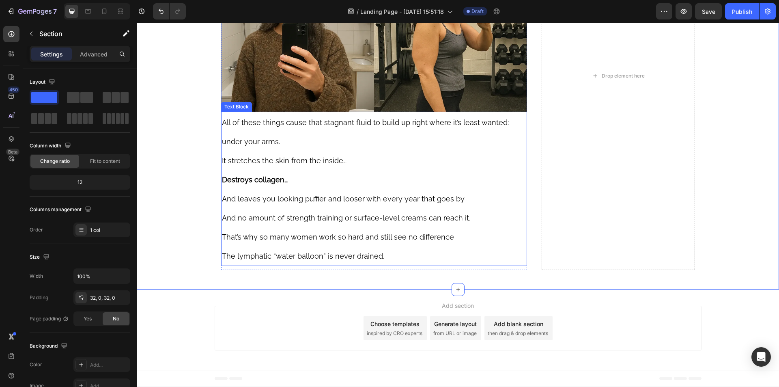
click at [269, 241] on span "That’s why so many women work so hard and still see no difference" at bounding box center [338, 236] width 232 height 9
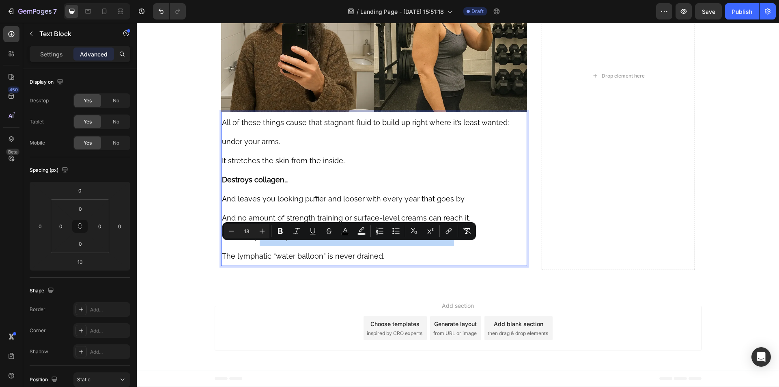
drag, startPoint x: 256, startPoint y: 248, endPoint x: 467, endPoint y: 246, distance: 210.9
click at [467, 246] on p "That’s why so many women work so hard and still see no difference" at bounding box center [374, 236] width 305 height 19
click at [283, 232] on icon "Editor contextual toolbar" at bounding box center [280, 231] width 8 height 8
click at [310, 236] on button "Underline" at bounding box center [312, 230] width 15 height 15
click at [363, 82] on img at bounding box center [374, 35] width 306 height 153
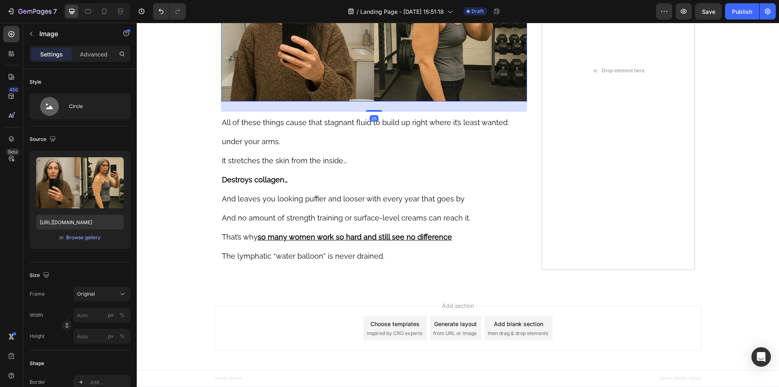
drag, startPoint x: 368, startPoint y: 122, endPoint x: 385, endPoint y: 132, distance: 19.5
click at [385, 101] on div "25" at bounding box center [374, 101] width 306 height 0
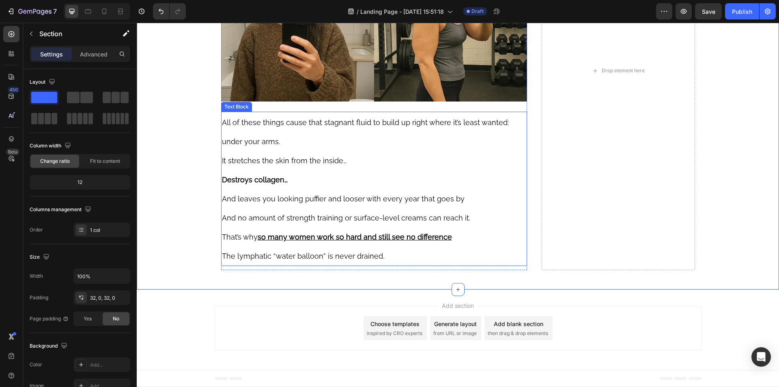
scroll to position [3437, 0]
click at [339, 225] on p "And leaves you looking puffier and looser with every year that goes by And no a…" at bounding box center [374, 208] width 305 height 38
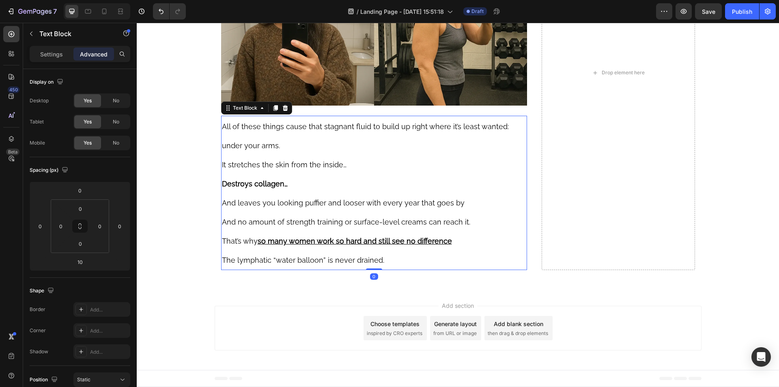
scroll to position [3433, 0]
drag, startPoint x: 365, startPoint y: 268, endPoint x: 365, endPoint y: 262, distance: 6.5
click at [365, 262] on div "All of these things cause that stagnant fluid to build up right where it’s leas…" at bounding box center [374, 193] width 306 height 154
type input "0"
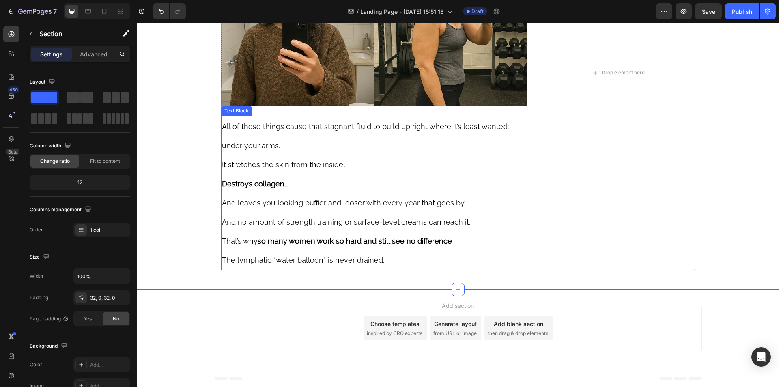
scroll to position [3108, 0]
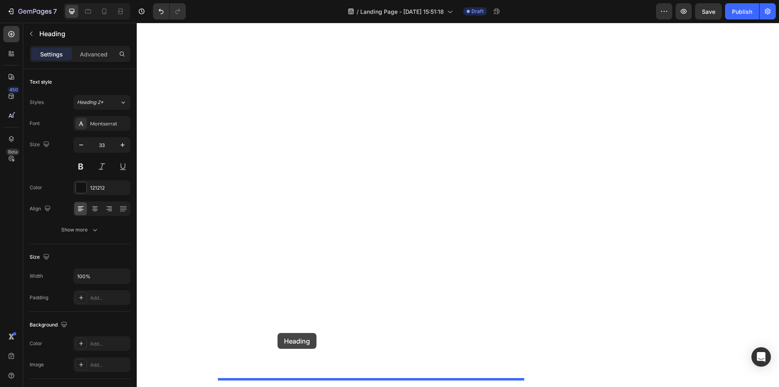
scroll to position [3473, 0]
drag, startPoint x: 228, startPoint y: 91, endPoint x: 324, endPoint y: 287, distance: 218.2
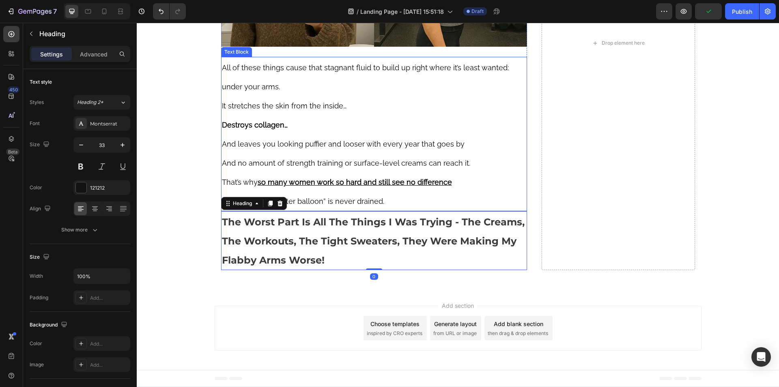
scroll to position [3414, 0]
click at [360, 172] on p "And leaves you looking puffier and looser with every year that goes by And no a…" at bounding box center [374, 153] width 305 height 38
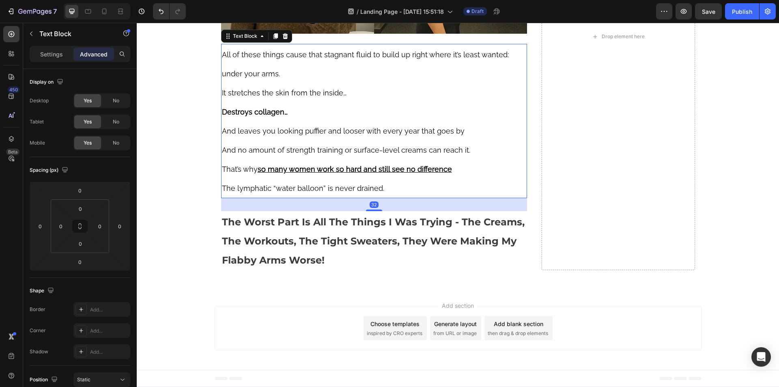
drag, startPoint x: 368, startPoint y: 286, endPoint x: 387, endPoint y: 299, distance: 23.1
click at [387, 198] on div "32" at bounding box center [374, 198] width 306 height 0
type input "32"
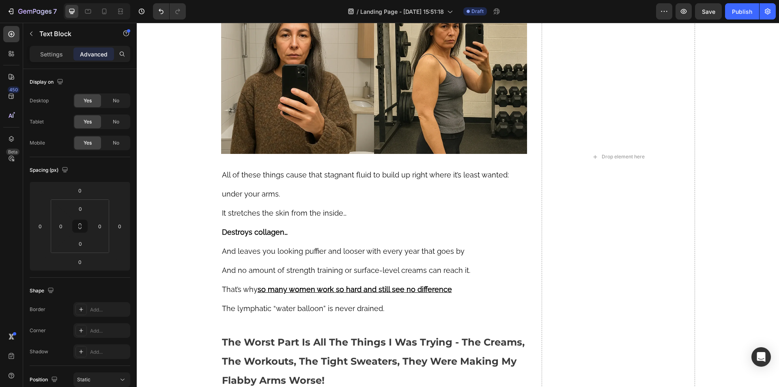
scroll to position [2400, 0]
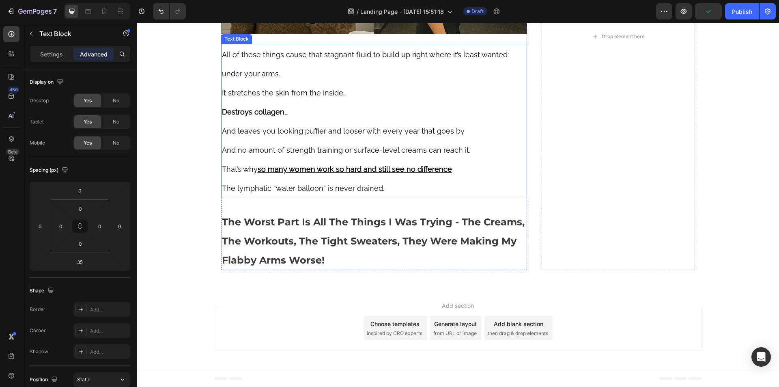
scroll to position [3504, 0]
click at [364, 146] on span "And no amount of strength training or surface-level creams can reach it." at bounding box center [346, 150] width 248 height 9
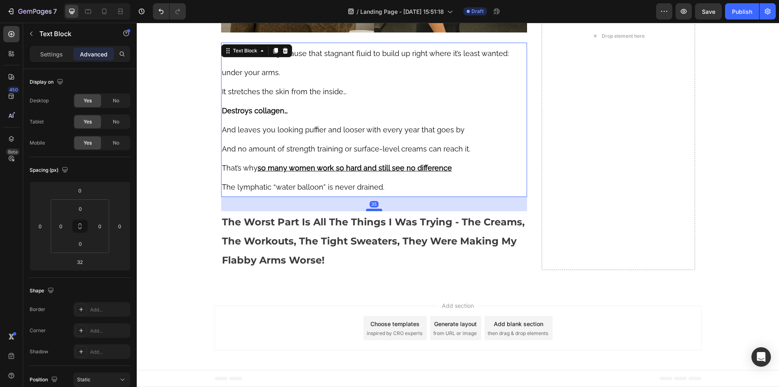
click at [376, 210] on div at bounding box center [374, 209] width 16 height 2
type input "35"
drag, startPoint x: 325, startPoint y: 151, endPoint x: 320, endPoint y: 148, distance: 5.4
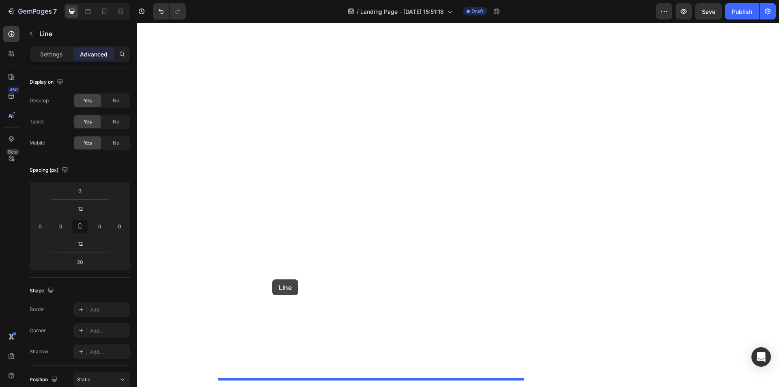
scroll to position [3524, 0]
drag, startPoint x: 225, startPoint y: 77, endPoint x: 281, endPoint y: 268, distance: 199.7
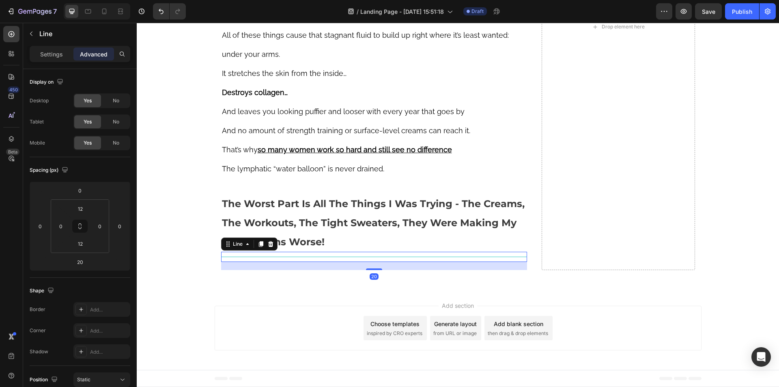
scroll to position [3506, 0]
click at [319, 241] on strong "The Worst Part Is All The Things I Was Trying - The Creams, The Workouts, The T…" at bounding box center [373, 223] width 303 height 50
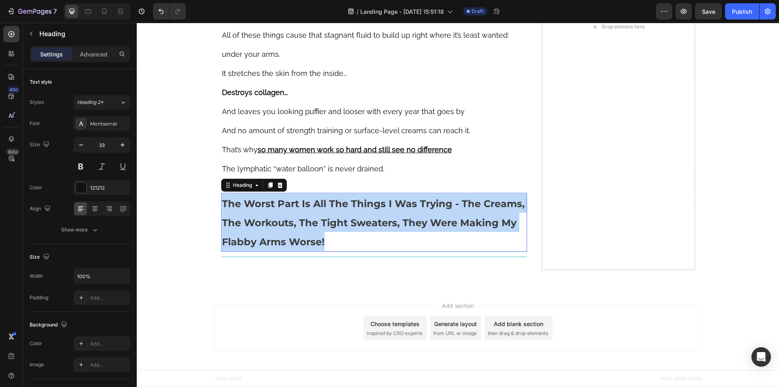
click at [319, 241] on strong "The Worst Part Is All The Things I Was Trying - The Creams, The Workouts, The T…" at bounding box center [373, 223] width 303 height 50
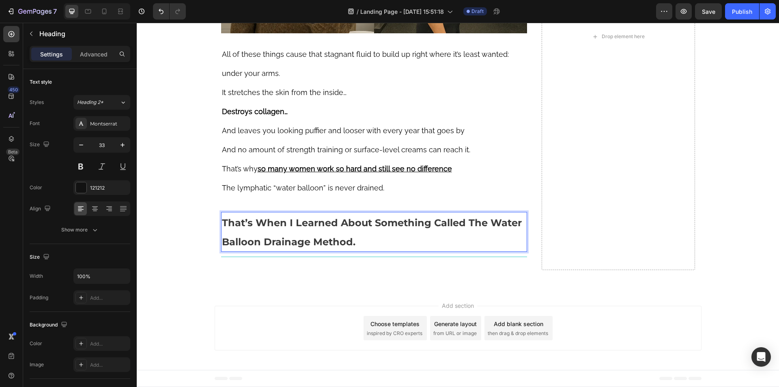
scroll to position [3505, 0]
click at [302, 243] on strong "That’s When I Learned About Something Called The Water Balloon Drainage Method." at bounding box center [372, 232] width 300 height 31
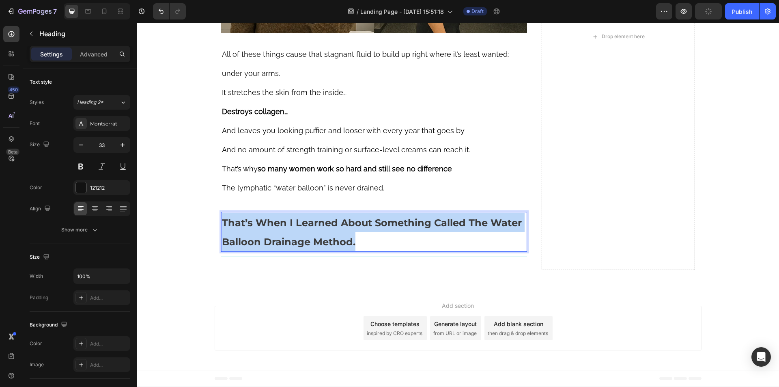
click at [302, 243] on strong "That’s When I Learned About Something Called The Water Balloon Drainage Method." at bounding box center [372, 232] width 300 height 31
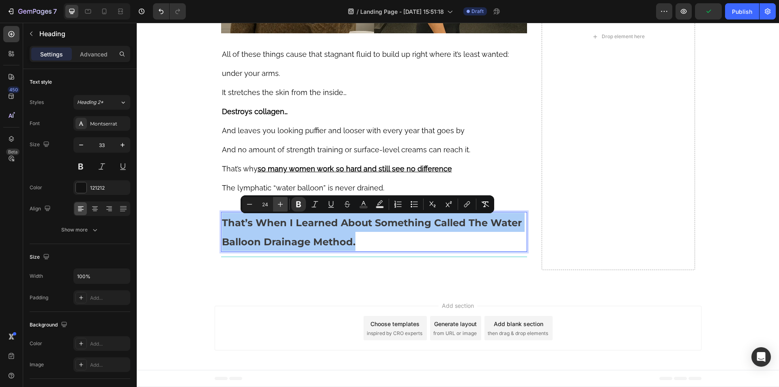
click at [276, 204] on button "Plus" at bounding box center [280, 204] width 15 height 15
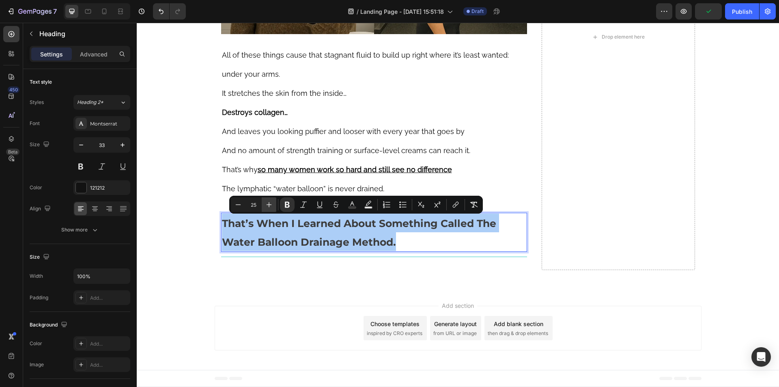
scroll to position [3504, 0]
click at [276, 204] on button "Plus" at bounding box center [269, 204] width 15 height 15
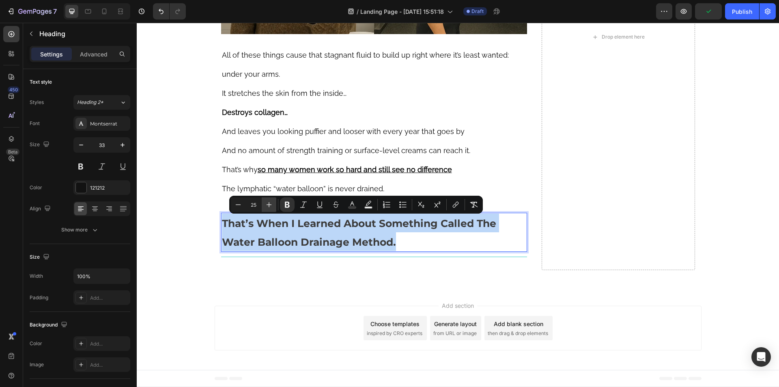
type input "26"
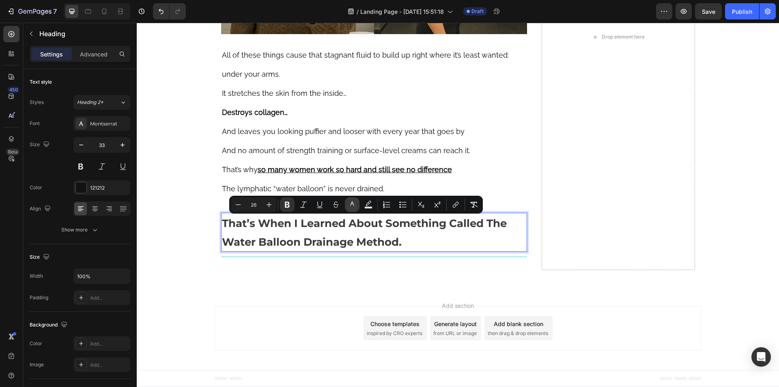
click at [356, 205] on button "color" at bounding box center [352, 204] width 15 height 15
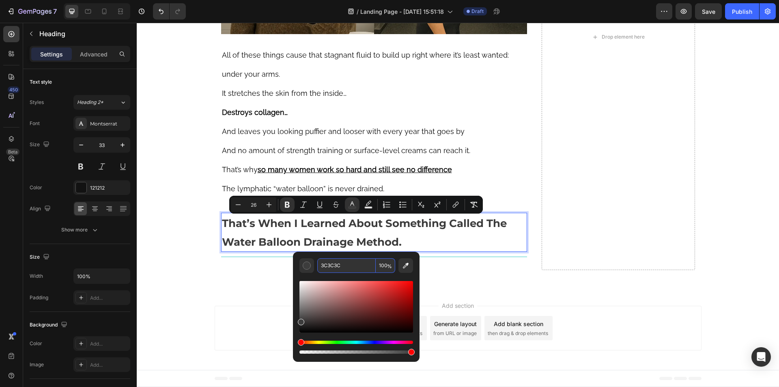
click at [342, 265] on input "3C3C3C" at bounding box center [346, 265] width 58 height 15
paste input "c3c3c"
type input "3C3C3C"
click at [83, 143] on icon "button" at bounding box center [81, 145] width 8 height 8
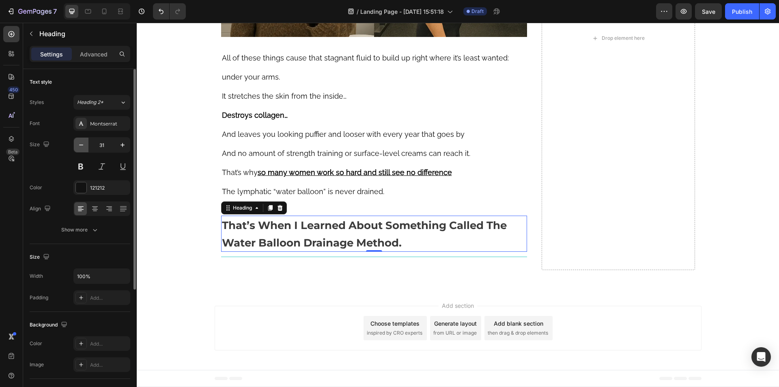
click at [83, 143] on icon "button" at bounding box center [81, 145] width 8 height 8
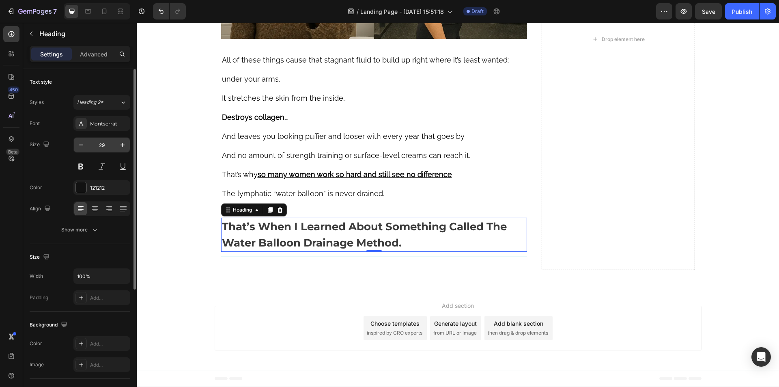
scroll to position [3499, 0]
click at [75, 144] on button "button" at bounding box center [81, 145] width 15 height 15
type input "28"
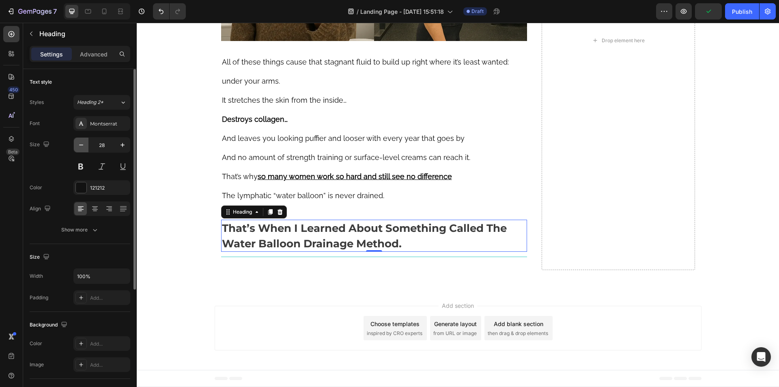
scroll to position [3497, 0]
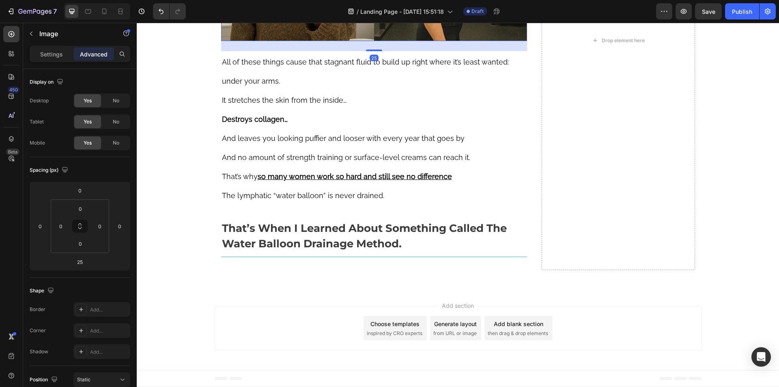
scroll to position [3294, 0]
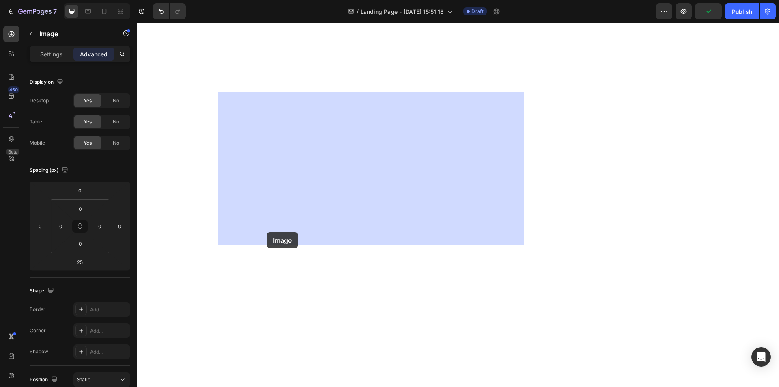
scroll to position [3659, 0]
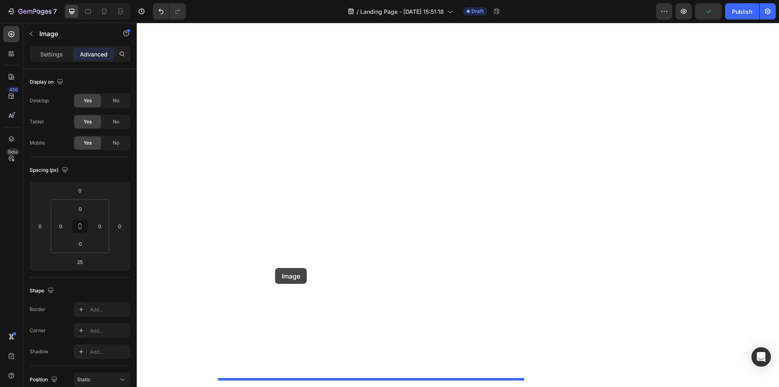
drag, startPoint x: 224, startPoint y: 83, endPoint x: 275, endPoint y: 268, distance: 191.4
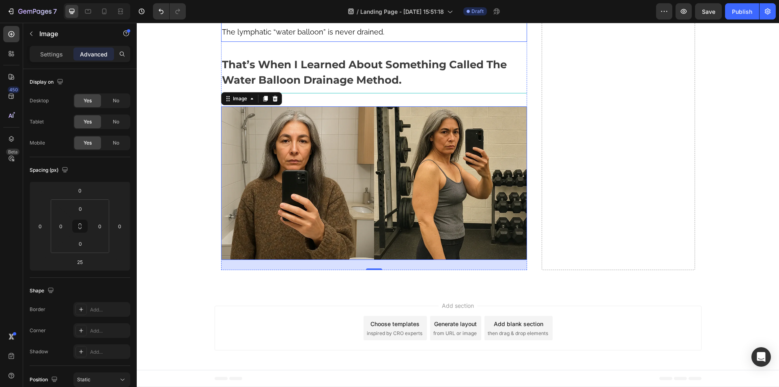
scroll to position [3212, 0]
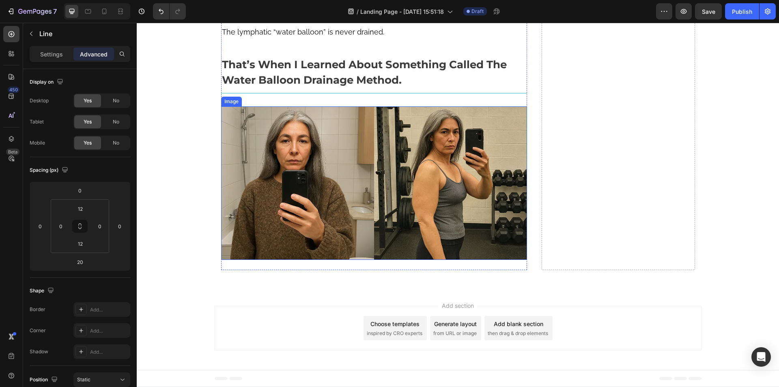
scroll to position [3577, 0]
click at [339, 98] on div "Title Line" at bounding box center [374, 93] width 306 height 10
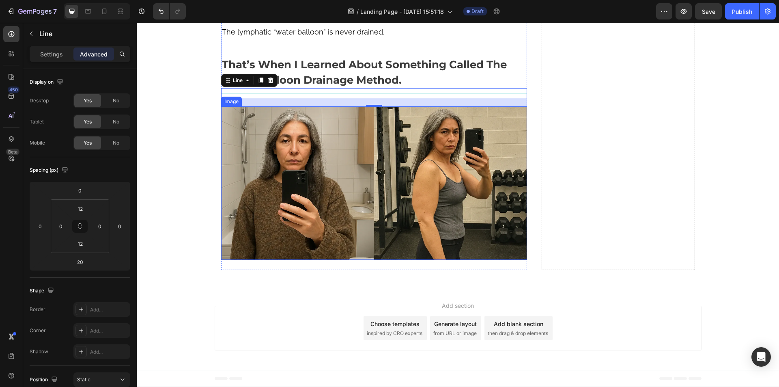
drag, startPoint x: 271, startPoint y: 228, endPoint x: 221, endPoint y: 230, distance: 49.9
click at [327, 258] on img at bounding box center [374, 182] width 306 height 153
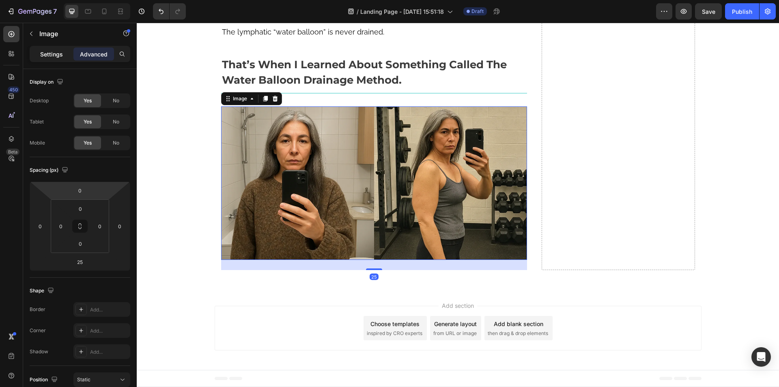
click at [40, 51] on div "Settings" at bounding box center [51, 53] width 41 height 13
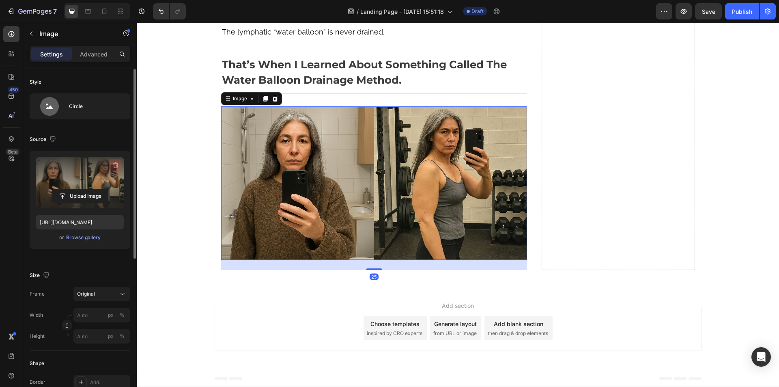
click at [118, 165] on icon "button" at bounding box center [115, 165] width 5 height 6
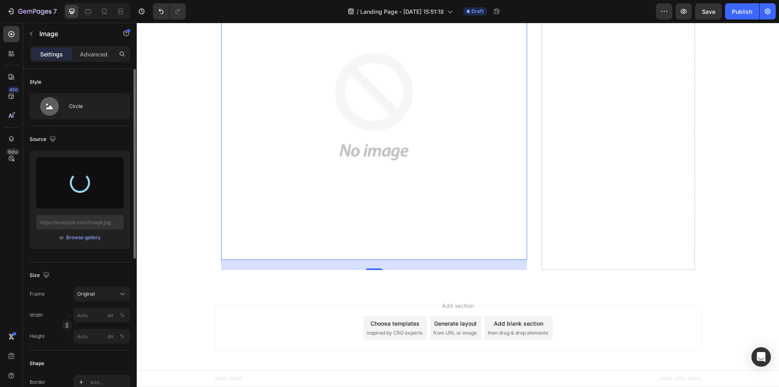
type input "[URL][DOMAIN_NAME]"
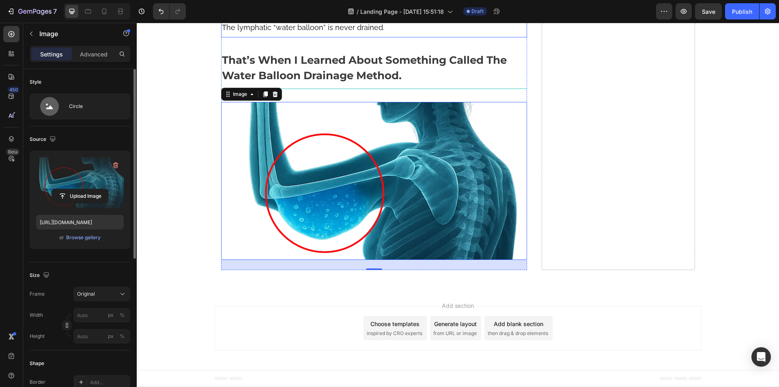
scroll to position [3415, 0]
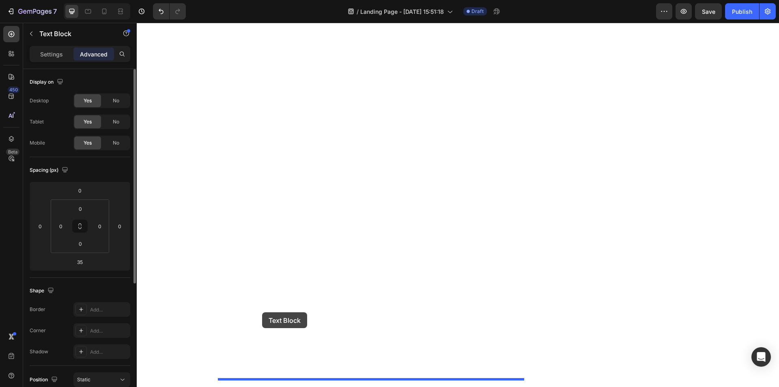
scroll to position [3828, 0]
drag, startPoint x: 223, startPoint y: 42, endPoint x: 287, endPoint y: 275, distance: 241.3
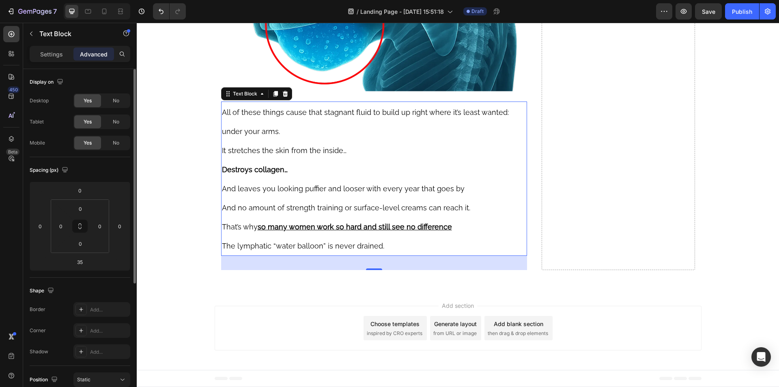
scroll to position [3659, 0]
click at [277, 140] on p "All of these things cause that stagnant fluid to build up right where it’s leas…" at bounding box center [374, 121] width 305 height 38
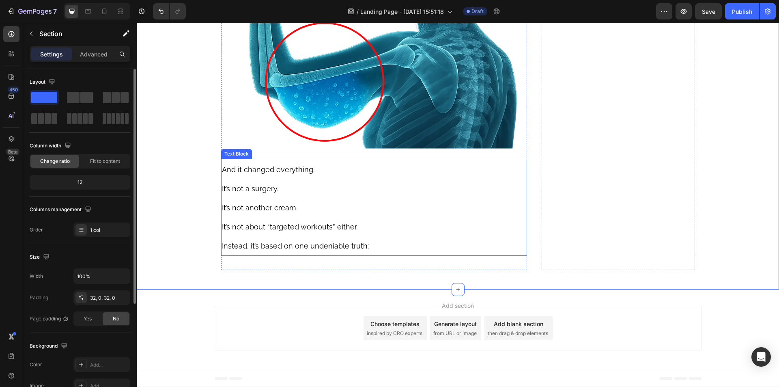
scroll to position [3776, 0]
click at [289, 252] on p "Instead, it’s based on one undeniable truth:" at bounding box center [374, 245] width 305 height 19
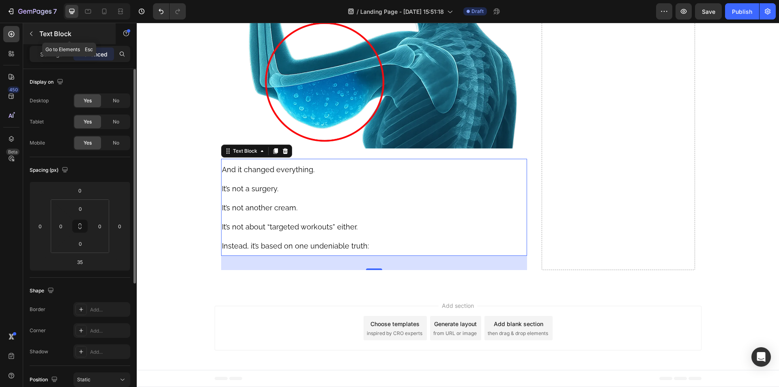
click at [39, 33] on div "Text Block" at bounding box center [69, 33] width 92 height 21
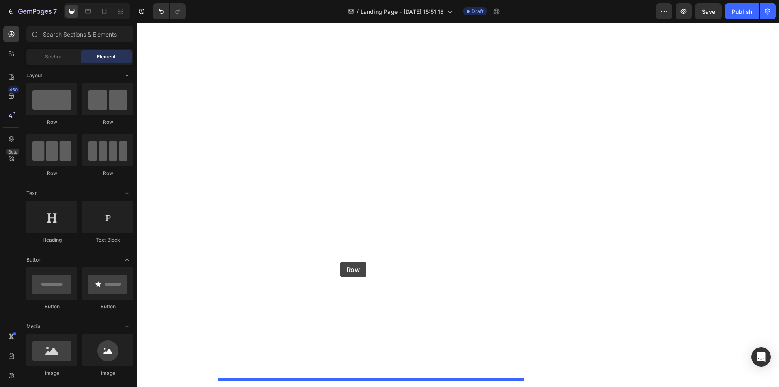
drag, startPoint x: 195, startPoint y: 123, endPoint x: 340, endPoint y: 261, distance: 200.0
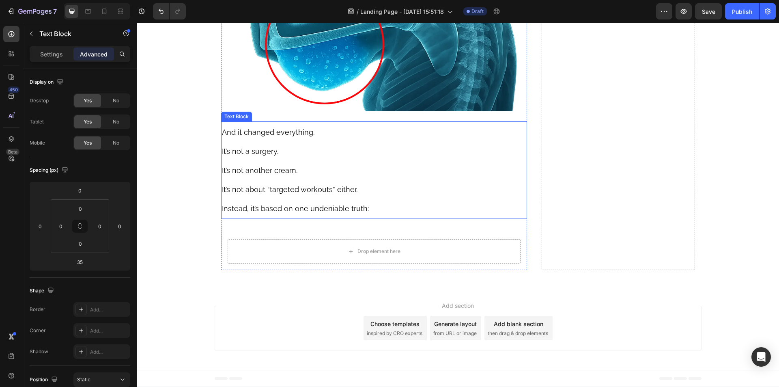
click at [322, 213] on span "Instead, it’s based on one undeniable truth:" at bounding box center [295, 208] width 147 height 9
click at [385, 217] on p "Instead, it’s based on one undeniable truth:" at bounding box center [374, 207] width 305 height 19
click at [290, 160] on p "It’s not a surgery." at bounding box center [374, 150] width 305 height 19
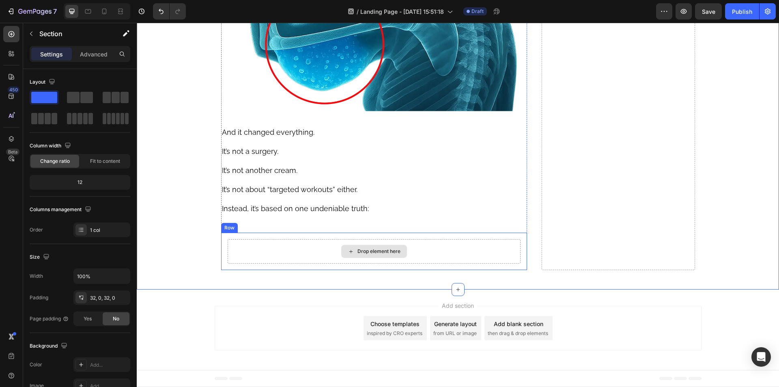
click at [255, 263] on div "Drop element here" at bounding box center [374, 251] width 293 height 24
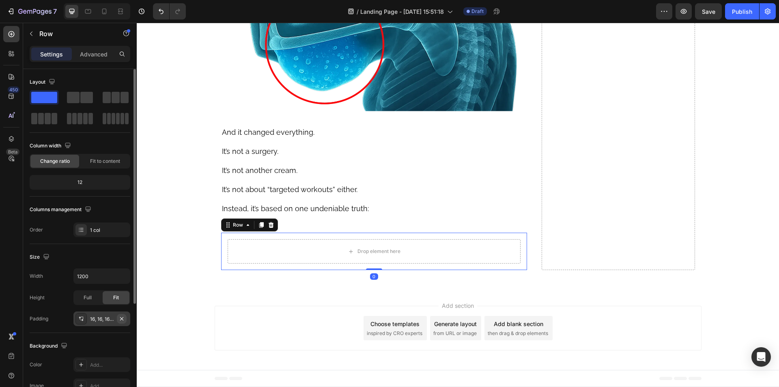
click at [121, 318] on icon "button" at bounding box center [121, 317] width 3 height 3
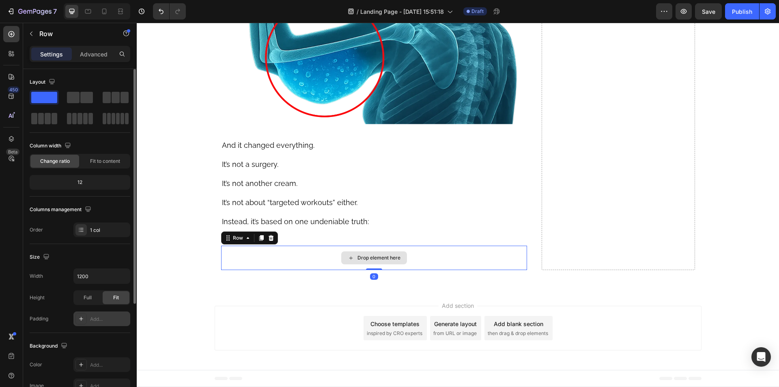
click at [395, 230] on p "Instead, it’s based on one undeniable truth:" at bounding box center [374, 220] width 305 height 19
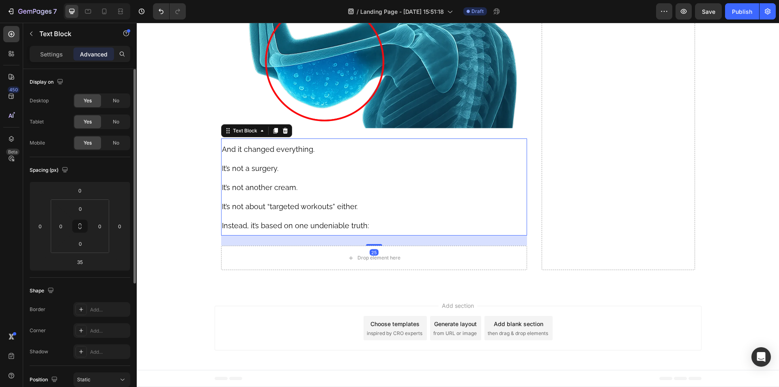
drag, startPoint x: 368, startPoint y: 269, endPoint x: 358, endPoint y: 265, distance: 10.9
click at [358, 235] on div "25" at bounding box center [374, 235] width 306 height 0
type input "25"
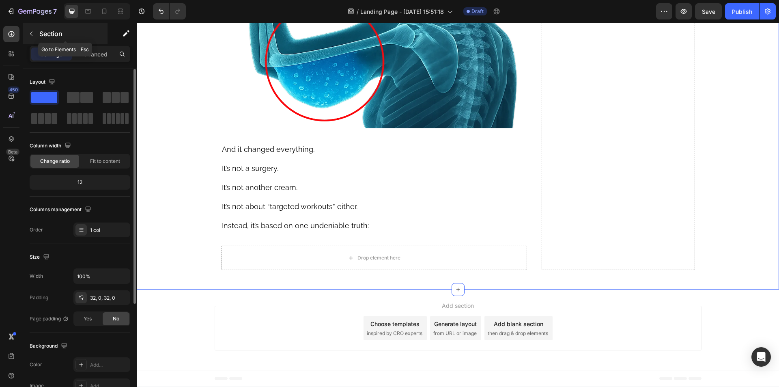
click at [46, 36] on p "Section" at bounding box center [72, 34] width 67 height 10
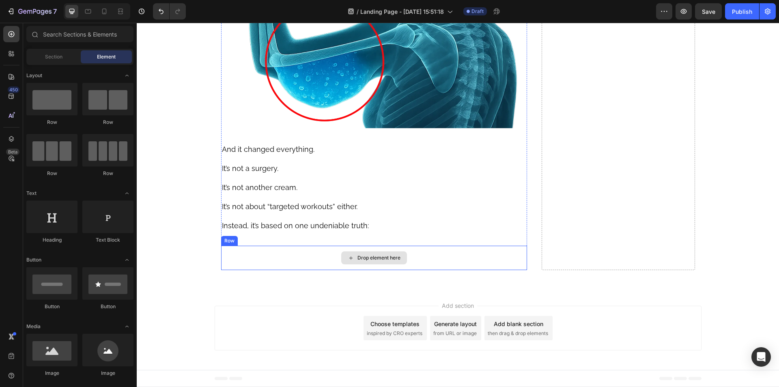
click at [274, 270] on div "Drop element here" at bounding box center [374, 257] width 306 height 24
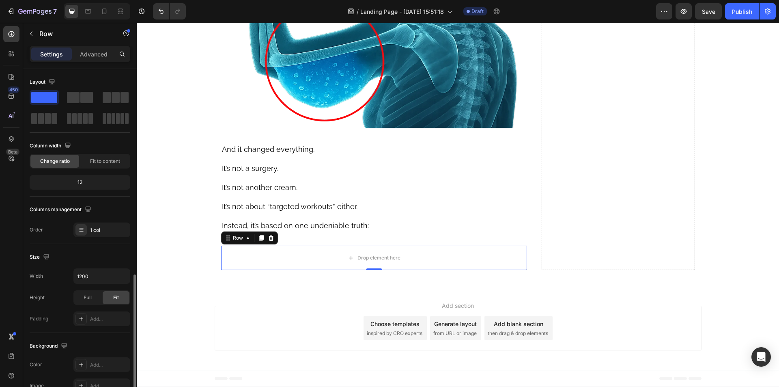
scroll to position [122, 0]
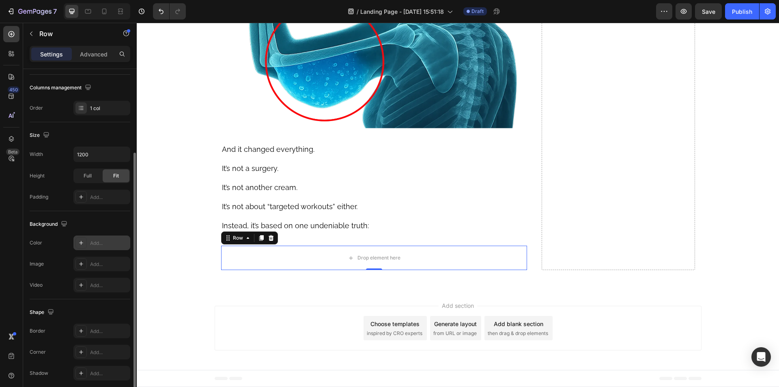
click at [94, 240] on div "Add..." at bounding box center [109, 242] width 38 height 7
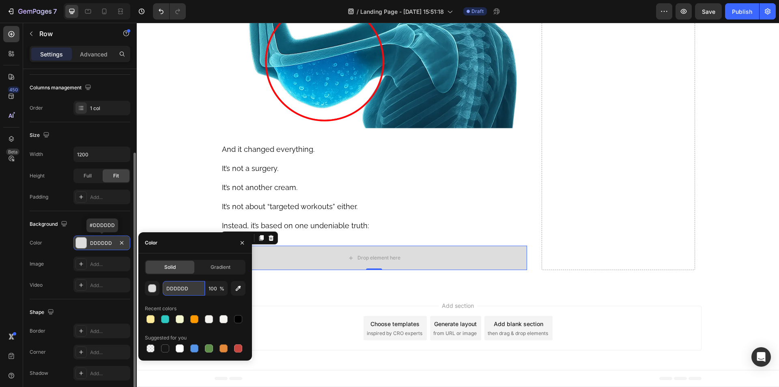
click at [187, 290] on input "DDDDDD" at bounding box center [184, 288] width 42 height 15
paste input "ffeb99"
type input "ffeb99"
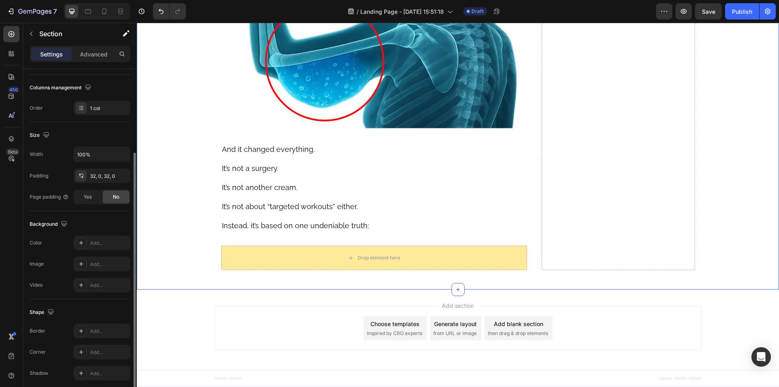
scroll to position [0, 0]
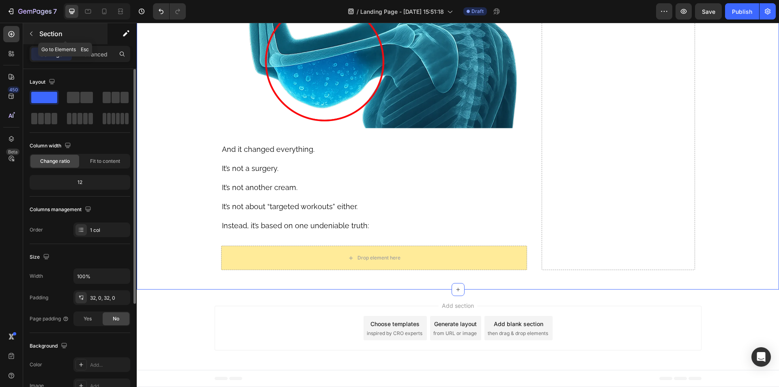
click at [37, 34] on button "button" at bounding box center [31, 33] width 13 height 13
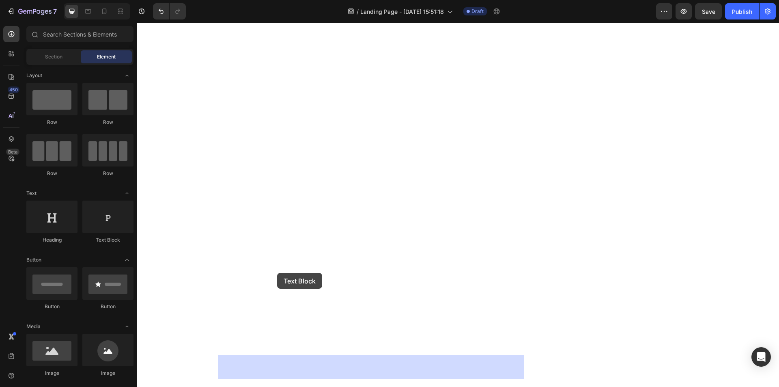
drag, startPoint x: 248, startPoint y: 236, endPoint x: 277, endPoint y: 273, distance: 46.7
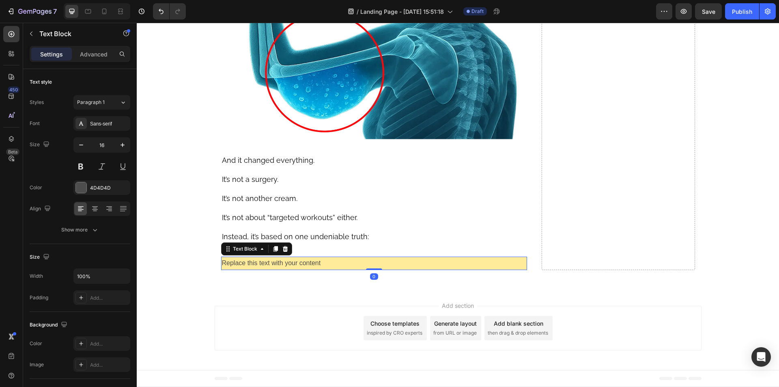
click at [307, 270] on div "Replace this text with your content" at bounding box center [374, 262] width 306 height 13
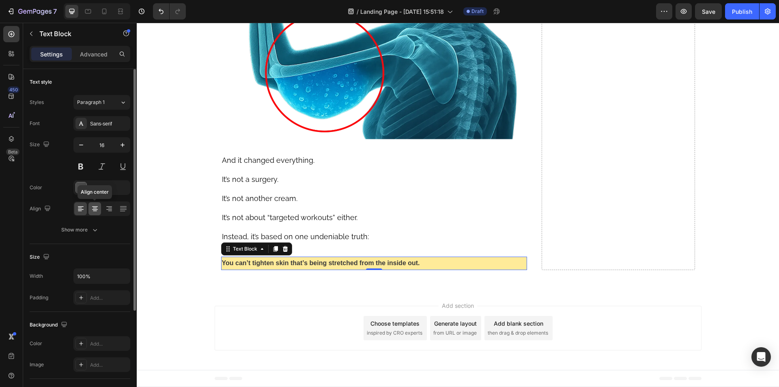
click at [96, 211] on icon at bounding box center [95, 211] width 4 height 1
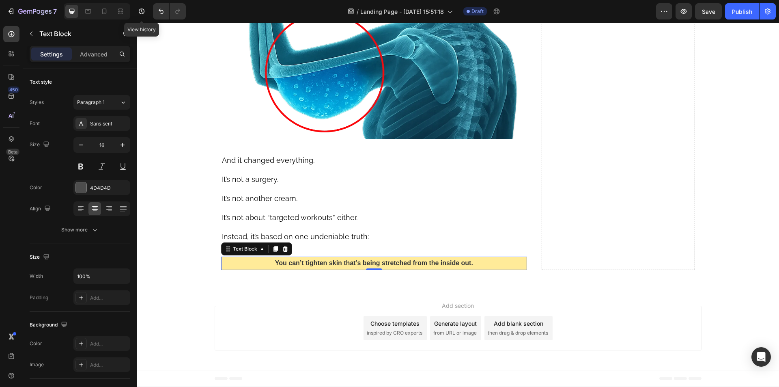
click at [317, 266] on strong "You can’t tighten skin that’s being stretched from the inside out." at bounding box center [374, 262] width 198 height 7
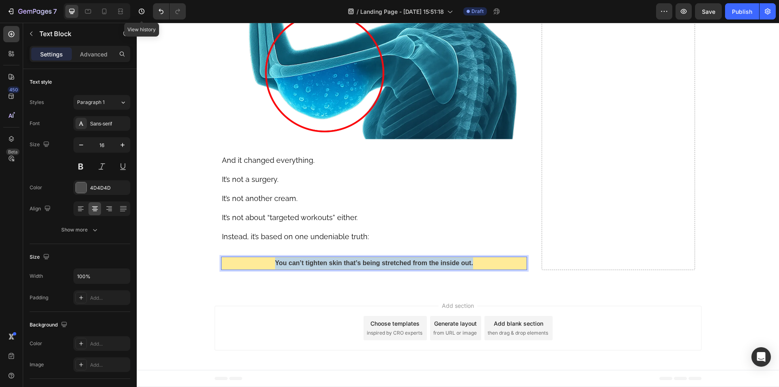
click at [317, 266] on strong "You can’t tighten skin that’s being stretched from the inside out." at bounding box center [374, 262] width 198 height 7
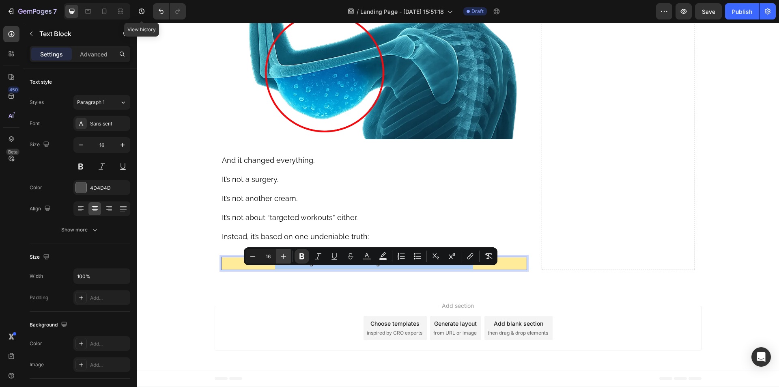
click at [282, 256] on icon "Editor contextual toolbar" at bounding box center [283, 256] width 8 height 8
type input "18"
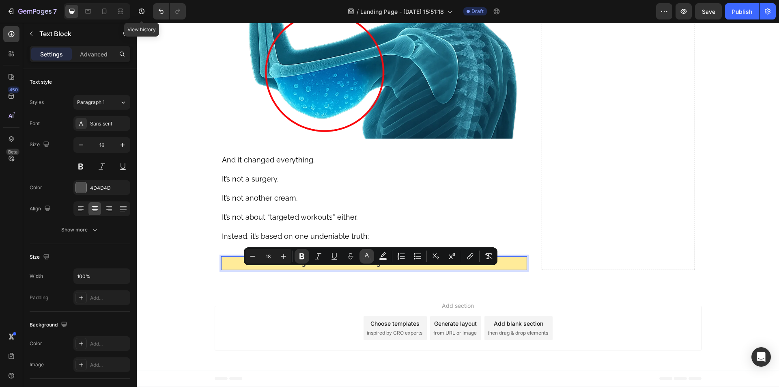
click at [367, 256] on icon "Editor contextual toolbar" at bounding box center [367, 256] width 8 height 8
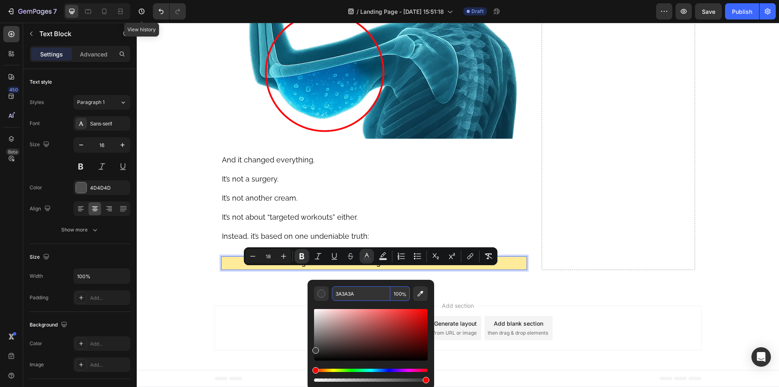
click at [353, 288] on input "3A3A3A" at bounding box center [361, 293] width 58 height 15
paste input "a3a3a"
type input "3A3A3A"
click at [100, 125] on div "Sans-serif" at bounding box center [109, 123] width 38 height 7
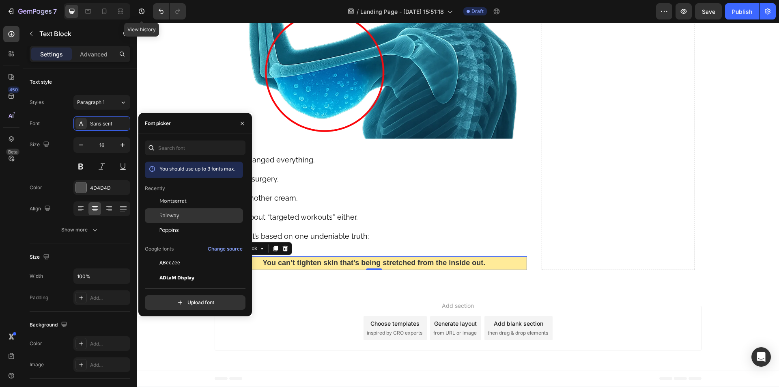
click at [183, 215] on div "Raleway" at bounding box center [200, 215] width 82 height 7
click at [122, 143] on icon "button" at bounding box center [122, 145] width 8 height 8
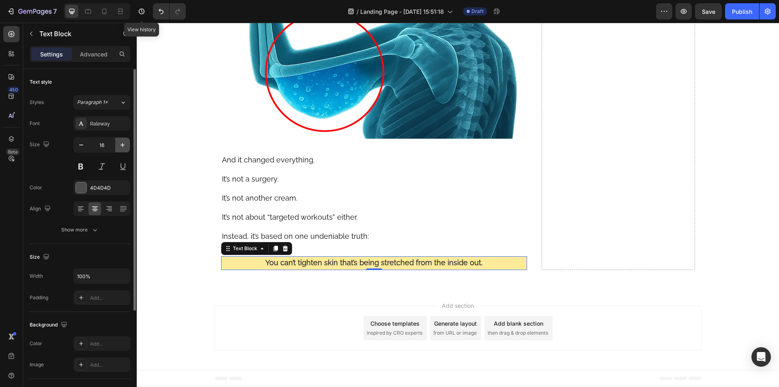
click at [122, 143] on icon "button" at bounding box center [122, 145] width 8 height 8
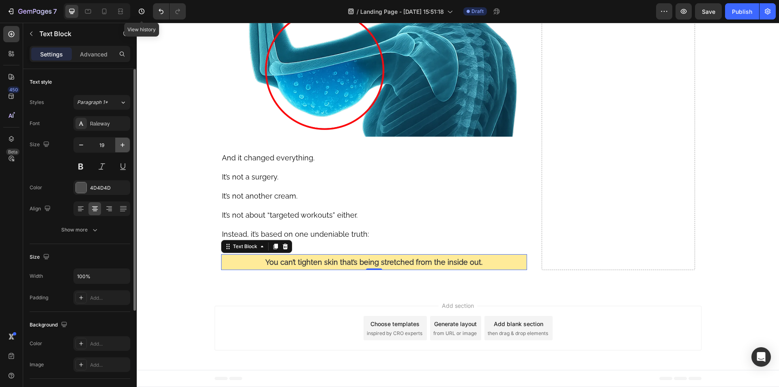
click at [122, 143] on icon "button" at bounding box center [122, 145] width 8 height 8
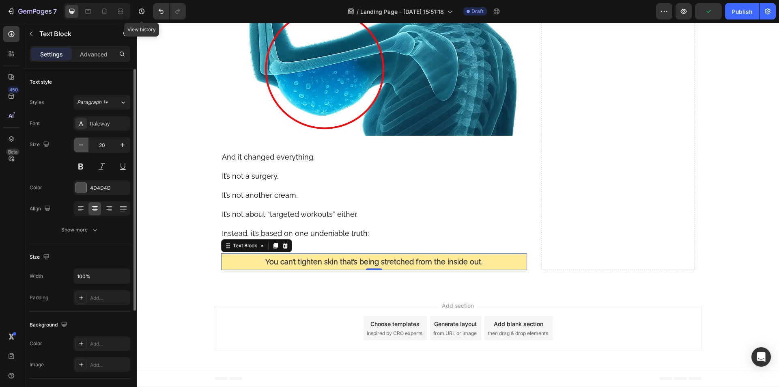
click at [85, 148] on button "button" at bounding box center [81, 145] width 15 height 15
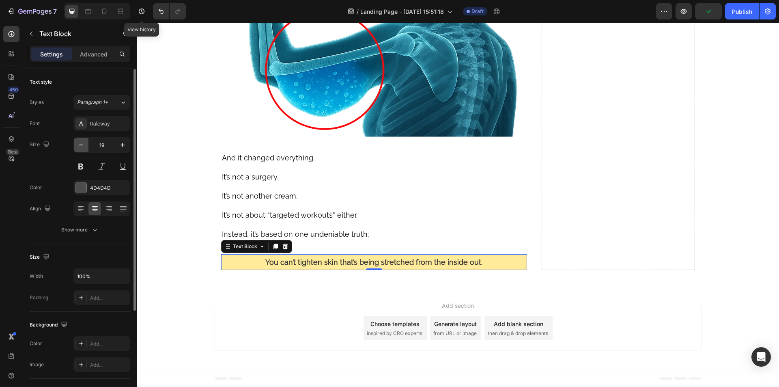
click at [85, 148] on button "button" at bounding box center [81, 145] width 15 height 15
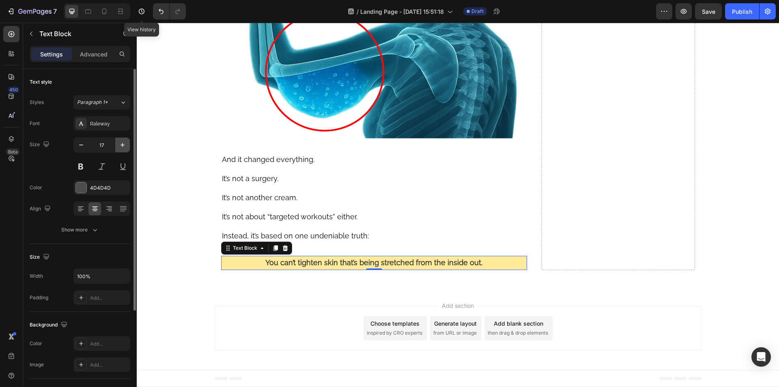
click at [127, 147] on button "button" at bounding box center [122, 145] width 15 height 15
type input "18"
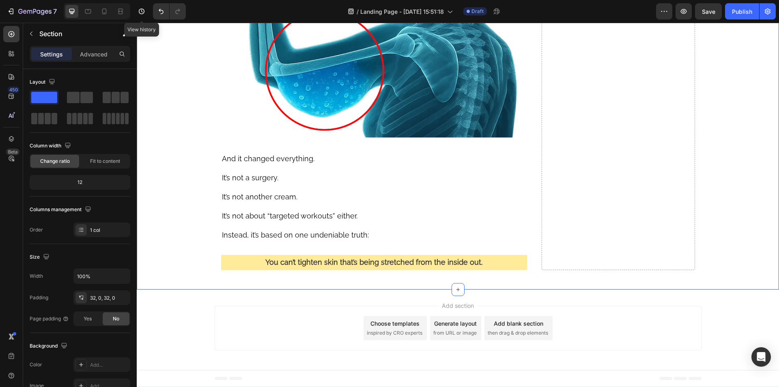
click at [376, 240] on p "Instead, it’s based on one undeniable truth:" at bounding box center [374, 234] width 305 height 19
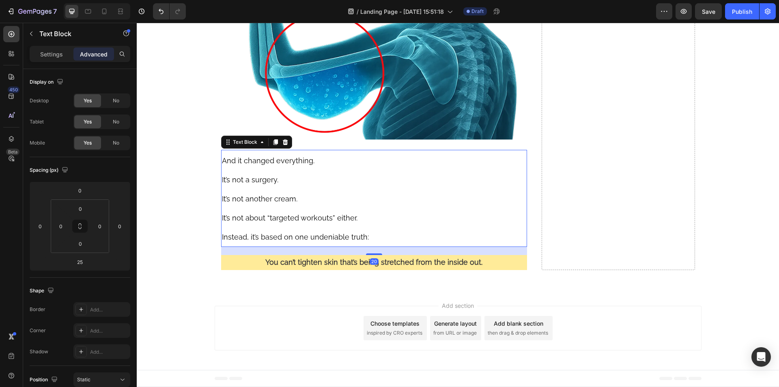
drag, startPoint x: 369, startPoint y: 264, endPoint x: 362, endPoint y: 262, distance: 7.2
click at [362, 247] on div "20" at bounding box center [374, 247] width 306 height 0
type input "20"
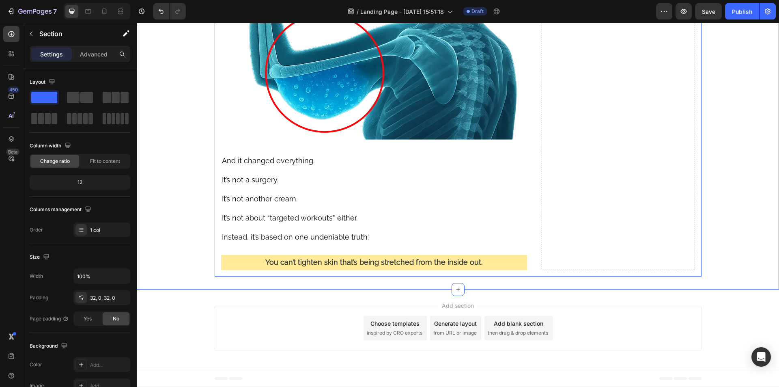
click at [245, 269] on p "You can’t tighten skin that’s being stretched from the inside out." at bounding box center [374, 262] width 305 height 13
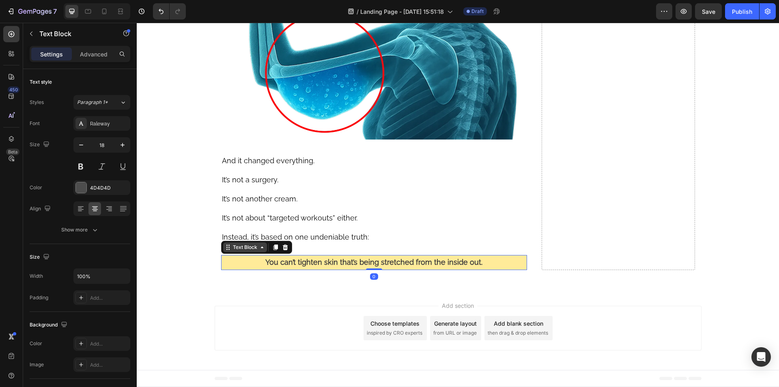
click at [228, 250] on icon at bounding box center [228, 247] width 6 height 6
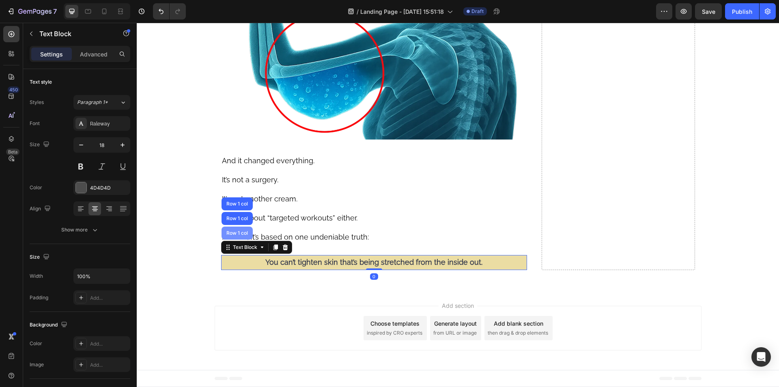
click at [225, 235] on div "Row 1 col" at bounding box center [237, 232] width 25 height 5
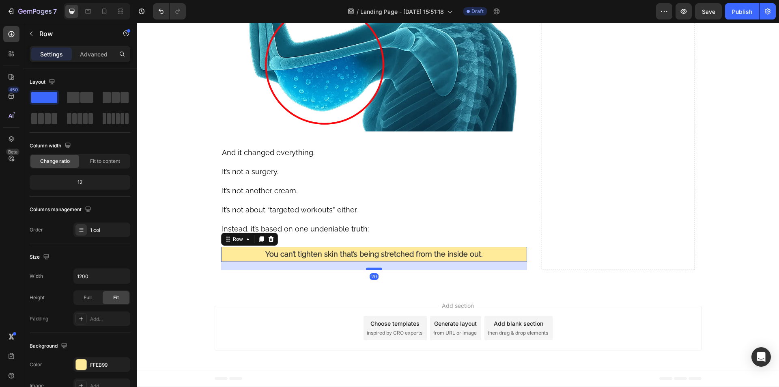
drag, startPoint x: 367, startPoint y: 277, endPoint x: 375, endPoint y: 286, distance: 10.9
click at [375, 270] on div at bounding box center [374, 268] width 16 height 2
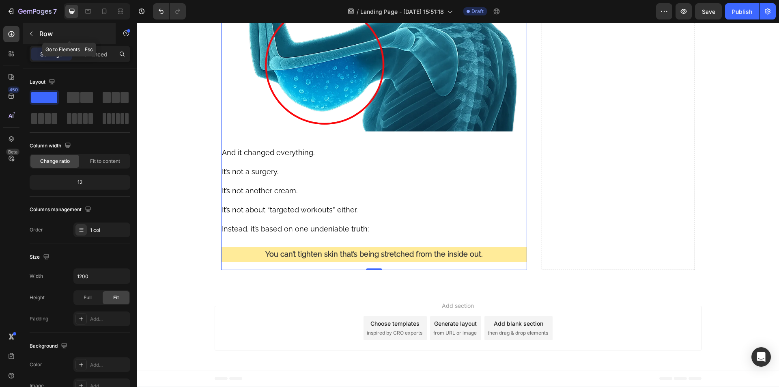
click at [45, 37] on p "Row" at bounding box center [73, 34] width 69 height 10
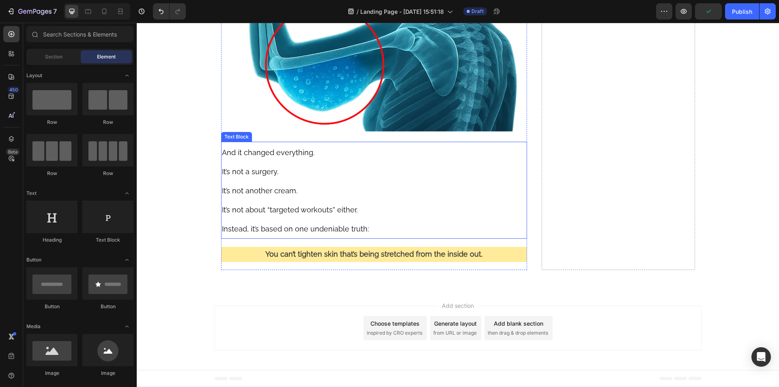
click at [301, 219] on p "It’s not about “targeted workouts” either." at bounding box center [374, 209] width 305 height 19
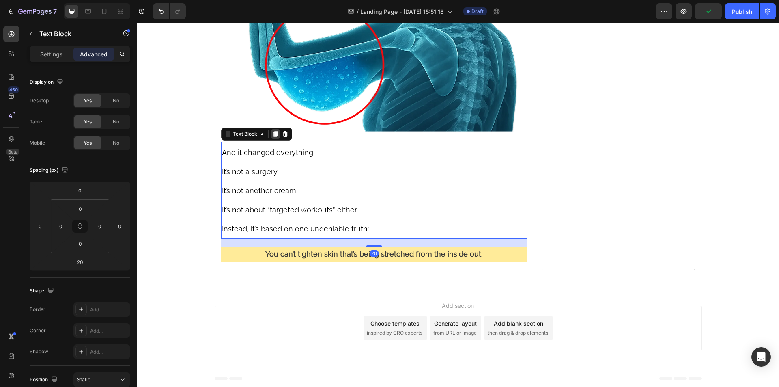
click at [272, 137] on icon at bounding box center [275, 134] width 6 height 6
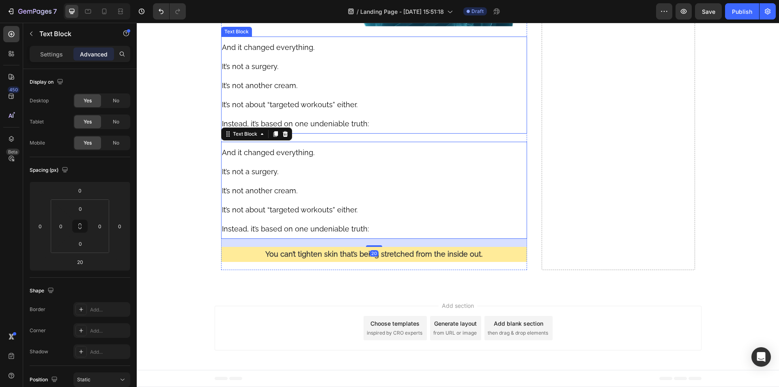
scroll to position [3857, 0]
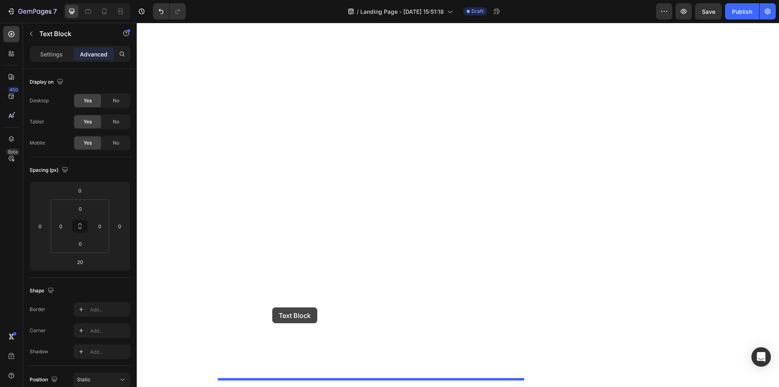
drag, startPoint x: 225, startPoint y: 175, endPoint x: 272, endPoint y: 307, distance: 140.1
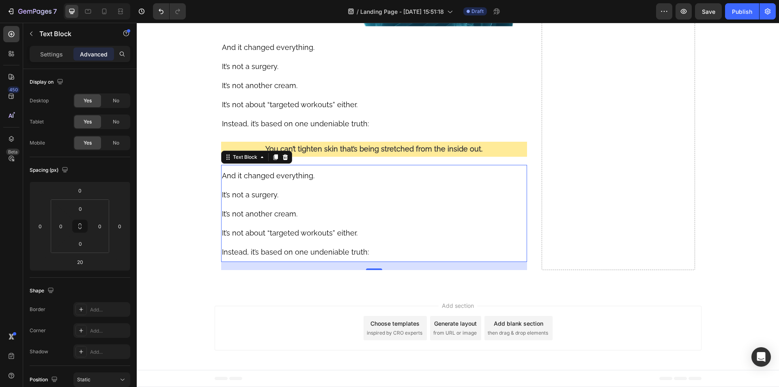
click at [275, 180] on span "And it changed everything." at bounding box center [268, 175] width 92 height 9
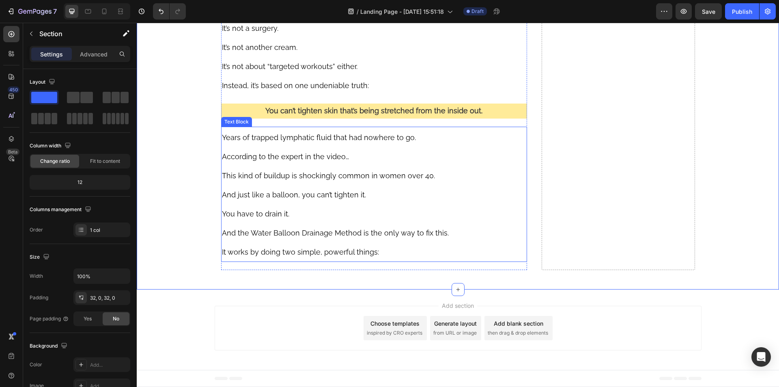
click at [324, 242] on p "And the Water Balloon Drainage Method is the only way to fix this." at bounding box center [374, 232] width 305 height 19
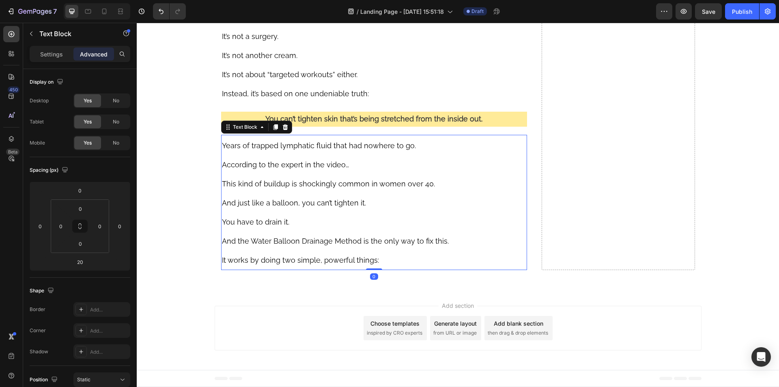
drag, startPoint x: 369, startPoint y: 347, endPoint x: 371, endPoint y: 334, distance: 13.6
click at [371, 270] on div "Years of trapped lymphatic fluid that had nowhere to go. According to the exper…" at bounding box center [374, 202] width 306 height 135
type input "0"
click at [345, 150] on span "Years of trapped lymphatic fluid that had nowhere to go." at bounding box center [319, 145] width 194 height 9
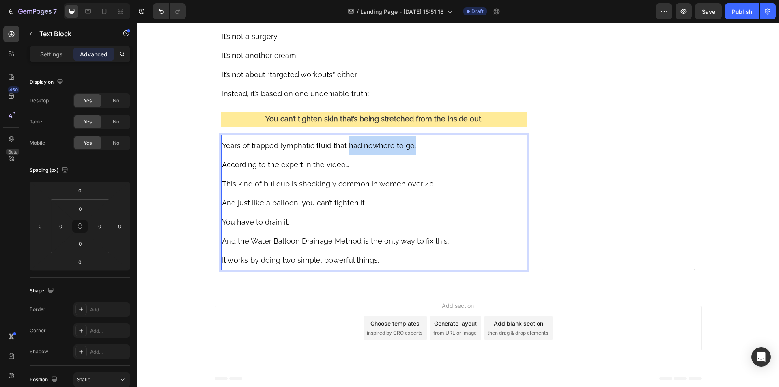
drag, startPoint x: 343, startPoint y: 216, endPoint x: 409, endPoint y: 217, distance: 66.1
click at [409, 155] on p "Years of trapped lymphatic fluid that had nowhere to go." at bounding box center [374, 144] width 305 height 19
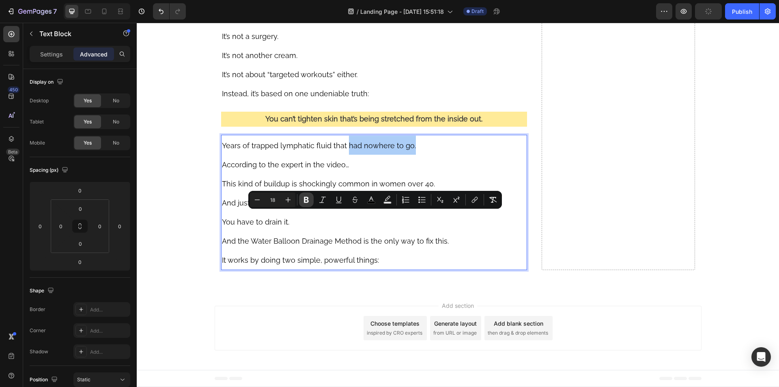
click at [308, 202] on icon "Editor contextual toolbar" at bounding box center [306, 200] width 8 height 8
click at [296, 188] on span "This kind of buildup is shockingly common in women over 40." at bounding box center [328, 183] width 213 height 9
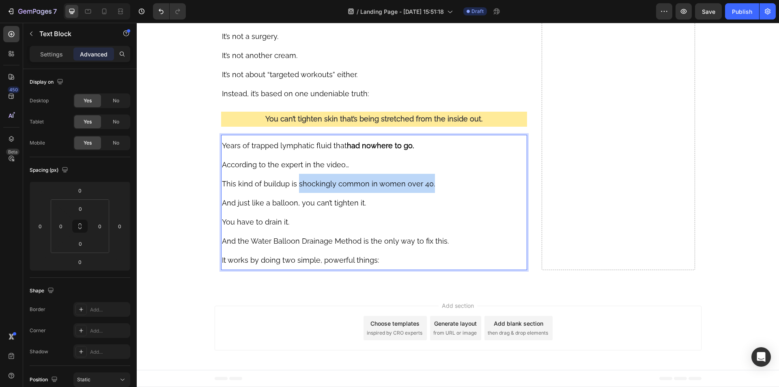
drag, startPoint x: 295, startPoint y: 257, endPoint x: 428, endPoint y: 256, distance: 133.0
click at [428, 193] on p "This kind of buildup is shockingly common in women over 40." at bounding box center [374, 183] width 305 height 19
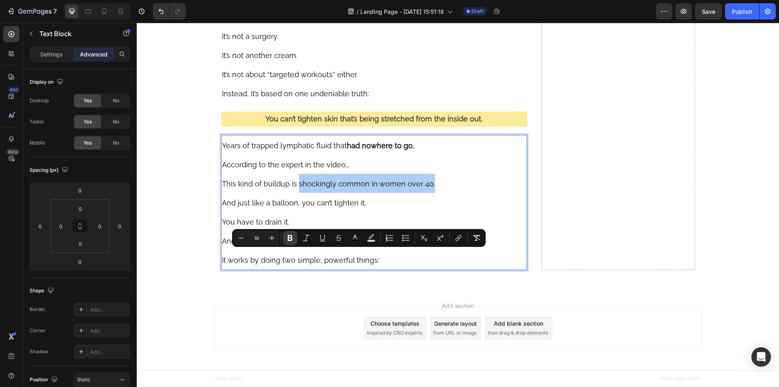
click at [297, 240] on button "Bold" at bounding box center [290, 237] width 15 height 15
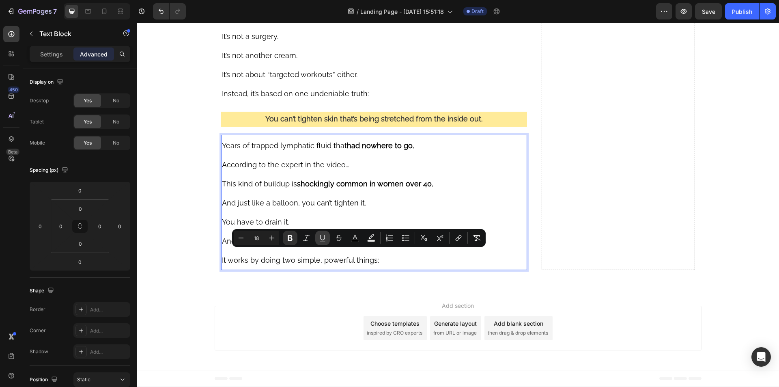
click at [323, 240] on icon "Editor contextual toolbar" at bounding box center [322, 238] width 8 height 8
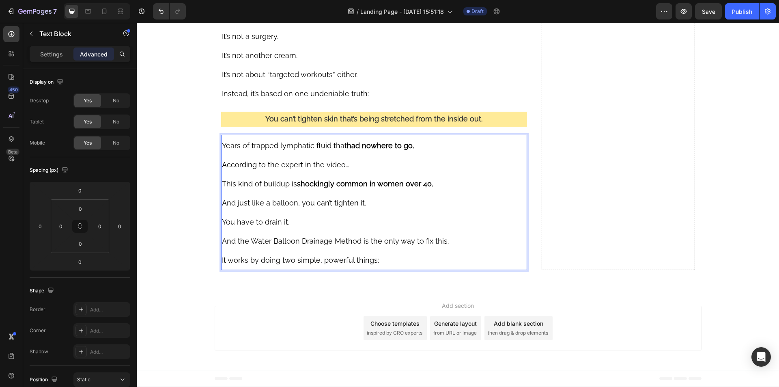
click at [264, 226] on span "You have to drain it." at bounding box center [255, 221] width 67 height 9
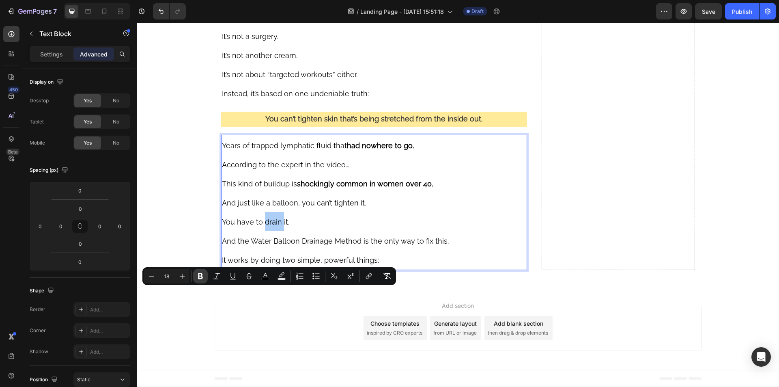
click at [201, 277] on icon "Editor contextual toolbar" at bounding box center [200, 276] width 8 height 8
click at [367, 245] on span "And the Water Balloon Drainage Method is the only way to fix this." at bounding box center [335, 240] width 227 height 9
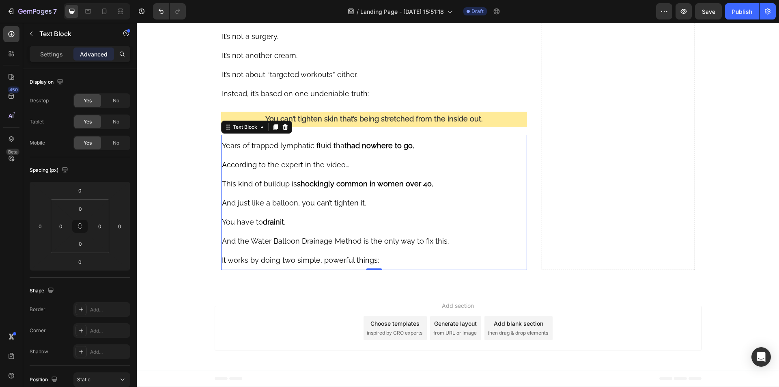
click at [364, 245] on span "And the Water Balloon Drainage Method is the only way to fix this." at bounding box center [335, 240] width 227 height 9
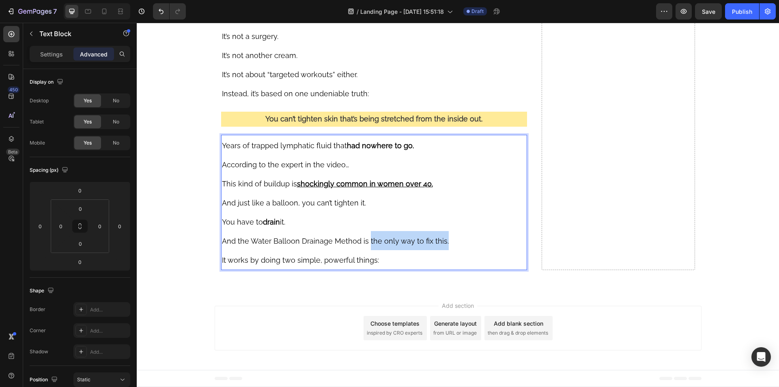
drag, startPoint x: 364, startPoint y: 311, endPoint x: 444, endPoint y: 311, distance: 79.9
click at [444, 250] on p "And the Water Balloon Drainage Method is the only way to fix this." at bounding box center [374, 240] width 305 height 19
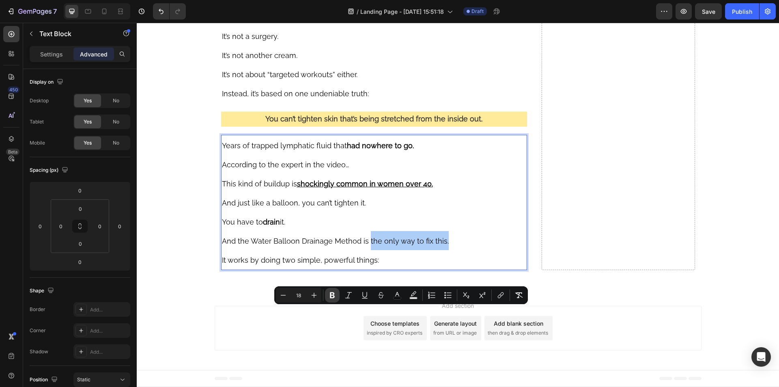
click at [335, 293] on icon "Editor contextual toolbar" at bounding box center [332, 295] width 8 height 8
click at [362, 295] on icon "Editor contextual toolbar" at bounding box center [365, 295] width 8 height 8
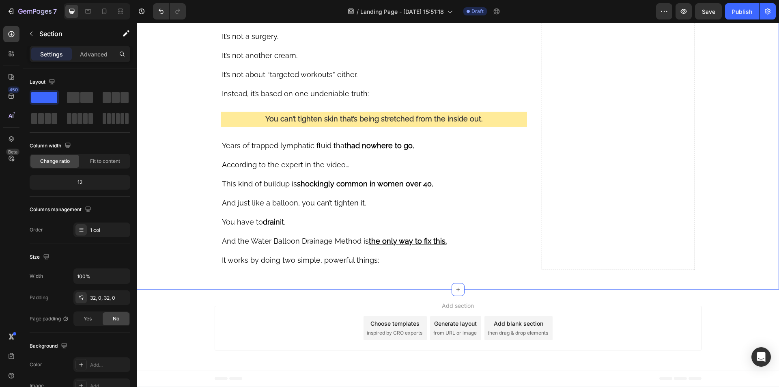
scroll to position [3928, 0]
click at [223, 117] on p "You can’t tighten skin that’s being stretched from the inside out." at bounding box center [374, 118] width 305 height 13
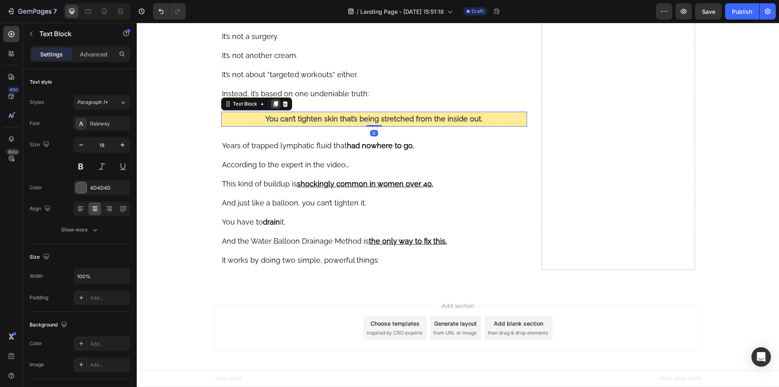
click at [273, 104] on icon at bounding box center [275, 104] width 4 height 6
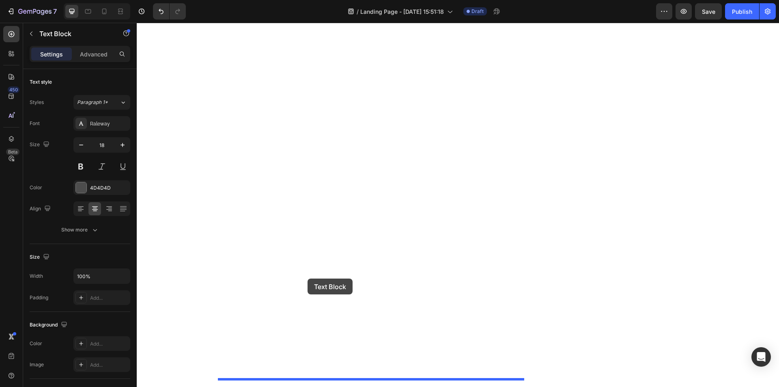
drag, startPoint x: 224, startPoint y: 121, endPoint x: 307, endPoint y: 278, distance: 178.2
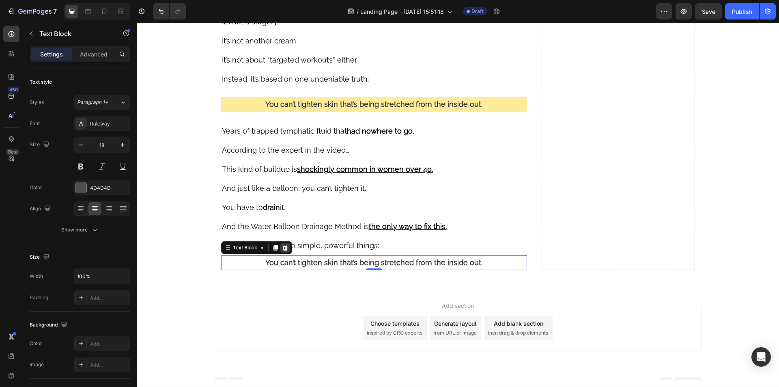
click at [282, 250] on icon at bounding box center [284, 247] width 5 height 6
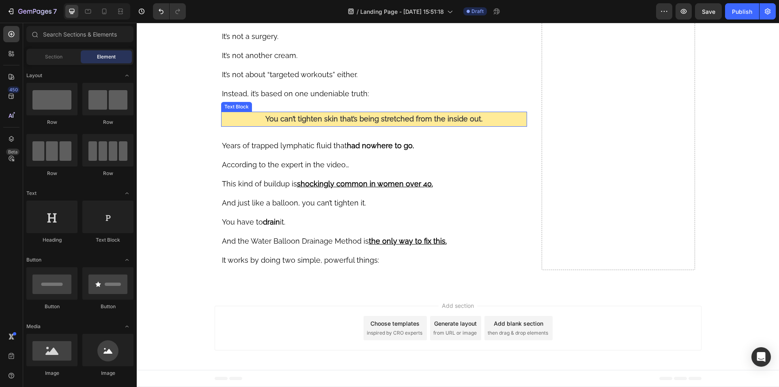
click at [246, 116] on p "You can’t tighten skin that’s being stretched from the inside out." at bounding box center [374, 118] width 305 height 13
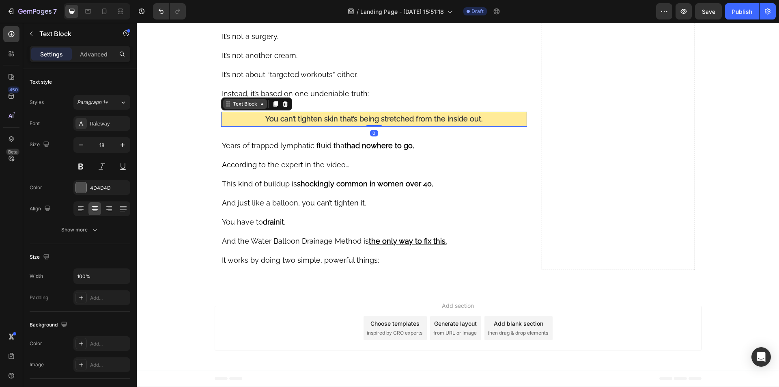
click at [226, 104] on icon at bounding box center [226, 103] width 1 height 1
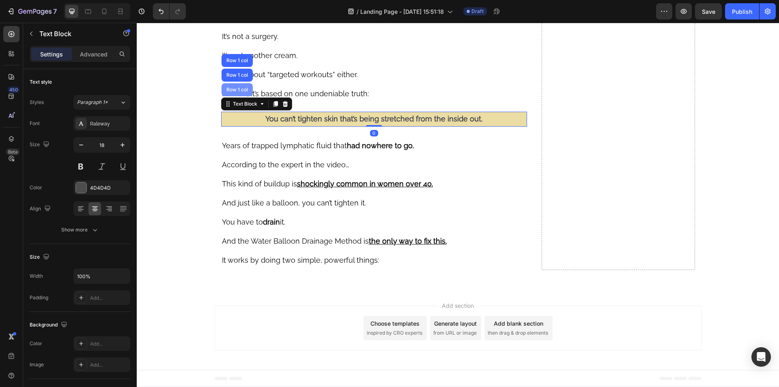
click at [229, 91] on div "Row 1 col" at bounding box center [237, 89] width 25 height 5
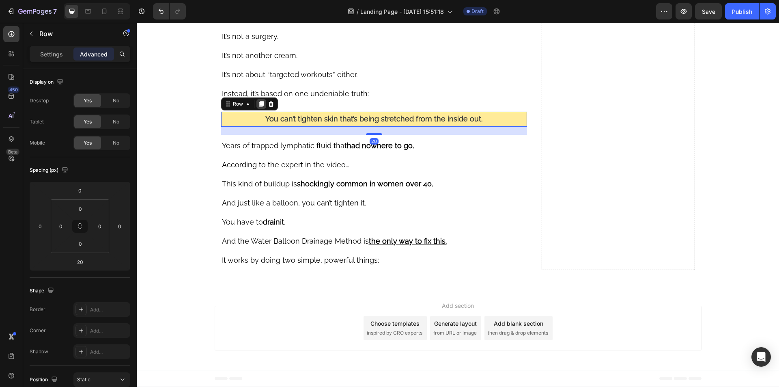
click at [259, 102] on icon at bounding box center [261, 104] width 4 height 6
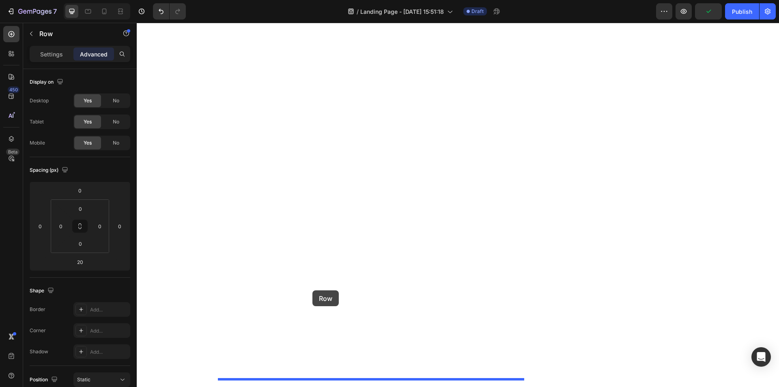
drag, startPoint x: 227, startPoint y: 128, endPoint x: 312, endPoint y: 290, distance: 183.4
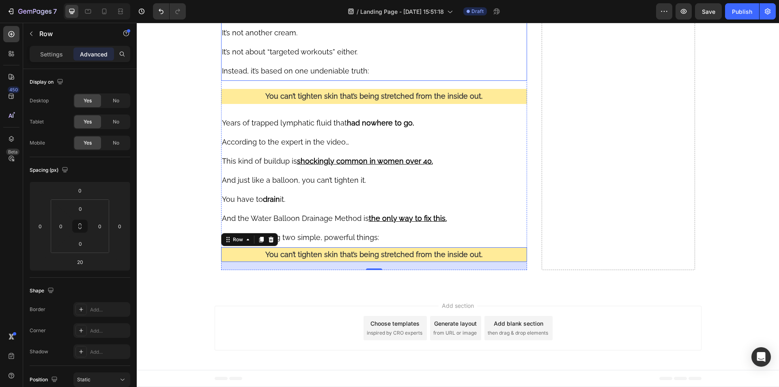
click at [361, 61] on p "It’s not about “targeted workouts” either." at bounding box center [374, 51] width 305 height 19
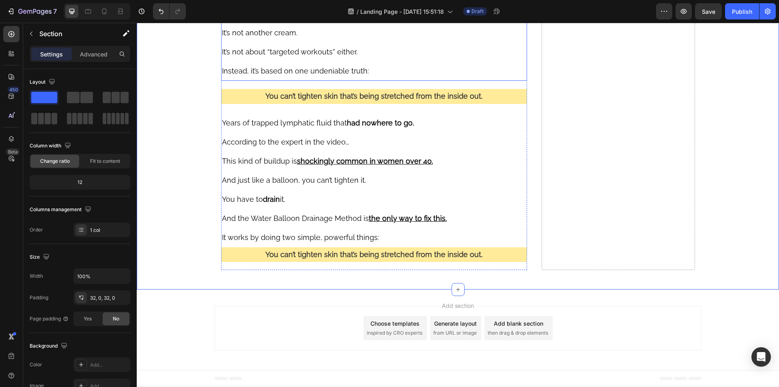
click at [433, 42] on p "It’s not another cream." at bounding box center [374, 32] width 305 height 19
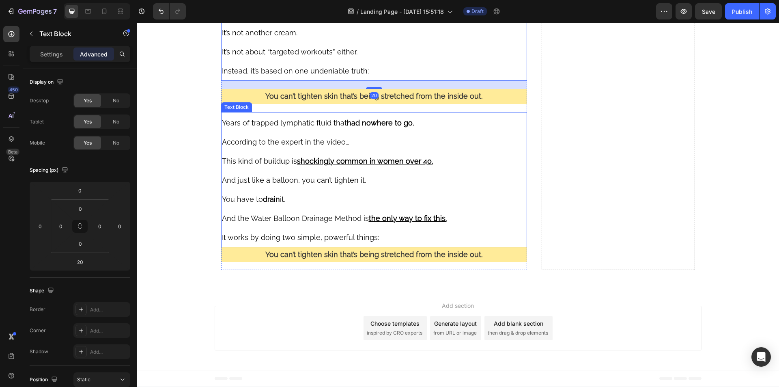
click at [409, 227] on p "And the Water Balloon Drainage Method is the only way to fix this." at bounding box center [374, 217] width 305 height 19
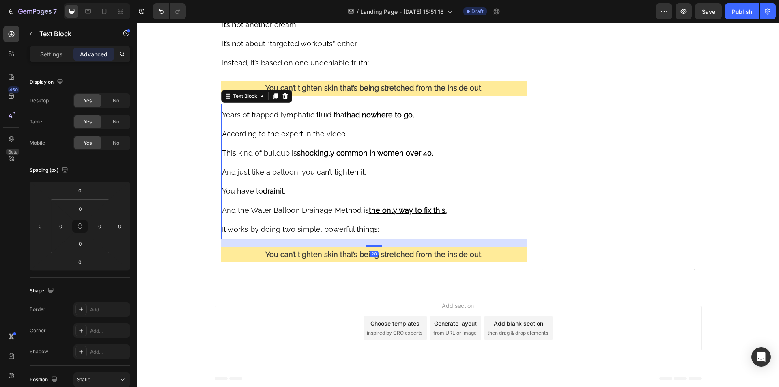
drag, startPoint x: 373, startPoint y: 269, endPoint x: 379, endPoint y: 277, distance: 9.9
click at [379, 247] on div at bounding box center [374, 246] width 16 height 2
type input "20"
click at [247, 261] on p "You can’t tighten skin that’s being stretched from the inside out." at bounding box center [374, 254] width 305 height 13
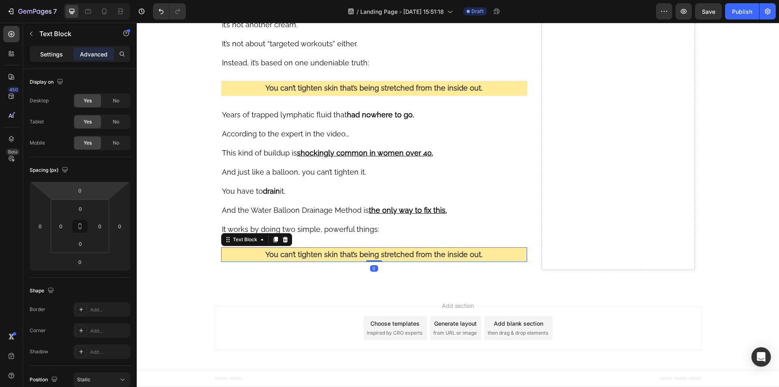
click at [58, 52] on p "Settings" at bounding box center [51, 54] width 23 height 9
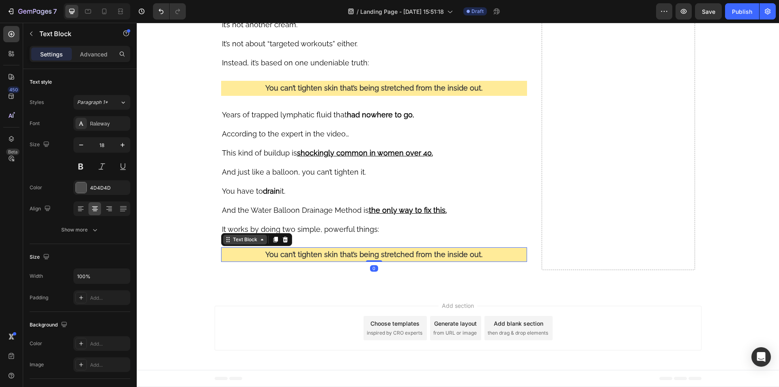
click at [226, 243] on icon at bounding box center [228, 239] width 6 height 6
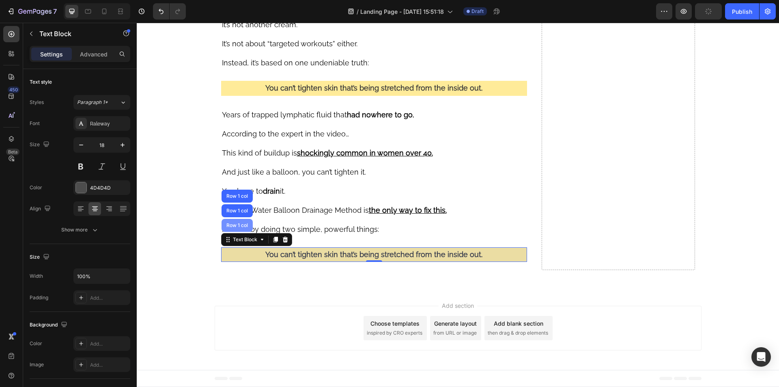
click at [231, 228] on div "Row 1 col" at bounding box center [237, 225] width 25 height 5
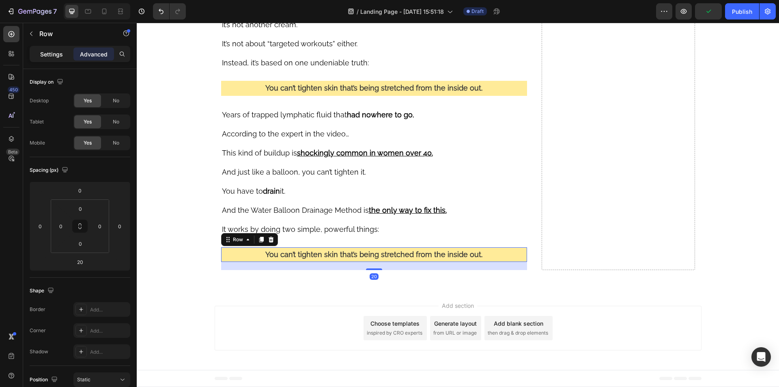
click at [51, 53] on p "Settings" at bounding box center [51, 54] width 23 height 9
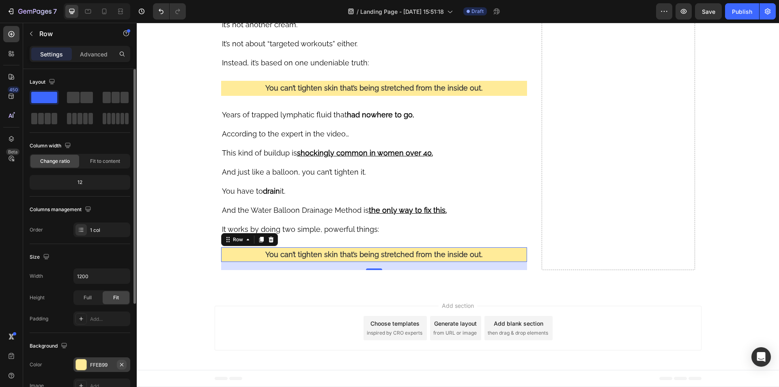
click at [121, 362] on icon "button" at bounding box center [121, 364] width 6 height 6
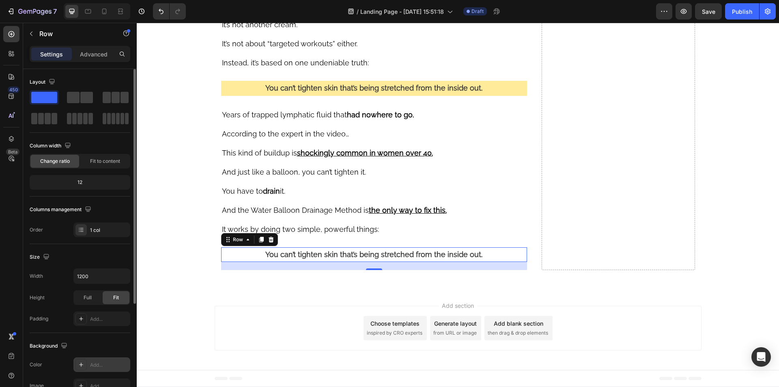
click at [99, 364] on div "Add..." at bounding box center [109, 364] width 38 height 7
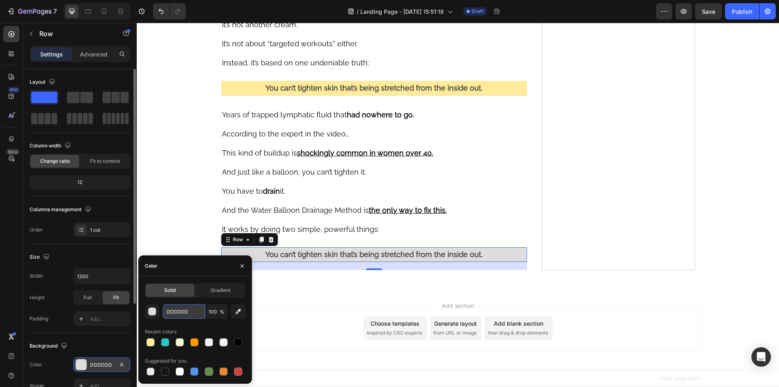
click at [172, 312] on input "DDDDDD" at bounding box center [184, 311] width 42 height 15
paste input "CEF5F"
type input "CEF5FD"
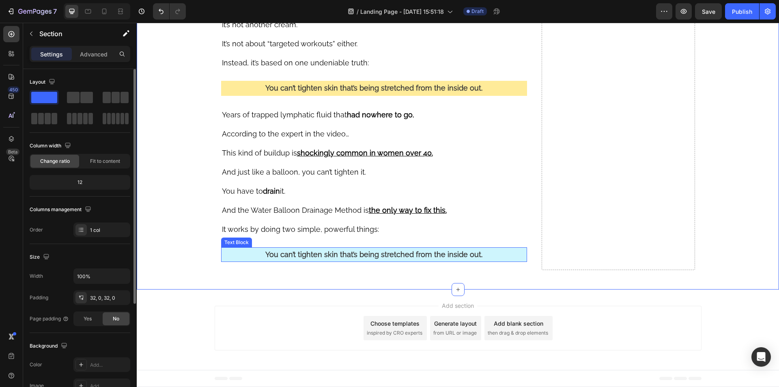
click at [267, 258] on strong "You can’t tighten skin that’s being stretched from the inside out." at bounding box center [373, 254] width 217 height 9
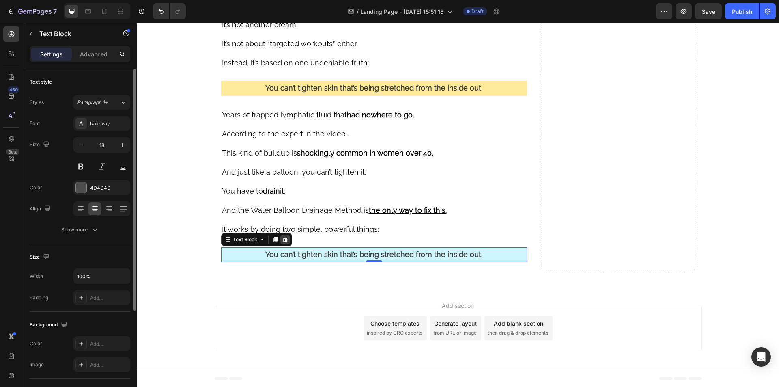
click at [280, 244] on div at bounding box center [285, 239] width 10 height 10
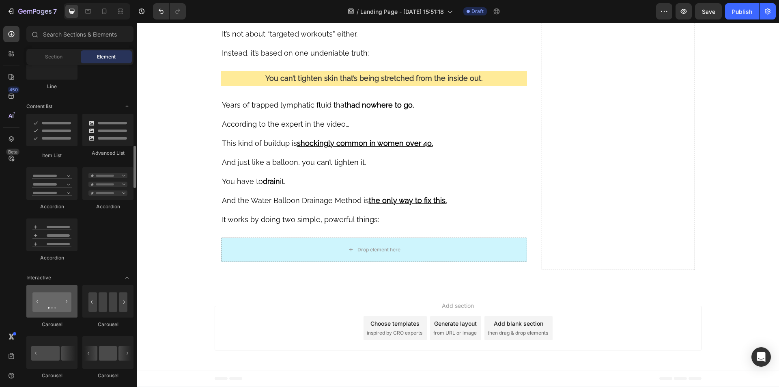
scroll to position [487, 0]
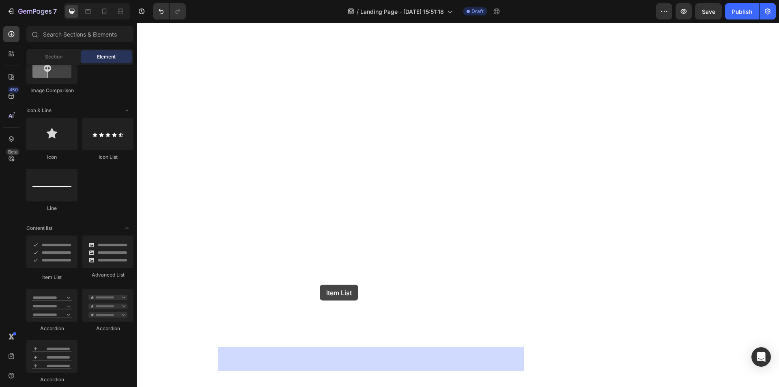
drag, startPoint x: 195, startPoint y: 279, endPoint x: 320, endPoint y: 284, distance: 124.7
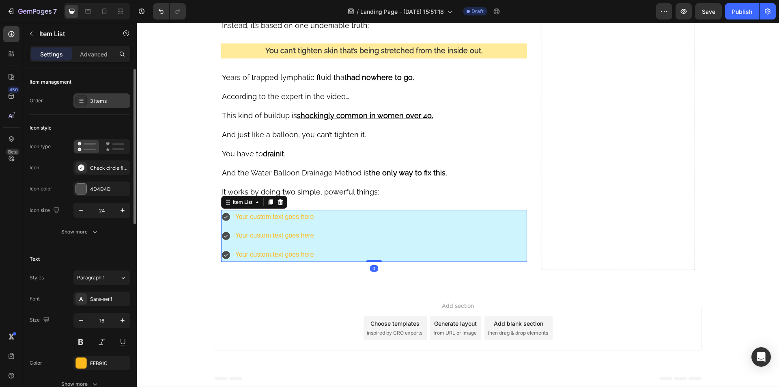
click at [113, 105] on div "3 items" at bounding box center [101, 100] width 57 height 15
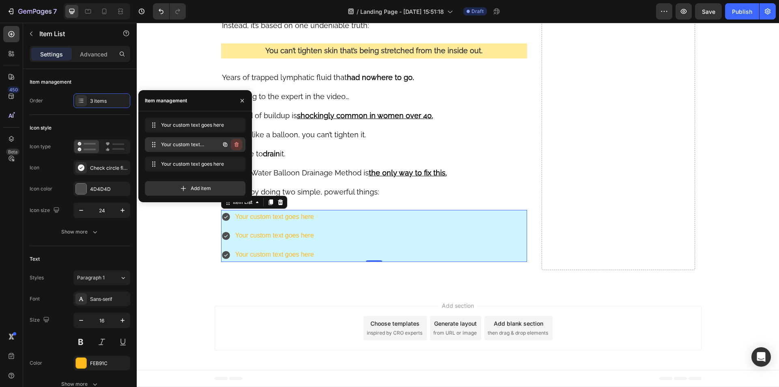
click at [238, 146] on icon "button" at bounding box center [236, 144] width 4 height 5
click at [236, 145] on div "Delete" at bounding box center [230, 144] width 15 height 7
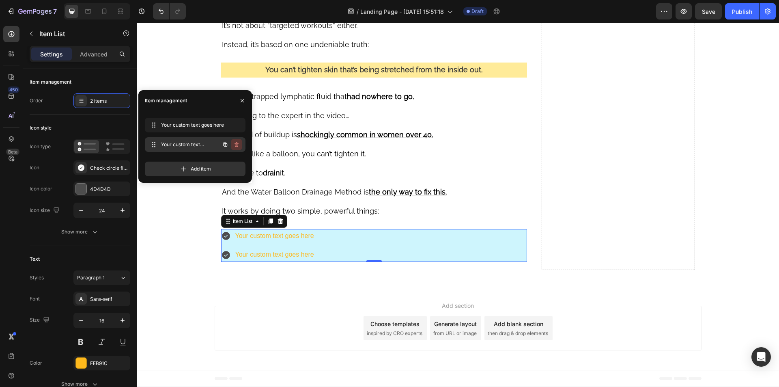
click at [237, 145] on icon "button" at bounding box center [236, 144] width 6 height 6
click at [237, 145] on div "Delete" at bounding box center [230, 144] width 15 height 7
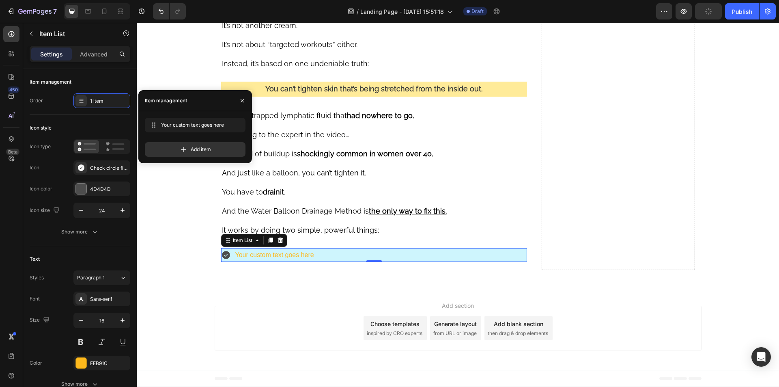
click at [282, 262] on div "Your custom text goes here" at bounding box center [274, 255] width 81 height 14
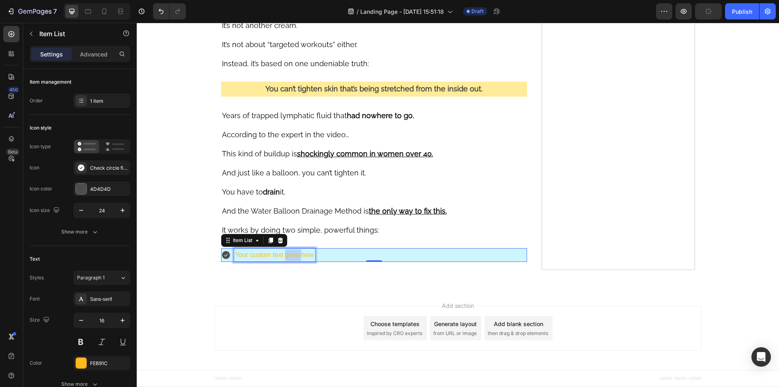
click at [282, 261] on p "Your custom text goes here" at bounding box center [274, 255] width 79 height 12
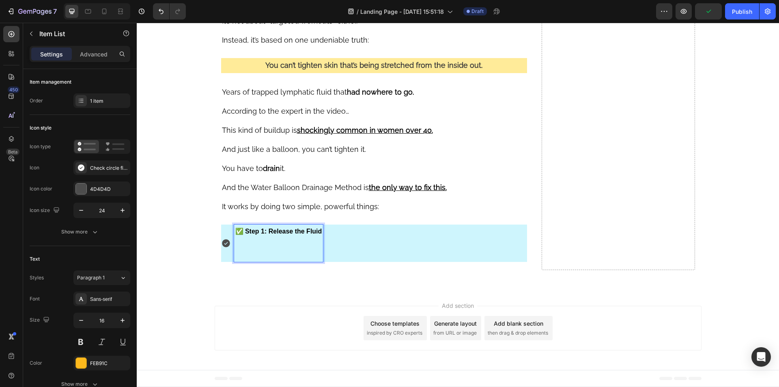
click at [223, 262] on div "✅ Step 1: Release the Fluid" at bounding box center [272, 242] width 102 height 37
click at [278, 219] on icon at bounding box center [279, 216] width 5 height 6
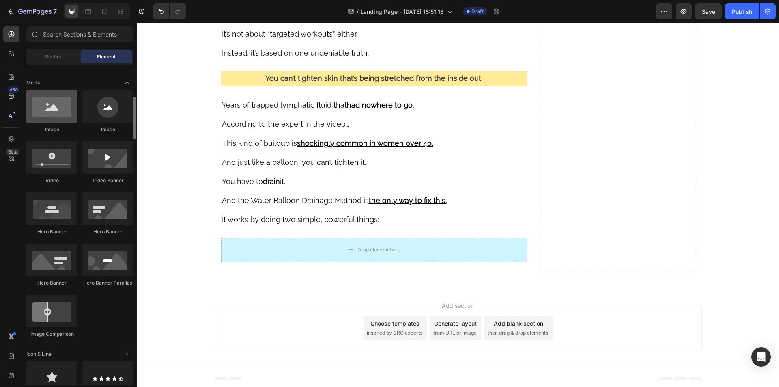
scroll to position [122, 0]
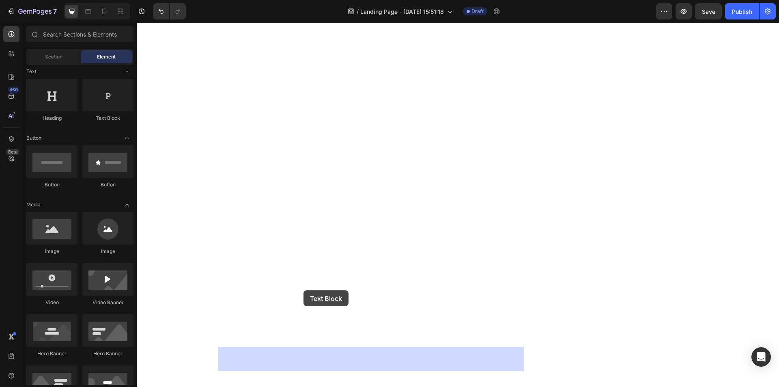
drag, startPoint x: 234, startPoint y: 121, endPoint x: 303, endPoint y: 290, distance: 182.4
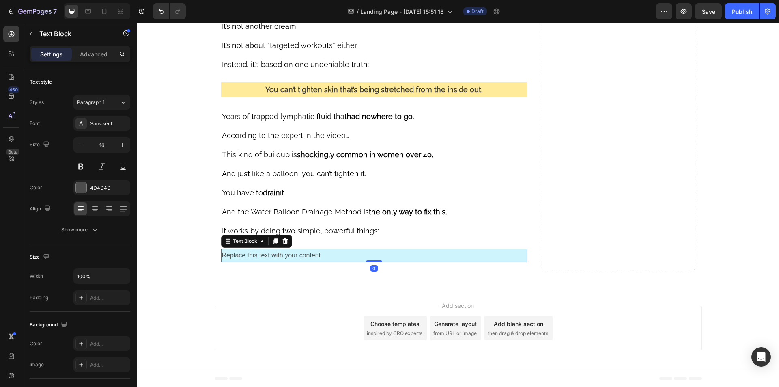
click at [284, 262] on div "Replace this text with your content" at bounding box center [374, 255] width 306 height 13
click at [284, 261] on p "Replace this text with your content" at bounding box center [374, 255] width 305 height 12
click at [286, 258] on strong "✅ Step 1: Release the Fluid" at bounding box center [265, 254] width 87 height 7
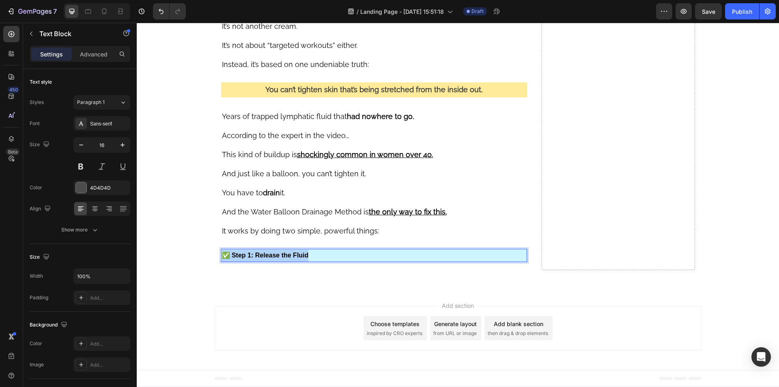
click at [286, 258] on strong "✅ Step 1: Release the Fluid" at bounding box center [265, 254] width 87 height 7
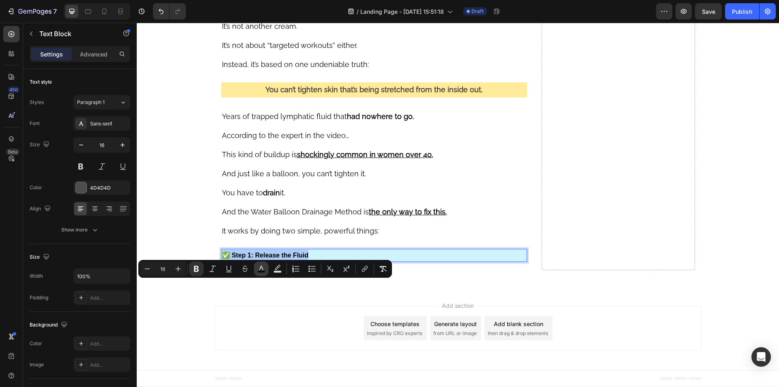
click at [261, 269] on icon "Editor contextual toolbar" at bounding box center [261, 268] width 8 height 8
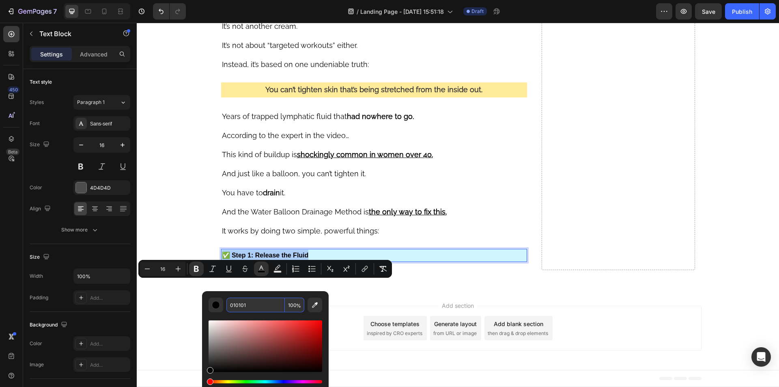
click at [243, 303] on input "010101" at bounding box center [255, 304] width 58 height 15
click at [174, 272] on icon "Editor contextual toolbar" at bounding box center [178, 268] width 8 height 8
type input "18"
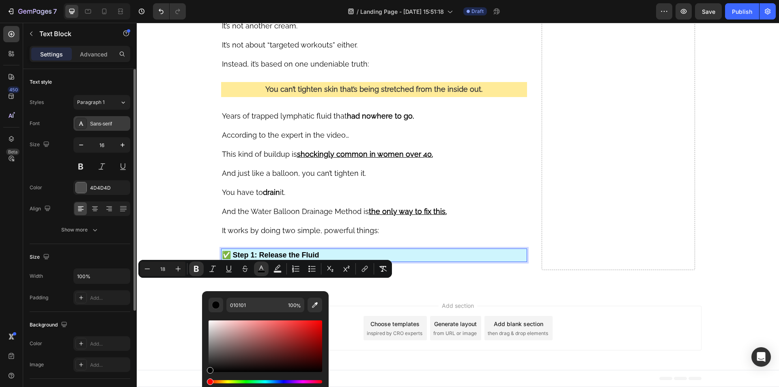
click at [101, 123] on div "Sans-serif" at bounding box center [109, 123] width 38 height 7
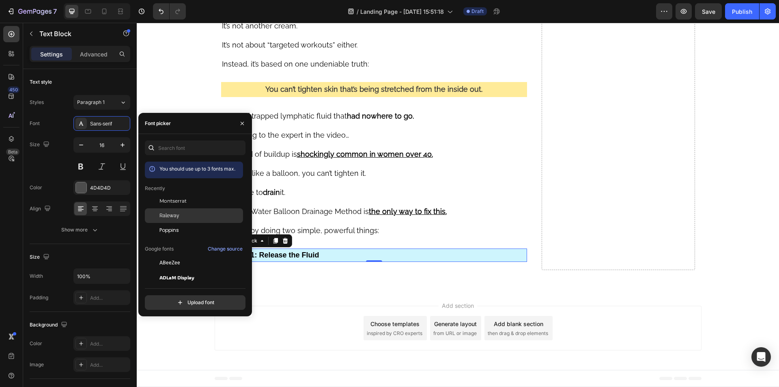
click at [176, 215] on span "Raleway" at bounding box center [169, 215] width 20 height 7
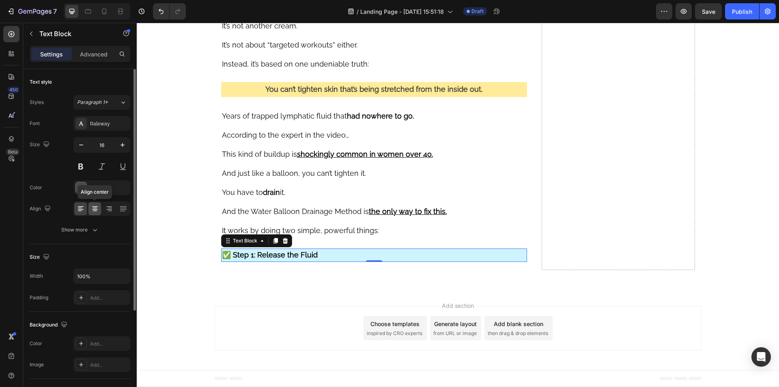
click at [97, 205] on icon at bounding box center [95, 208] width 8 height 8
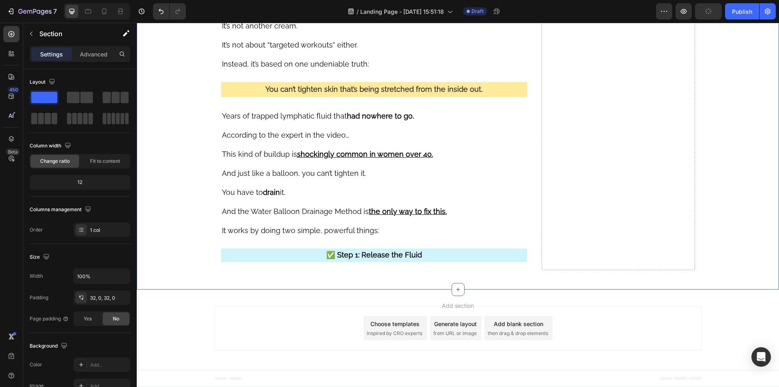
scroll to position [3958, 0]
click at [256, 253] on p "✅ Step 1: Release the Fluid" at bounding box center [374, 255] width 305 height 12
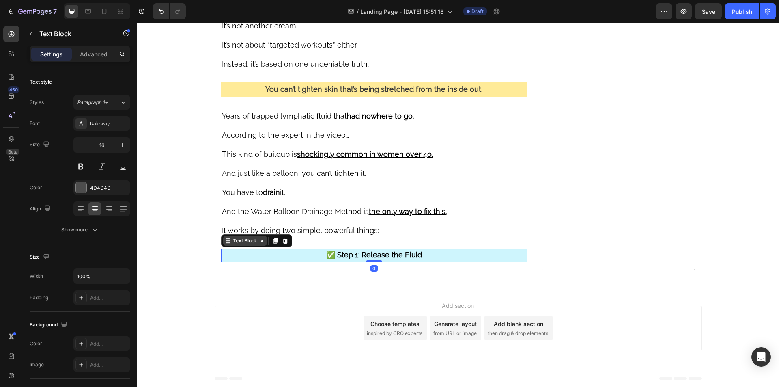
click at [226, 243] on icon at bounding box center [228, 240] width 6 height 6
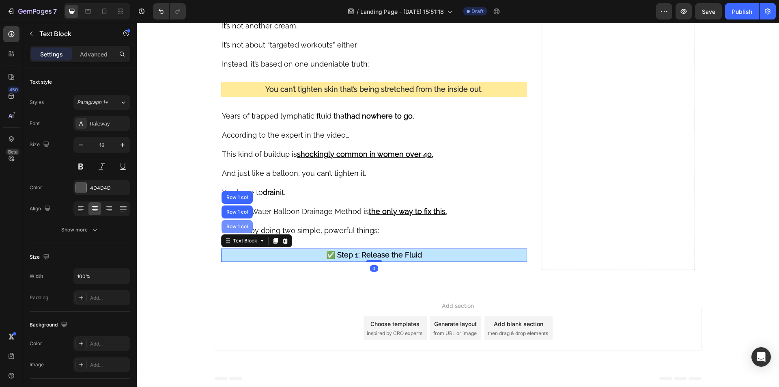
click at [232, 227] on div "Row 1 col" at bounding box center [237, 226] width 25 height 5
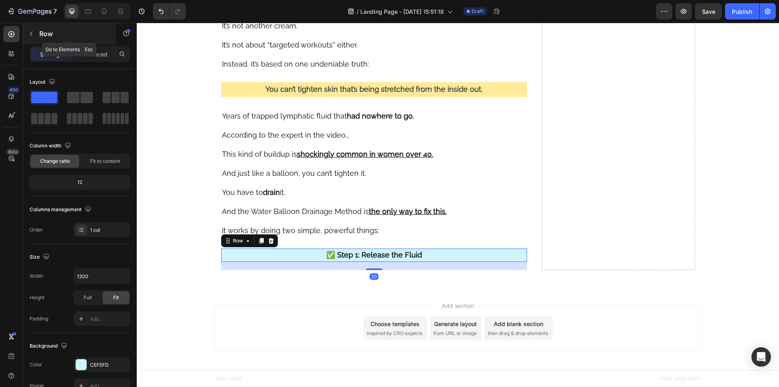
click at [29, 32] on icon "button" at bounding box center [31, 33] width 6 height 6
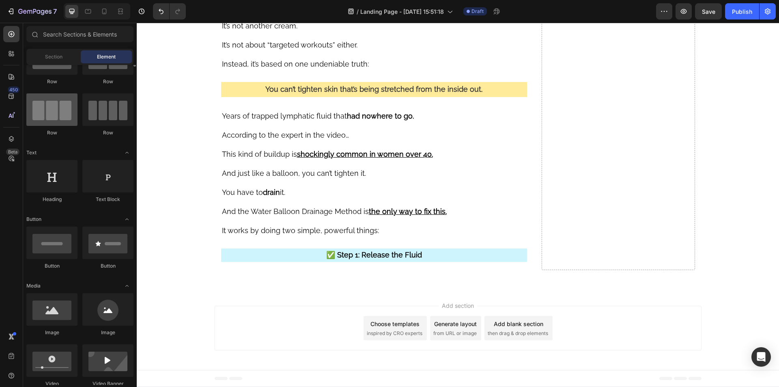
scroll to position [0, 0]
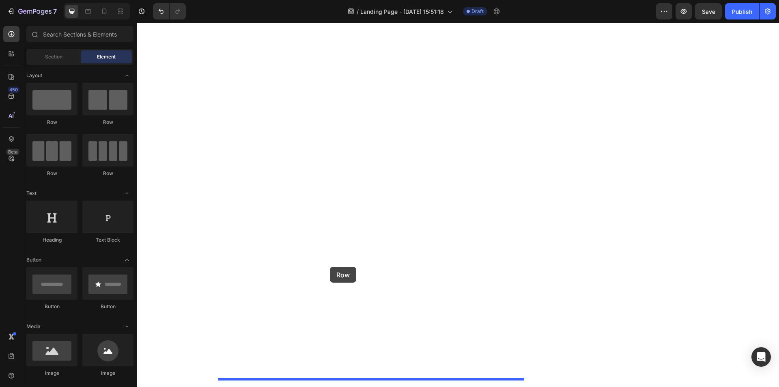
drag, startPoint x: 258, startPoint y: 146, endPoint x: 330, endPoint y: 266, distance: 140.2
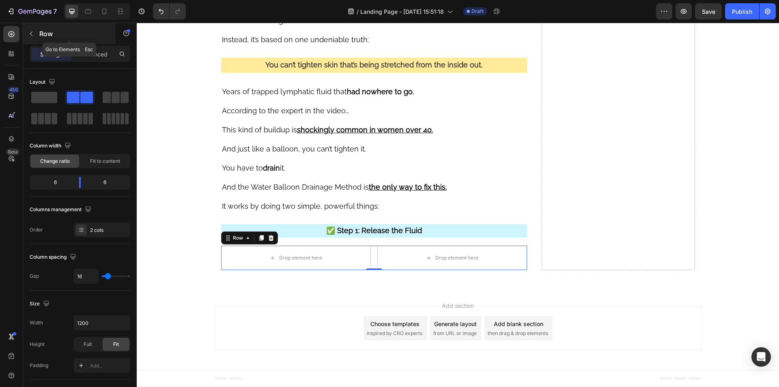
click at [30, 26] on div "Row" at bounding box center [69, 33] width 92 height 21
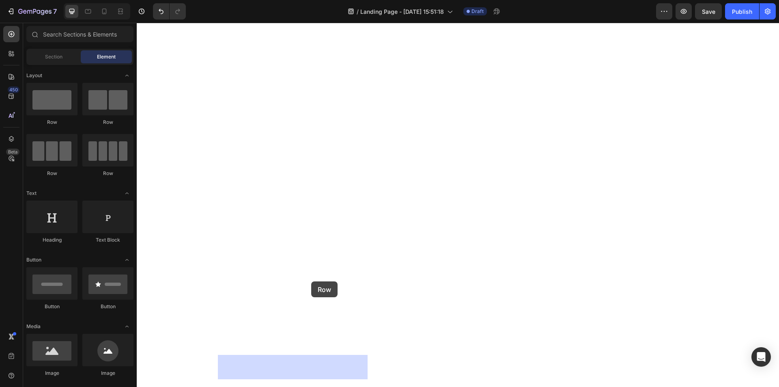
drag, startPoint x: 238, startPoint y: 167, endPoint x: 311, endPoint y: 281, distance: 135.1
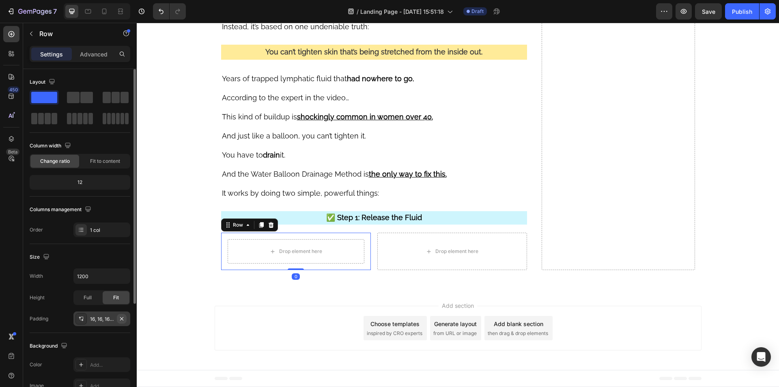
click at [122, 321] on icon "button" at bounding box center [121, 318] width 6 height 6
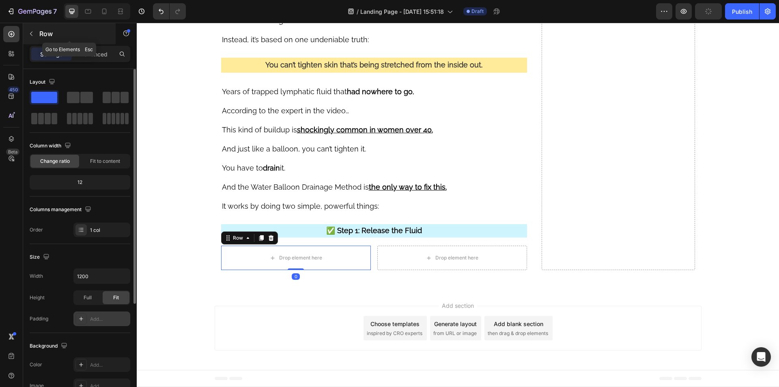
click at [46, 34] on p "Row" at bounding box center [73, 34] width 69 height 10
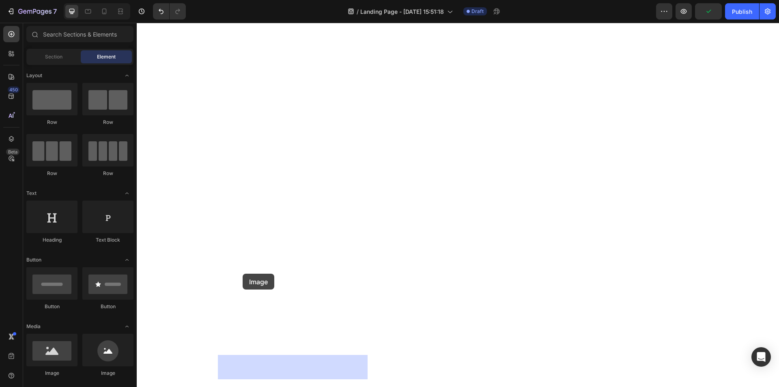
drag, startPoint x: 264, startPoint y: 368, endPoint x: 243, endPoint y: 273, distance: 96.8
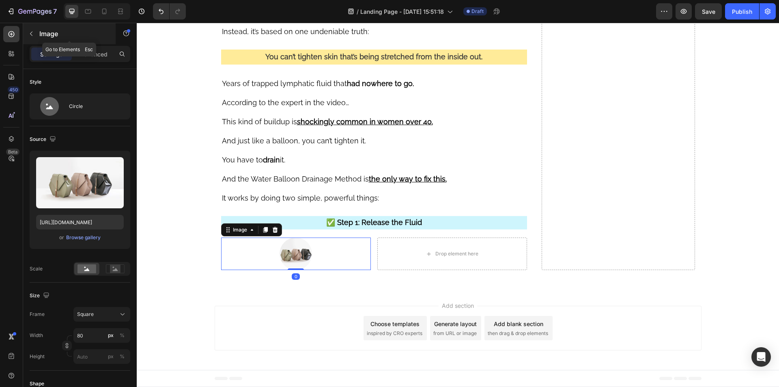
click at [30, 31] on icon "button" at bounding box center [31, 33] width 6 height 6
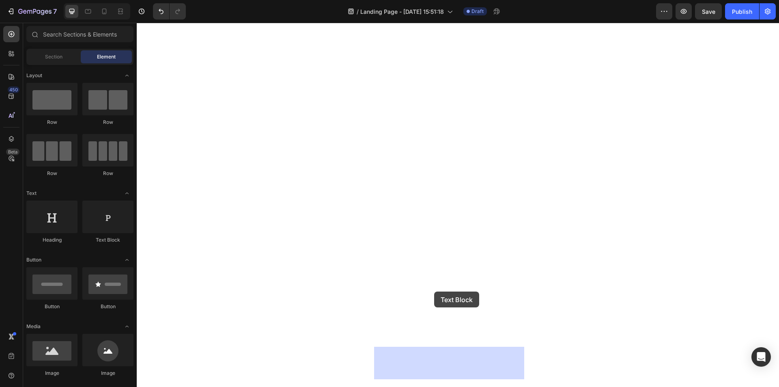
drag, startPoint x: 243, startPoint y: 240, endPoint x: 434, endPoint y: 291, distance: 197.8
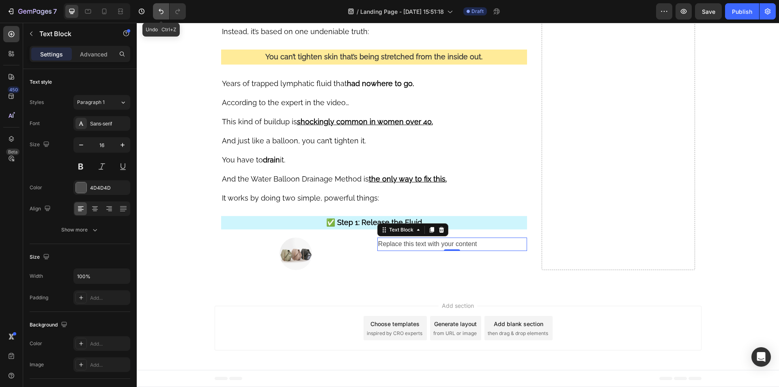
click at [159, 12] on icon "Undo/Redo" at bounding box center [161, 11] width 8 height 8
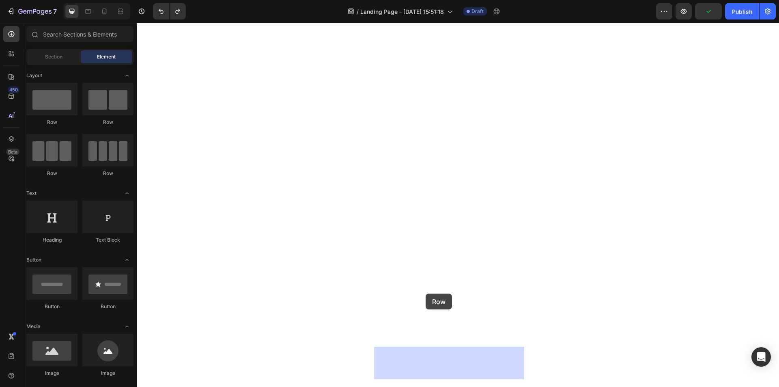
drag, startPoint x: 233, startPoint y: 141, endPoint x: 425, endPoint y: 293, distance: 245.7
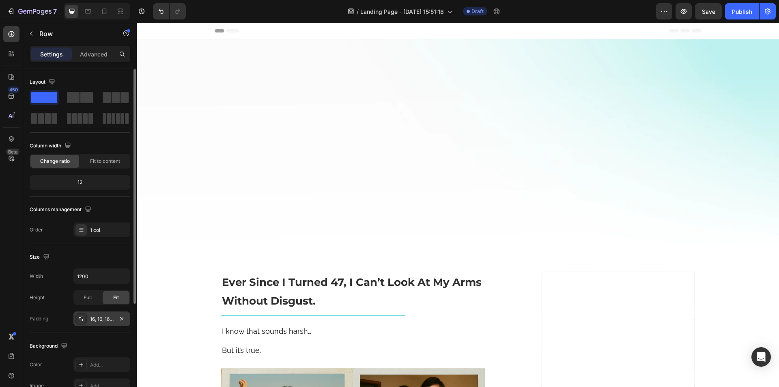
scroll to position [3958, 0]
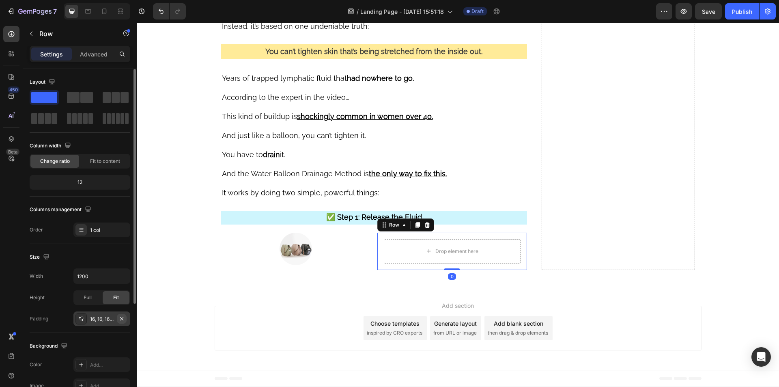
click at [122, 320] on icon "button" at bounding box center [121, 318] width 6 height 6
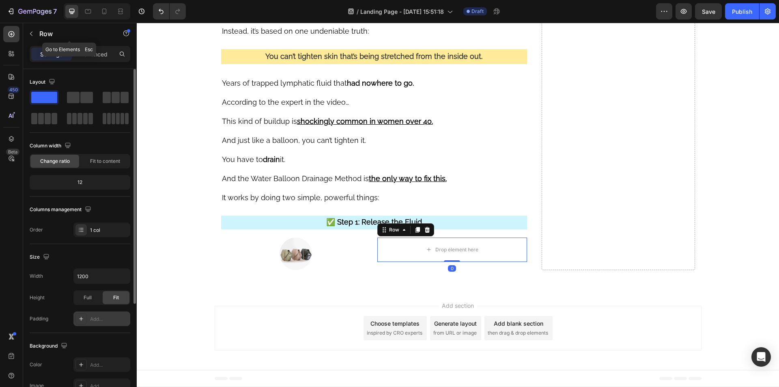
drag, startPoint x: 43, startPoint y: 37, endPoint x: 52, endPoint y: 52, distance: 16.8
click at [42, 37] on p "Row" at bounding box center [73, 34] width 69 height 10
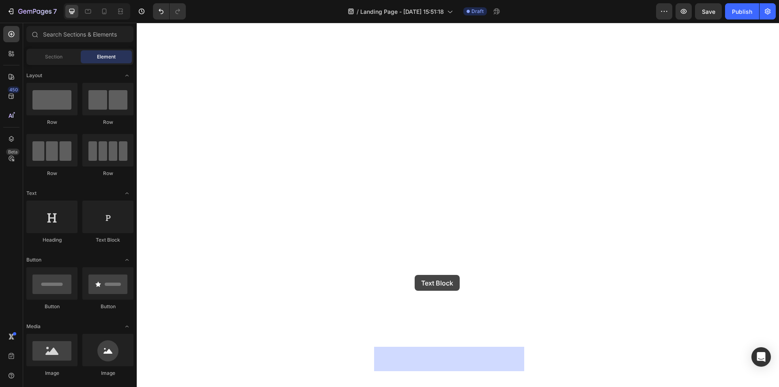
drag, startPoint x: 251, startPoint y: 245, endPoint x: 415, endPoint y: 275, distance: 166.2
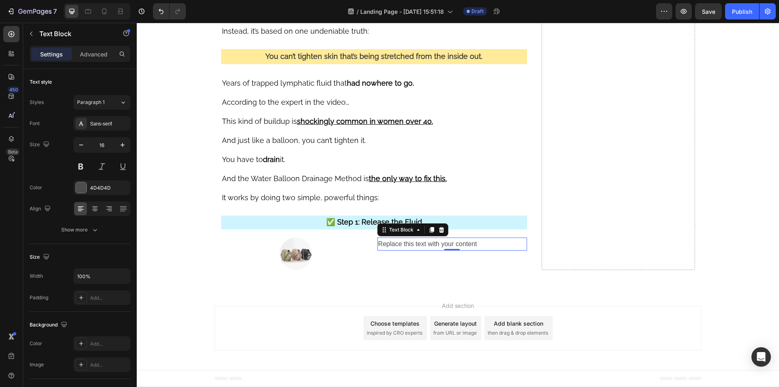
click at [392, 251] on div "Replace this text with your content" at bounding box center [452, 243] width 150 height 13
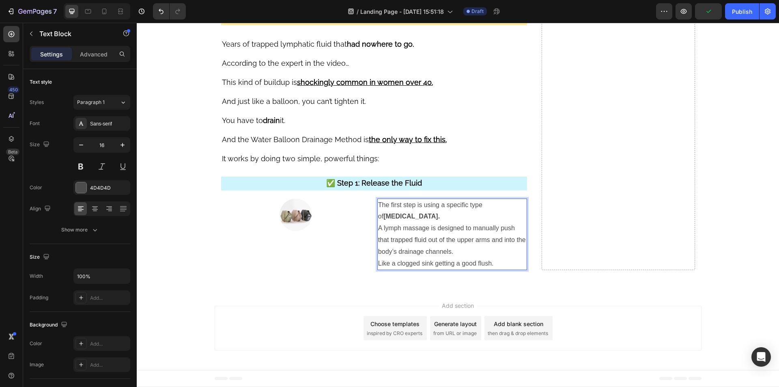
click at [420, 223] on p "The first step is using a specific type of [MEDICAL_DATA]." at bounding box center [452, 211] width 148 height 24
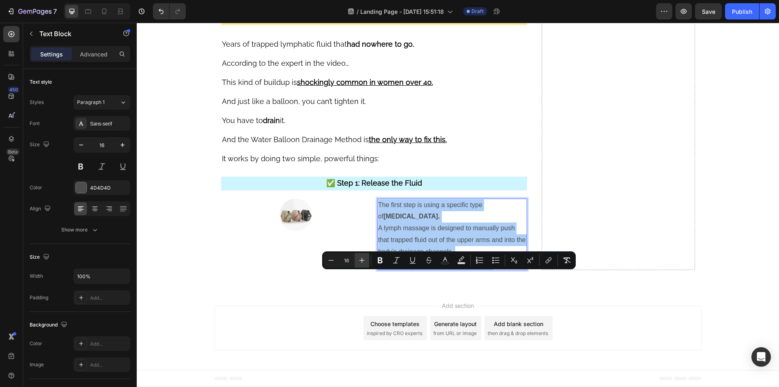
click at [366, 262] on button "Plus" at bounding box center [362, 260] width 15 height 15
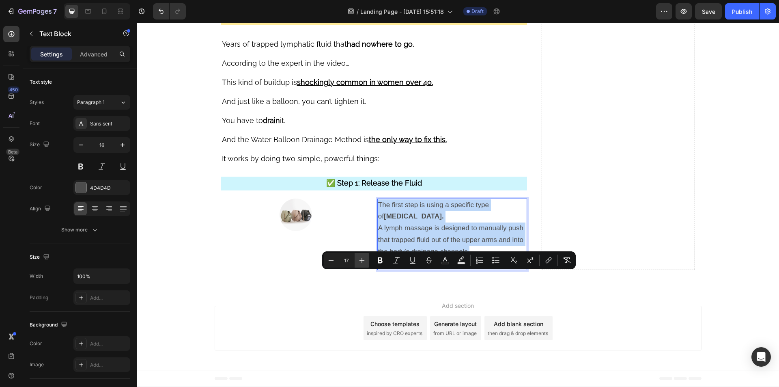
type input "18"
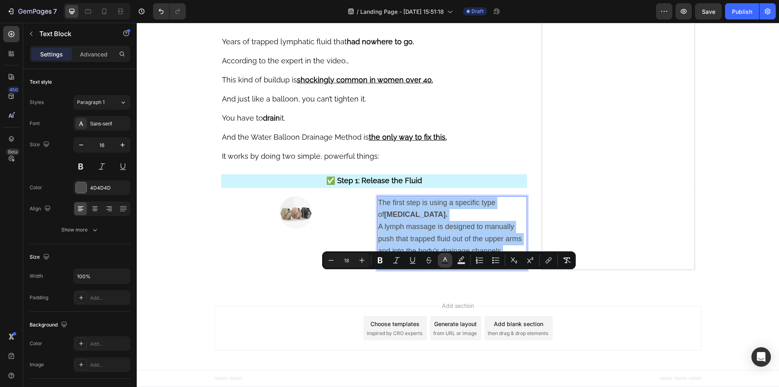
click at [445, 263] on rect "Editor contextual toolbar" at bounding box center [445, 263] width 8 height 2
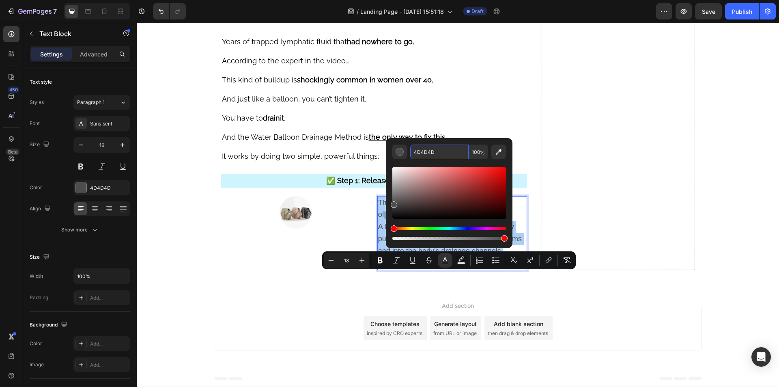
click at [429, 155] on input "4D4D4D" at bounding box center [439, 151] width 58 height 15
paste input "2f2f2f"
type input "2F2F2F"
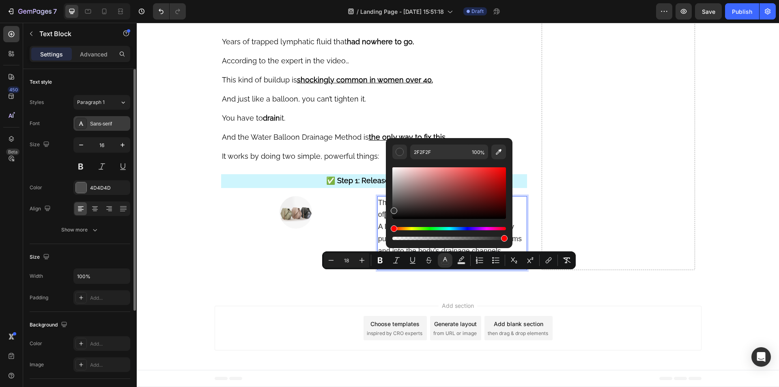
click at [109, 125] on div "Sans-serif" at bounding box center [109, 123] width 38 height 7
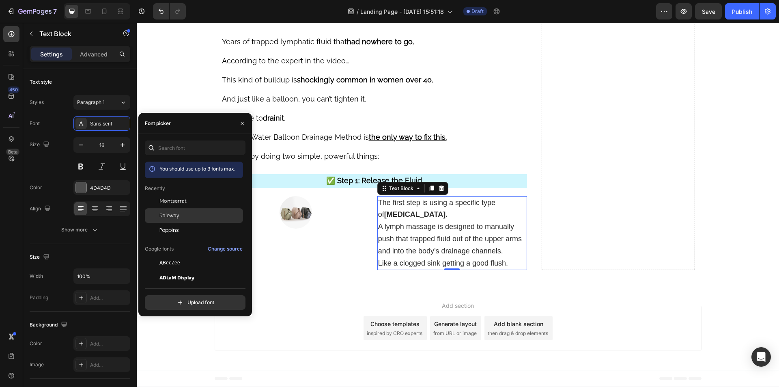
click at [175, 215] on span "Raleway" at bounding box center [169, 215] width 20 height 7
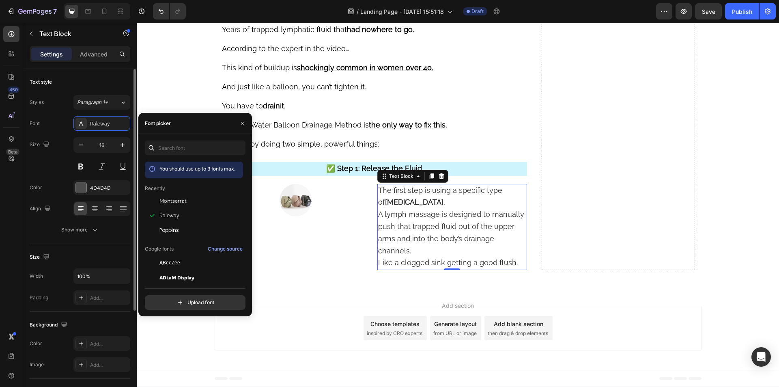
click at [115, 145] on input "16" at bounding box center [101, 145] width 27 height 15
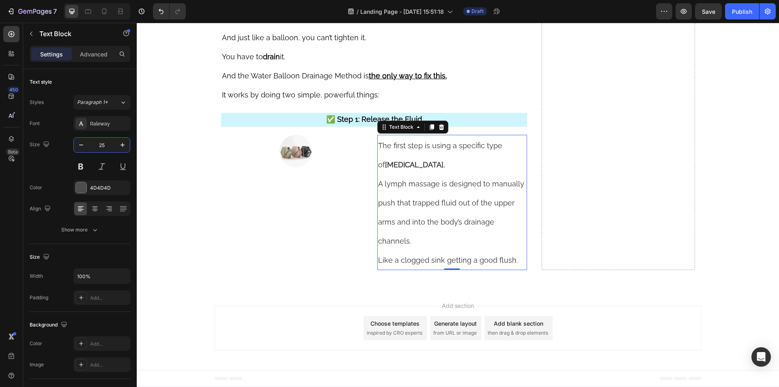
type input "25"
click at [361, 235] on div "Image Row" at bounding box center [296, 202] width 150 height 135
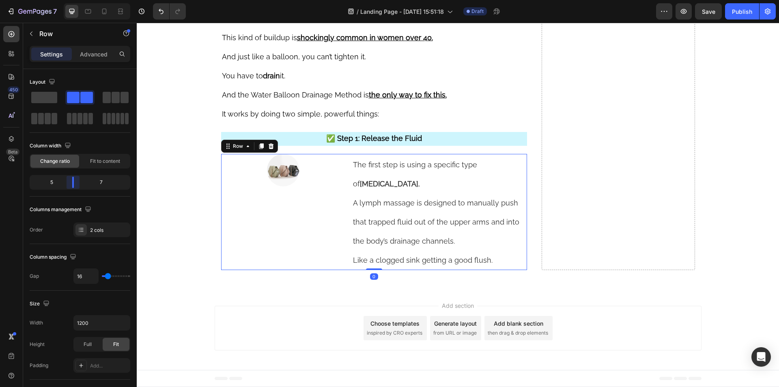
drag, startPoint x: 79, startPoint y: 187, endPoint x: 68, endPoint y: 187, distance: 11.4
click at [68, 0] on body "7 Version history / Landing Page - Aug 27, 15:51:18 Draft Preview Save Publish …" at bounding box center [389, 0] width 779 height 0
click at [402, 193] on p "The first step is using a specific type of lymphatic massage." at bounding box center [439, 174] width 173 height 38
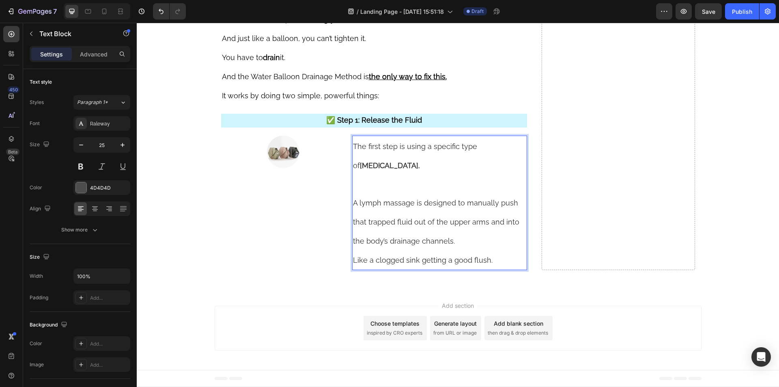
click at [464, 250] on p "A lymph massage is designed to manually push that trapped fluid out of the uppe…" at bounding box center [439, 221] width 173 height 57
click at [365, 174] on p "The first step is using a specific type of lymphatic massage." at bounding box center [439, 155] width 173 height 38
click at [366, 193] on p "Rich Text Editor. Editing area: main" at bounding box center [439, 183] width 173 height 19
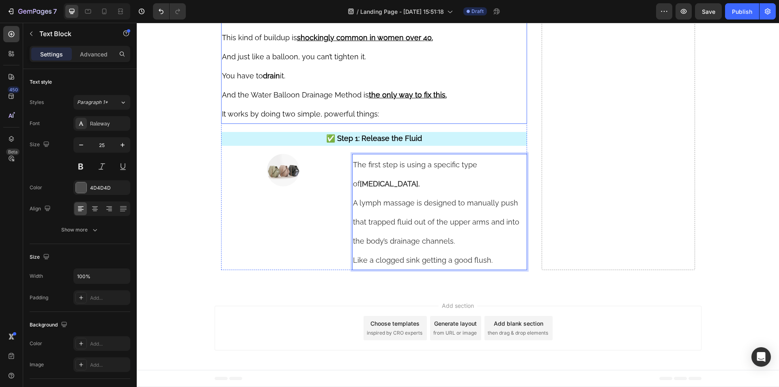
scroll to position [3999, 0]
click at [460, 188] on span "The first step is using a specific type of lymphatic massage." at bounding box center [415, 174] width 124 height 28
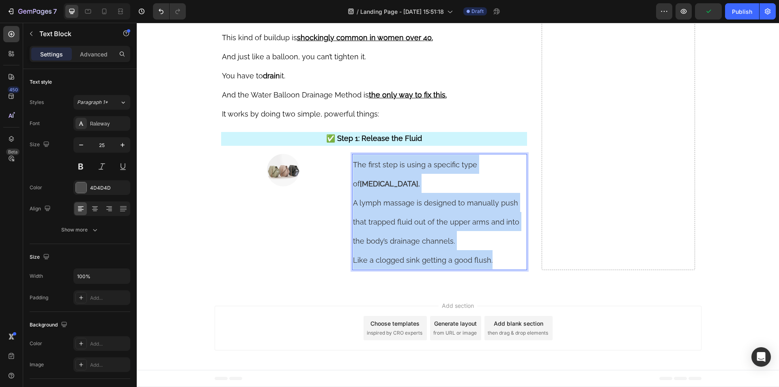
drag, startPoint x: 460, startPoint y: 241, endPoint x: 463, endPoint y: 333, distance: 91.7
click at [463, 270] on div "The first step is using a specific type of lymphatic massage. A lymph massage i…" at bounding box center [439, 212] width 175 height 116
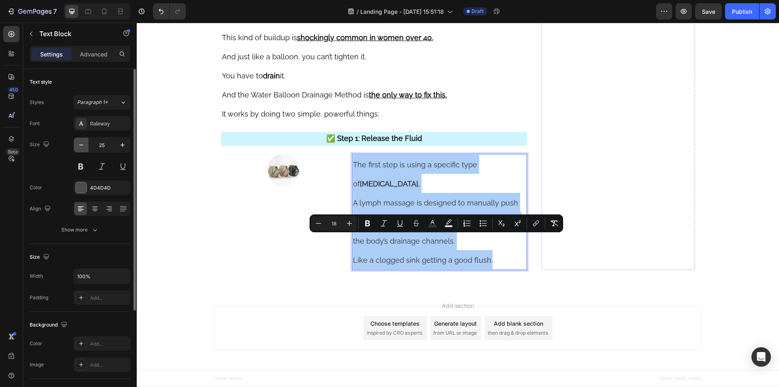
click at [85, 142] on icon "button" at bounding box center [81, 145] width 8 height 8
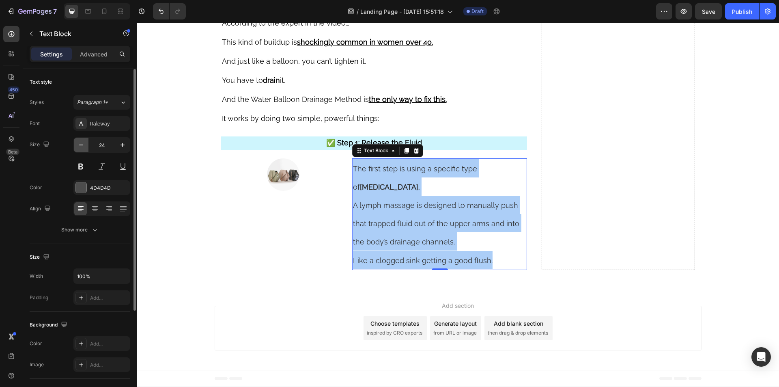
click at [85, 142] on icon "button" at bounding box center [81, 145] width 8 height 8
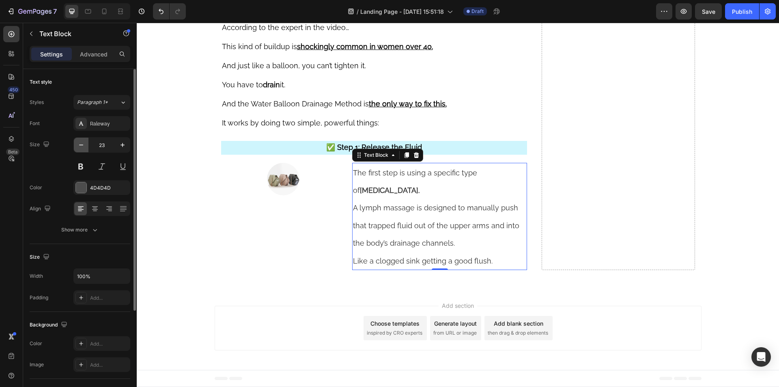
click at [85, 142] on icon "button" at bounding box center [81, 145] width 8 height 8
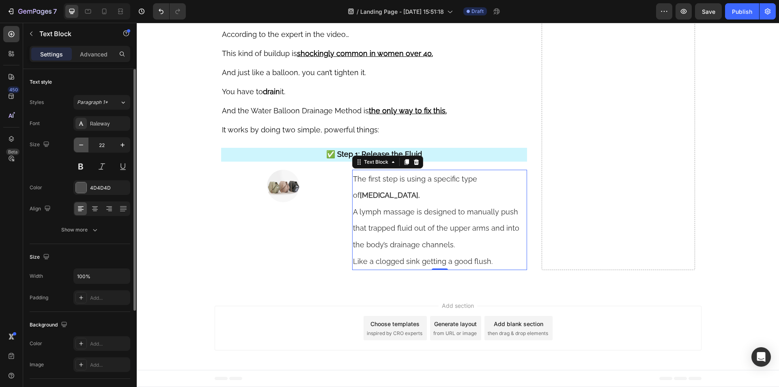
click at [85, 142] on icon "button" at bounding box center [81, 145] width 8 height 8
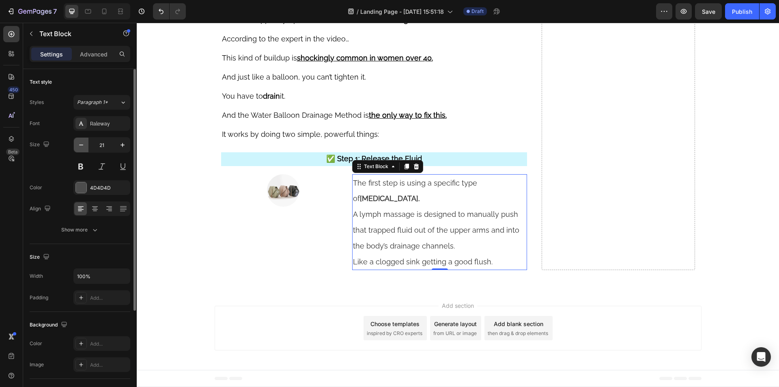
click at [85, 142] on icon "button" at bounding box center [81, 145] width 8 height 8
type input "20"
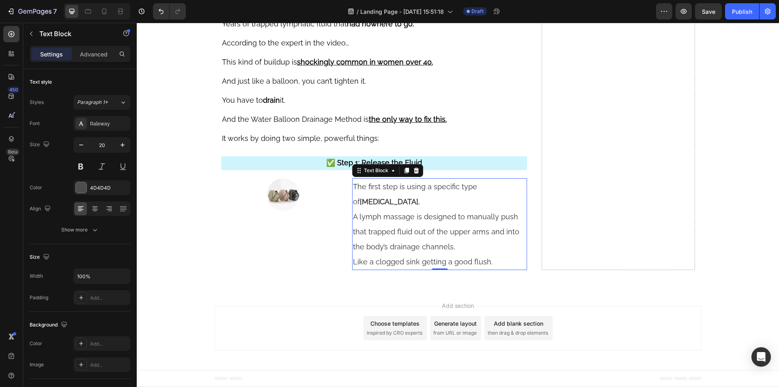
click at [424, 254] on p "A lymph massage is designed to manually push that trapped fluid out of the uppe…" at bounding box center [439, 231] width 173 height 45
click at [419, 209] on p "The first step is using a specific type of lymphatic massage." at bounding box center [439, 194] width 173 height 30
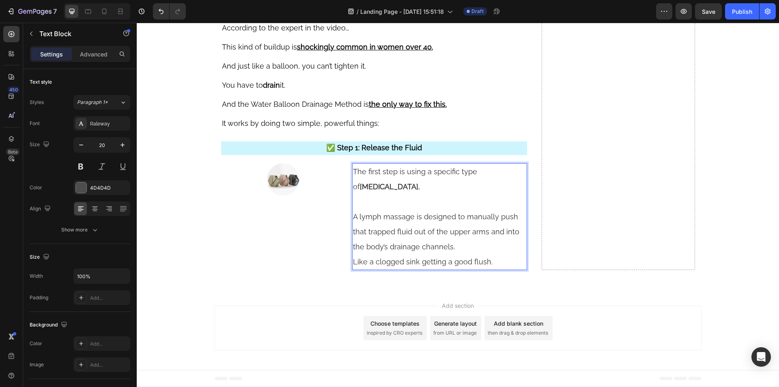
click at [468, 254] on p "A lymph massage is designed to manually push that trapped fluid out of the uppe…" at bounding box center [439, 231] width 173 height 45
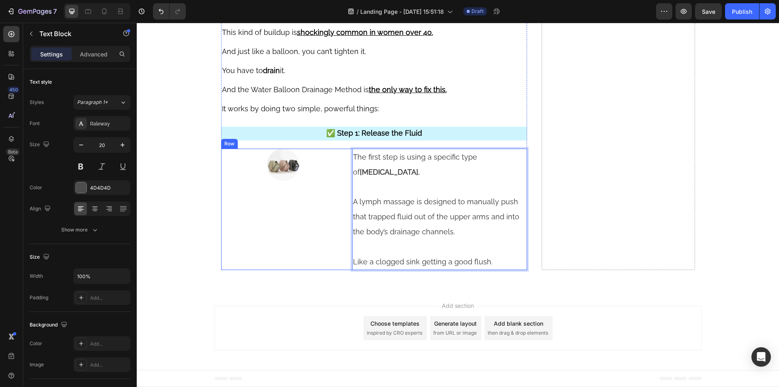
drag, startPoint x: 280, startPoint y: 295, endPoint x: 280, endPoint y: 288, distance: 6.5
click at [280, 270] on div "Image Row" at bounding box center [283, 208] width 125 height 121
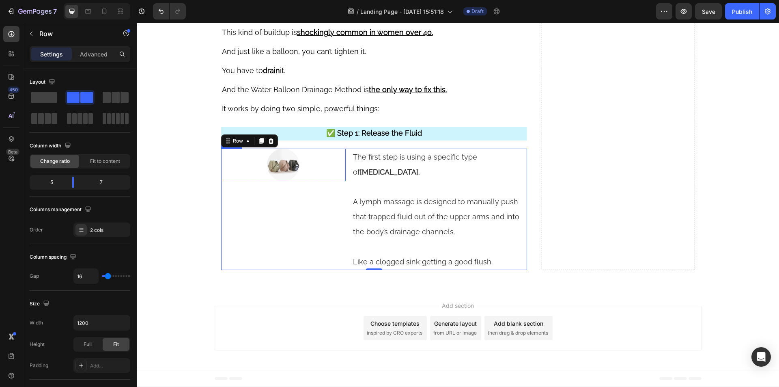
click at [282, 181] on img at bounding box center [283, 164] width 32 height 32
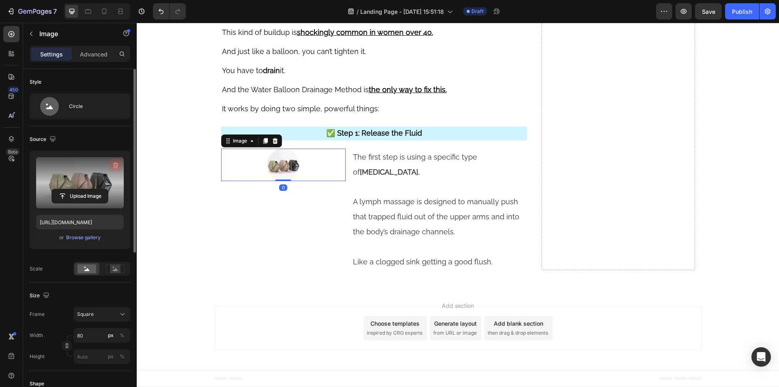
click at [117, 166] on icon "button" at bounding box center [115, 165] width 5 height 6
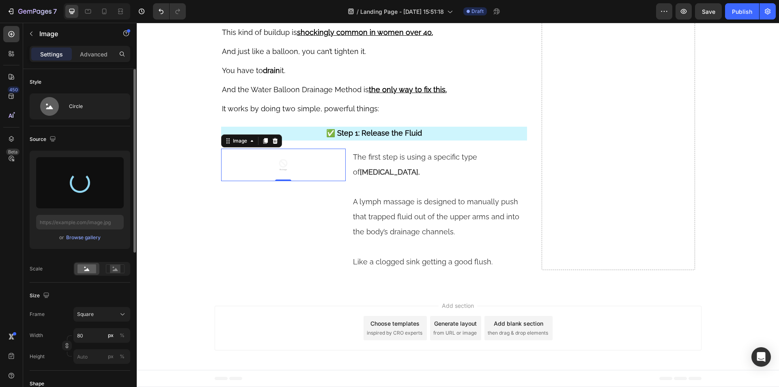
type input "https://cdn.shopify.com/s/files/1/0610/5903/9291/files/gempages_565293778965889…"
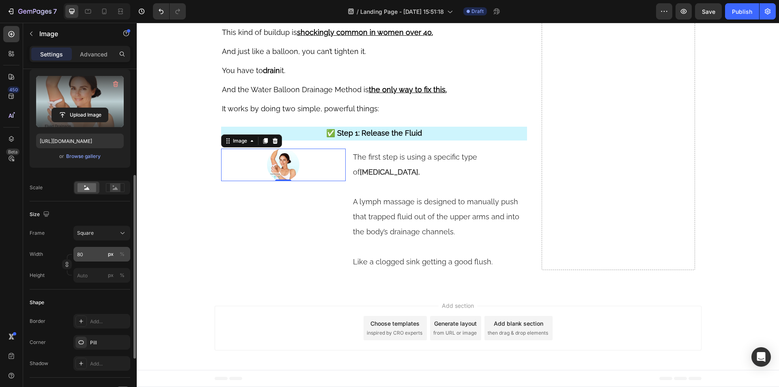
scroll to position [162, 0]
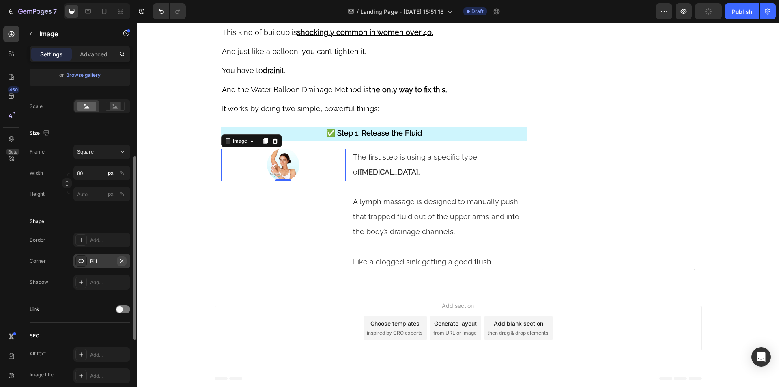
click at [125, 262] on button "button" at bounding box center [122, 261] width 10 height 10
click at [97, 154] on div "Square" at bounding box center [97, 151] width 40 height 7
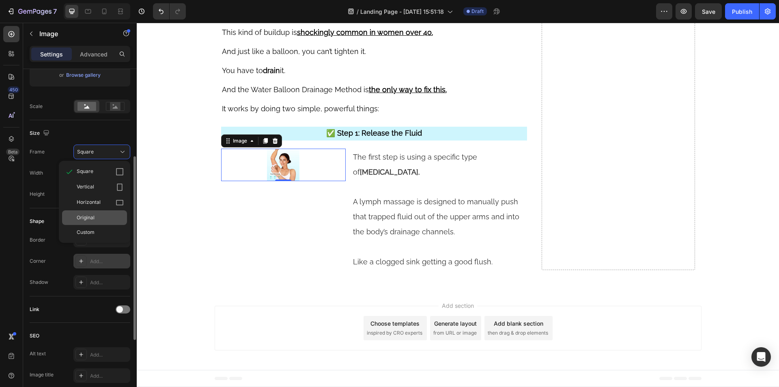
click at [99, 217] on div "Original" at bounding box center [100, 217] width 47 height 7
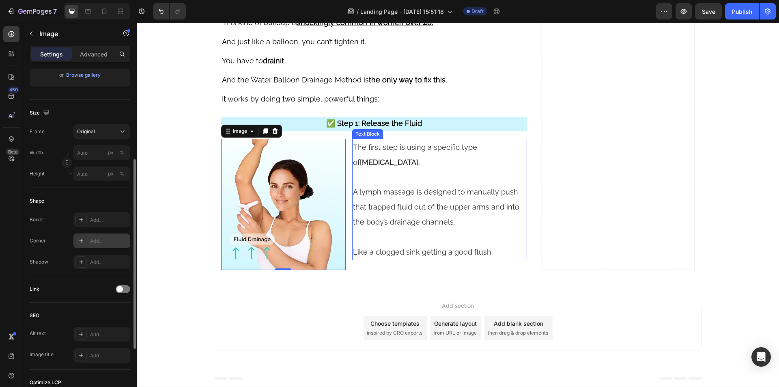
scroll to position [4089, 0]
click at [377, 146] on span "The first step is using a specific type of lymphatic massage." at bounding box center [415, 155] width 124 height 24
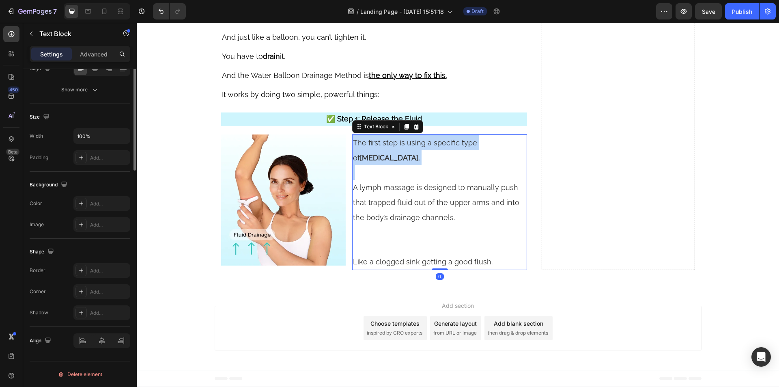
scroll to position [0, 0]
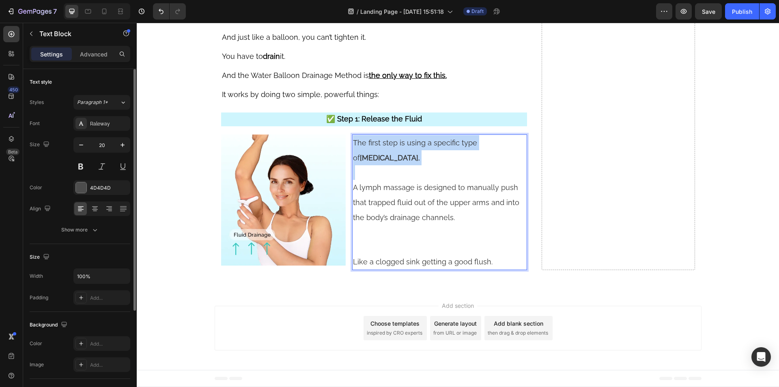
click at [378, 146] on span "The first step is using a specific type of lymphatic massage." at bounding box center [415, 150] width 124 height 24
click at [366, 245] on p "Rich Text Editor. Editing area: main" at bounding box center [439, 239] width 173 height 29
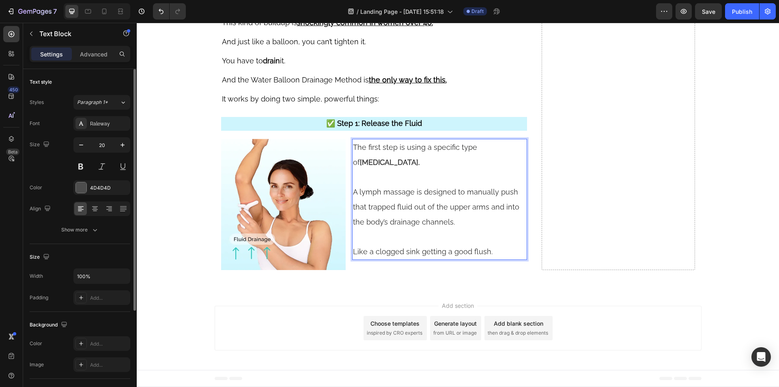
click at [378, 150] on span "The first step is using a specific type of lymphatic massage." at bounding box center [415, 155] width 124 height 24
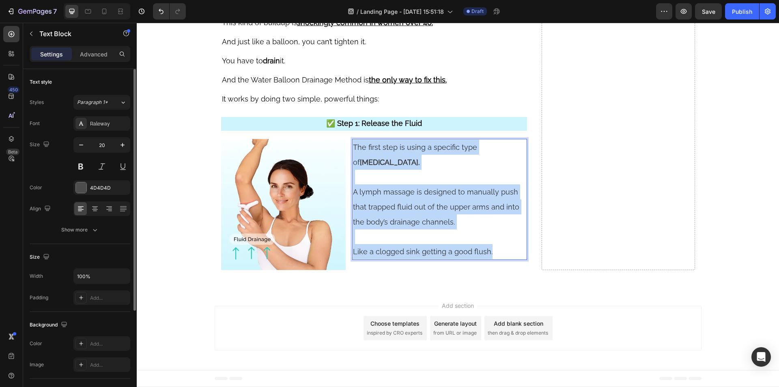
drag, startPoint x: 378, startPoint y: 150, endPoint x: 419, endPoint y: 251, distance: 108.2
click at [419, 251] on div "The first step is using a specific type of lymphatic massage. A lymph massage i…" at bounding box center [439, 199] width 175 height 121
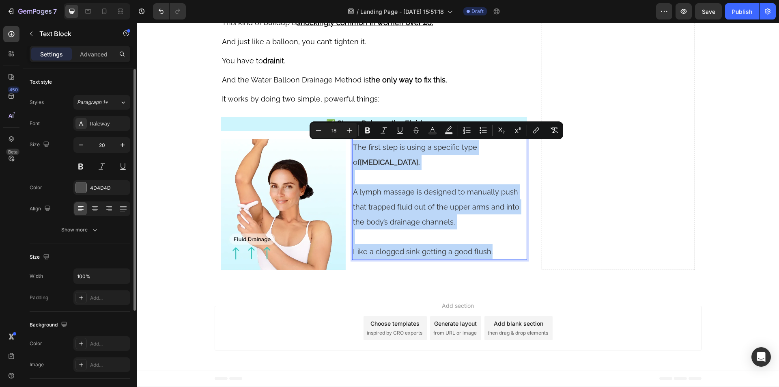
click at [373, 150] on span "The first step is using a specific type of lymphatic massage." at bounding box center [415, 155] width 124 height 24
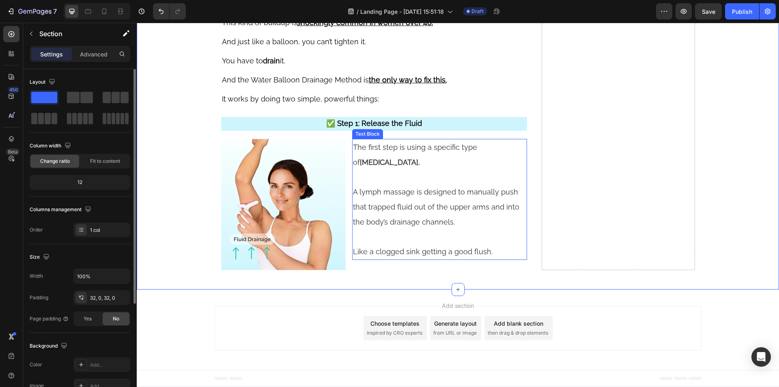
click at [419, 195] on span "A lymph massage is designed to manually push that trapped fluid out of the uppe…" at bounding box center [436, 206] width 166 height 39
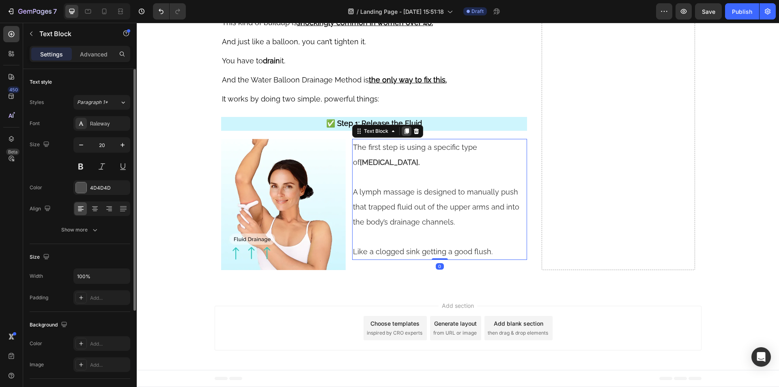
click at [404, 133] on icon at bounding box center [406, 131] width 6 height 6
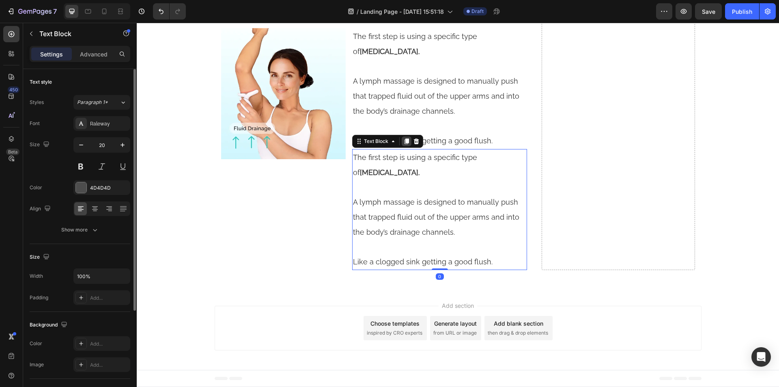
click at [404, 144] on icon at bounding box center [406, 141] width 4 height 6
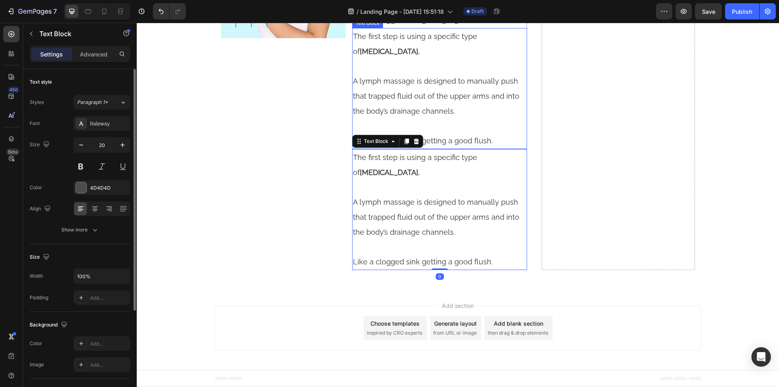
scroll to position [4321, 0]
click at [417, 237] on p "A lymph massage is designed to manually push that trapped fluid out of the uppe…" at bounding box center [439, 216] width 173 height 45
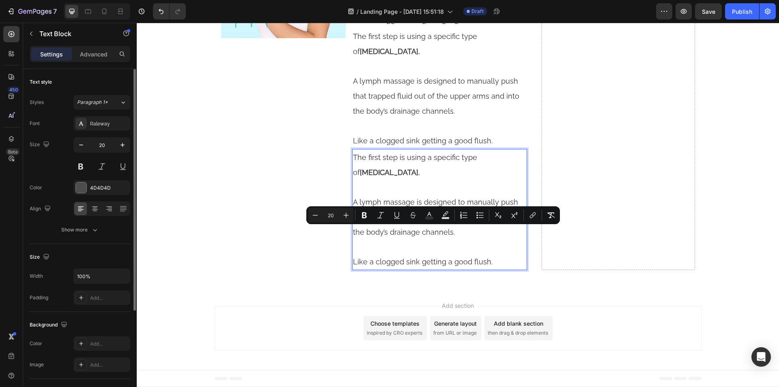
click at [455, 247] on p "Rich Text Editor. Editing area: main" at bounding box center [439, 246] width 173 height 15
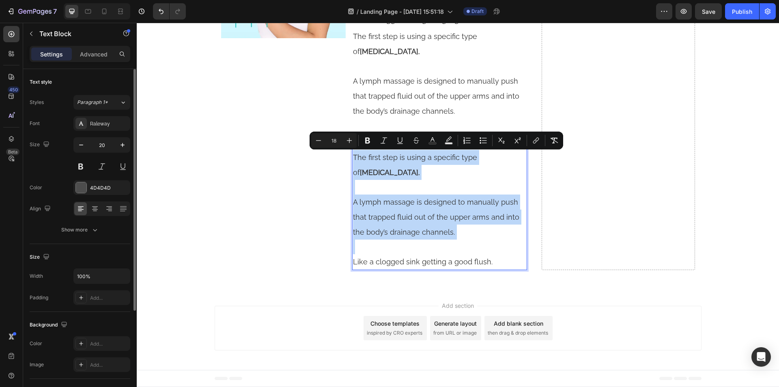
drag, startPoint x: 405, startPoint y: 247, endPoint x: 351, endPoint y: 157, distance: 105.3
click at [352, 157] on div "The first step is using a specific type of lymphatic massage. A lymph massage i…" at bounding box center [439, 209] width 175 height 121
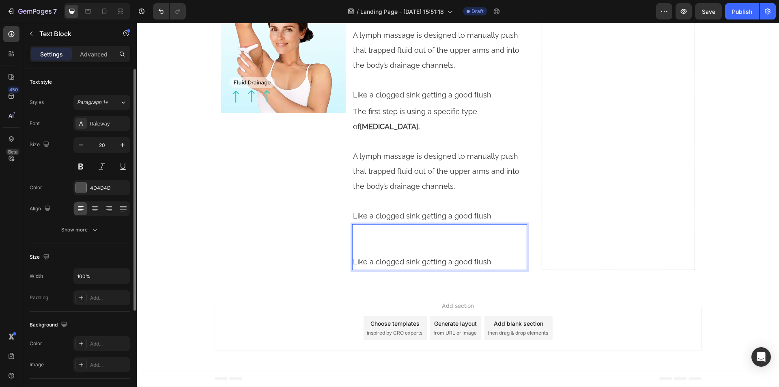
click at [353, 264] on span "Like a clogged sink getting a good flush." at bounding box center [423, 261] width 140 height 9
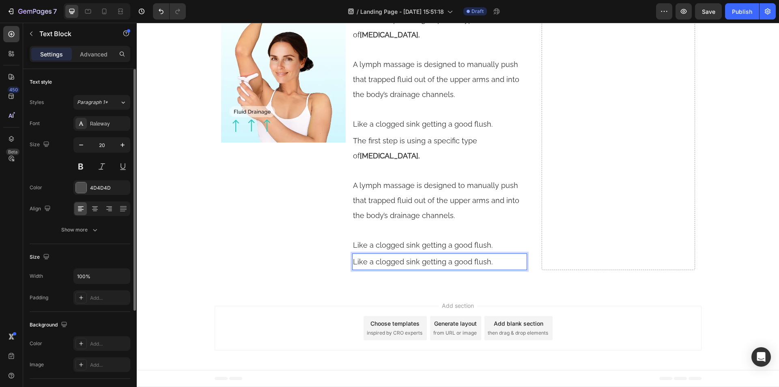
scroll to position [4216, 0]
click at [386, 231] on p at bounding box center [439, 230] width 173 height 15
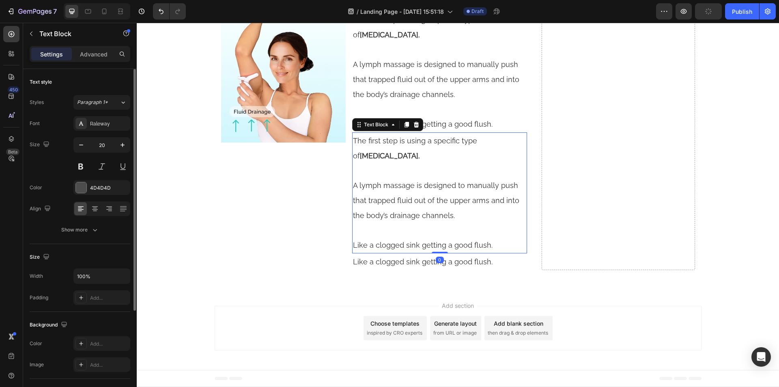
click at [498, 245] on p "Like a clogged sink getting a good flush." at bounding box center [439, 244] width 173 height 15
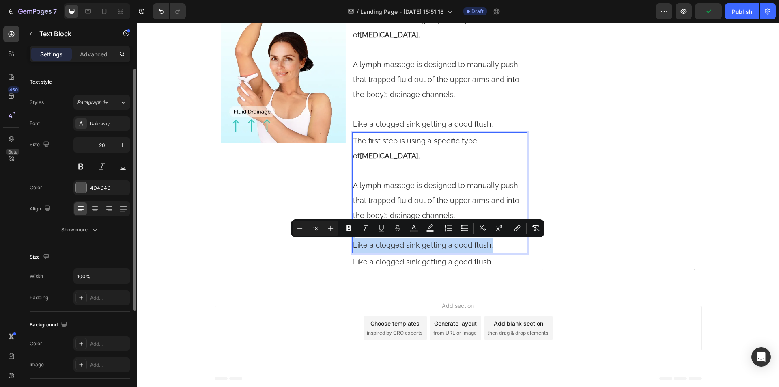
drag, startPoint x: 494, startPoint y: 247, endPoint x: 502, endPoint y: 254, distance: 11.2
click at [365, 231] on div "The first step is using a specific type of lymphatic massage. A lymph massage i…" at bounding box center [439, 192] width 175 height 121
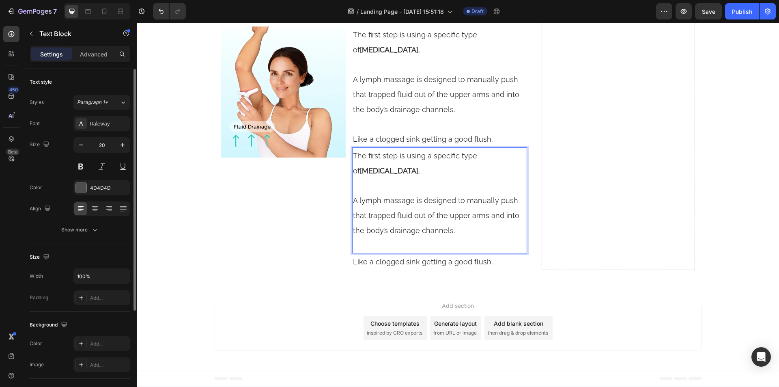
scroll to position [4187, 0]
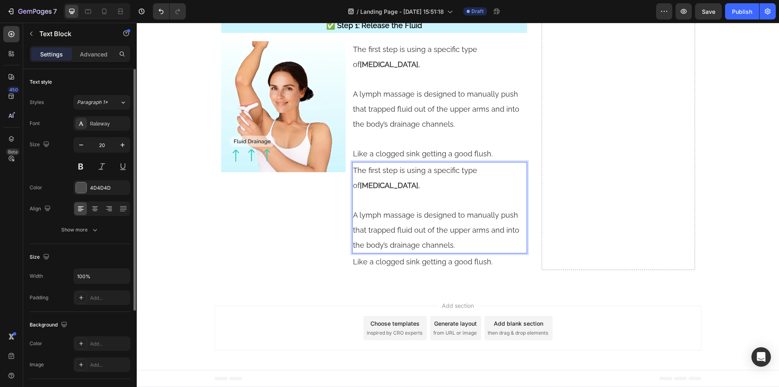
click at [380, 208] on p "A lymph massage is designed to manually push that trapped fluid out of the uppe…" at bounding box center [439, 229] width 173 height 45
drag, startPoint x: 357, startPoint y: 205, endPoint x: 350, endPoint y: 171, distance: 34.7
click at [352, 171] on div "The first step is using a specific type of lymphatic massage. A lymph massage i…" at bounding box center [439, 207] width 175 height 91
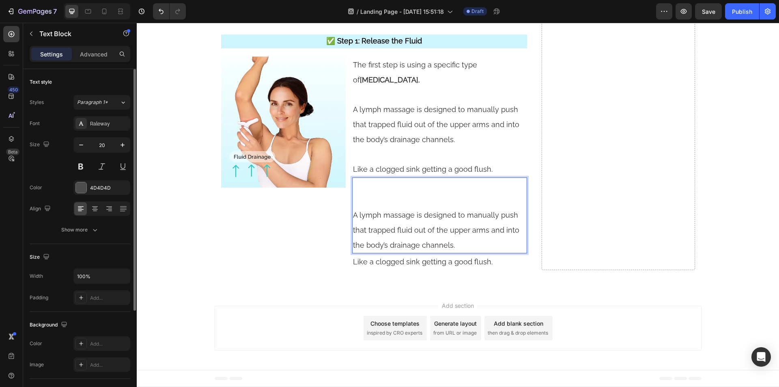
scroll to position [4171, 0]
click at [353, 217] on span "A lymph massage is designed to manually push that trapped fluid out of the uppe…" at bounding box center [436, 230] width 166 height 39
click at [353, 218] on span "A lymph massage is designed to manually push that trapped fluid out of the uppe…" at bounding box center [436, 230] width 166 height 39
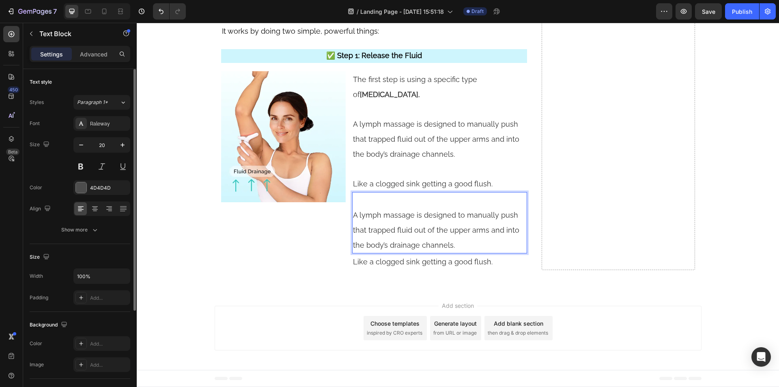
scroll to position [4142, 0]
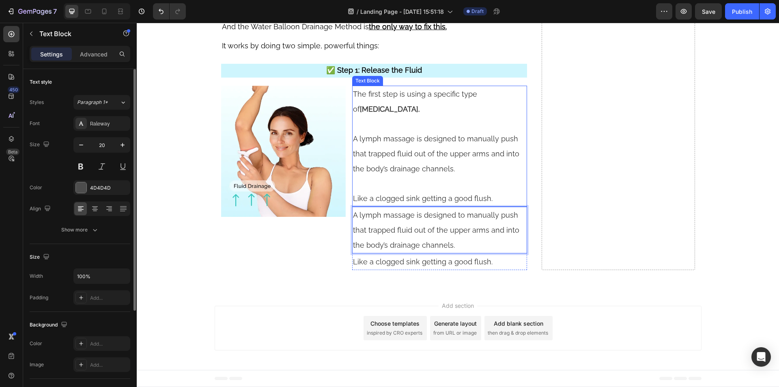
click at [397, 193] on p "Like a clogged sink getting a good flush." at bounding box center [439, 198] width 173 height 15
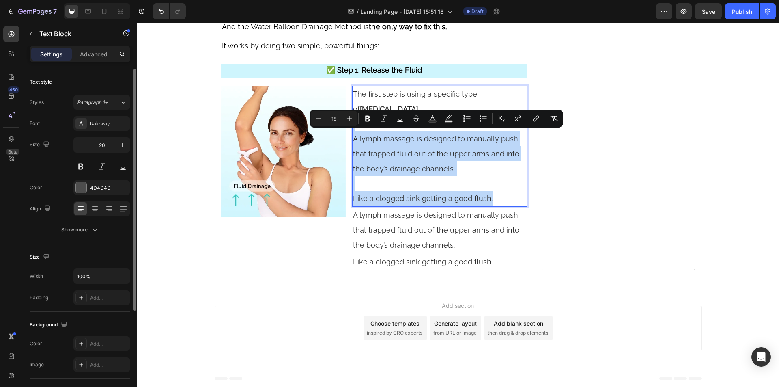
drag, startPoint x: 491, startPoint y: 199, endPoint x: 489, endPoint y: 147, distance: 51.5
click at [352, 125] on div "The first step is using a specific type of lymphatic massage. A lymph massage i…" at bounding box center [439, 146] width 175 height 121
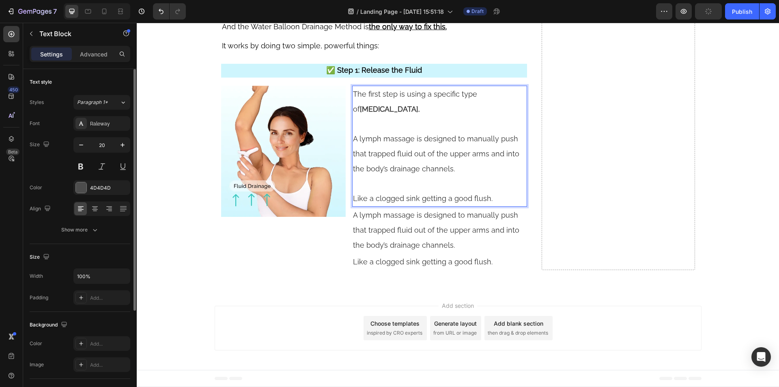
scroll to position [4089, 0]
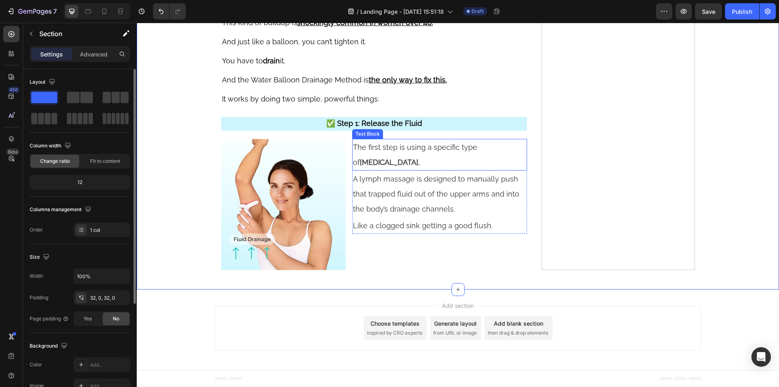
click at [424, 157] on p "The first step is using a specific type of lymphatic massage." at bounding box center [439, 155] width 173 height 30
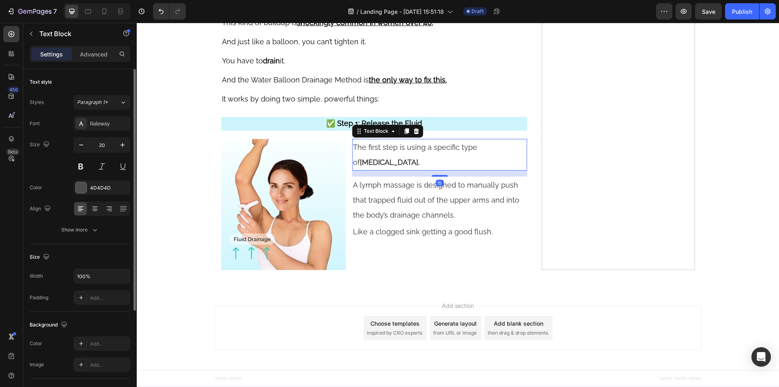
drag, startPoint x: 432, startPoint y: 168, endPoint x: 445, endPoint y: 174, distance: 13.6
click at [445, 170] on div "15" at bounding box center [439, 170] width 175 height 0
click at [405, 206] on p "A lymph massage is designed to manually push that trapped fluid out of the uppe…" at bounding box center [439, 199] width 173 height 45
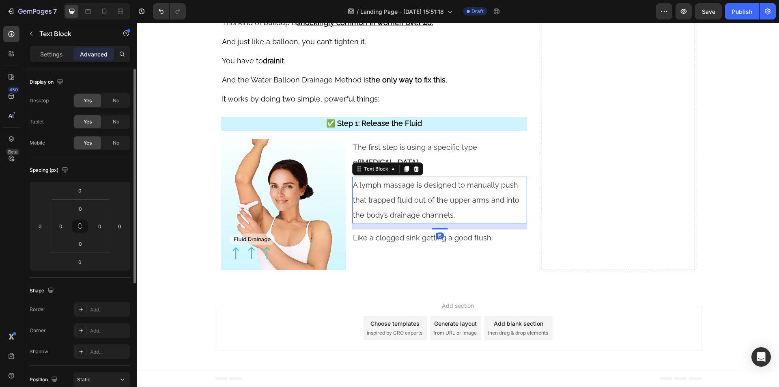
drag, startPoint x: 438, startPoint y: 221, endPoint x: 415, endPoint y: 245, distance: 32.1
click at [438, 228] on div at bounding box center [440, 229] width 16 height 2
type input "15"
click at [405, 250] on div "The first step is using a specific type of lymphatic massage. Text Block A lymp…" at bounding box center [439, 204] width 175 height 131
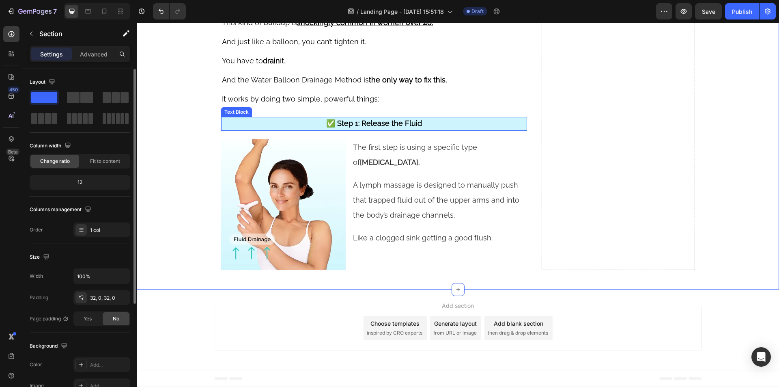
click at [282, 123] on p "✅ Step 1: Release the Fluid" at bounding box center [374, 124] width 305 height 12
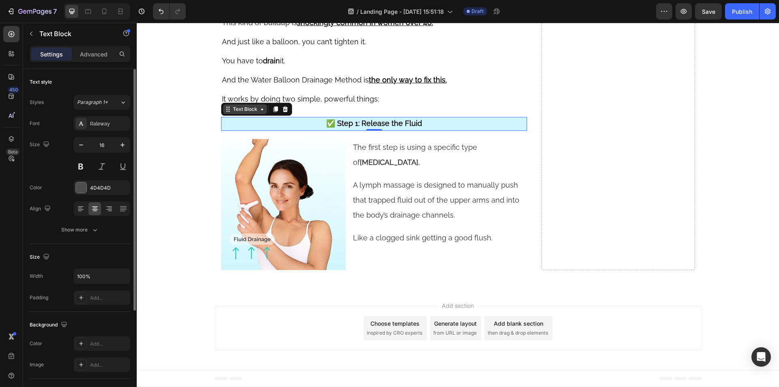
click at [225, 110] on icon at bounding box center [228, 109] width 6 height 6
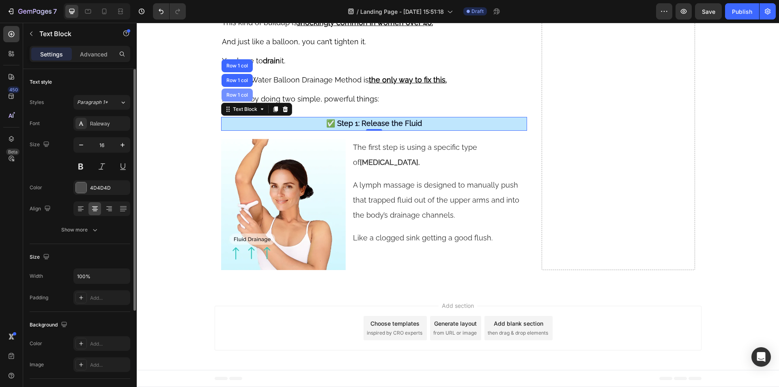
click at [228, 98] on div "Row 1 col" at bounding box center [236, 94] width 31 height 13
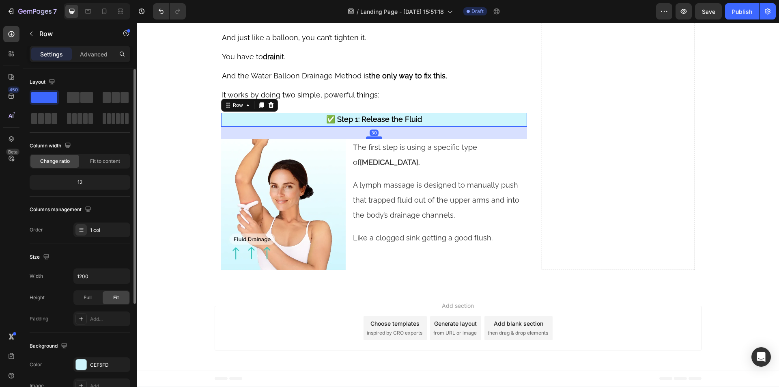
drag, startPoint x: 370, startPoint y: 137, endPoint x: 375, endPoint y: 141, distance: 7.0
click at [375, 139] on div at bounding box center [374, 137] width 16 height 2
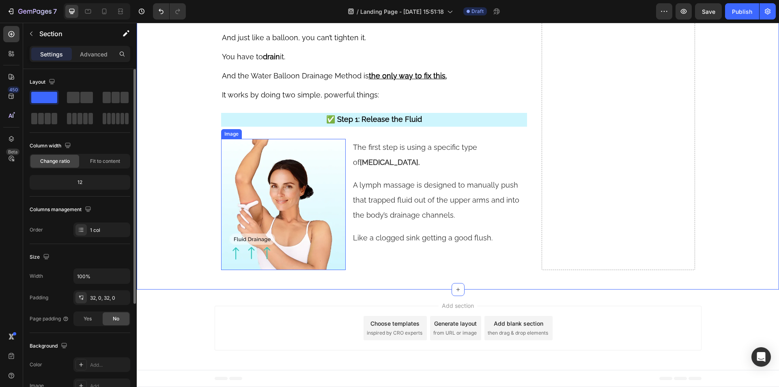
scroll to position [4093, 0]
click at [245, 173] on img at bounding box center [283, 204] width 125 height 131
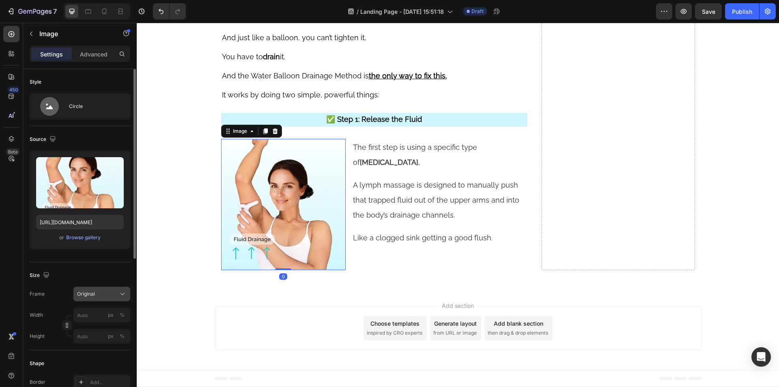
click at [93, 295] on span "Original" at bounding box center [86, 293] width 18 height 7
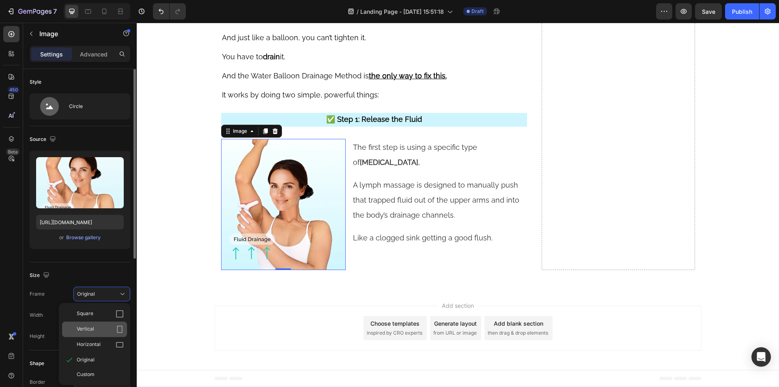
click at [99, 324] on div "Vertical" at bounding box center [94, 328] width 65 height 15
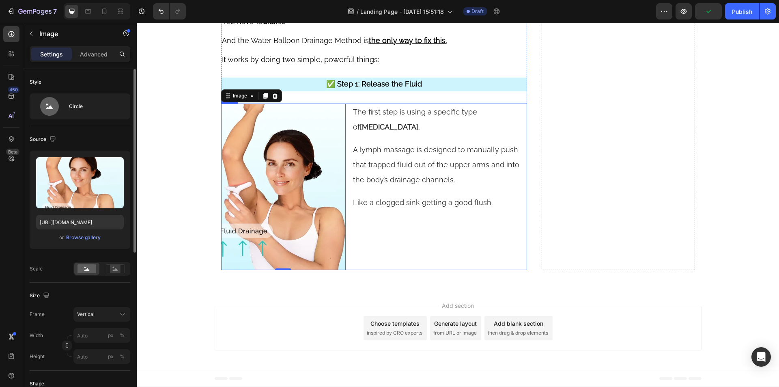
click at [387, 262] on div "The first step is using a specific type of lymphatic massage. Text Block A lymp…" at bounding box center [439, 186] width 175 height 166
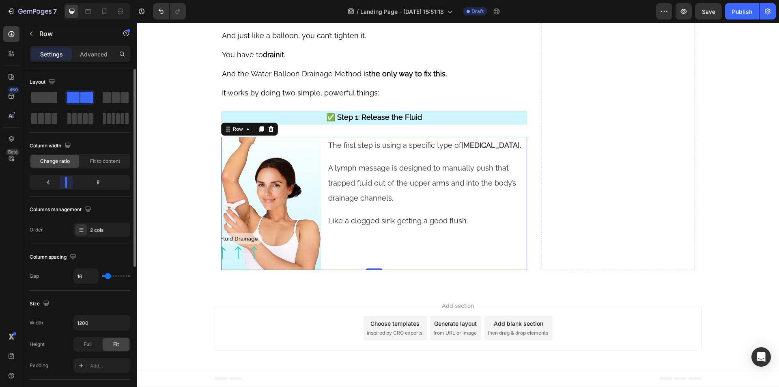
drag, startPoint x: 75, startPoint y: 184, endPoint x: 66, endPoint y: 183, distance: 9.5
click at [66, 0] on body "7 Version history / Landing Page - Aug 27, 15:51:18 Draft Preview Save Publish …" at bounding box center [389, 0] width 779 height 0
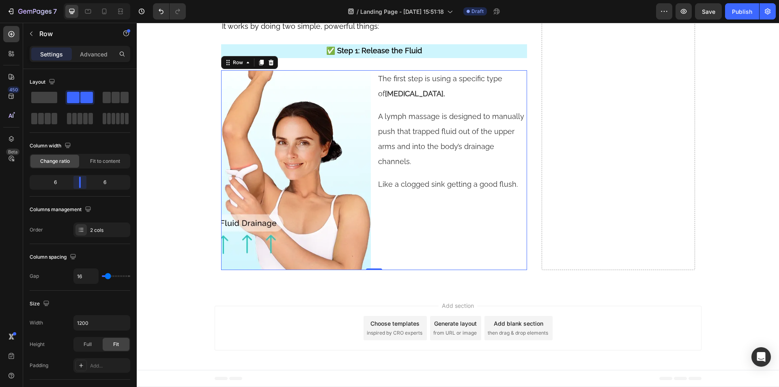
drag, startPoint x: 68, startPoint y: 182, endPoint x: 80, endPoint y: 182, distance: 12.2
click at [80, 0] on body "7 Version history / Landing Page - Aug 27, 15:51:18 Draft Preview Save Publish …" at bounding box center [389, 0] width 779 height 0
click at [281, 233] on img at bounding box center [296, 170] width 150 height 200
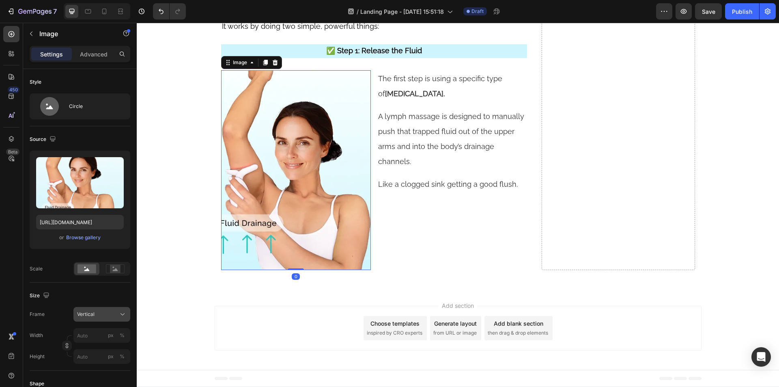
click at [101, 310] on div "Vertical" at bounding box center [101, 314] width 49 height 8
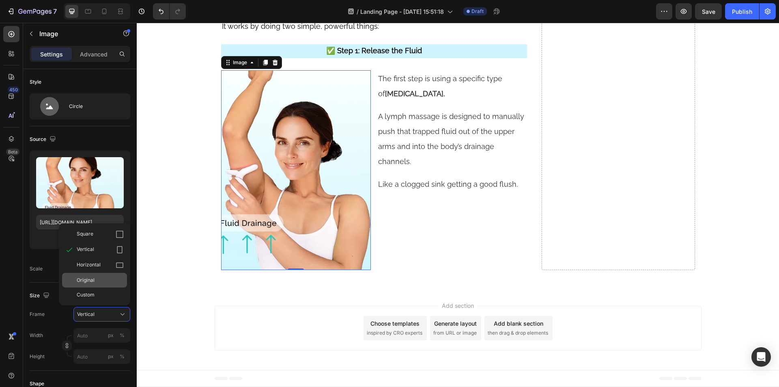
click at [92, 274] on div "Original" at bounding box center [94, 280] width 65 height 15
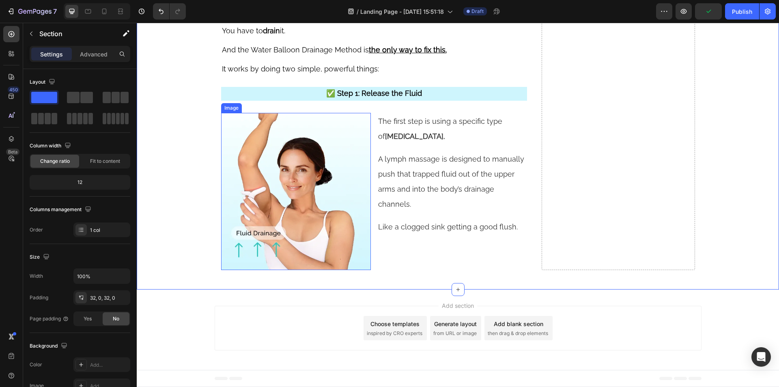
click at [243, 196] on img at bounding box center [296, 191] width 150 height 157
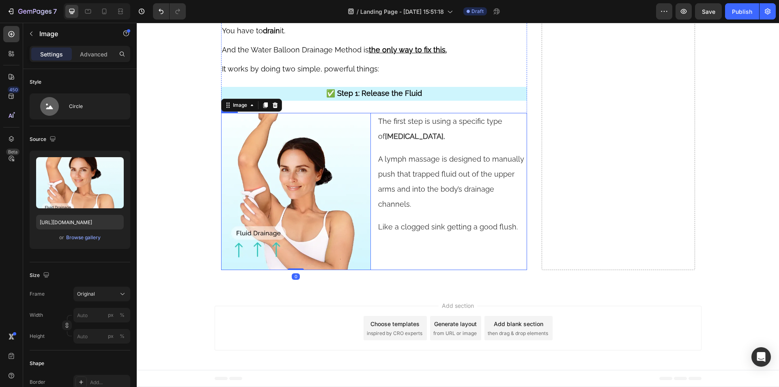
click at [399, 270] on div "The first step is using a specific type of lymphatic massage. Text Block A lymp…" at bounding box center [452, 191] width 150 height 157
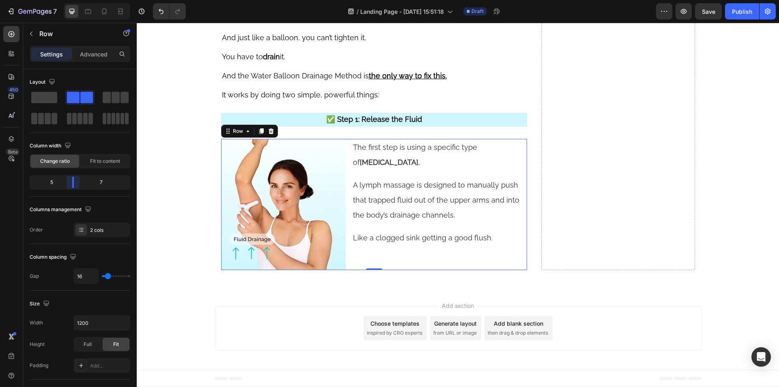
drag, startPoint x: 81, startPoint y: 182, endPoint x: 62, endPoint y: 228, distance: 50.0
click at [75, 0] on body "7 Version history / Landing Page - Aug 27, 15:51:18 Draft Preview Save Publish …" at bounding box center [389, 0] width 779 height 0
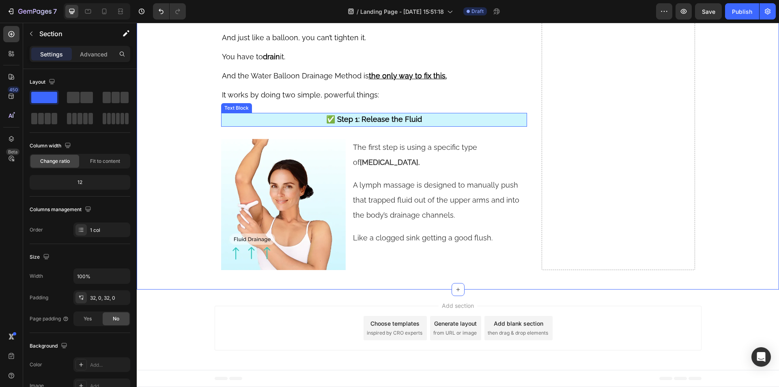
click at [245, 118] on p "✅ Step 1: Release the Fluid" at bounding box center [374, 120] width 305 height 12
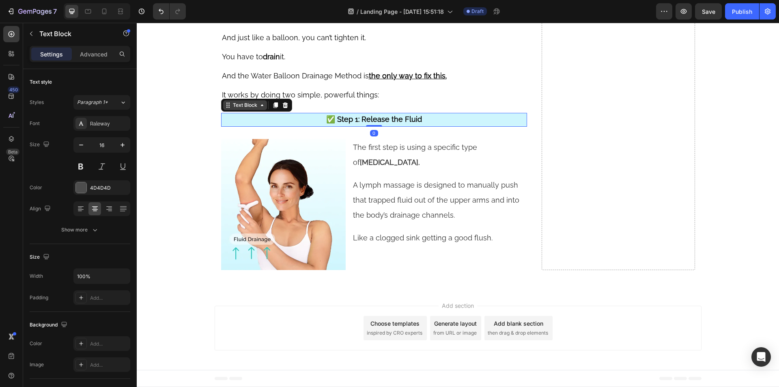
click at [225, 105] on icon at bounding box center [228, 105] width 6 height 6
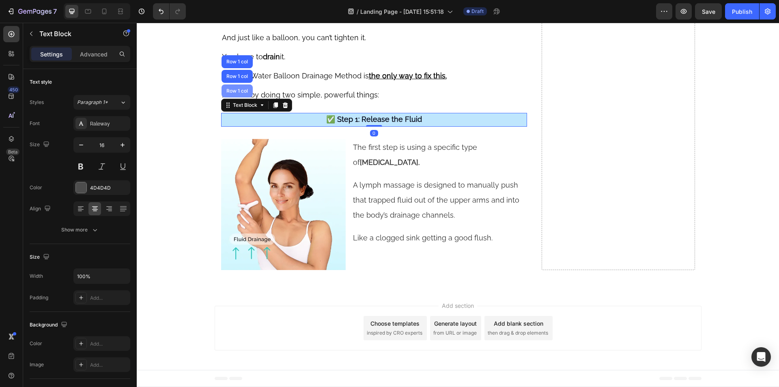
click at [229, 92] on div "Row 1 col" at bounding box center [237, 90] width 25 height 5
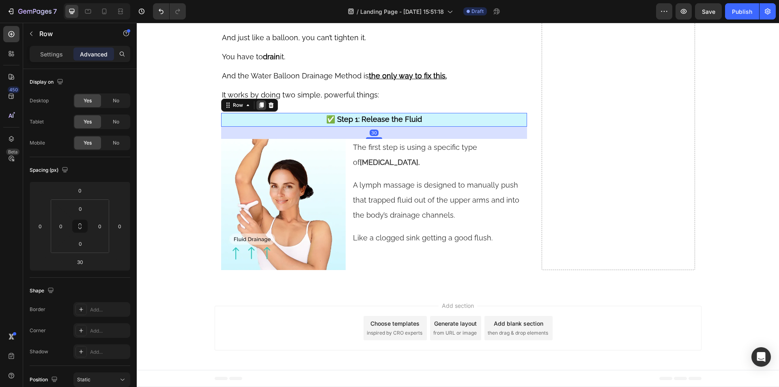
click at [260, 105] on icon at bounding box center [261, 105] width 6 height 6
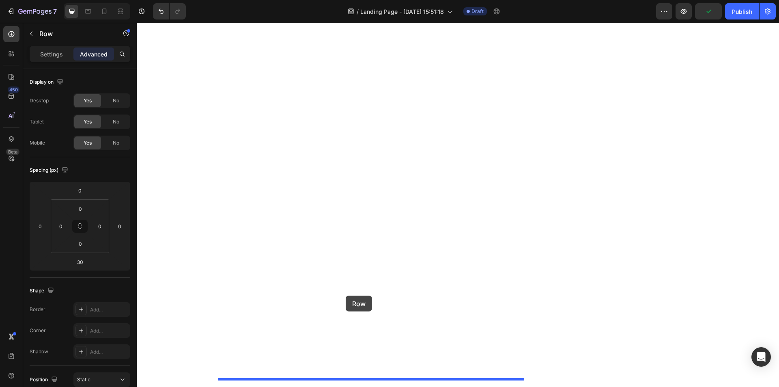
drag, startPoint x: 227, startPoint y: 133, endPoint x: 346, endPoint y: 295, distance: 200.9
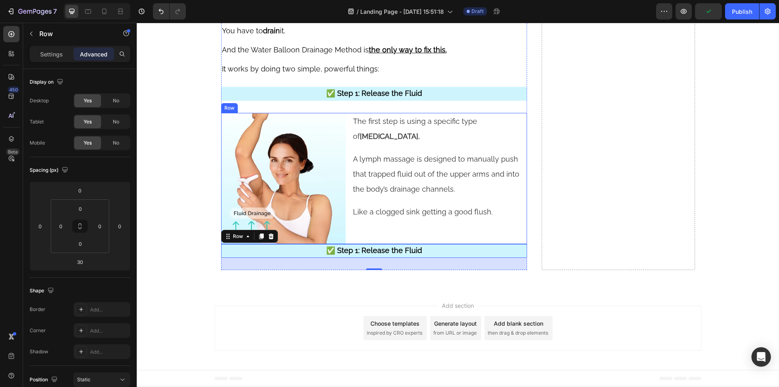
click at [361, 244] on div "The first step is using a specific type of lymphatic massage. Text Block A lymp…" at bounding box center [439, 178] width 175 height 131
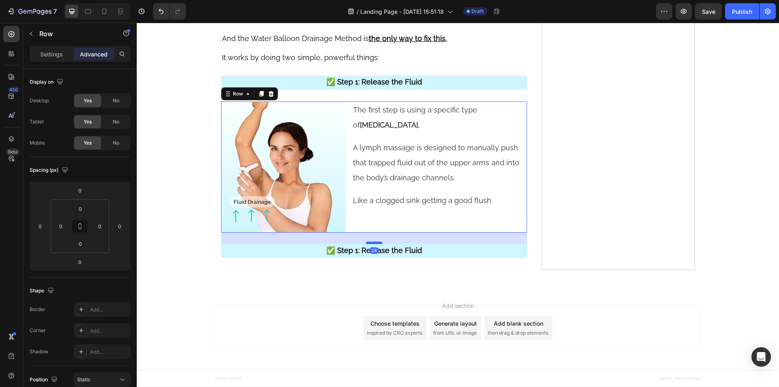
drag, startPoint x: 365, startPoint y: 268, endPoint x: 375, endPoint y: 279, distance: 15.0
click at [375, 244] on div at bounding box center [374, 242] width 16 height 2
type input "28"
click at [405, 67] on p "It works by doing two simple, powerful things:" at bounding box center [374, 56] width 305 height 19
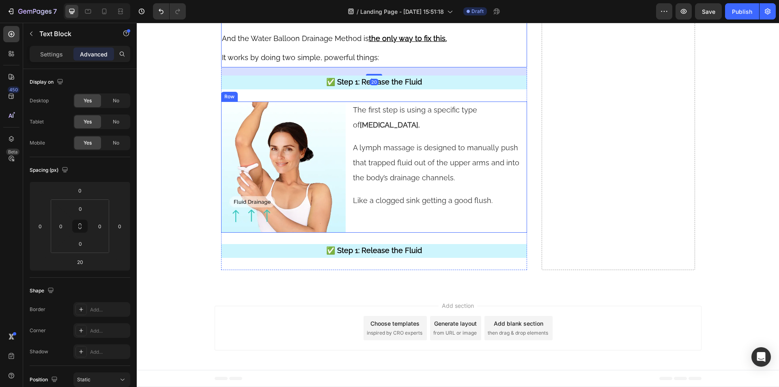
click at [374, 232] on div "The first step is using a specific type of lymphatic massage. Text Block A lymp…" at bounding box center [439, 166] width 175 height 131
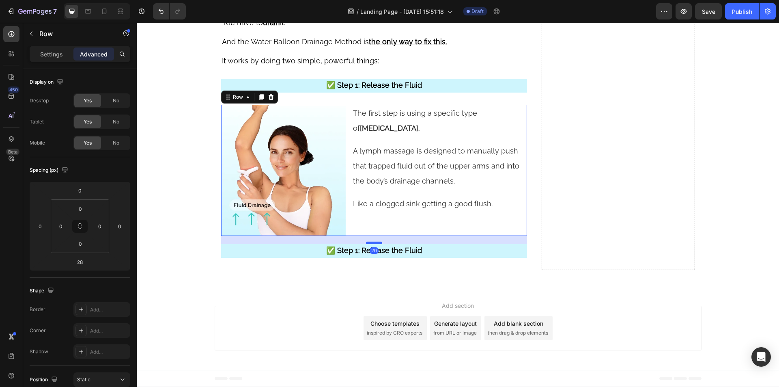
drag, startPoint x: 370, startPoint y: 280, endPoint x: 364, endPoint y: 277, distance: 7.3
click at [366, 244] on div at bounding box center [374, 242] width 16 height 2
type input "20"
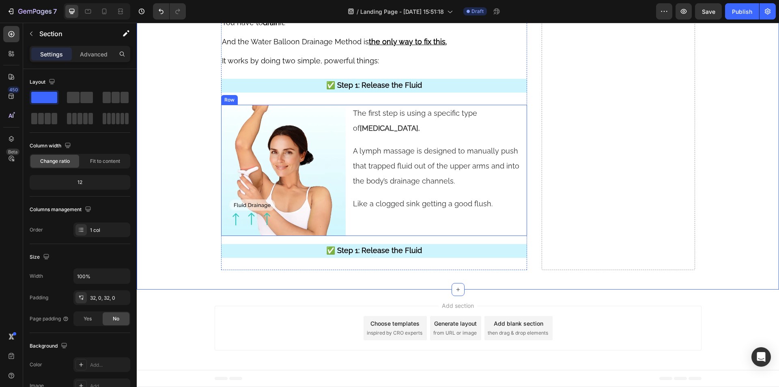
click at [393, 236] on div "The first step is using a specific type of lymphatic massage. Text Block A lymp…" at bounding box center [439, 170] width 175 height 131
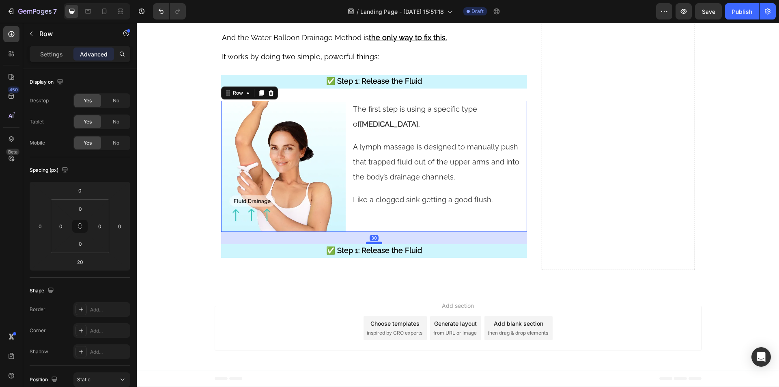
drag, startPoint x: 371, startPoint y: 277, endPoint x: 378, endPoint y: 281, distance: 7.7
click at [378, 244] on div at bounding box center [374, 242] width 16 height 2
type input "30"
click at [399, 66] on p "It works by doing two simple, powerful things:" at bounding box center [374, 56] width 305 height 19
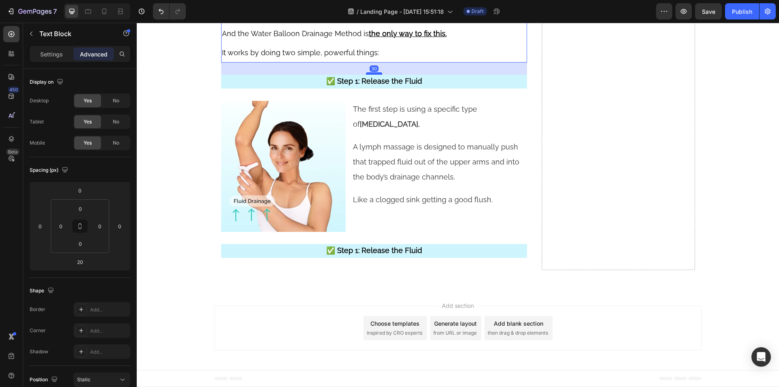
drag, startPoint x: 368, startPoint y: 112, endPoint x: 376, endPoint y: 116, distance: 8.4
click at [376, 75] on div at bounding box center [374, 73] width 16 height 2
type input "30"
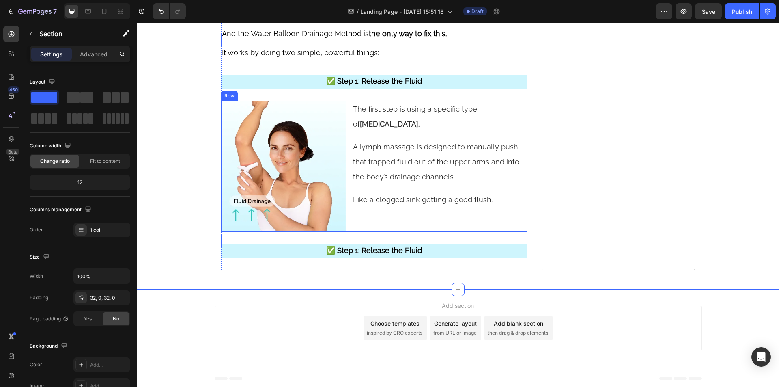
scroll to position [4135, 0]
click at [384, 219] on div "The first step is using a specific type of lymphatic massage. Text Block A lymp…" at bounding box center [439, 166] width 175 height 131
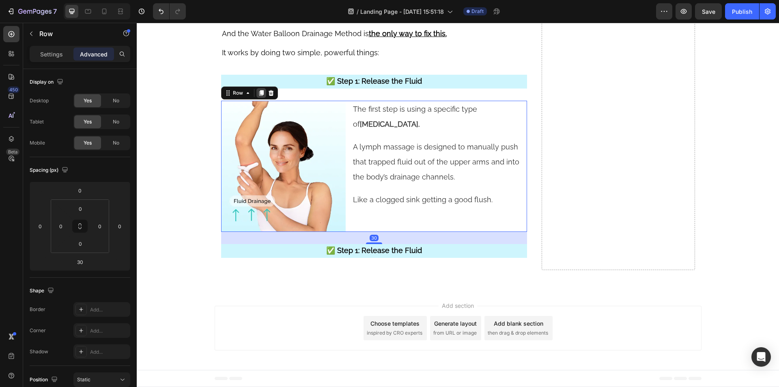
click at [259, 92] on icon at bounding box center [261, 93] width 4 height 6
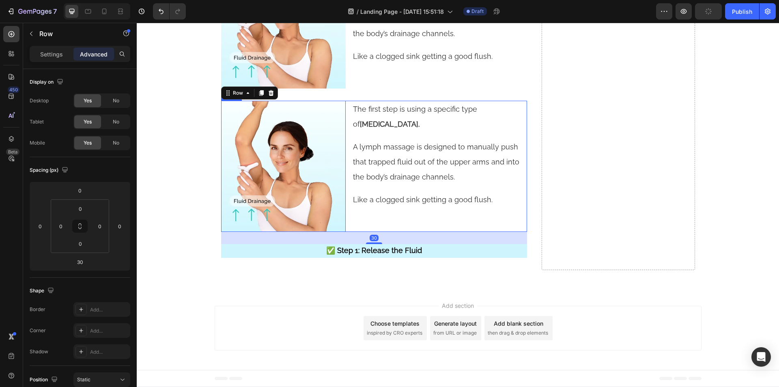
scroll to position [4278, 0]
click at [284, 253] on p "✅ Step 1: Release the Fluid" at bounding box center [374, 251] width 305 height 12
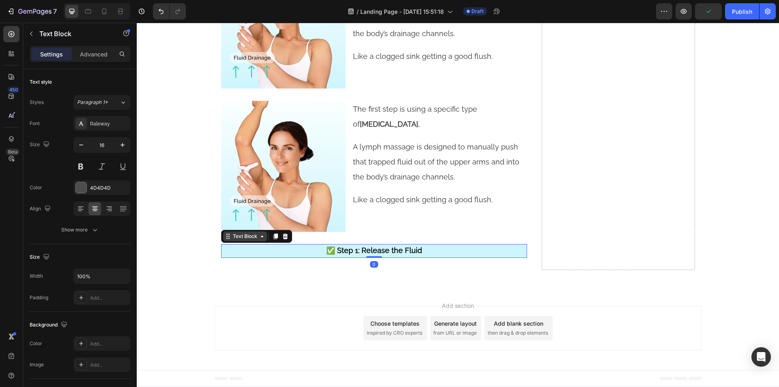
click at [226, 237] on icon at bounding box center [228, 236] width 6 height 6
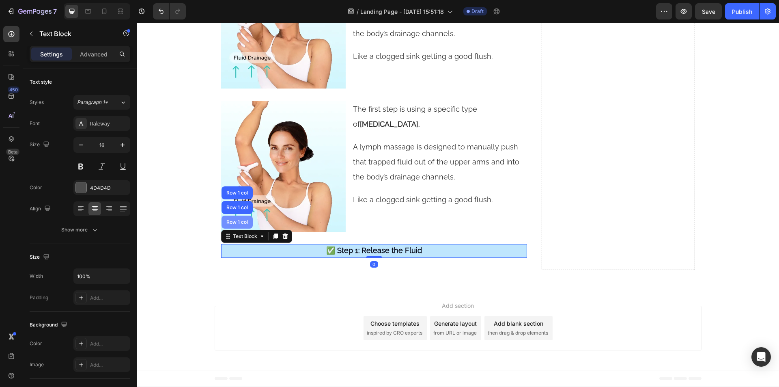
click at [229, 220] on div "Row 1 col" at bounding box center [237, 221] width 25 height 5
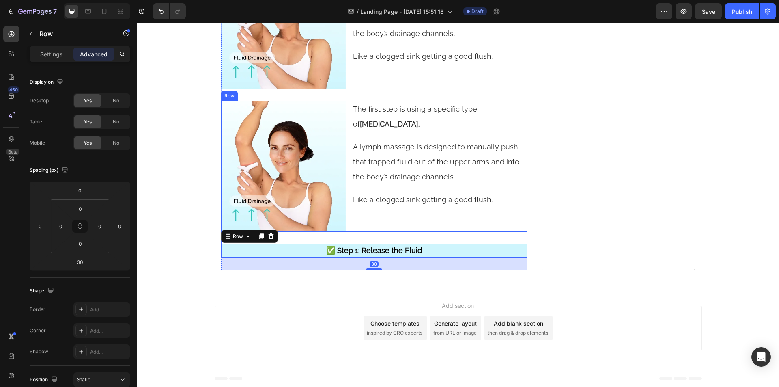
click at [361, 220] on div "The first step is using a specific type of lymphatic massage. Text Block A lymp…" at bounding box center [439, 166] width 175 height 131
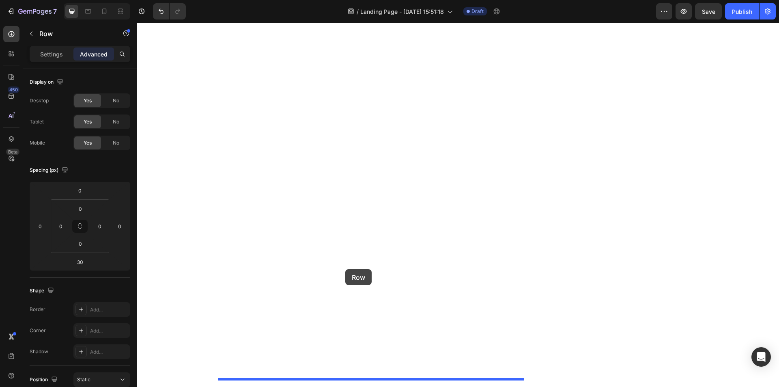
drag, startPoint x: 225, startPoint y: 95, endPoint x: 346, endPoint y: 269, distance: 212.1
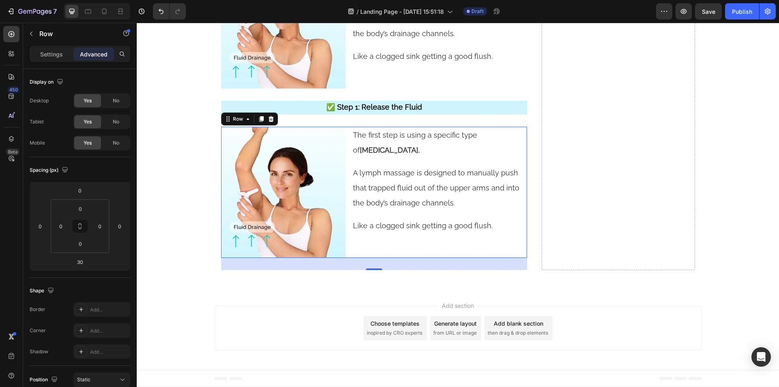
click at [357, 249] on div "The first step is using a specific type of lymphatic massage. Text Block A lymp…" at bounding box center [439, 192] width 175 height 131
click at [56, 54] on p "Settings" at bounding box center [51, 54] width 23 height 9
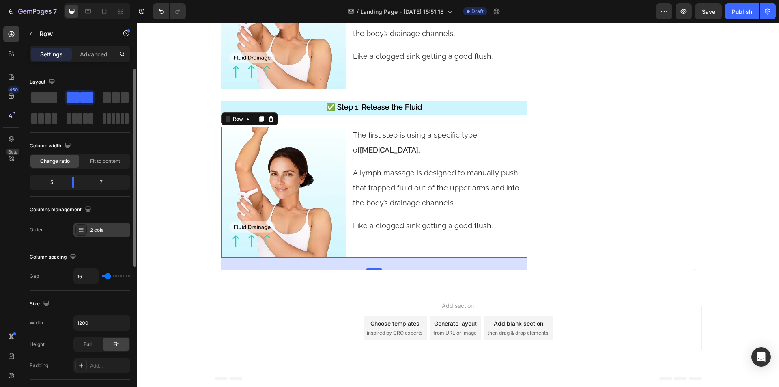
click at [102, 232] on div "2 cols" at bounding box center [109, 229] width 38 height 7
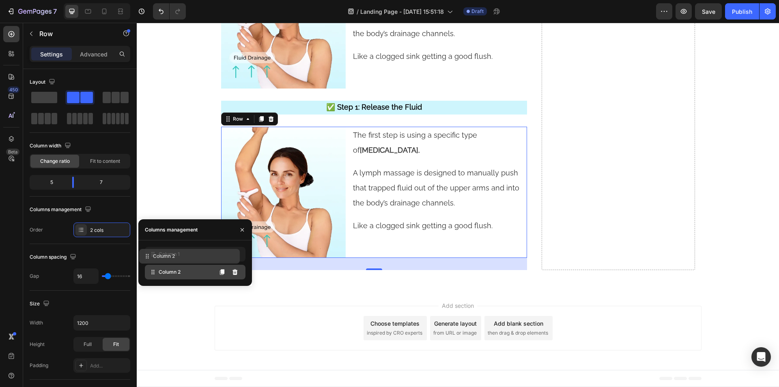
drag, startPoint x: 159, startPoint y: 275, endPoint x: 153, endPoint y: 250, distance: 25.0
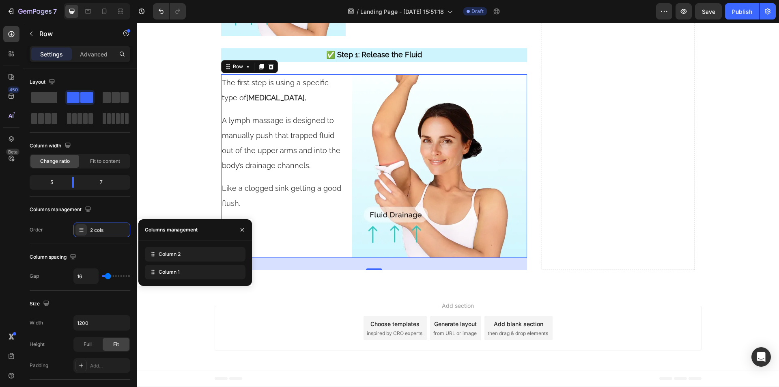
click at [321, 258] on div "The first step is using a specific type of lymphatic massage. Text Block A lymp…" at bounding box center [283, 166] width 125 height 184
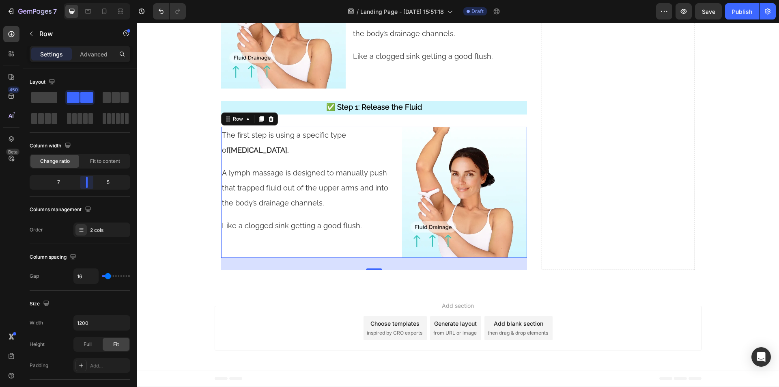
drag, startPoint x: 71, startPoint y: 183, endPoint x: 90, endPoint y: 181, distance: 18.8
click at [90, 0] on body "7 Version history / Landing Page - Aug 27, 15:51:18 Draft Preview Save Publish …" at bounding box center [389, 0] width 779 height 0
click at [263, 140] on p "The first step is using a specific type of lymphatic massage." at bounding box center [308, 142] width 173 height 30
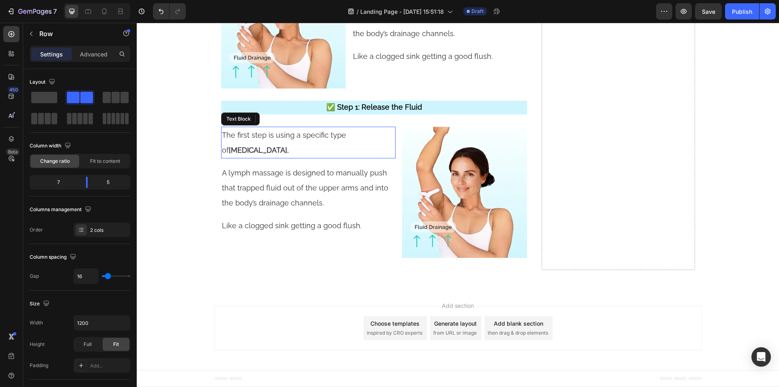
click at [263, 140] on p "The first step is using a specific type of lymphatic massage." at bounding box center [308, 142] width 173 height 30
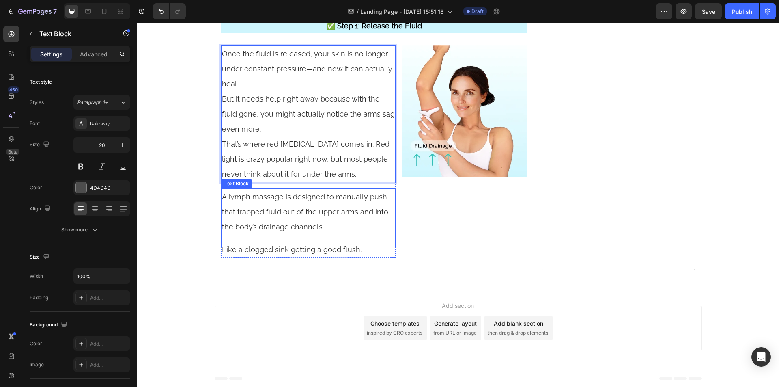
click at [258, 234] on p "A lymph massage is designed to manually push that trapped fluid out of the uppe…" at bounding box center [308, 211] width 173 height 45
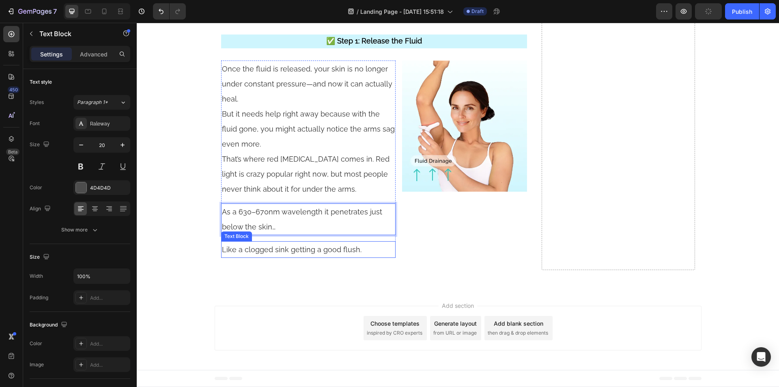
click at [249, 254] on span "Like a clogged sink getting a good flush." at bounding box center [292, 249] width 140 height 9
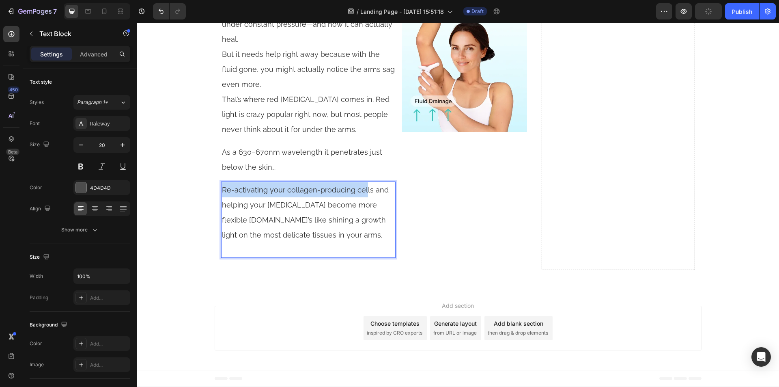
scroll to position [4282, 0]
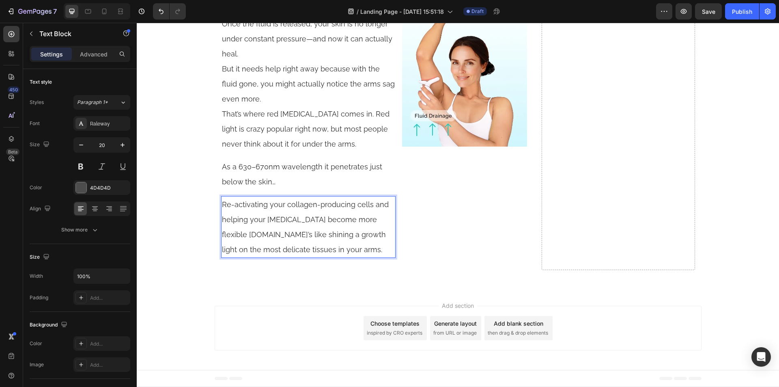
click at [253, 254] on span "Re-activating your collagen-producing cells and helping your fascia become more…" at bounding box center [305, 227] width 167 height 54
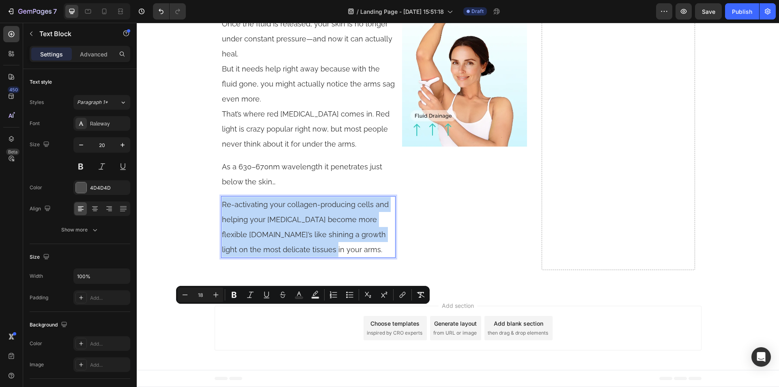
click at [347, 257] on p "Re-activating your collagen-producing cells and helping your fascia become more…" at bounding box center [308, 227] width 173 height 60
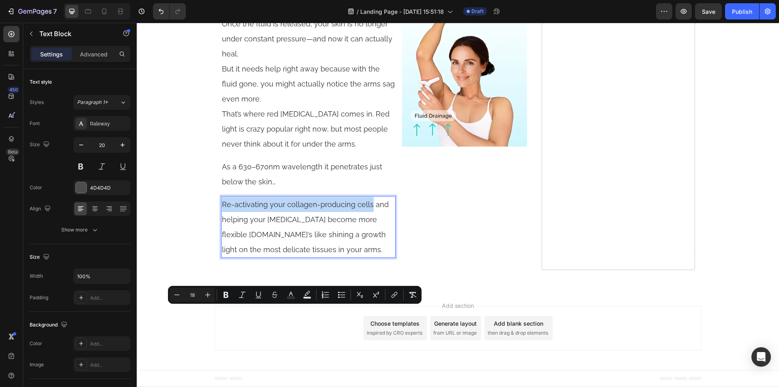
drag, startPoint x: 367, startPoint y: 313, endPoint x: 220, endPoint y: 311, distance: 146.4
click at [222, 254] on span "Re-activating your collagen-producing cells and helping your fascia become more…" at bounding box center [305, 227] width 167 height 54
click at [225, 291] on icon "Editor contextual toolbar" at bounding box center [223, 294] width 8 height 8
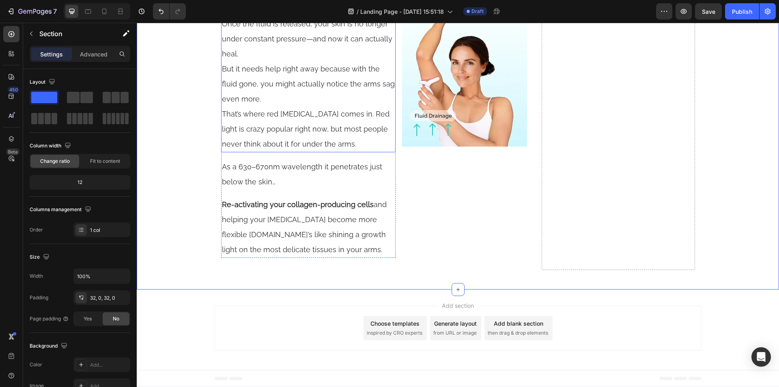
click at [260, 138] on p "Once the fluid is released, your skin is no longer under constant pressure—and …" at bounding box center [308, 83] width 173 height 135
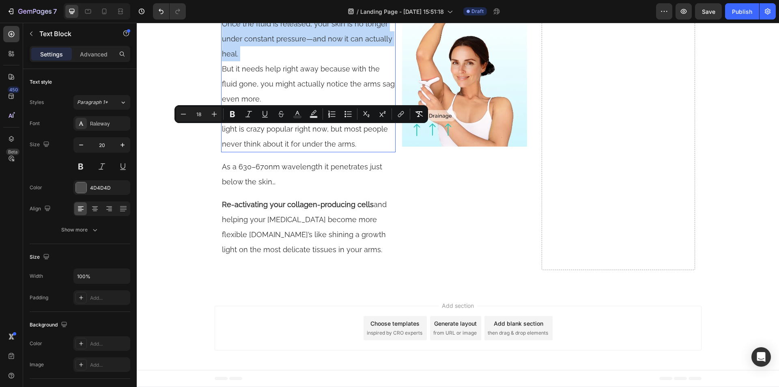
click at [260, 138] on p "Once the fluid is released, your skin is no longer under constant pressure—and …" at bounding box center [308, 83] width 173 height 135
click at [234, 58] on span "Once the fluid is released, your skin is no longer under constant pressure—and …" at bounding box center [307, 38] width 170 height 39
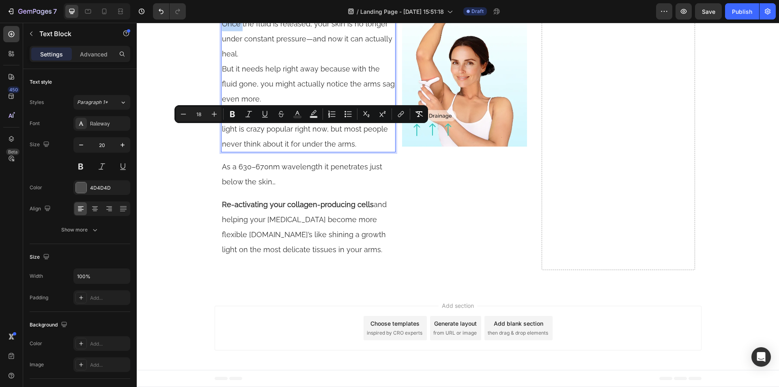
click at [234, 58] on span "Once the fluid is released, your skin is no longer under constant pressure—and …" at bounding box center [307, 38] width 170 height 39
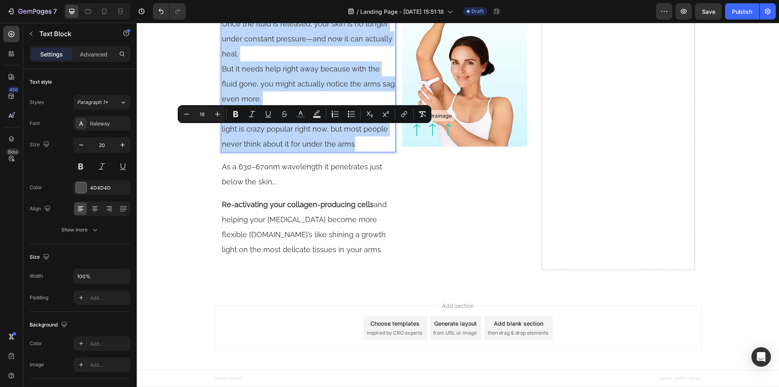
drag, startPoint x: 234, startPoint y: 132, endPoint x: 269, endPoint y: 238, distance: 112.1
click at [269, 151] on p "Once the fluid is released, your skin is no longer under constant pressure—and …" at bounding box center [308, 83] width 173 height 135
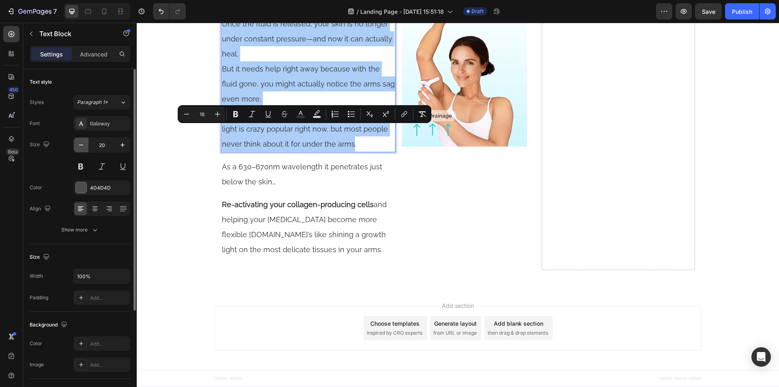
click at [82, 142] on icon "button" at bounding box center [81, 145] width 8 height 8
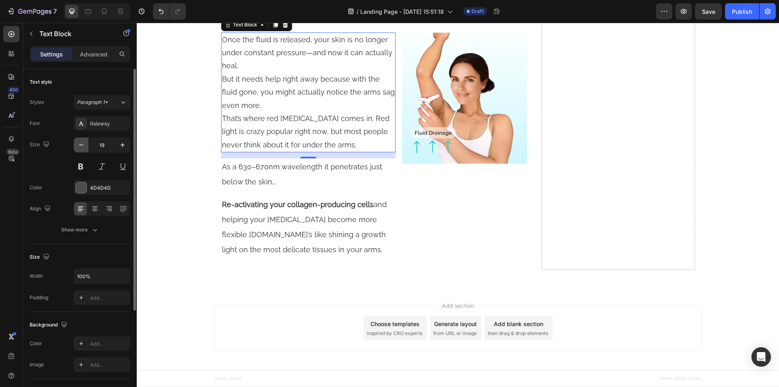
type input "18"
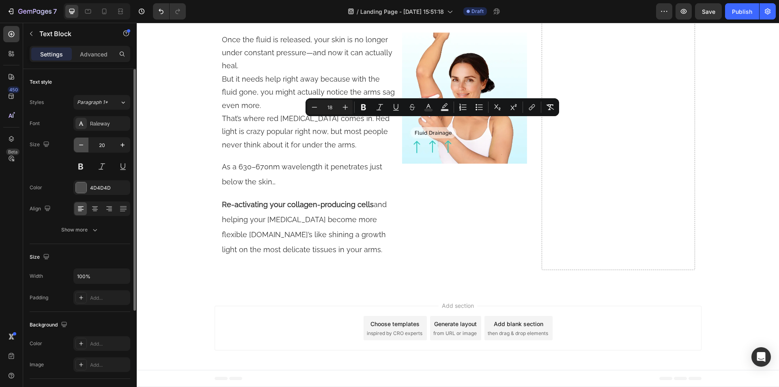
click at [84, 146] on icon "button" at bounding box center [81, 145] width 8 height 8
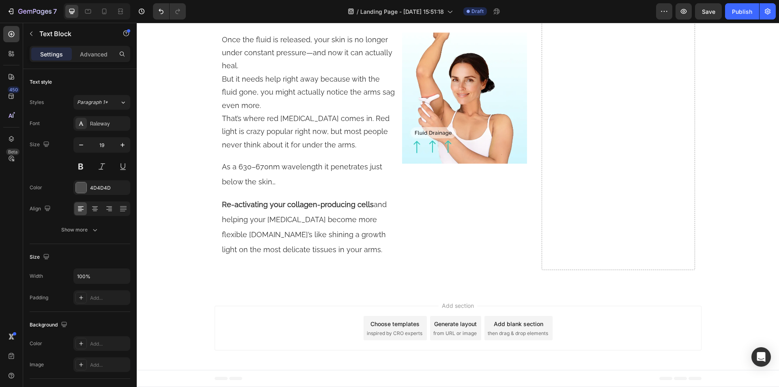
type input "18"
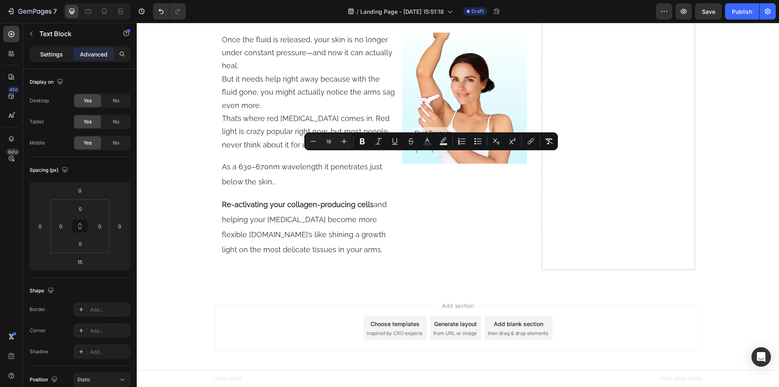
click at [52, 55] on p "Settings" at bounding box center [51, 54] width 23 height 9
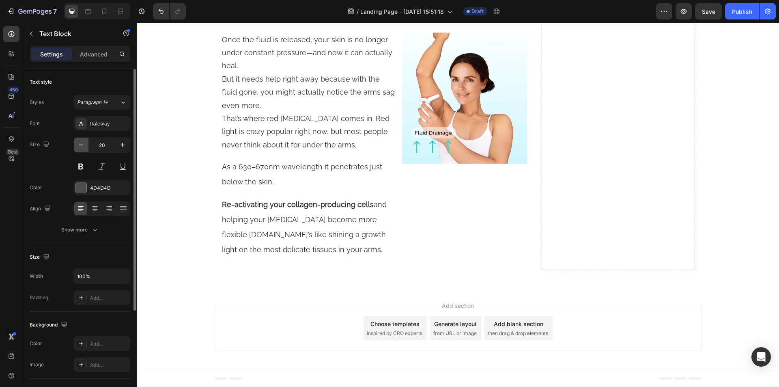
click at [80, 145] on icon "button" at bounding box center [81, 144] width 4 height 1
type input "18"
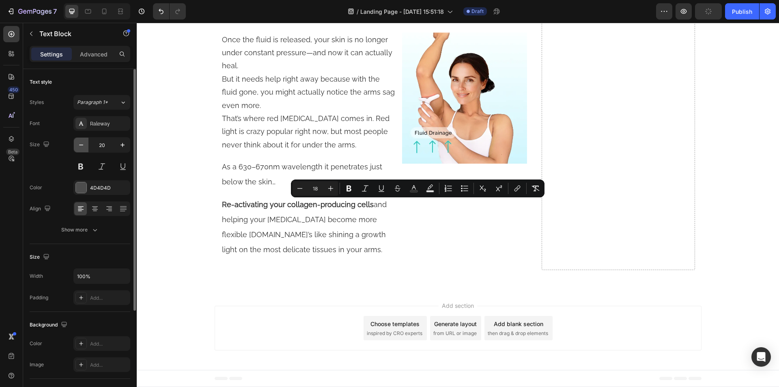
click at [82, 144] on icon "button" at bounding box center [81, 145] width 8 height 8
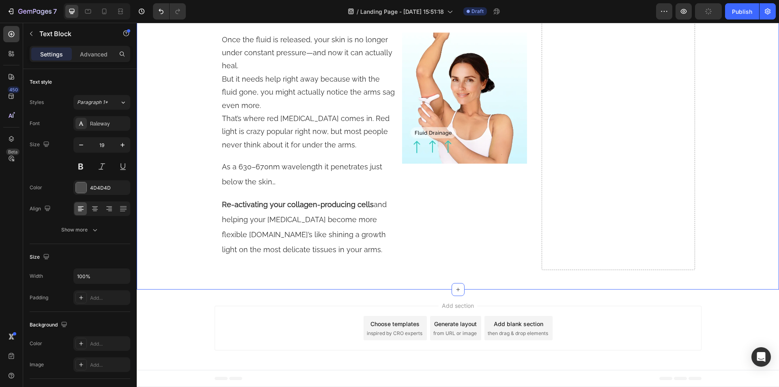
type input "18"
click at [262, 70] on span "Once the fluid is released, your skin is no longer under constant pressure—and …" at bounding box center [307, 52] width 170 height 35
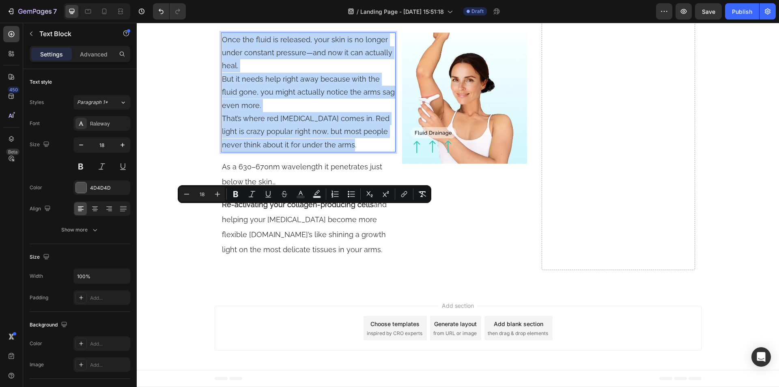
drag, startPoint x: 262, startPoint y: 224, endPoint x: 287, endPoint y: 300, distance: 79.7
click at [287, 152] on p "Once the fluid is released, your skin is no longer under constant pressure—and …" at bounding box center [308, 92] width 173 height 118
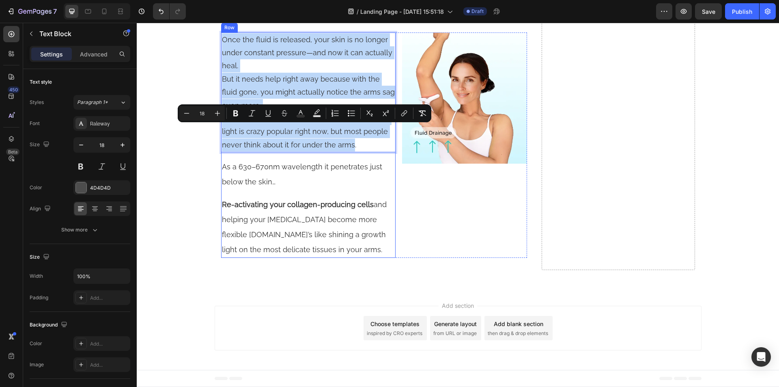
scroll to position [4282, 0]
click at [265, 189] on p "As a 630–670nm wavelength it penetrates just below the skin…" at bounding box center [308, 174] width 173 height 30
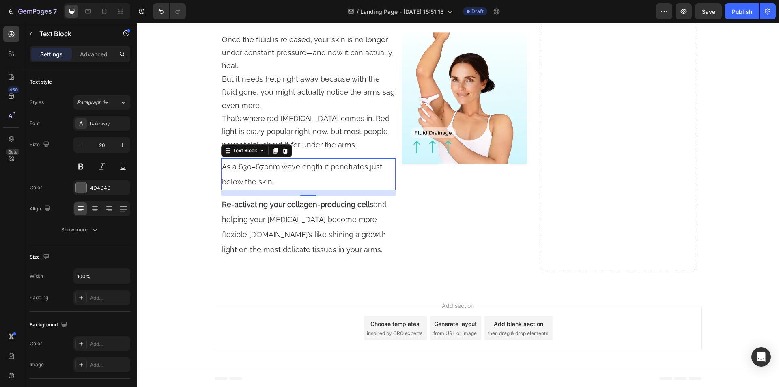
drag, startPoint x: 265, startPoint y: 266, endPoint x: 216, endPoint y: 170, distance: 107.8
click at [265, 189] on p "As a 630–670nm wavelength it penetrates just below the skin…" at bounding box center [308, 174] width 173 height 30
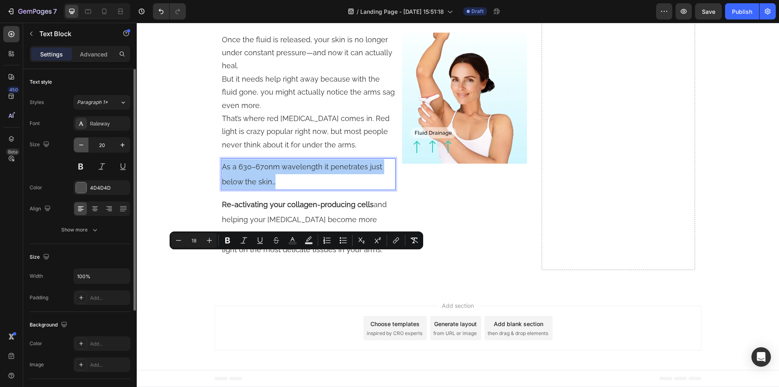
click at [79, 148] on icon "button" at bounding box center [81, 145] width 8 height 8
type input "19"
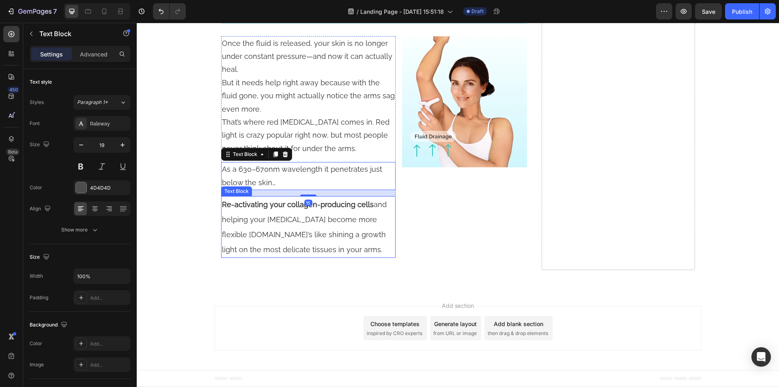
click at [247, 257] on p "Re-activating your collagen-producing cells and helping your fascia become more…" at bounding box center [308, 227] width 173 height 60
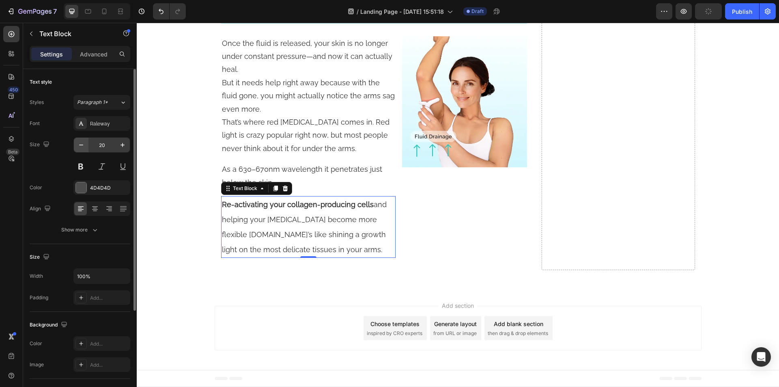
click at [83, 146] on icon "button" at bounding box center [81, 145] width 8 height 8
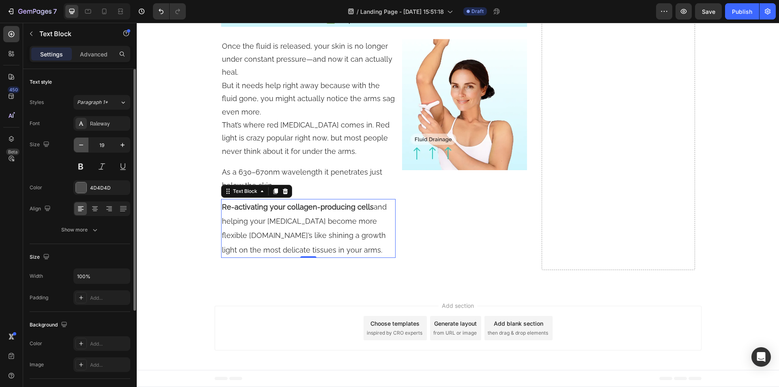
click at [83, 146] on icon "button" at bounding box center [81, 145] width 8 height 8
type input "18"
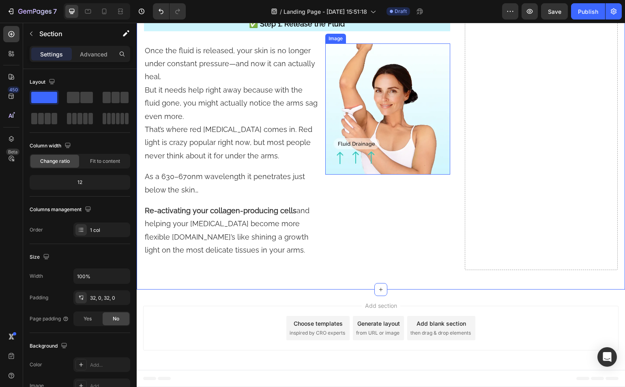
scroll to position [4197, 0]
drag, startPoint x: 226, startPoint y: 155, endPoint x: 142, endPoint y: 172, distance: 85.2
click at [395, 174] on img at bounding box center [387, 108] width 125 height 131
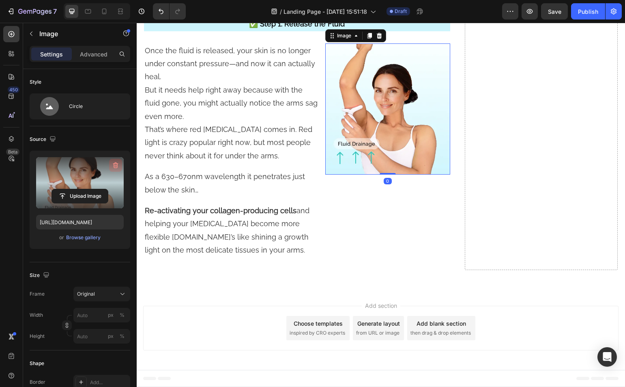
click at [114, 161] on icon "button" at bounding box center [116, 165] width 8 height 8
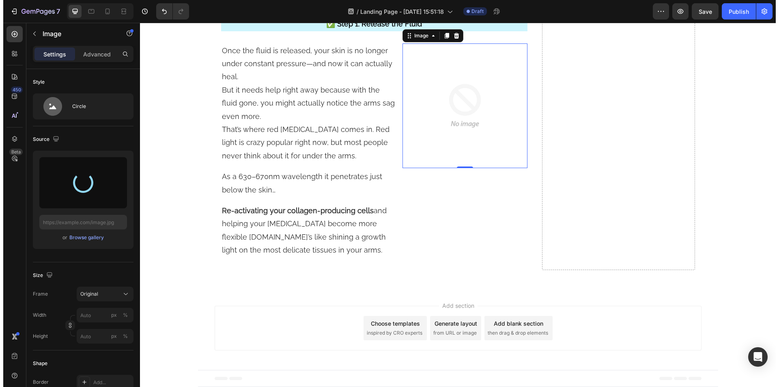
scroll to position [4202, 0]
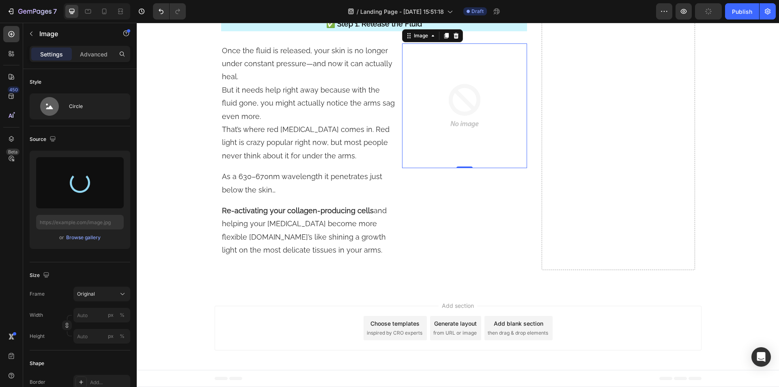
type input "https://cdn.shopify.com/s/files/1/0610/5903/9291/files/gempages_565293778965889…"
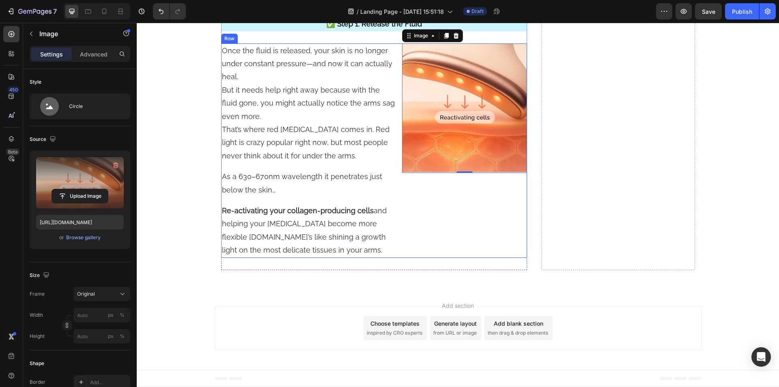
click at [424, 258] on div "Image 0 Row" at bounding box center [464, 150] width 125 height 214
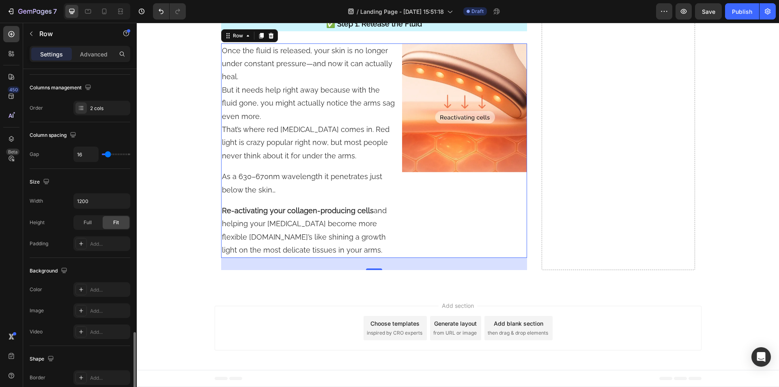
scroll to position [243, 0]
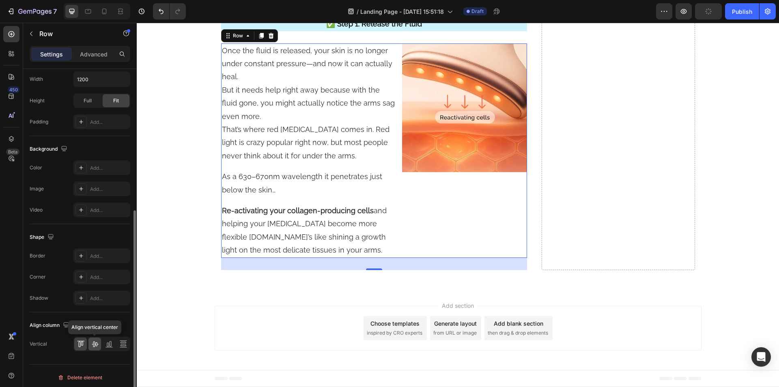
click at [96, 347] on icon at bounding box center [95, 343] width 8 height 8
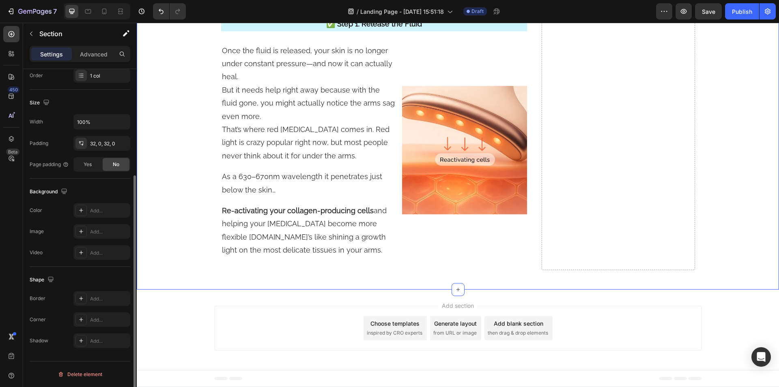
scroll to position [0, 0]
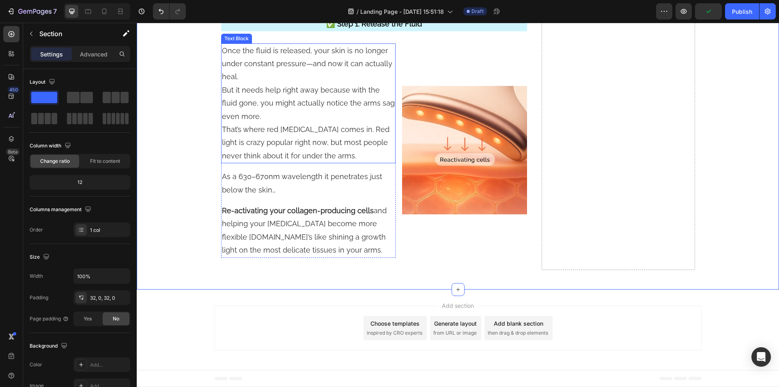
click at [273, 160] on span "That’s where red light therapy comes in. Red light is crazy popular right now, …" at bounding box center [306, 142] width 168 height 35
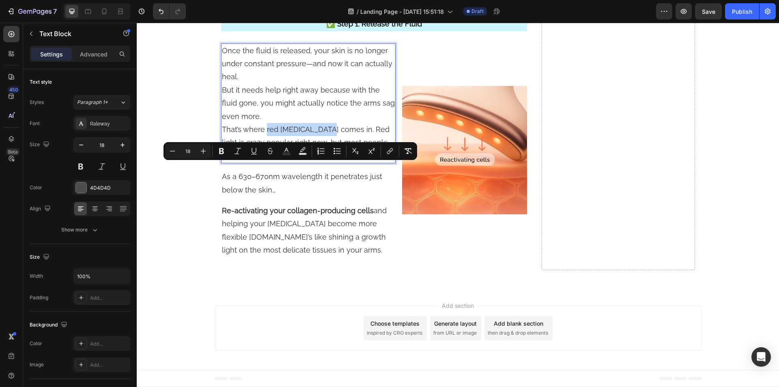
drag, startPoint x: 263, startPoint y: 169, endPoint x: 318, endPoint y: 169, distance: 54.4
click at [318, 160] on span "That’s where red light therapy comes in. Red light is crazy popular right now, …" at bounding box center [306, 142] width 168 height 35
click at [222, 153] on icon "Editor contextual toolbar" at bounding box center [221, 151] width 8 height 8
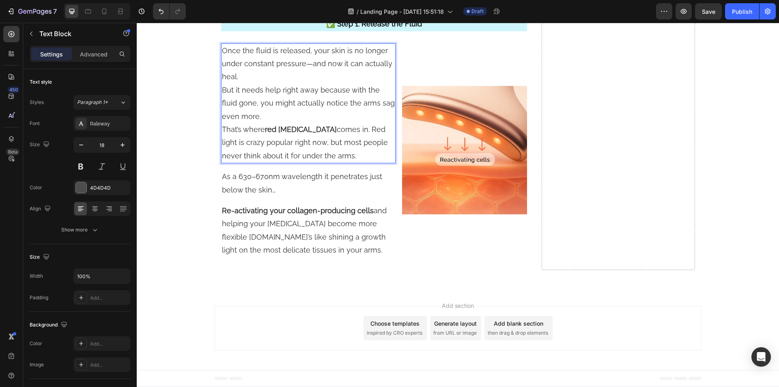
click at [301, 133] on strong "red [MEDICAL_DATA]" at bounding box center [301, 129] width 72 height 9
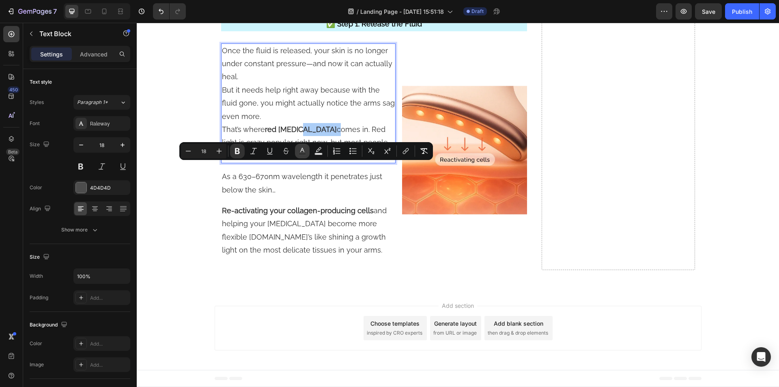
click at [308, 150] on button "color" at bounding box center [302, 151] width 15 height 15
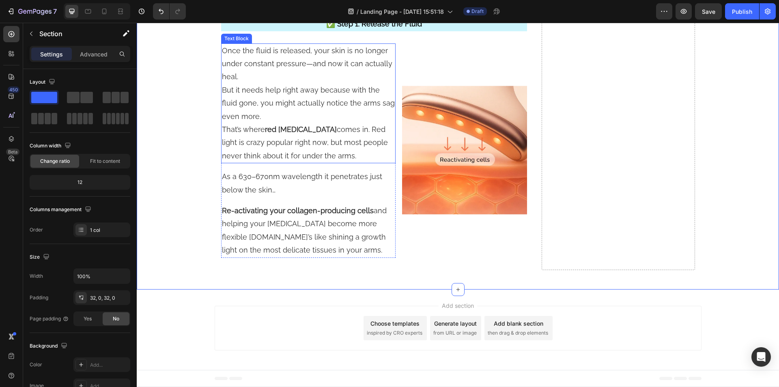
click at [266, 81] on span "Once the fluid is released, your skin is no longer under constant pressure—and …" at bounding box center [307, 63] width 170 height 35
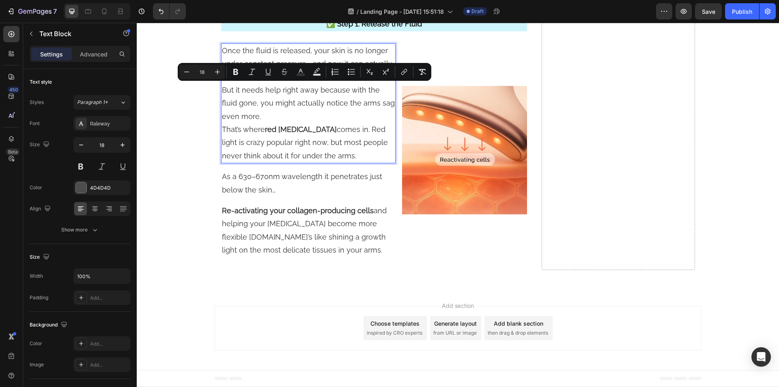
drag, startPoint x: 266, startPoint y: 99, endPoint x: 282, endPoint y: 185, distance: 88.4
click at [282, 163] on p "Once the fluid is released, your skin is no longer under constant pressure—and …" at bounding box center [308, 103] width 173 height 118
click at [78, 143] on icon "button" at bounding box center [81, 145] width 8 height 8
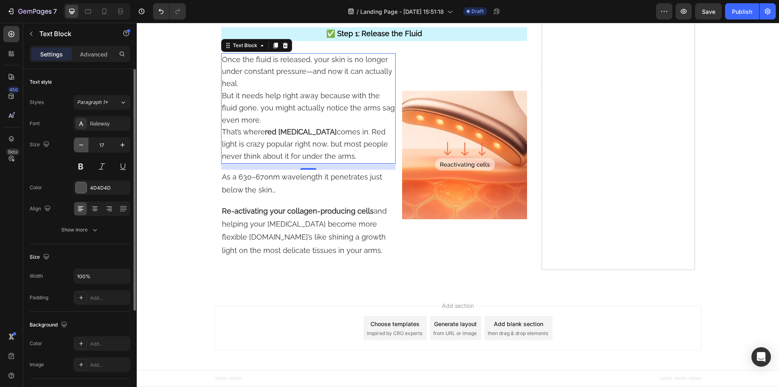
type input "16"
click at [265, 194] on span "As a 630–670nm wavelength it penetrates just below the skin…" at bounding box center [302, 182] width 160 height 21
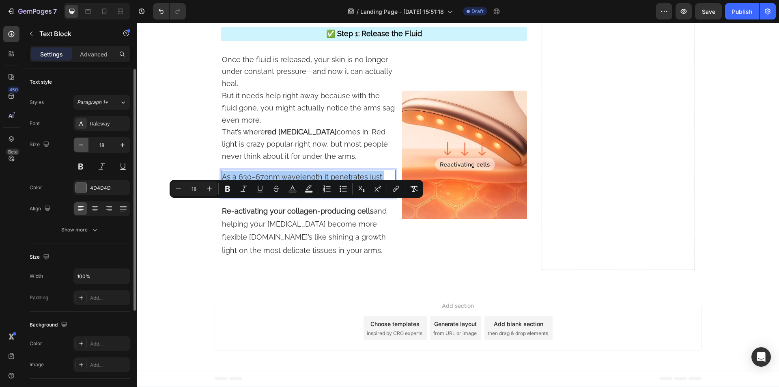
click at [86, 148] on button "button" at bounding box center [81, 145] width 15 height 15
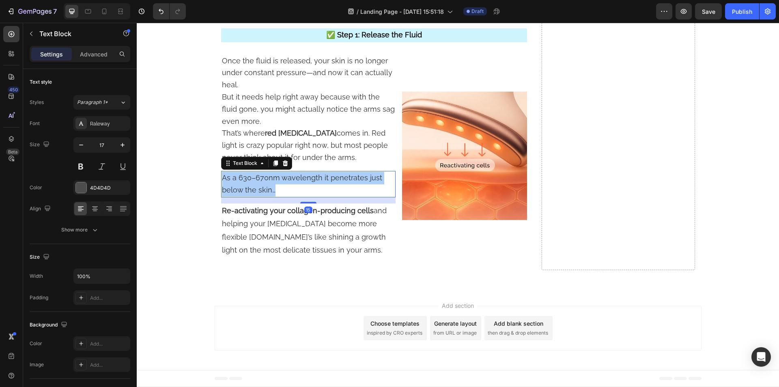
type input "16"
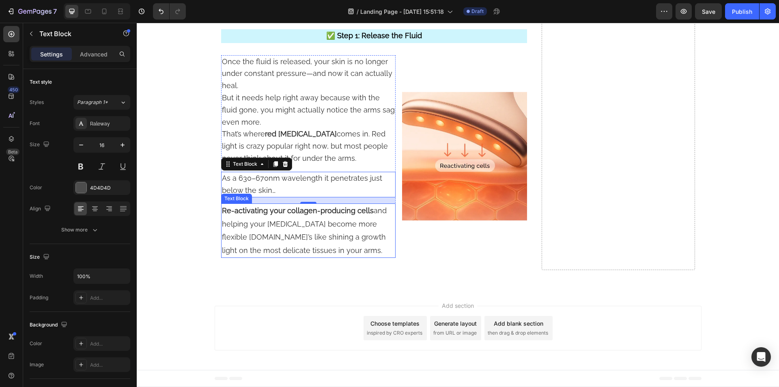
click at [261, 249] on span "Re-activating your collagen-producing cells and helping your fascia become more…" at bounding box center [304, 230] width 165 height 48
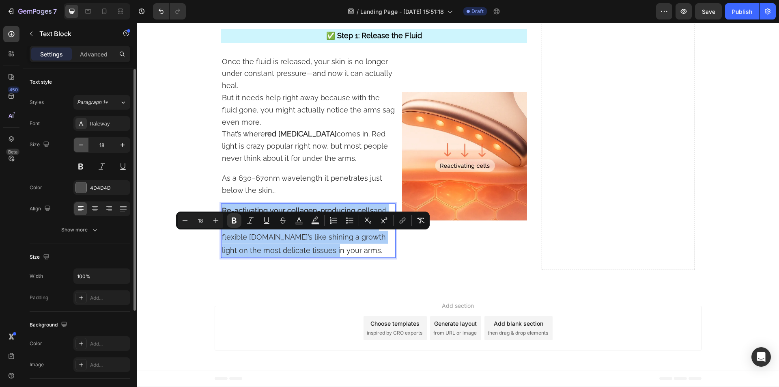
click at [84, 144] on icon "button" at bounding box center [81, 145] width 8 height 8
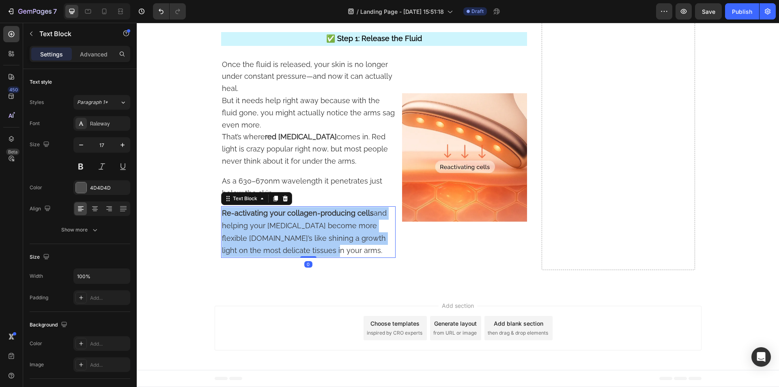
type input "16"
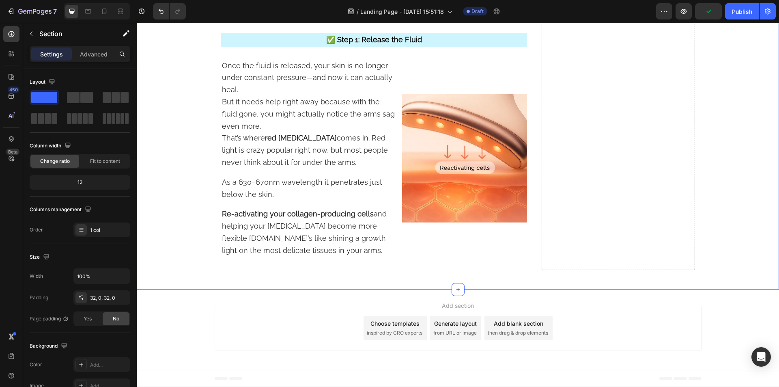
scroll to position [4346, 0]
click at [397, 234] on div "Image Row Once the fluid is released, your skin is no longer under constant pre…" at bounding box center [374, 158] width 306 height 198
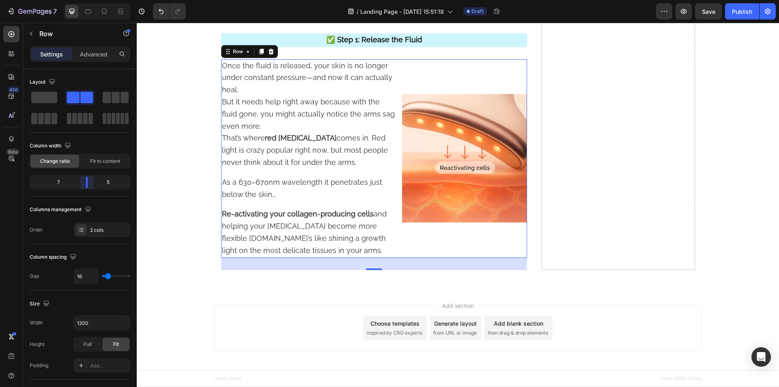
click at [86, 0] on body "7 Version history / Landing Page - Aug 27, 15:51:18 Draft Preview Save Publish …" at bounding box center [389, 0] width 779 height 0
type input "2"
type input "16"
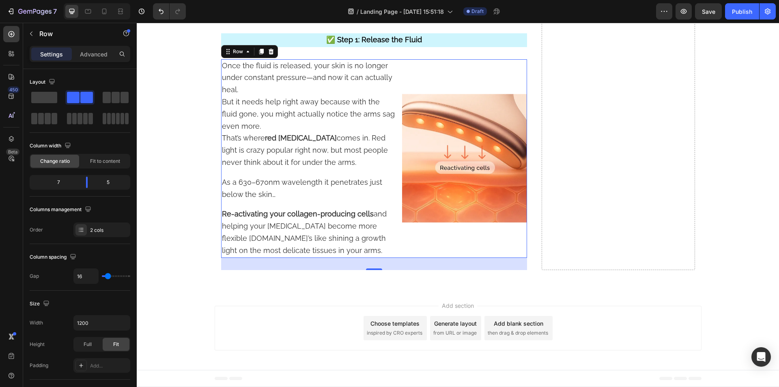
type input "27"
type input "29"
type input "31"
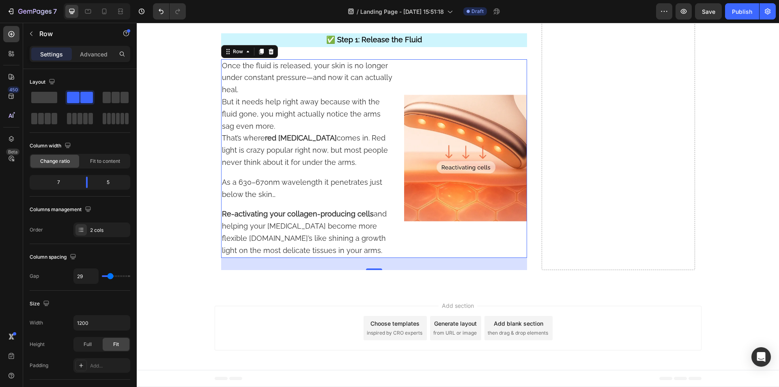
type input "31"
type input "18"
type input "0"
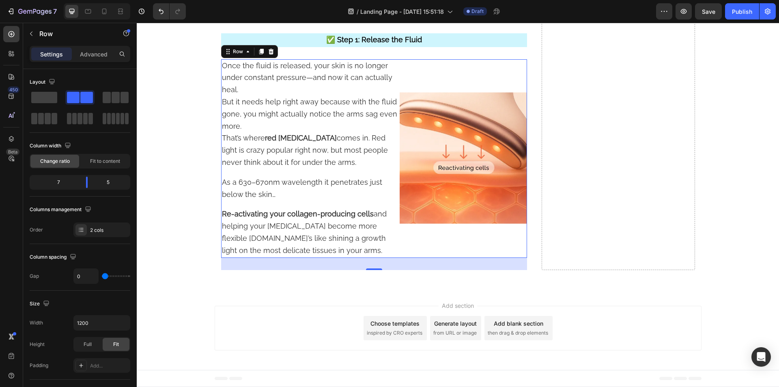
type input "4"
type input "13"
type input "16"
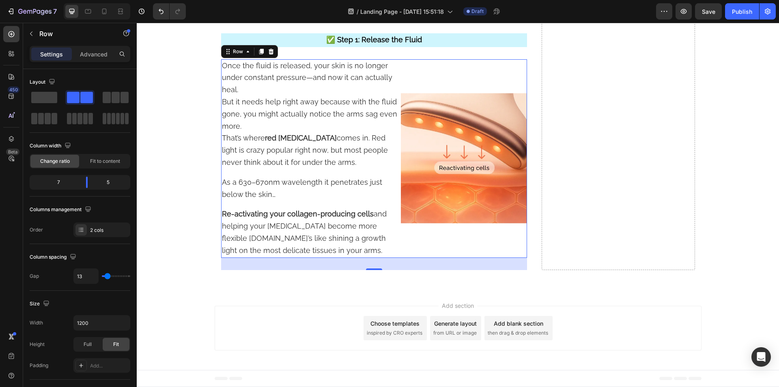
type input "16"
type input "20"
type input "22"
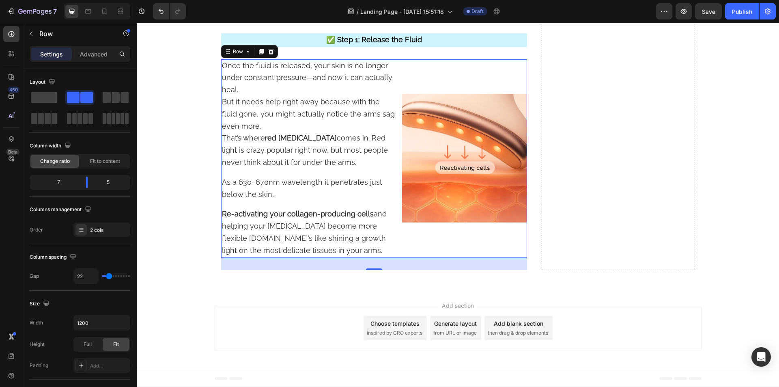
type input "24"
type input "29"
type input "11"
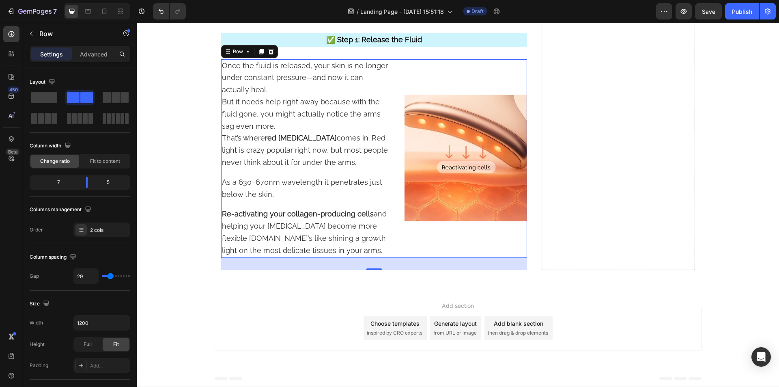
type input "11"
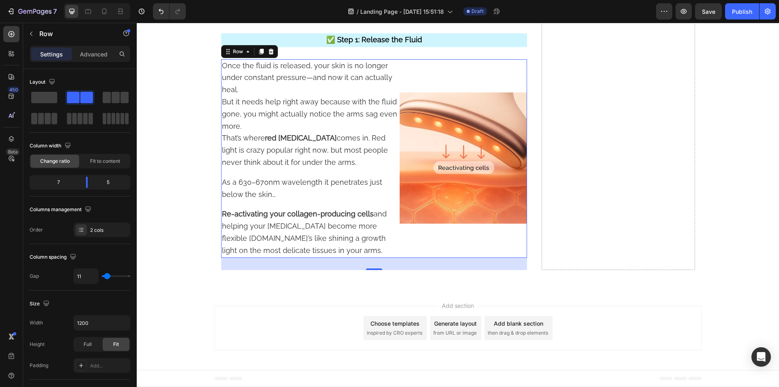
type input "0"
drag, startPoint x: 105, startPoint y: 274, endPoint x: 99, endPoint y: 271, distance: 7.1
type input "0"
click at [102, 275] on input "range" at bounding box center [116, 276] width 28 height 2
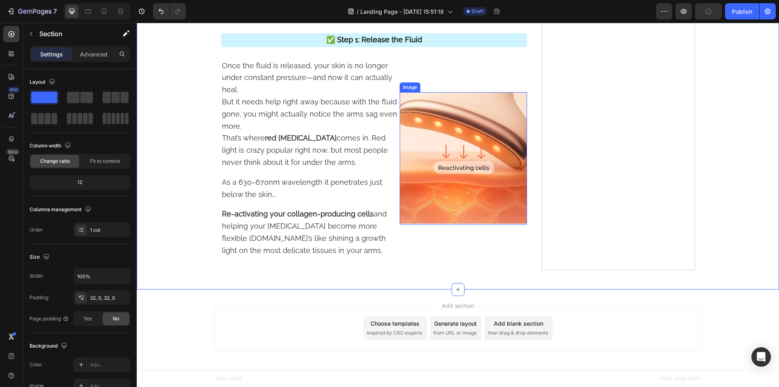
click at [418, 144] on img at bounding box center [463, 158] width 127 height 132
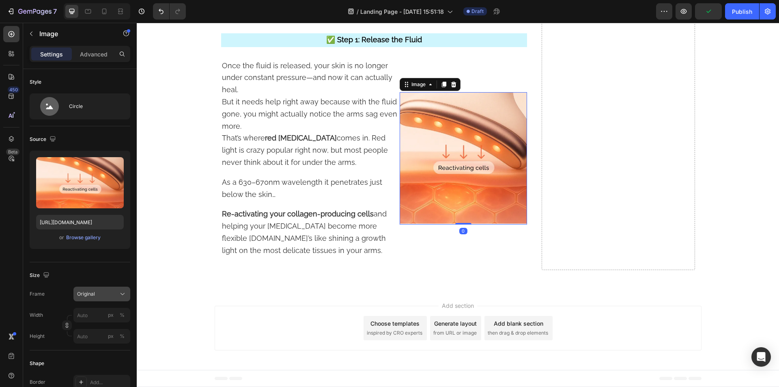
click at [102, 290] on div "Original" at bounding box center [97, 293] width 40 height 7
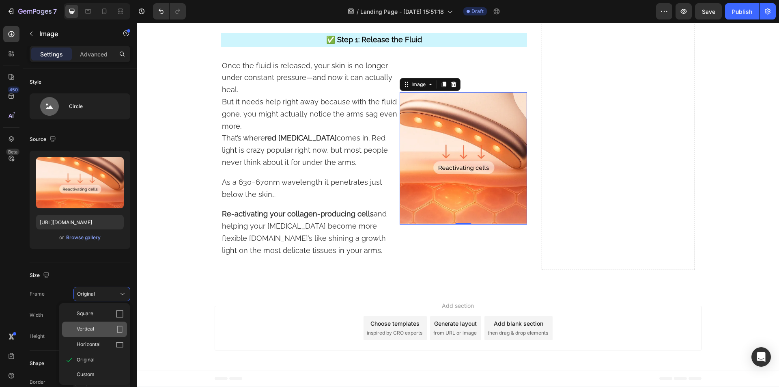
click at [98, 325] on div "Vertical" at bounding box center [100, 329] width 47 height 8
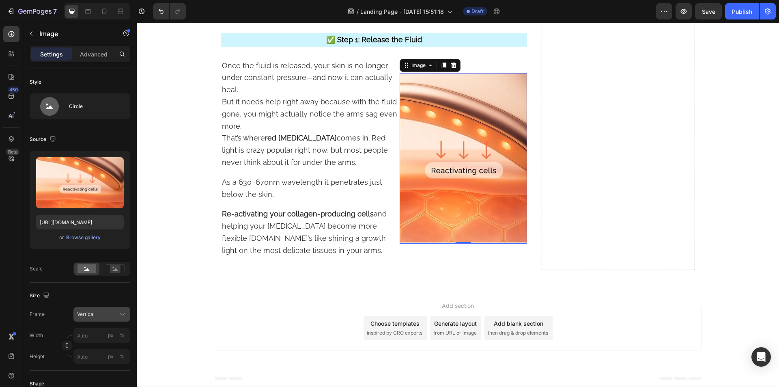
click at [98, 312] on div "Vertical" at bounding box center [97, 313] width 40 height 7
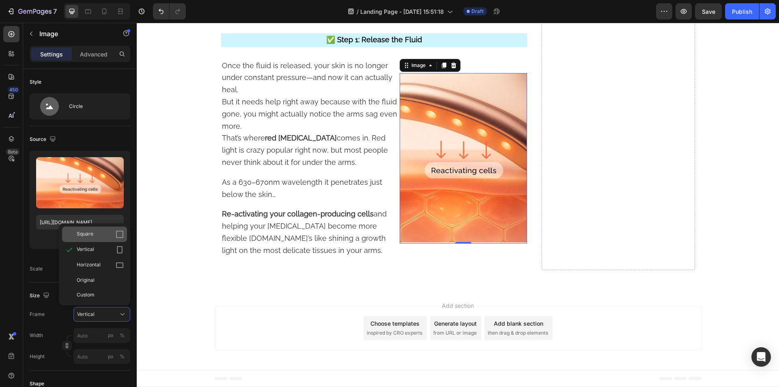
click at [98, 231] on div "Square" at bounding box center [100, 234] width 47 height 8
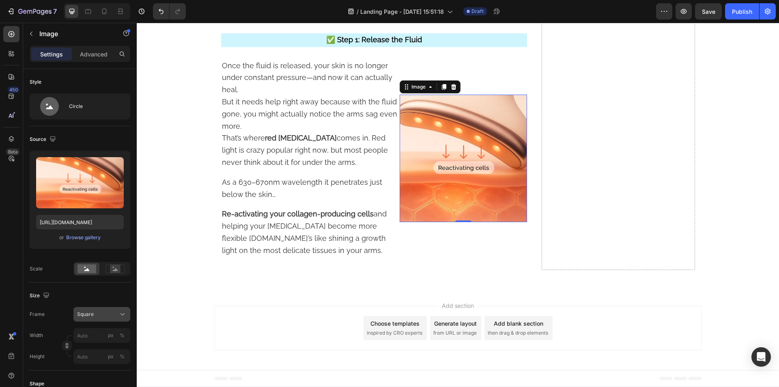
click at [95, 310] on button "Square" at bounding box center [101, 314] width 57 height 15
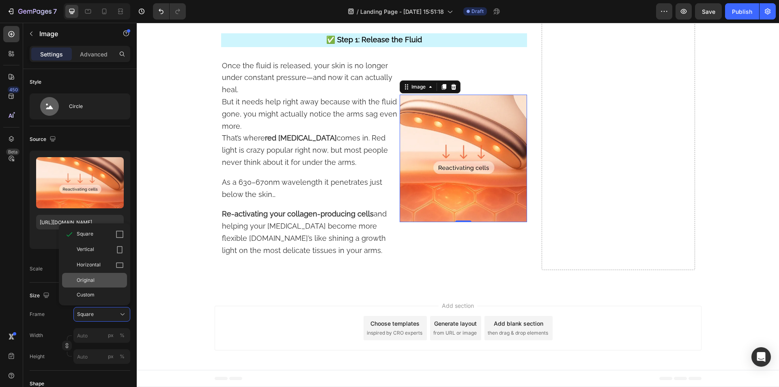
click at [92, 281] on span "Original" at bounding box center [86, 279] width 18 height 7
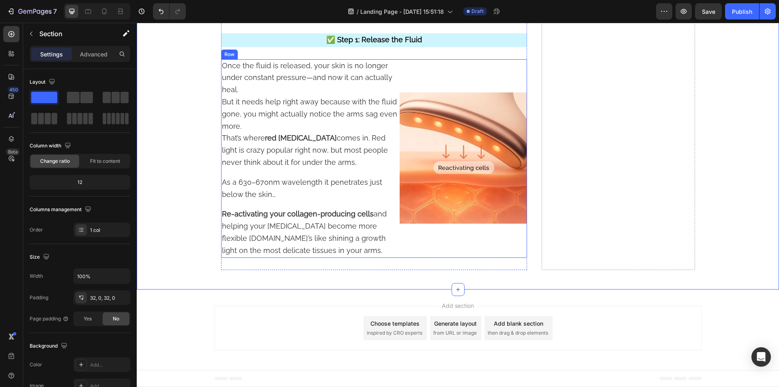
click at [411, 247] on div "Image Row" at bounding box center [463, 158] width 127 height 198
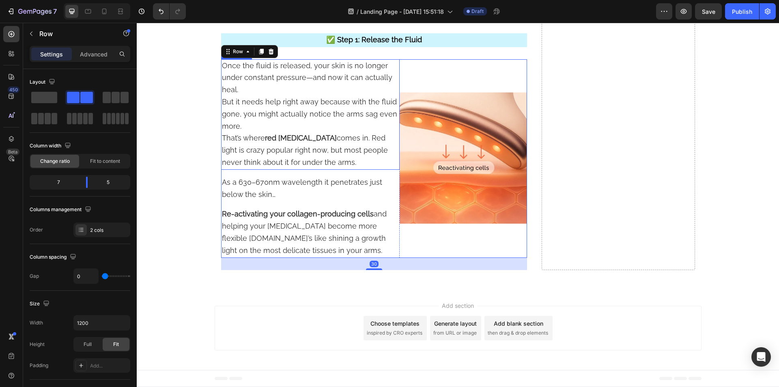
scroll to position [4265, 0]
click at [284, 46] on p "✅ Step 1: Release the Fluid" at bounding box center [374, 40] width 305 height 12
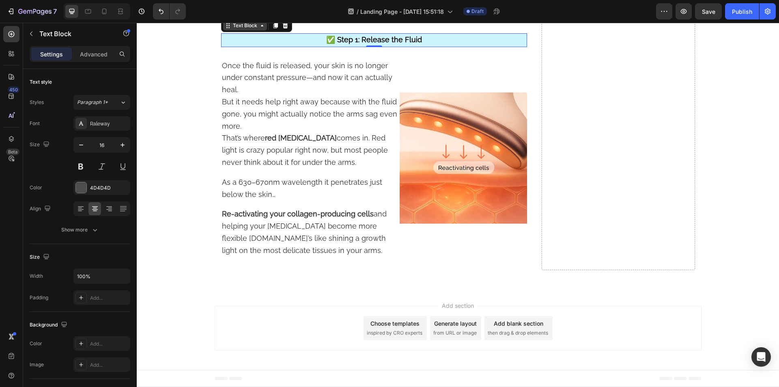
click at [226, 29] on icon at bounding box center [228, 25] width 6 height 6
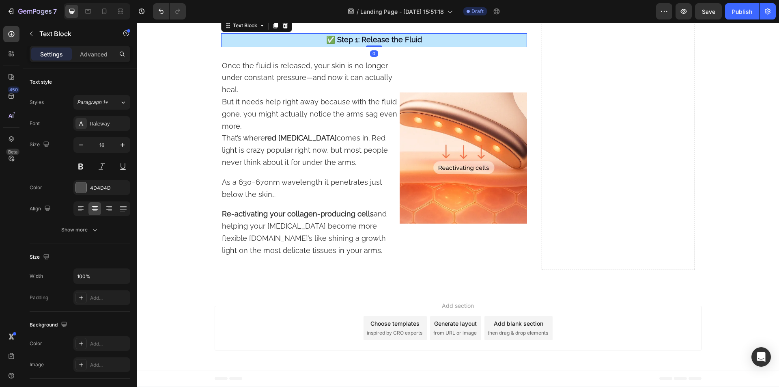
drag, startPoint x: 227, startPoint y: 95, endPoint x: 308, endPoint y: 119, distance: 84.8
click at [228, 14] on div "Row 1 col" at bounding box center [237, 11] width 25 height 5
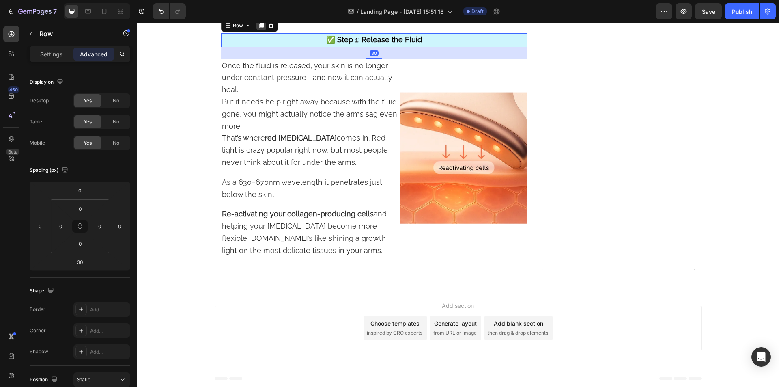
click at [259, 28] on icon at bounding box center [261, 26] width 4 height 6
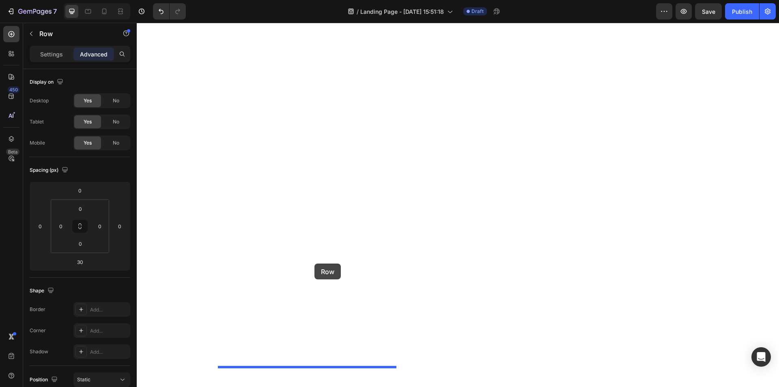
scroll to position [4372, 0]
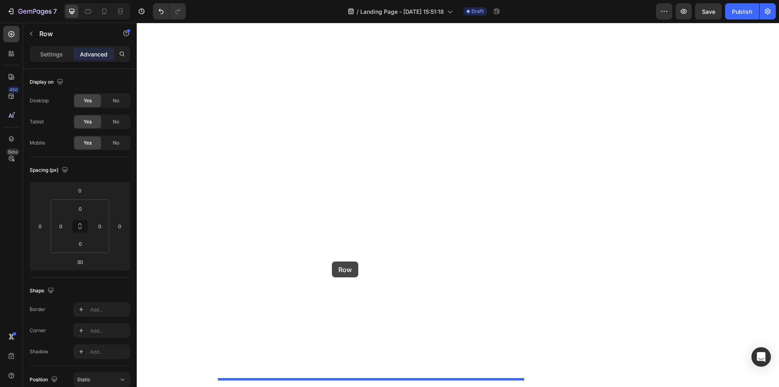
drag, startPoint x: 223, startPoint y: 129, endPoint x: 332, endPoint y: 261, distance: 171.1
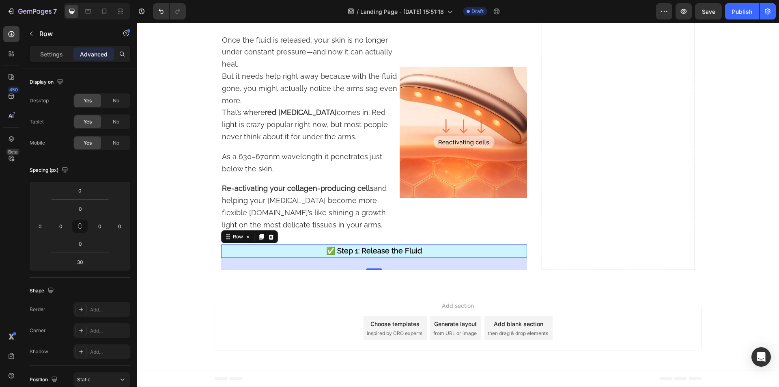
scroll to position [4265, 0]
click at [360, 18] on strong "✅ Step 1: Release the Fluid" at bounding box center [374, 14] width 96 height 9
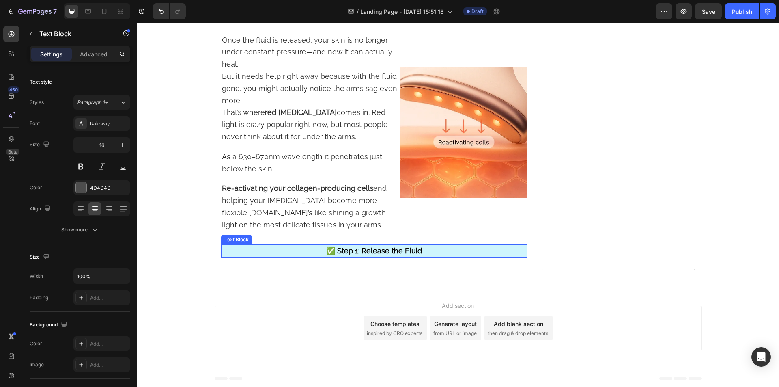
click at [350, 255] on strong "✅ Step 1: Release the Fluid" at bounding box center [374, 250] width 96 height 9
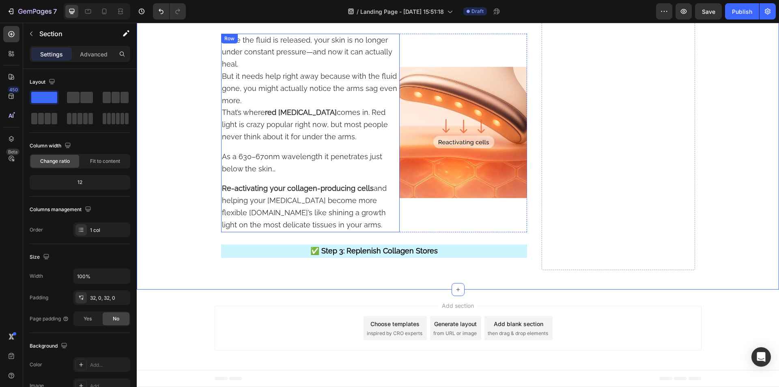
scroll to position [4372, 0]
click at [411, 214] on div "Image Row" at bounding box center [463, 133] width 127 height 198
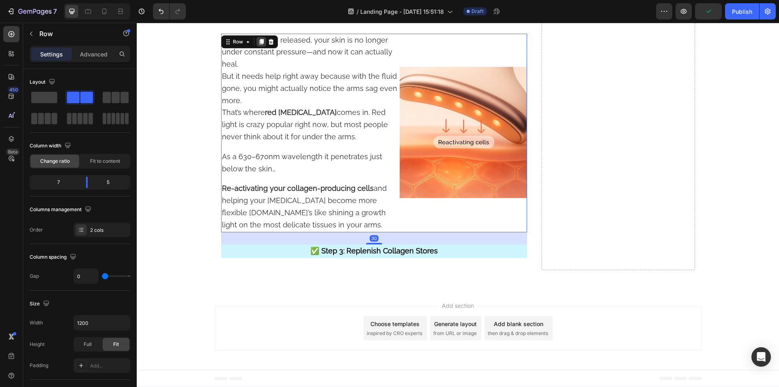
click at [259, 42] on icon at bounding box center [261, 42] width 4 height 6
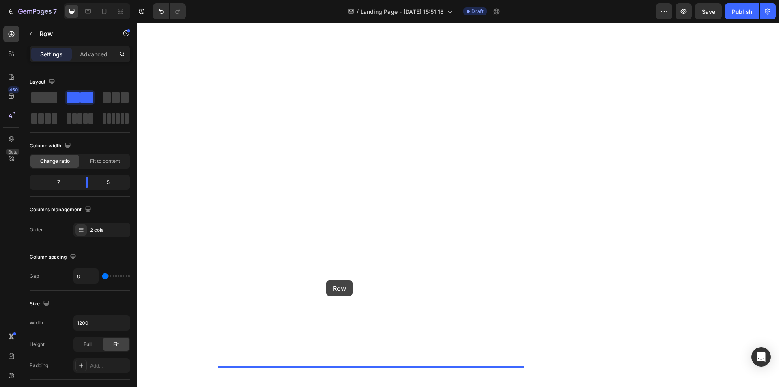
scroll to position [4574, 0]
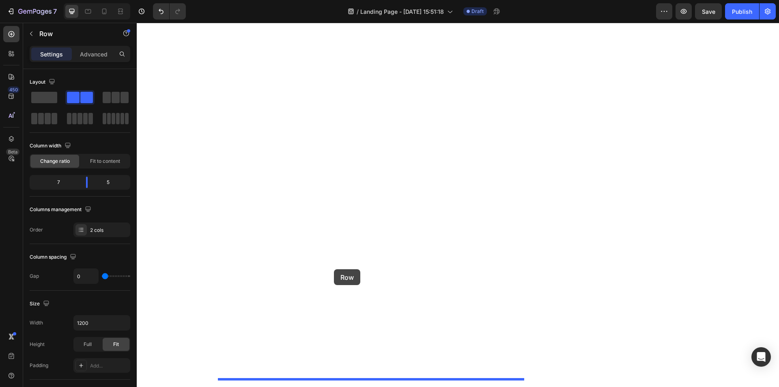
drag, startPoint x: 223, startPoint y: 118, endPoint x: 334, endPoint y: 269, distance: 186.6
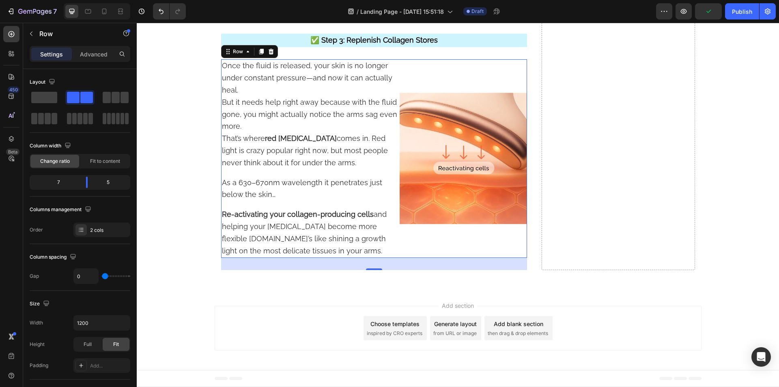
click at [424, 254] on div "Image Row" at bounding box center [463, 158] width 127 height 198
click at [110, 228] on div "2 cols" at bounding box center [109, 229] width 38 height 7
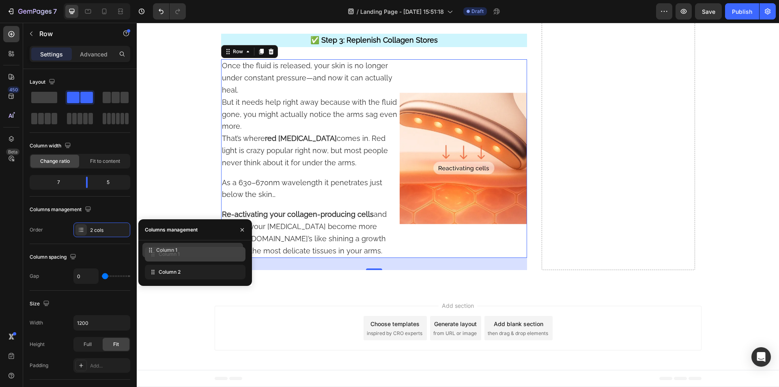
drag, startPoint x: 168, startPoint y: 273, endPoint x: 165, endPoint y: 251, distance: 22.0
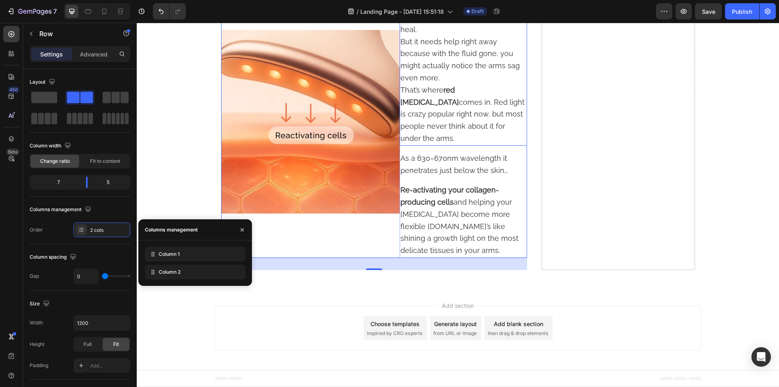
click at [421, 142] on span "That’s where red light therapy comes in. Red light is crazy popular right now, …" at bounding box center [462, 114] width 124 height 57
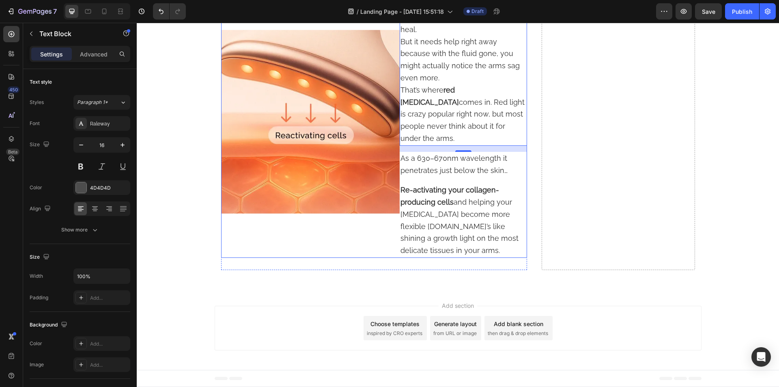
click at [368, 258] on div "Image Row" at bounding box center [310, 122] width 178 height 271
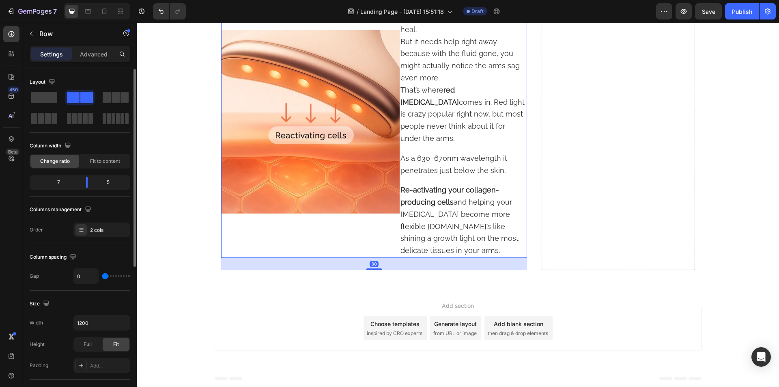
type input "22"
type input "29"
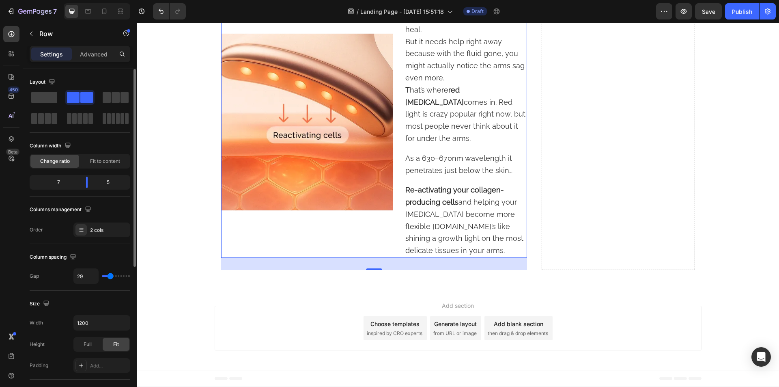
type input "27"
drag, startPoint x: 104, startPoint y: 277, endPoint x: 110, endPoint y: 277, distance: 6.1
type input "27"
click at [110, 277] on input "range" at bounding box center [116, 276] width 28 height 2
click at [414, 33] on span "Once the fluid is released, your skin is no longer under constant pressure—and …" at bounding box center [463, 11] width 116 height 45
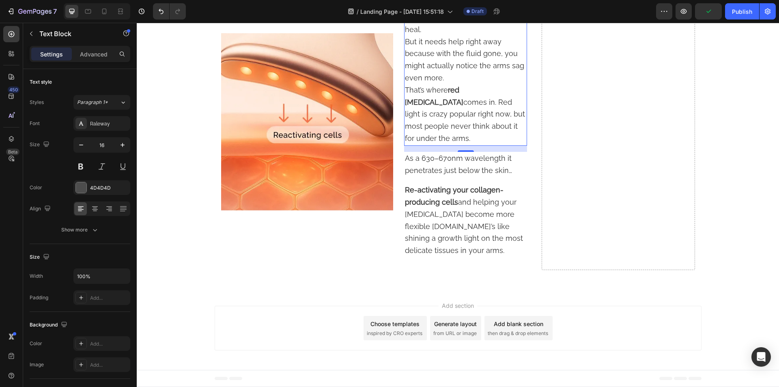
click at [454, 142] on span "That’s where red light therapy comes in. Red light is crazy popular right now, …" at bounding box center [465, 114] width 120 height 57
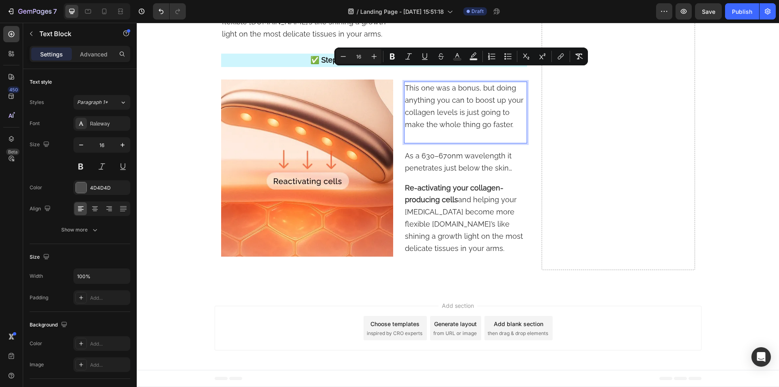
scroll to position [4562, 0]
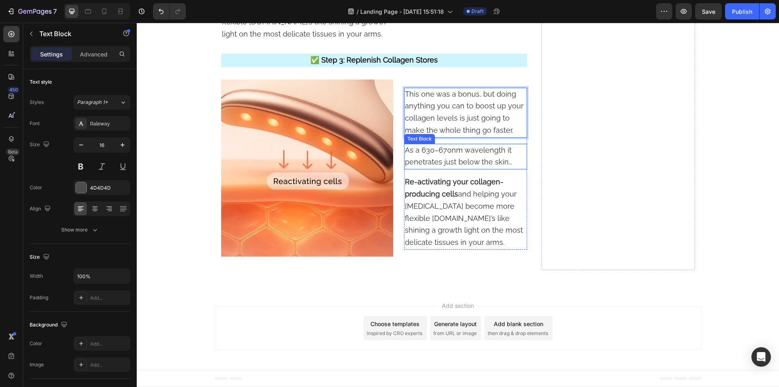
click at [456, 161] on span "As a 630–670nm wavelength it penetrates just below the skin…" at bounding box center [458, 156] width 107 height 21
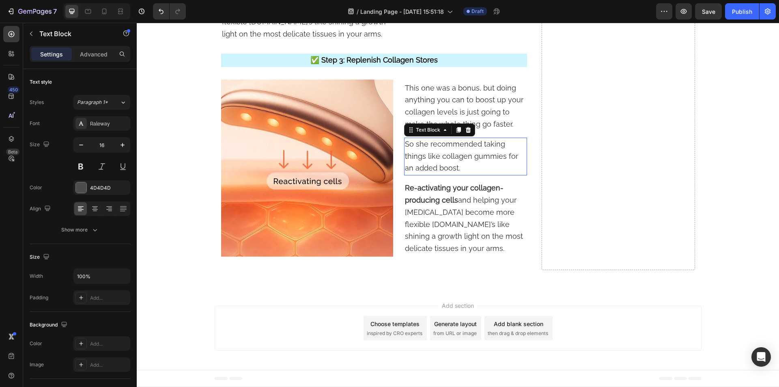
click at [441, 219] on span "Re-activating your collagen-producing cells and helping your fascia become more…" at bounding box center [464, 217] width 118 height 69
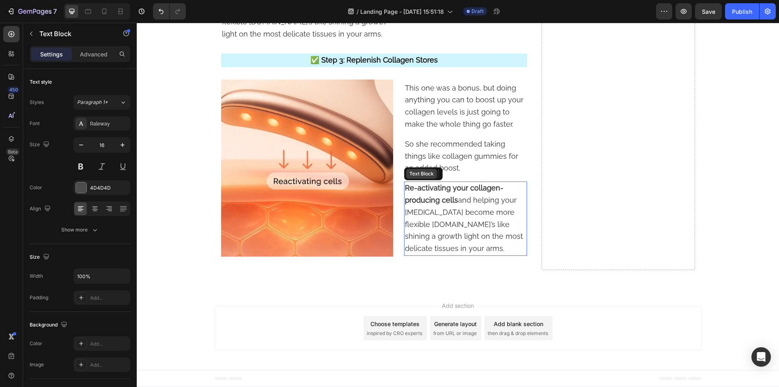
scroll to position [4556, 0]
click at [446, 217] on span "Re-activating your collagen-producing cells and helping your fascia become more…" at bounding box center [464, 217] width 118 height 69
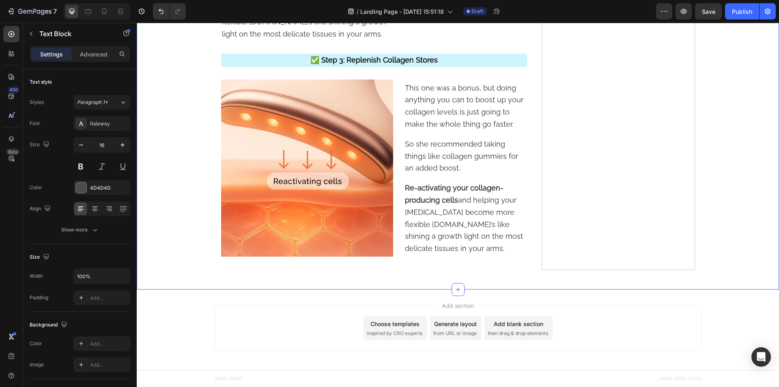
click at [464, 216] on span "Re-activating your collagen-producing cells and helping your fascia become more…" at bounding box center [464, 217] width 118 height 69
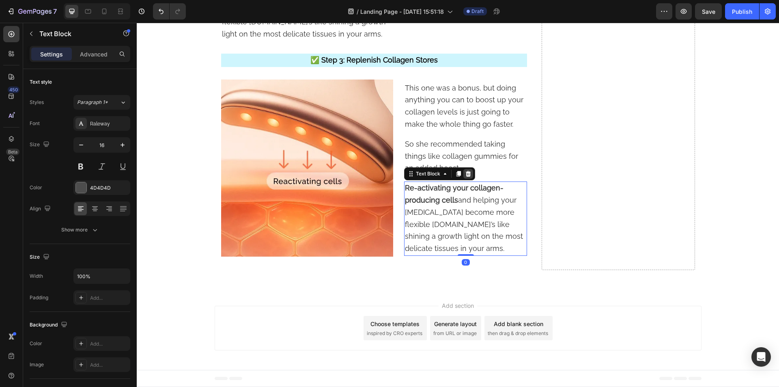
click at [466, 177] on icon at bounding box center [468, 173] width 6 height 6
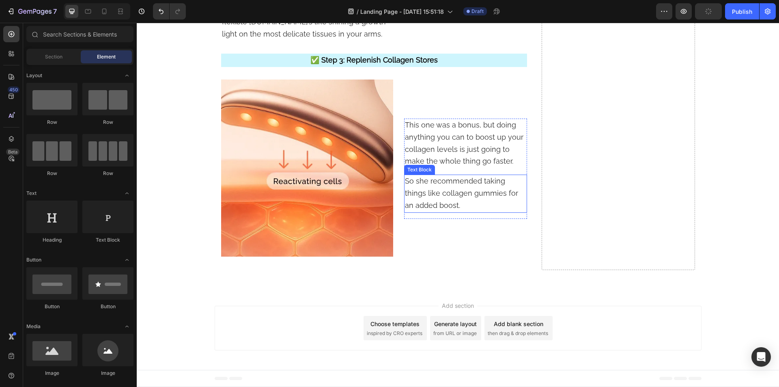
click at [447, 184] on span "So she recommended taking things like collagen gummies for an added boost." at bounding box center [461, 192] width 113 height 33
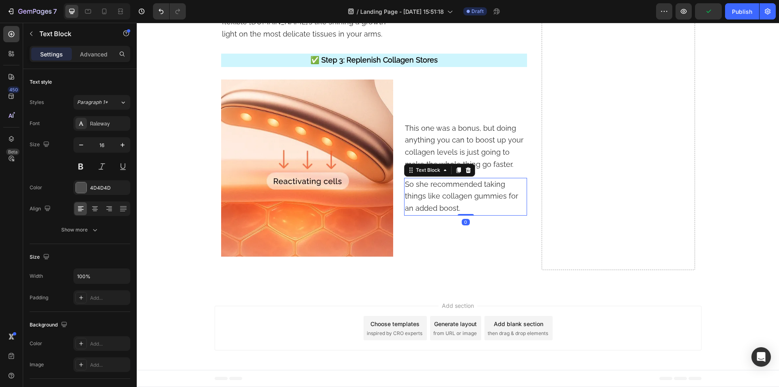
drag, startPoint x: 459, startPoint y: 223, endPoint x: 459, endPoint y: 213, distance: 9.7
click at [459, 213] on div "So she recommended taking things like collagen gummies for an added boost. Text…" at bounding box center [465, 197] width 123 height 38
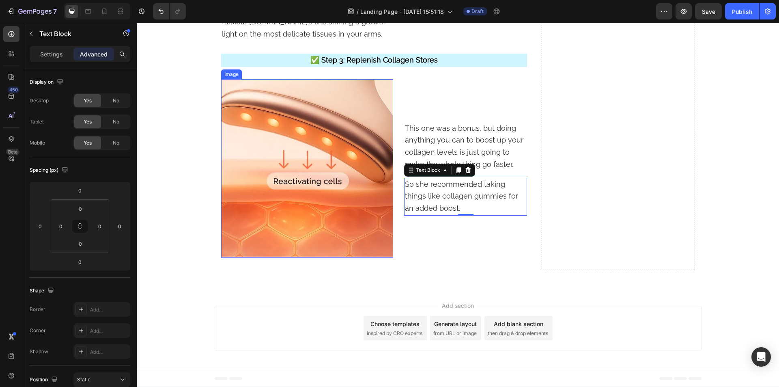
click at [321, 186] on img at bounding box center [307, 168] width 172 height 178
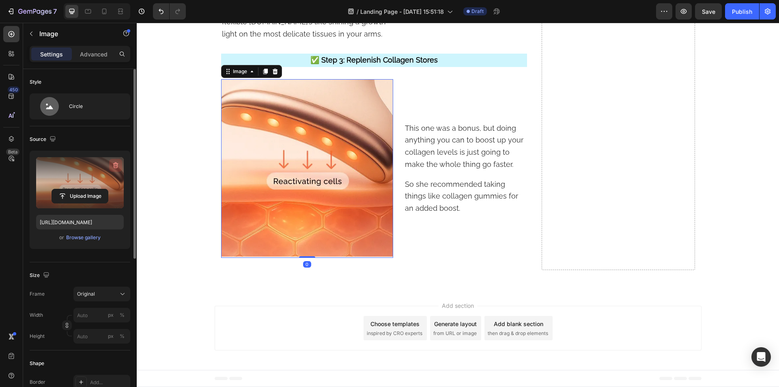
drag, startPoint x: 118, startPoint y: 165, endPoint x: 292, endPoint y: 103, distance: 184.3
click at [118, 165] on icon "button" at bounding box center [116, 165] width 8 height 8
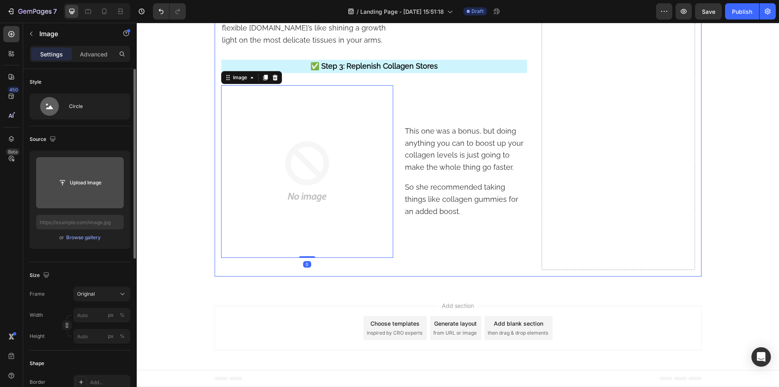
scroll to position [4556, 0]
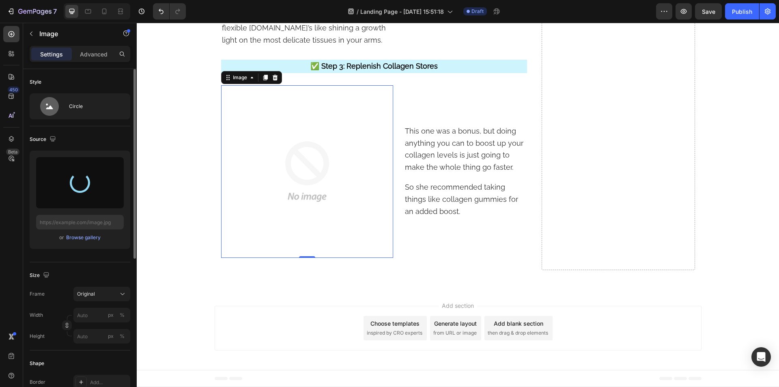
type input "https://cdn.shopify.com/s/files/1/0610/5903/9291/files/gempages_565293778965889…"
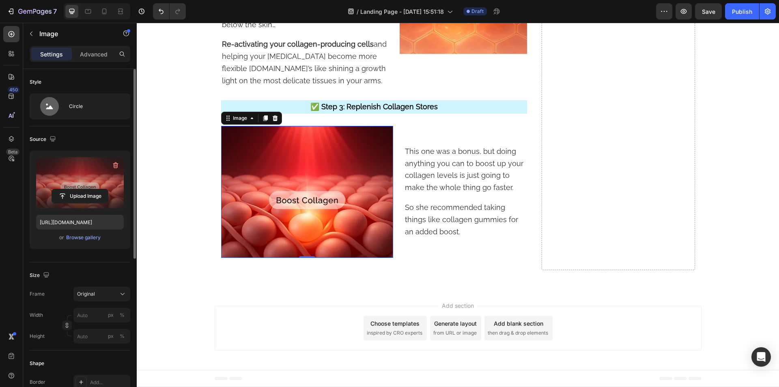
scroll to position [4515, 0]
drag, startPoint x: 145, startPoint y: 174, endPoint x: 150, endPoint y: 169, distance: 6.6
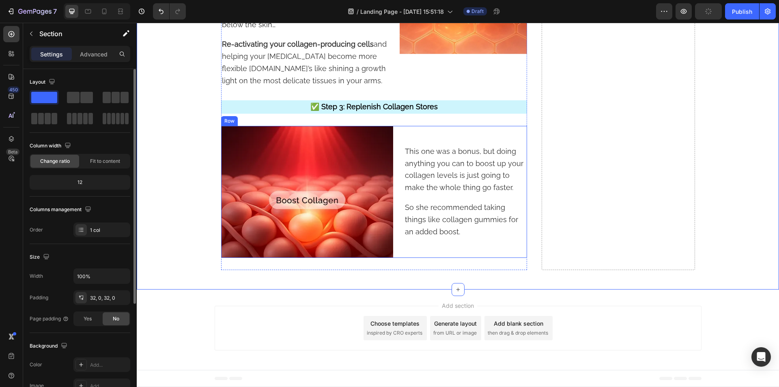
click at [404, 248] on div "This one was a bonus, but doing anything you can to boost up your collagen leve…" at bounding box center [465, 191] width 123 height 131
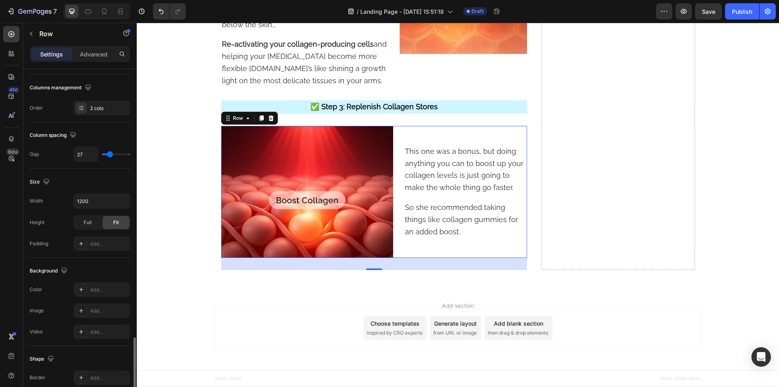
scroll to position [247, 0]
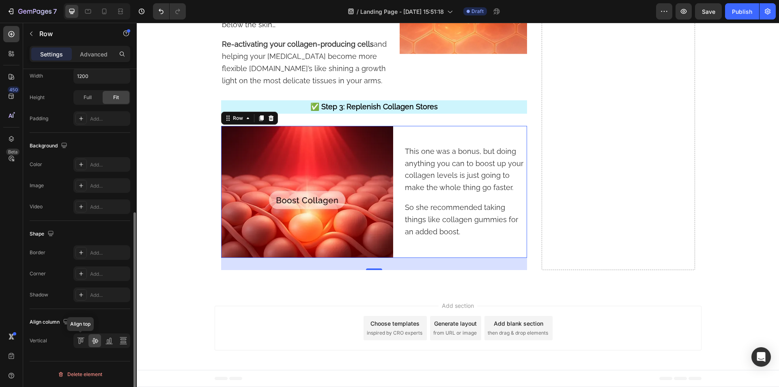
click at [84, 338] on icon at bounding box center [81, 340] width 8 height 8
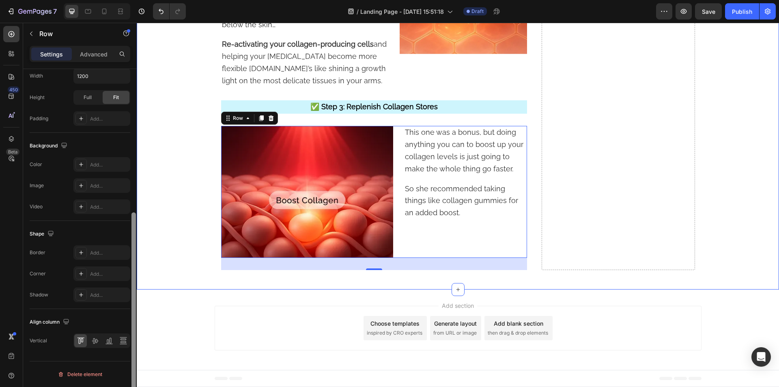
click at [135, 211] on div at bounding box center [134, 239] width 6 height 341
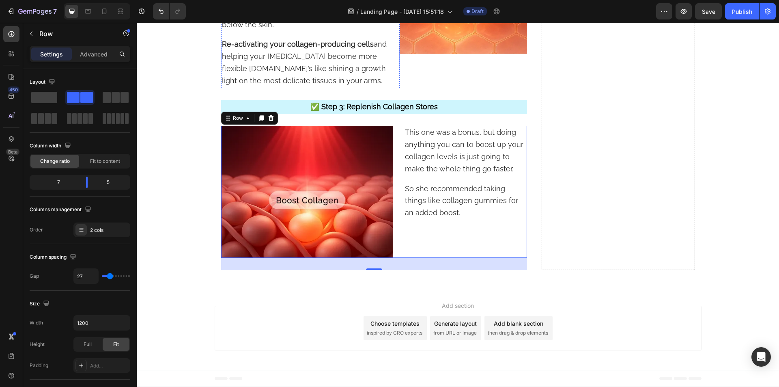
scroll to position [4150, 0]
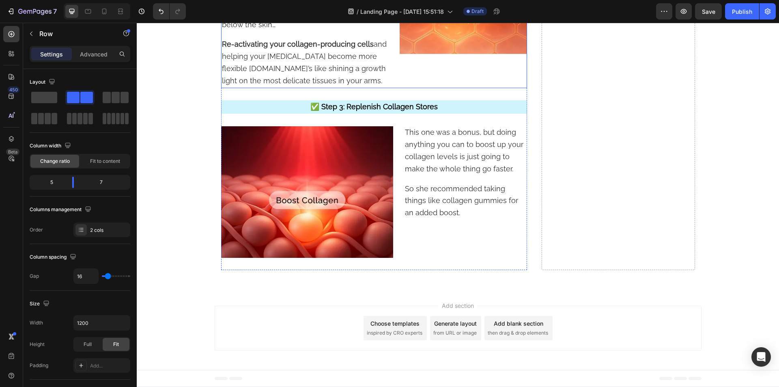
scroll to position [4353, 0]
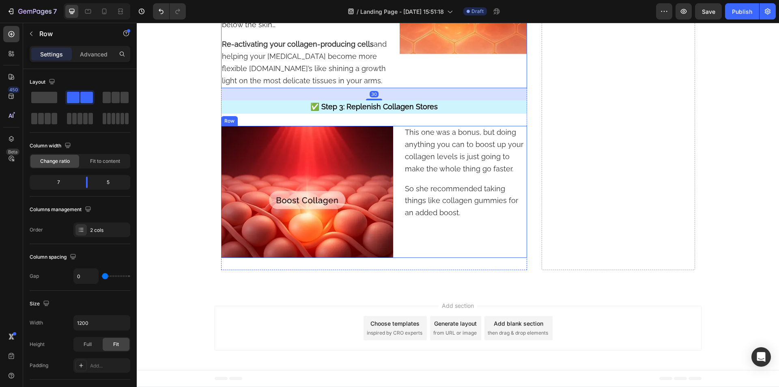
scroll to position [4515, 0]
click at [411, 237] on div "This one was a bonus, but doing anything you can to boost up your collagen leve…" at bounding box center [465, 191] width 123 height 131
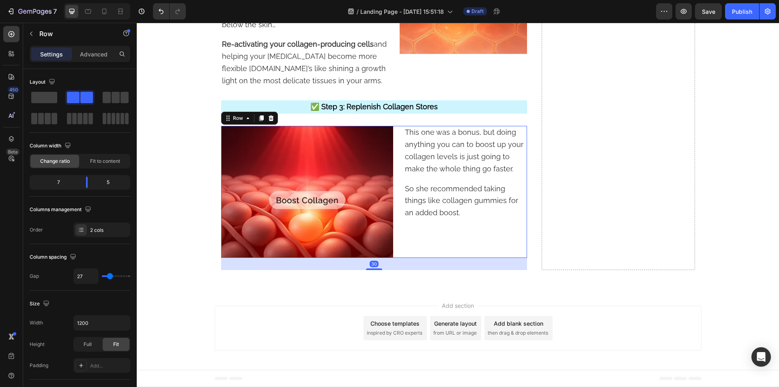
type input "20"
type input "9"
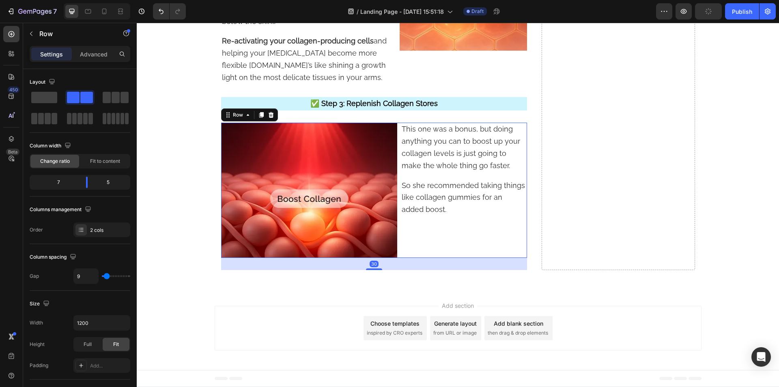
type input "11"
type input "13"
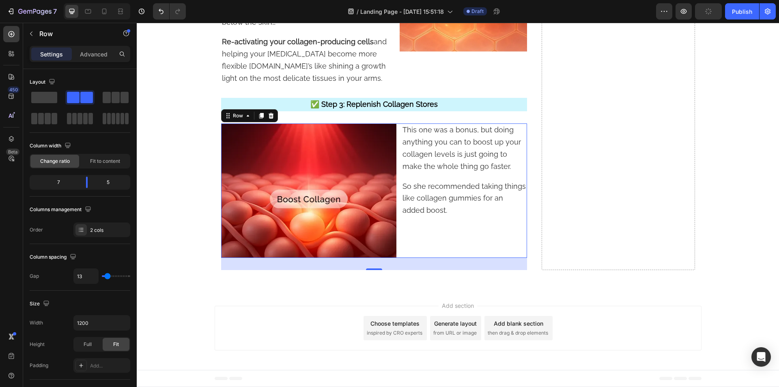
type input "16"
type input "18"
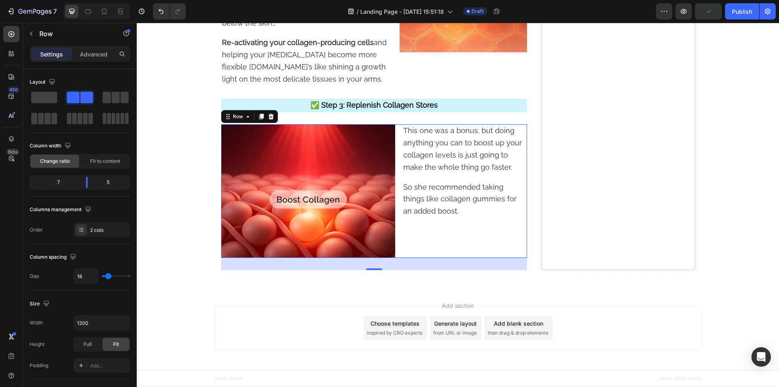
type input "18"
click at [108, 275] on input "range" at bounding box center [116, 276] width 28 height 2
type input "16"
type input "13"
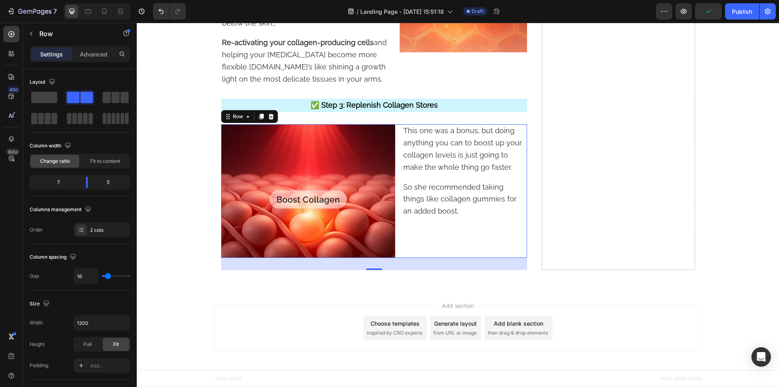
type input "13"
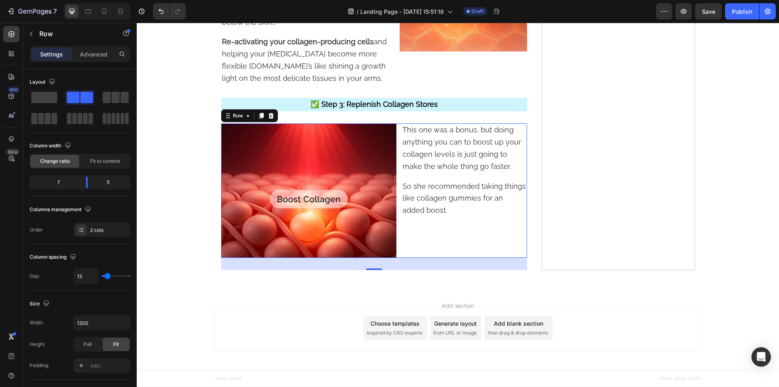
type input "16"
click at [108, 275] on input "range" at bounding box center [116, 276] width 28 height 2
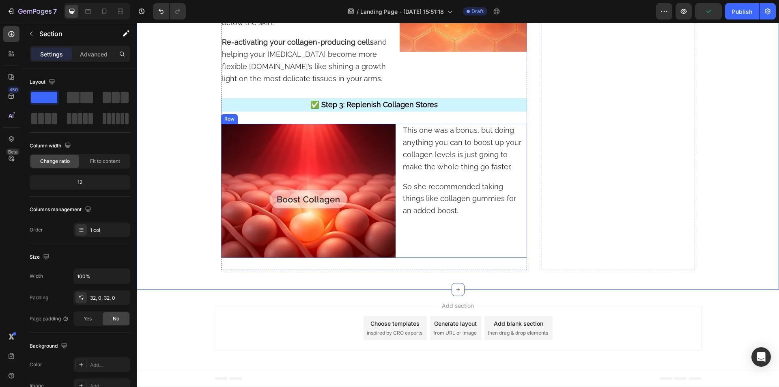
click at [439, 241] on div "This one was a bonus, but doing anything you can to boost up your collagen leve…" at bounding box center [464, 190] width 125 height 133
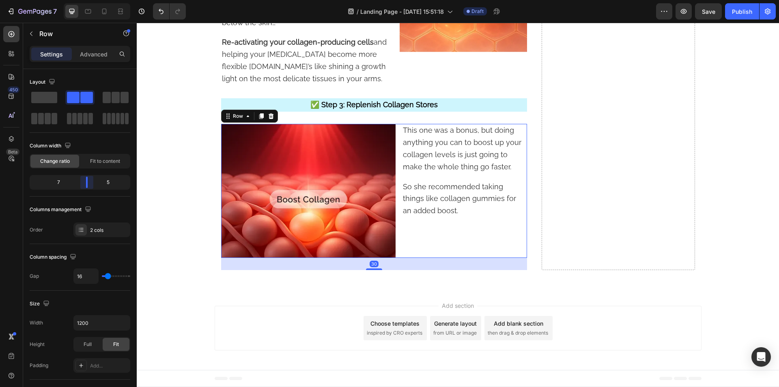
scroll to position [4498, 0]
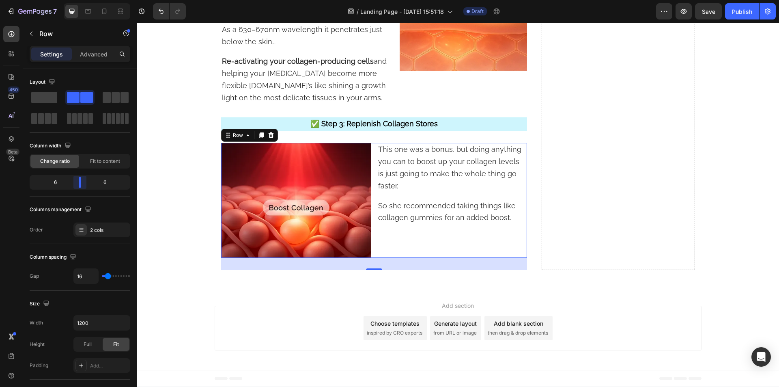
drag, startPoint x: 87, startPoint y: 186, endPoint x: 80, endPoint y: 187, distance: 6.5
click at [80, 0] on body "7 Version history / Landing Page - Aug 27, 15:51:18 Draft Preview Save Publish …" at bounding box center [389, 0] width 779 height 0
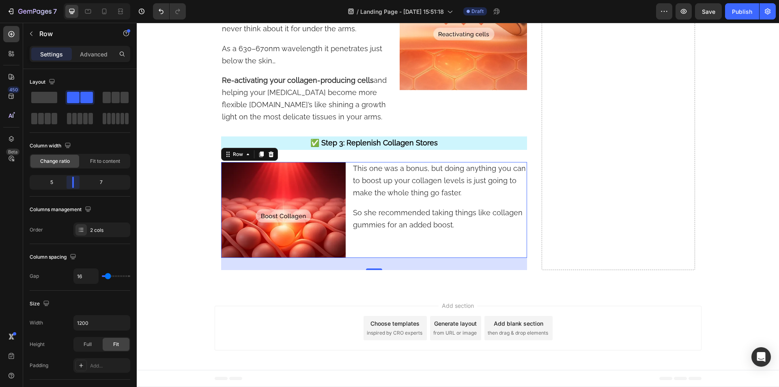
click at [75, 0] on body "7 Version history / Landing Page - Aug 27, 15:51:18 Draft Preview Save Publish …" at bounding box center [389, 0] width 779 height 0
type input "36"
type input "40"
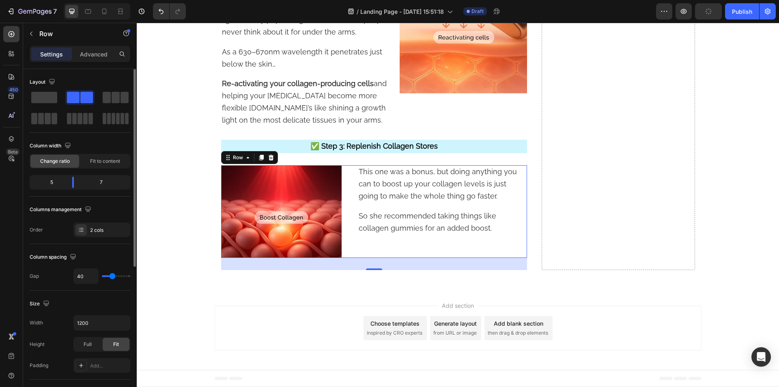
scroll to position [4476, 0]
type input "42"
type input "44"
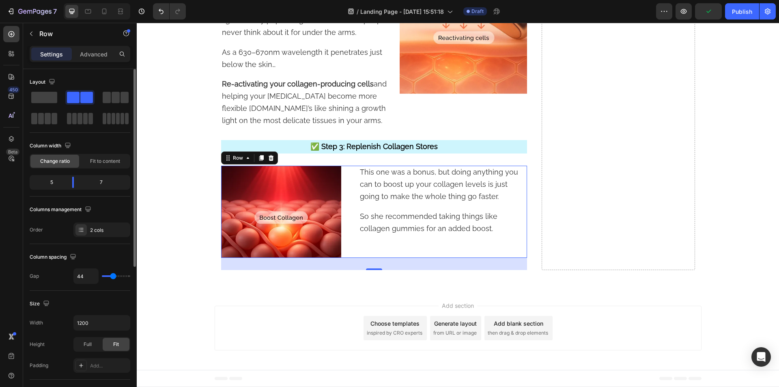
type input "47"
type input "44"
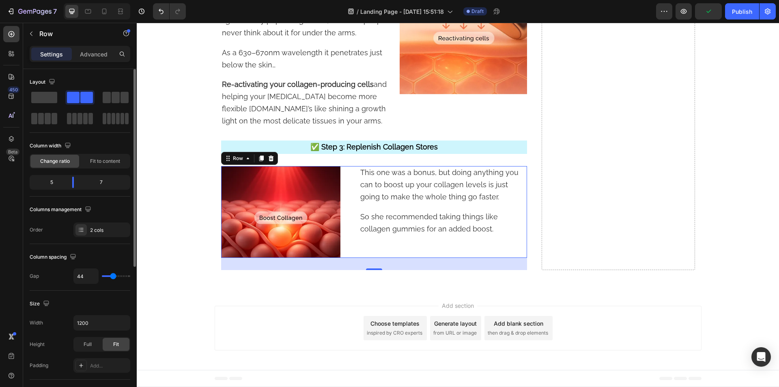
type input "42"
type input "40"
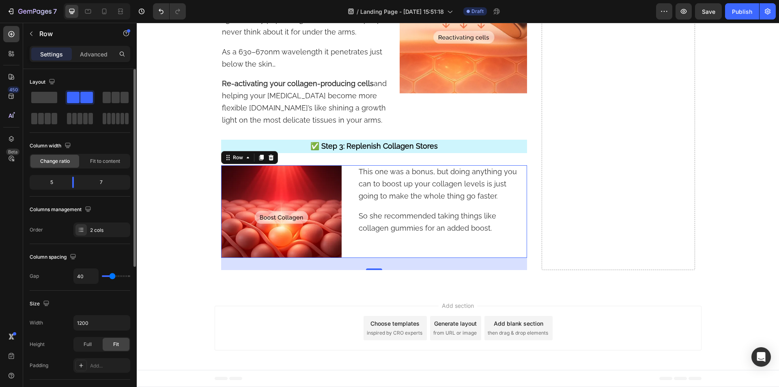
click at [112, 276] on input "range" at bounding box center [116, 276] width 28 height 2
type input "24"
type input "22"
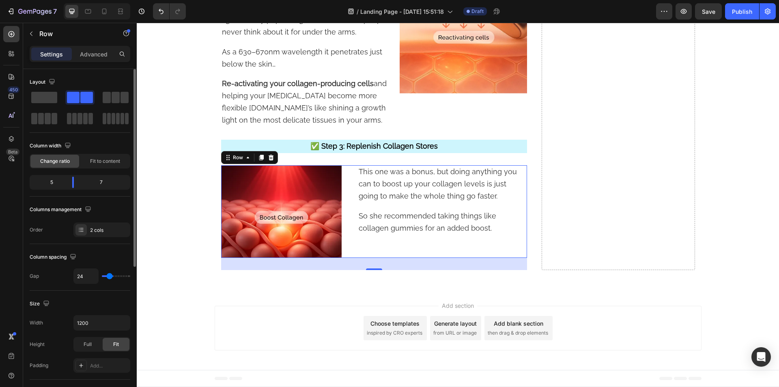
type input "22"
type input "18"
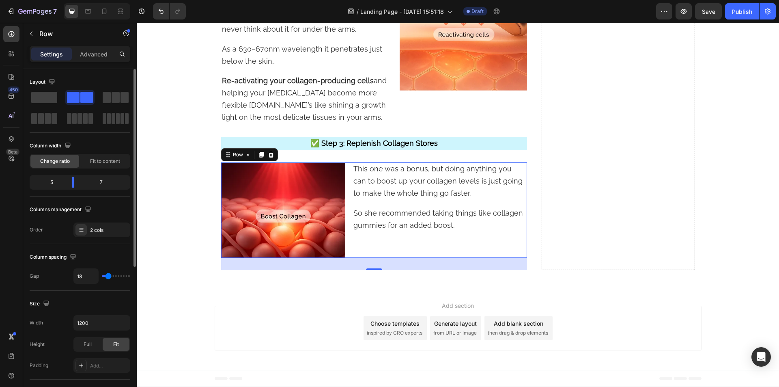
type input "20"
type input "22"
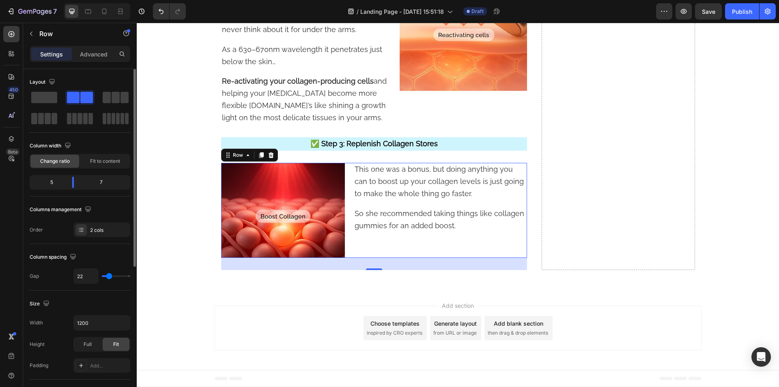
type input "20"
type input "18"
type input "16"
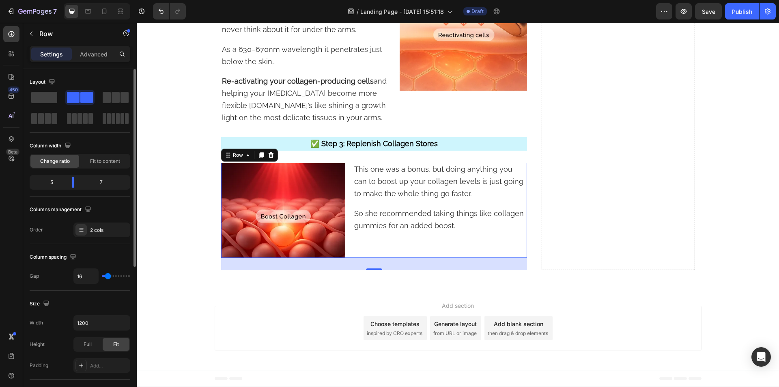
scroll to position [4479, 0]
type input "16"
click at [108, 275] on input "range" at bounding box center [116, 276] width 28 height 2
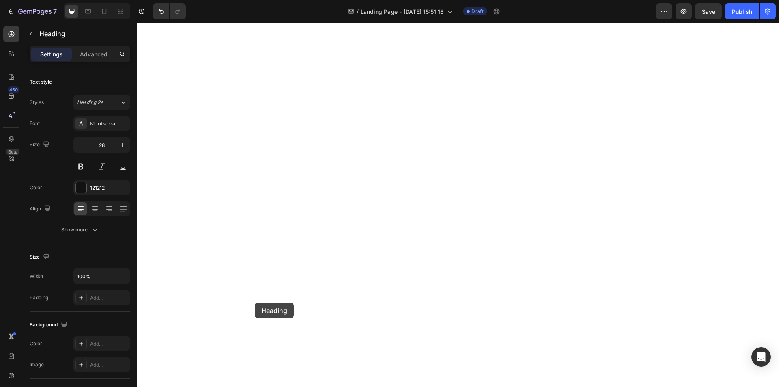
scroll to position [4511, 0]
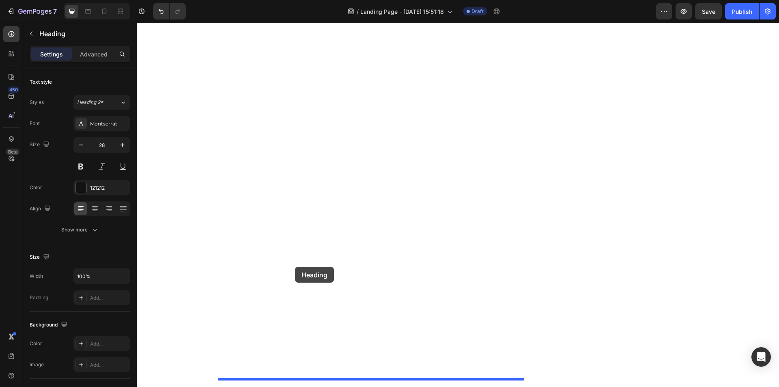
drag, startPoint x: 226, startPoint y: 197, endPoint x: 295, endPoint y: 266, distance: 97.5
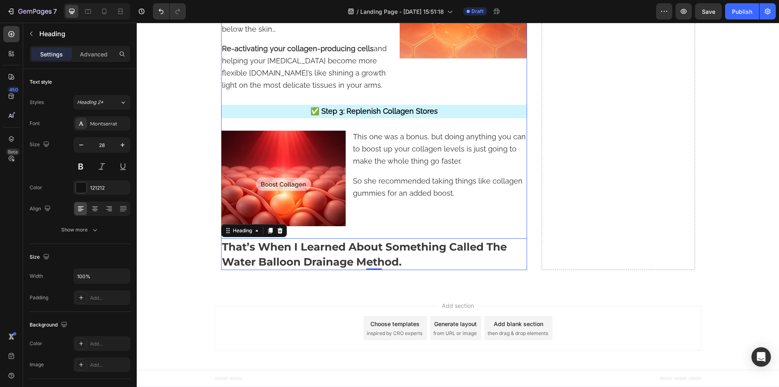
scroll to position [3587, 0]
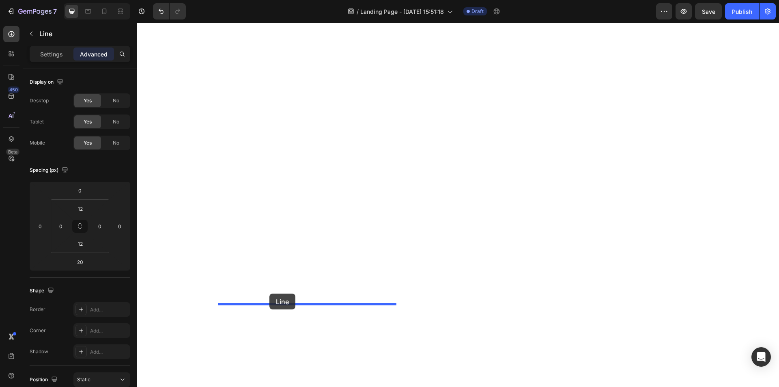
scroll to position [4529, 0]
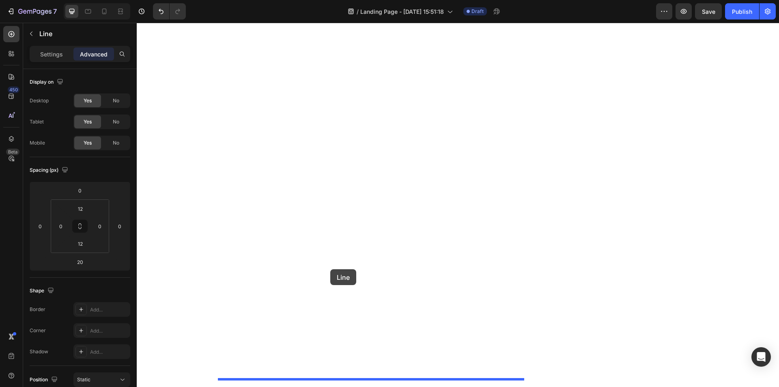
drag, startPoint x: 224, startPoint y: 171, endPoint x: 330, endPoint y: 269, distance: 144.1
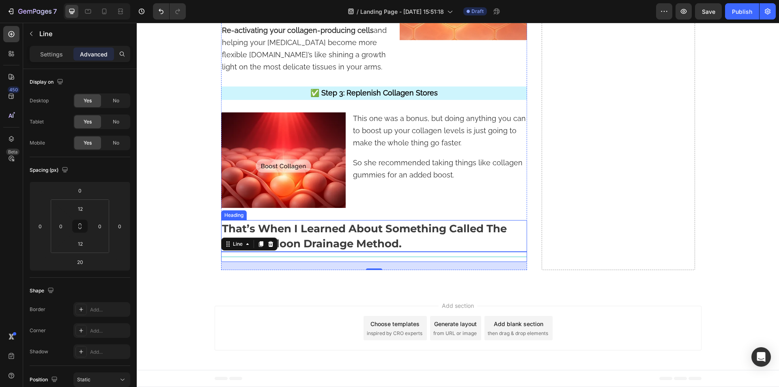
scroll to position [4511, 0]
click at [294, 250] on strong "That’s When I Learned About Something Called The Water Balloon Drainage Method." at bounding box center [364, 236] width 285 height 28
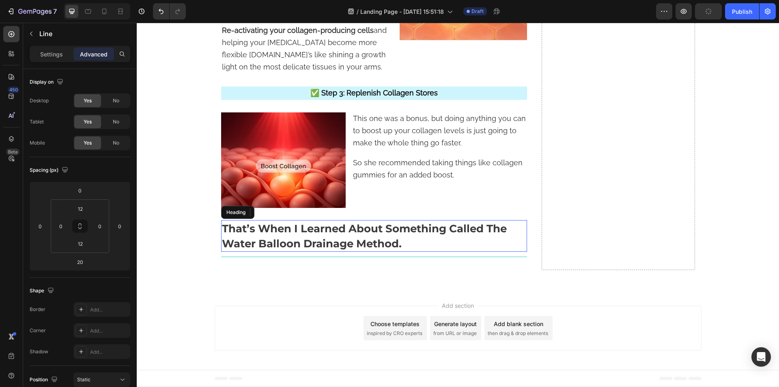
click at [294, 250] on strong "That’s When I Learned About Something Called The Water Balloon Drainage Method." at bounding box center [364, 236] width 285 height 28
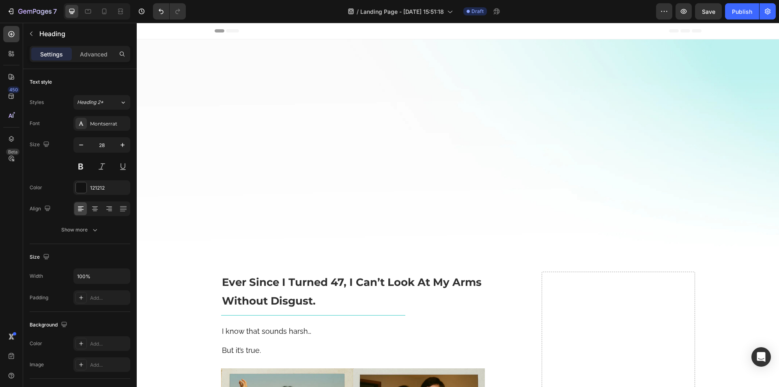
scroll to position [4511, 0]
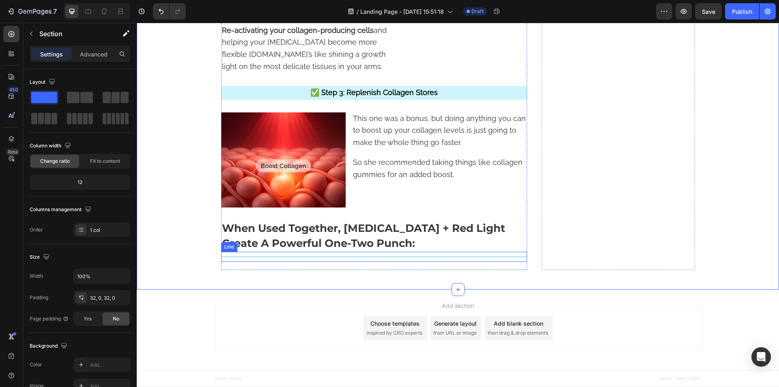
click at [337, 262] on div "Title Line" at bounding box center [374, 256] width 306 height 10
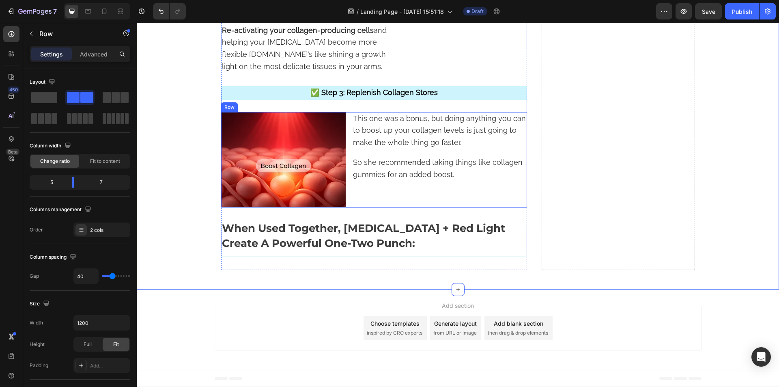
click at [372, 207] on div "This one was a bonus, but doing anything you can to boost up your collagen leve…" at bounding box center [439, 159] width 175 height 95
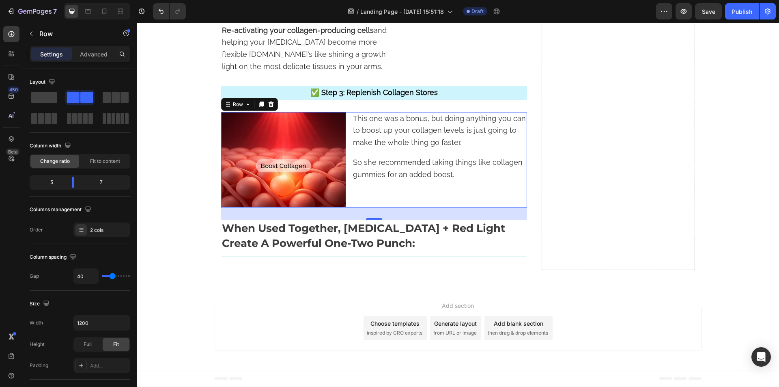
scroll to position [3497, 0]
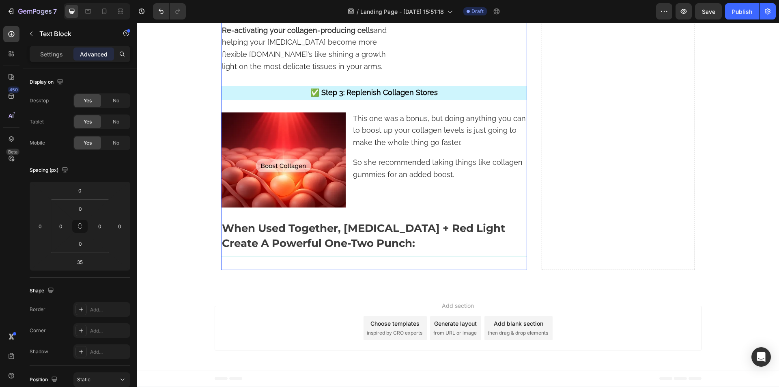
scroll to position [4529, 0]
click at [378, 191] on div "This one was a bonus, but doing anything you can to boost up your collagen leve…" at bounding box center [439, 159] width 175 height 95
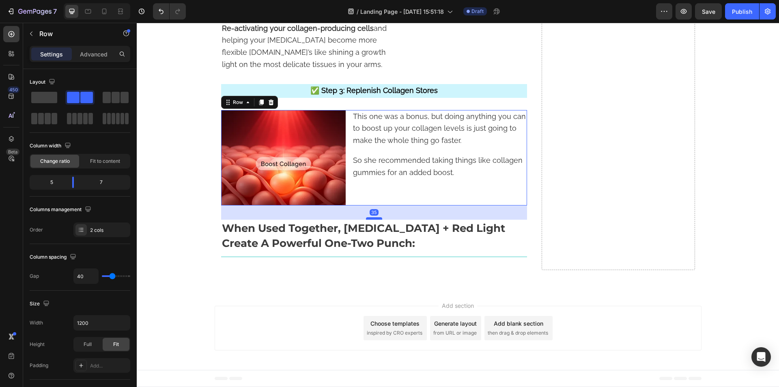
drag, startPoint x: 369, startPoint y: 217, endPoint x: 364, endPoint y: 219, distance: 4.9
click at [366, 219] on div at bounding box center [374, 218] width 16 height 2
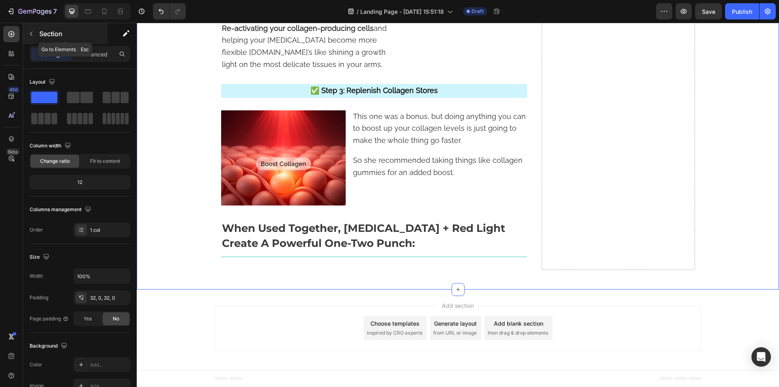
click at [36, 30] on button "button" at bounding box center [31, 33] width 13 height 13
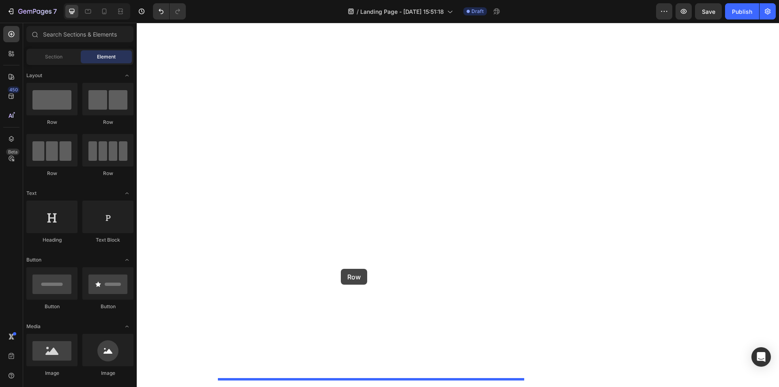
drag, startPoint x: 213, startPoint y: 144, endPoint x: 341, endPoint y: 269, distance: 178.4
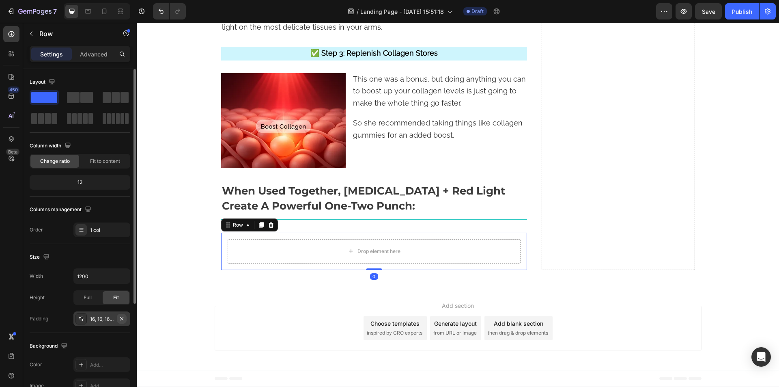
click at [122, 318] on icon "button" at bounding box center [121, 317] width 3 height 3
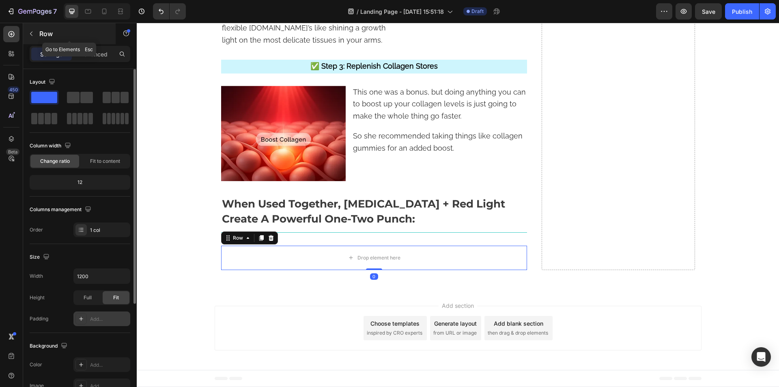
click at [32, 33] on icon "button" at bounding box center [31, 33] width 6 height 6
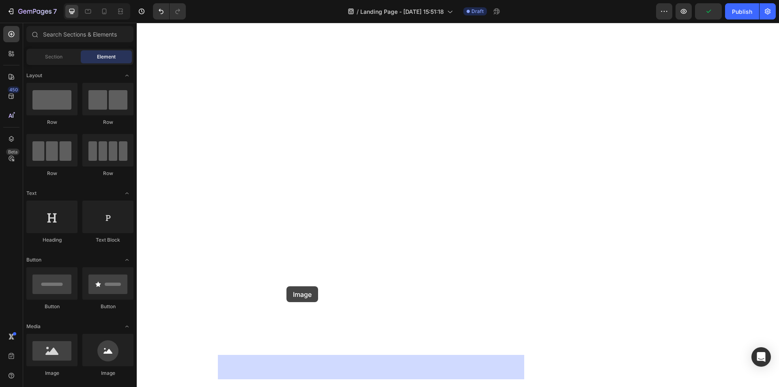
drag, startPoint x: 287, startPoint y: 288, endPoint x: 314, endPoint y: 43, distance: 246.0
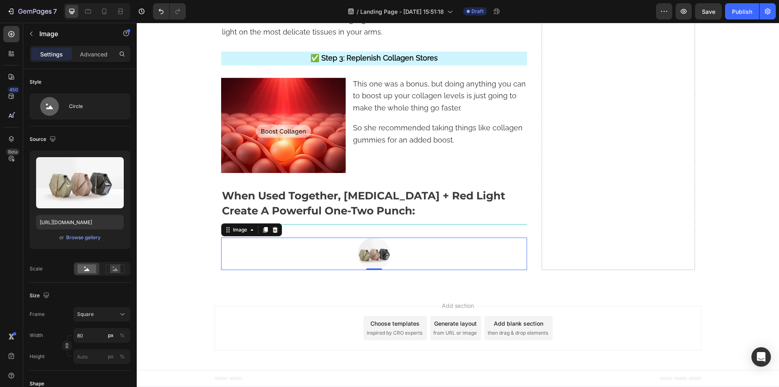
click at [118, 165] on icon "button" at bounding box center [116, 165] width 8 height 8
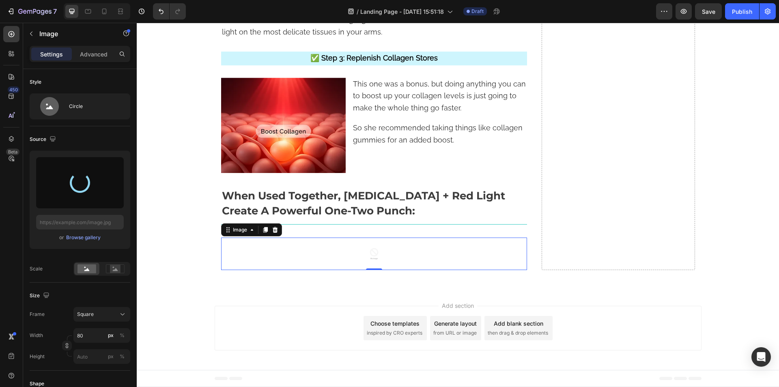
type input "[URL][DOMAIN_NAME]"
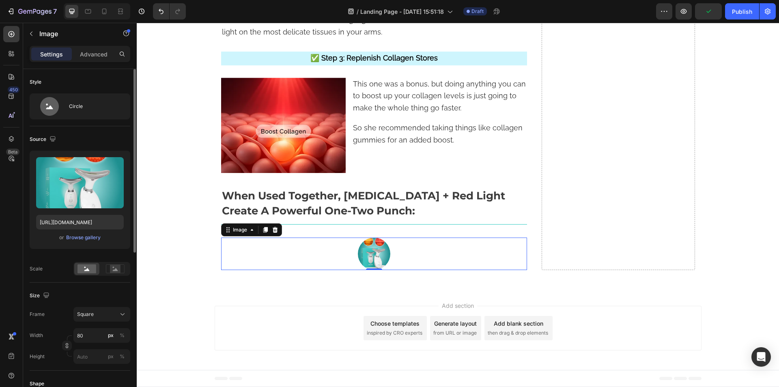
scroll to position [162, 0]
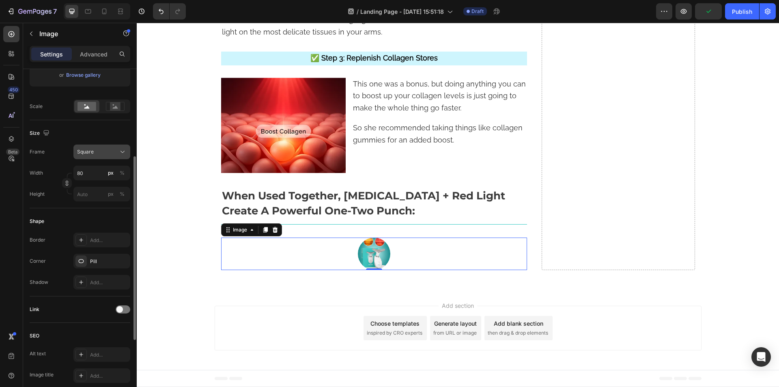
click at [94, 152] on div "Square" at bounding box center [97, 151] width 40 height 7
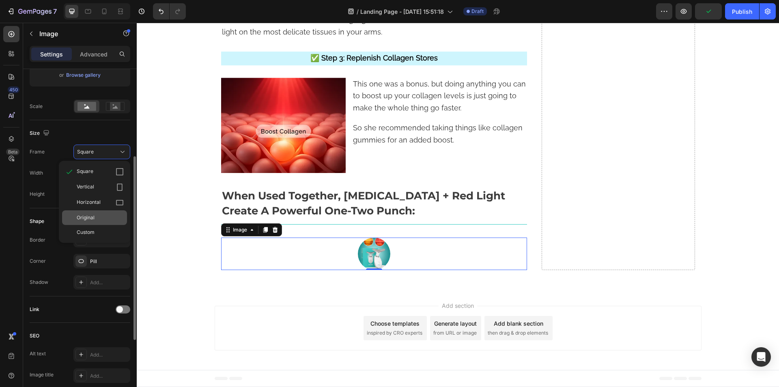
click at [98, 221] on div "Original" at bounding box center [94, 217] width 65 height 15
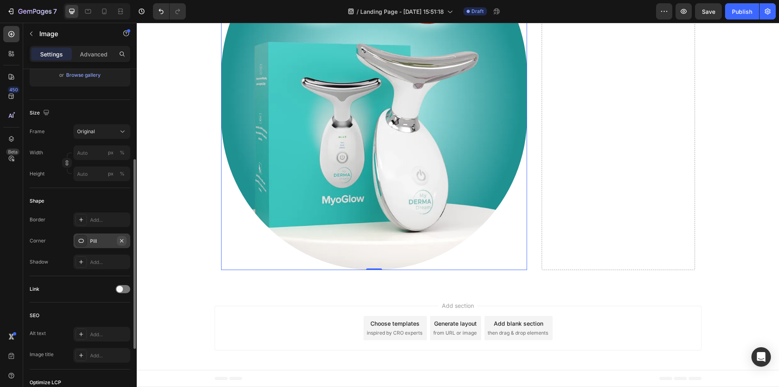
click at [123, 238] on icon "button" at bounding box center [121, 240] width 6 height 6
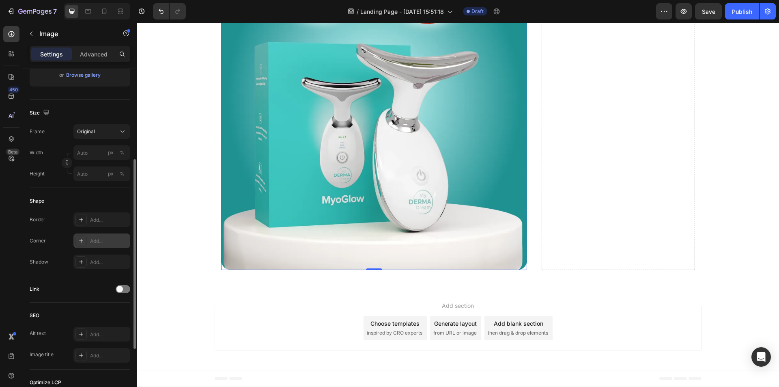
scroll to position [4732, 0]
click at [81, 155] on input "px %" at bounding box center [101, 152] width 57 height 15
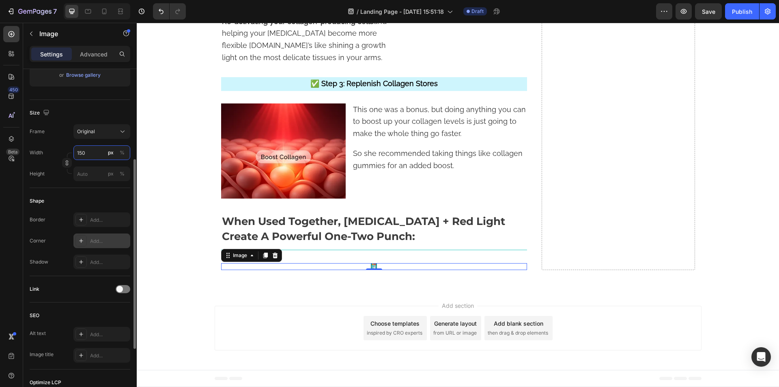
scroll to position [4600, 0]
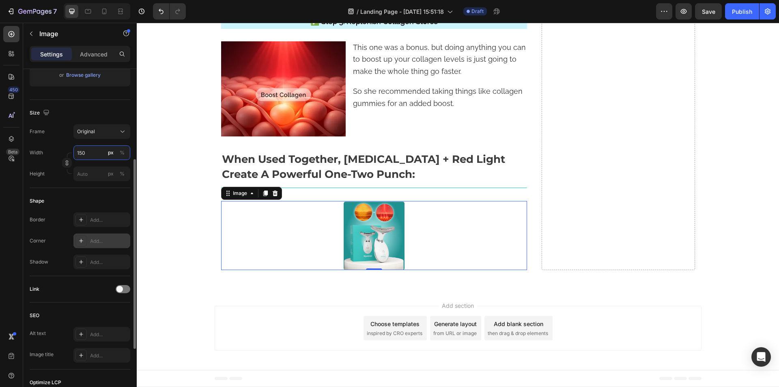
click at [81, 155] on input "150" at bounding box center [101, 152] width 57 height 15
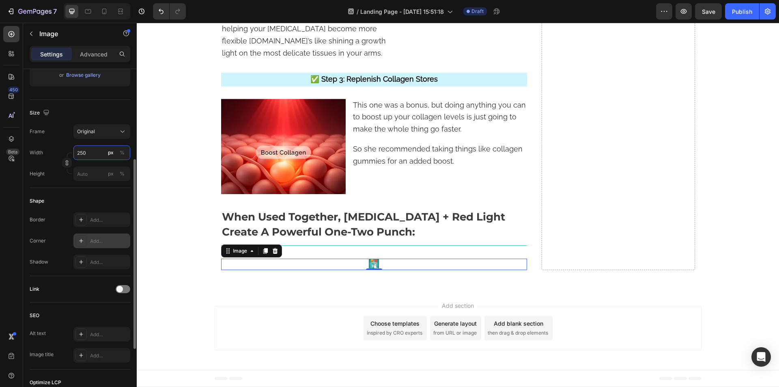
scroll to position [4647, 0]
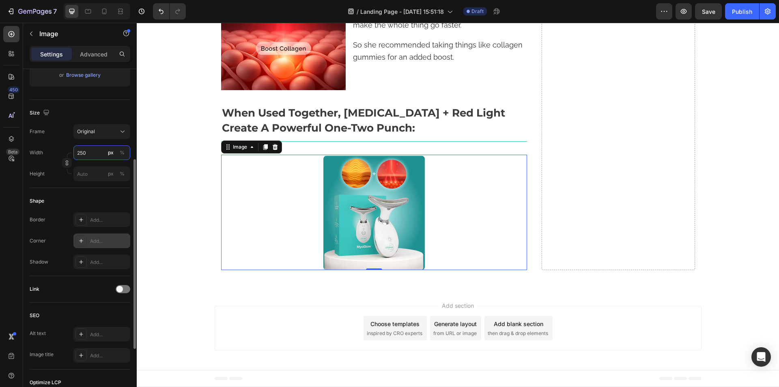
click at [81, 155] on input "250" at bounding box center [101, 152] width 57 height 15
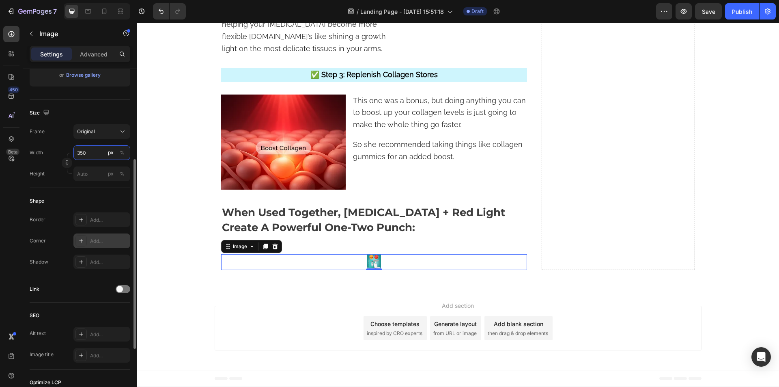
scroll to position [4693, 0]
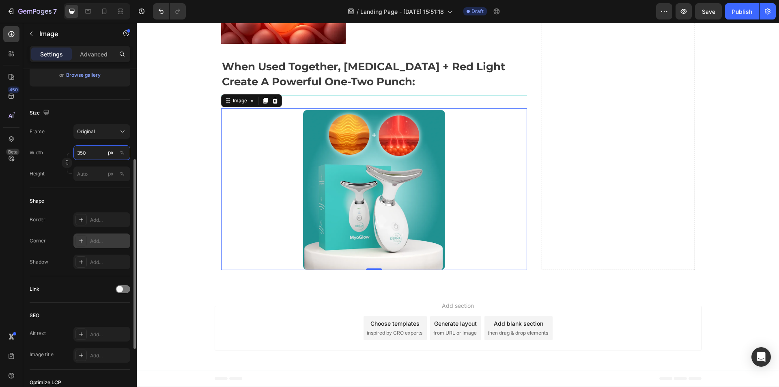
click at [81, 155] on input "350" at bounding box center [101, 152] width 57 height 15
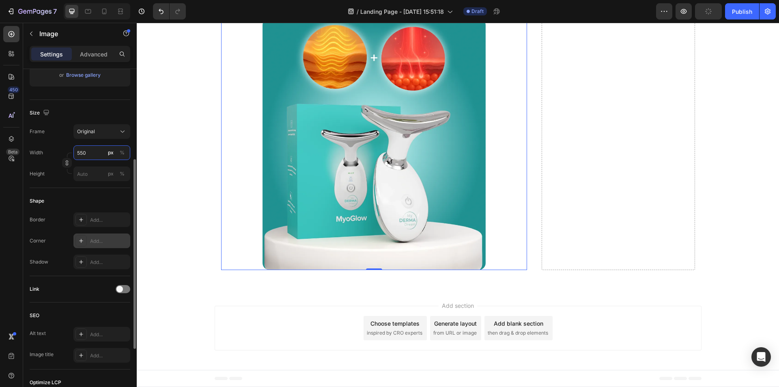
scroll to position [4732, 0]
click at [99, 152] on input "550" at bounding box center [101, 152] width 57 height 15
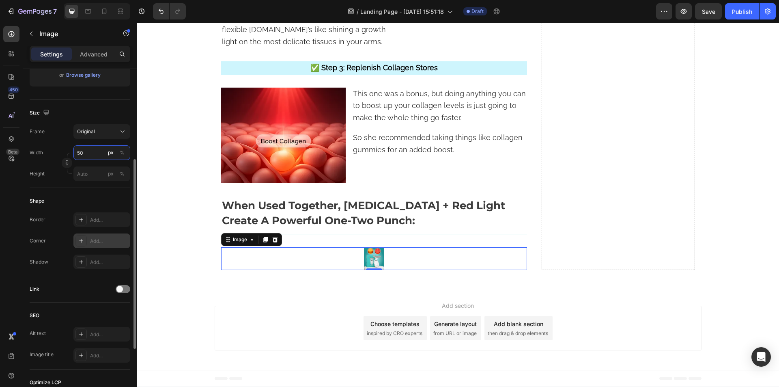
type input "500"
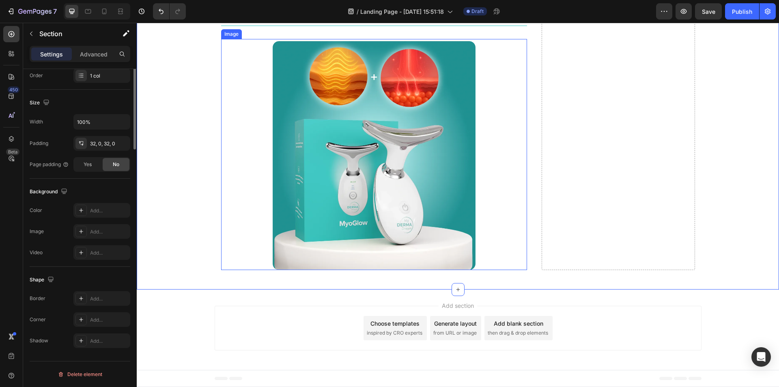
scroll to position [0, 0]
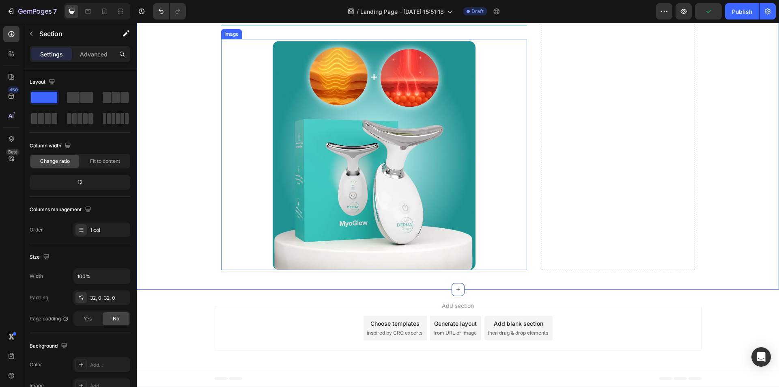
click at [254, 102] on div at bounding box center [374, 154] width 306 height 231
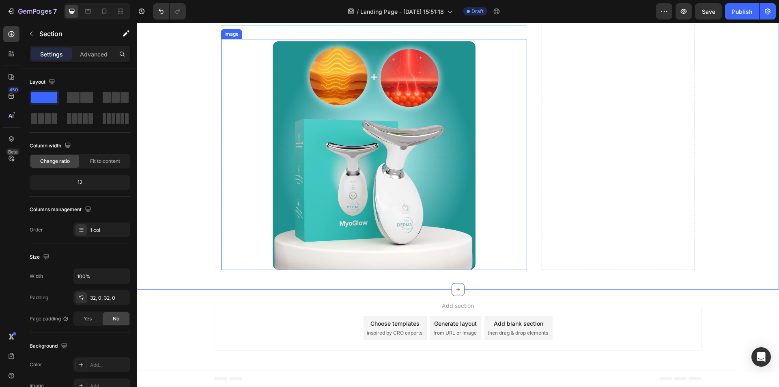
click at [232, 269] on div at bounding box center [374, 154] width 306 height 231
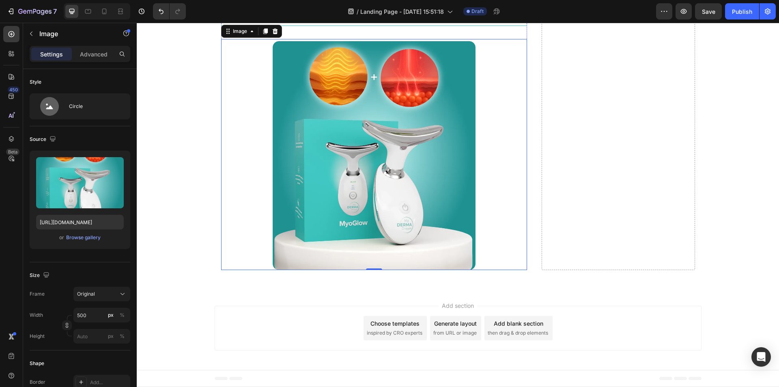
scroll to position [3637, 0]
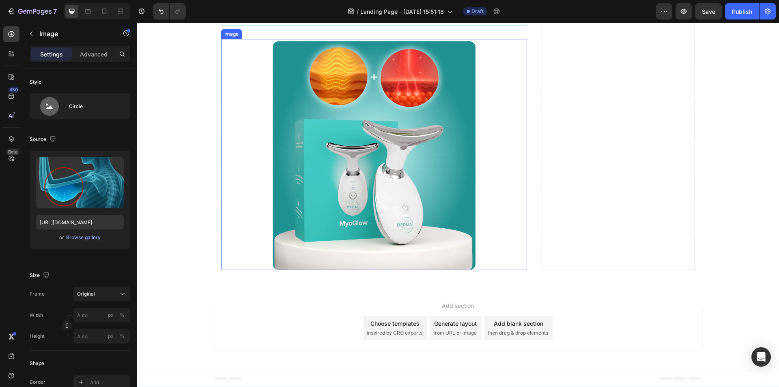
scroll to position [4732, 0]
click at [256, 264] on div at bounding box center [374, 154] width 306 height 231
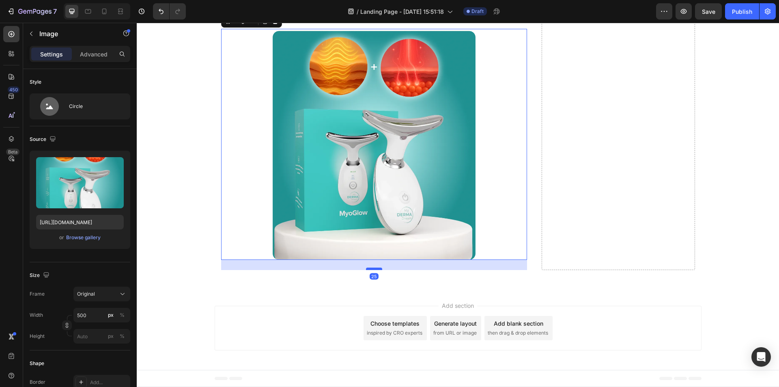
drag, startPoint x: 370, startPoint y: 297, endPoint x: 374, endPoint y: 307, distance: 11.1
click at [374, 270] on div at bounding box center [374, 268] width 16 height 2
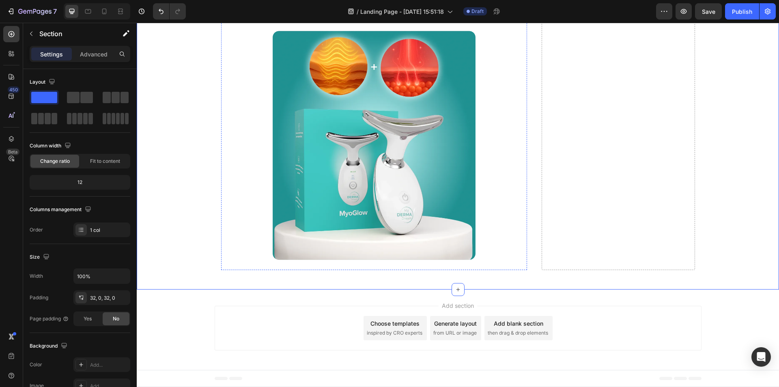
scroll to position [3759, 0]
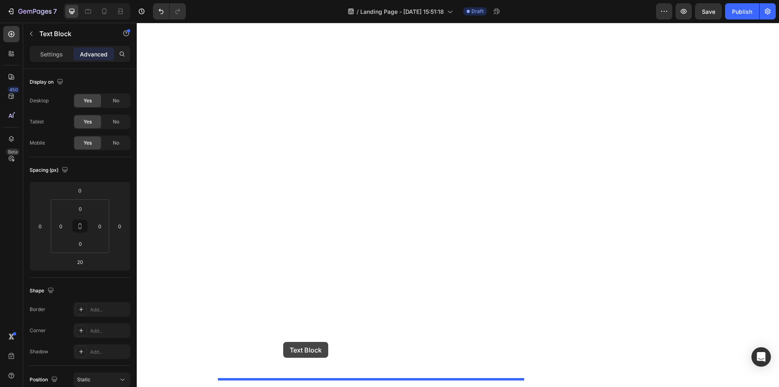
scroll to position [4813, 0]
drag, startPoint x: 226, startPoint y: 272, endPoint x: 287, endPoint y: 330, distance: 84.4
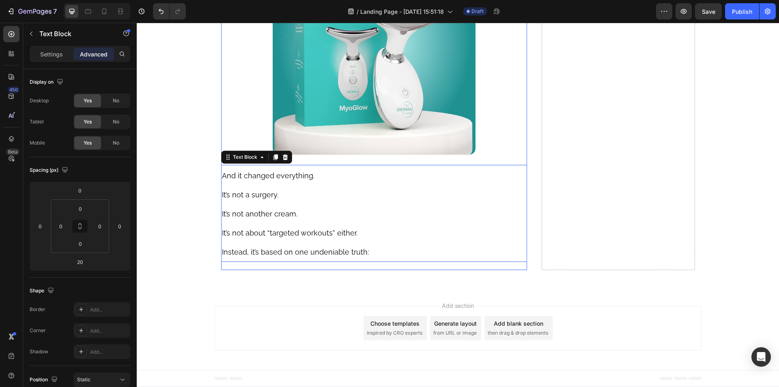
scroll to position [4708, 0]
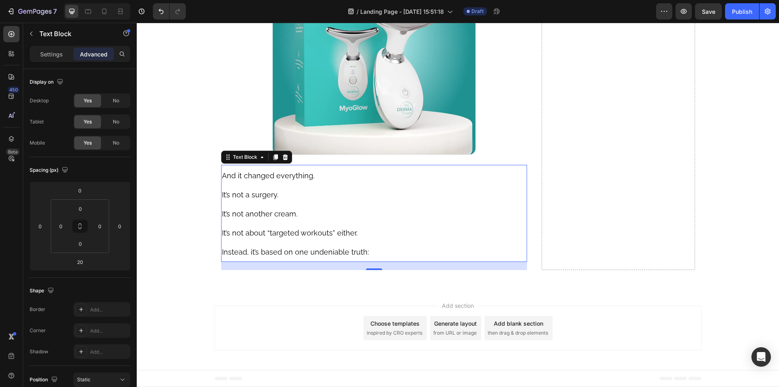
click at [288, 180] on span "And it changed everything." at bounding box center [268, 175] width 92 height 9
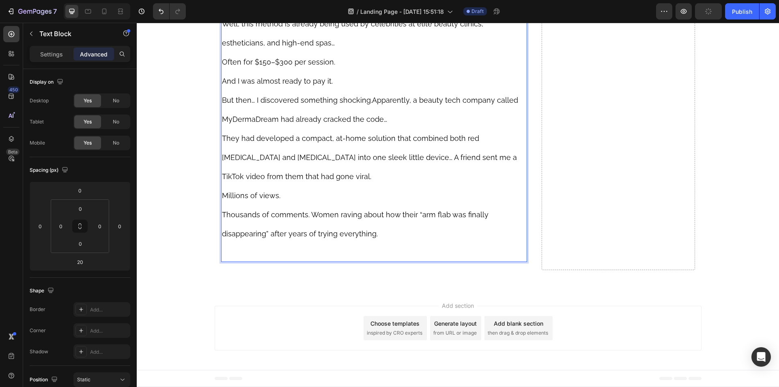
scroll to position [4969, 0]
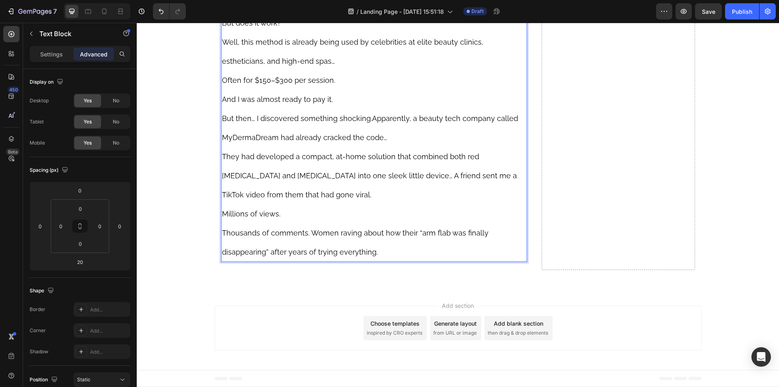
click at [405, 142] on span "But then… I discovered something shocking.Apparently, a beauty tech company cal…" at bounding box center [370, 128] width 296 height 28
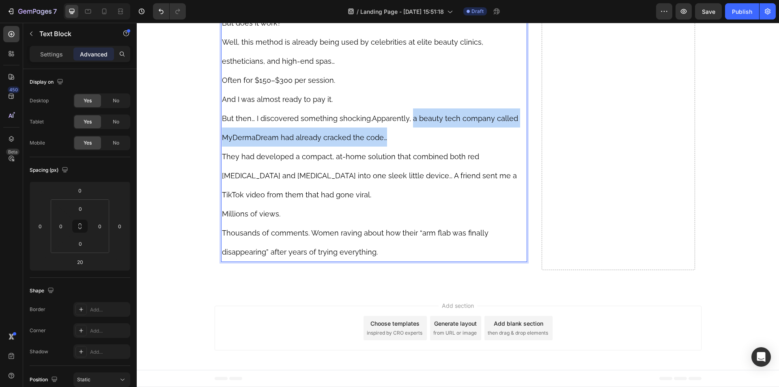
drag, startPoint x: 405, startPoint y: 217, endPoint x: 409, endPoint y: 232, distance: 15.9
click at [409, 146] on p "But then… I discovered something shocking.Apparently, a beauty tech company cal…" at bounding box center [374, 127] width 305 height 38
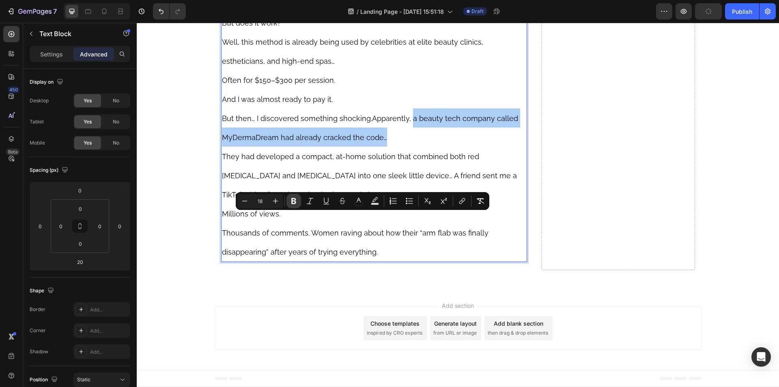
click at [290, 199] on icon "Editor contextual toolbar" at bounding box center [294, 201] width 8 height 8
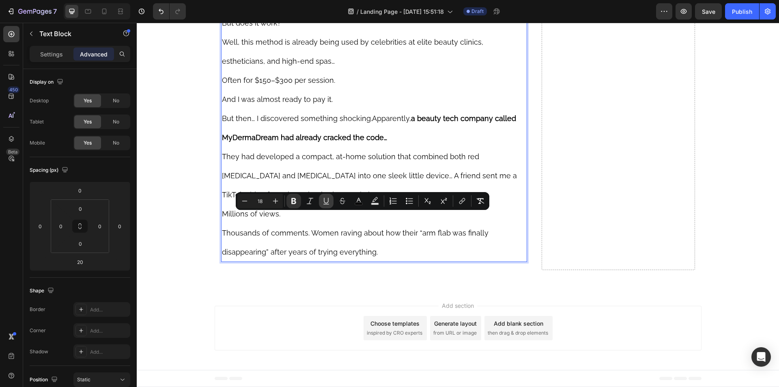
click at [327, 201] on icon "Editor contextual toolbar" at bounding box center [326, 201] width 8 height 8
click at [317, 199] on span "They had developed a compact, at-home solution that combined both red [MEDICAL_…" at bounding box center [369, 175] width 295 height 47
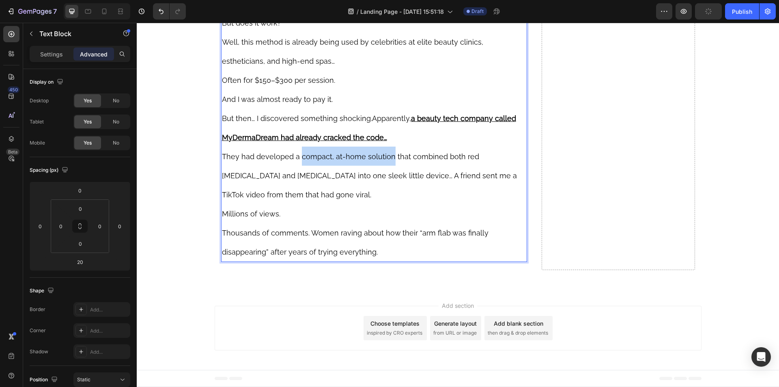
drag, startPoint x: 297, startPoint y: 257, endPoint x: 386, endPoint y: 261, distance: 88.5
click at [386, 204] on p "They had developed a compact, at-home solution that combined both red [MEDICAL_…" at bounding box center [374, 174] width 305 height 57
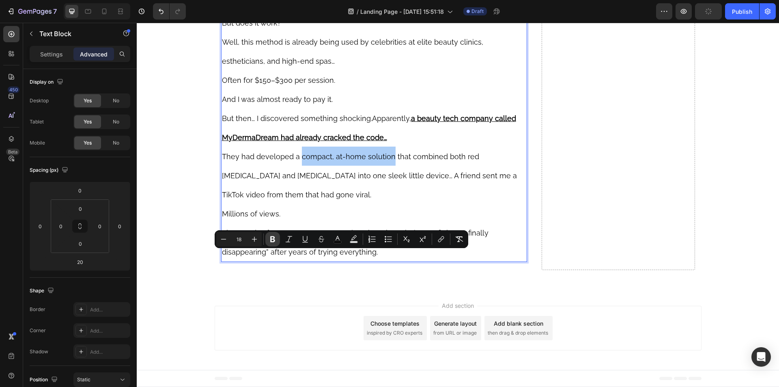
click at [276, 241] on icon "Editor contextual toolbar" at bounding box center [273, 239] width 8 height 8
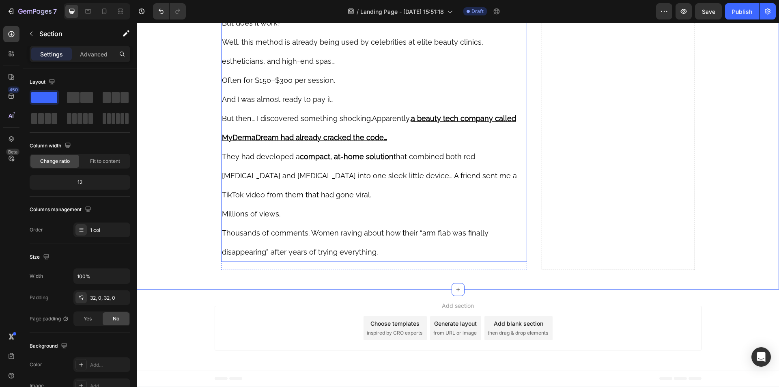
scroll to position [5068, 0]
click at [372, 230] on span "Thousands of comments. Women raving about how their “arm flab was finally disap…" at bounding box center [355, 242] width 266 height 28
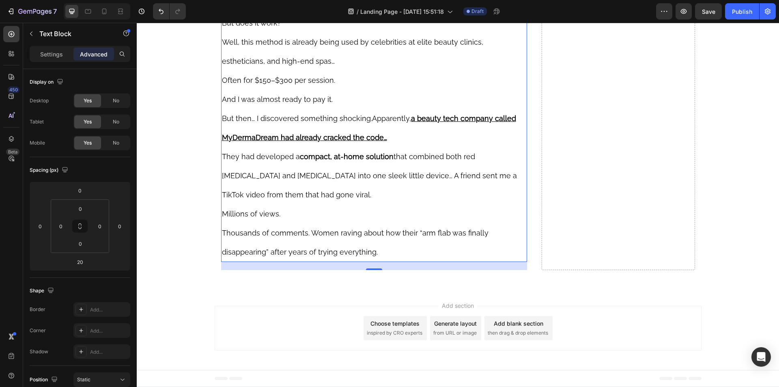
scroll to position [5060, 0]
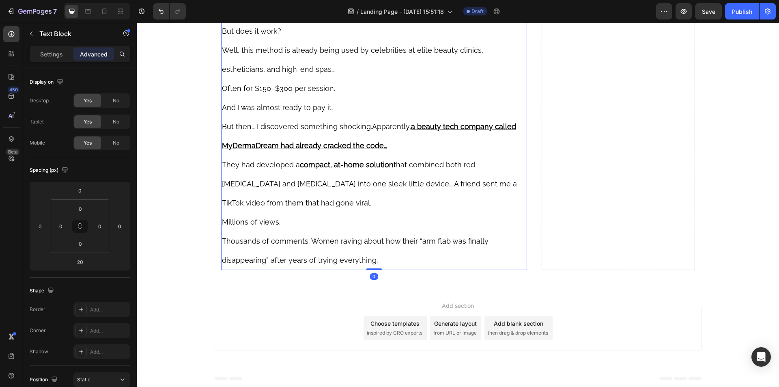
drag, startPoint x: 373, startPoint y: 269, endPoint x: 372, endPoint y: 258, distance: 11.0
click at [372, 258] on div "It drains the balloon. And it rebuilds the structure under the arm. But does it…" at bounding box center [374, 126] width 306 height 288
type input "0"
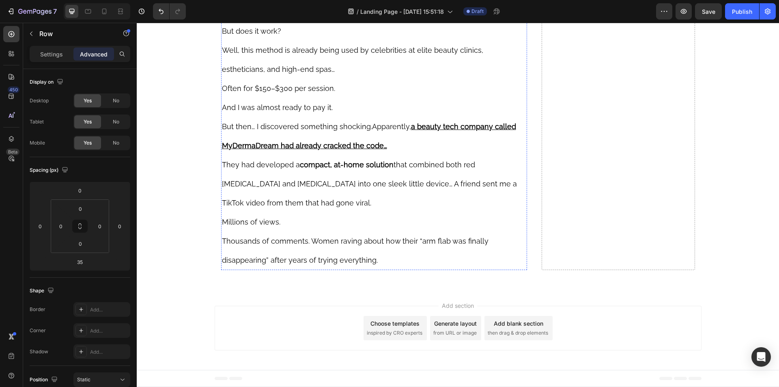
scroll to position [5060, 0]
click at [380, 260] on p "Thousands of comments. Women raving about how their “arm flab was finally disap…" at bounding box center [374, 250] width 305 height 38
click at [382, 260] on p "Thousands of comments. Women raving about how their “arm flab was finally disap…" at bounding box center [374, 250] width 305 height 38
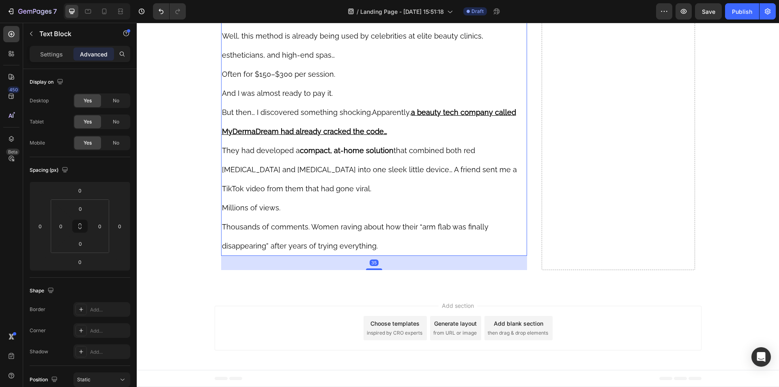
drag, startPoint x: 374, startPoint y: 269, endPoint x: 380, endPoint y: 283, distance: 15.8
click at [380, 256] on div "35" at bounding box center [374, 256] width 306 height 0
type input "35"
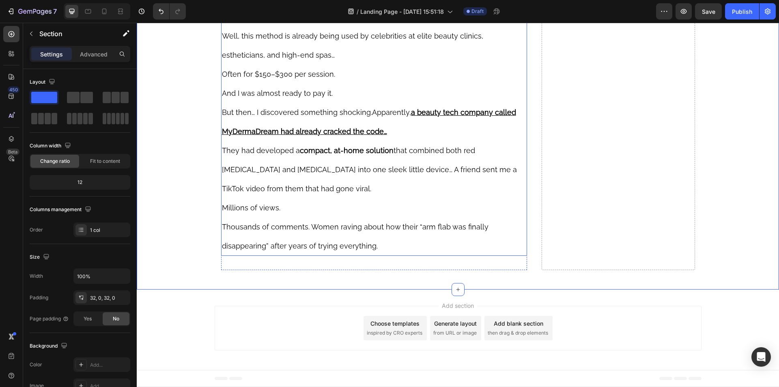
scroll to position [4695, 0]
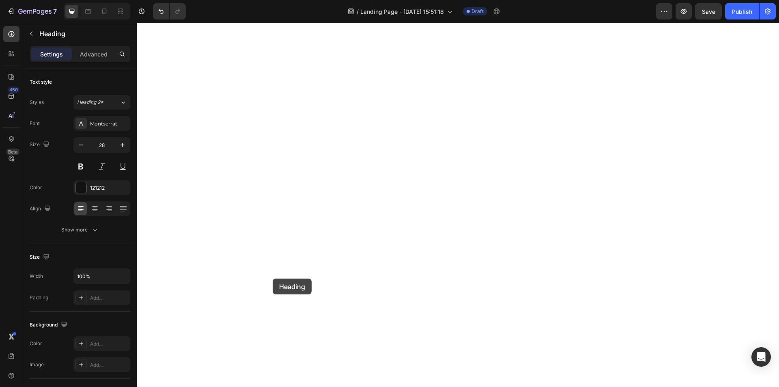
scroll to position [5060, 0]
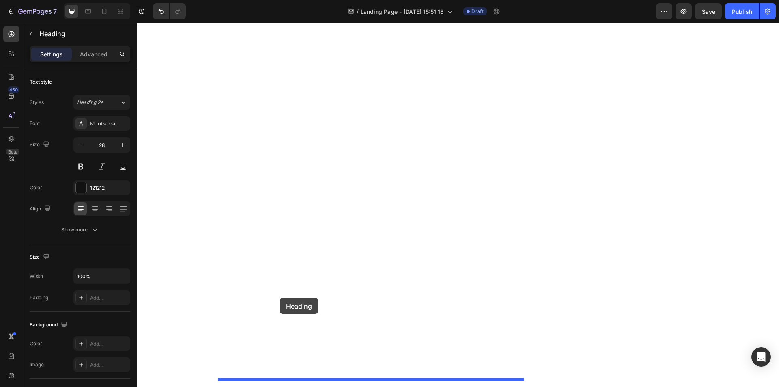
drag, startPoint x: 226, startPoint y: 83, endPoint x: 279, endPoint y: 298, distance: 221.2
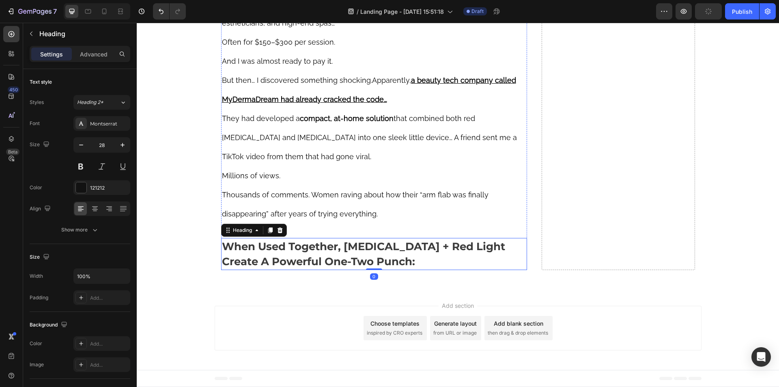
scroll to position [4703, 0]
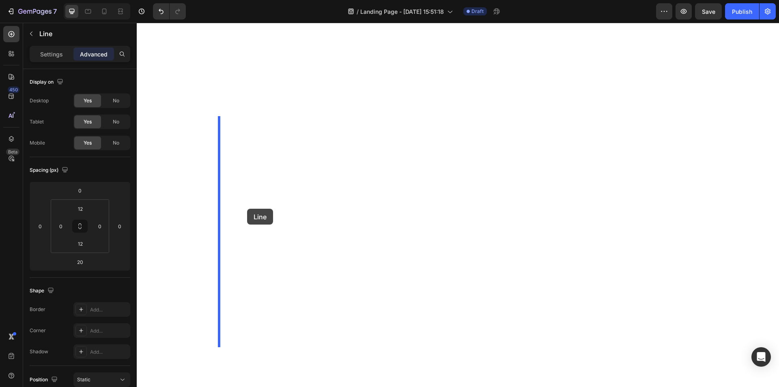
scroll to position [5109, 0]
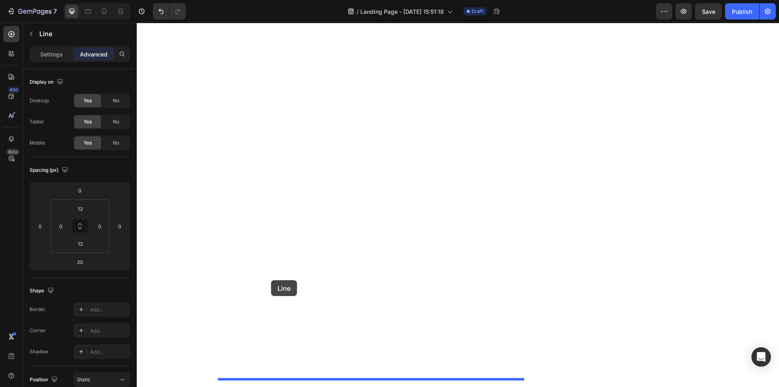
drag, startPoint x: 223, startPoint y: 93, endPoint x: 271, endPoint y: 280, distance: 192.9
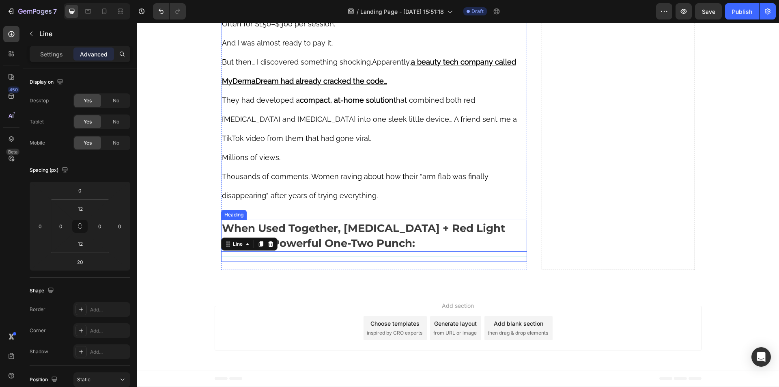
scroll to position [5091, 0]
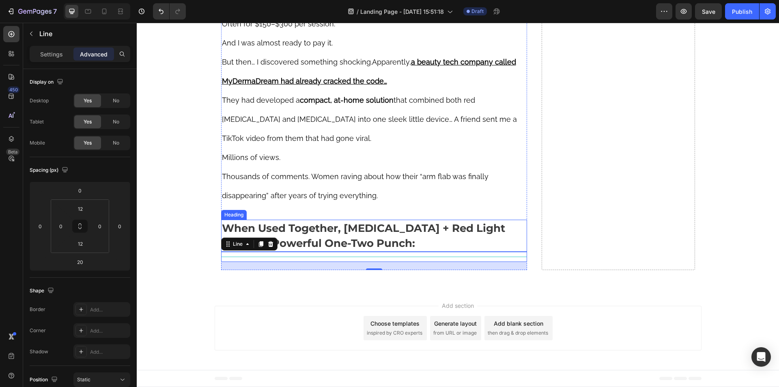
click at [297, 249] on strong "When Used Together, [MEDICAL_DATA] + Red Light Create A Powerful One-Two Punch:" at bounding box center [363, 235] width 283 height 28
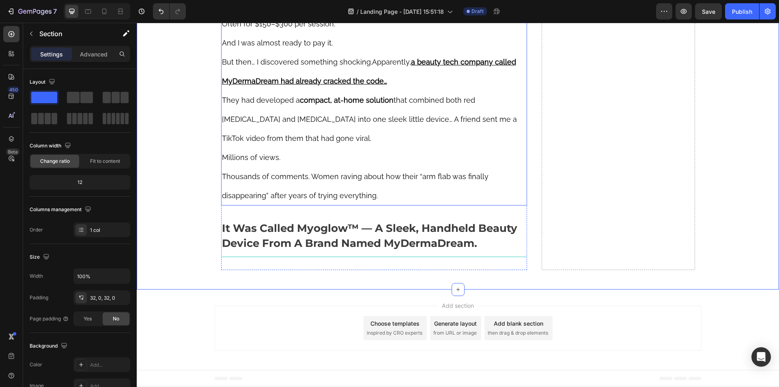
scroll to position [4847, 0]
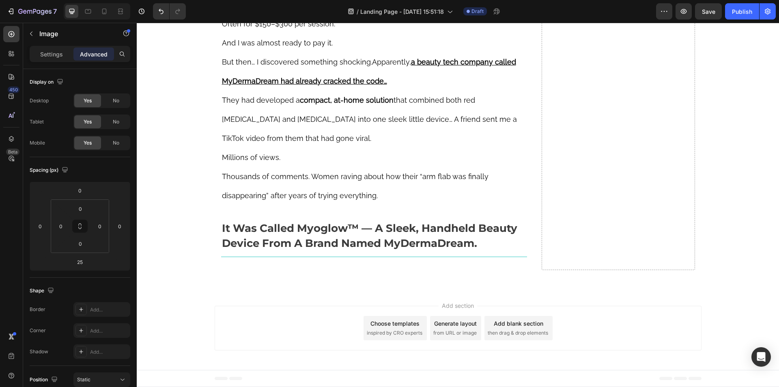
scroll to position [4726, 0]
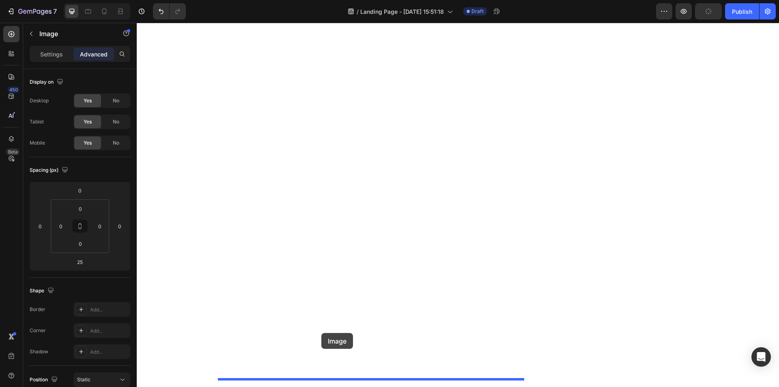
scroll to position [5290, 0]
drag, startPoint x: 226, startPoint y: 45, endPoint x: 325, endPoint y: 340, distance: 311.7
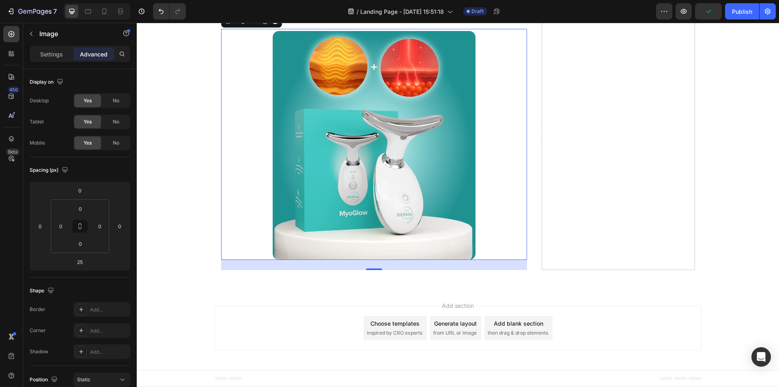
scroll to position [5252, 0]
click at [327, 238] on img at bounding box center [374, 144] width 203 height 231
click at [48, 54] on p "Settings" at bounding box center [51, 54] width 23 height 9
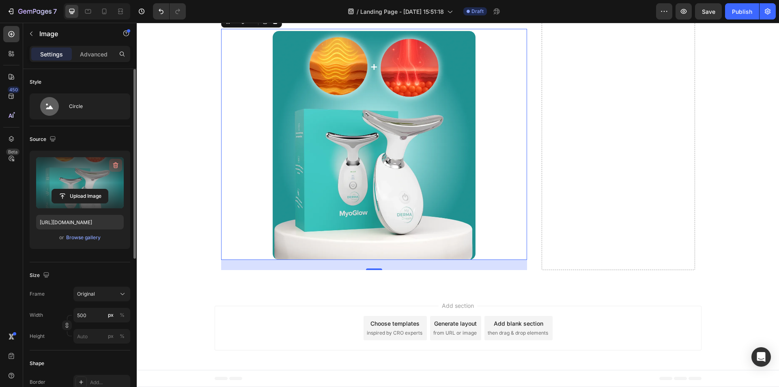
click at [119, 161] on icon "button" at bounding box center [116, 165] width 8 height 8
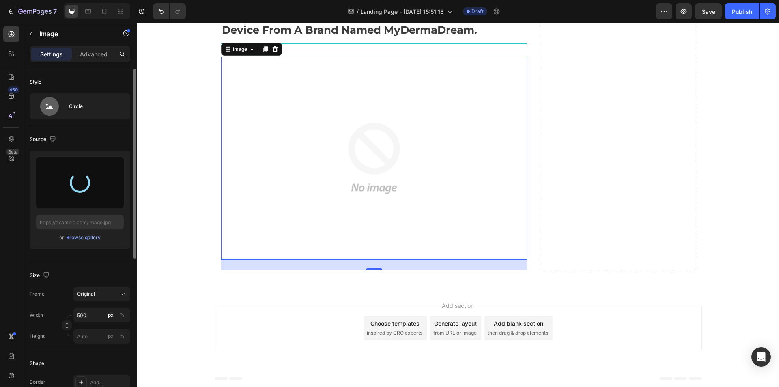
type input "https://cdn.shopify.com/s/files/1/0610/5903/9291/files/gempages_565293778965889…"
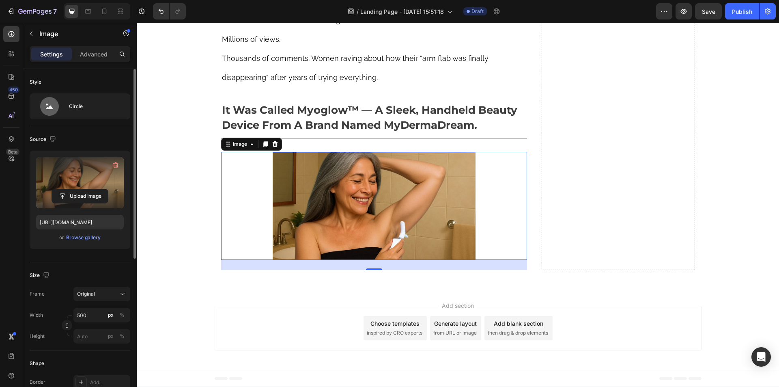
scroll to position [5243, 0]
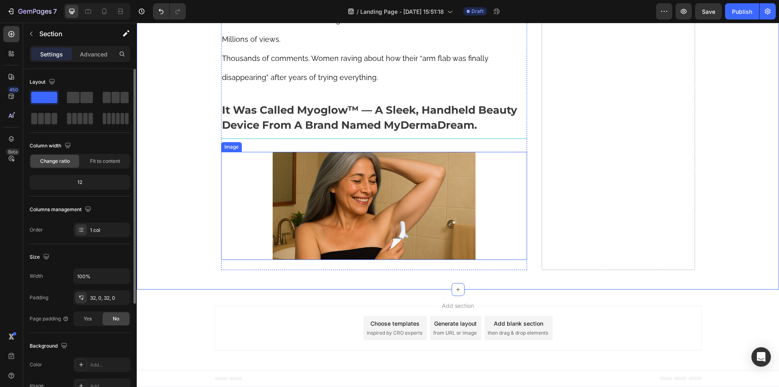
click at [275, 176] on img at bounding box center [374, 206] width 203 height 108
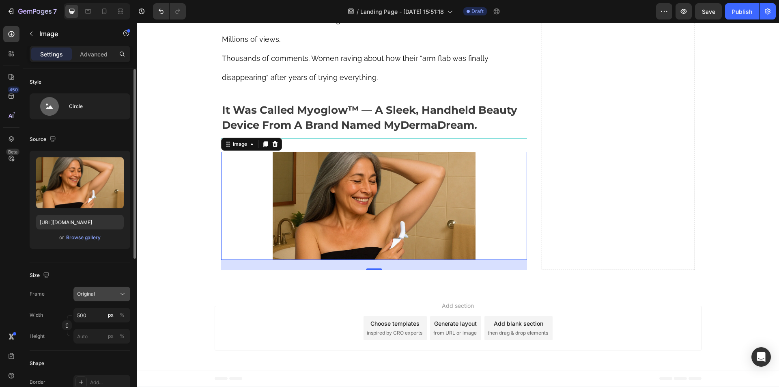
click at [98, 292] on div "Original" at bounding box center [97, 293] width 40 height 7
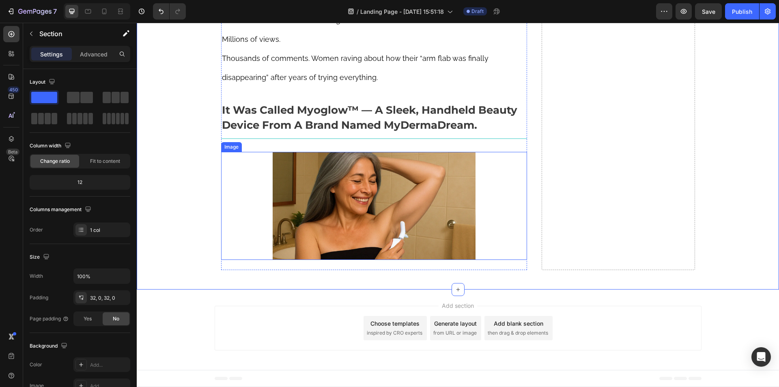
scroll to position [5161, 0]
click at [299, 251] on img at bounding box center [374, 206] width 203 height 108
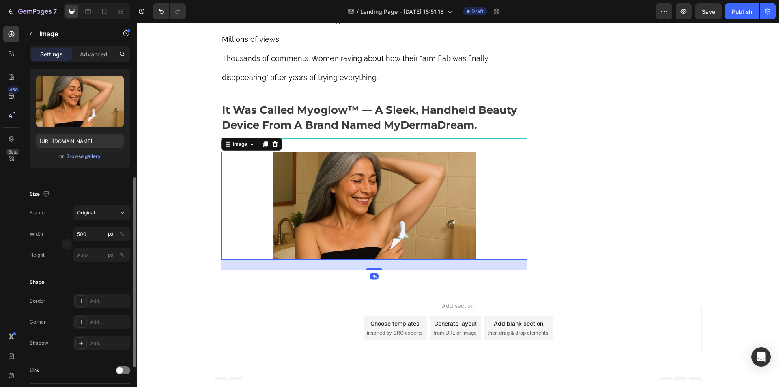
scroll to position [122, 0]
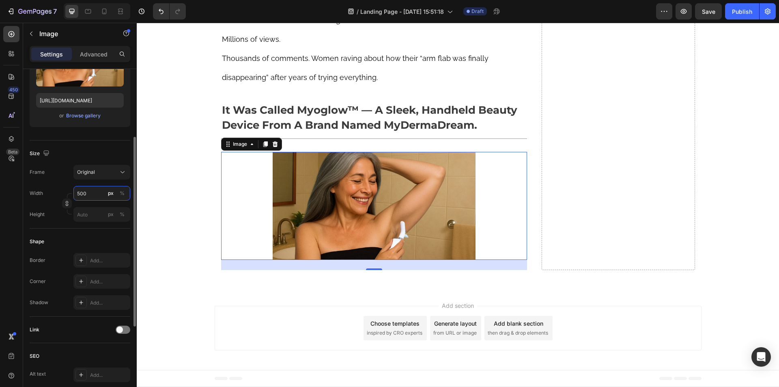
click at [97, 194] on input "500" at bounding box center [101, 193] width 57 height 15
click at [99, 214] on p "Full 100%" at bounding box center [100, 212] width 47 height 7
type input "100"
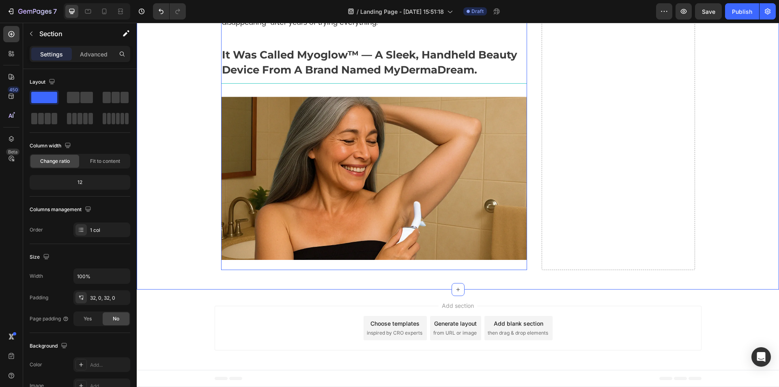
scroll to position [5217, 0]
click at [288, 31] on p "Thousands of comments. Women raving about how their “arm flab was finally disap…" at bounding box center [374, 12] width 305 height 38
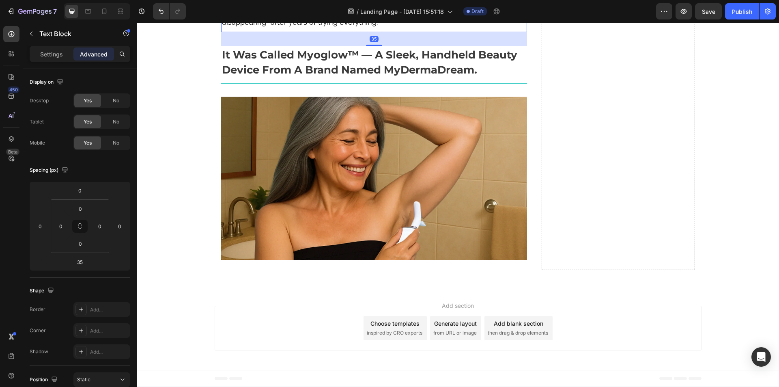
scroll to position [4973, 0]
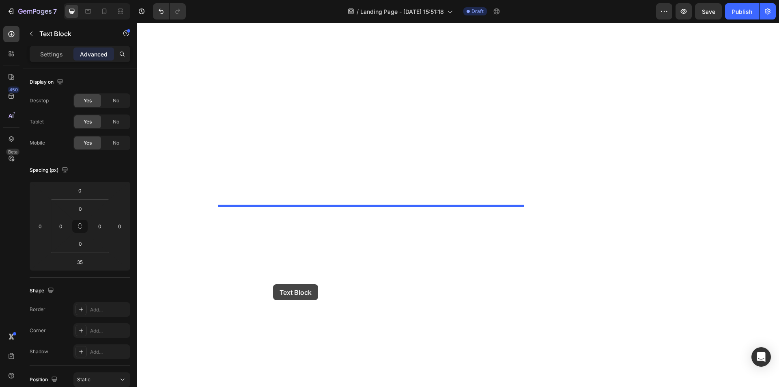
scroll to position [5599, 0]
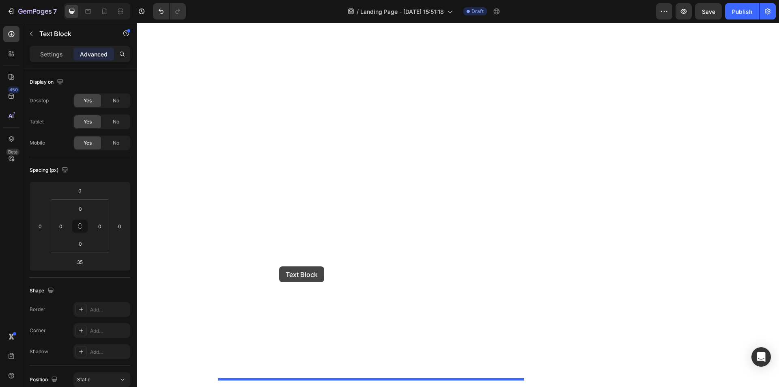
drag, startPoint x: 226, startPoint y: 83, endPoint x: 279, endPoint y: 266, distance: 190.8
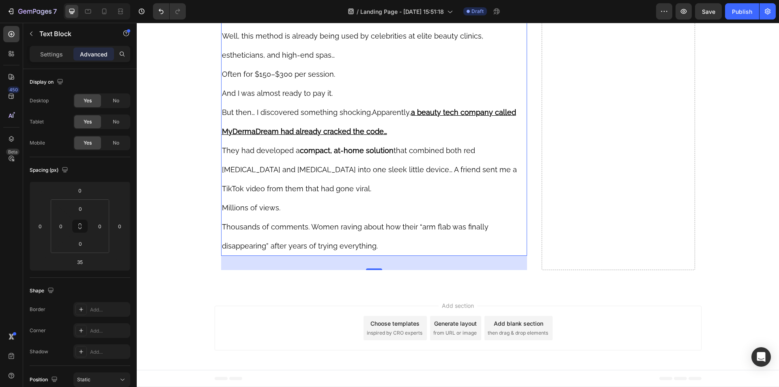
scroll to position [5419, 0]
click at [272, 59] on span "Well, this method is already being used by celebrities at elite beauty clinics,…" at bounding box center [352, 46] width 261 height 28
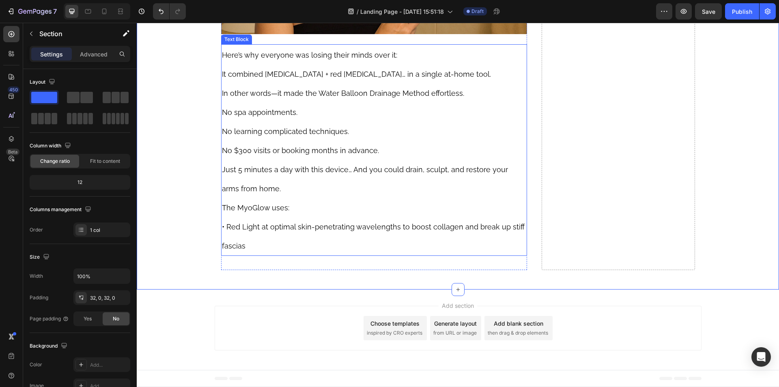
click at [303, 59] on span "Here’s why everyone was losing their minds over it:" at bounding box center [309, 55] width 175 height 9
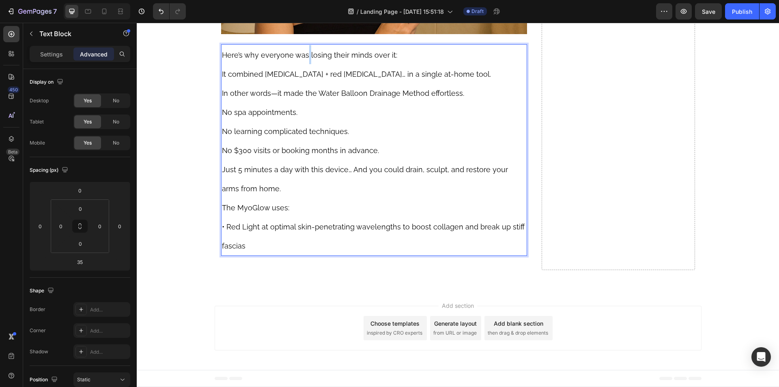
click at [303, 59] on span "Here’s why everyone was losing their minds over it:" at bounding box center [309, 55] width 175 height 9
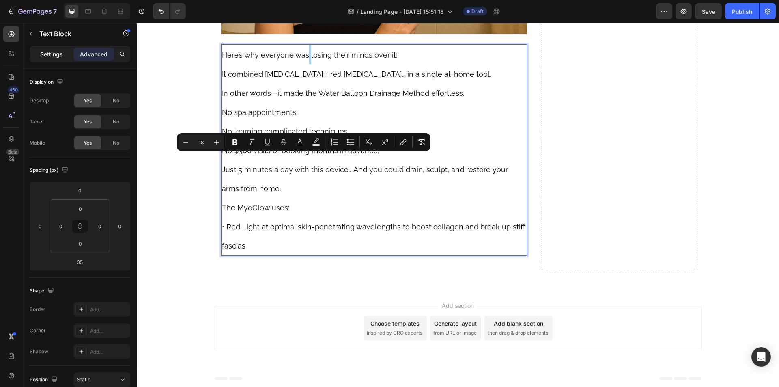
click at [54, 50] on p "Settings" at bounding box center [51, 54] width 23 height 9
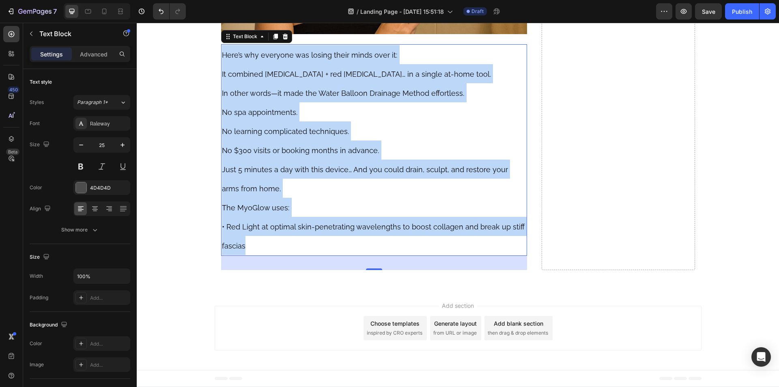
drag, startPoint x: 243, startPoint y: 157, endPoint x: 283, endPoint y: 335, distance: 182.2
click at [283, 256] on div "Here’s why everyone was losing their minds over it: It combined lymphatic massa…" at bounding box center [374, 149] width 306 height 211
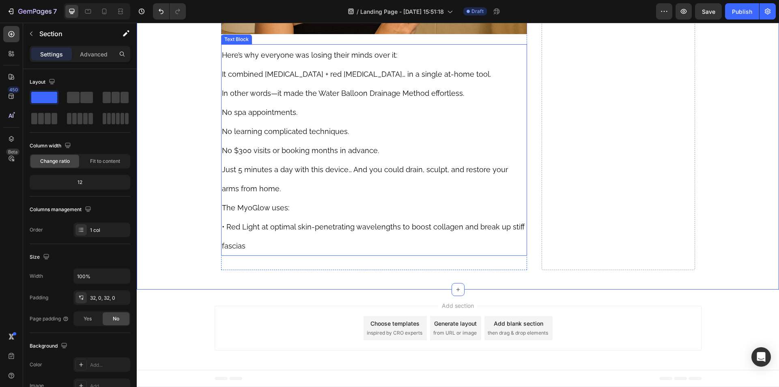
click at [259, 97] on span "In other words—it made the Water Balloon Drainage Method effortless." at bounding box center [343, 93] width 242 height 9
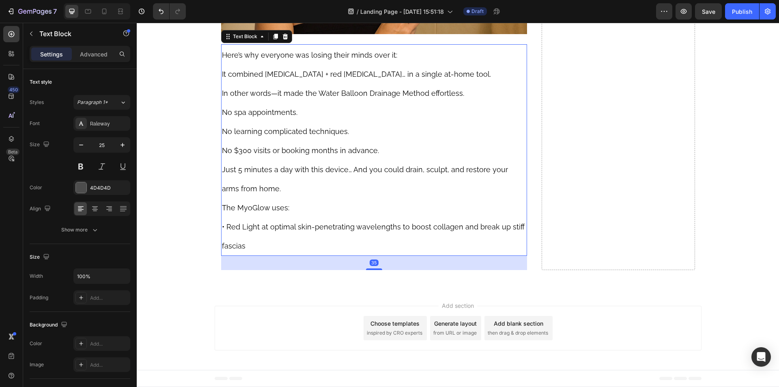
click at [259, 97] on span "In other words—it made the Water Balloon Drainage Method effortless." at bounding box center [343, 93] width 242 height 9
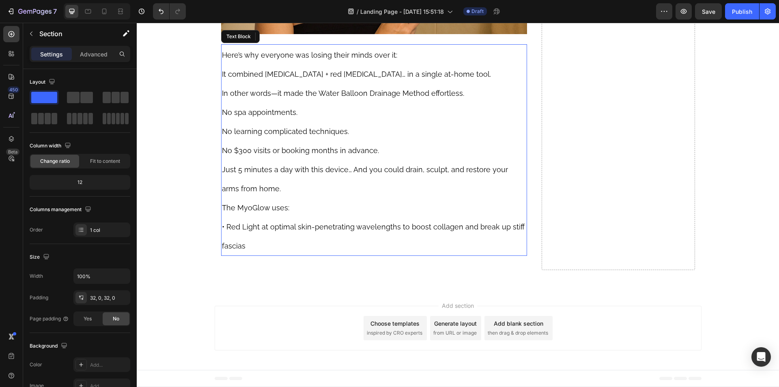
click at [273, 97] on span "In other words—it made the Water Balloon Drainage Method effortless." at bounding box center [343, 93] width 242 height 9
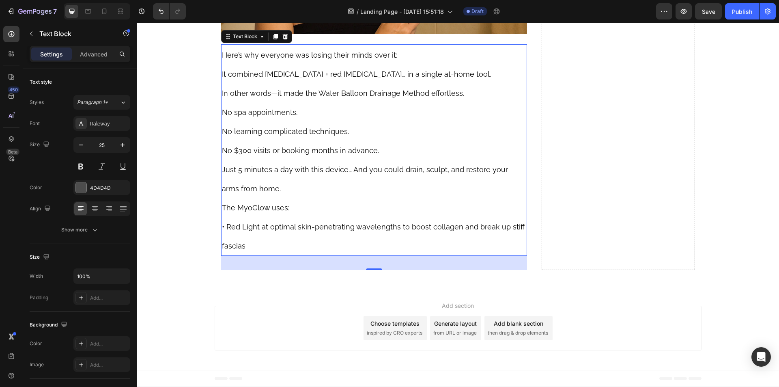
click at [303, 256] on div "Here’s why everyone was losing their minds over it: It combined lymphatic massa…" at bounding box center [374, 149] width 306 height 211
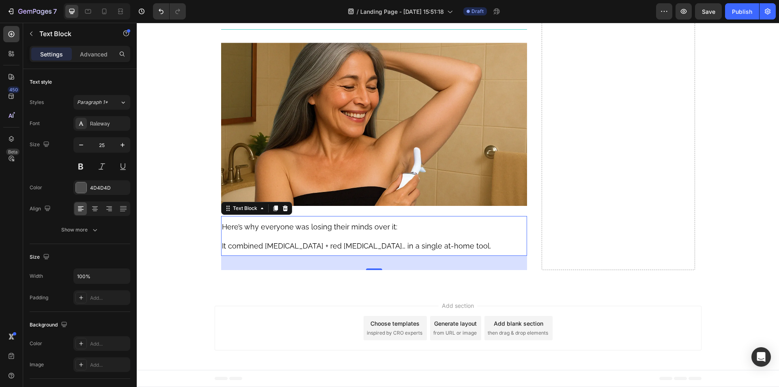
scroll to position [5352, 0]
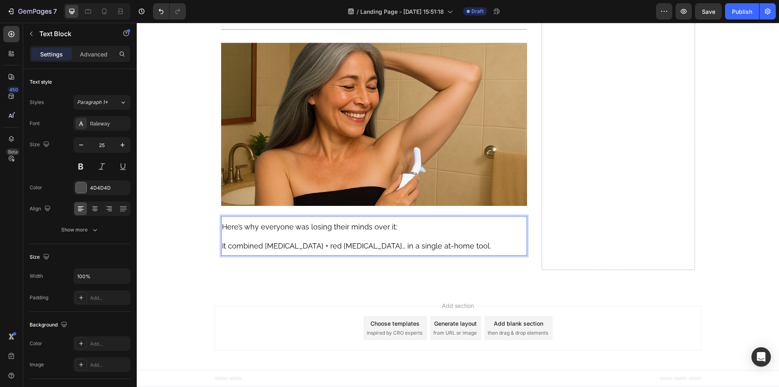
click at [272, 222] on span "Here’s why everyone was losing their minds over it:" at bounding box center [309, 226] width 175 height 9
drag, startPoint x: 272, startPoint y: 222, endPoint x: 279, endPoint y: 240, distance: 19.1
click at [279, 240] on p "Here’s why everyone was losing their minds over it: It combined lymphatic massa…" at bounding box center [374, 236] width 305 height 38
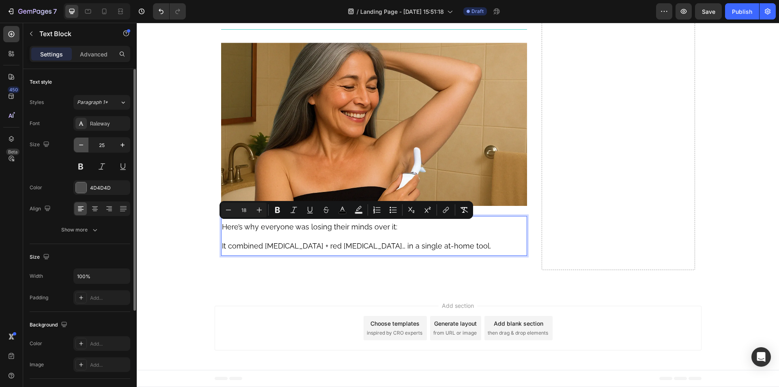
click at [85, 144] on button "button" at bounding box center [81, 145] width 15 height 15
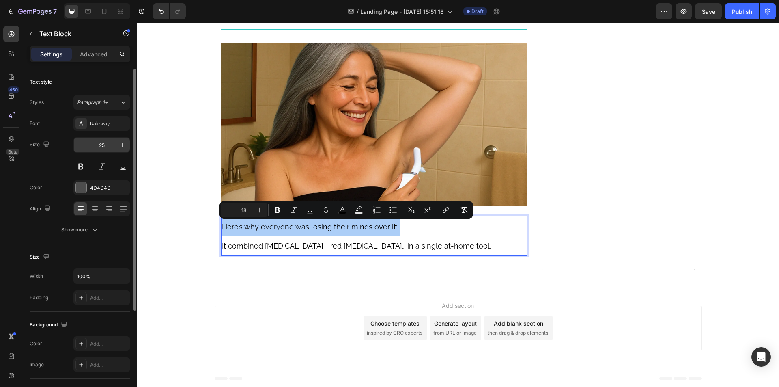
click at [96, 147] on input "25" at bounding box center [101, 145] width 27 height 15
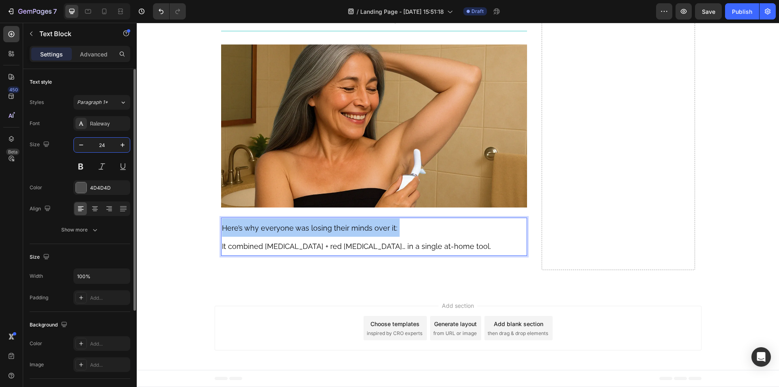
click at [96, 147] on input "24" at bounding box center [101, 145] width 27 height 15
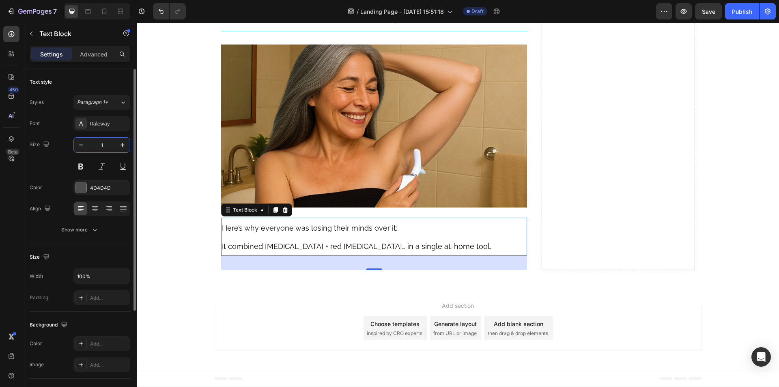
type input "18"
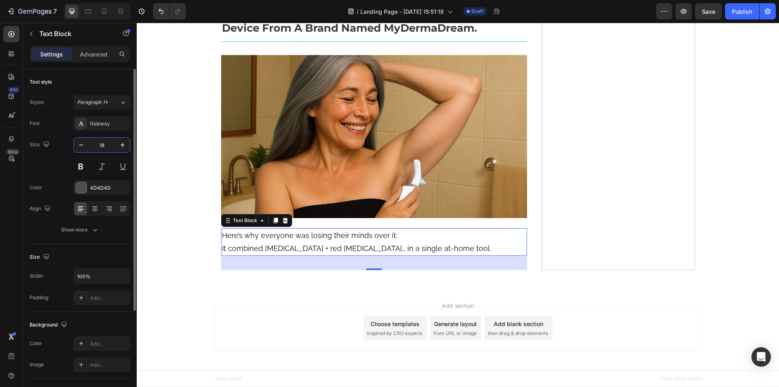
scroll to position [5340, 0]
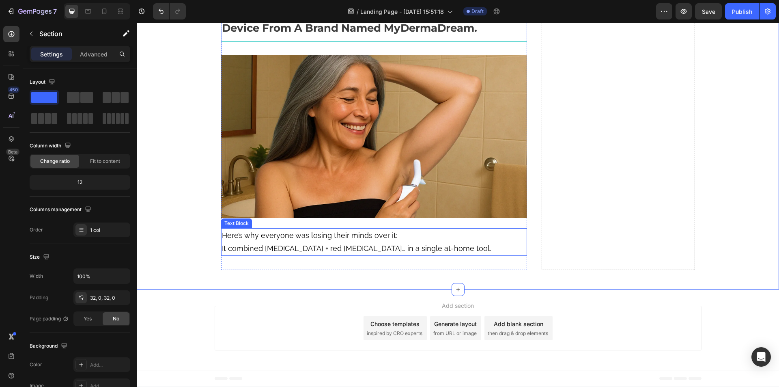
click at [361, 251] on span "It combined [MEDICAL_DATA] + red [MEDICAL_DATA]… in a single at-home tool." at bounding box center [356, 248] width 269 height 9
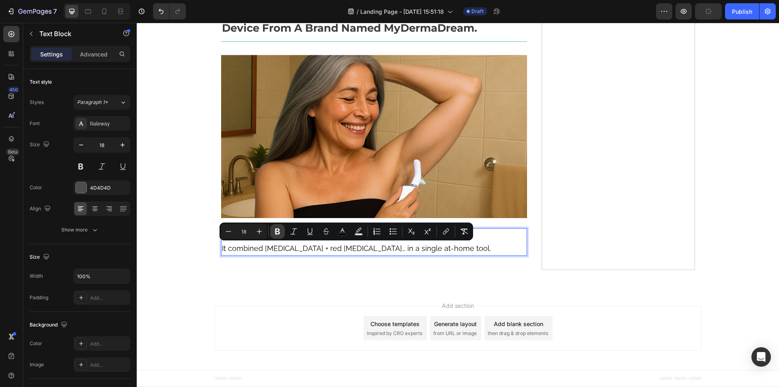
click at [278, 230] on icon "Editor contextual toolbar" at bounding box center [277, 231] width 8 height 8
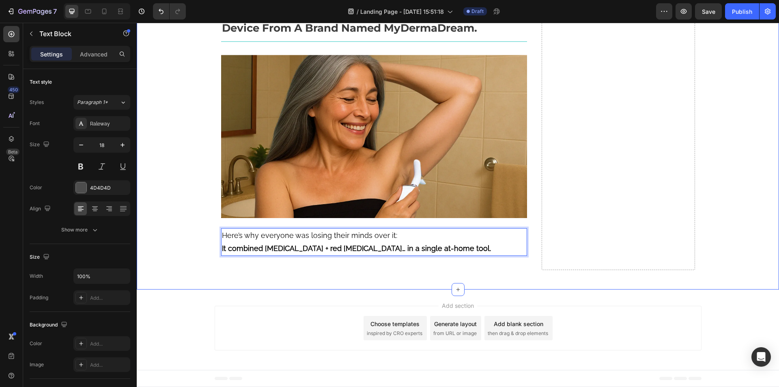
click at [279, 242] on p "Here’s why everyone was losing their minds over it: It combined lymphatic massa…" at bounding box center [374, 242] width 305 height 26
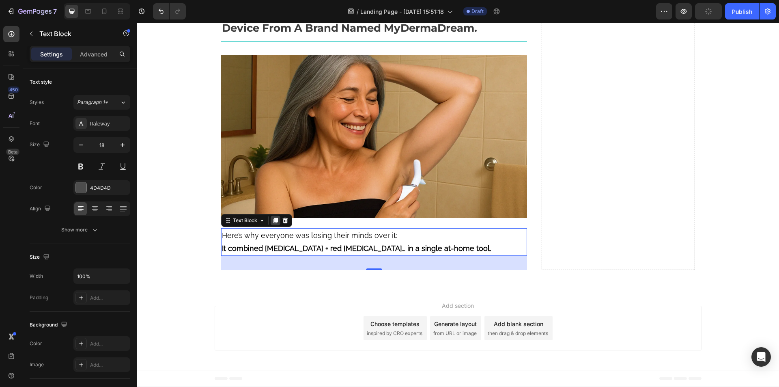
click at [273, 221] on icon at bounding box center [275, 220] width 4 height 6
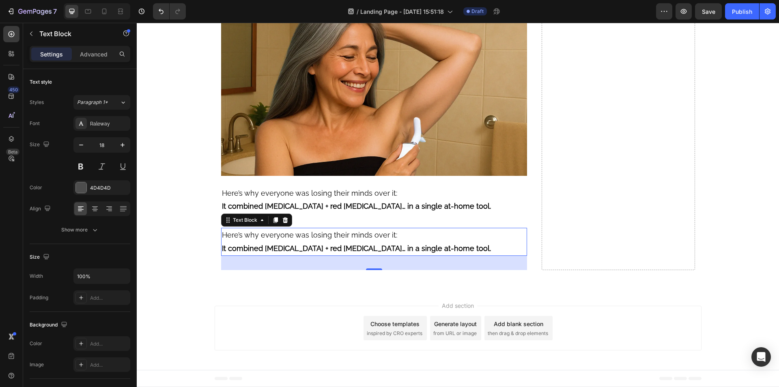
click at [316, 255] on p "Here’s why everyone was losing their minds over it: It combined lymphatic massa…" at bounding box center [374, 241] width 305 height 26
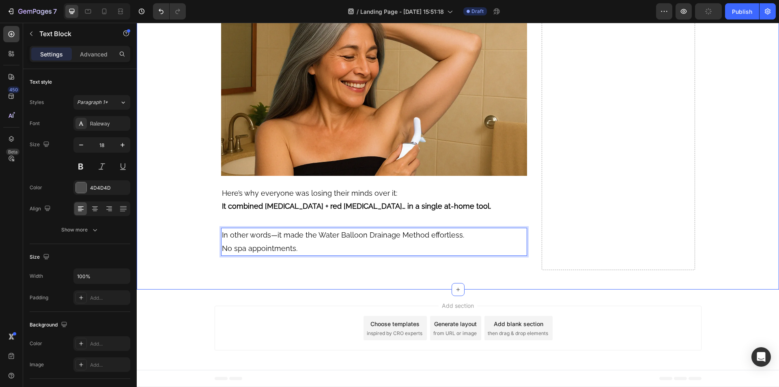
click at [285, 252] on span "No spa appointments." at bounding box center [259, 248] width 75 height 9
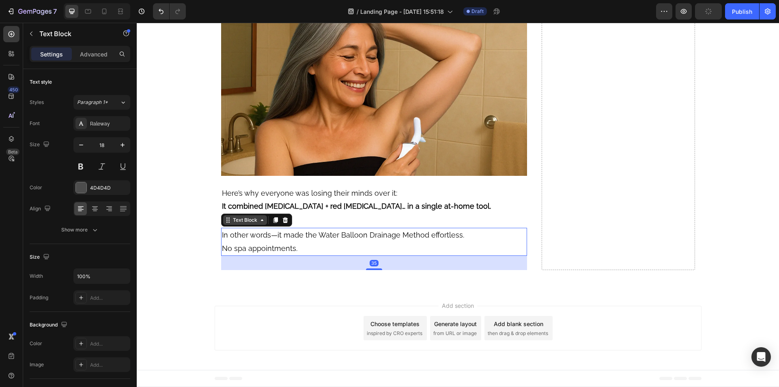
click at [274, 223] on icon at bounding box center [275, 220] width 4 height 6
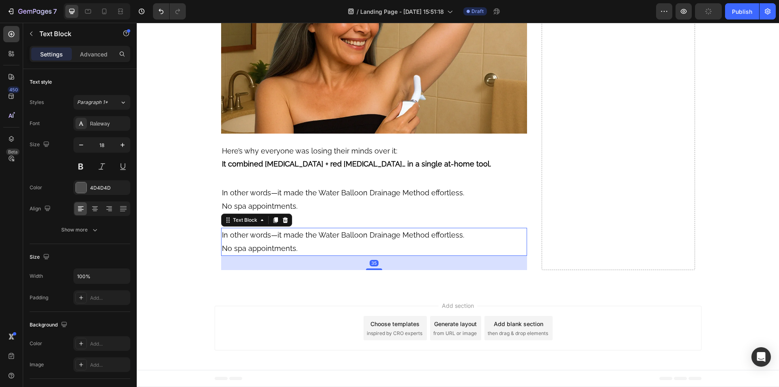
click at [287, 239] on span "In other words—it made the Water Balloon Drainage Method effortless." at bounding box center [343, 234] width 242 height 9
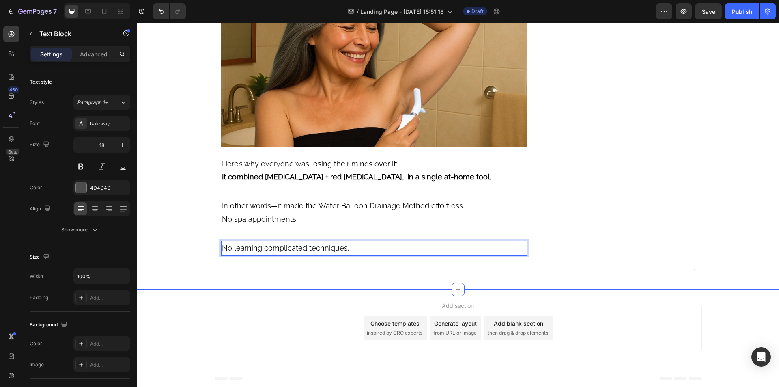
click at [292, 252] on span "No learning complicated techniques." at bounding box center [285, 247] width 127 height 9
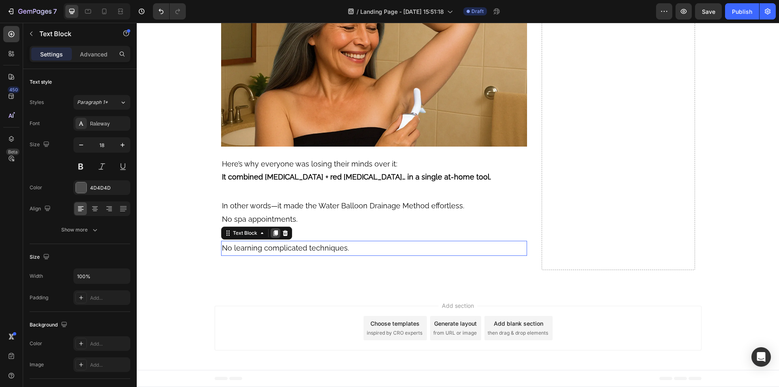
click at [273, 236] on icon at bounding box center [275, 233] width 4 height 6
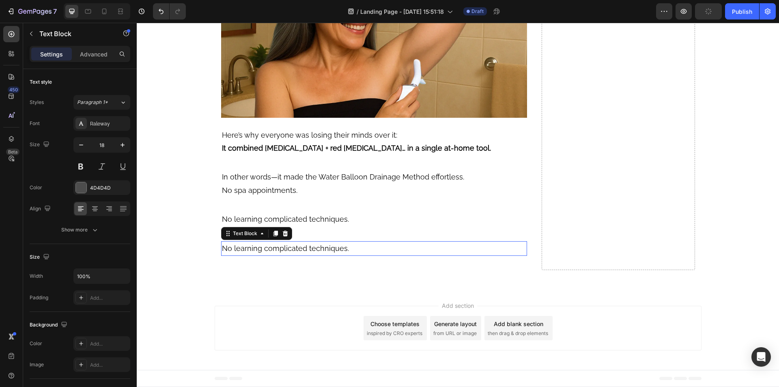
click at [280, 252] on span "No learning complicated techniques." at bounding box center [285, 248] width 127 height 9
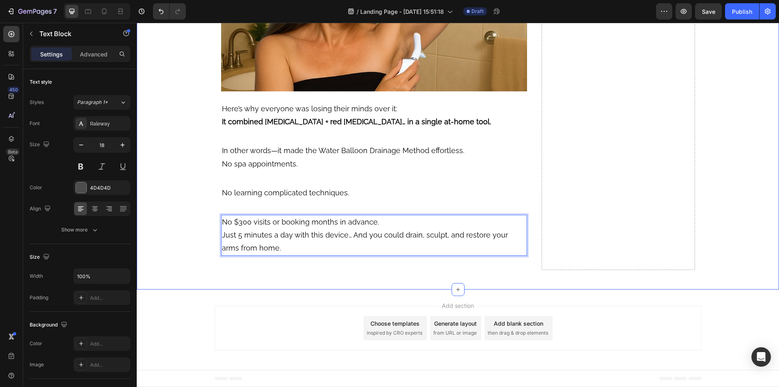
scroll to position [5436, 0]
click at [291, 255] on p "No $300 visits or booking months in advance. Just 5 minutes a day with this dev…" at bounding box center [374, 234] width 305 height 39
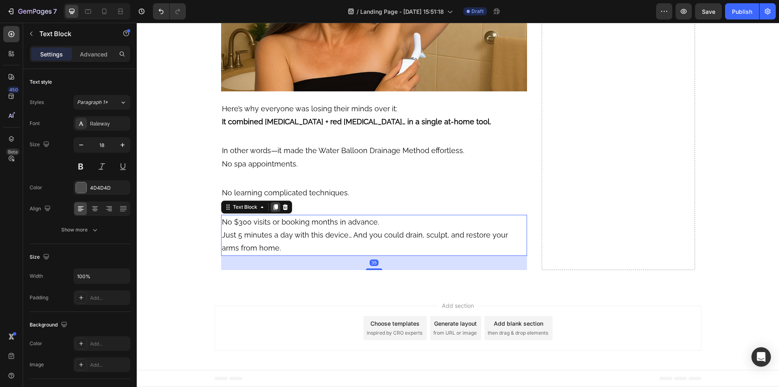
click at [273, 210] on icon at bounding box center [275, 207] width 4 height 6
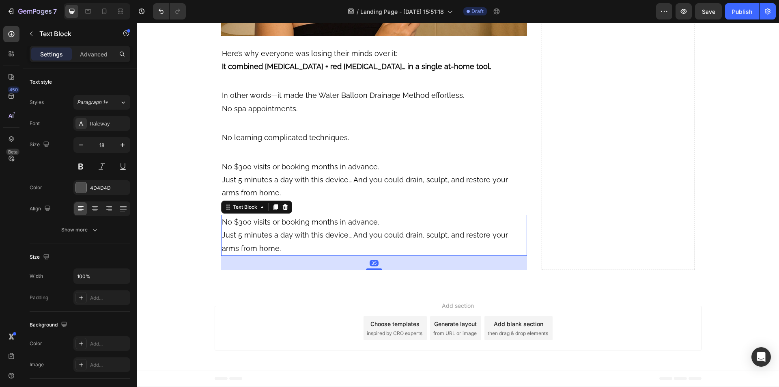
click at [265, 226] on span "No $300 visits or booking months in advance." at bounding box center [300, 221] width 157 height 9
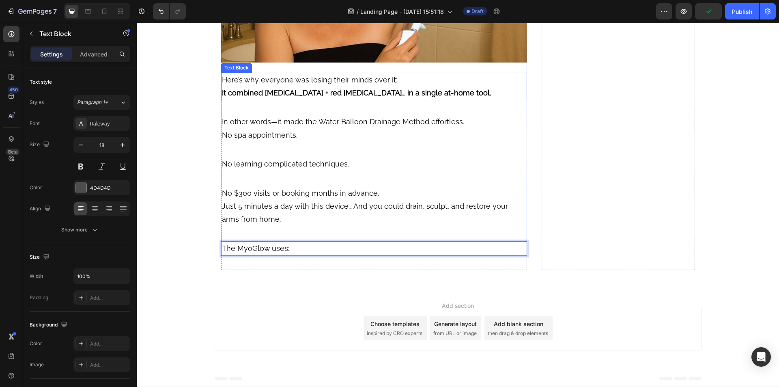
click at [302, 100] on p "Here’s why everyone was losing their minds over it: It combined lymphatic massa…" at bounding box center [374, 86] width 305 height 26
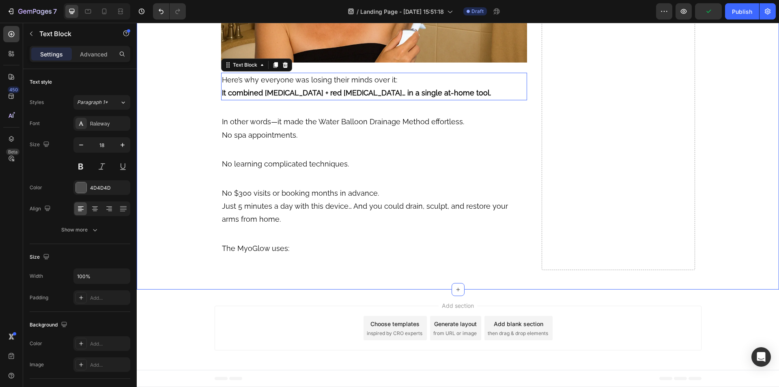
drag, startPoint x: 165, startPoint y: 122, endPoint x: 29, endPoint y: 127, distance: 136.4
click at [127, 156] on div "18" at bounding box center [101, 155] width 57 height 37
click at [278, 97] on strong "It combined [MEDICAL_DATA] + red [MEDICAL_DATA]… in a single at-home tool." at bounding box center [356, 92] width 269 height 9
click at [278, 100] on p "Here’s why everyone was losing their minds over it: It combined lymphatic massa…" at bounding box center [374, 86] width 305 height 26
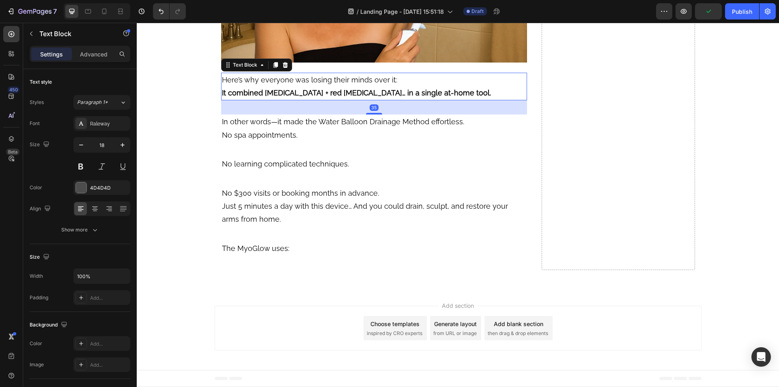
drag, startPoint x: 371, startPoint y: 172, endPoint x: 367, endPoint y: 164, distance: 8.7
click at [367, 100] on div "35" at bounding box center [374, 100] width 306 height 0
drag, startPoint x: 369, startPoint y: 173, endPoint x: 366, endPoint y: 167, distance: 6.3
click at [366, 100] on div "35" at bounding box center [374, 100] width 306 height 0
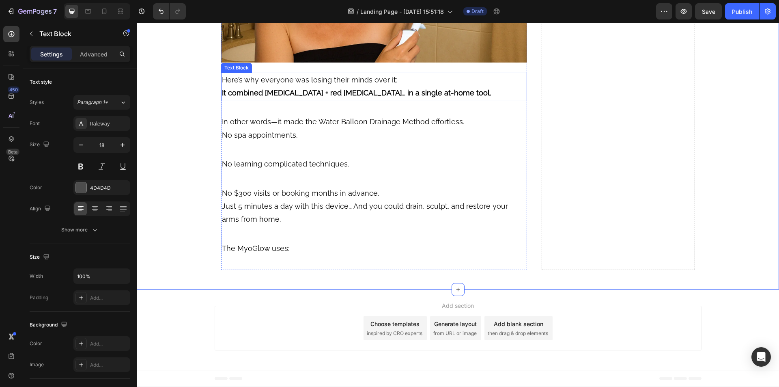
click at [344, 97] on strong "It combined [MEDICAL_DATA] + red [MEDICAL_DATA]… in a single at-home tool." at bounding box center [356, 92] width 269 height 9
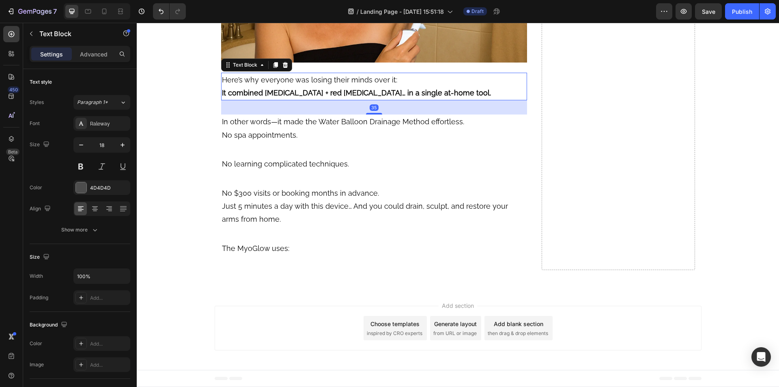
drag, startPoint x: 373, startPoint y: 172, endPoint x: 374, endPoint y: 165, distance: 6.9
click at [374, 100] on div "35" at bounding box center [374, 100] width 306 height 0
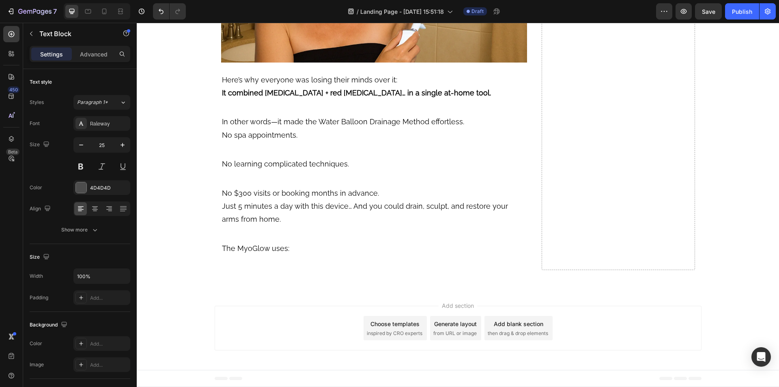
click at [355, 97] on strong "It combined [MEDICAL_DATA] + red [MEDICAL_DATA]… in a single at-home tool." at bounding box center [356, 92] width 269 height 9
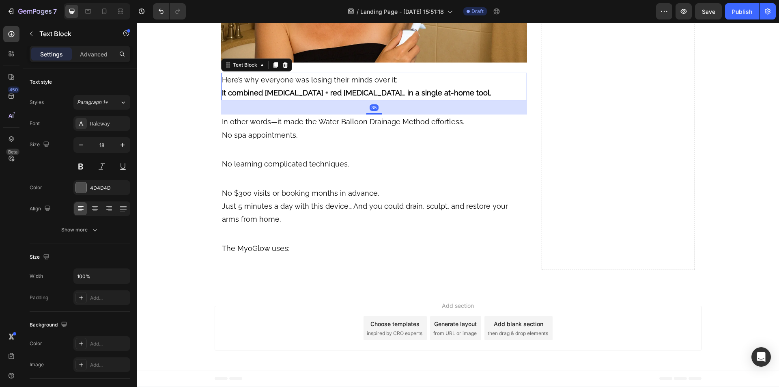
drag, startPoint x: 371, startPoint y: 153, endPoint x: 369, endPoint y: 149, distance: 4.5
click at [369, 100] on div "35" at bounding box center [374, 100] width 306 height 0
click at [91, 55] on p "Advanced" at bounding box center [94, 54] width 28 height 9
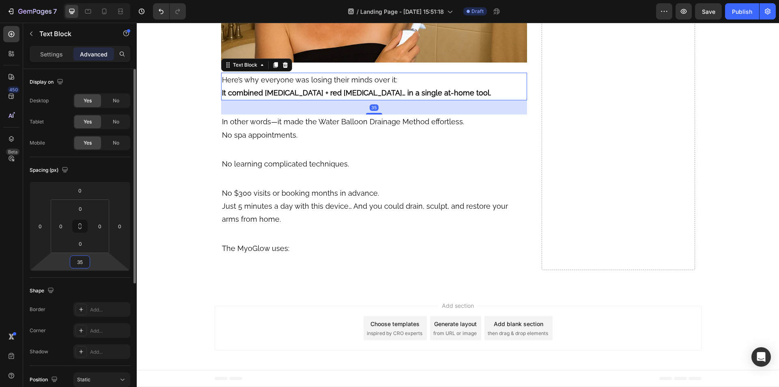
click at [79, 260] on input "35" at bounding box center [80, 262] width 16 height 12
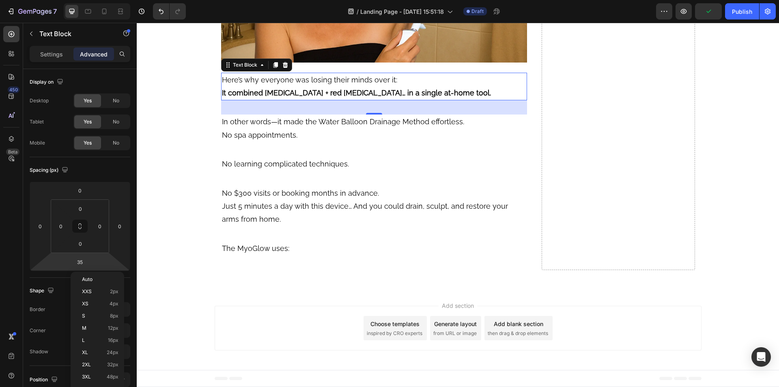
scroll to position [5454, 0]
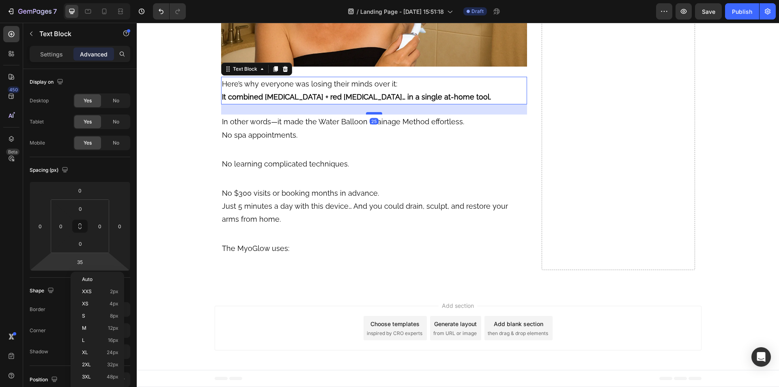
click at [366, 114] on div at bounding box center [374, 113] width 16 height 2
type input "25"
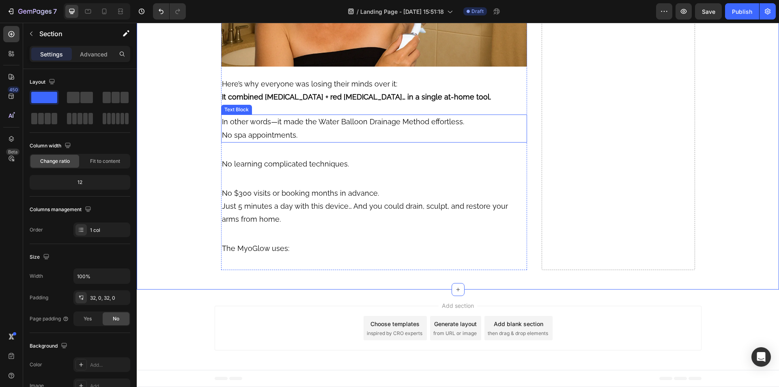
click at [333, 142] on p "In other words—it made the Water Balloon Drainage Method effortless. No spa app…" at bounding box center [374, 128] width 305 height 26
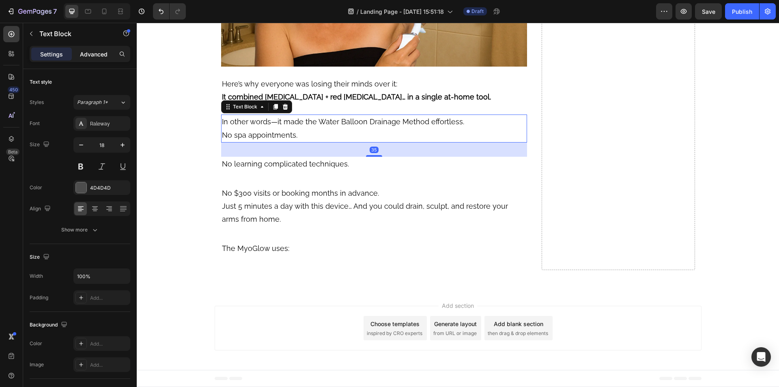
click at [96, 55] on p "Advanced" at bounding box center [94, 54] width 28 height 9
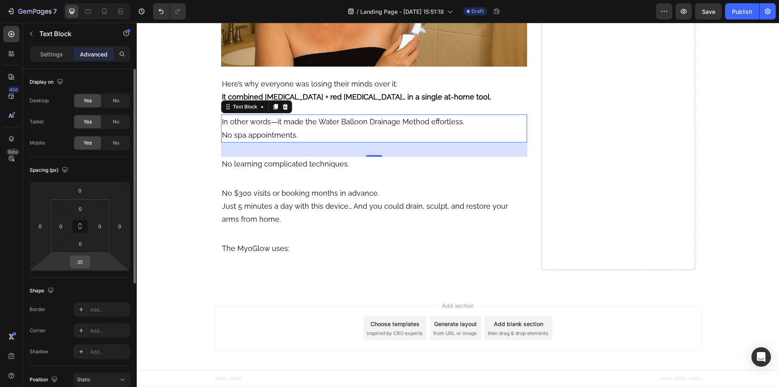
click at [80, 261] on input "35" at bounding box center [80, 262] width 16 height 12
type input "25"
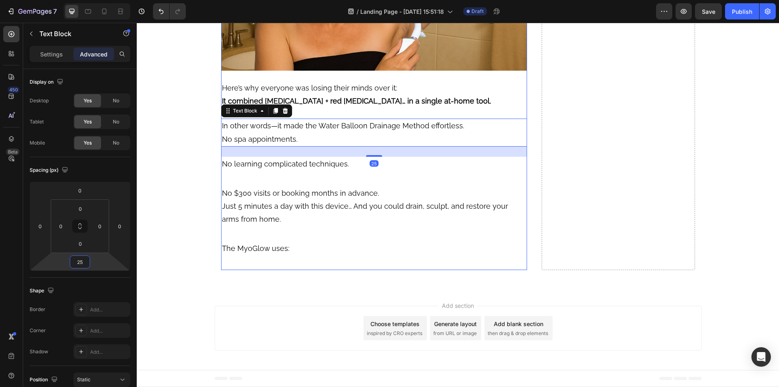
click at [330, 168] on span "No learning complicated techniques." at bounding box center [285, 163] width 127 height 9
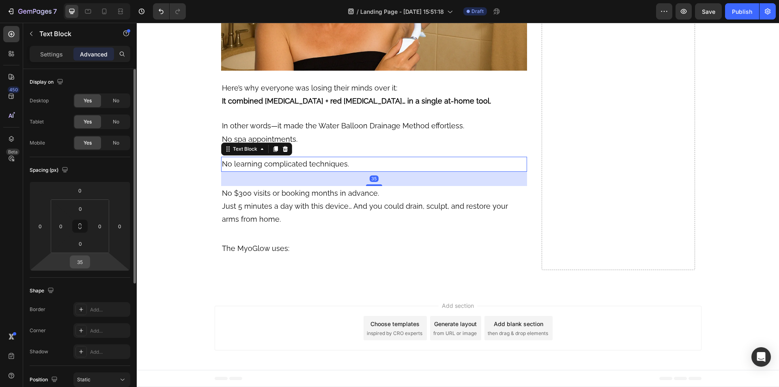
click at [82, 260] on input "35" at bounding box center [80, 262] width 16 height 12
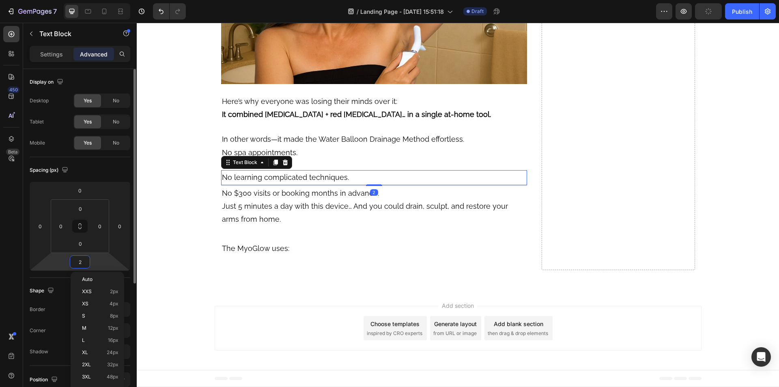
type input "25"
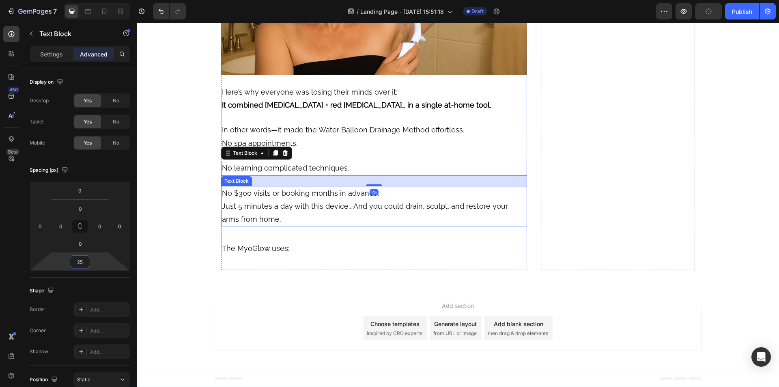
click at [279, 226] on p "No $300 visits or booking months in advance. Just 5 minutes a day with this dev…" at bounding box center [374, 206] width 305 height 39
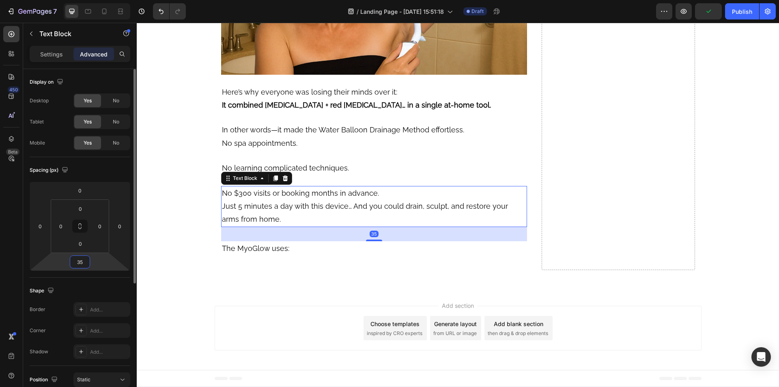
click at [78, 262] on input "35" at bounding box center [80, 262] width 16 height 12
type input "25"
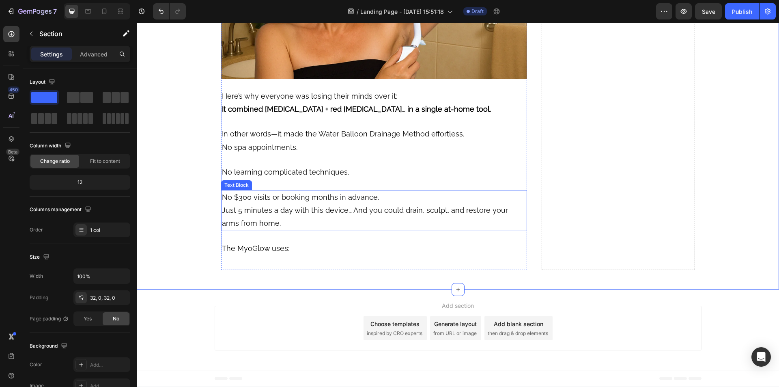
click at [295, 230] on p "No $300 visits or booking months in advance. Just 5 minutes a day with this dev…" at bounding box center [374, 210] width 305 height 39
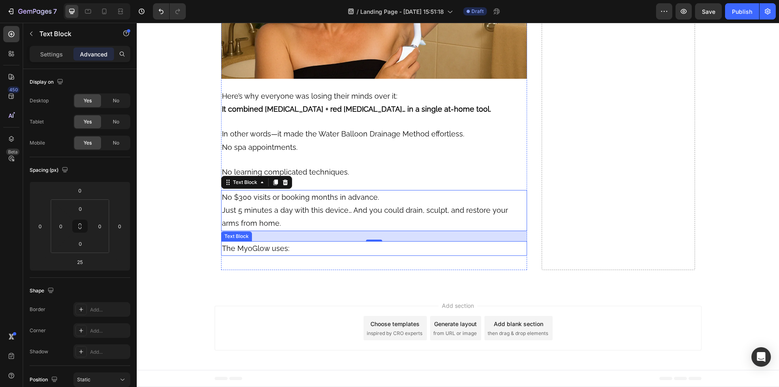
click at [287, 255] on p "The MyoGlow uses:" at bounding box center [374, 248] width 305 height 13
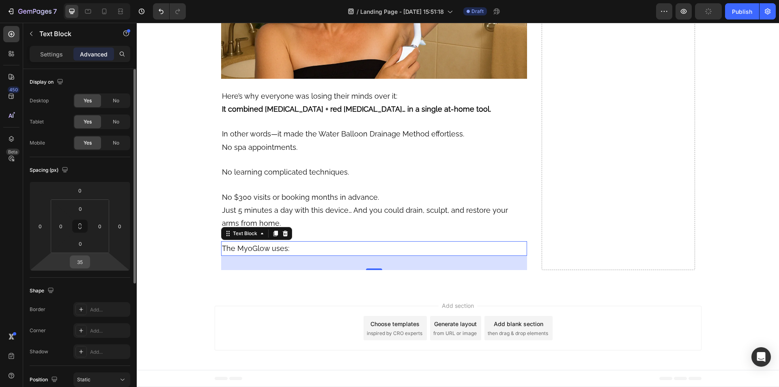
click at [79, 262] on input "35" at bounding box center [80, 262] width 16 height 12
type input "25"
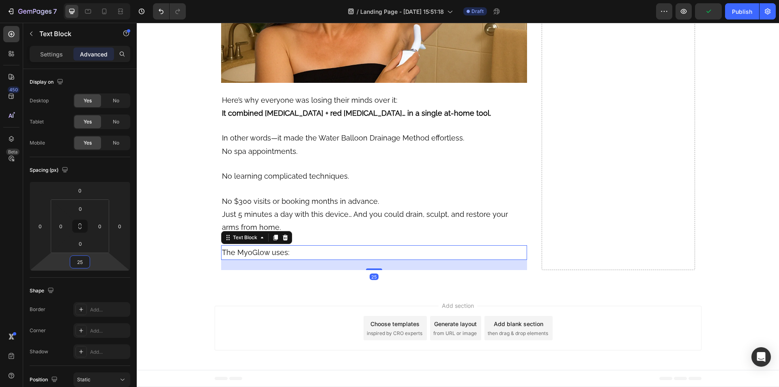
click at [275, 242] on div at bounding box center [276, 237] width 10 height 10
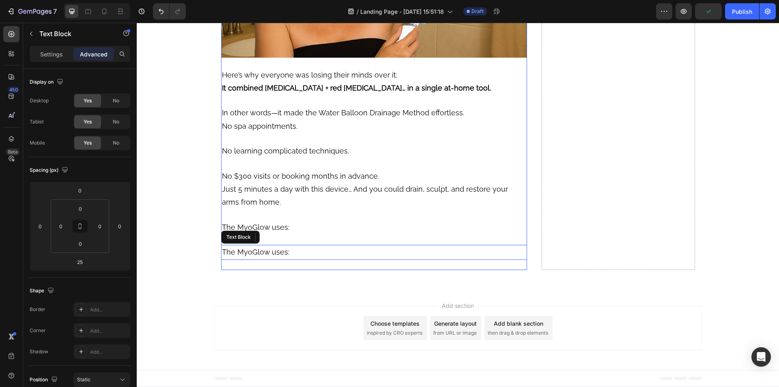
click at [286, 258] on p "The MyoGlow uses:" at bounding box center [374, 251] width 305 height 13
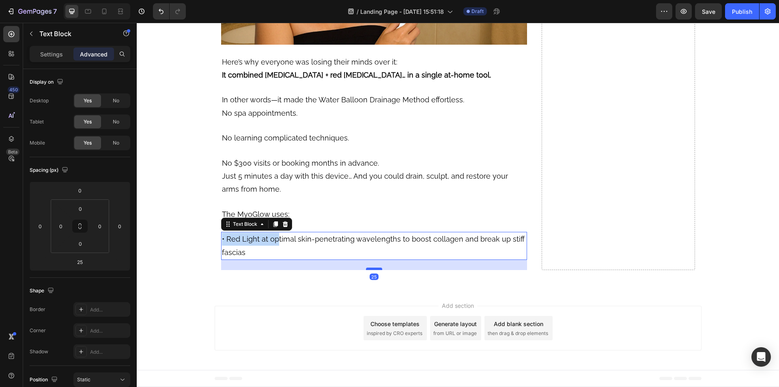
click at [368, 260] on div "• Red Light at optimal skin-penetrating wavelengths to boost collagen and break…" at bounding box center [374, 246] width 306 height 28
drag, startPoint x: 370, startPoint y: 327, endPoint x: 363, endPoint y: 320, distance: 9.2
click at [371, 260] on div "• Red Light at optimal skin-penetrating wavelengths to boost collagen and break…" at bounding box center [374, 246] width 306 height 28
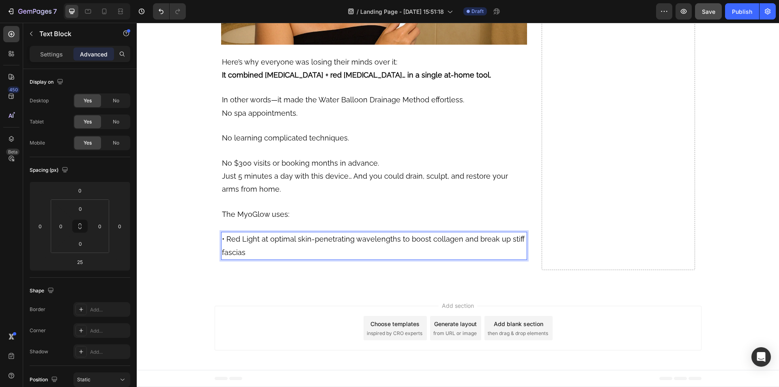
click at [707, 13] on span "Save" at bounding box center [708, 11] width 13 height 7
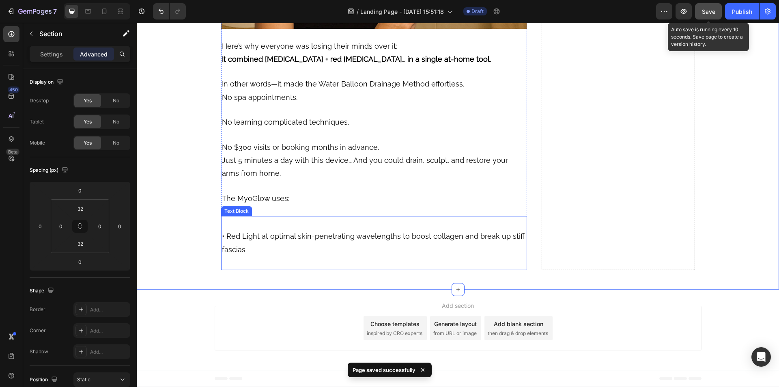
click at [268, 270] on div "• Red Light at optimal skin-penetrating wavelengths to boost collagen and break…" at bounding box center [374, 243] width 306 height 54
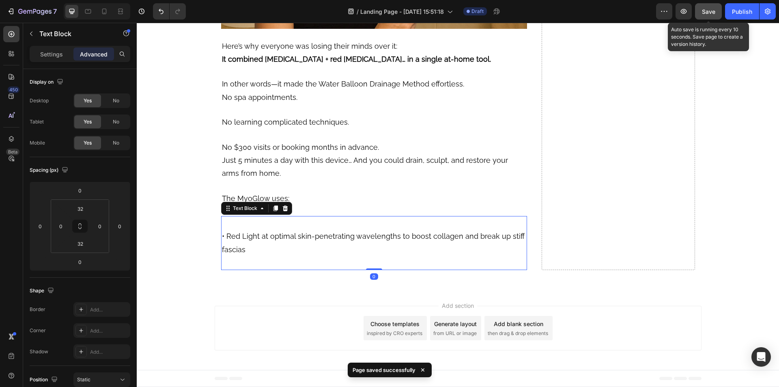
click at [260, 270] on div "• Red Light at optimal skin-penetrating wavelengths to boost collagen and break…" at bounding box center [374, 243] width 306 height 54
click at [225, 253] on span "• Red Light at optimal skin-penetrating wavelengths to boost collagen and break…" at bounding box center [373, 242] width 303 height 21
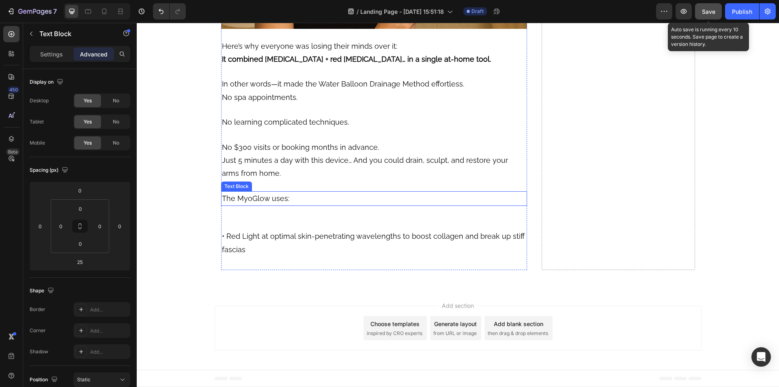
click at [264, 202] on span "The MyoGlow uses:" at bounding box center [255, 198] width 67 height 9
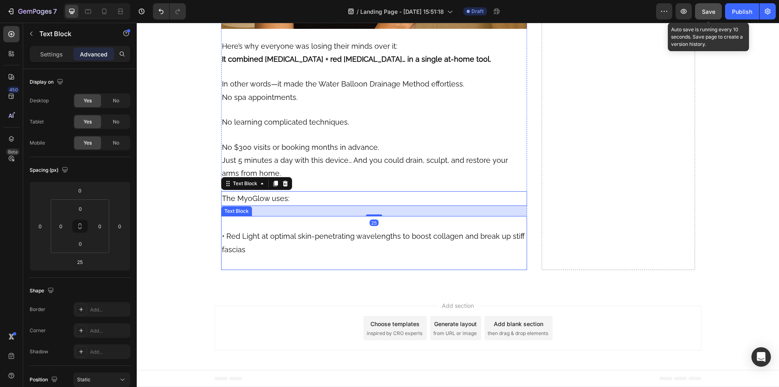
click at [278, 253] on span "• Red Light at optimal skin-penetrating wavelengths to boost collagen and break…" at bounding box center [373, 242] width 303 height 21
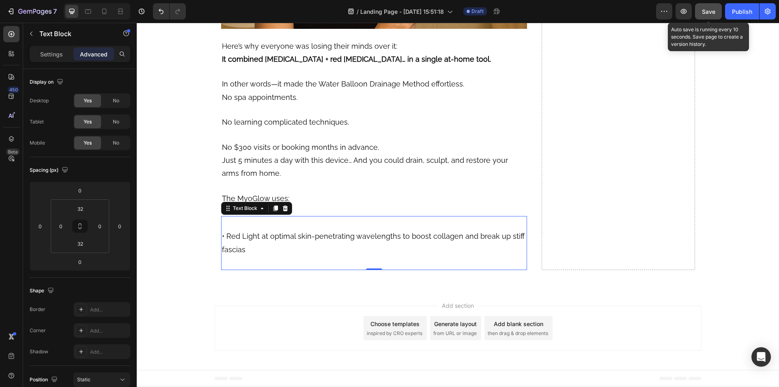
click at [228, 270] on div "• Red Light at optimal skin-penetrating wavelengths to boost collagen and break…" at bounding box center [374, 243] width 306 height 54
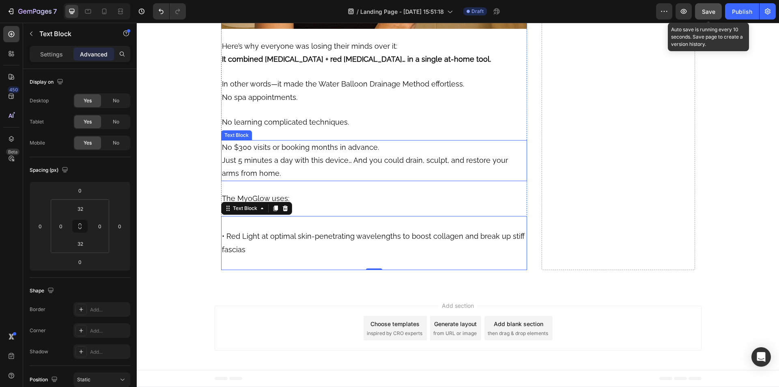
click at [264, 180] on p "No $300 visits or booking months in advance. Just 5 minutes a day with this dev…" at bounding box center [374, 160] width 305 height 39
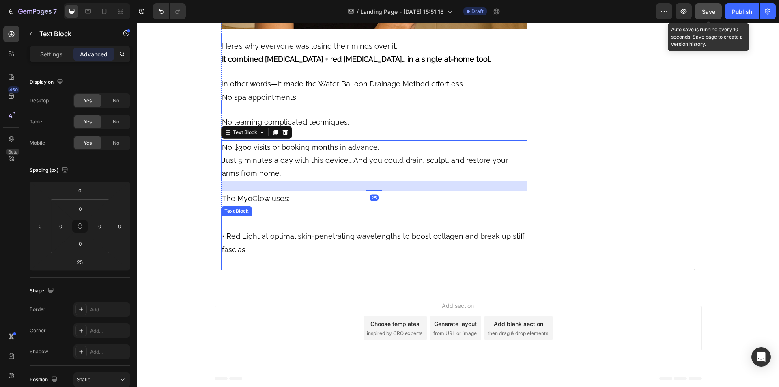
click at [257, 270] on div "• Red Light at optimal skin-penetrating wavelengths to boost collagen and break…" at bounding box center [374, 243] width 306 height 54
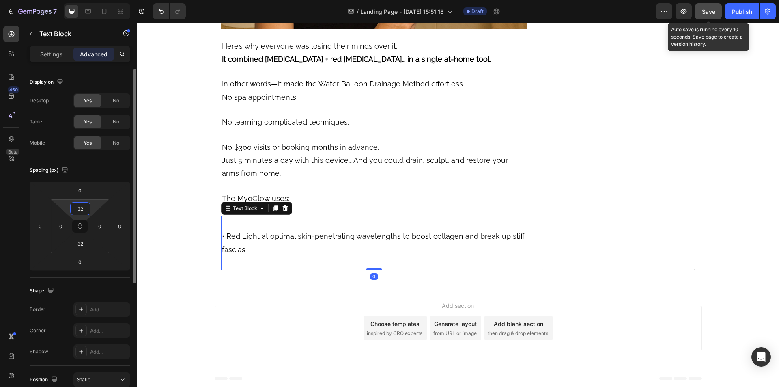
click at [84, 211] on input "32" at bounding box center [80, 208] width 16 height 12
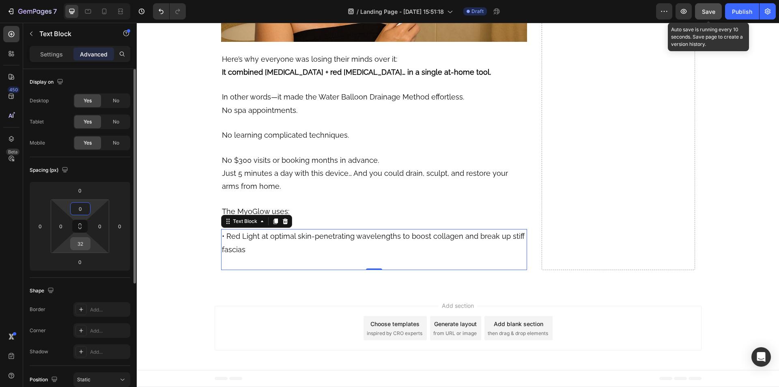
type input "0"
click at [81, 243] on input "32" at bounding box center [80, 243] width 16 height 12
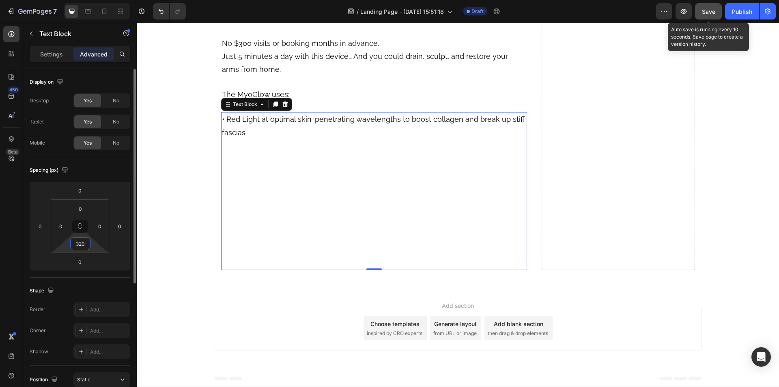
click at [81, 243] on input "320" at bounding box center [80, 243] width 16 height 12
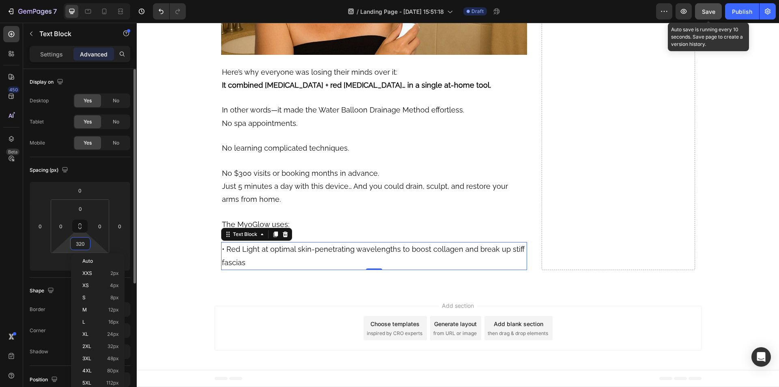
type input "0"
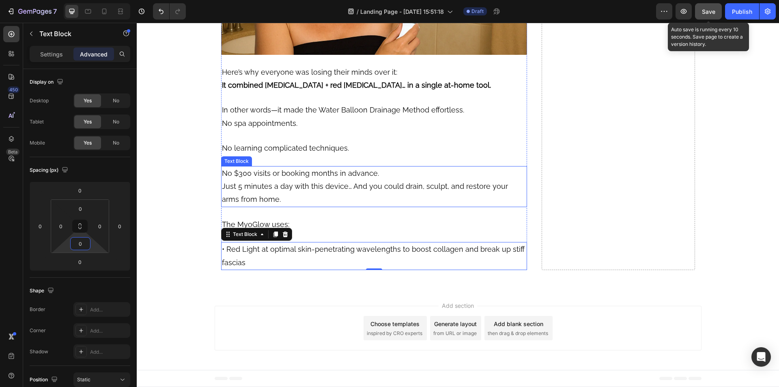
click at [286, 206] on p "No $300 visits or booking months in advance. Just 5 minutes a day with this dev…" at bounding box center [374, 186] width 305 height 39
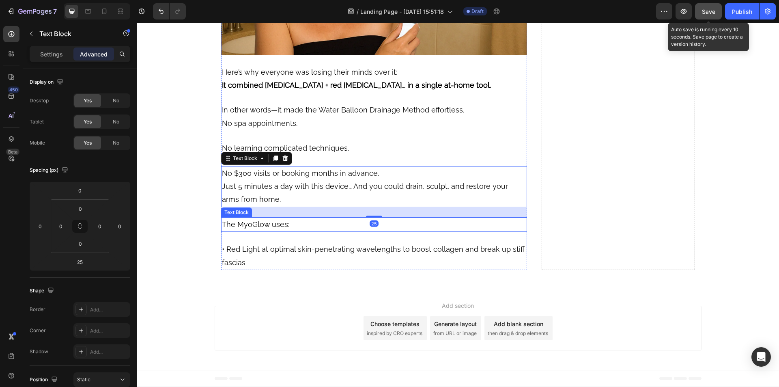
click at [279, 231] on p "The MyoGlow uses:" at bounding box center [374, 224] width 305 height 13
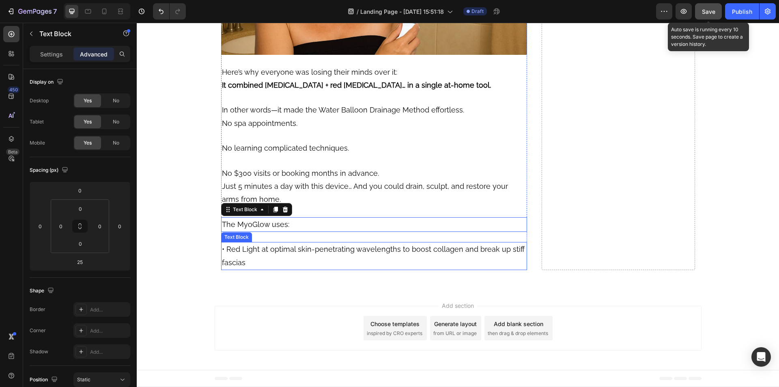
click at [269, 266] on span "• Red Light at optimal skin-penetrating wavelengths to boost collagen and break…" at bounding box center [373, 255] width 303 height 21
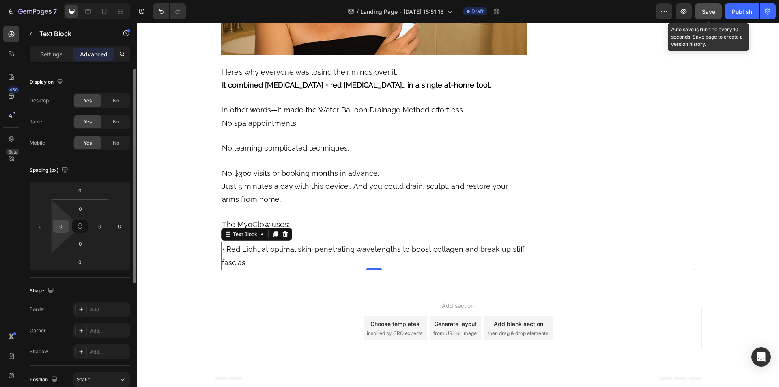
click at [60, 229] on input "0" at bounding box center [61, 226] width 12 height 12
click at [60, 229] on input "20" at bounding box center [61, 226] width 12 height 12
type input "40"
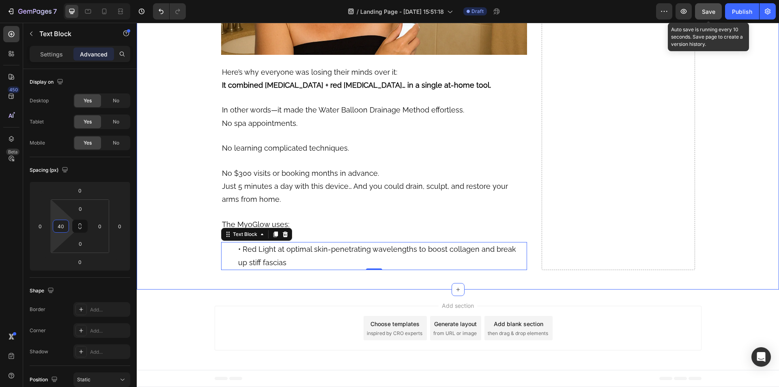
click at [238, 266] on span "• Red Light at optimal skin-penetrating wavelengths to boost collagen and break…" at bounding box center [377, 255] width 278 height 21
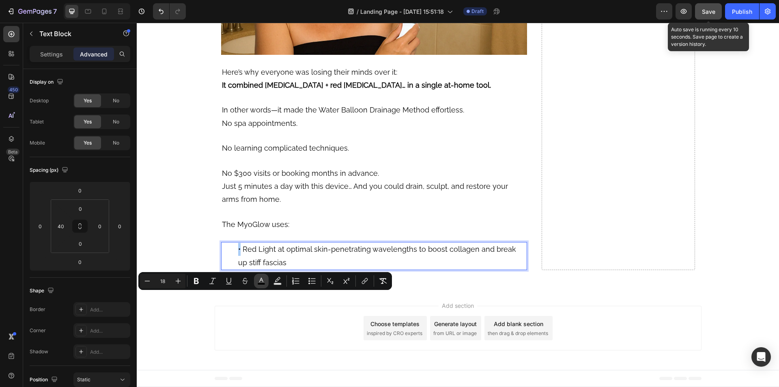
click at [262, 283] on rect "Editor contextual toolbar" at bounding box center [262, 284] width 8 height 2
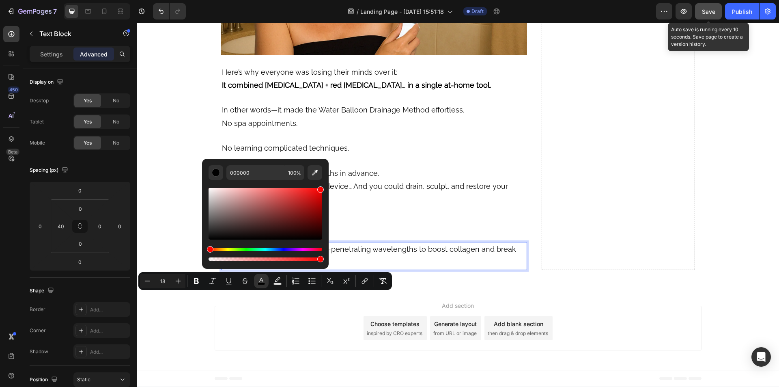
drag, startPoint x: 346, startPoint y: 260, endPoint x: 331, endPoint y: 169, distance: 92.8
type input "FF0000"
click at [239, 266] on span "Red Light at optimal skin-penetrating wavelengths to boost collagen and break u…" at bounding box center [381, 255] width 287 height 21
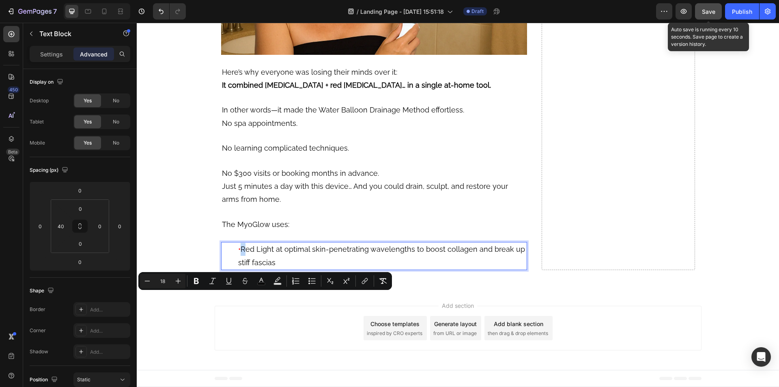
click at [240, 266] on span "Red Light at optimal skin-penetrating wavelengths to boost collagen and break u…" at bounding box center [381, 255] width 287 height 21
drag, startPoint x: 240, startPoint y: 298, endPoint x: 271, endPoint y: 297, distance: 31.7
click at [271, 266] on span "Red Light at optimal skin-penetrating wavelengths to boost collagen and break u…" at bounding box center [381, 255] width 287 height 21
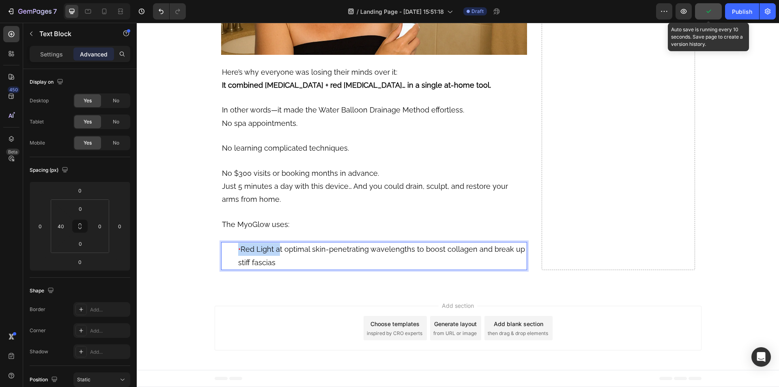
drag, startPoint x: 271, startPoint y: 297, endPoint x: 235, endPoint y: 301, distance: 36.3
click at [238, 269] on p "• Red Light at optimal skin-penetrating wavelengths to boost collagen and break…" at bounding box center [382, 256] width 288 height 26
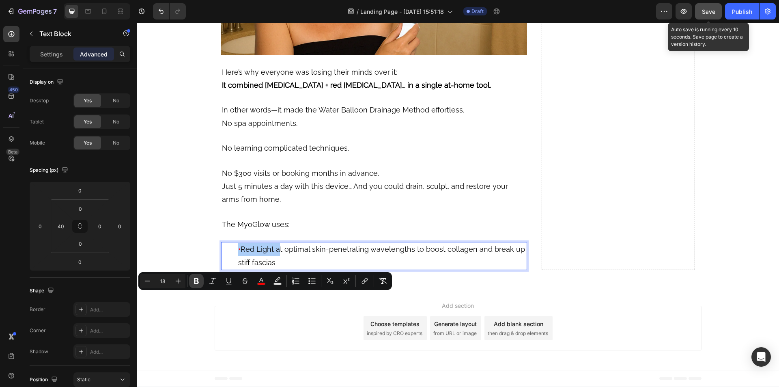
click at [199, 280] on icon "Editor contextual toolbar" at bounding box center [196, 281] width 8 height 8
click at [329, 114] on span "In other words—it made the Water Balloon Drainage Method effortless." at bounding box center [343, 109] width 242 height 9
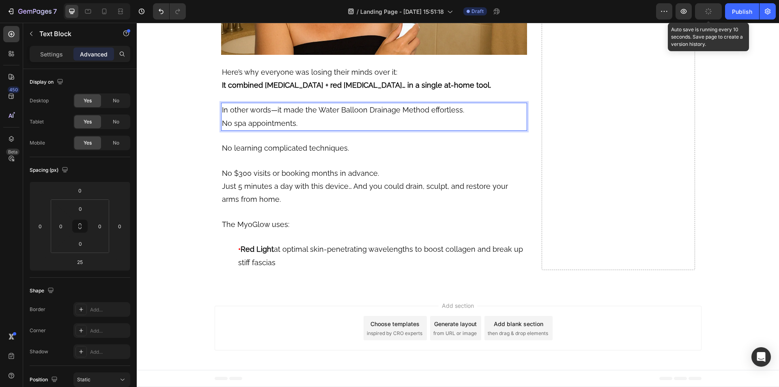
click at [313, 114] on span "In other words—it made the Water Balloon Drainage Method effortless." at bounding box center [343, 109] width 242 height 9
drag, startPoint x: 313, startPoint y: 157, endPoint x: 479, endPoint y: 157, distance: 166.7
click at [479, 130] on p "In other words—it made the Water Balloon Drainage Method effortless. No spa app…" at bounding box center [374, 116] width 305 height 26
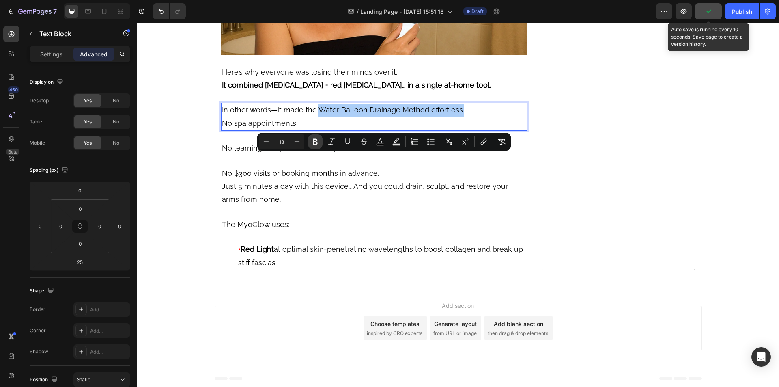
click at [313, 142] on icon "Editor contextual toolbar" at bounding box center [315, 142] width 8 height 8
click at [349, 144] on icon "Editor contextual toolbar" at bounding box center [348, 142] width 8 height 8
click at [708, 9] on span "Save" at bounding box center [708, 11] width 13 height 7
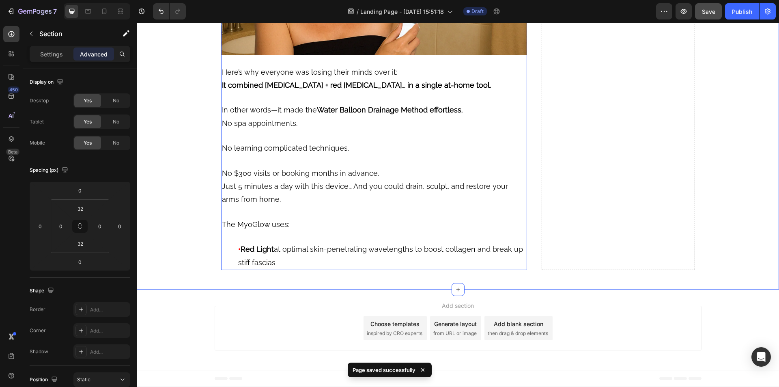
scroll to position [5503, 0]
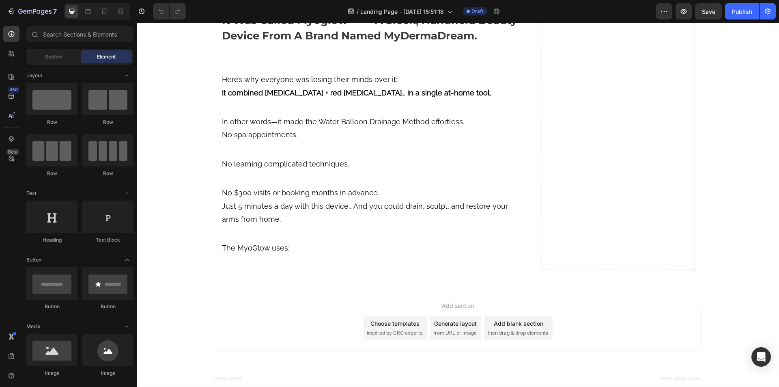
scroll to position [5492, 0]
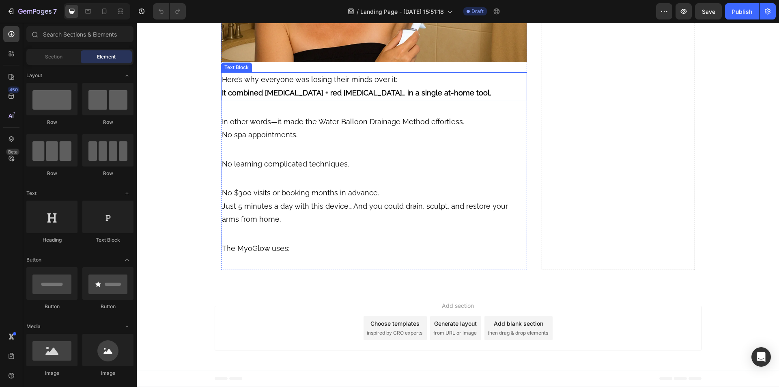
click at [275, 92] on strong "It combined [MEDICAL_DATA] + red [MEDICAL_DATA]… in a single at-home tool." at bounding box center [356, 92] width 269 height 9
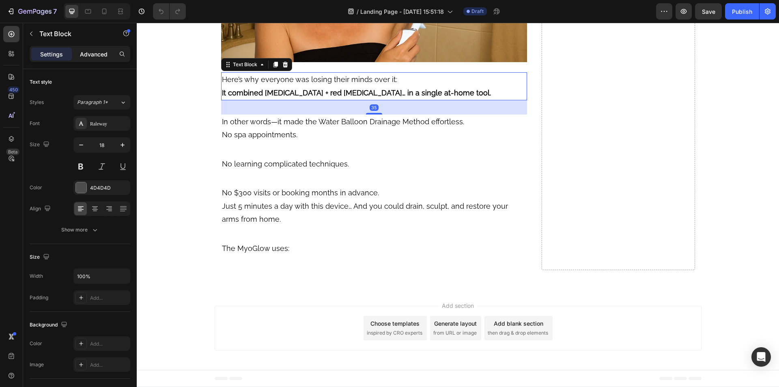
click at [96, 58] on p "Advanced" at bounding box center [94, 54] width 28 height 9
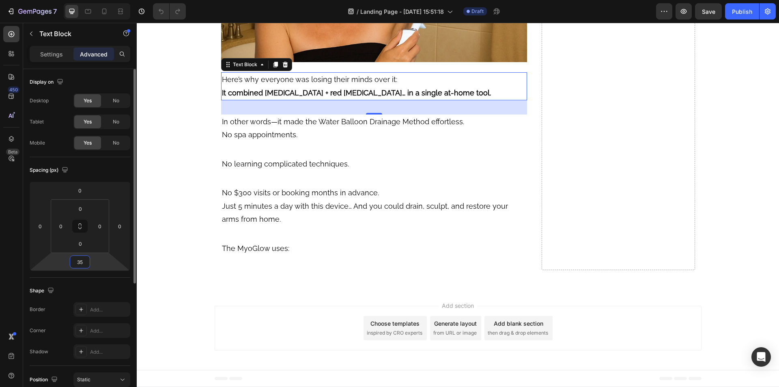
click at [78, 264] on input "35" at bounding box center [80, 262] width 16 height 12
type input "25"
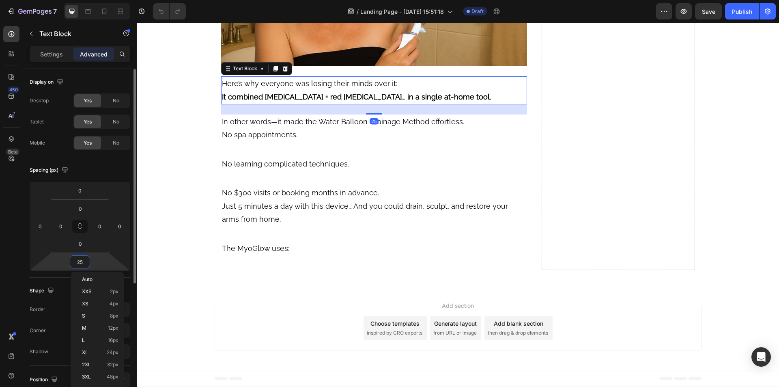
scroll to position [5488, 0]
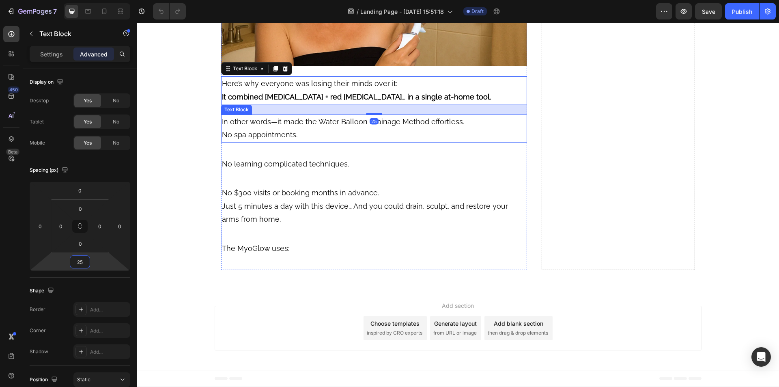
click at [319, 131] on p "In other words—it made the Water Balloon Drainage Method effortless. No spa app…" at bounding box center [374, 128] width 305 height 26
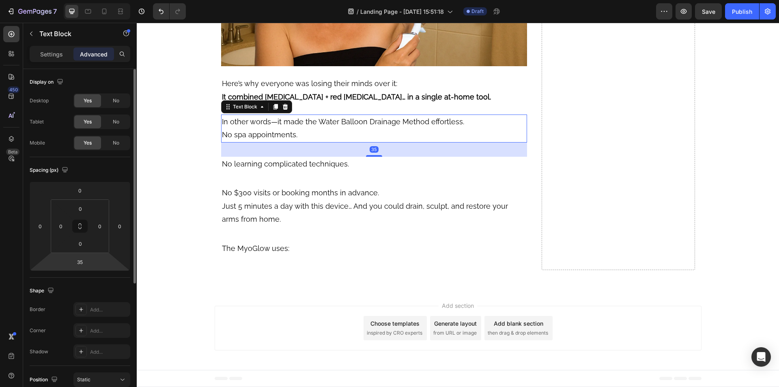
click at [84, 0] on html "7 Version history / Landing Page - [DATE] 15:51:18 Draft Preview Save Publish 4…" at bounding box center [389, 0] width 779 height 0
type input "25"
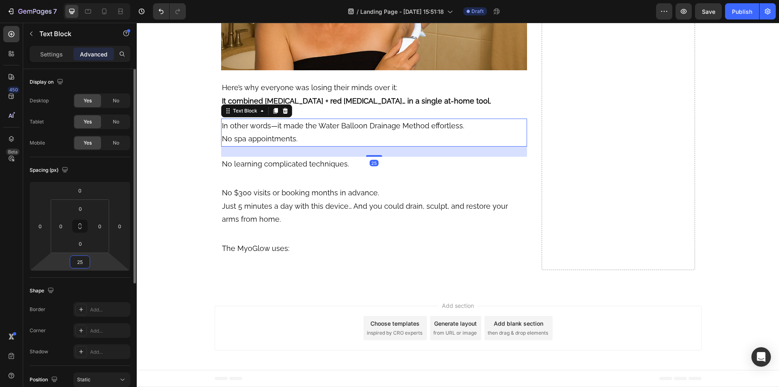
scroll to position [5484, 0]
click at [365, 166] on p "No learning complicated techniques." at bounding box center [374, 163] width 305 height 13
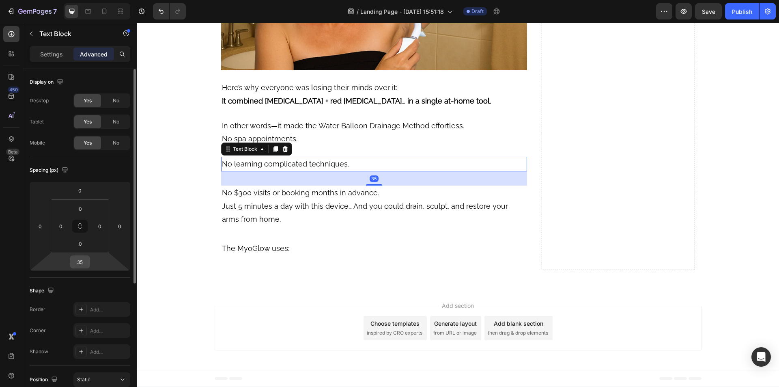
click at [77, 262] on input "35" at bounding box center [80, 262] width 16 height 12
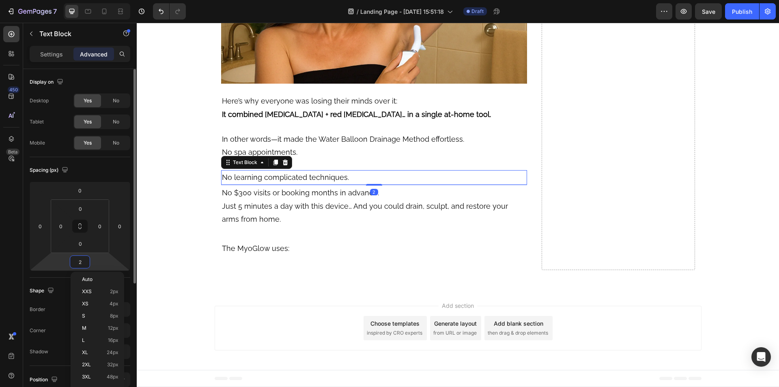
type input "25"
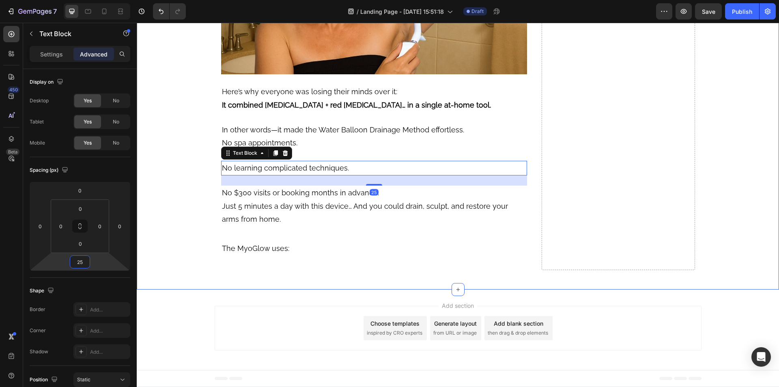
click at [241, 206] on span "Just 5 minutes a day with this device… And you could drain, sculpt, and restore…" at bounding box center [365, 212] width 286 height 21
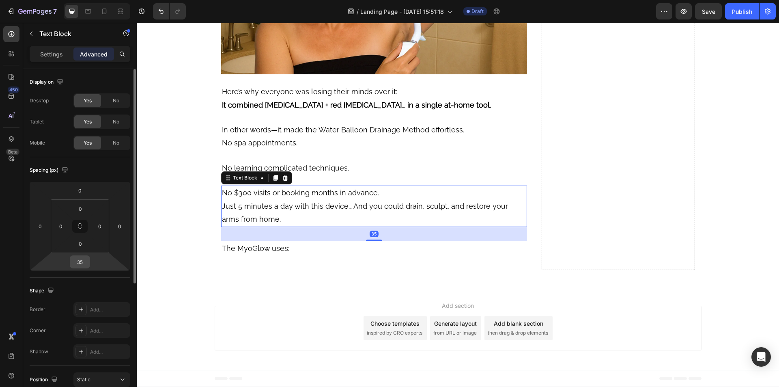
click at [79, 262] on input "35" at bounding box center [80, 262] width 16 height 12
type input "25"
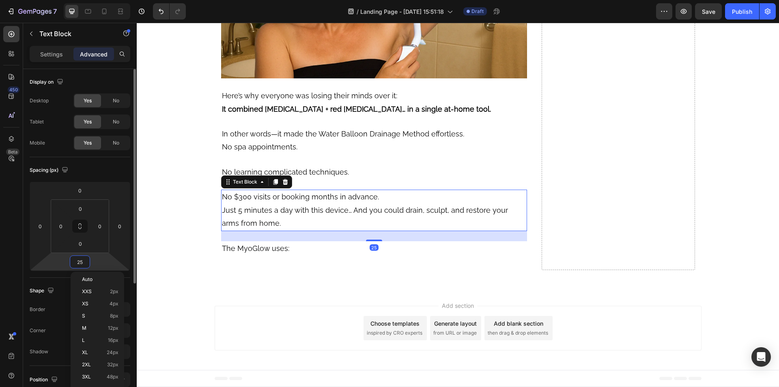
scroll to position [5476, 0]
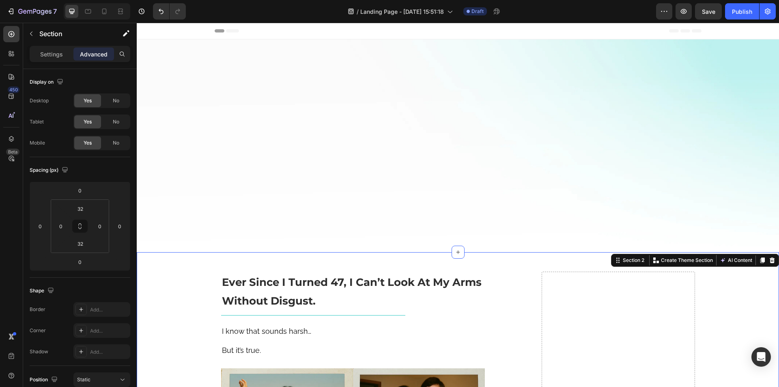
scroll to position [5381, 0]
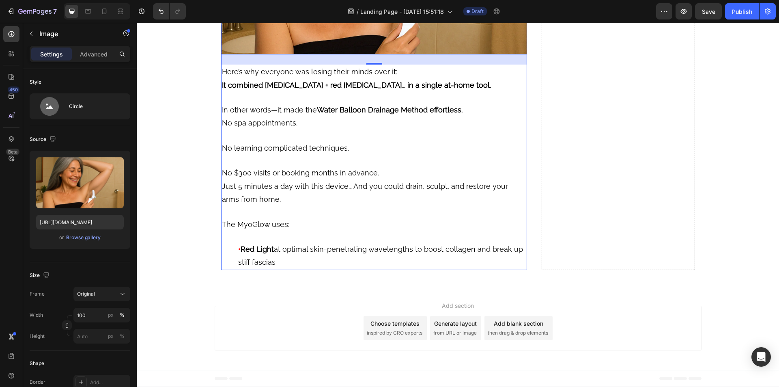
scroll to position [5503, 0]
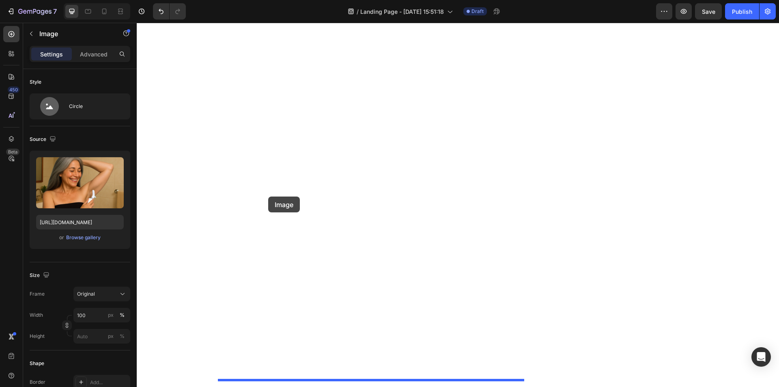
scroll to position [5665, 0]
drag, startPoint x: 224, startPoint y: 97, endPoint x: 277, endPoint y: 279, distance: 189.7
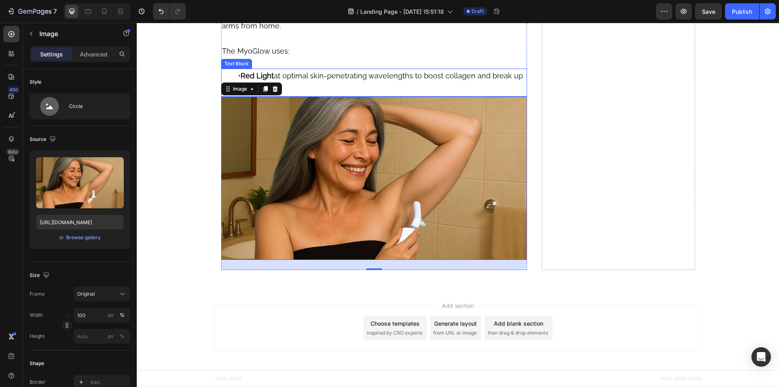
scroll to position [5492, 0]
click at [318, 96] on p "• Red Light at optimal skin-penetrating wavelengths to boost collagen and break…" at bounding box center [382, 82] width 288 height 26
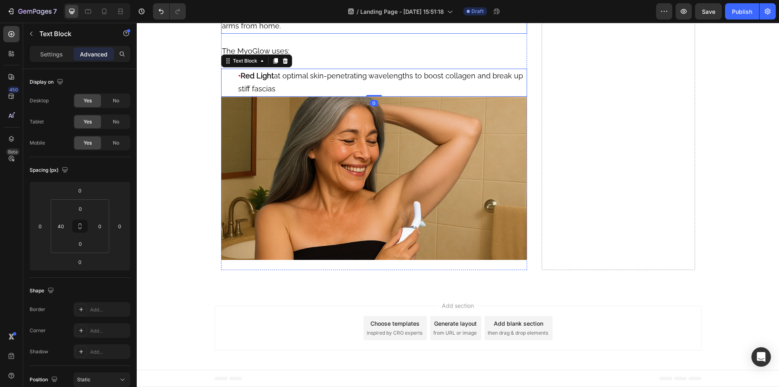
click at [314, 30] on span "Just 5 minutes a day with this device… And you could drain, sculpt, and restore…" at bounding box center [365, 19] width 286 height 21
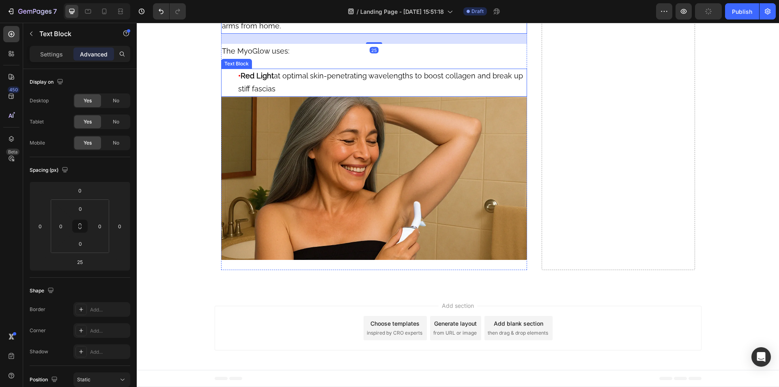
click at [324, 96] on p "• Red Light at optimal skin-penetrating wavelengths to boost collagen and break…" at bounding box center [382, 82] width 288 height 26
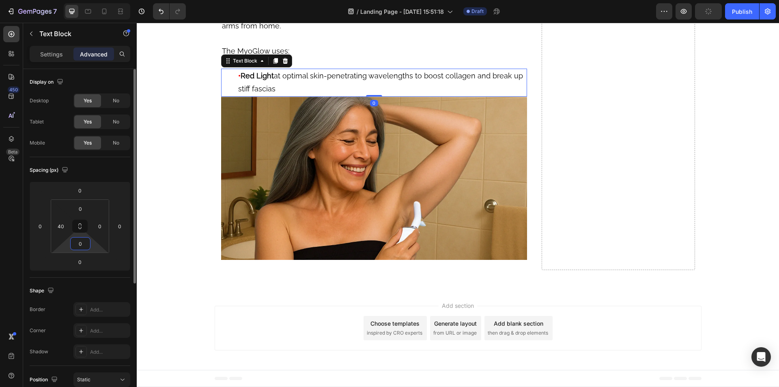
click at [78, 245] on input "0" at bounding box center [80, 243] width 16 height 12
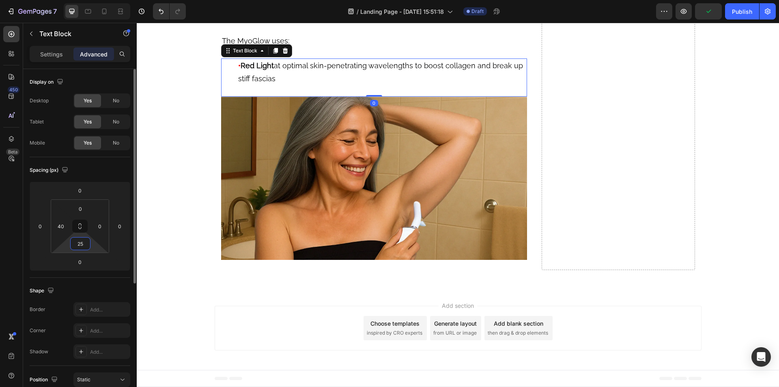
click at [78, 245] on input "25" at bounding box center [80, 243] width 16 height 12
type input "0"
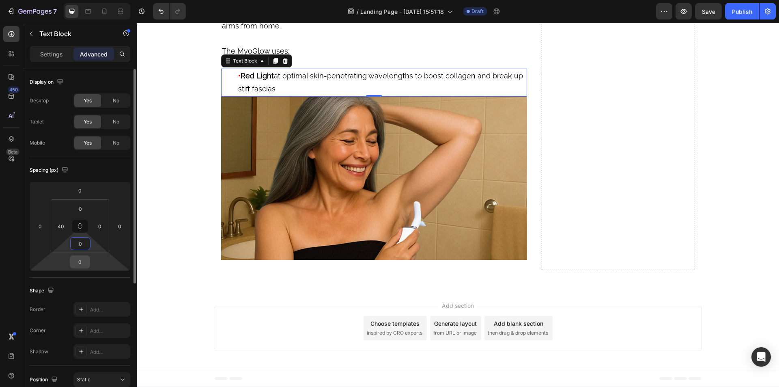
click at [82, 260] on input "0" at bounding box center [80, 262] width 16 height 12
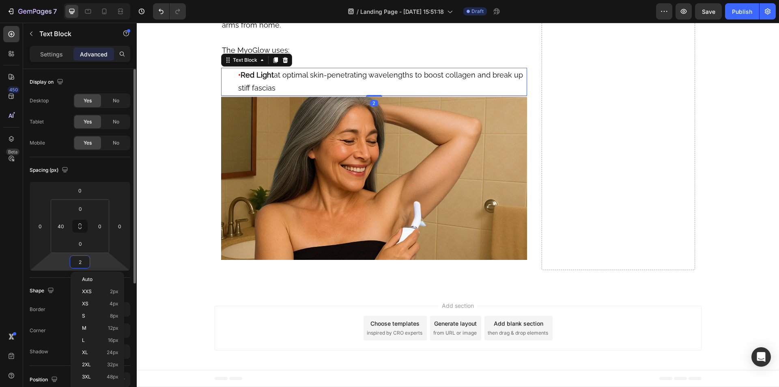
type input "25"
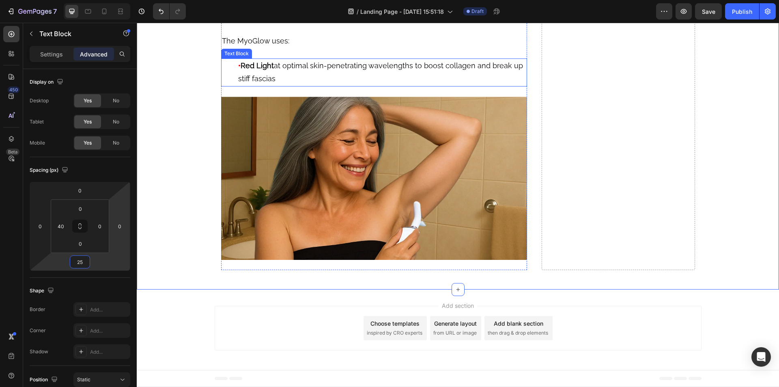
scroll to position [5512, 0]
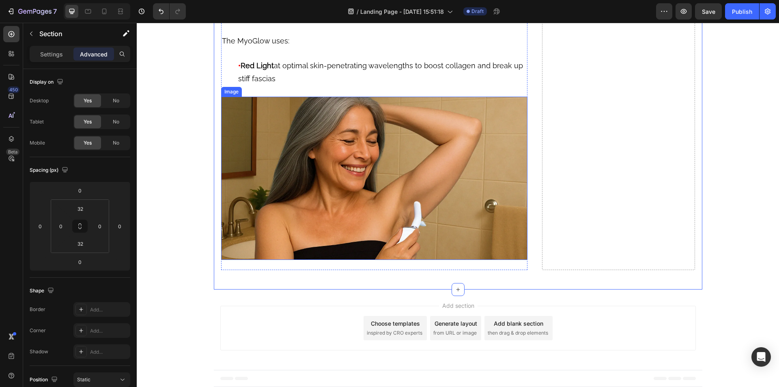
click at [449, 260] on img at bounding box center [374, 178] width 306 height 163
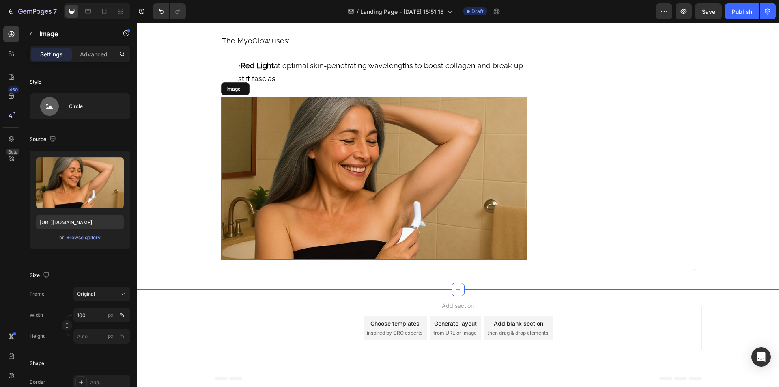
scroll to position [5685, 0]
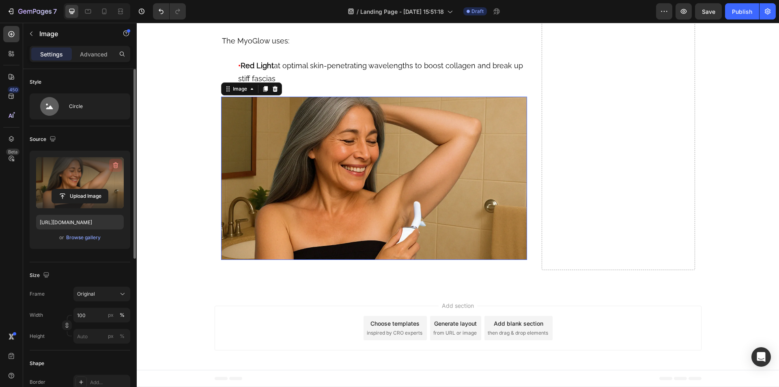
drag, startPoint x: 118, startPoint y: 163, endPoint x: 573, endPoint y: 7, distance: 481.3
click at [118, 163] on icon "button" at bounding box center [115, 165] width 5 height 6
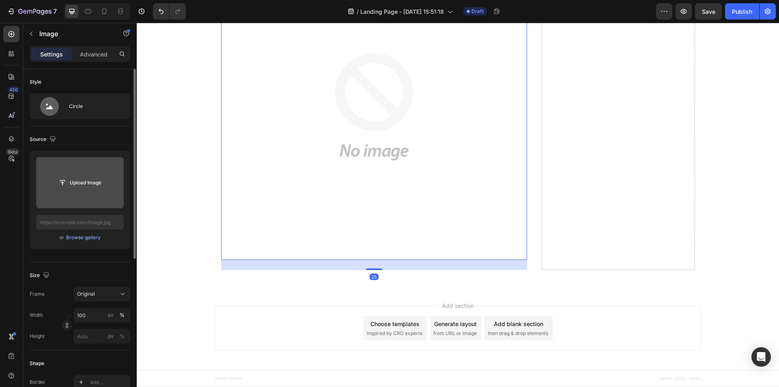
scroll to position [5686, 0]
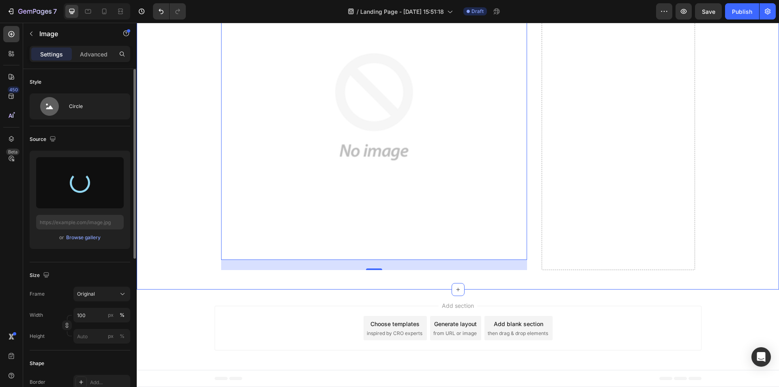
type input "https://cdn.shopify.com/s/files/1/0610/5903/9291/files/gempages_565293778965889…"
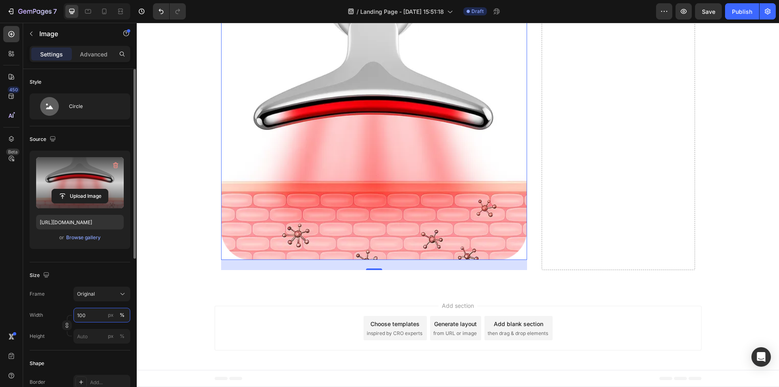
click at [97, 311] on input "100" at bounding box center [101, 314] width 57 height 15
click at [97, 311] on input "1560" at bounding box center [101, 314] width 57 height 15
click at [97, 311] on input "150" at bounding box center [101, 314] width 57 height 15
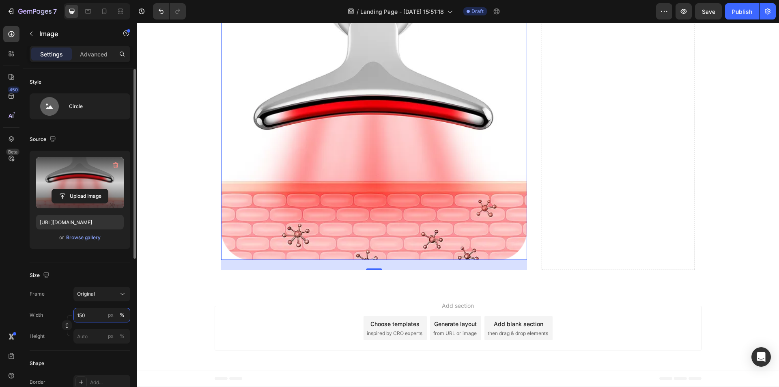
click at [97, 311] on input "150" at bounding box center [101, 314] width 57 height 15
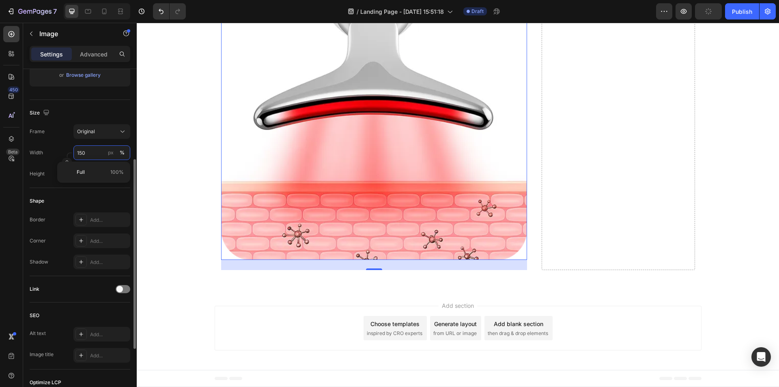
scroll to position [0, 0]
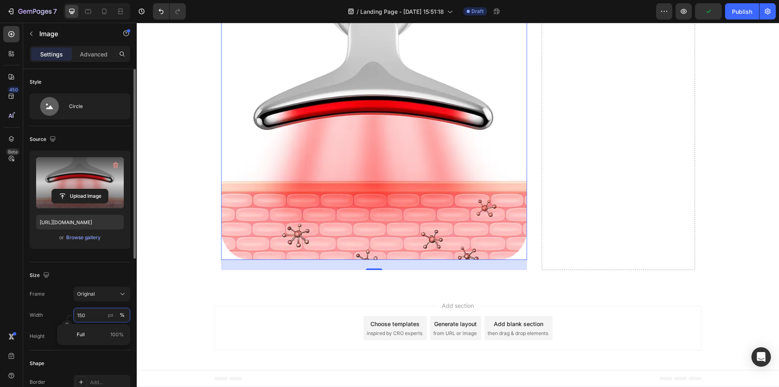
click at [92, 315] on input "150" at bounding box center [101, 314] width 57 height 15
click at [93, 331] on p "Full 100%" at bounding box center [100, 334] width 47 height 7
click at [95, 312] on input "100" at bounding box center [101, 314] width 57 height 15
type input "50"
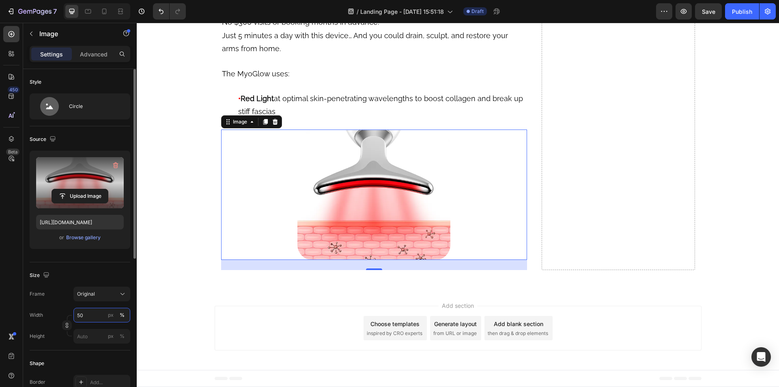
scroll to position [5653, 0]
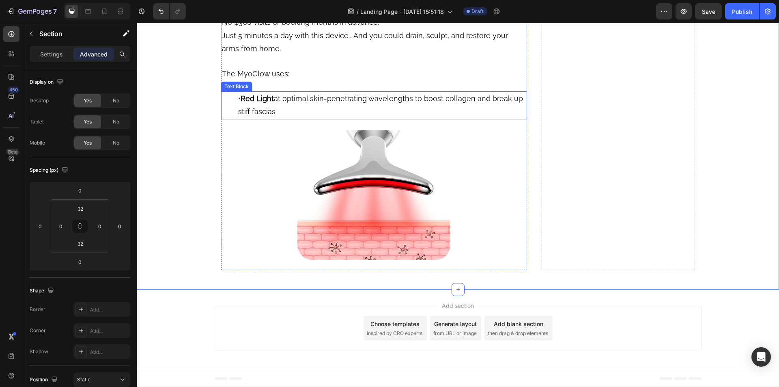
click at [280, 104] on p "• Red Light at optimal skin-penetrating wavelengths to boost collagen and break…" at bounding box center [382, 105] width 288 height 26
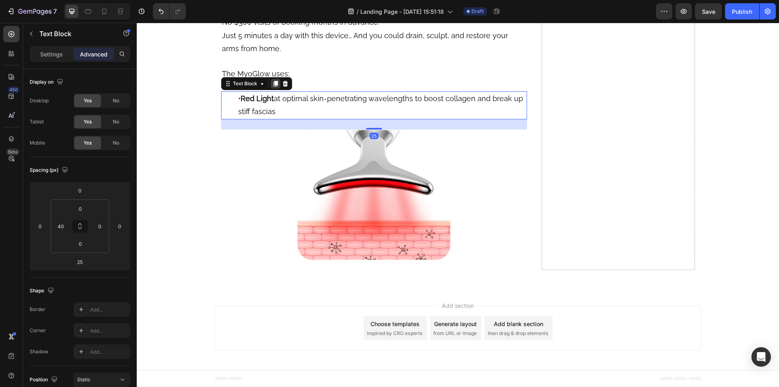
click at [275, 84] on icon at bounding box center [275, 83] width 6 height 6
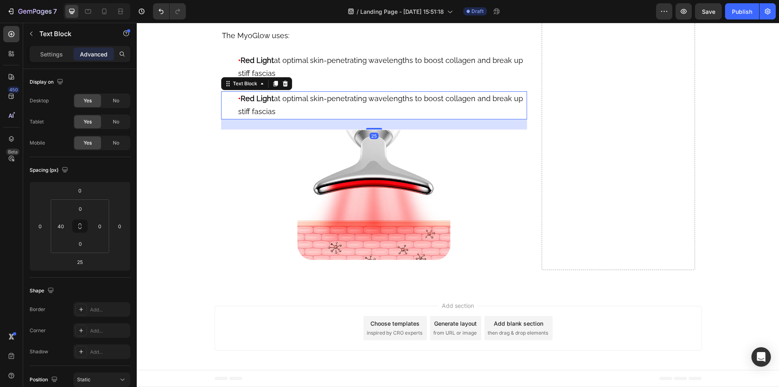
scroll to position [5686, 0]
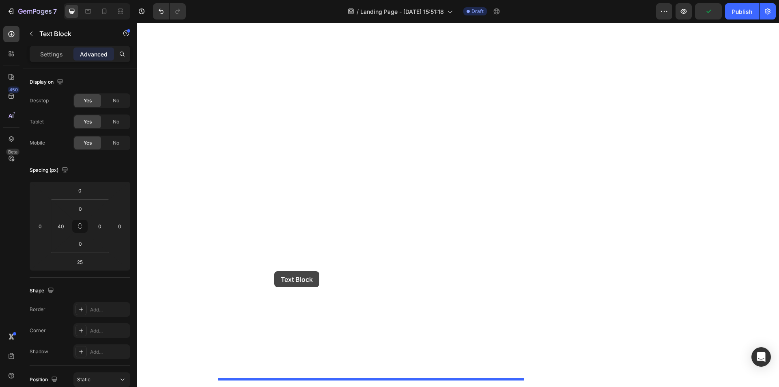
drag, startPoint x: 222, startPoint y: 88, endPoint x: 274, endPoint y: 271, distance: 190.7
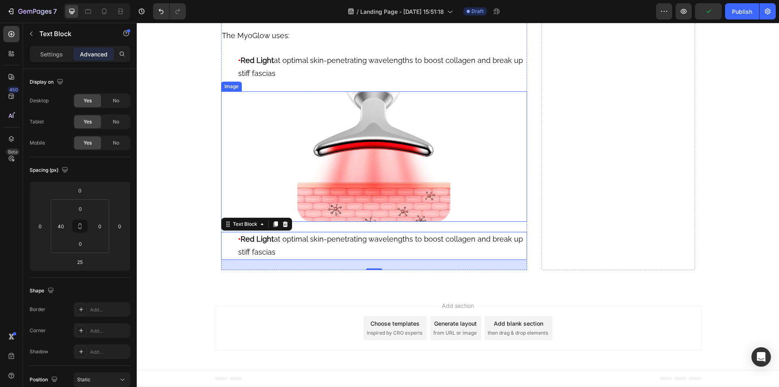
click at [381, 201] on img at bounding box center [373, 156] width 153 height 130
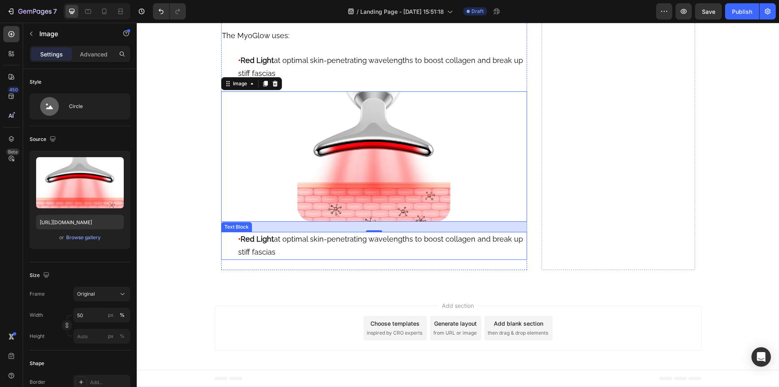
click at [269, 243] on strong "Red Light" at bounding box center [257, 238] width 33 height 9
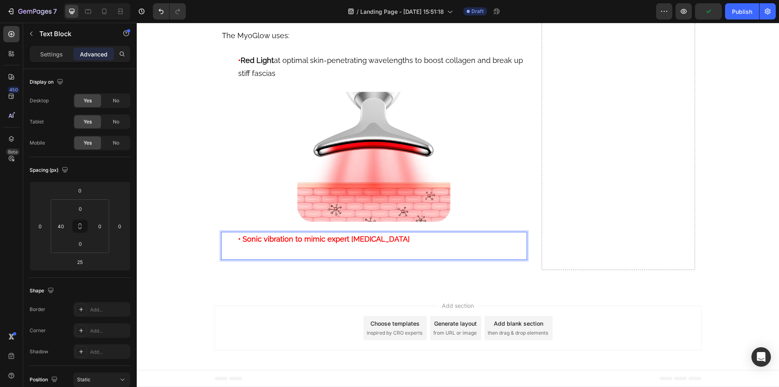
scroll to position [5678, 0]
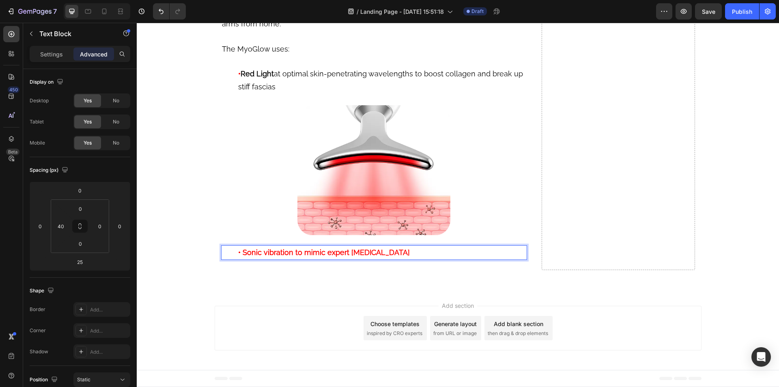
click at [243, 254] on strong "• Sonic vibration to mimic expert lymphatic massage" at bounding box center [324, 252] width 172 height 9
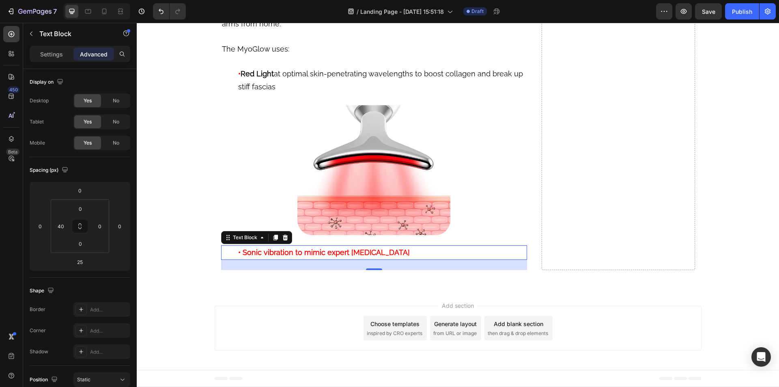
drag, startPoint x: 228, startPoint y: 258, endPoint x: 242, endPoint y: 255, distance: 14.5
click at [241, 255] on div "• Sonic vibration to mimic expert lymphatic massage Text Block 25" at bounding box center [374, 252] width 306 height 15
click at [227, 250] on div "• Sonic vibration to mimic expert lymphatic massage Text Block 25" at bounding box center [374, 252] width 306 height 15
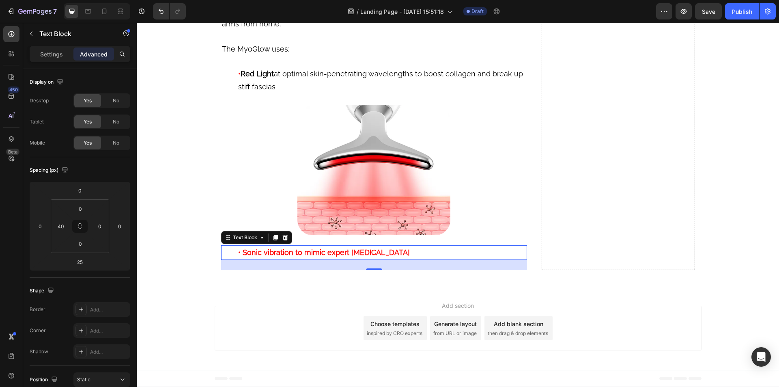
click at [247, 254] on strong "• Sonic vibration to mimic expert lymphatic massage" at bounding box center [324, 252] width 172 height 9
click at [233, 254] on div "• Sonic vibration to mimic expert lymphatic massage Text Block 25" at bounding box center [374, 252] width 306 height 15
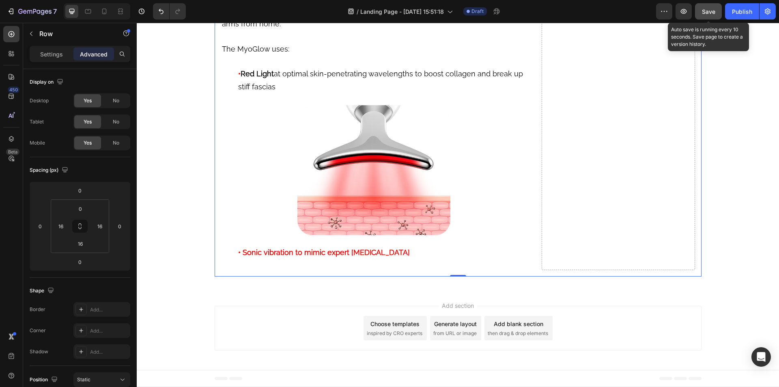
click at [711, 12] on span "Save" at bounding box center [708, 11] width 13 height 7
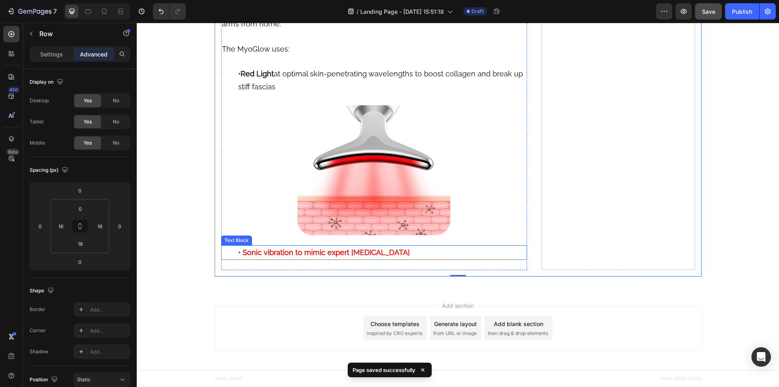
click at [279, 252] on strong "• Sonic vibration to mimic expert lymphatic massage" at bounding box center [324, 252] width 172 height 9
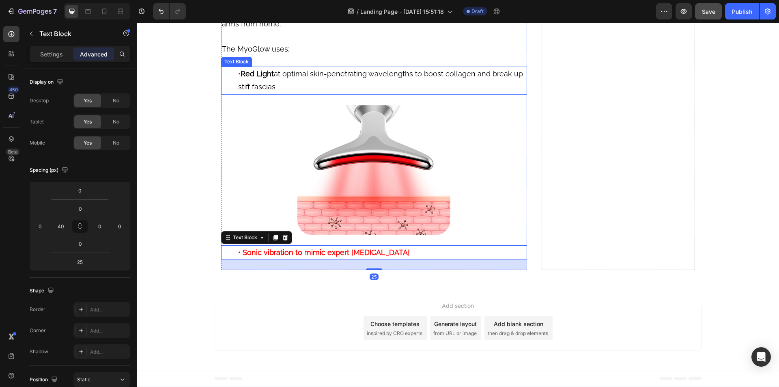
click at [251, 82] on span "Red Light at optimal skin-penetrating wavelengths to boost collagen and break u…" at bounding box center [380, 79] width 285 height 21
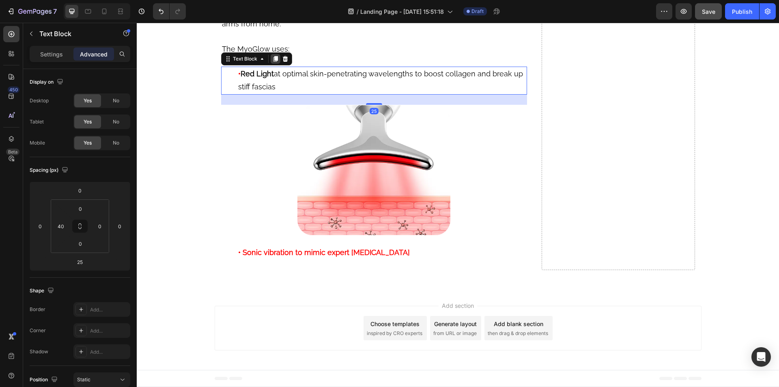
click at [273, 58] on icon at bounding box center [275, 59] width 4 height 6
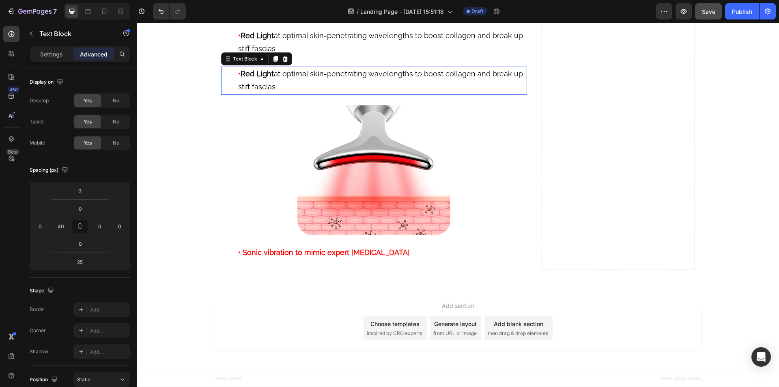
click at [267, 78] on strong "Red Light" at bounding box center [257, 73] width 33 height 9
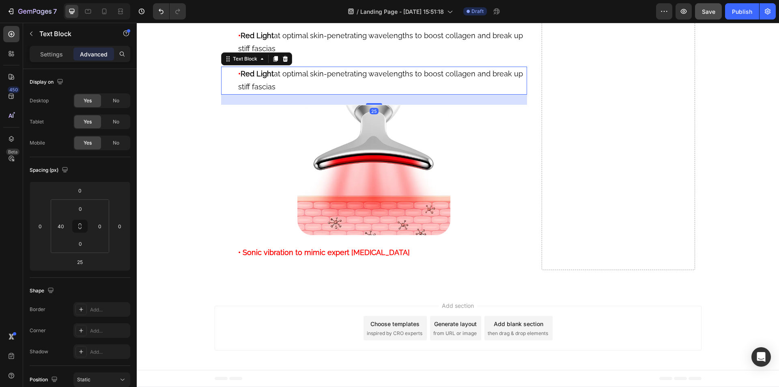
drag, startPoint x: 240, startPoint y: 112, endPoint x: 281, endPoint y: 126, distance: 43.6
click at [281, 94] on p "• Red Light at optimal skin-penetrating wavelengths to boost collagen and break…" at bounding box center [382, 80] width 288 height 26
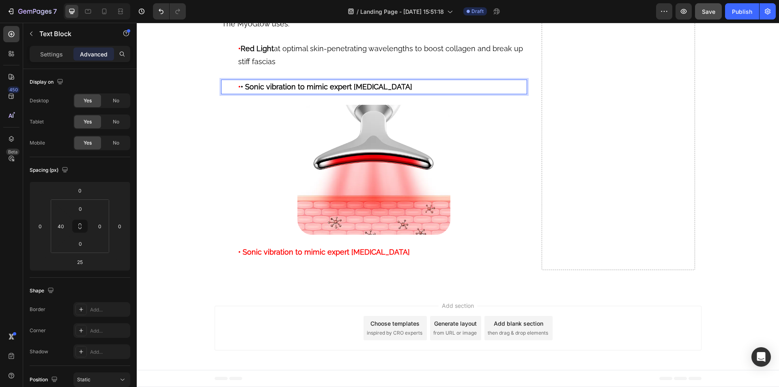
click at [296, 91] on strong "• Sonic vibration to mimic expert lymphatic massage" at bounding box center [327, 86] width 172 height 9
drag, startPoint x: 298, startPoint y: 110, endPoint x: 423, endPoint y: 110, distance: 125.7
click at [423, 93] on p "• • Sonic vibration to mimic expert lymphatic massage" at bounding box center [382, 86] width 288 height 13
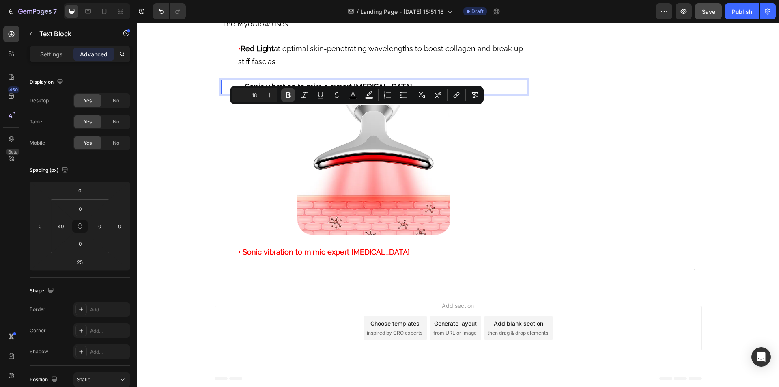
click at [289, 95] on icon "Editor contextual toolbar" at bounding box center [288, 95] width 5 height 6
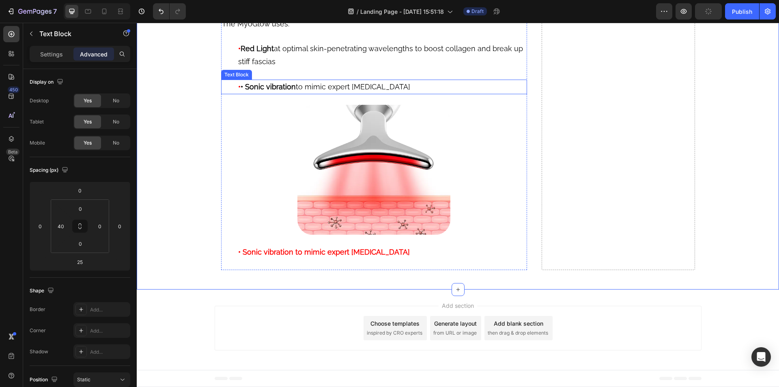
click at [243, 91] on strong "• Sonic vibration" at bounding box center [268, 86] width 55 height 9
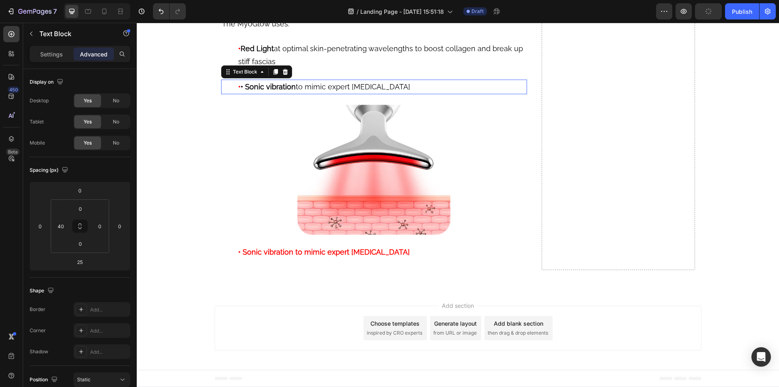
click at [245, 91] on strong "• Sonic vibration" at bounding box center [268, 86] width 55 height 9
click at [244, 91] on strong "Sonic vibration" at bounding box center [266, 86] width 51 height 9
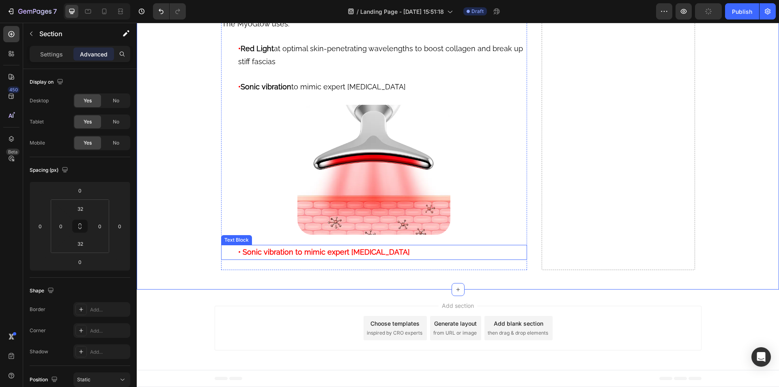
click at [282, 256] on strong "• Sonic vibration to mimic expert lymphatic massage" at bounding box center [324, 251] width 172 height 9
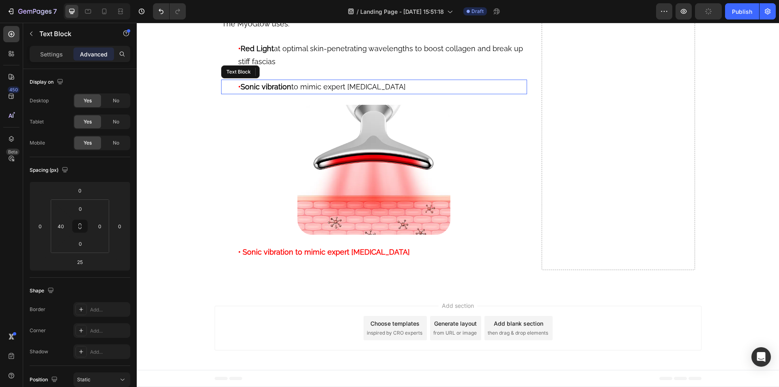
click at [226, 94] on div "• Sonic vibration to mimic expert lymphatic massage Text Block" at bounding box center [374, 86] width 306 height 15
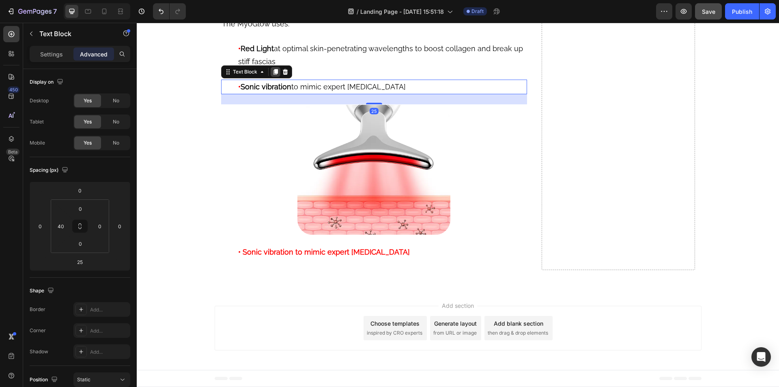
click at [273, 75] on icon at bounding box center [275, 72] width 4 height 6
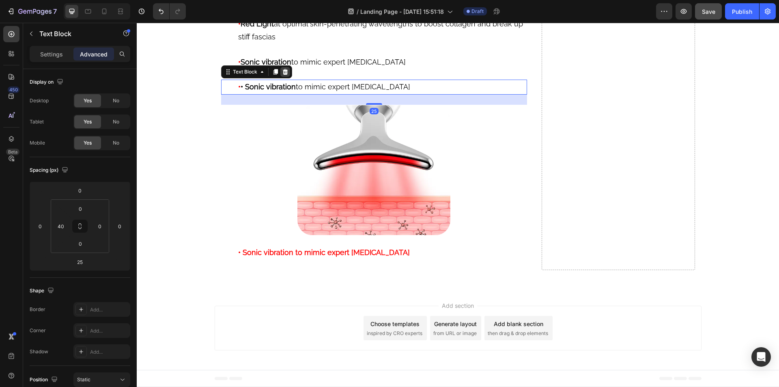
click at [282, 75] on icon at bounding box center [284, 72] width 5 height 6
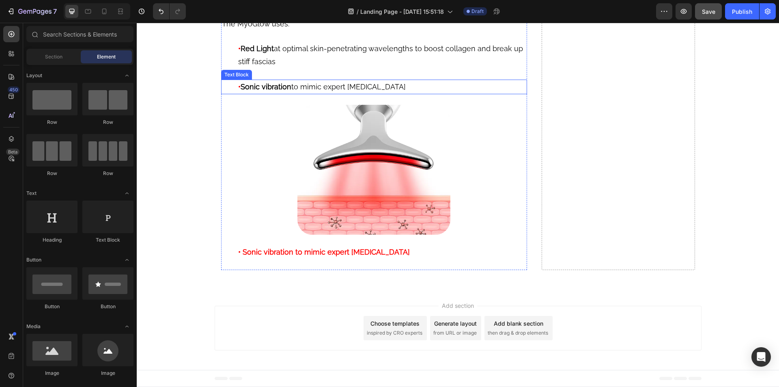
click at [269, 91] on strong "Sonic vibration" at bounding box center [266, 86] width 51 height 9
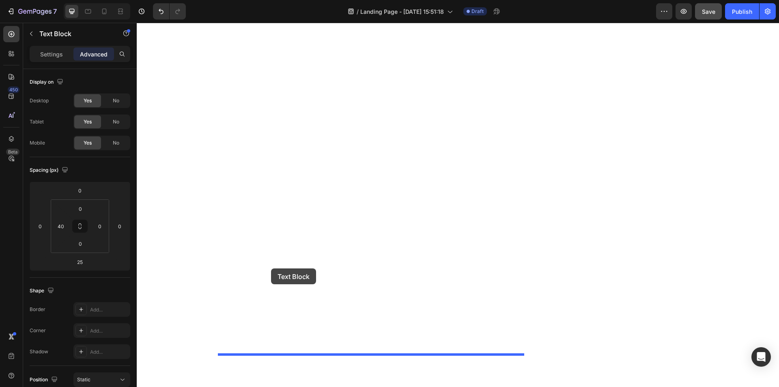
drag, startPoint x: 224, startPoint y: 96, endPoint x: 254, endPoint y: 265, distance: 171.2
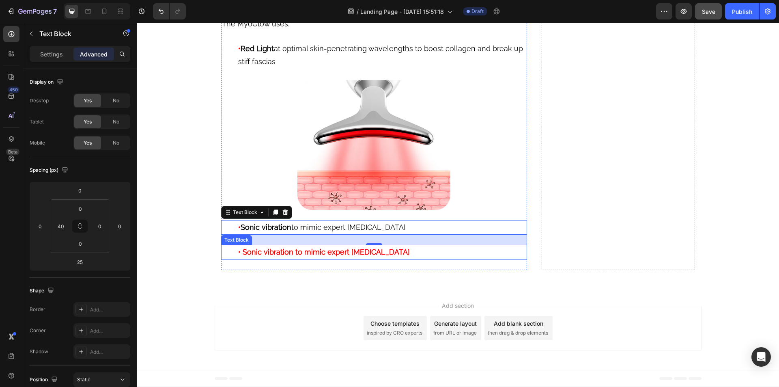
click at [232, 259] on div "• Sonic vibration to mimic expert lymphatic massage Text Block" at bounding box center [374, 252] width 306 height 15
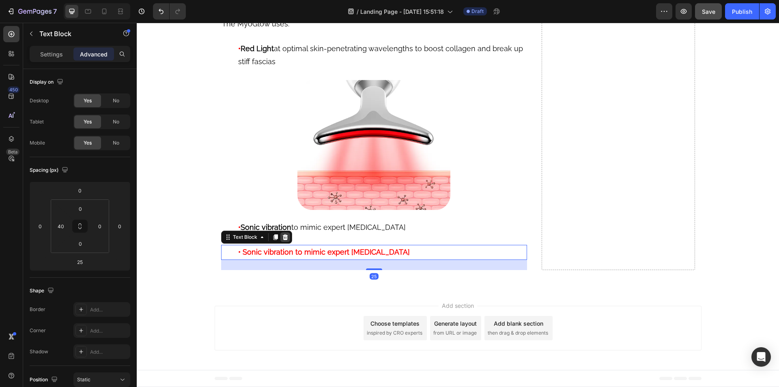
click at [282, 240] on icon at bounding box center [284, 237] width 5 height 6
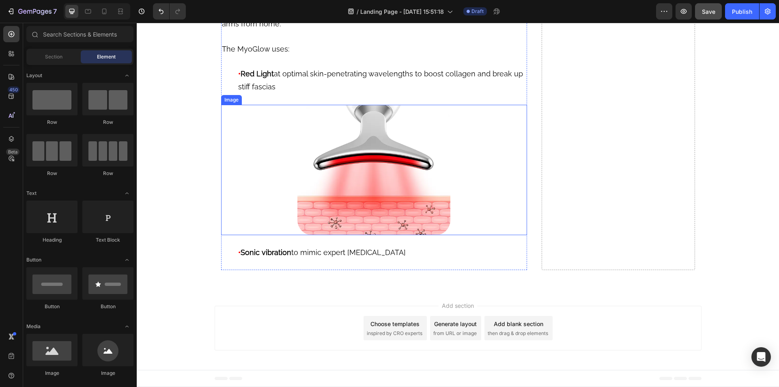
click at [271, 191] on div at bounding box center [374, 170] width 306 height 130
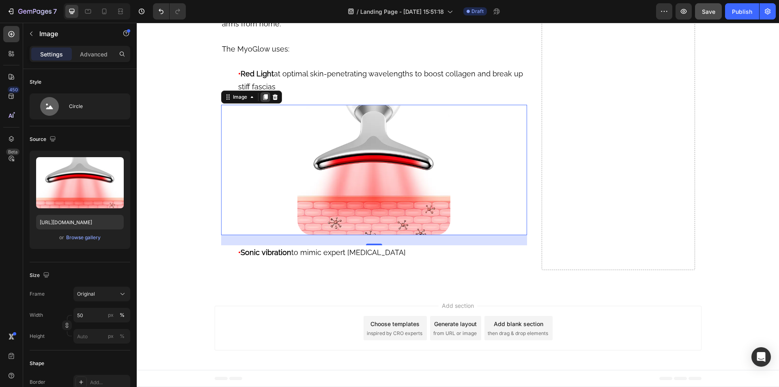
click at [261, 93] on div at bounding box center [265, 97] width 10 height 10
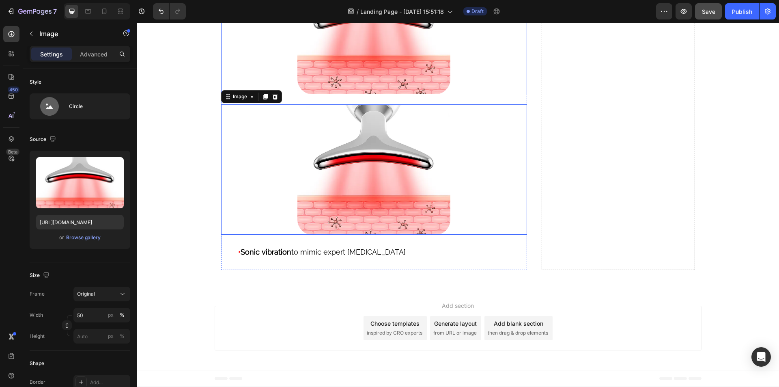
scroll to position [5819, 0]
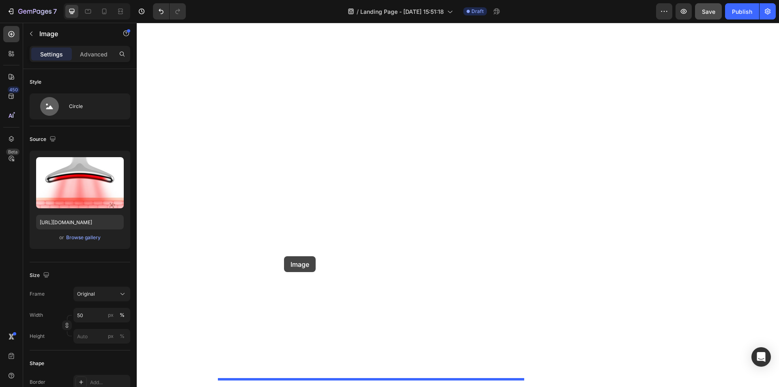
drag, startPoint x: 226, startPoint y: 98, endPoint x: 284, endPoint y: 256, distance: 168.5
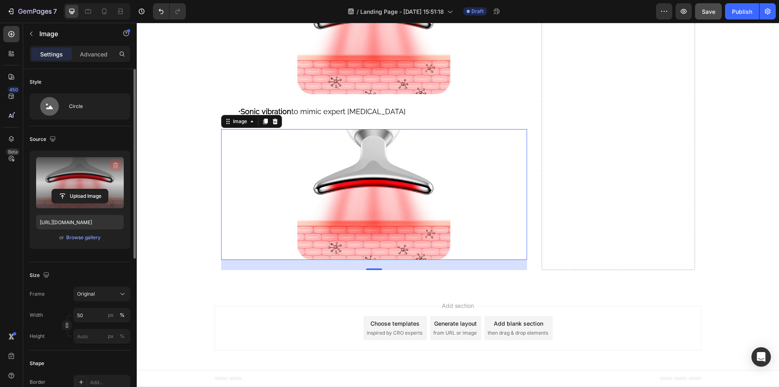
click at [117, 164] on icon "button" at bounding box center [116, 165] width 8 height 8
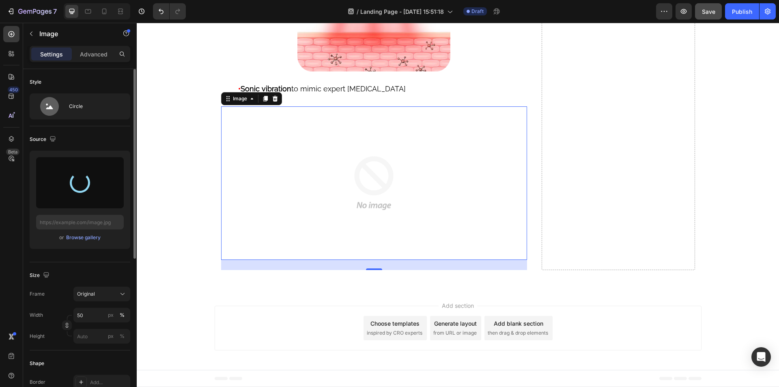
type input "https://cdn.shopify.com/s/files/1/0610/5903/9291/files/gempages_565293778965889…"
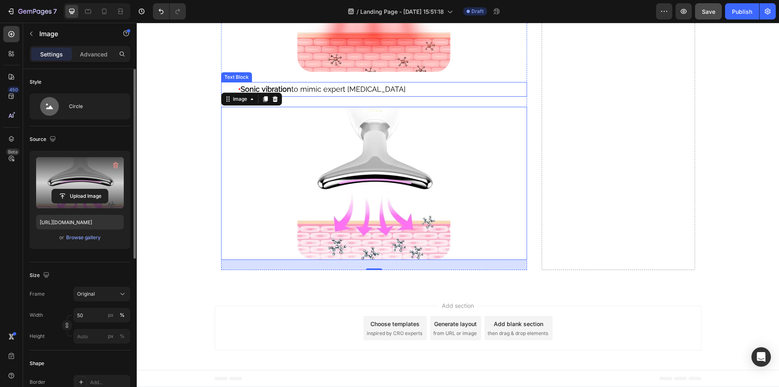
click at [228, 97] on div "• Sonic vibration to mimic expert lymphatic massage Text Block" at bounding box center [374, 89] width 306 height 15
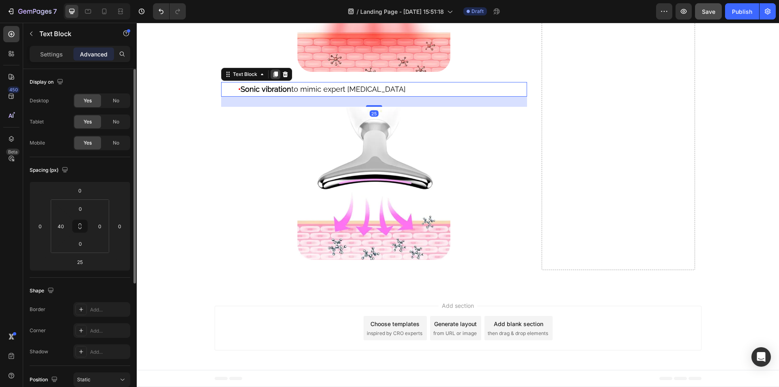
click at [273, 77] on icon at bounding box center [275, 74] width 4 height 6
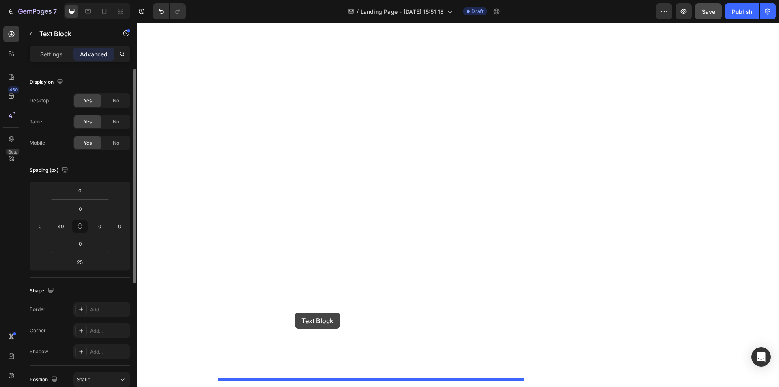
drag, startPoint x: 232, startPoint y: 218, endPoint x: 295, endPoint y: 312, distance: 113.5
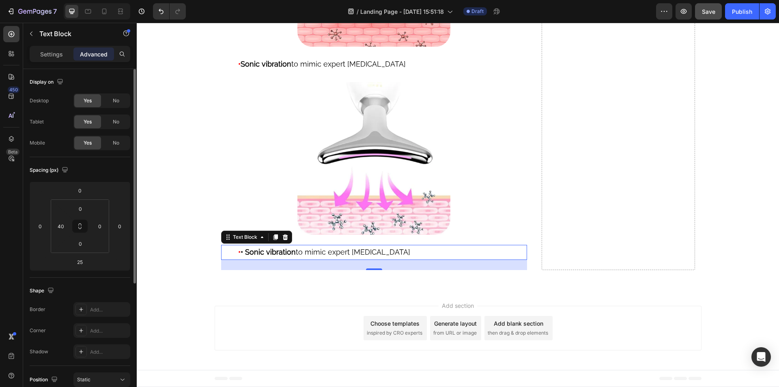
click at [241, 256] on strong "• Sonic vibration" at bounding box center [268, 251] width 55 height 9
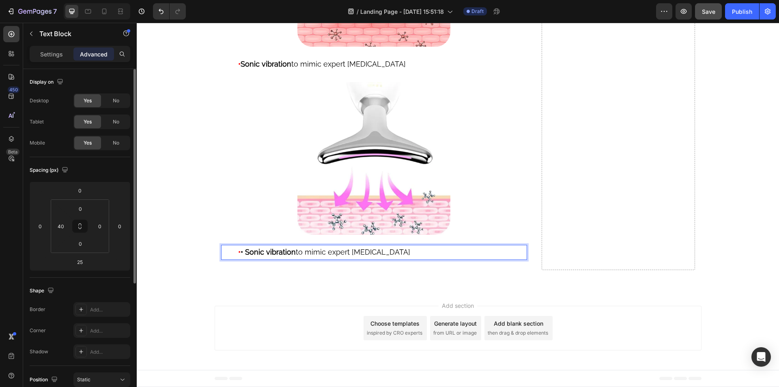
drag, startPoint x: 241, startPoint y: 301, endPoint x: 420, endPoint y: 300, distance: 178.9
click at [420, 258] on p "• • Sonic vibration to mimic expert [MEDICAL_DATA]" at bounding box center [382, 251] width 288 height 13
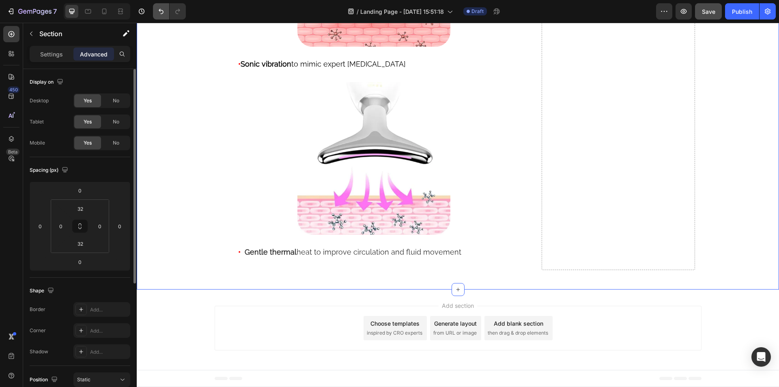
click at [162, 11] on icon "Undo/Redo" at bounding box center [161, 11] width 8 height 8
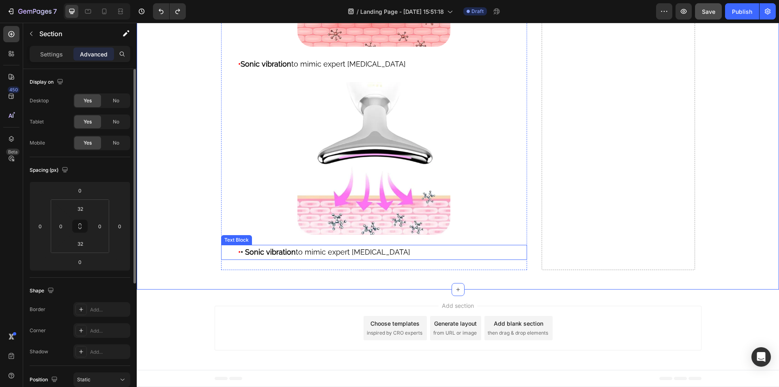
click at [253, 256] on strong "• Sonic vibration" at bounding box center [268, 251] width 55 height 9
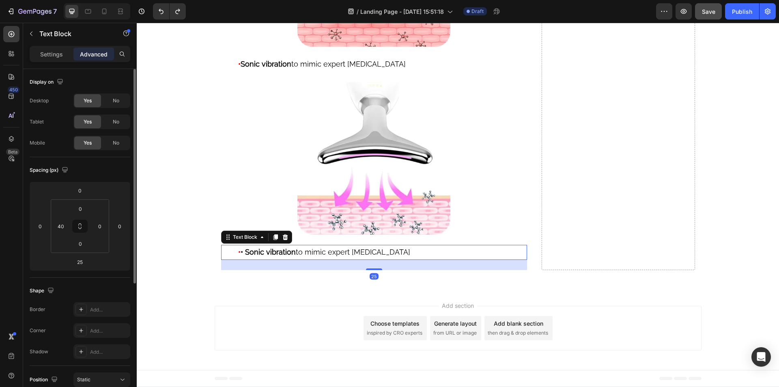
click at [241, 256] on strong "• Sonic vibration" at bounding box center [268, 251] width 55 height 9
drag, startPoint x: 241, startPoint y: 300, endPoint x: 424, endPoint y: 299, distance: 182.5
click at [424, 258] on p "• • Sonic vibration to mimic expert [MEDICAL_DATA]" at bounding box center [382, 251] width 288 height 13
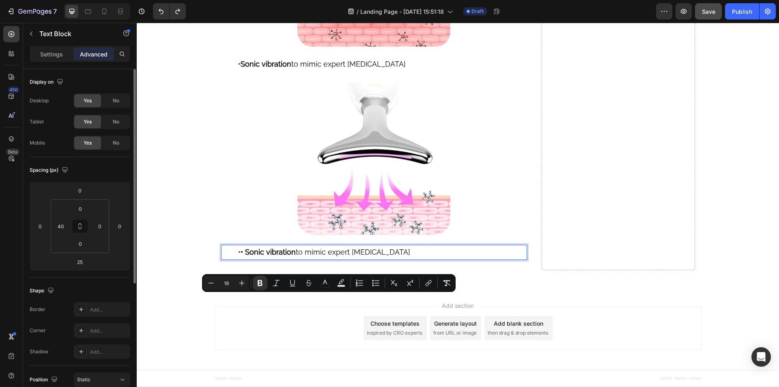
click at [424, 258] on p "• • Sonic vibration to mimic expert [MEDICAL_DATA]" at bounding box center [382, 251] width 288 height 13
drag, startPoint x: 424, startPoint y: 299, endPoint x: 245, endPoint y: 302, distance: 178.5
click at [245, 258] on p "• • Sonic vibration to mimic expert [MEDICAL_DATA]" at bounding box center [382, 251] width 288 height 13
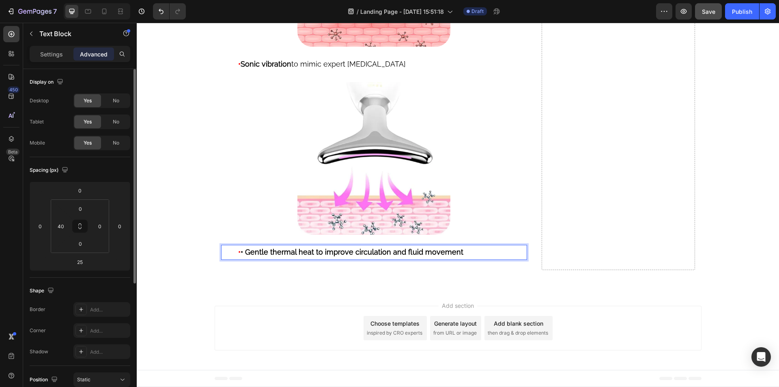
click at [245, 256] on strong "• Gentle thermal heat to improve circulation and fluid movement" at bounding box center [352, 251] width 223 height 9
click at [297, 256] on strong "Gentle thermal heat to improve circulation and fluid movement" at bounding box center [350, 251] width 218 height 9
drag, startPoint x: 291, startPoint y: 301, endPoint x: 456, endPoint y: 299, distance: 165.5
click at [456, 258] on p "• Gentle thermal heat to improve circulation and fluid movement" at bounding box center [382, 251] width 288 height 13
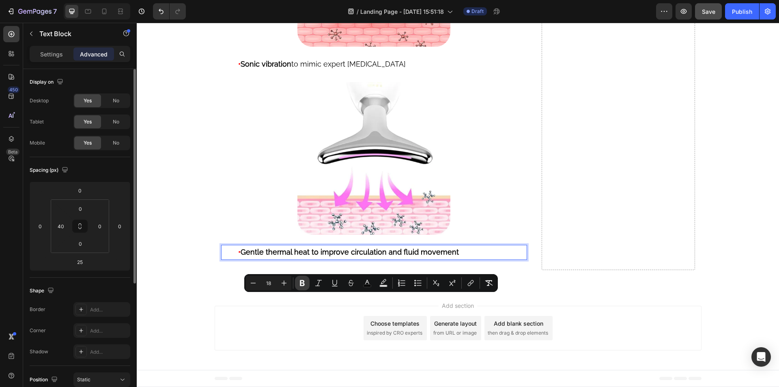
click at [301, 284] on icon "Editor contextual toolbar" at bounding box center [302, 283] width 5 height 6
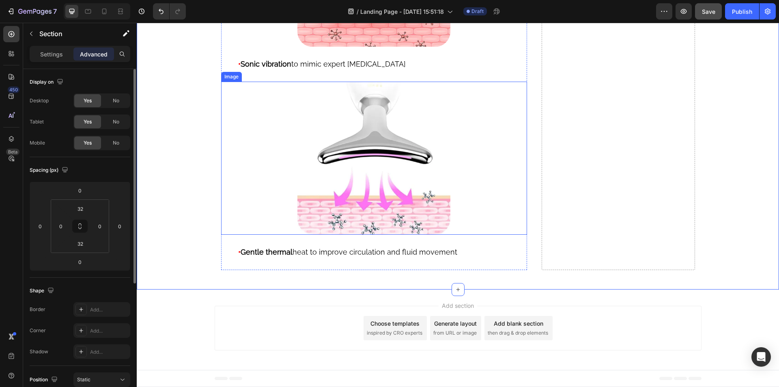
click at [254, 192] on div at bounding box center [374, 158] width 306 height 153
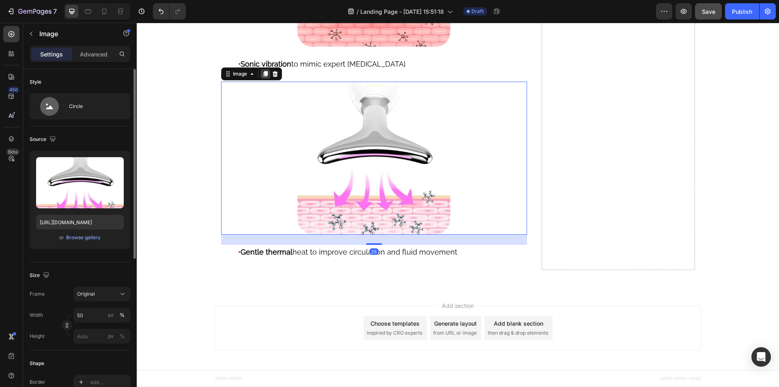
click at [263, 77] on icon at bounding box center [265, 74] width 4 height 6
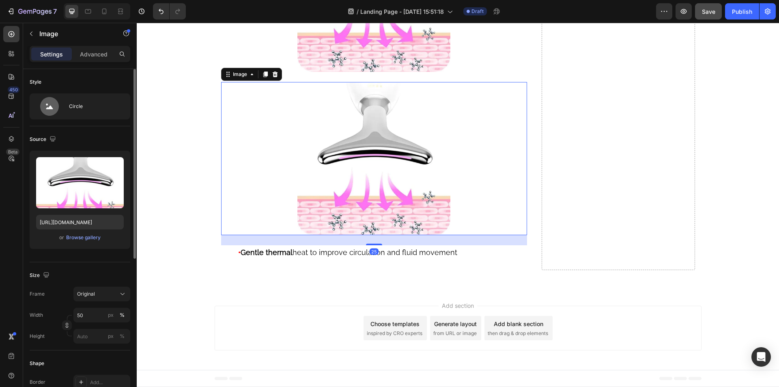
scroll to position [6029, 0]
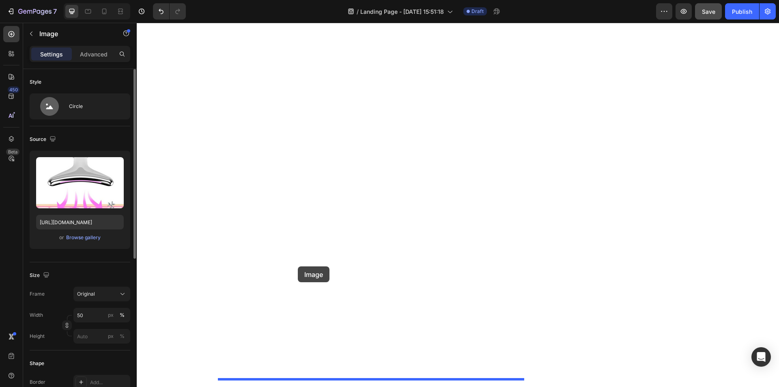
drag, startPoint x: 224, startPoint y: 72, endPoint x: 298, endPoint y: 266, distance: 207.5
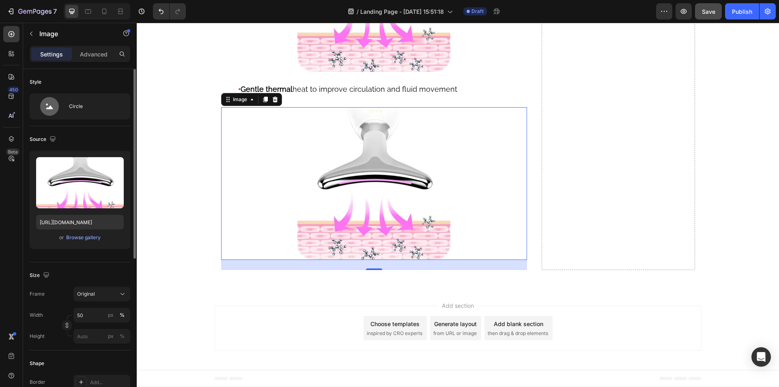
click at [335, 185] on img at bounding box center [373, 183] width 153 height 153
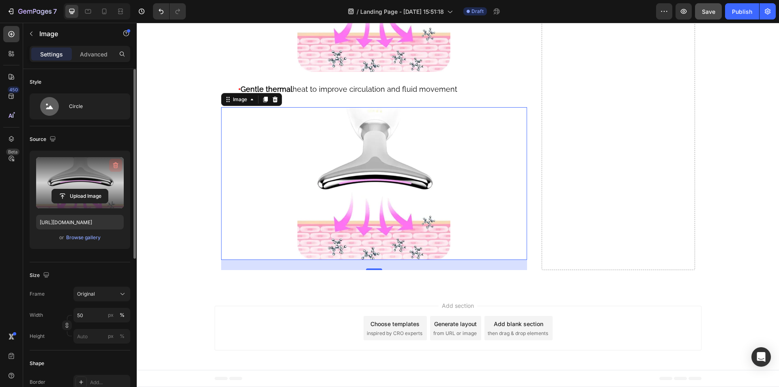
click at [116, 165] on icon "button" at bounding box center [116, 165] width 1 height 2
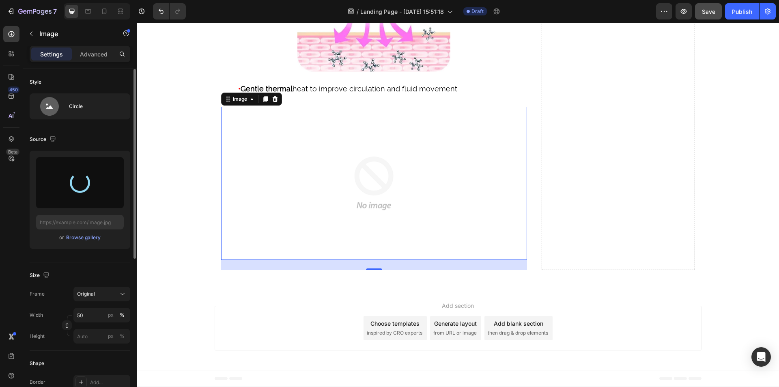
type input "[URL][DOMAIN_NAME]"
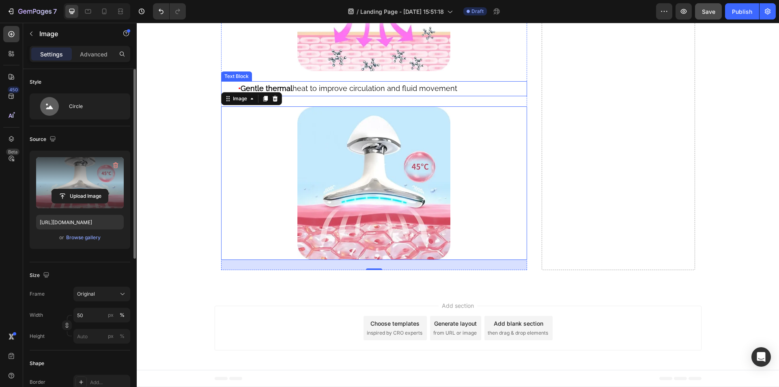
click at [225, 86] on div "• Gentle thermal heat to improve circulation and fluid movement Text Block" at bounding box center [374, 88] width 306 height 15
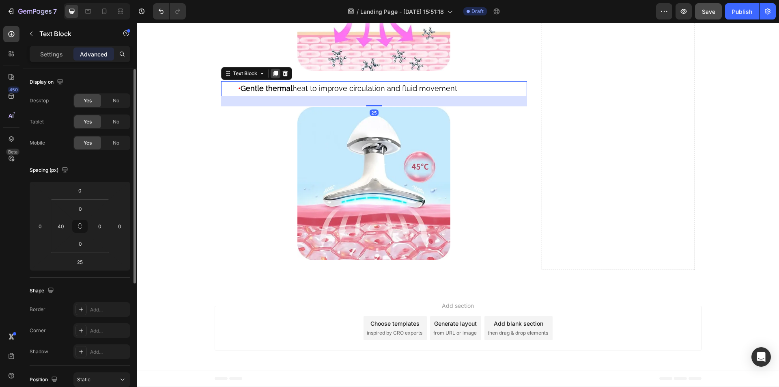
click at [273, 74] on icon at bounding box center [275, 74] width 4 height 6
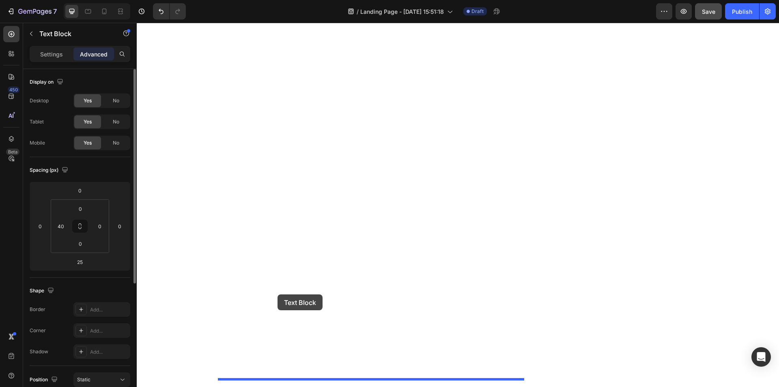
drag, startPoint x: 224, startPoint y: 101, endPoint x: 277, endPoint y: 294, distance: 200.0
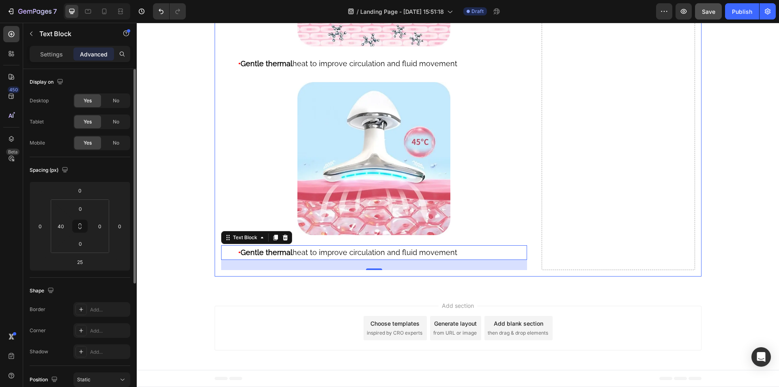
click at [247, 256] on strong "Gentle thermal" at bounding box center [267, 252] width 52 height 9
drag, startPoint x: 241, startPoint y: 278, endPoint x: 454, endPoint y: 277, distance: 213.8
click at [454, 259] on p "• Gentle thermal heat to improve circulation and fluid movement" at bounding box center [382, 252] width 288 height 13
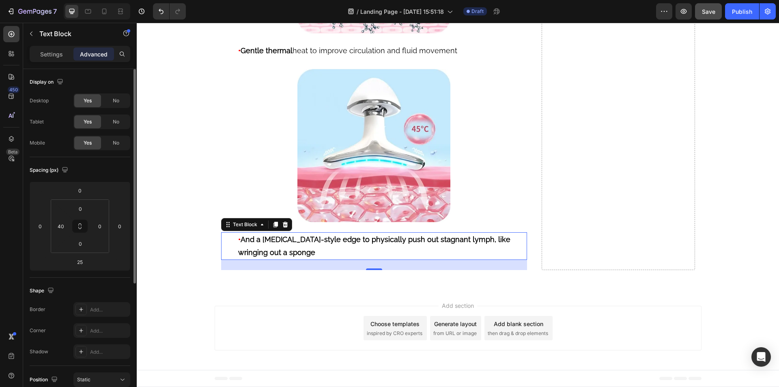
click at [326, 256] on strong "And a [MEDICAL_DATA]-style edge to physically push out stagnant lymph, like wri…" at bounding box center [374, 245] width 272 height 21
drag, startPoint x: 329, startPoint y: 277, endPoint x: 335, endPoint y: 290, distance: 15.1
click at [335, 259] on p "• And a [MEDICAL_DATA]-style edge to physically push out stagnant lymph, like w…" at bounding box center [382, 246] width 288 height 26
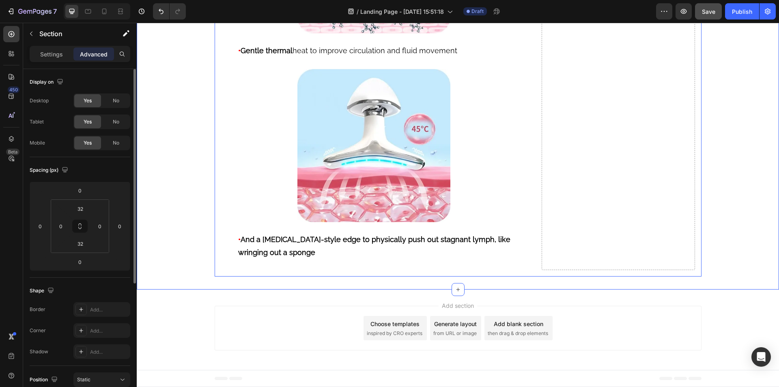
click at [325, 256] on strong "And a [MEDICAL_DATA]-style edge to physically push out stagnant lymph, like wri…" at bounding box center [374, 245] width 272 height 21
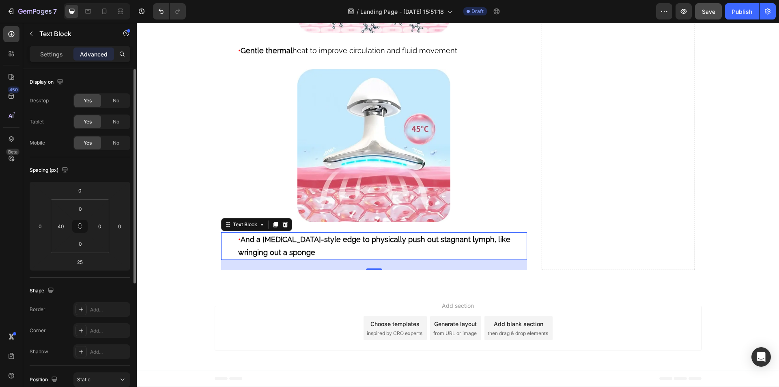
click at [327, 256] on strong "And a [MEDICAL_DATA]-style edge to physically push out stagnant lymph, like wri…" at bounding box center [374, 245] width 272 height 21
drag, startPoint x: 329, startPoint y: 277, endPoint x: 332, endPoint y: 287, distance: 10.4
click at [332, 259] on p "• And a [MEDICAL_DATA]-style edge to physically push out stagnant lymph, like w…" at bounding box center [382, 246] width 288 height 26
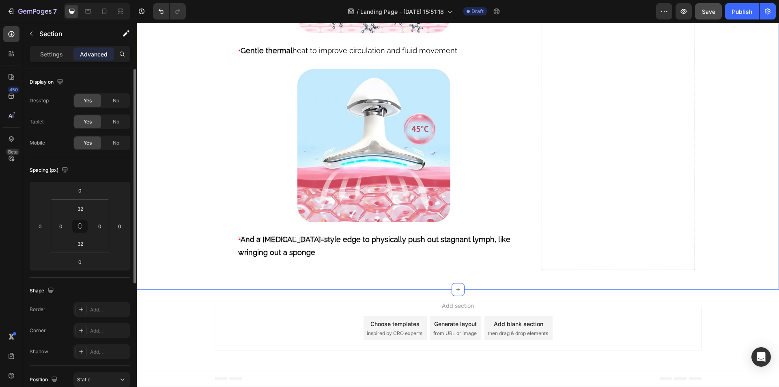
click at [704, 11] on span "Save" at bounding box center [708, 11] width 13 height 7
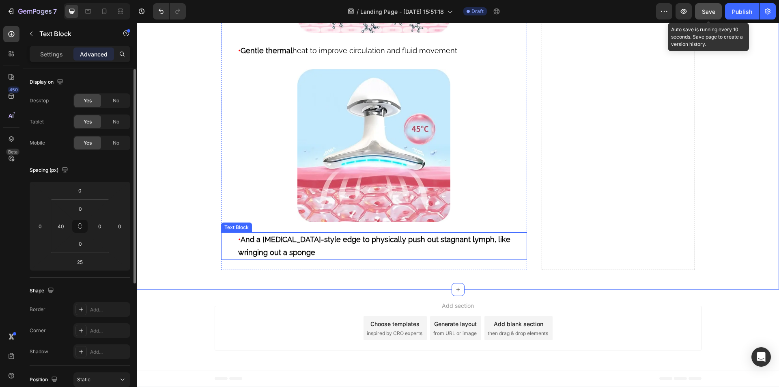
click at [324, 256] on strong "And a [MEDICAL_DATA]-style edge to physically push out stagnant lymph, like wri…" at bounding box center [374, 245] width 272 height 21
click at [328, 256] on strong "And a [MEDICAL_DATA]-style edge to physically push out stagnant lymph, like wri…" at bounding box center [374, 245] width 272 height 21
drag, startPoint x: 328, startPoint y: 277, endPoint x: 331, endPoint y: 291, distance: 13.9
click at [332, 259] on p "• And a [MEDICAL_DATA]-style edge to physically push out stagnant lymph, like w…" at bounding box center [382, 246] width 288 height 26
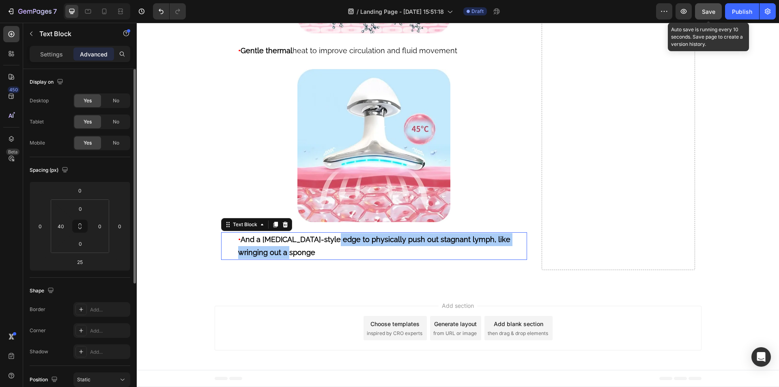
click at [705, 13] on span "Save" at bounding box center [708, 11] width 13 height 7
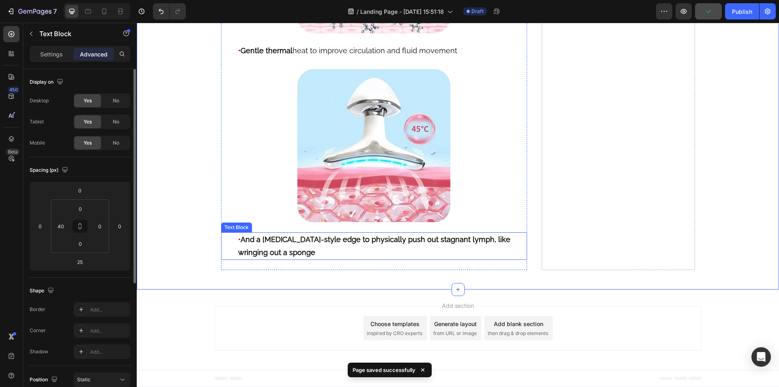
click at [328, 256] on strong "And a [MEDICAL_DATA]-style edge to physically push out stagnant lymph, like wri…" at bounding box center [374, 245] width 272 height 21
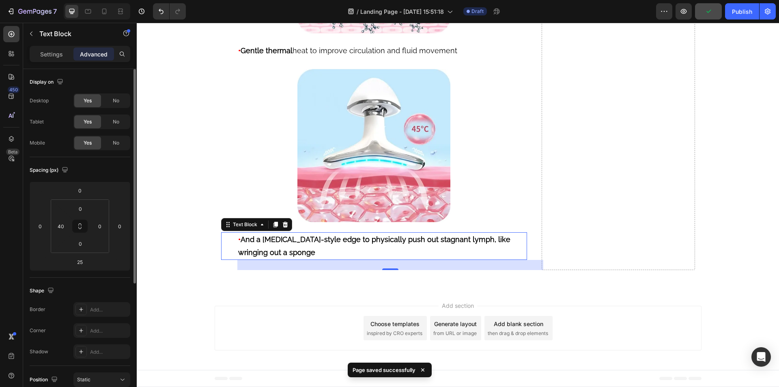
click at [327, 256] on strong "And a [MEDICAL_DATA]-style edge to physically push out stagnant lymph, like wri…" at bounding box center [374, 245] width 272 height 21
drag, startPoint x: 327, startPoint y: 278, endPoint x: 337, endPoint y: 288, distance: 14.4
click at [337, 259] on p "• And a [MEDICAL_DATA]-style edge to physically push out stagnant lymph, like w…" at bounding box center [382, 246] width 288 height 26
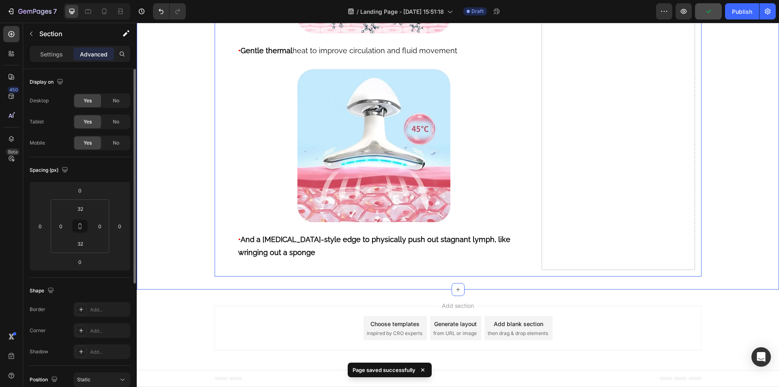
click at [290, 247] on p "• And a [MEDICAL_DATA]-style edge to physically push out stagnant lymph, like w…" at bounding box center [382, 246] width 288 height 26
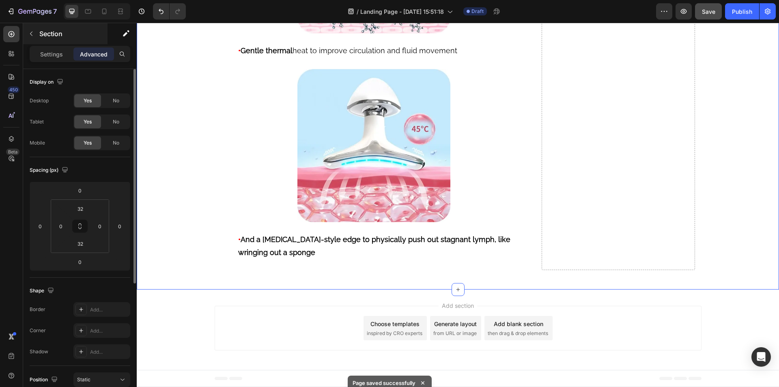
scroll to position [6068, 0]
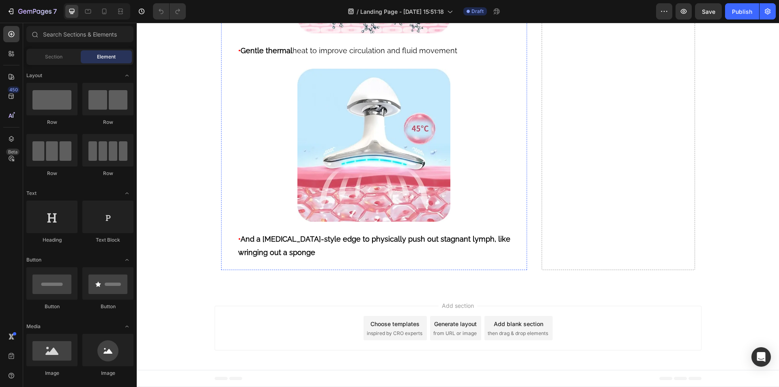
scroll to position [6064, 0]
click at [336, 239] on strong "And a [MEDICAL_DATA]-style edge to physically push out stagnant lymph, like wri…" at bounding box center [374, 244] width 272 height 21
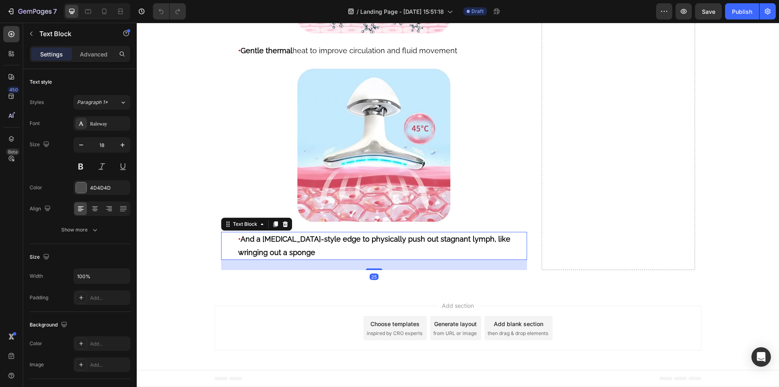
click at [327, 240] on strong "And a [MEDICAL_DATA]-style edge to physically push out stagnant lymph, like wri…" at bounding box center [374, 244] width 272 height 21
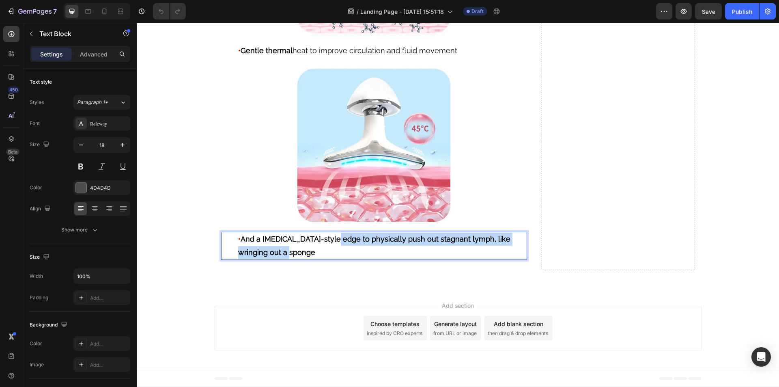
drag, startPoint x: 327, startPoint y: 240, endPoint x: 333, endPoint y: 253, distance: 14.3
click at [333, 253] on p "• And a [MEDICAL_DATA]-style edge to physically push out stagnant lymph, like w…" at bounding box center [382, 245] width 288 height 26
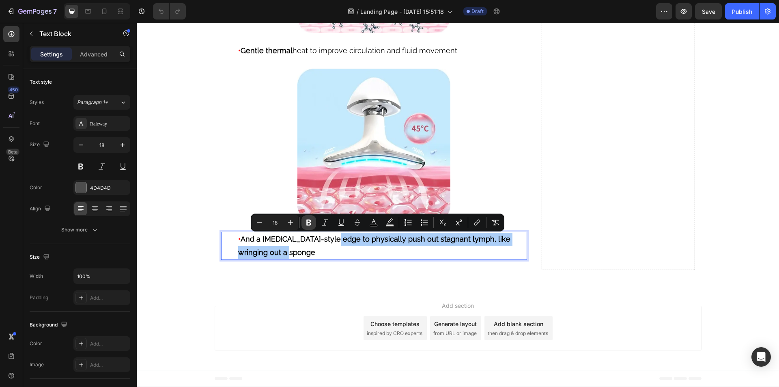
click at [310, 223] on icon "Editor contextual toolbar" at bounding box center [308, 222] width 5 height 6
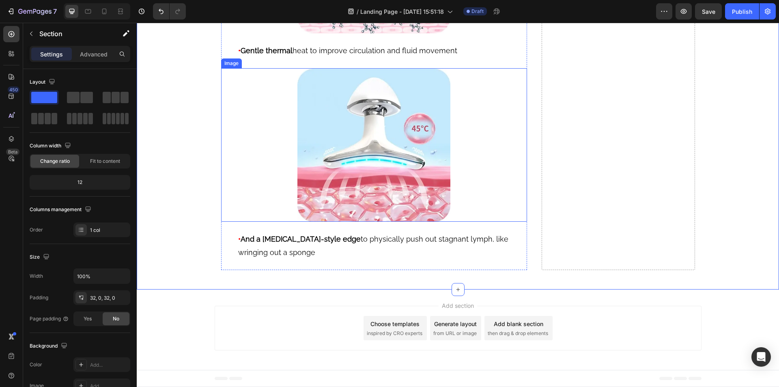
click at [337, 153] on img at bounding box center [373, 144] width 153 height 153
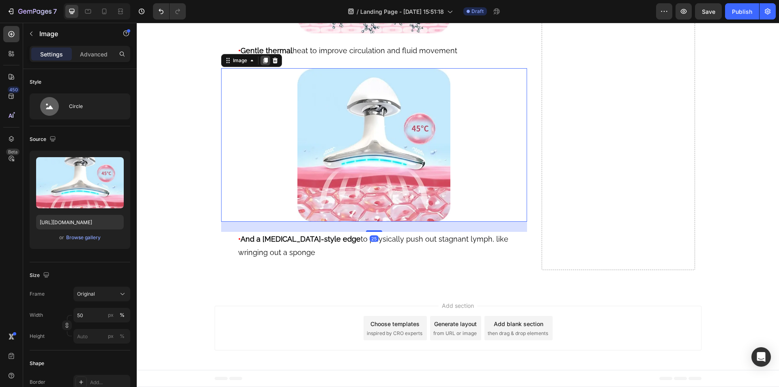
click at [263, 63] on icon at bounding box center [265, 61] width 4 height 6
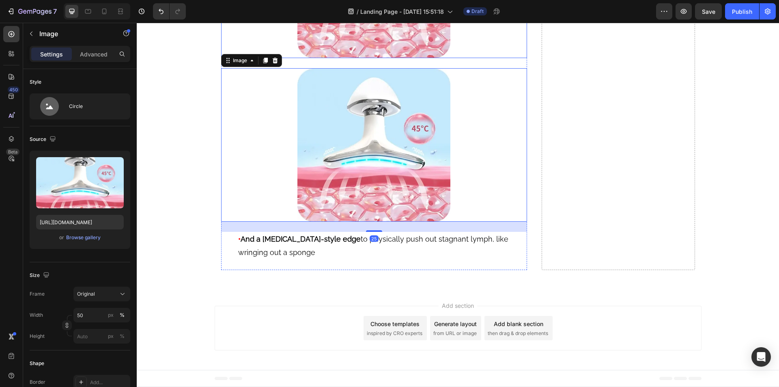
scroll to position [6186, 0]
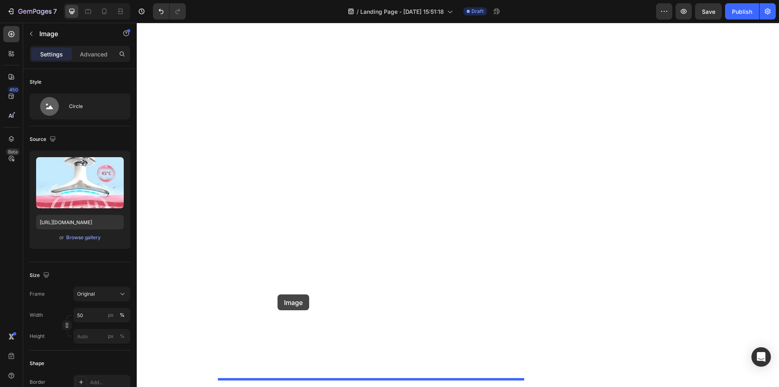
drag, startPoint x: 224, startPoint y: 103, endPoint x: 277, endPoint y: 294, distance: 198.7
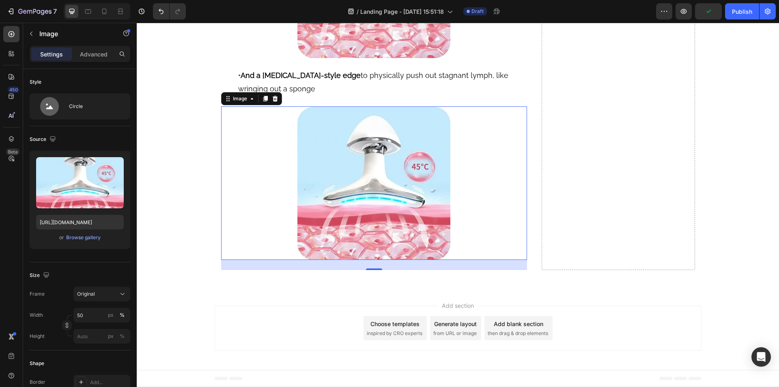
click at [368, 229] on img at bounding box center [373, 182] width 153 height 153
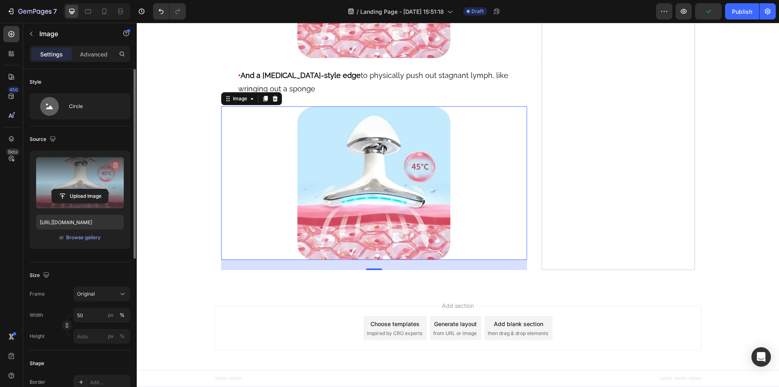
click at [118, 164] on icon "button" at bounding box center [115, 165] width 5 height 6
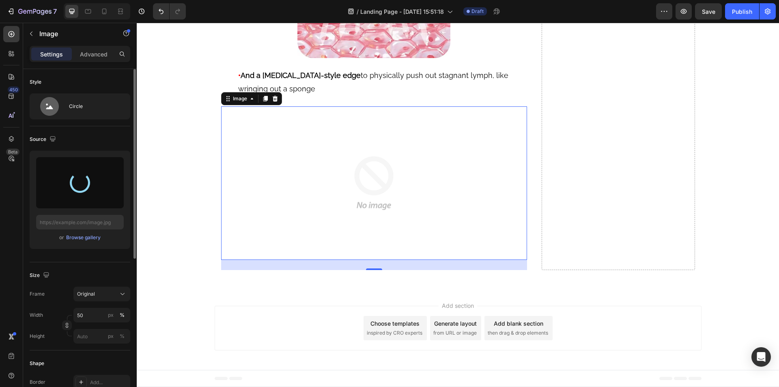
type input "[URL][DOMAIN_NAME]"
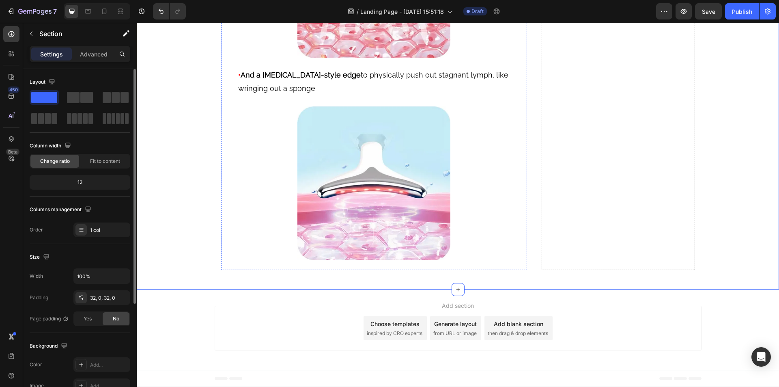
scroll to position [5537, 0]
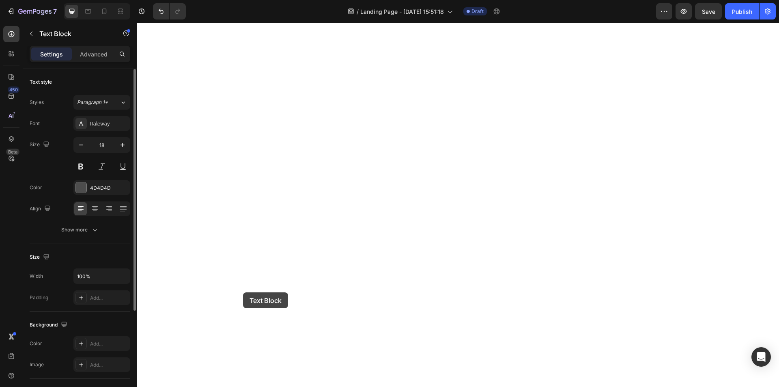
scroll to position [6280, 0]
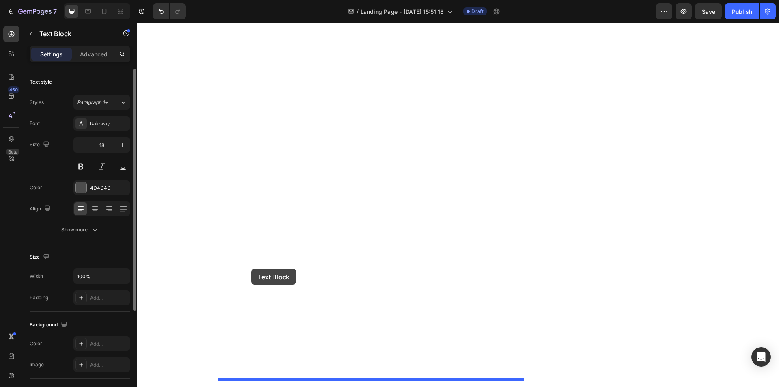
drag, startPoint x: 225, startPoint y: 170, endPoint x: 251, endPoint y: 269, distance: 101.6
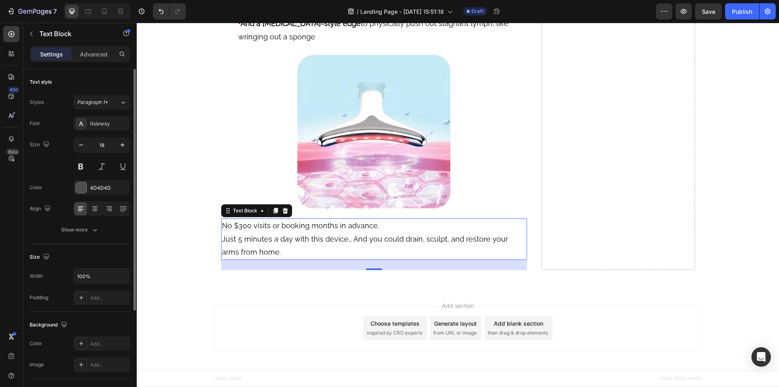
scroll to position [6228, 0]
click at [256, 230] on span "No $300 visits or booking months in advance." at bounding box center [300, 225] width 157 height 9
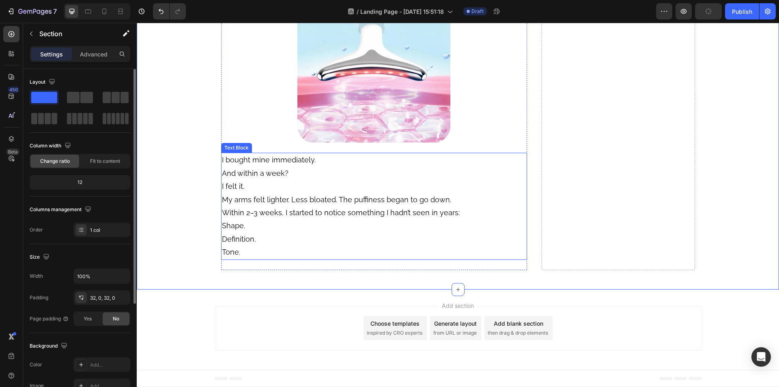
click at [297, 180] on p "I bought mine immediately. And within a week?" at bounding box center [374, 166] width 305 height 26
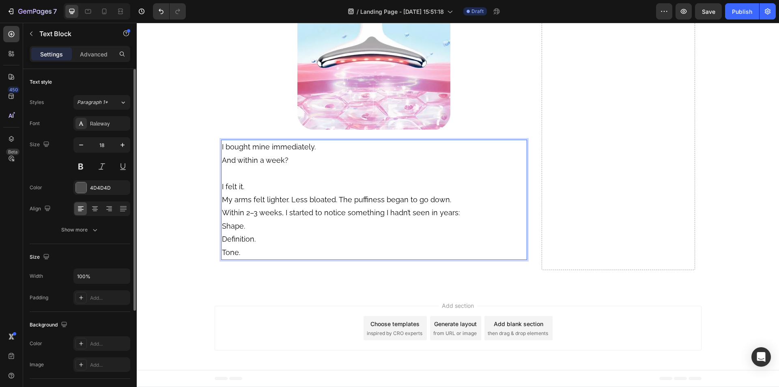
click at [456, 206] on p "I felt it. My arms felt lighter. Less bloated. The puffiness began to go down." at bounding box center [374, 193] width 305 height 26
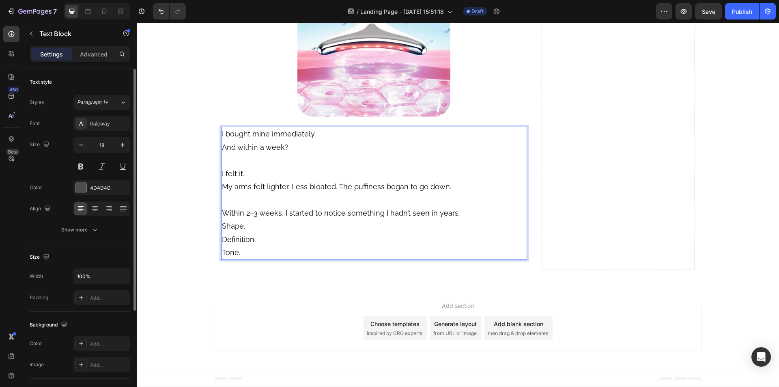
scroll to position [6269, 0]
click at [456, 219] on p "Within 2–3 weeks, I started to notice something I hadn’t seen in years:" at bounding box center [374, 212] width 305 height 13
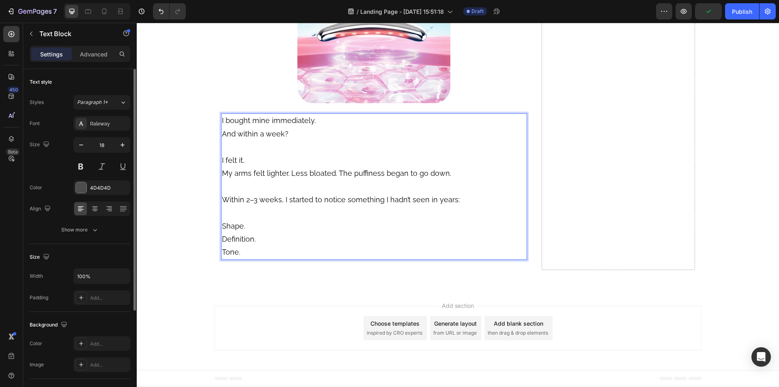
scroll to position [6350, 0]
click at [247, 232] on p "Shape." at bounding box center [374, 225] width 305 height 13
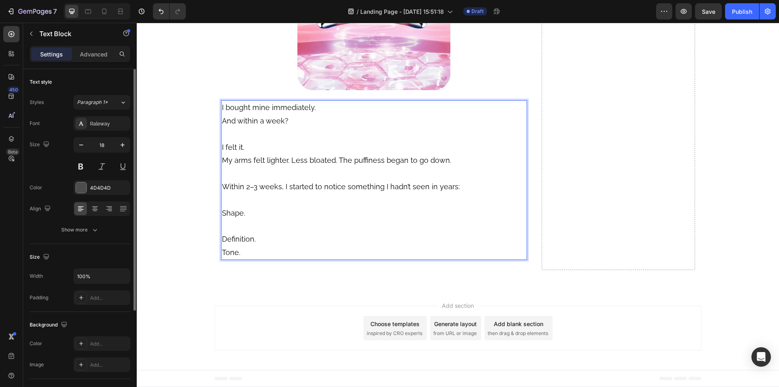
click at [260, 245] on p "Definition." at bounding box center [374, 238] width 305 height 13
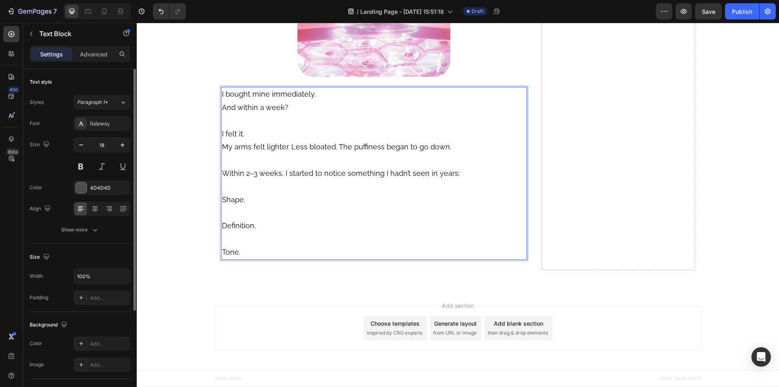
click at [223, 204] on span "Shape." at bounding box center [233, 199] width 23 height 9
drag, startPoint x: 223, startPoint y: 263, endPoint x: 239, endPoint y: 314, distance: 53.1
click at [239, 259] on div "I bought mine immediately. And within a week? I felt it. My arms felt lighter. …" at bounding box center [374, 173] width 306 height 172
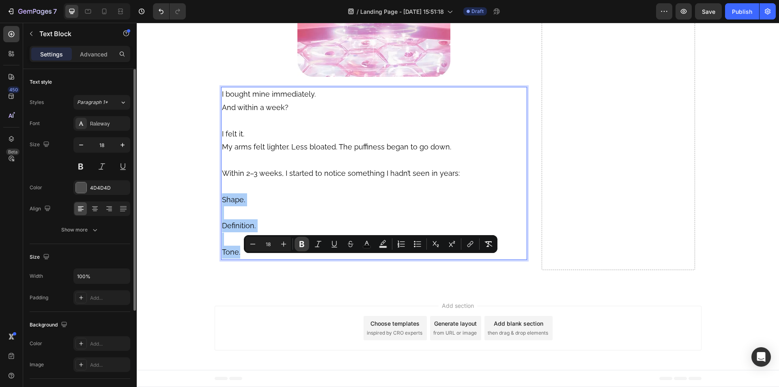
drag, startPoint x: 300, startPoint y: 241, endPoint x: 96, endPoint y: 220, distance: 205.2
click at [300, 241] on icon "Editor contextual toolbar" at bounding box center [301, 244] width 5 height 6
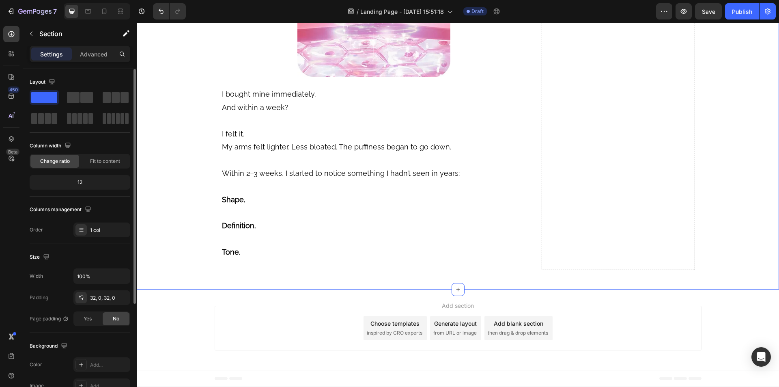
click at [293, 77] on div at bounding box center [374, 0] width 306 height 154
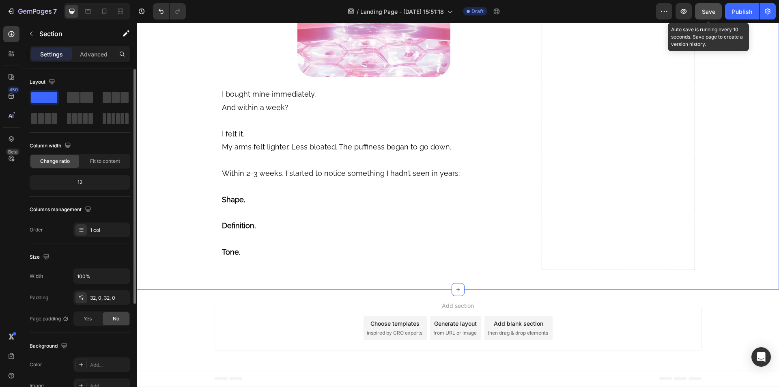
click at [718, 11] on button "Save" at bounding box center [708, 11] width 27 height 16
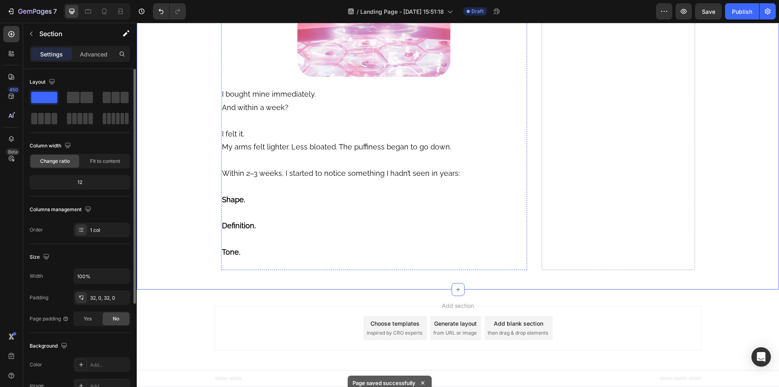
scroll to position [5133, 0]
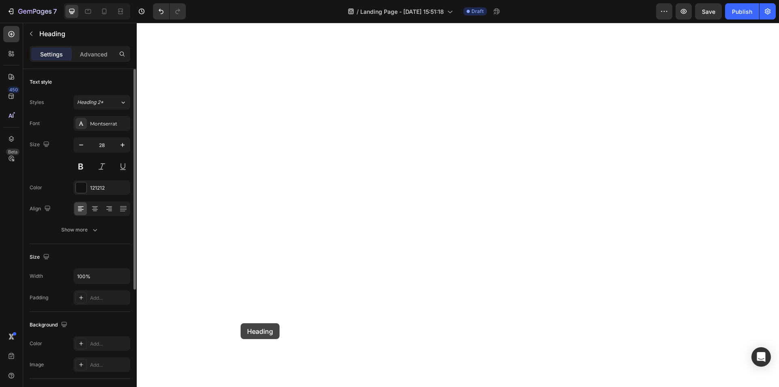
scroll to position [6443, 0]
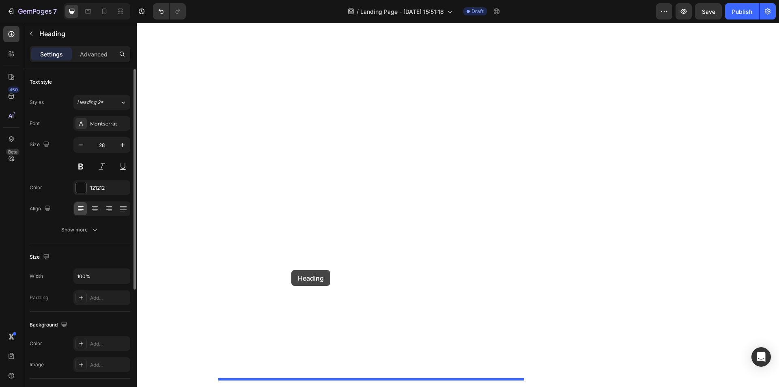
drag, startPoint x: 225, startPoint y: 232, endPoint x: 291, endPoint y: 270, distance: 75.9
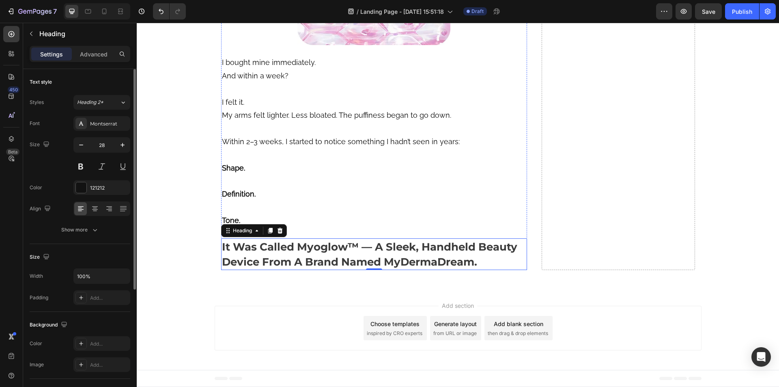
scroll to position [5721, 0]
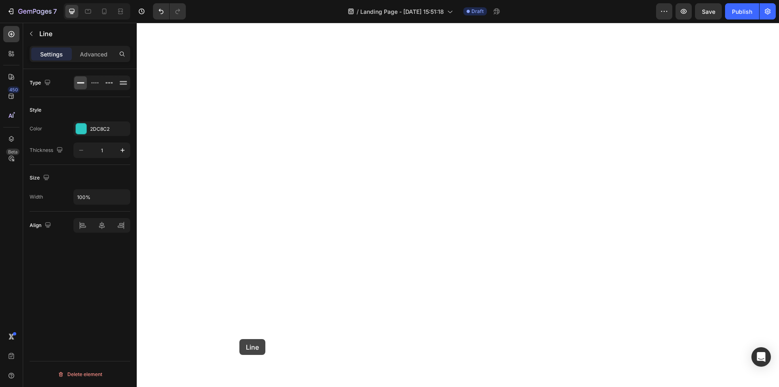
scroll to position [6461, 0]
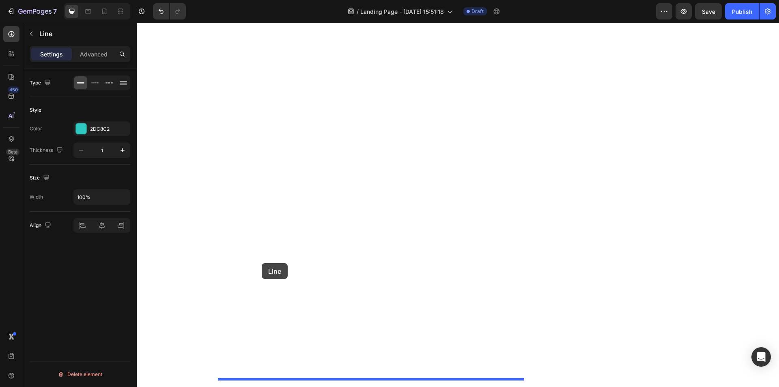
drag, startPoint x: 226, startPoint y: 193, endPoint x: 262, endPoint y: 263, distance: 77.8
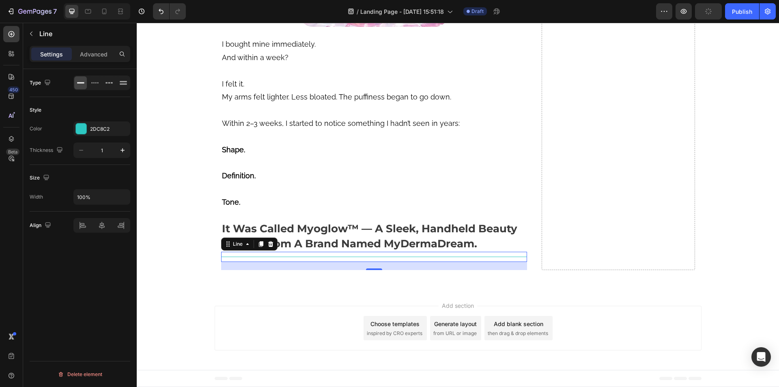
scroll to position [6443, 0]
click at [294, 252] on h2 "It Was Called Myoglow™ — A Sleek, Handheld Beauty Device From A Brand Named MyD…" at bounding box center [374, 236] width 306 height 32
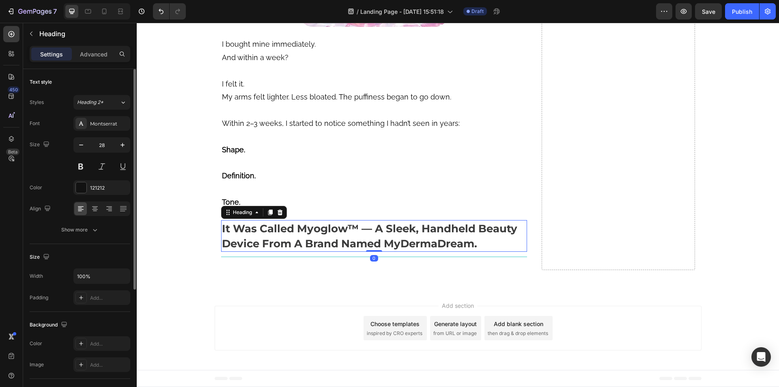
click at [294, 252] on h2 "It Was Called Myoglow™ — A Sleek, Handheld Beauty Device From A Brand Named MyD…" at bounding box center [374, 236] width 306 height 32
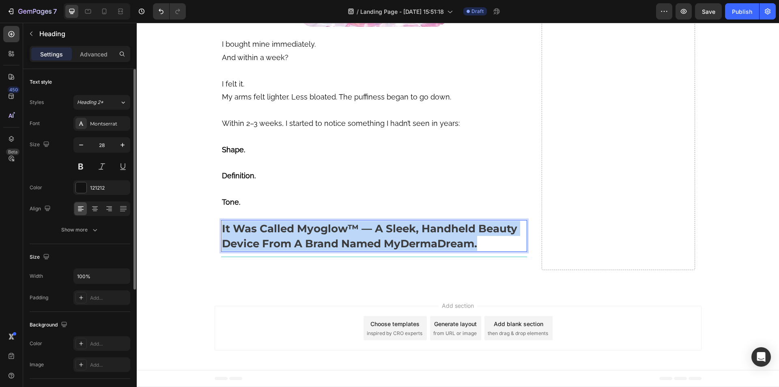
click at [294, 251] on p "It Was Called Myoglow™ — A Sleek, Handheld Beauty Device From A Brand Named MyD…" at bounding box center [374, 236] width 305 height 30
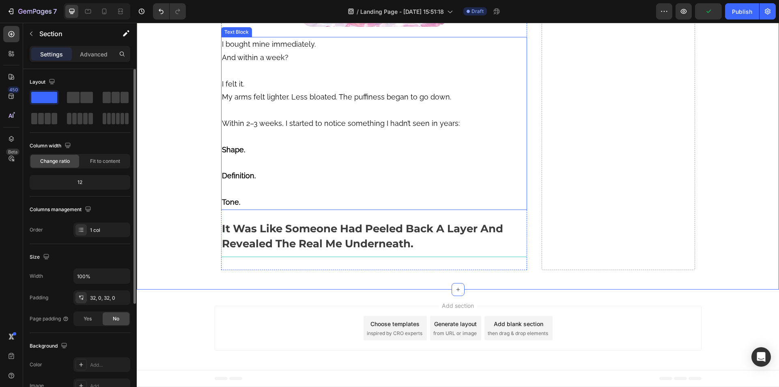
click at [302, 196] on p "Rich Text Editor. Editing area: main" at bounding box center [374, 189] width 305 height 13
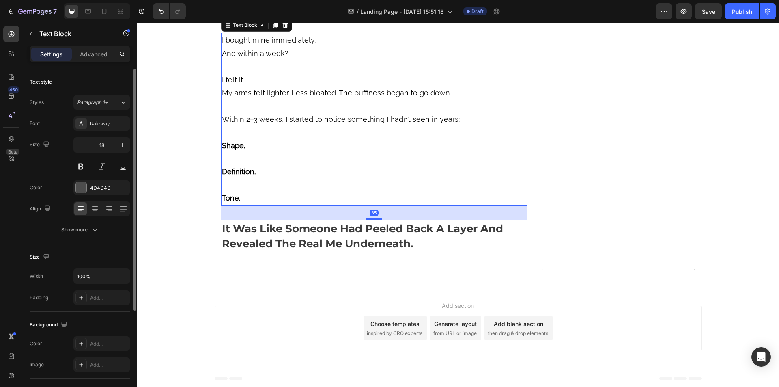
drag, startPoint x: 370, startPoint y: 236, endPoint x: 376, endPoint y: 241, distance: 7.3
click at [376, 220] on div at bounding box center [374, 218] width 16 height 2
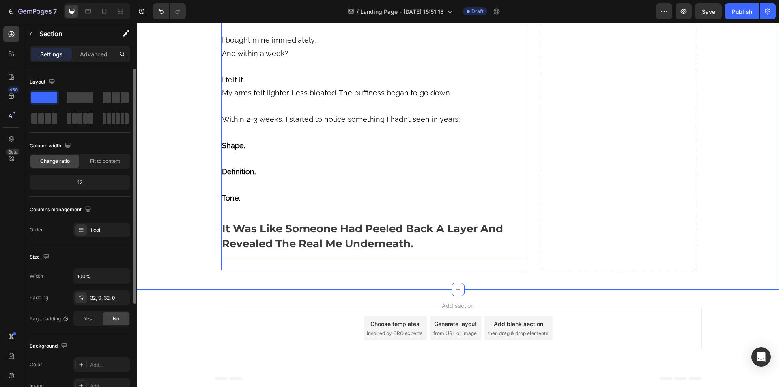
scroll to position [6465, 0]
click at [287, 262] on div "Title Line" at bounding box center [374, 256] width 306 height 10
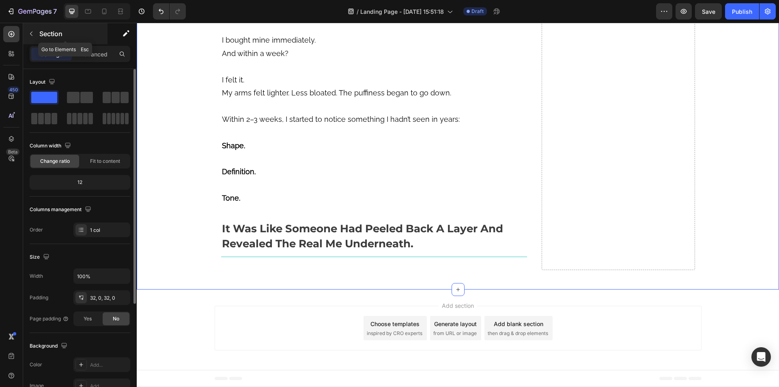
click at [34, 30] on button "button" at bounding box center [31, 33] width 13 height 13
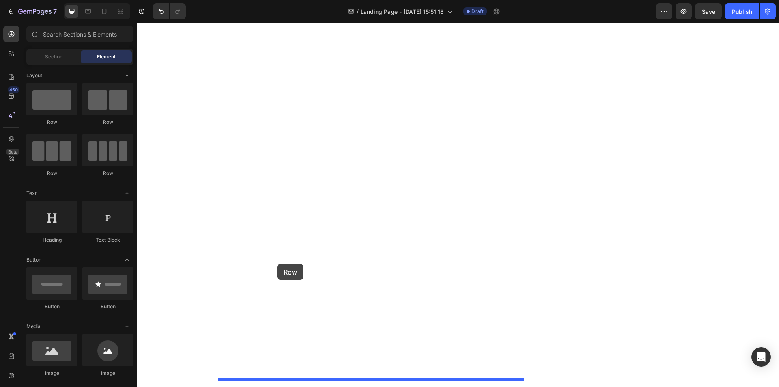
drag, startPoint x: 192, startPoint y: 135, endPoint x: 277, endPoint y: 264, distance: 154.3
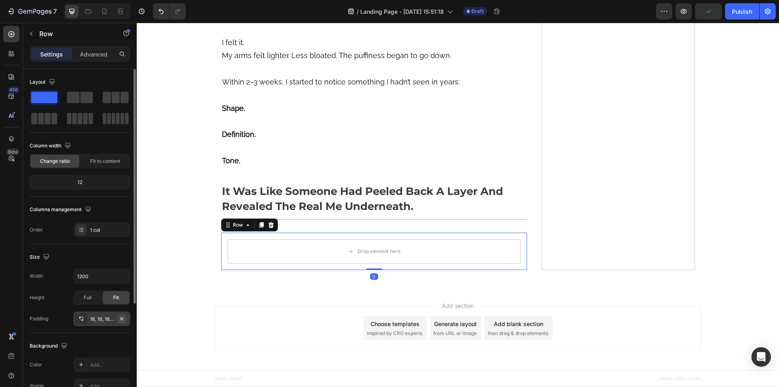
click at [122, 318] on icon "button" at bounding box center [121, 317] width 3 height 3
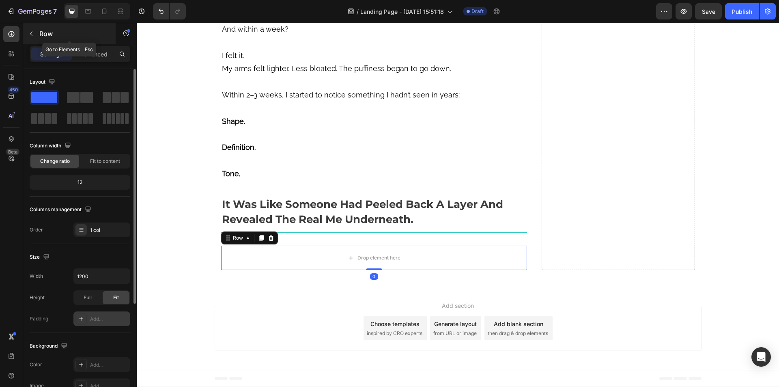
click at [41, 33] on p "Row" at bounding box center [73, 34] width 69 height 10
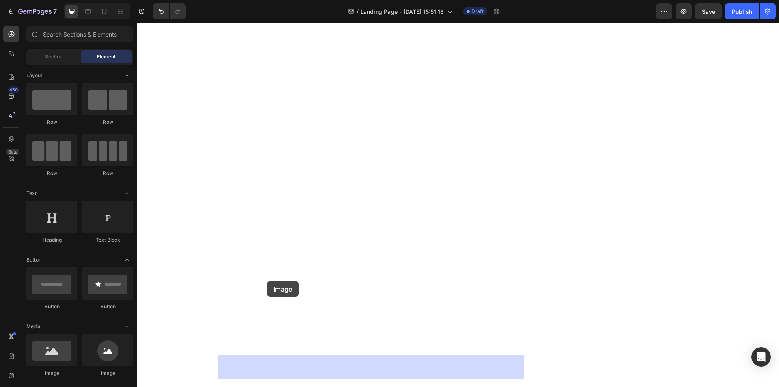
drag, startPoint x: 293, startPoint y: 344, endPoint x: 267, endPoint y: 281, distance: 68.2
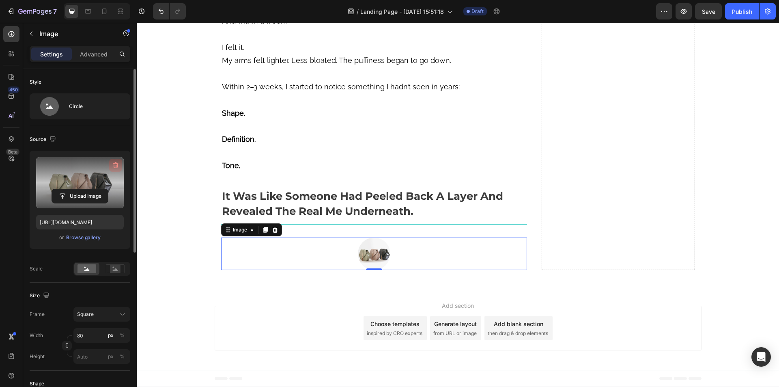
click at [118, 165] on icon "button" at bounding box center [115, 165] width 5 height 6
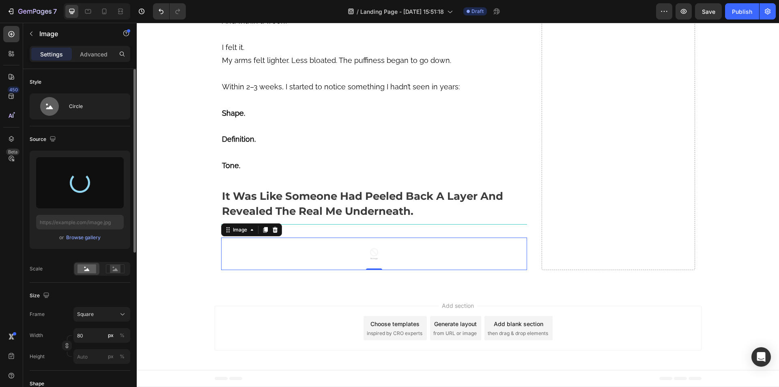
type input "[URL][DOMAIN_NAME]"
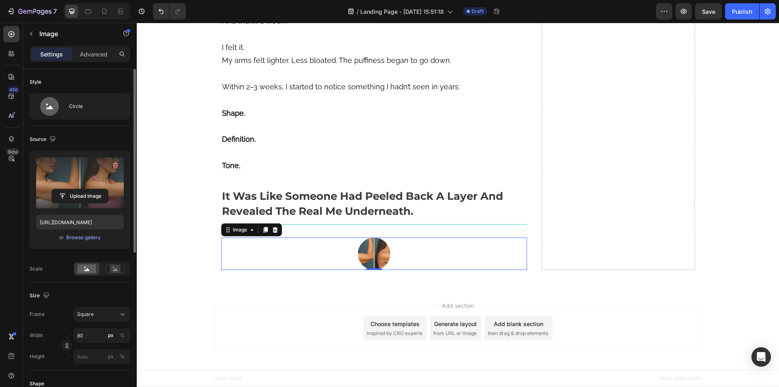
scroll to position [122, 0]
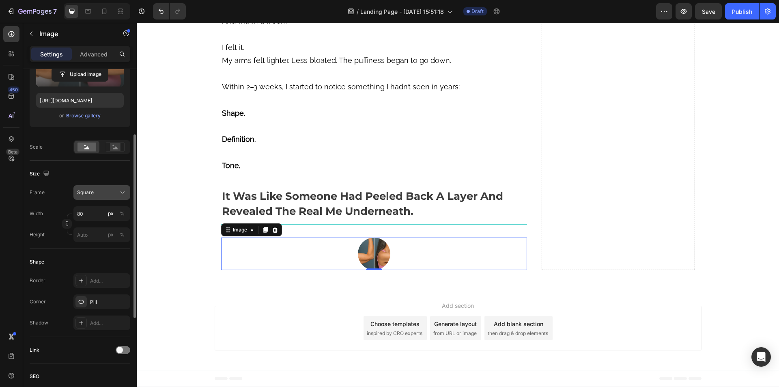
click at [85, 193] on span "Square" at bounding box center [85, 192] width 17 height 7
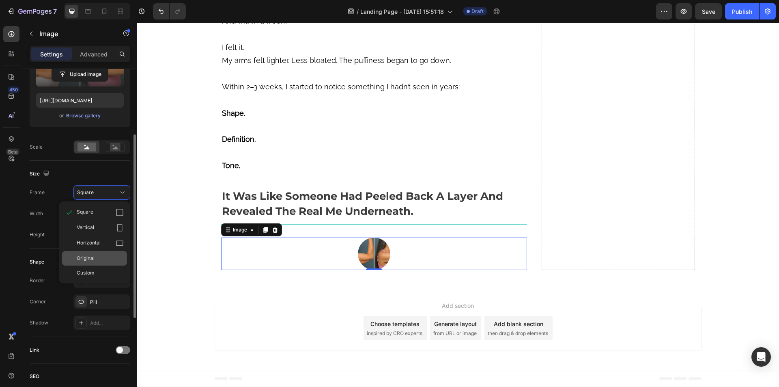
click at [90, 256] on span "Original" at bounding box center [86, 257] width 18 height 7
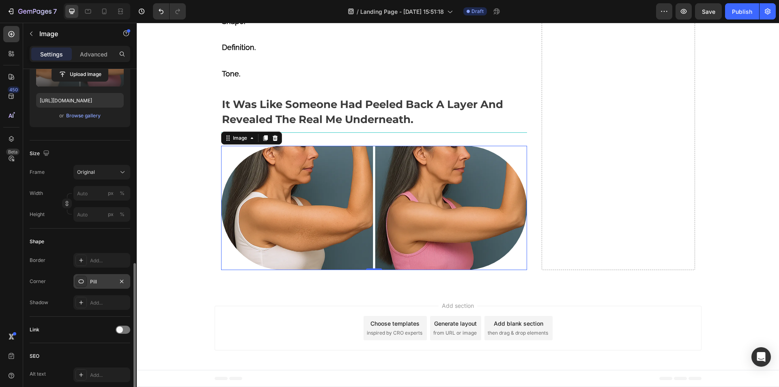
scroll to position [243, 0]
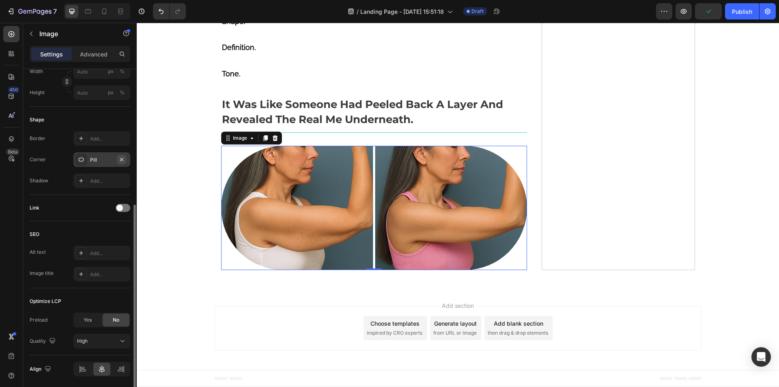
click at [122, 160] on icon "button" at bounding box center [121, 159] width 6 height 6
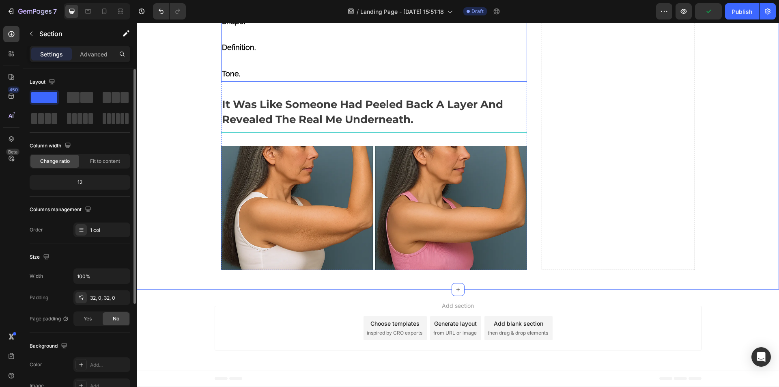
scroll to position [6424, 0]
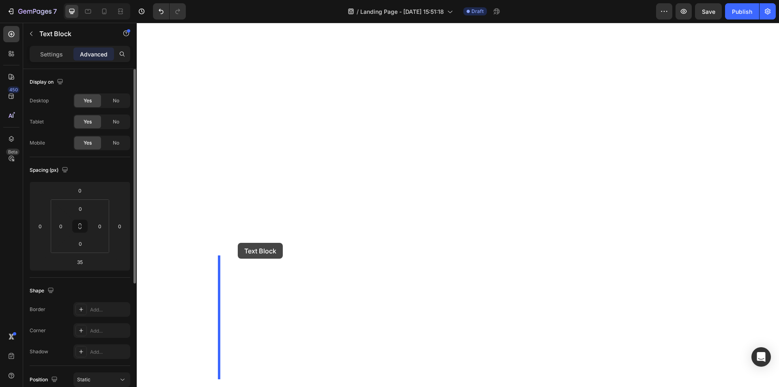
scroll to position [6776, 0]
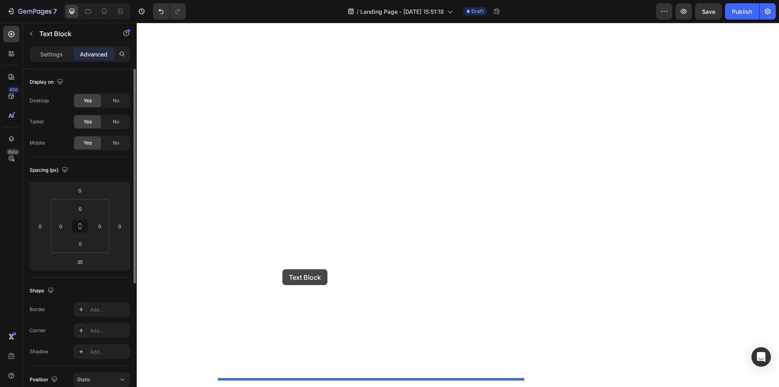
drag, startPoint x: 224, startPoint y: 133, endPoint x: 282, endPoint y: 269, distance: 147.7
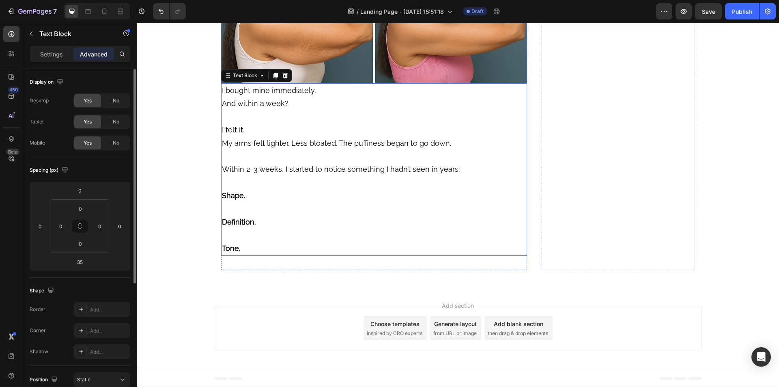
scroll to position [6589, 0]
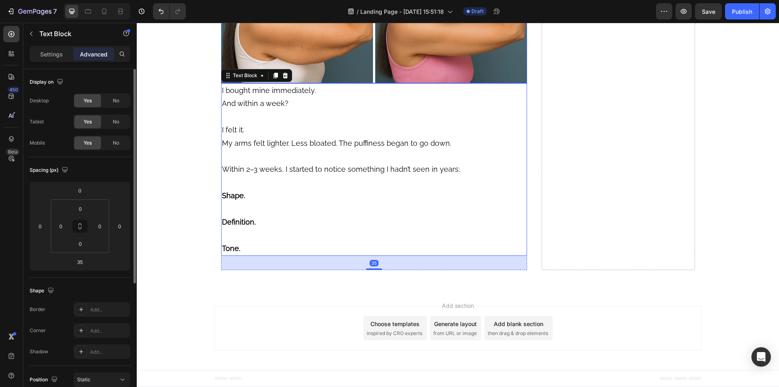
click at [320, 83] on img at bounding box center [374, 21] width 306 height 124
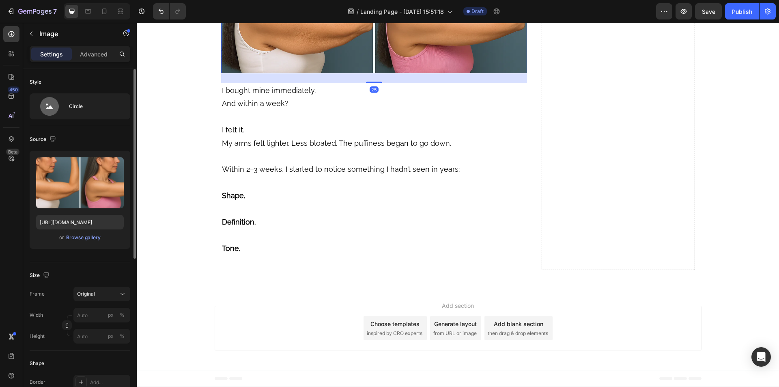
drag, startPoint x: 369, startPoint y: 268, endPoint x: 380, endPoint y: 278, distance: 15.2
click at [380, 73] on div "25" at bounding box center [374, 73] width 306 height 0
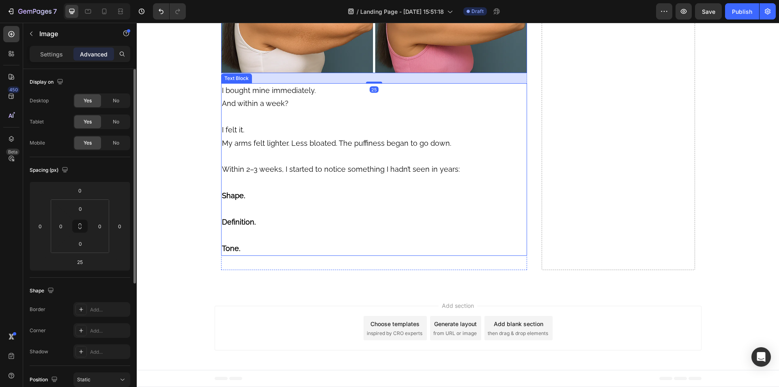
click at [281, 107] on span "And within a week?" at bounding box center [255, 103] width 67 height 9
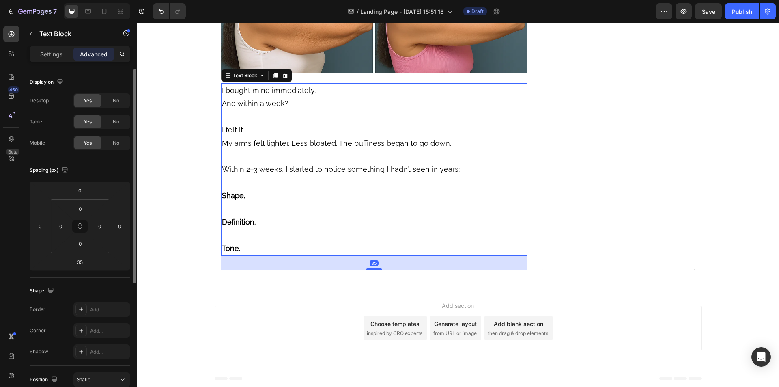
scroll to position [6711, 0]
click at [286, 150] on p "I felt it. My arms felt lighter. Less bloated. The puffiness began to go down." at bounding box center [374, 136] width 305 height 26
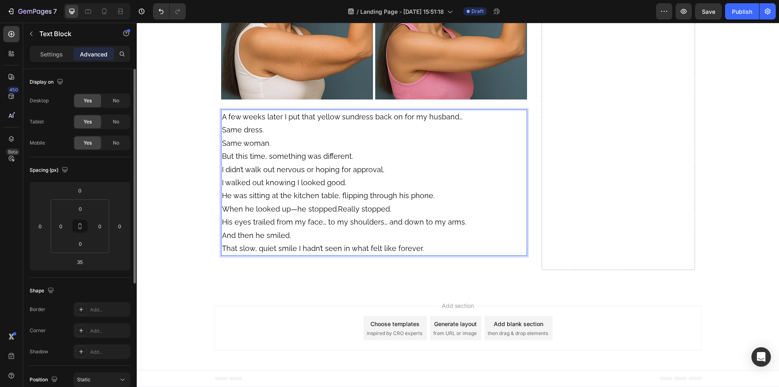
click at [297, 137] on p "A few weeks later I put that yellow sundress back on for my husband… Same dress." at bounding box center [374, 123] width 305 height 26
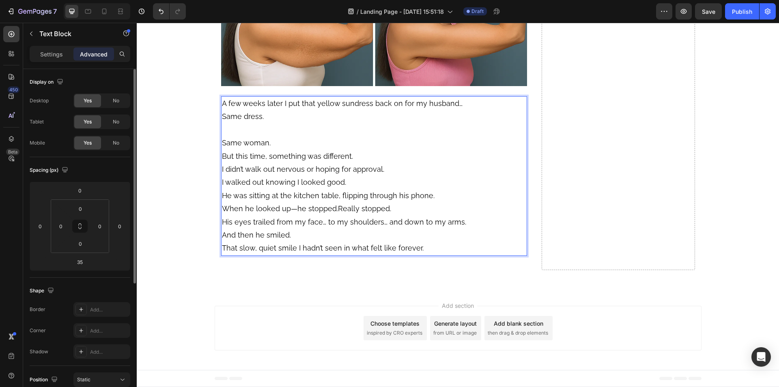
click at [295, 149] on p "Same woman." at bounding box center [374, 142] width 305 height 13
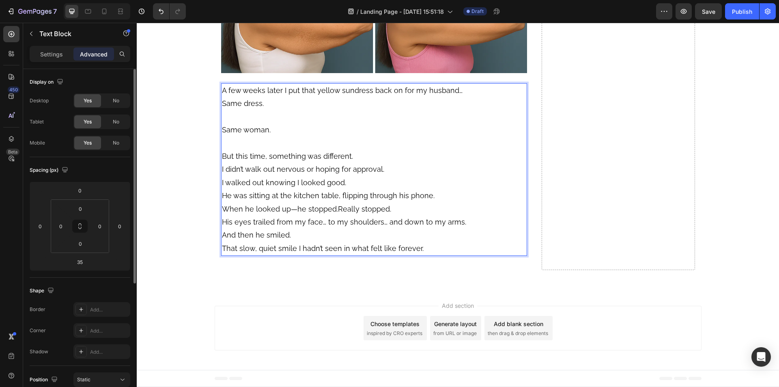
click at [396, 176] on p "But this time, something was different. I didn’t walk out nervous or hoping for…" at bounding box center [374, 163] width 305 height 26
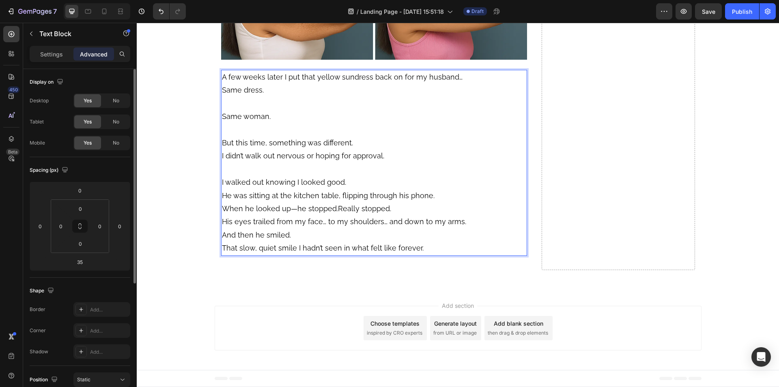
click at [325, 241] on p "I walked out knowing I looked good. He was sitting at the kitchen table, flippi…" at bounding box center [374, 209] width 305 height 66
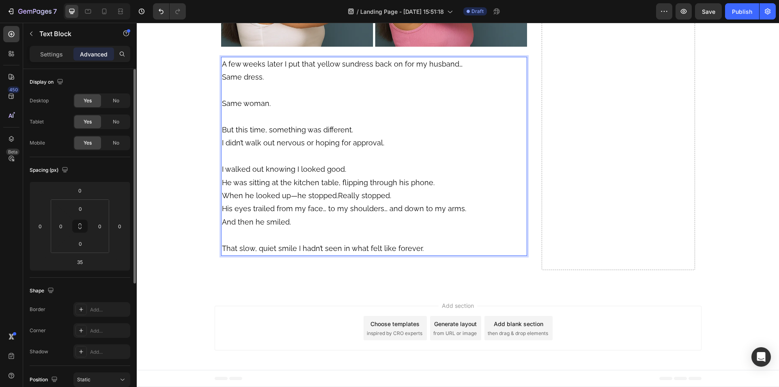
click at [332, 200] on span "When he looked up—he stopped.Really stopped." at bounding box center [306, 195] width 169 height 9
click at [332, 200] on span "When he looked up—he stopped. Really stopped." at bounding box center [307, 195] width 171 height 9
click at [334, 200] on span "When he looked up—he stopped. Really stopped." at bounding box center [307, 195] width 171 height 9
click at [441, 150] on p "But this time, something was different. I didn’t walk out nervous or hoping for…" at bounding box center [374, 136] width 305 height 26
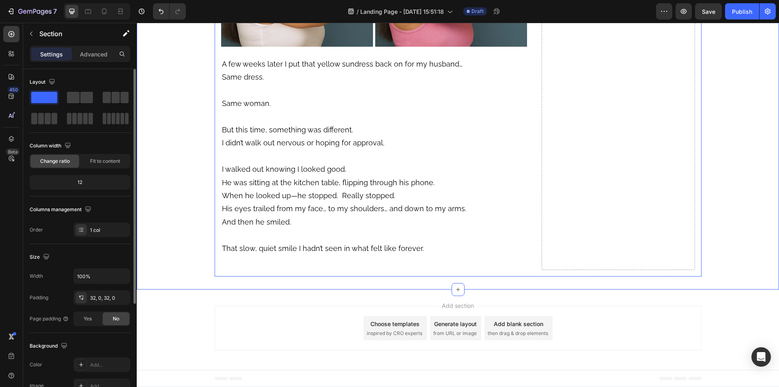
scroll to position [6812, 0]
click at [256, 202] on p "I walked out knowing I looked good. He was sitting at the kitchen table, flippi…" at bounding box center [374, 196] width 305 height 66
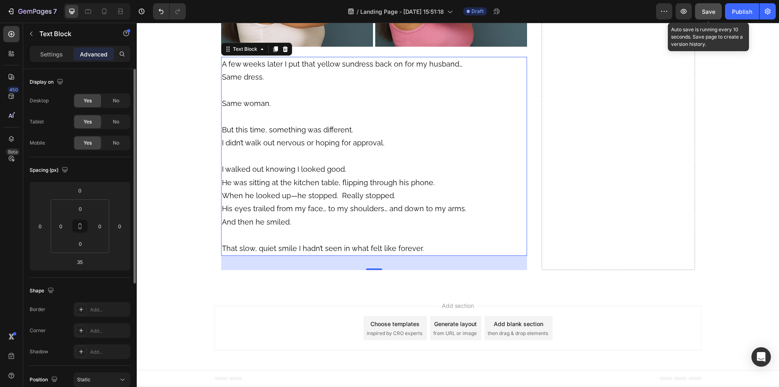
click at [711, 15] on div "Save" at bounding box center [708, 11] width 13 height 9
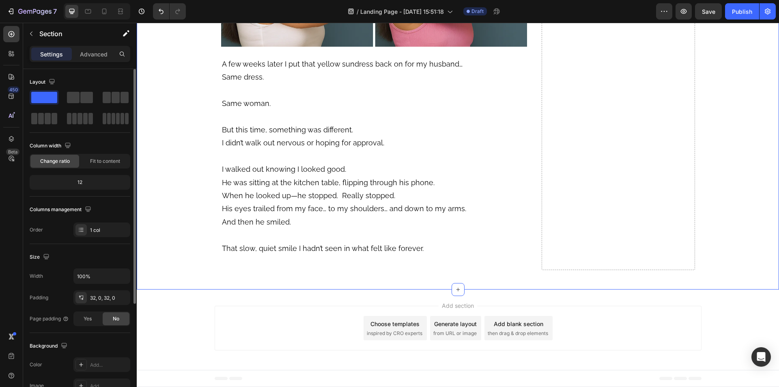
click at [700, 18] on button "Save" at bounding box center [708, 11] width 27 height 16
click at [710, 8] on span "Save" at bounding box center [708, 11] width 13 height 7
